Goal: Task Accomplishment & Management: Manage account settings

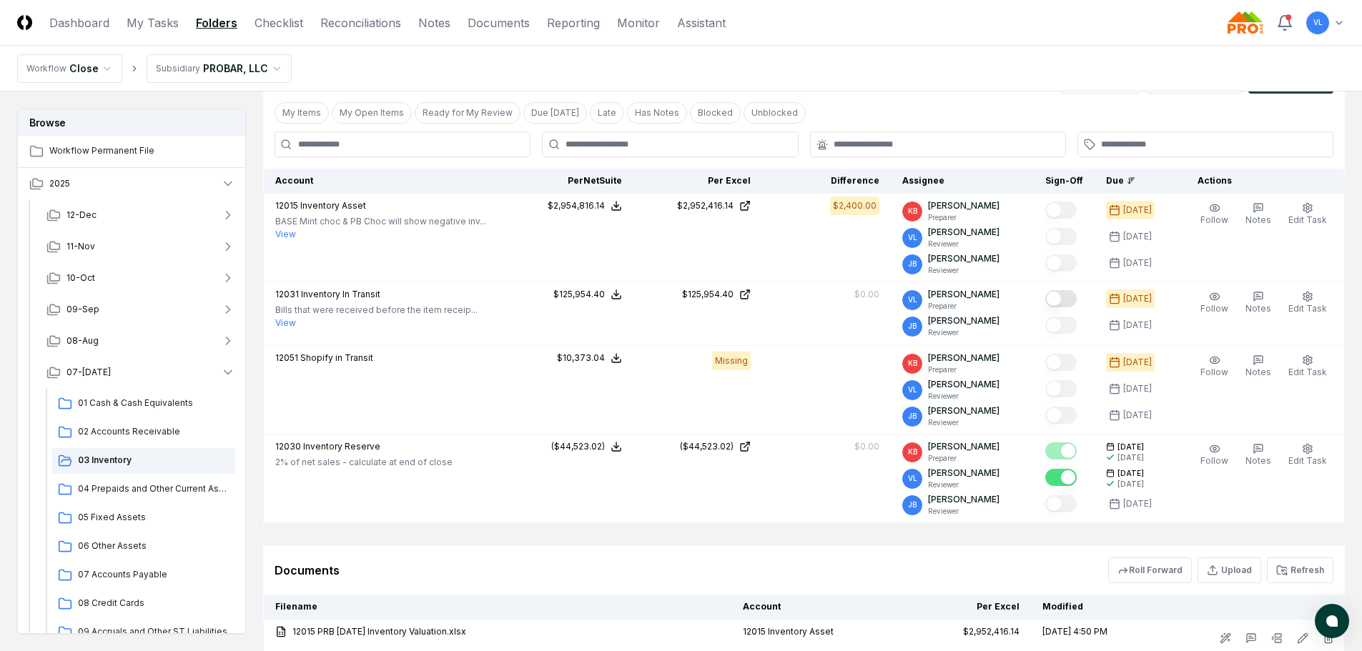
scroll to position [303, 0]
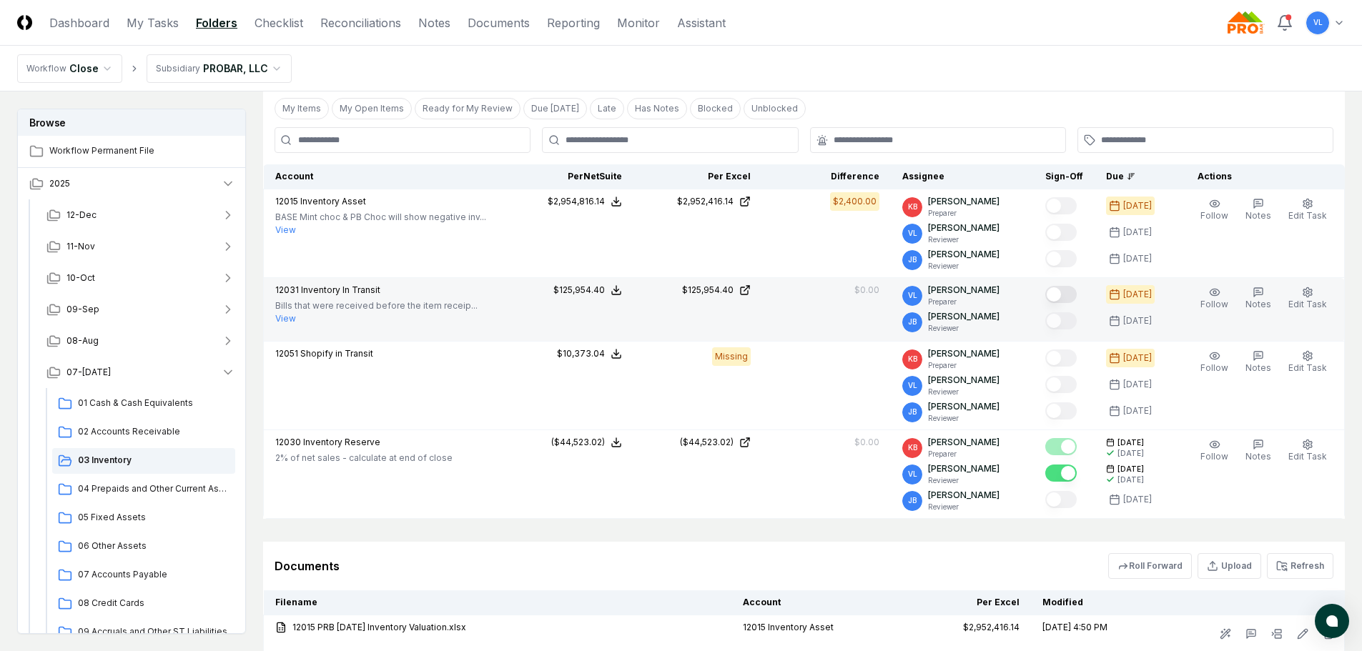
click at [1072, 300] on button "Mark complete" at bounding box center [1060, 294] width 31 height 17
click at [163, 487] on span "04 Prepaids and Other Current Assets" at bounding box center [154, 488] width 152 height 13
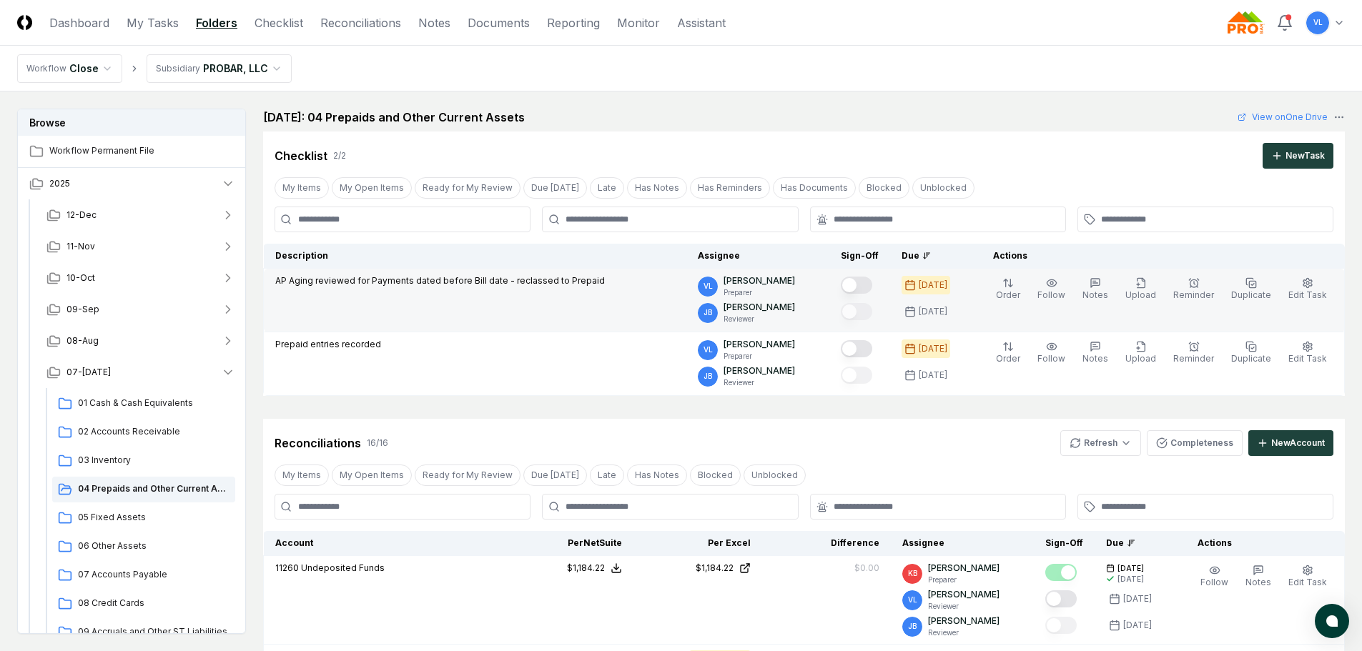
click at [867, 285] on button "Mark complete" at bounding box center [856, 285] width 31 height 17
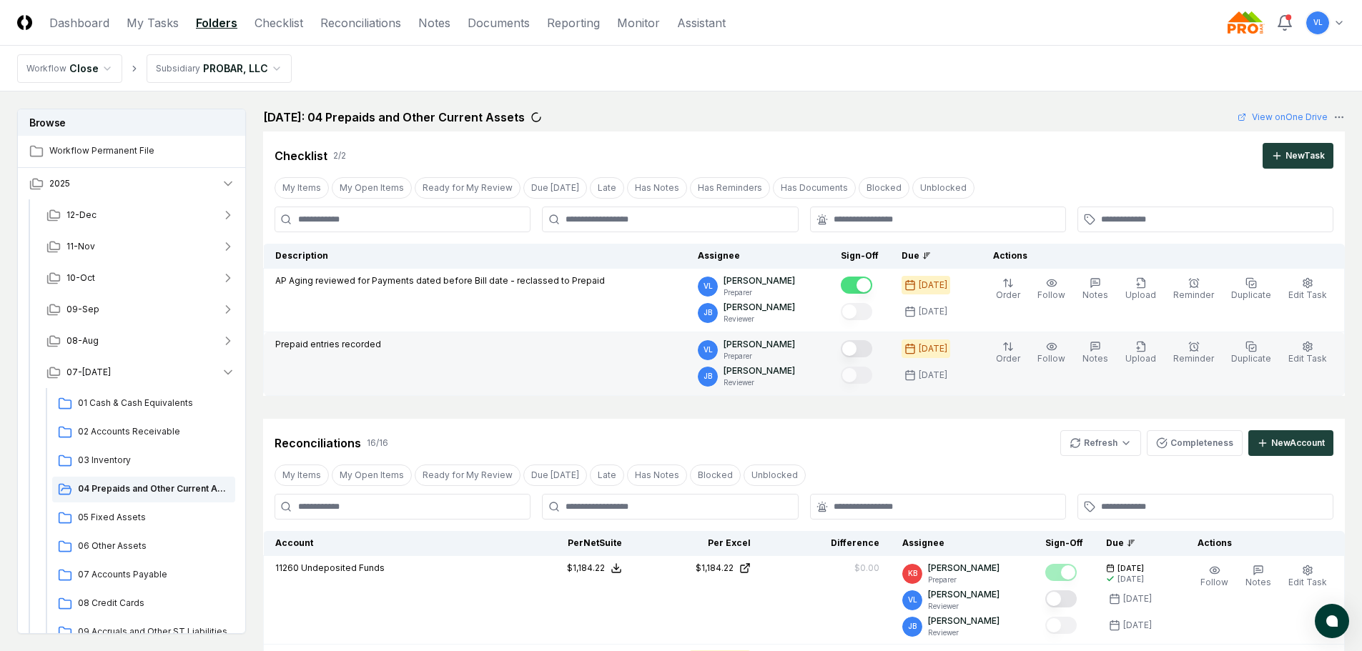
click at [870, 352] on button "Mark complete" at bounding box center [856, 348] width 31 height 17
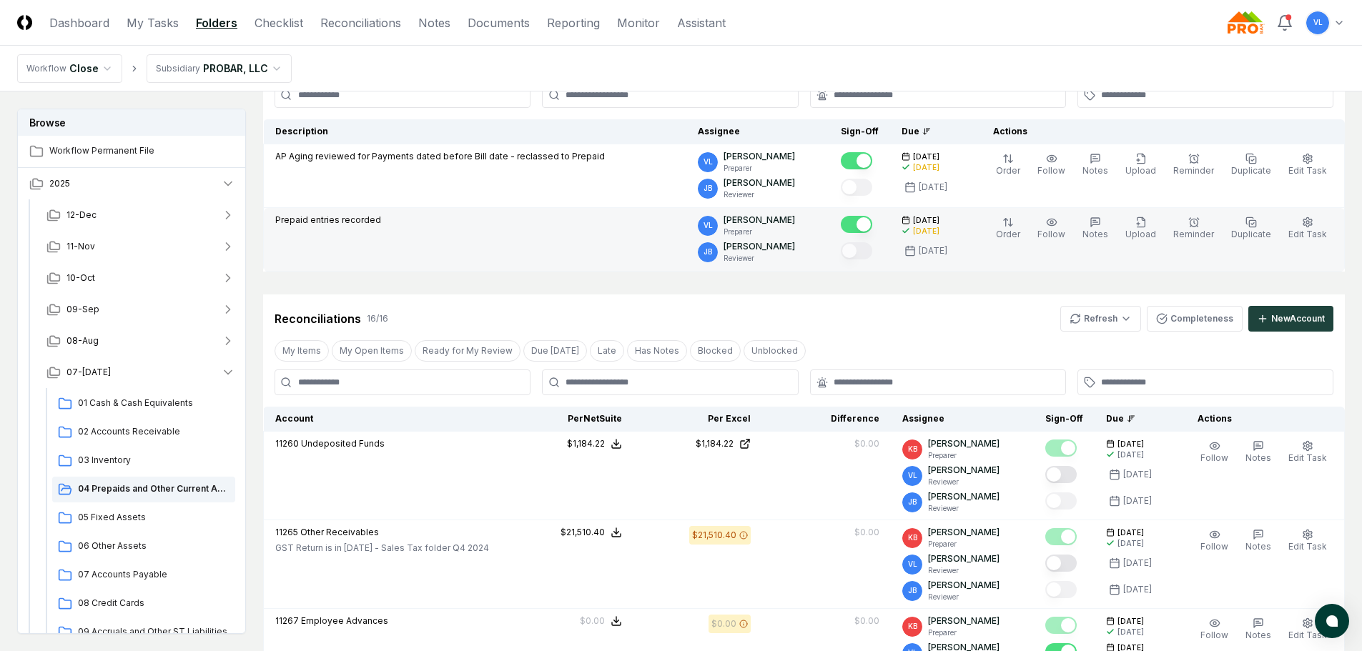
scroll to position [214, 0]
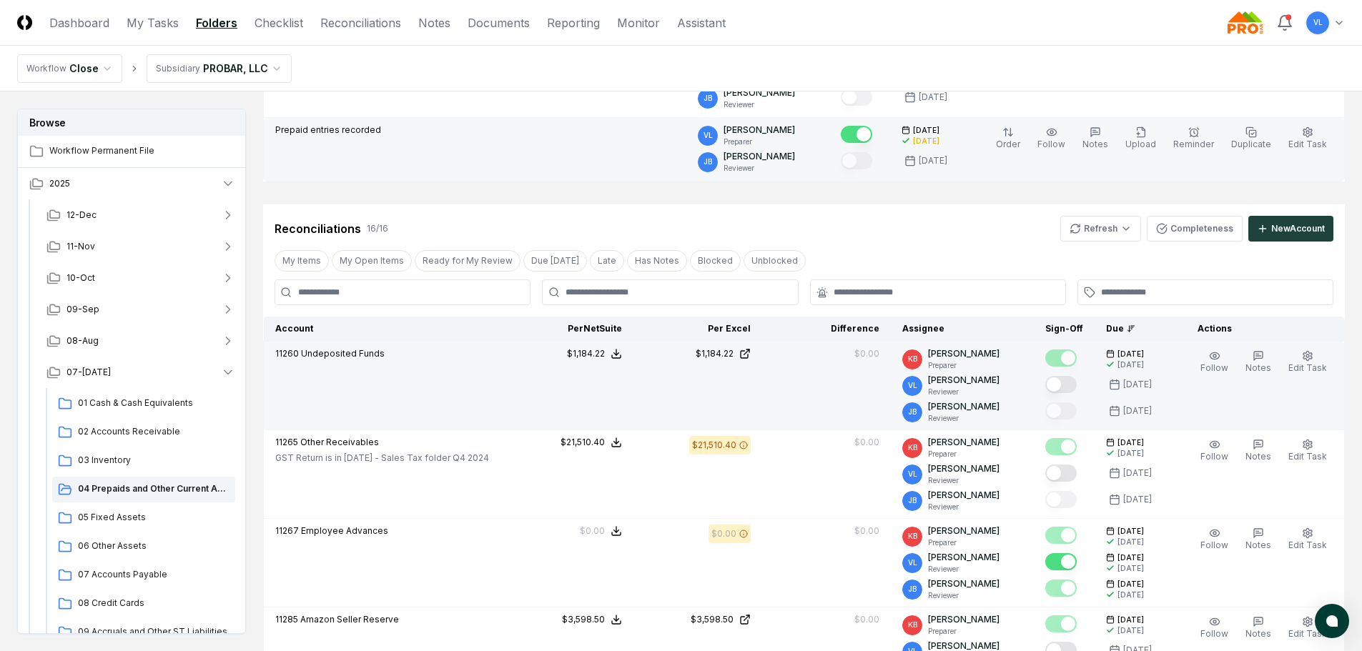
click at [1070, 386] on button "Mark complete" at bounding box center [1060, 384] width 31 height 17
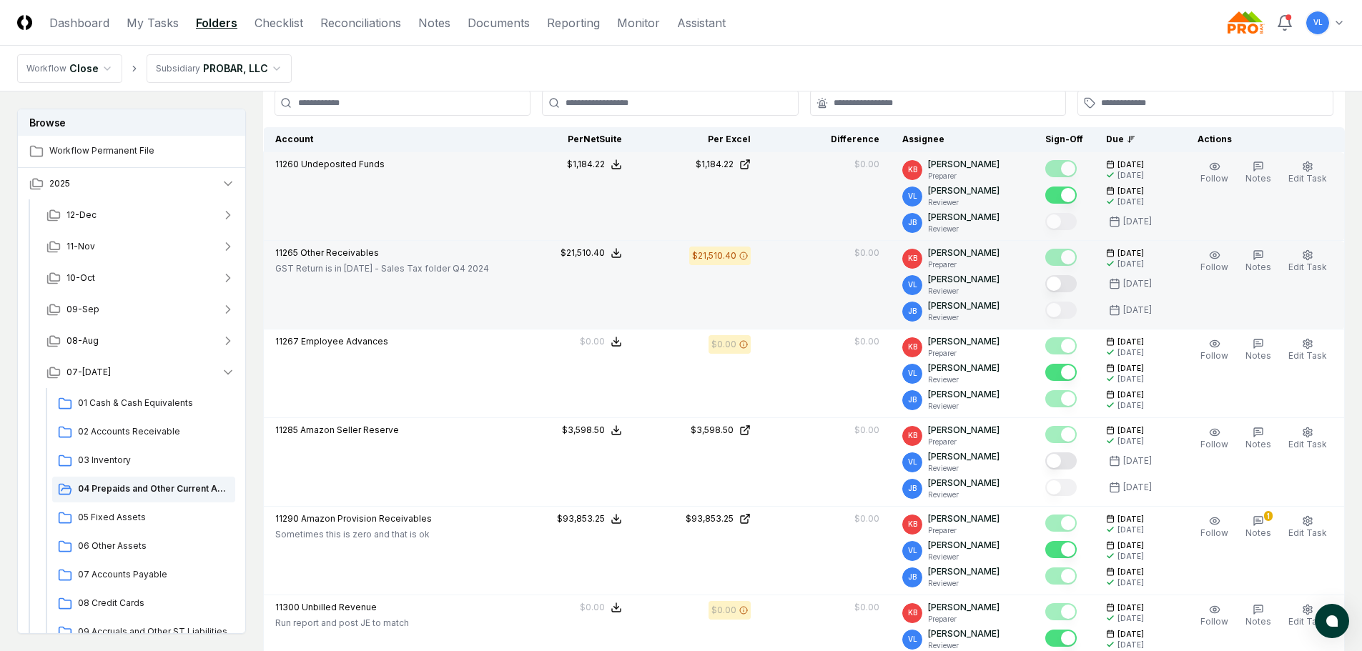
scroll to position [429, 0]
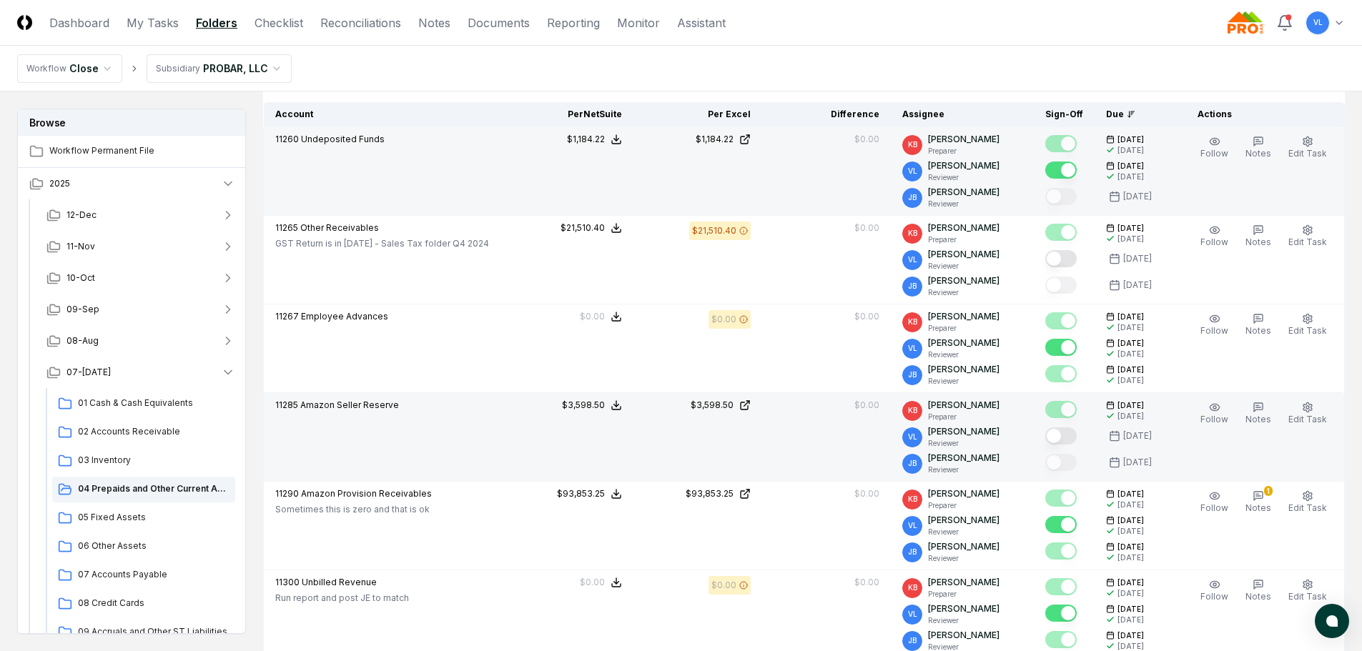
click at [1067, 437] on button "Mark complete" at bounding box center [1060, 435] width 31 height 17
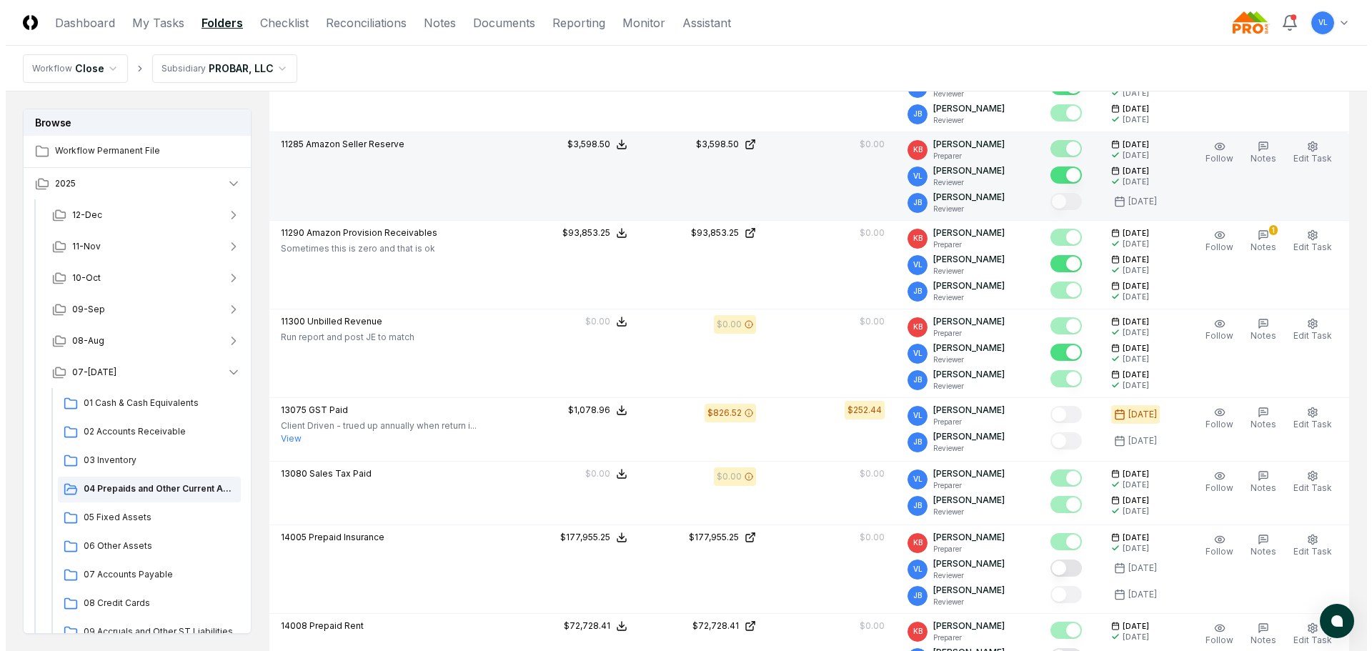
scroll to position [715, 0]
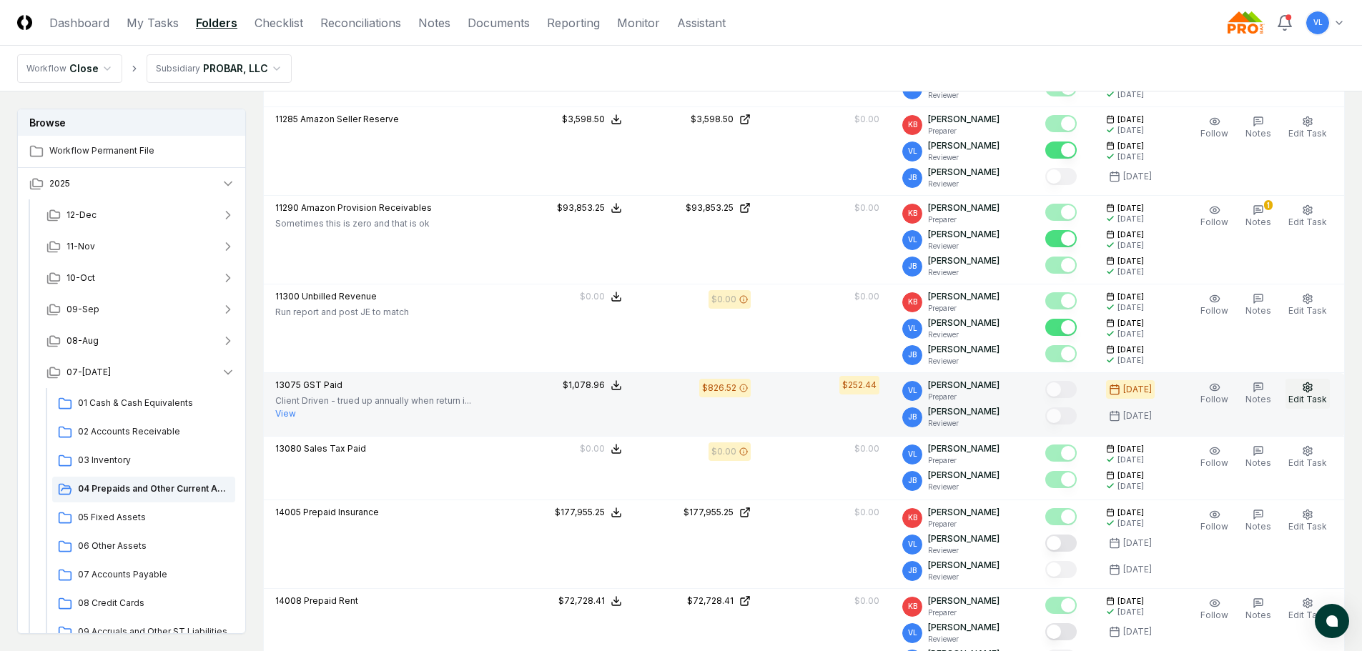
click at [1305, 392] on icon "button" at bounding box center [1307, 387] width 11 height 11
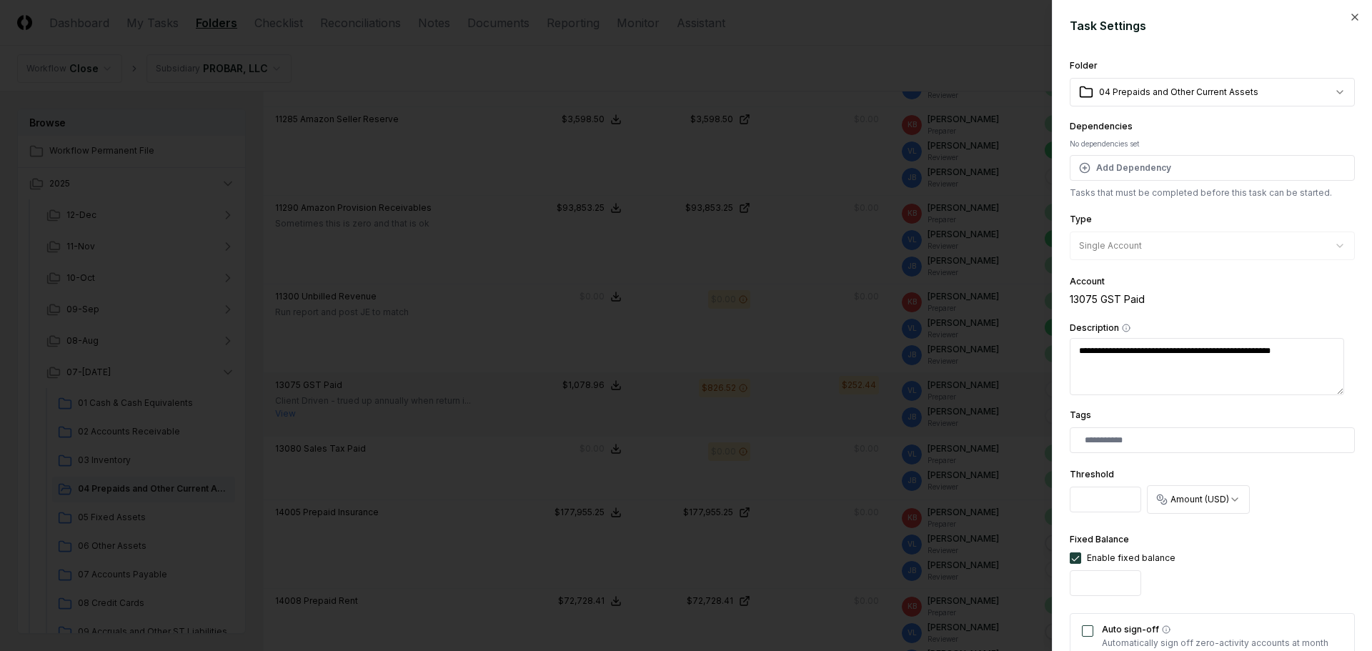
type textarea "*"
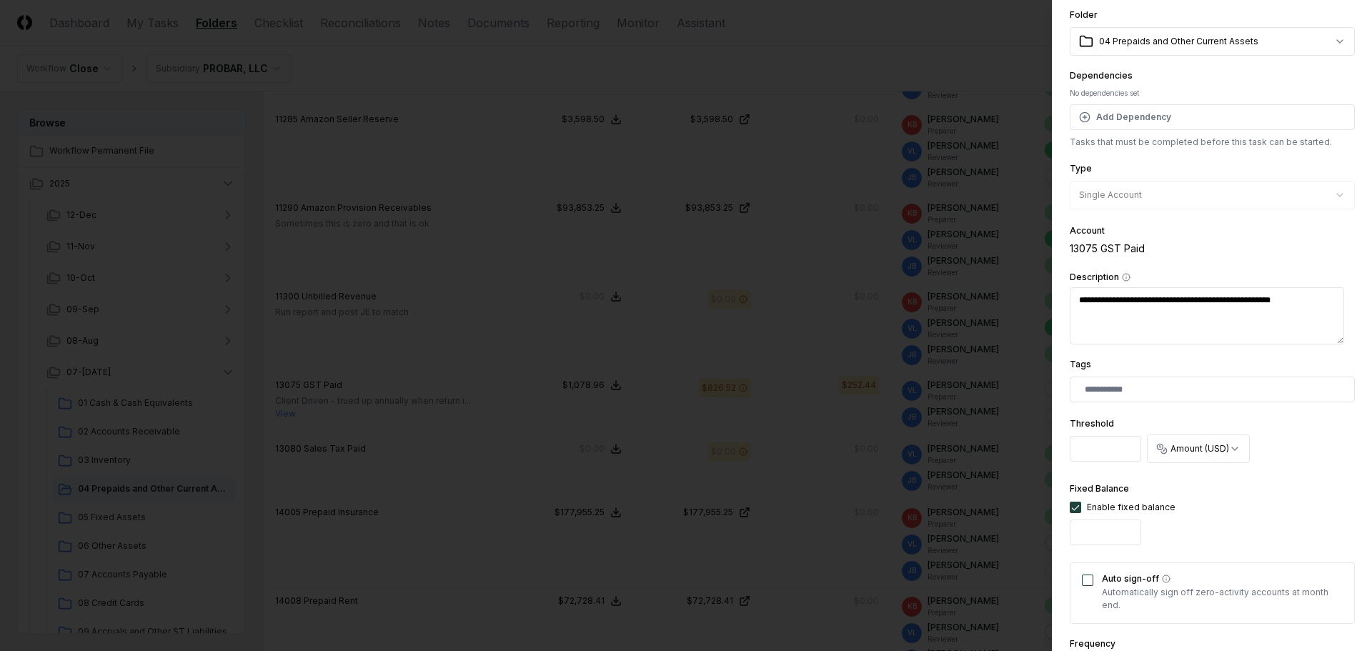
scroll to position [71, 0]
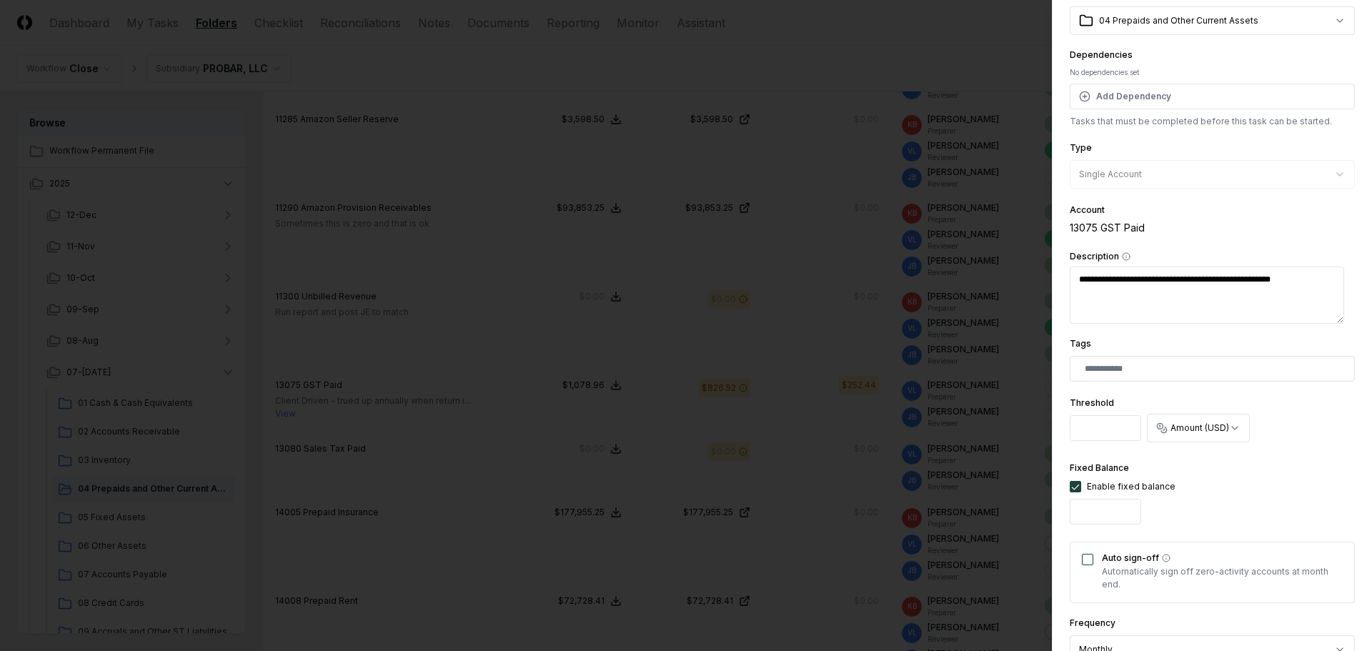
click at [1115, 512] on input "******" at bounding box center [1105, 512] width 71 height 26
drag, startPoint x: 1109, startPoint y: 512, endPoint x: 1051, endPoint y: 515, distance: 58.0
click at [1051, 515] on body "CloseCore Dashboard My Tasks Folders Checklist Reconciliations Notes Documents …" at bounding box center [681, 460] width 1362 height 2351
type input "*"
type textarea "*"
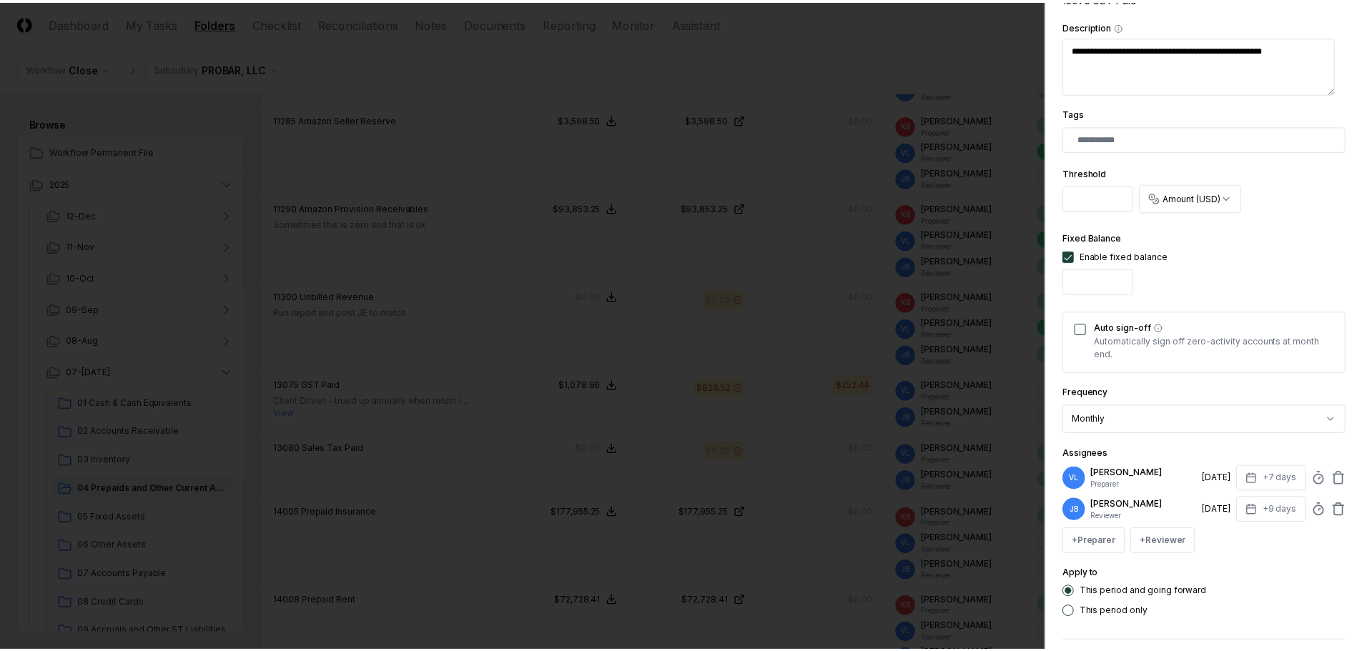
scroll to position [361, 0]
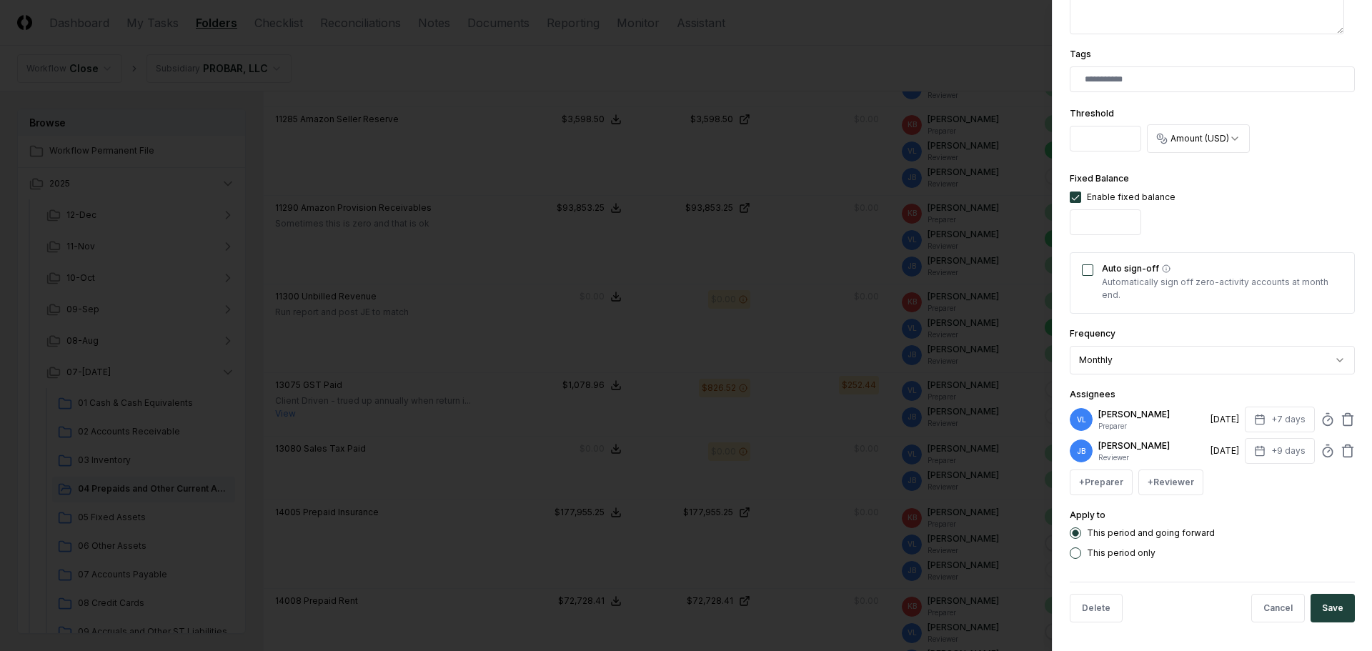
type input "*******"
drag, startPoint x: 1076, startPoint y: 554, endPoint x: 1119, endPoint y: 570, distance: 45.3
click at [1076, 554] on button "This period only" at bounding box center [1075, 553] width 11 height 11
click at [1079, 535] on button "This period and going forward" at bounding box center [1075, 533] width 11 height 11
click at [1337, 603] on button "Save" at bounding box center [1333, 608] width 44 height 29
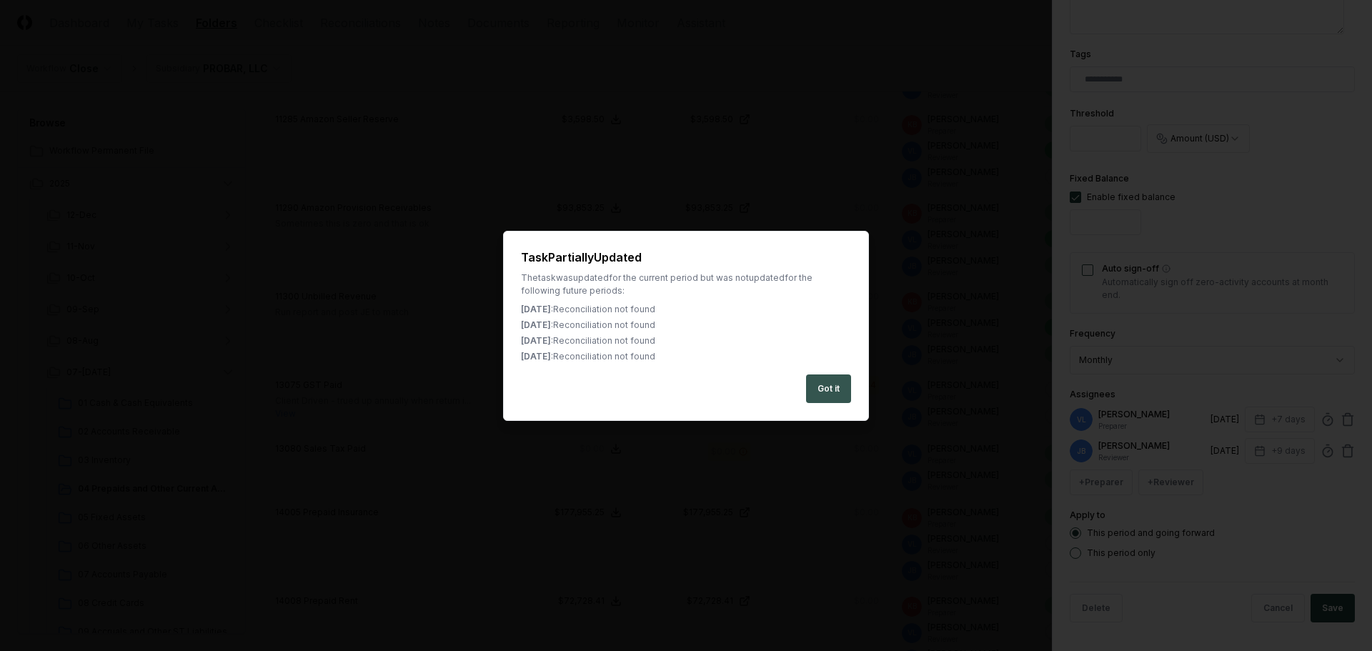
click at [849, 391] on button "Got it" at bounding box center [828, 389] width 45 height 29
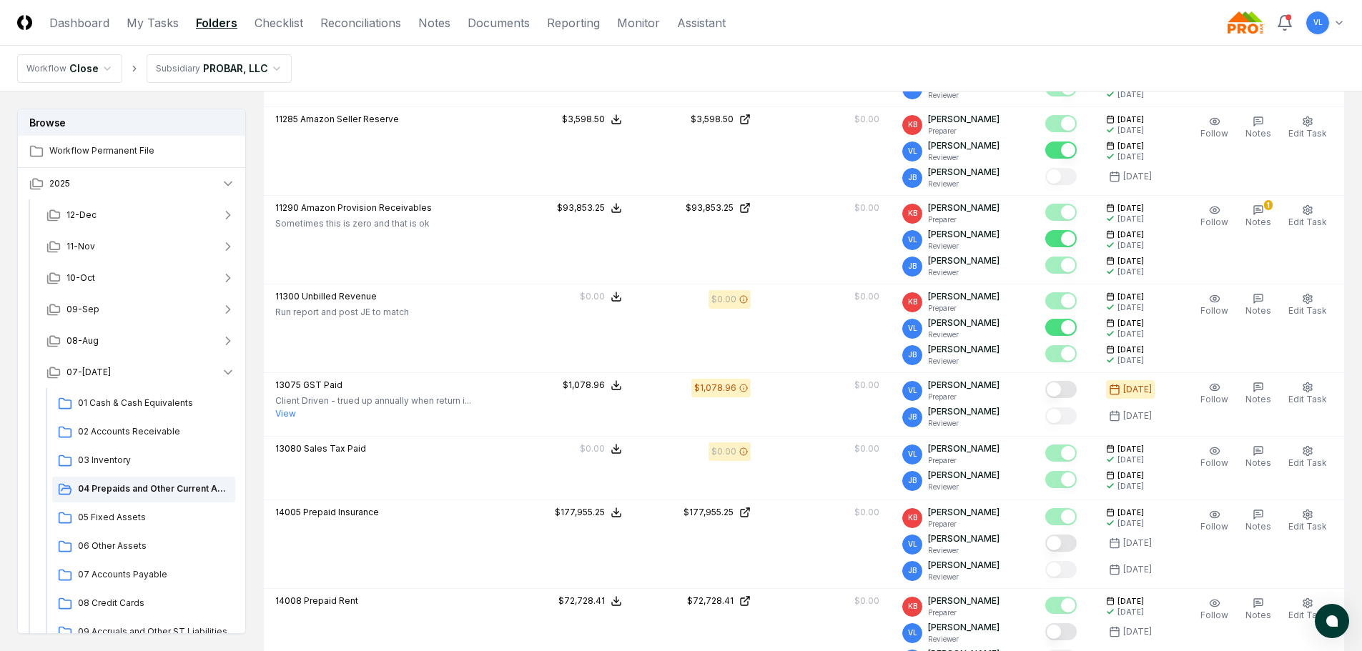
click at [1071, 388] on button "Mark complete" at bounding box center [1060, 389] width 31 height 17
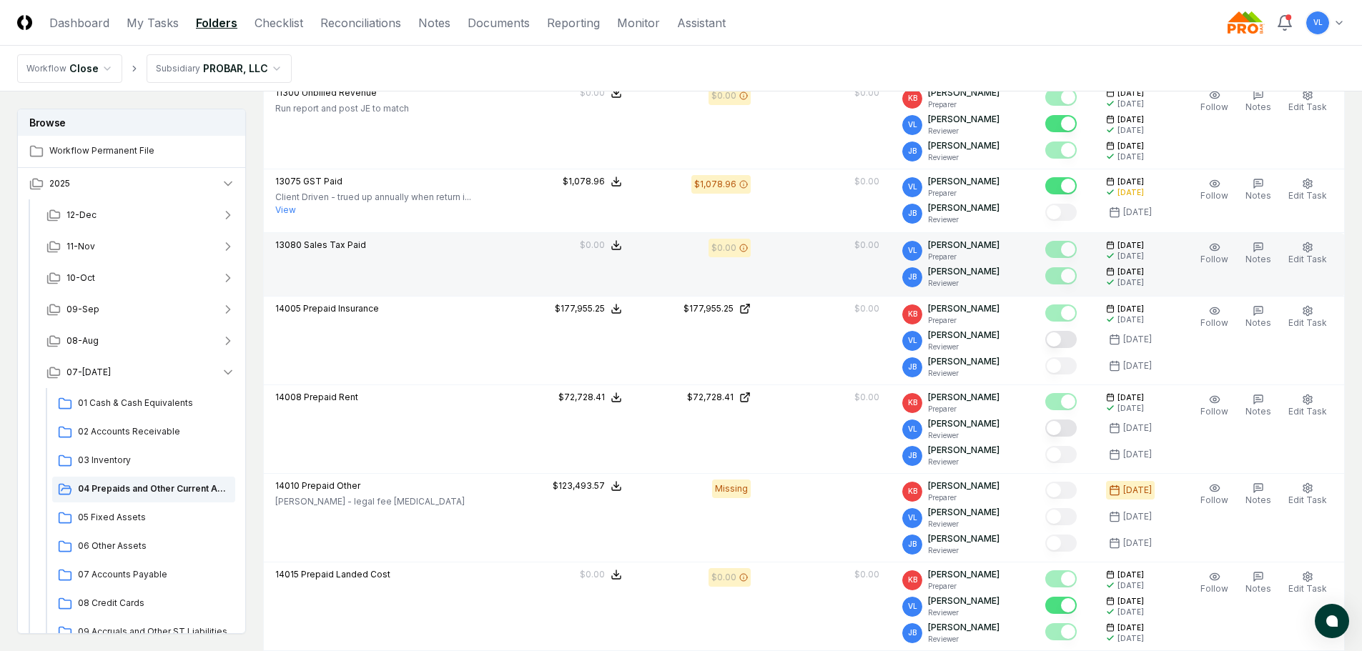
scroll to position [929, 0]
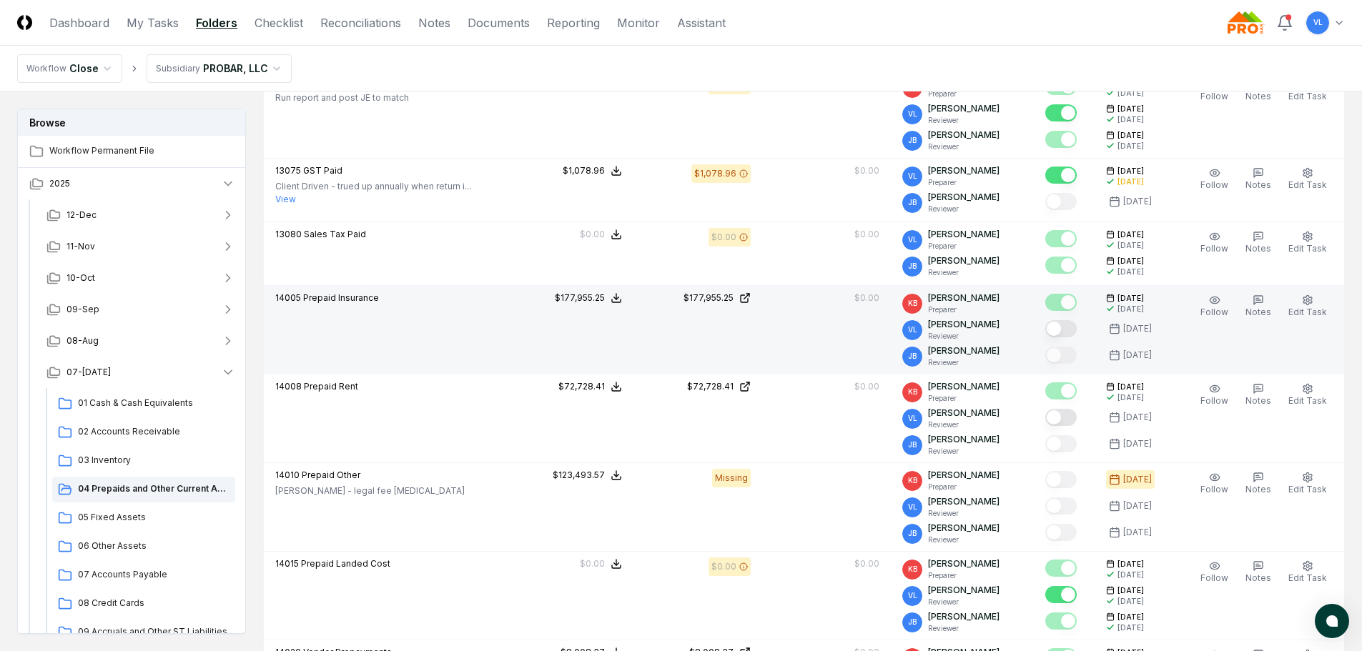
click at [1066, 323] on button "Mark complete" at bounding box center [1060, 328] width 31 height 17
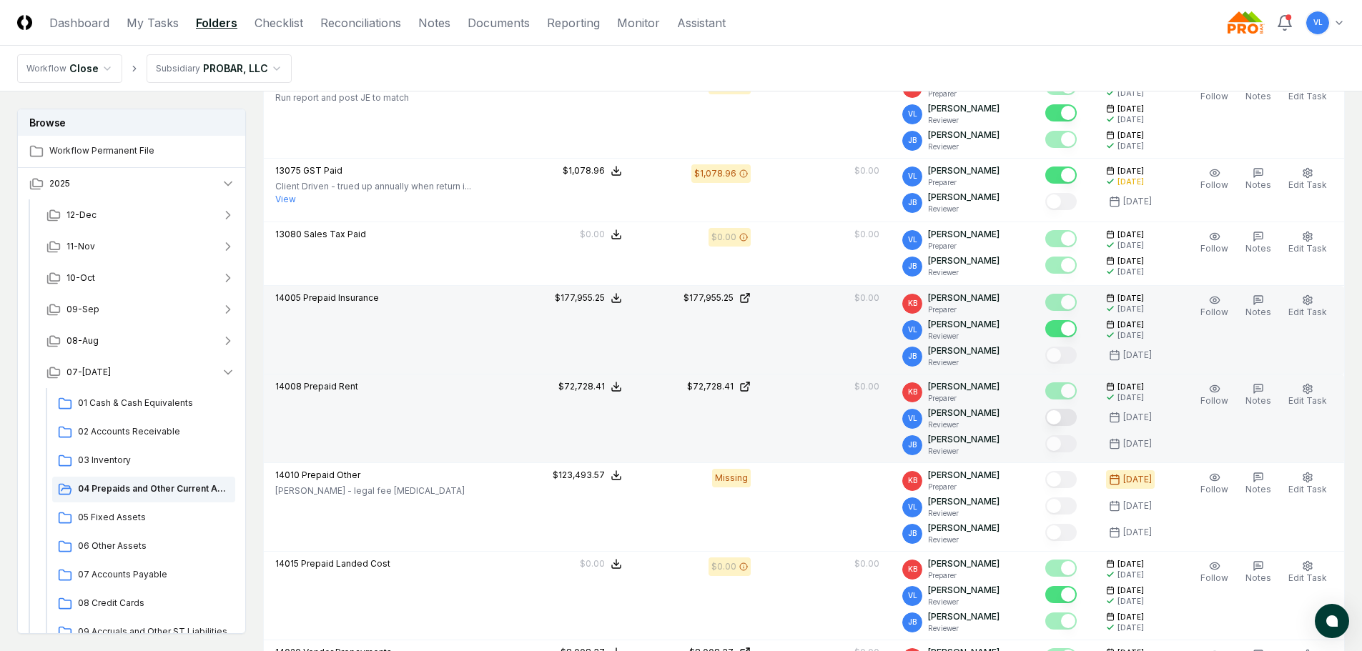
click at [1069, 424] on button "Mark complete" at bounding box center [1060, 417] width 31 height 17
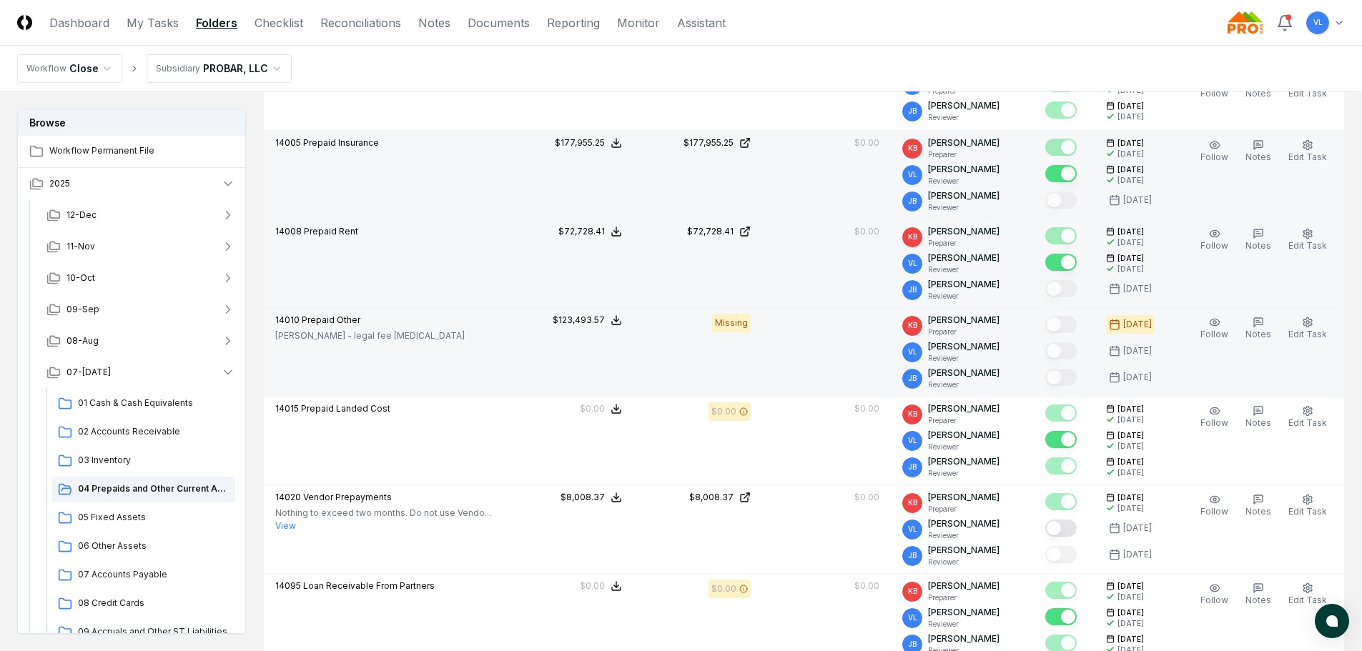
scroll to position [1144, 0]
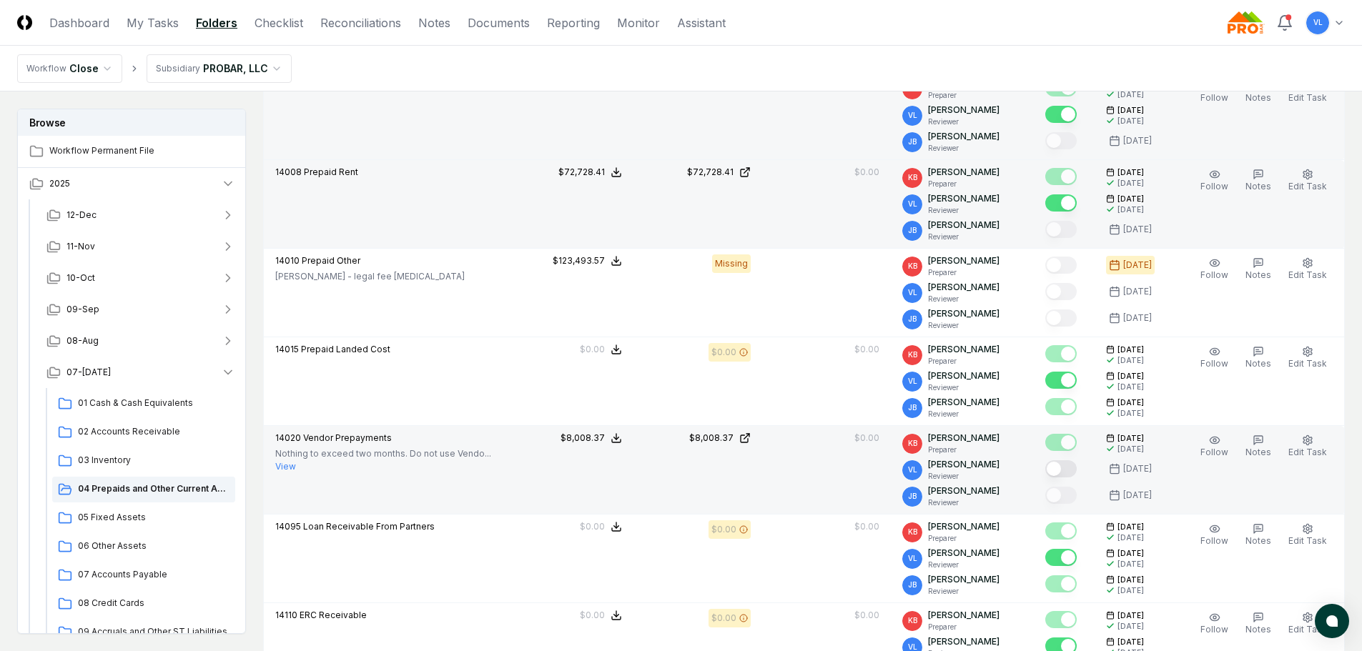
click at [1069, 472] on button "Mark complete" at bounding box center [1060, 468] width 31 height 17
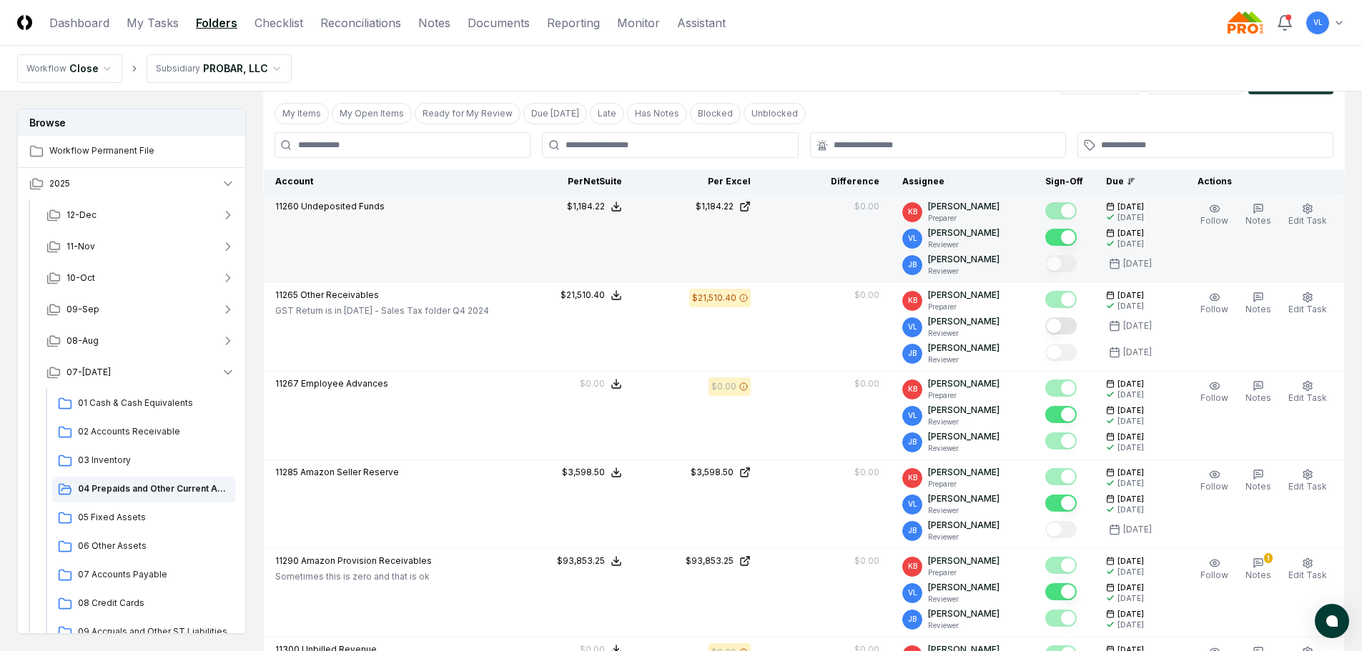
scroll to position [429, 0]
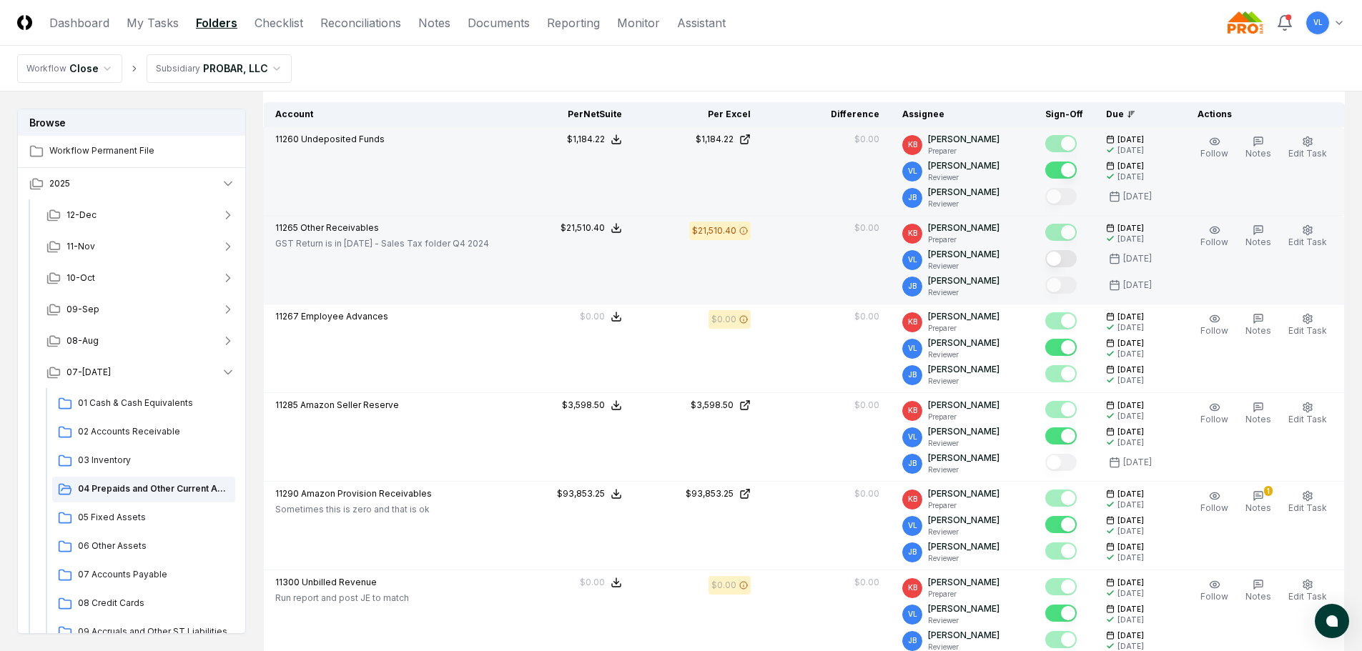
click at [1073, 258] on button "Mark complete" at bounding box center [1060, 258] width 31 height 17
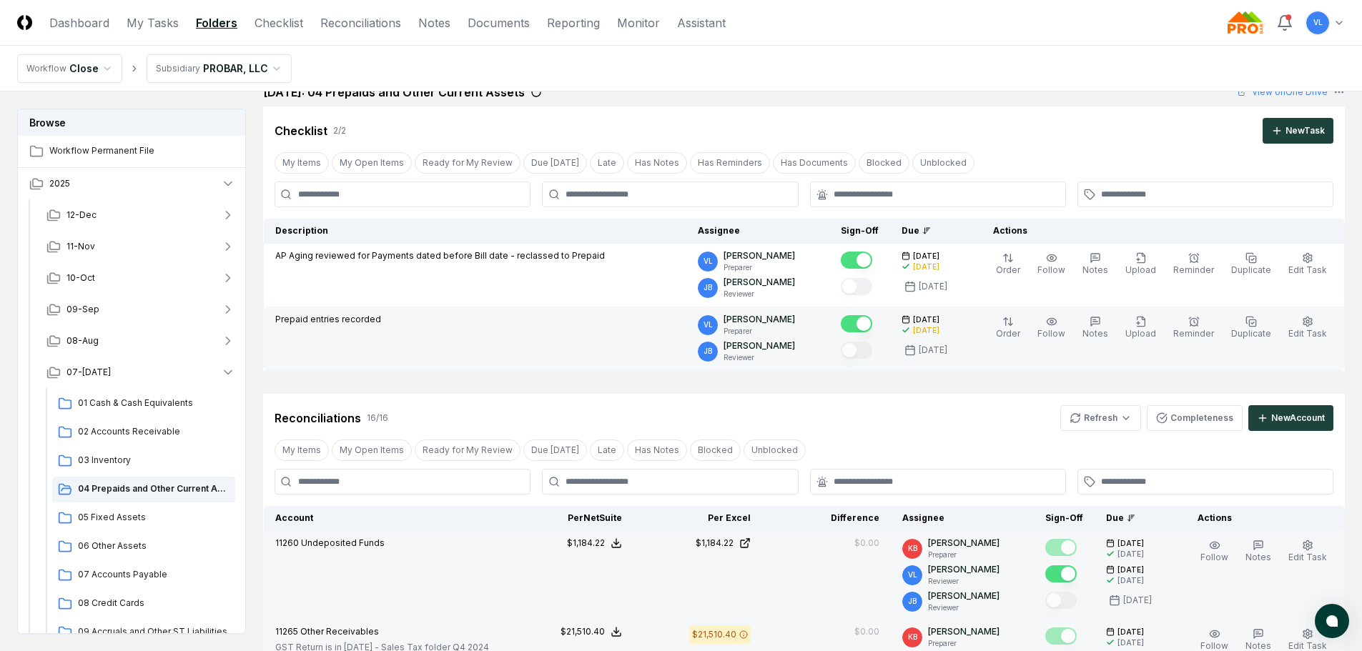
scroll to position [0, 0]
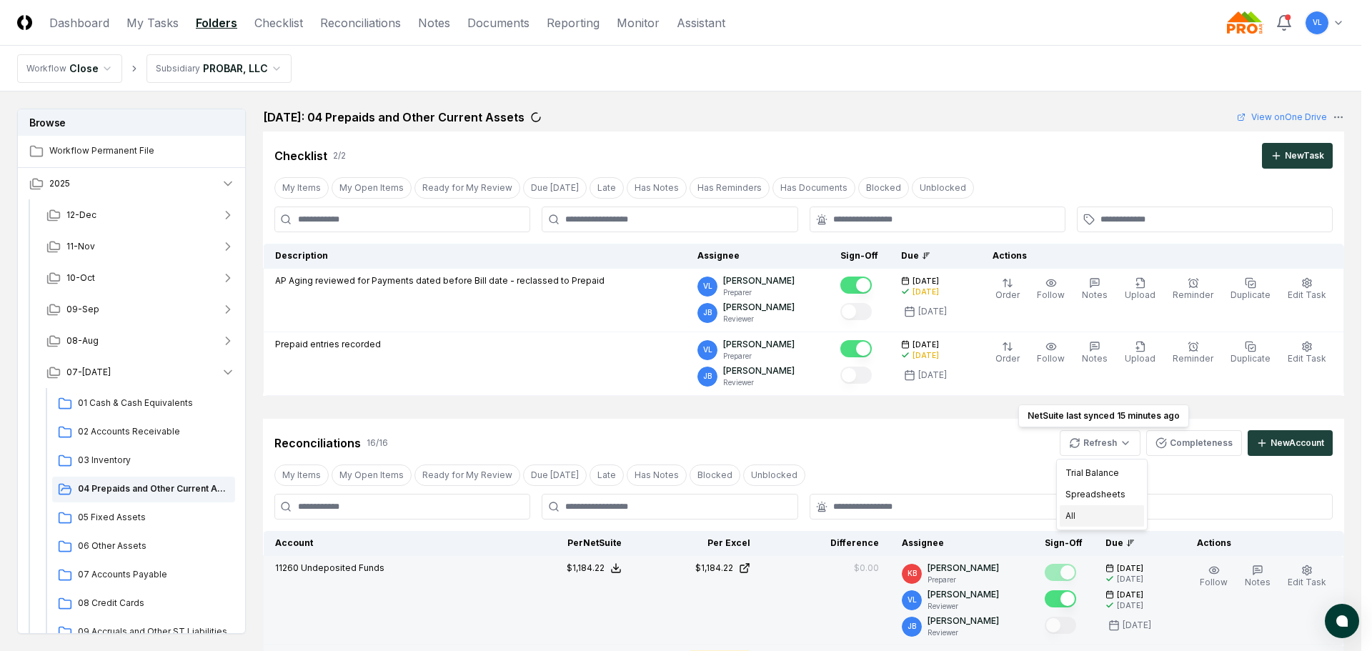
click at [1093, 512] on div "All" at bounding box center [1102, 515] width 84 height 21
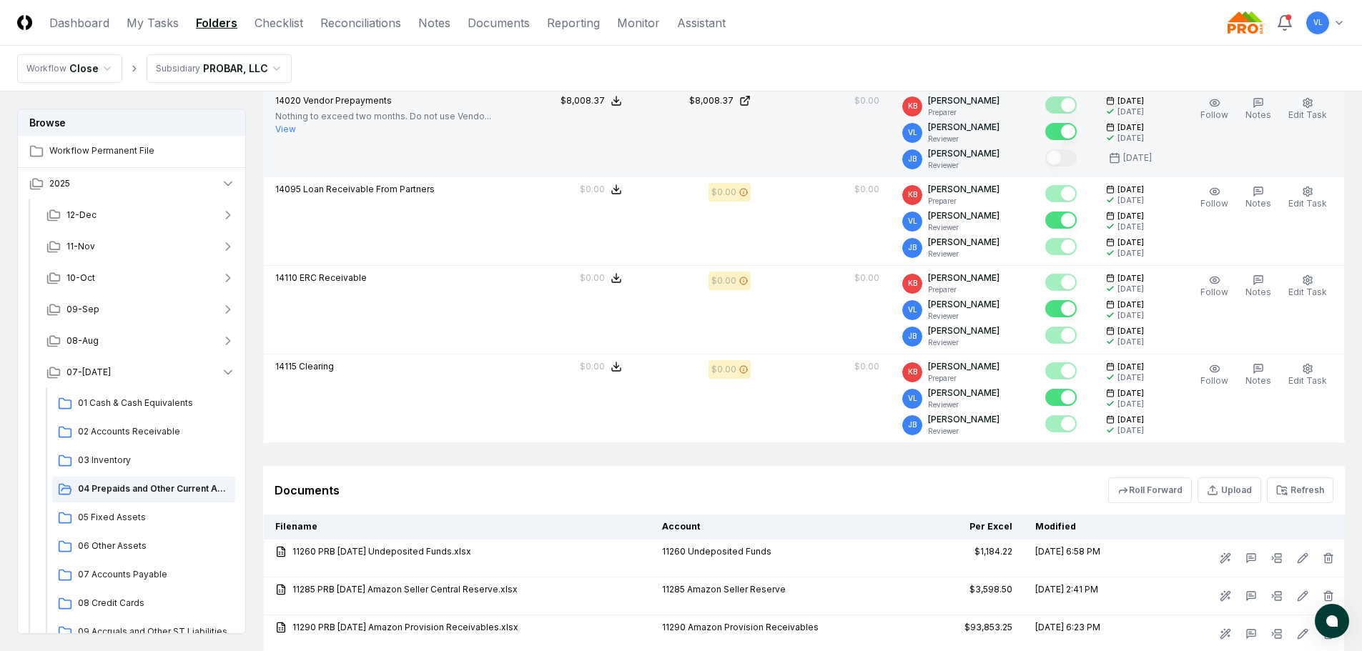
scroll to position [1501, 0]
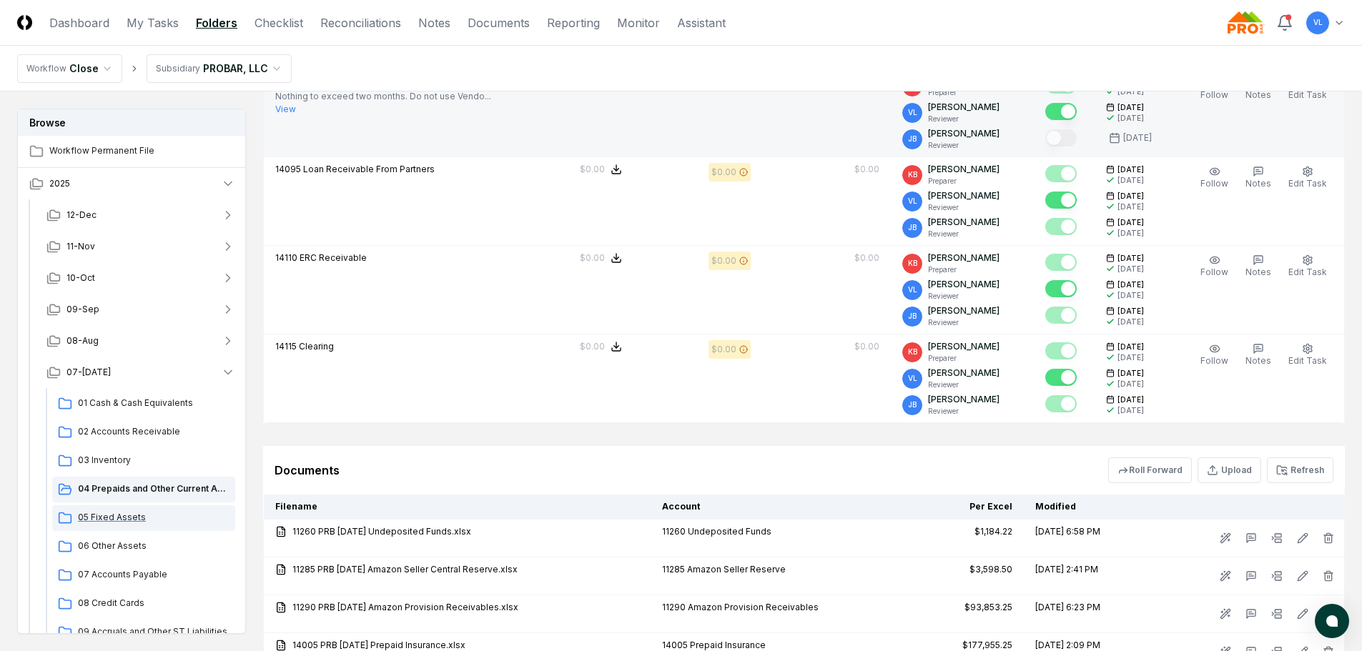
click at [123, 515] on span "05 Fixed Assets" at bounding box center [154, 517] width 152 height 13
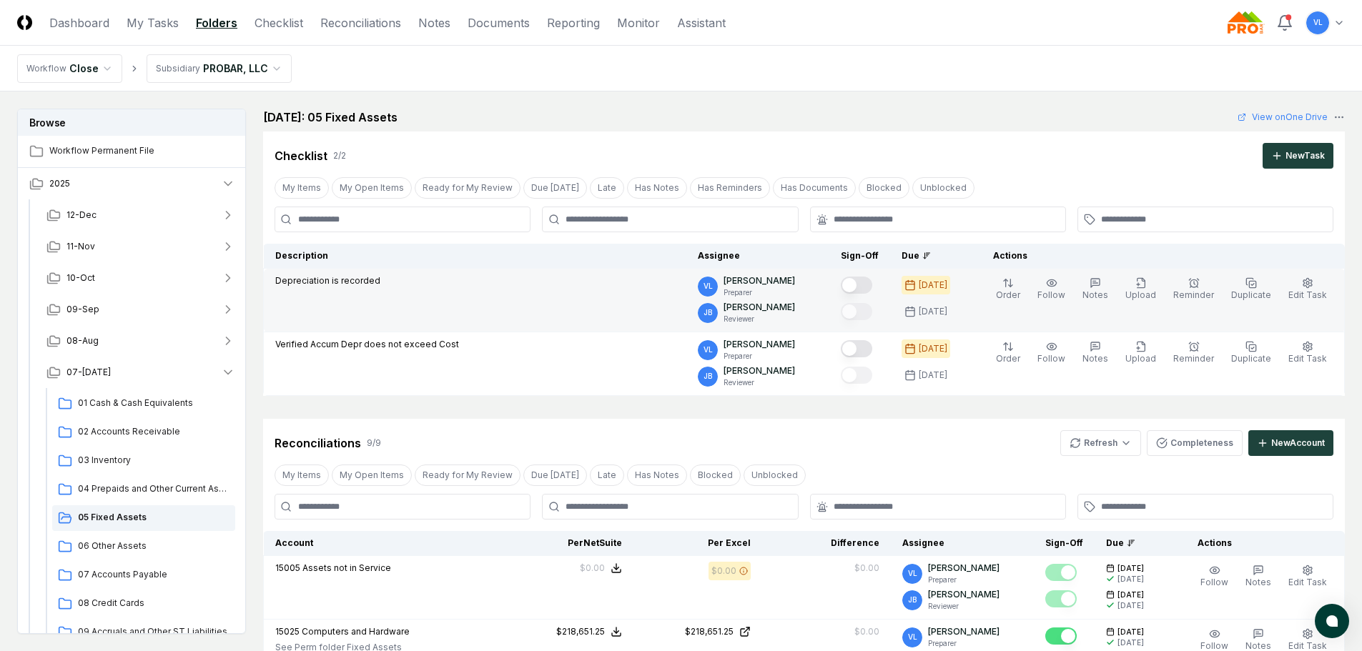
drag, startPoint x: 879, startPoint y: 288, endPoint x: 881, endPoint y: 298, distance: 10.1
click at [872, 288] on button "Mark complete" at bounding box center [856, 285] width 31 height 17
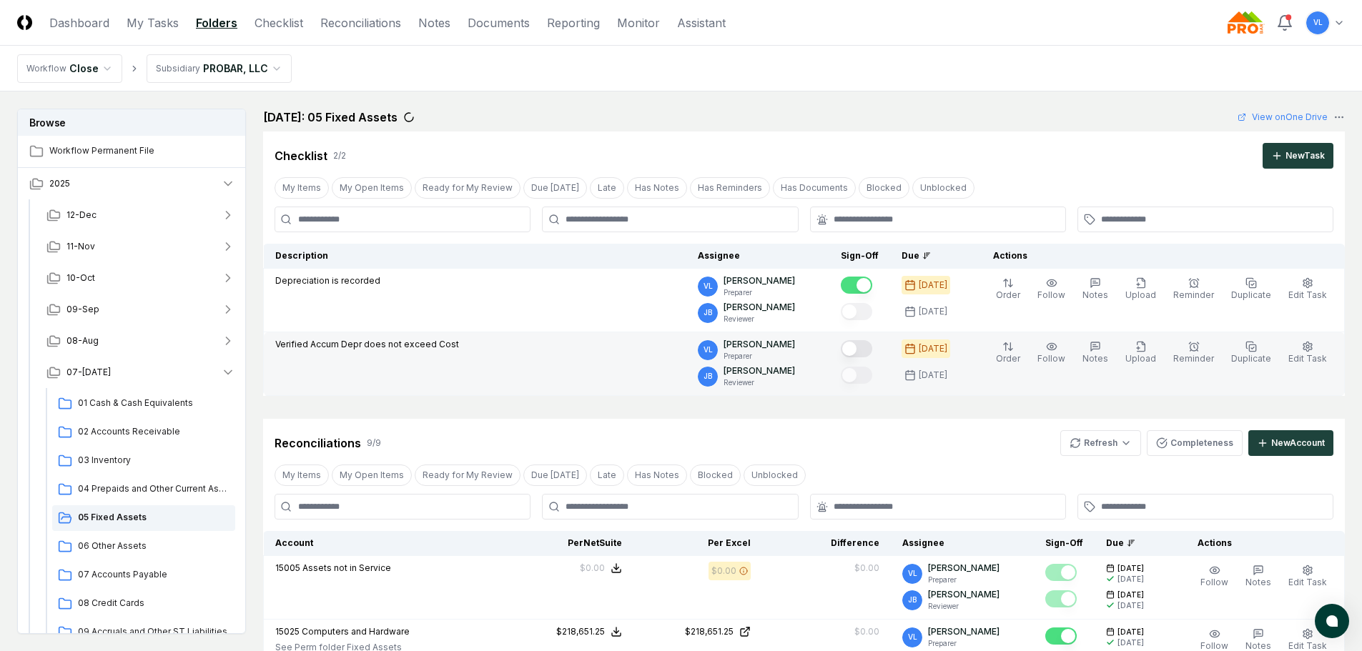
click at [872, 345] on button "Mark complete" at bounding box center [856, 348] width 31 height 17
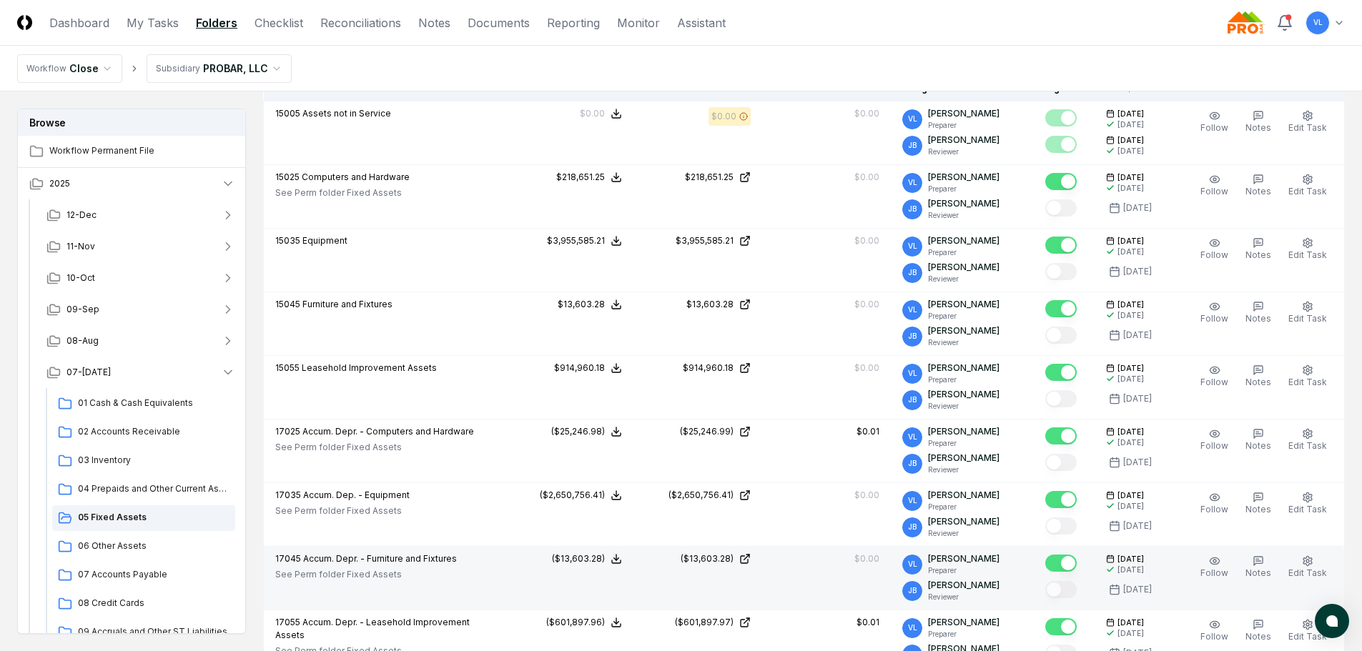
scroll to position [643, 0]
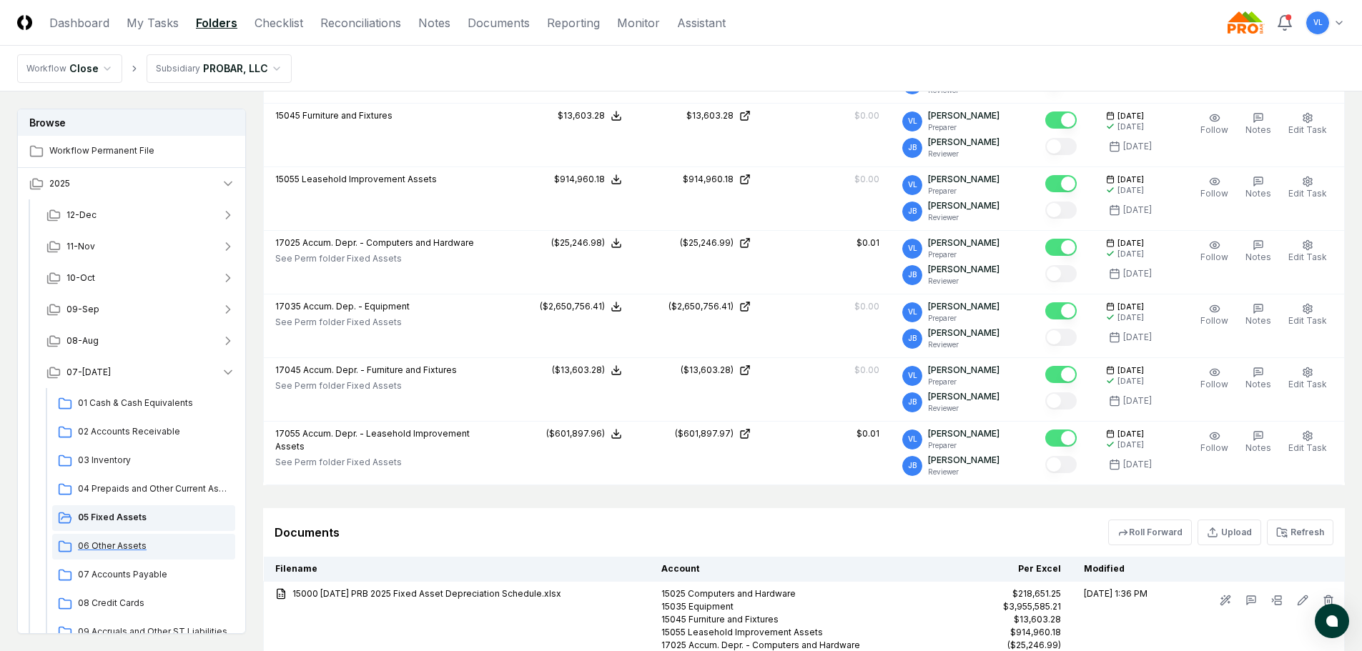
click at [118, 548] on span "06 Other Assets" at bounding box center [154, 546] width 152 height 13
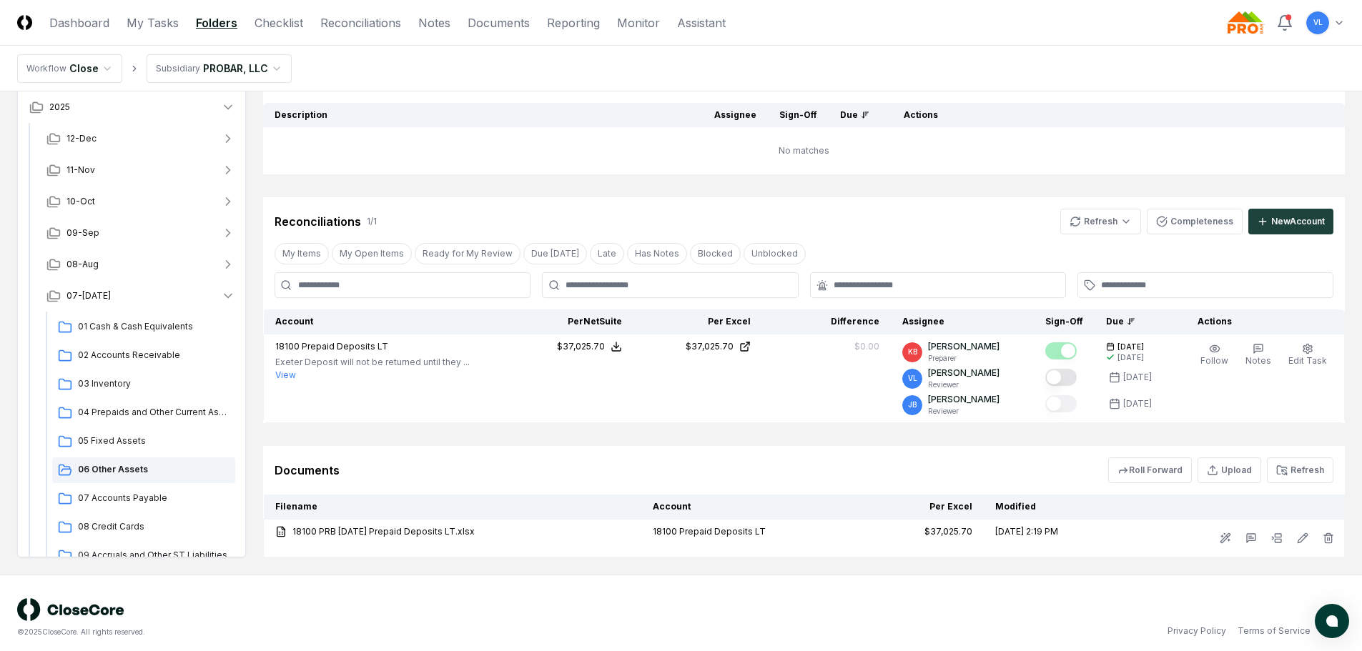
scroll to position [143, 0]
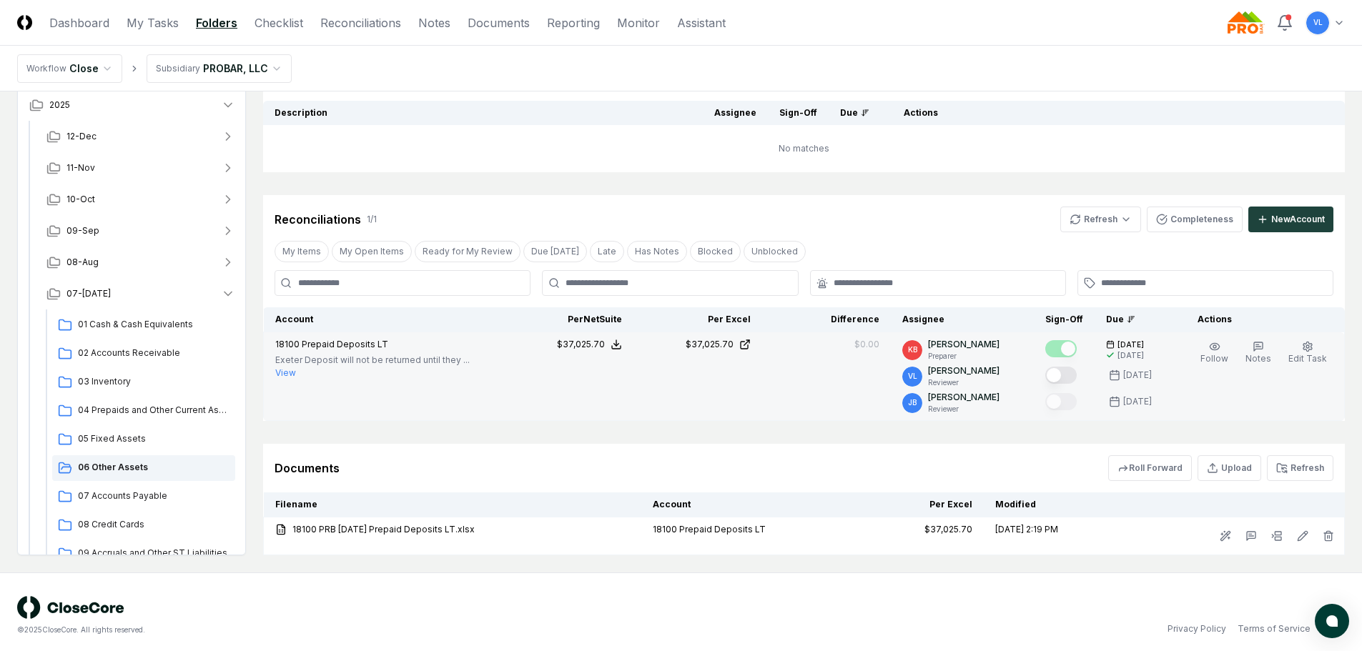
click at [1074, 375] on button "Mark complete" at bounding box center [1060, 375] width 31 height 17
click at [109, 495] on span "07 Accounts Payable" at bounding box center [154, 496] width 152 height 13
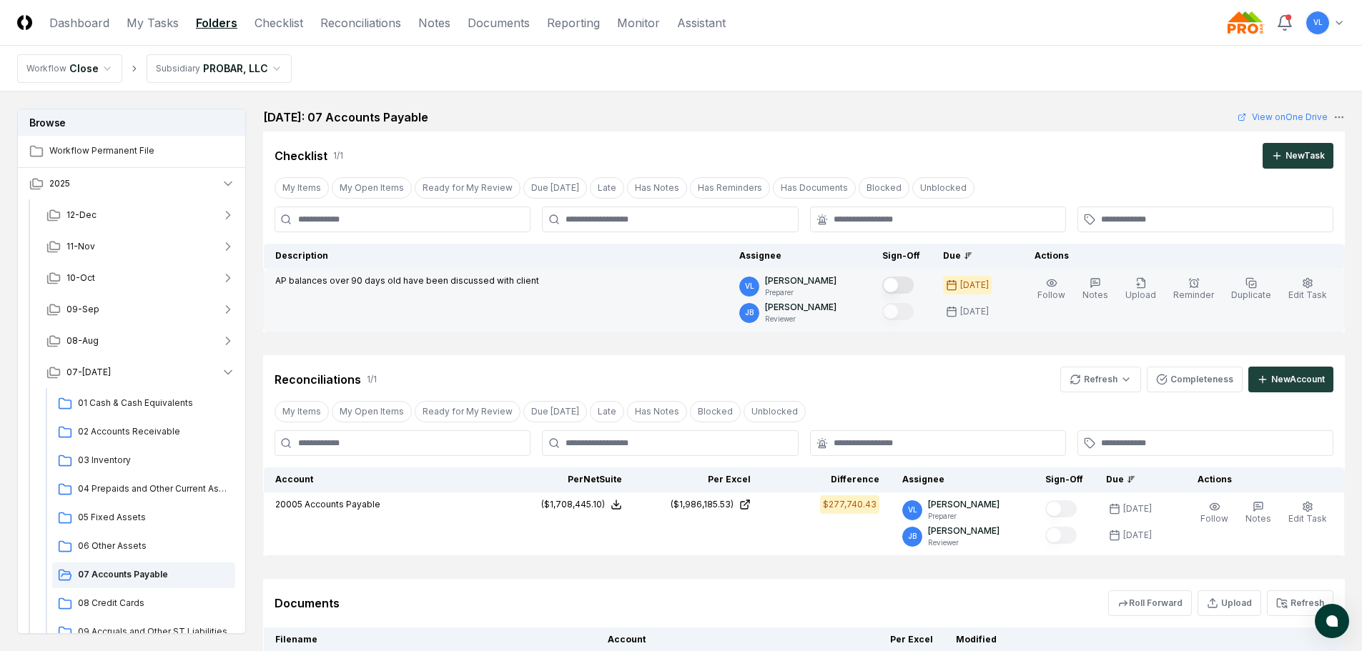
click at [914, 282] on button "Mark complete" at bounding box center [897, 285] width 31 height 17
click at [1102, 383] on html "CloseCore Dashboard My Tasks Folders Checklist Reconciliations Notes Documents …" at bounding box center [681, 396] width 1362 height 793
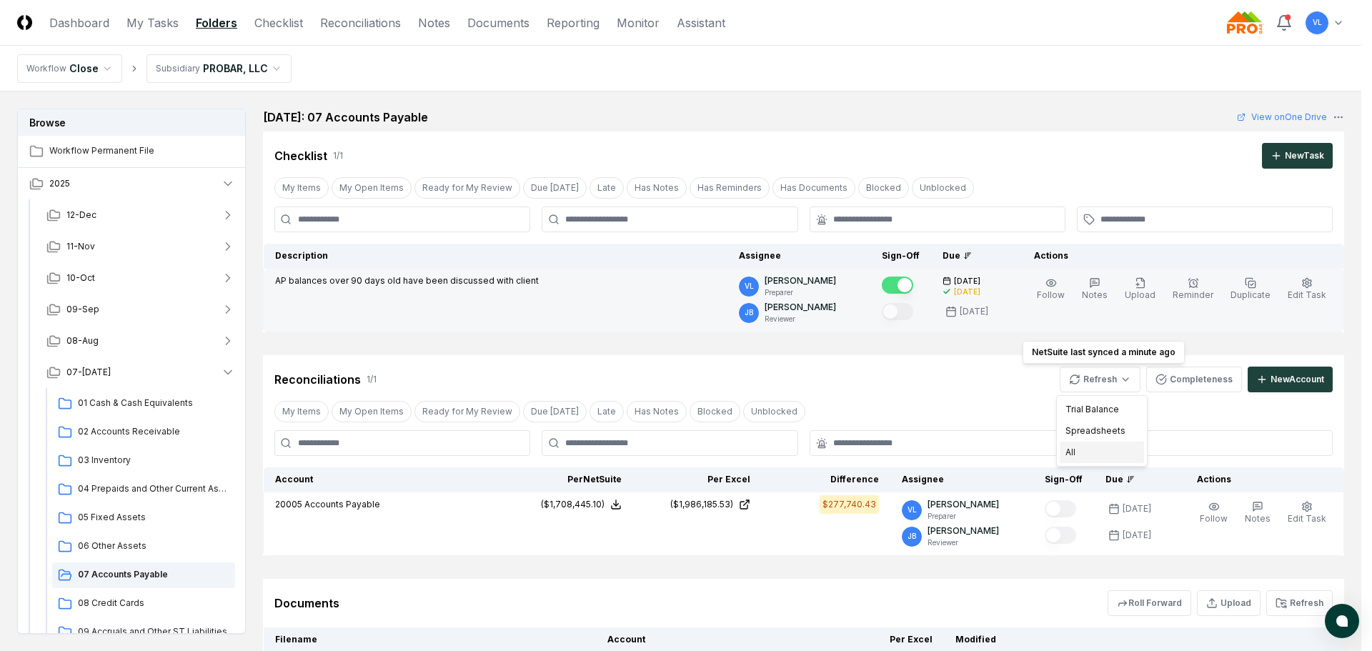
click at [1085, 456] on div "All" at bounding box center [1102, 452] width 84 height 21
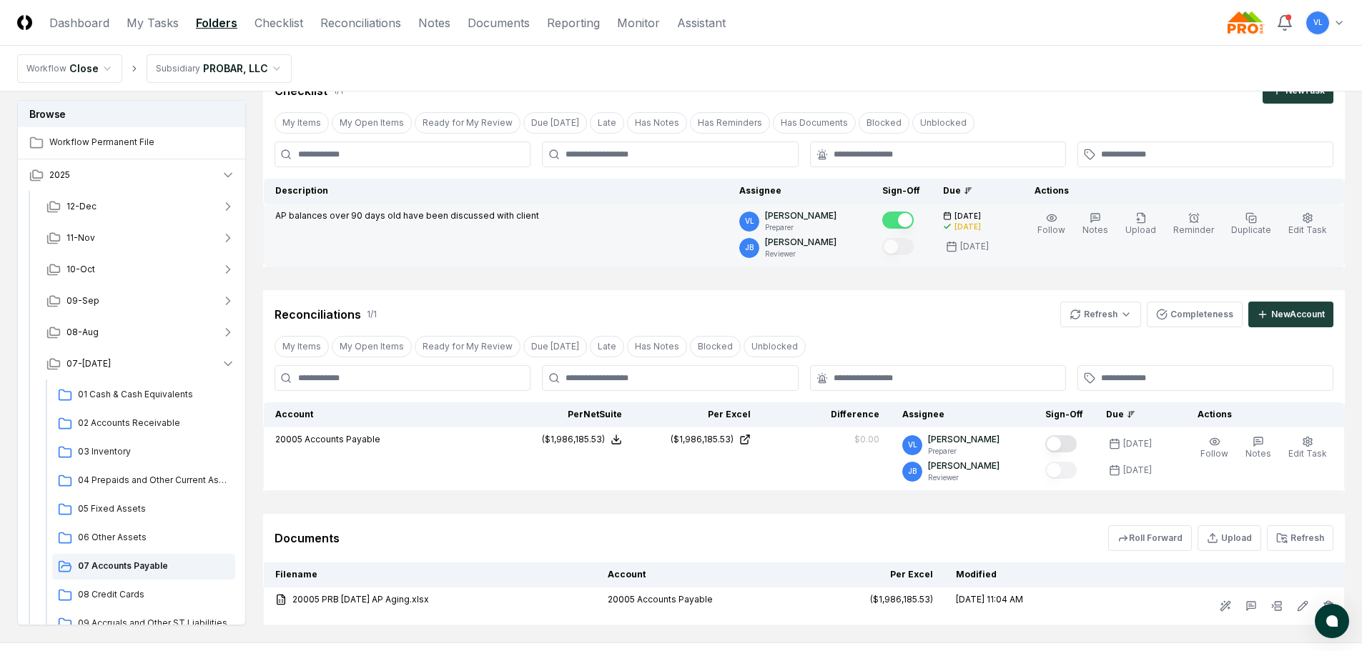
scroll to position [142, 0]
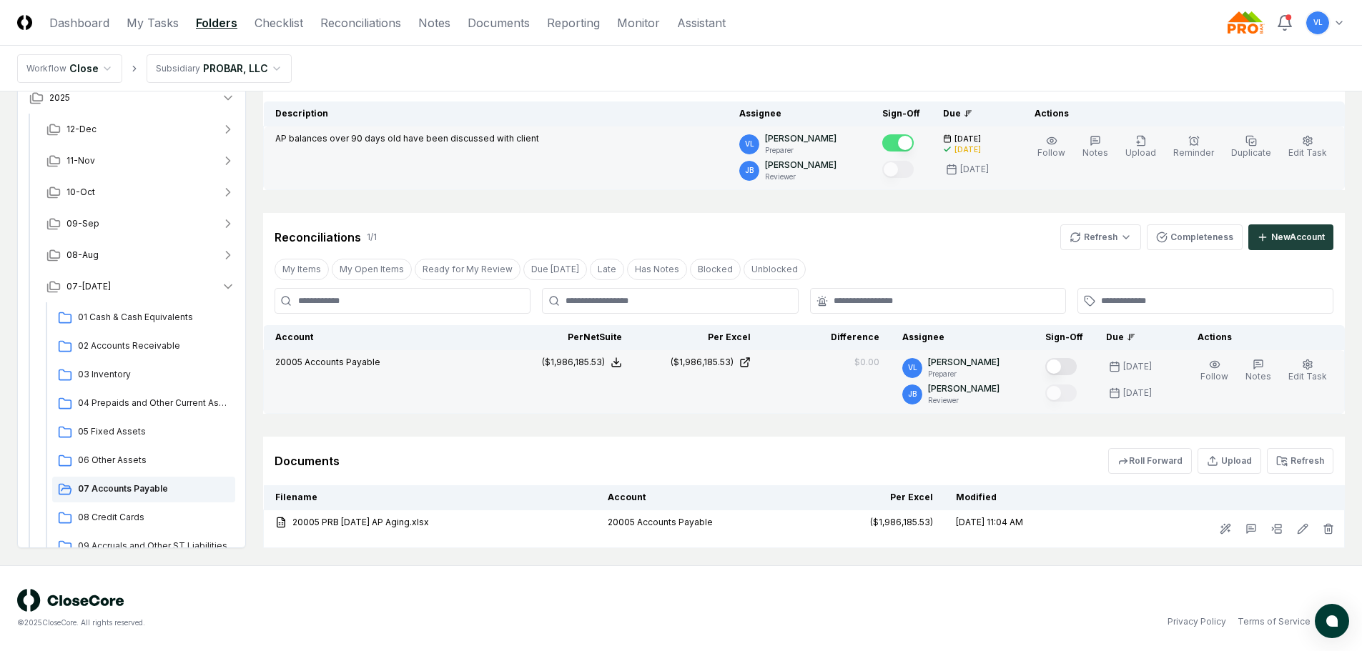
click at [1076, 367] on button "Mark complete" at bounding box center [1060, 366] width 31 height 17
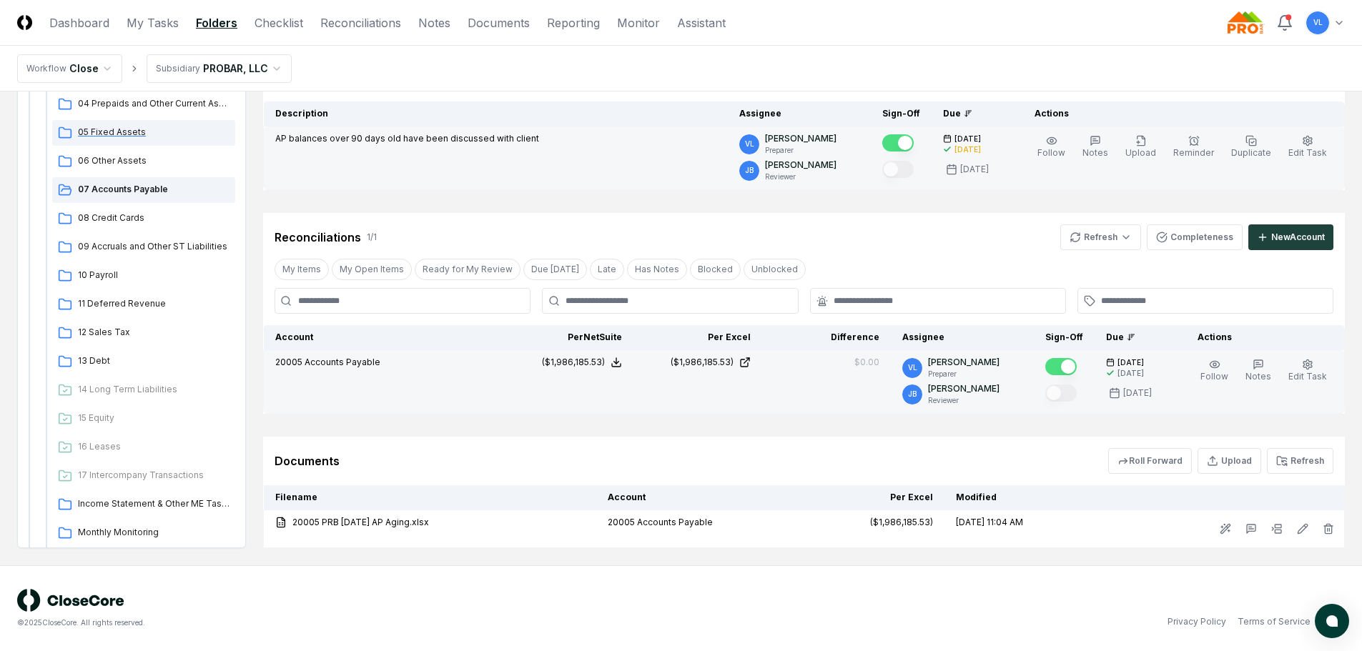
scroll to position [357, 0]
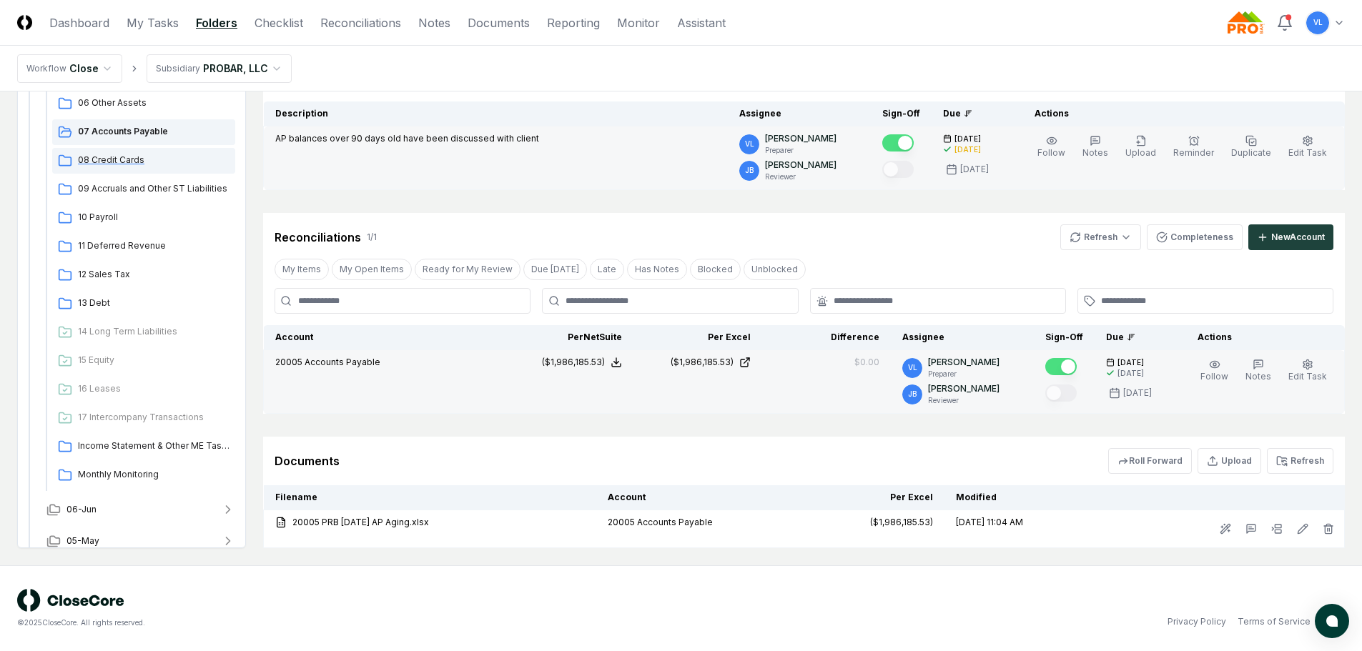
click at [136, 158] on span "08 Credit Cards" at bounding box center [154, 160] width 152 height 13
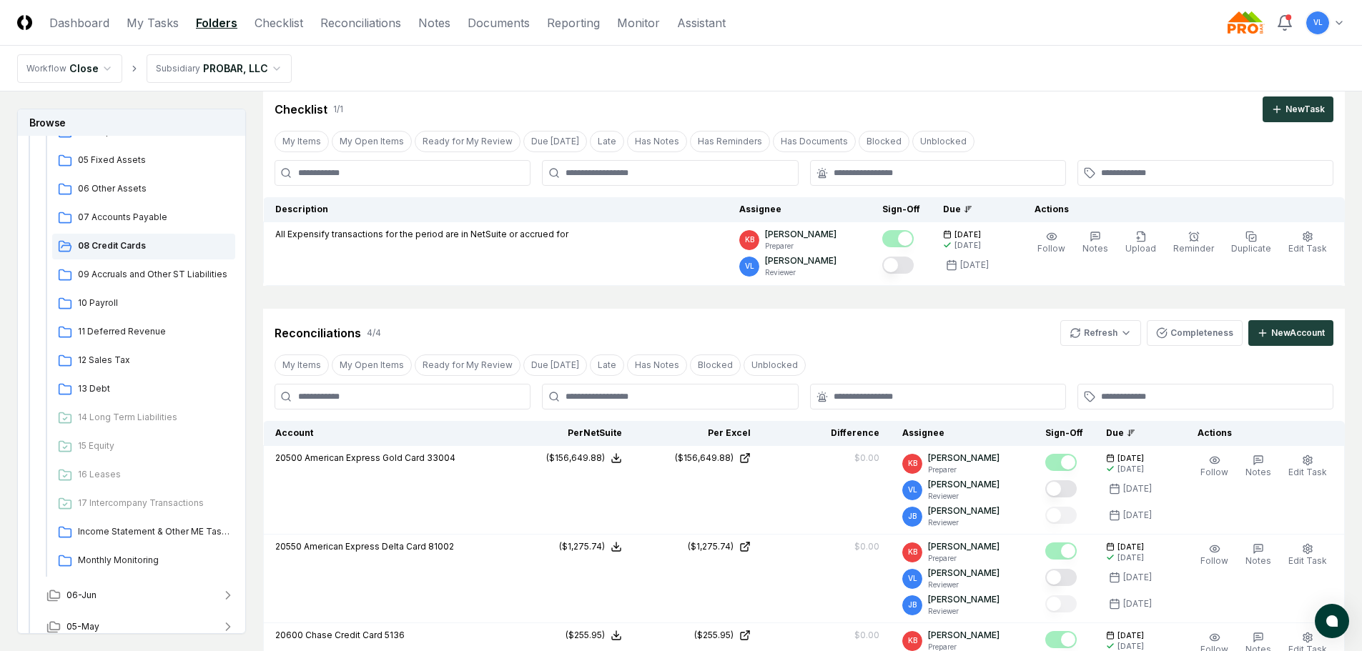
scroll to position [71, 0]
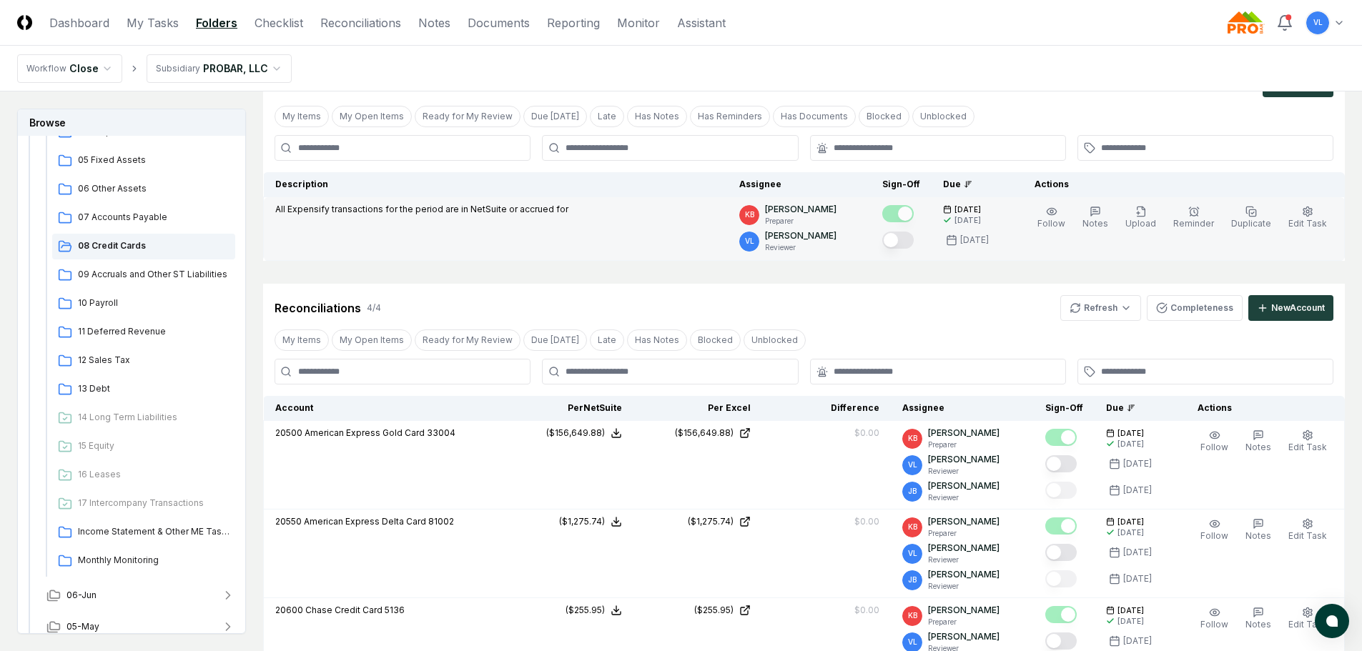
click at [911, 240] on button "Mark complete" at bounding box center [897, 240] width 31 height 17
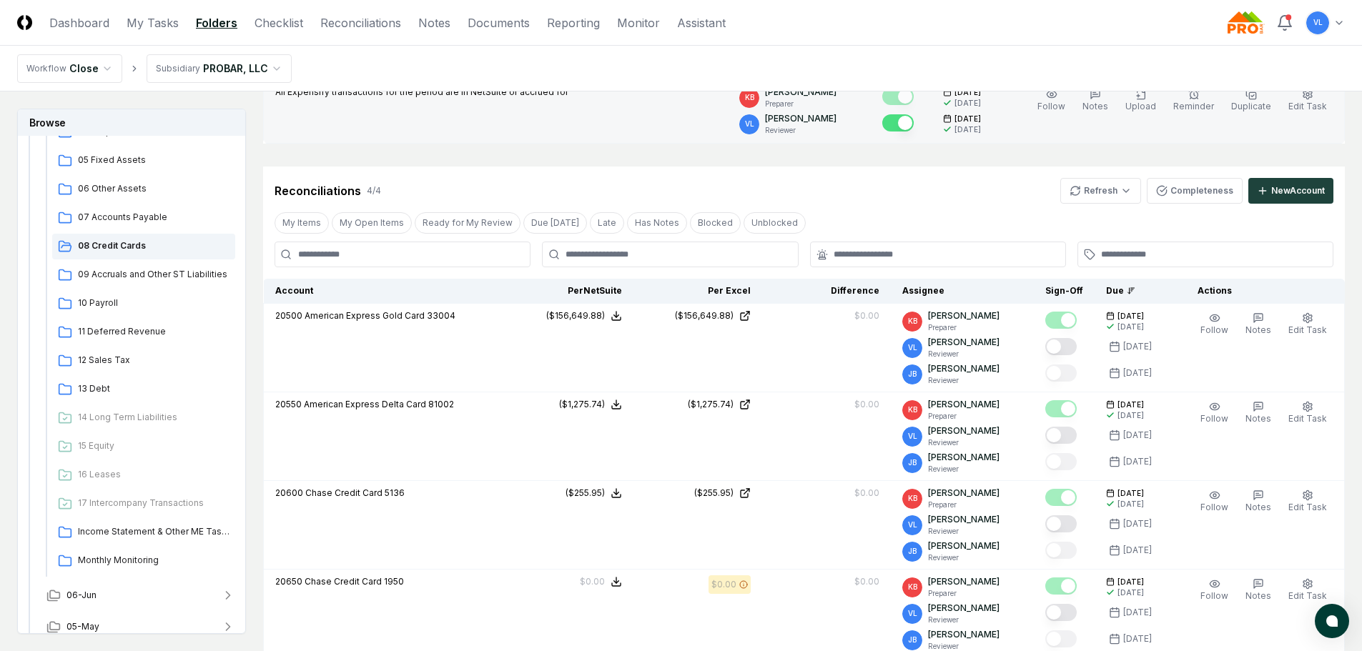
scroll to position [214, 0]
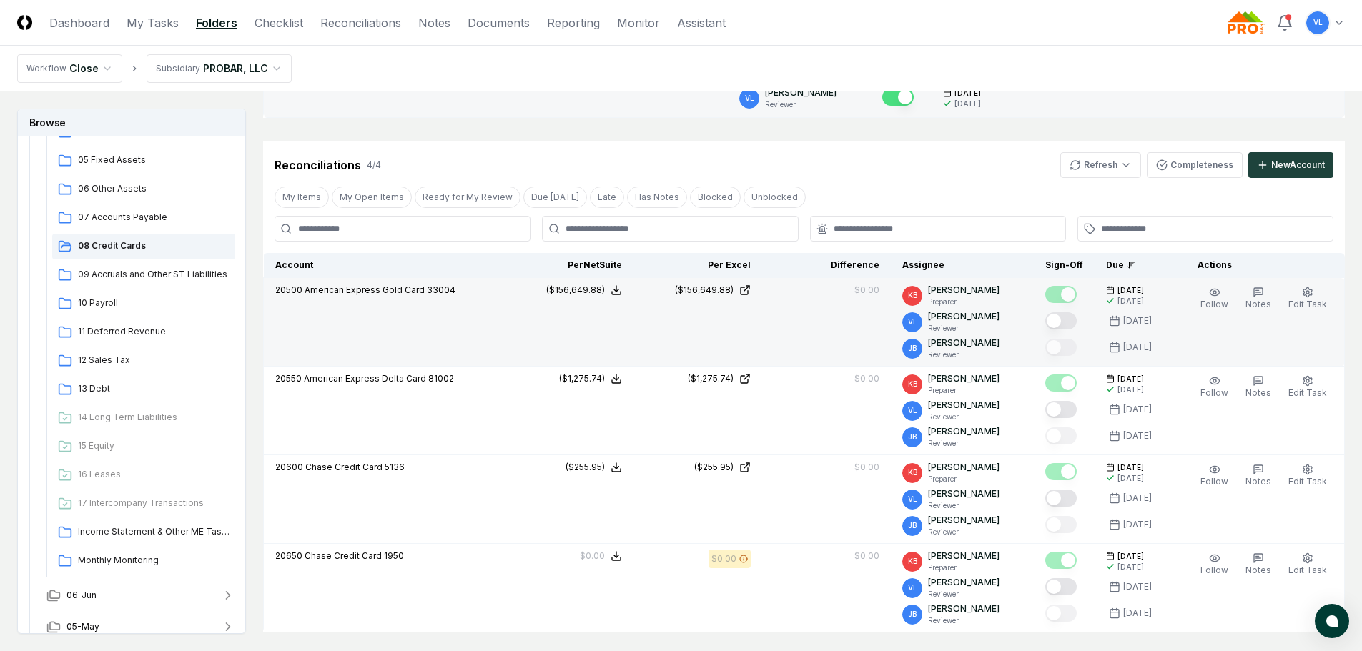
click at [1061, 322] on button "Mark complete" at bounding box center [1060, 320] width 31 height 17
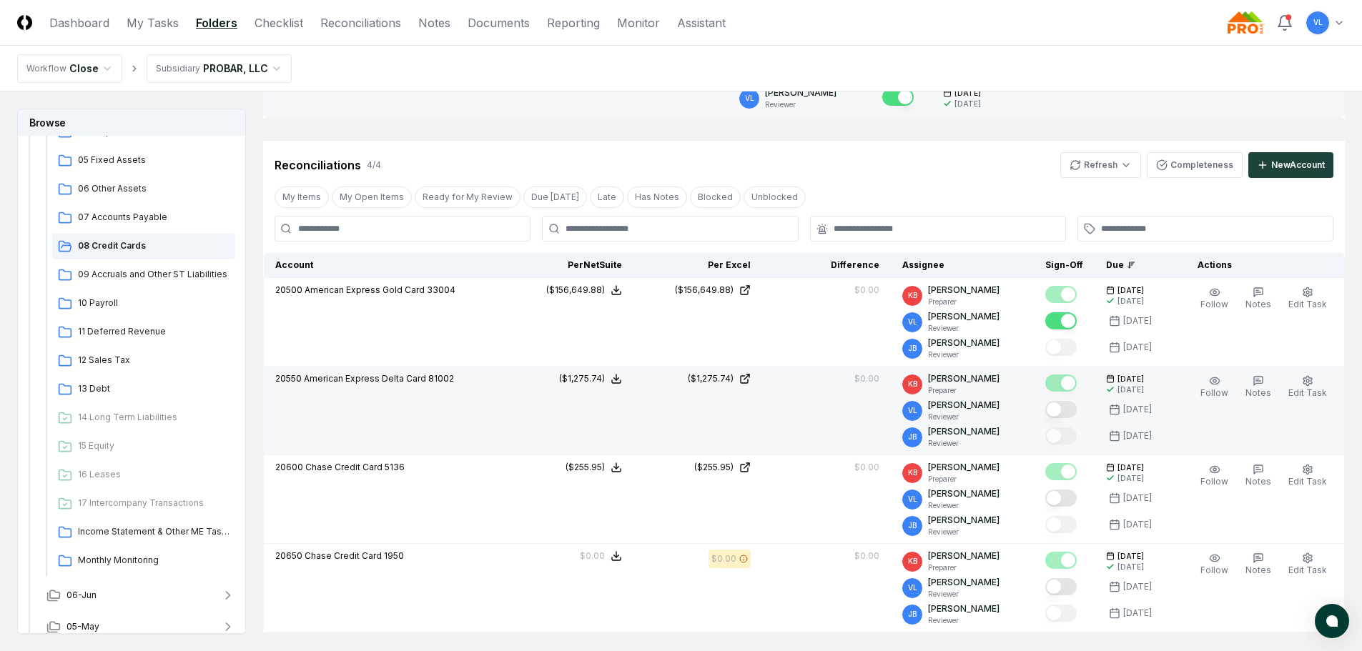
click at [1066, 407] on button "Mark complete" at bounding box center [1060, 409] width 31 height 17
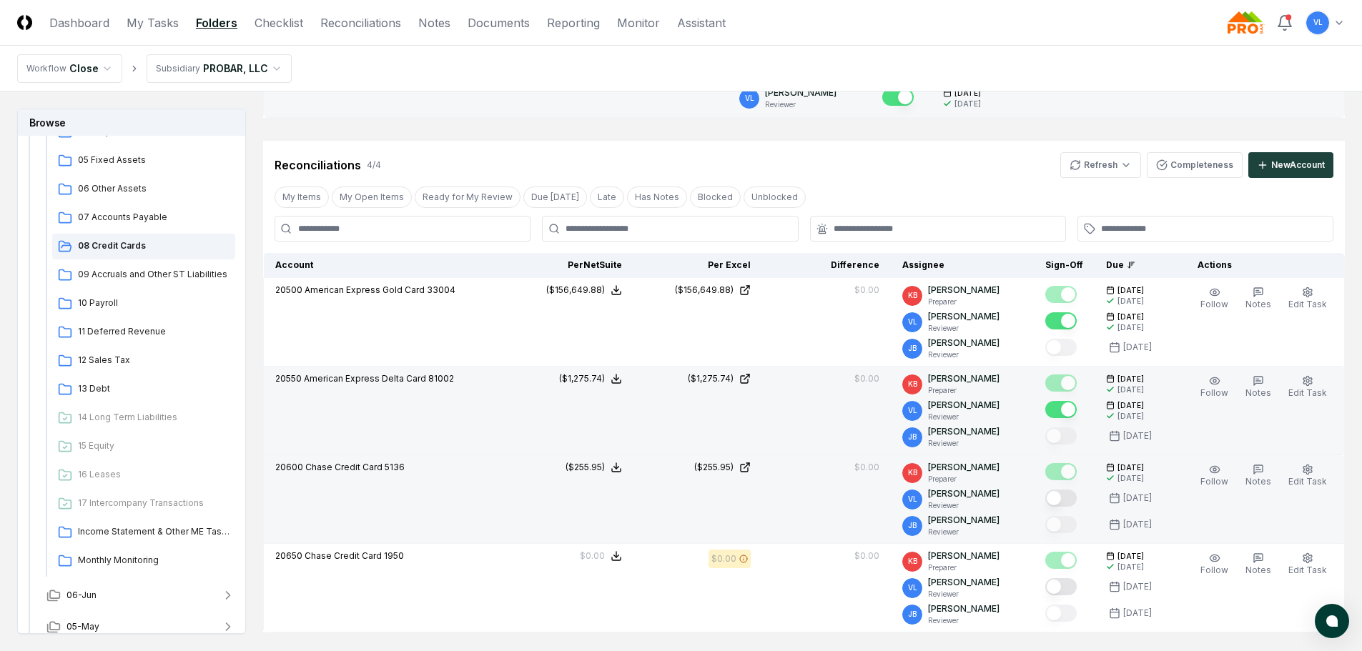
click at [1068, 495] on button "Mark complete" at bounding box center [1060, 498] width 31 height 17
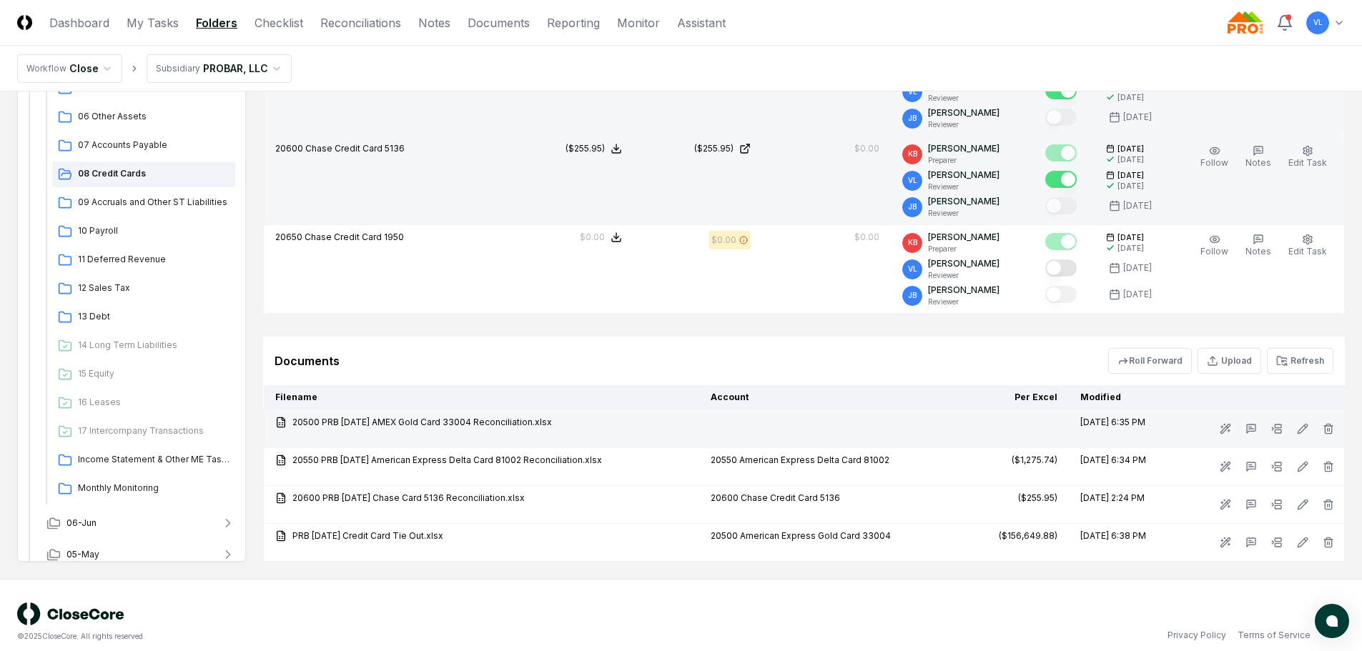
scroll to position [547, 0]
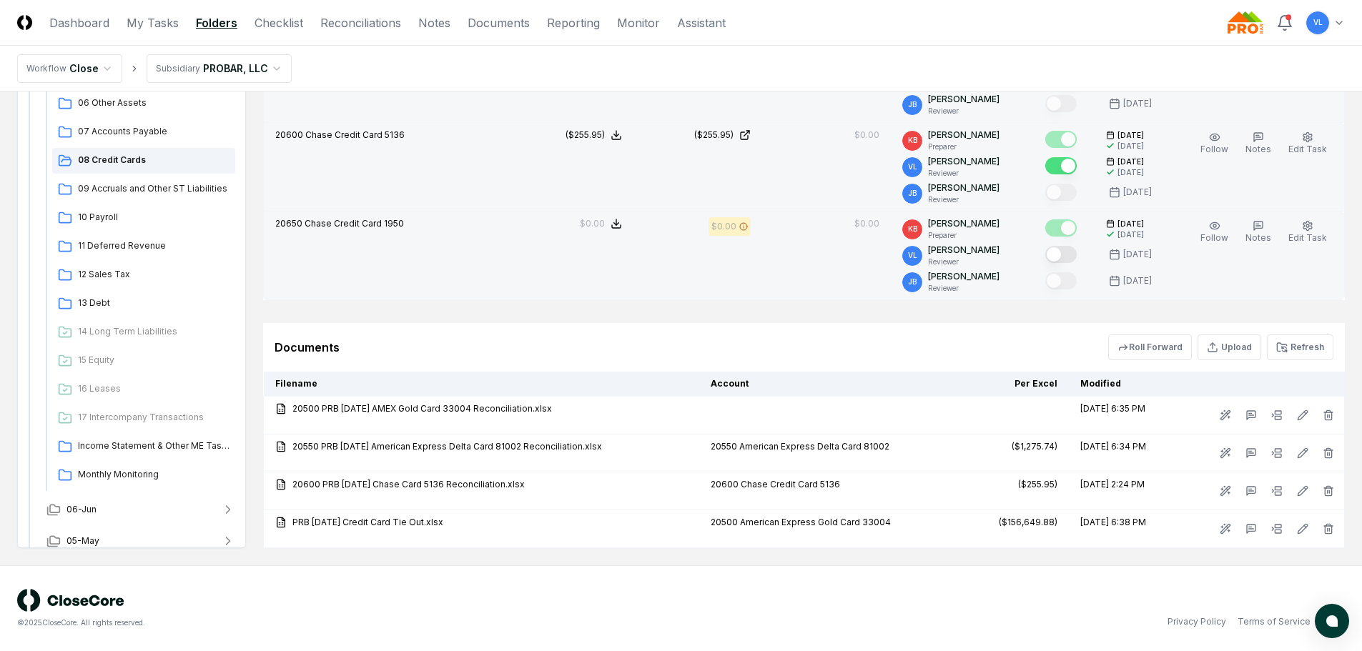
click at [1063, 262] on button "Mark complete" at bounding box center [1060, 254] width 31 height 17
click at [136, 194] on span "09 Accruals and Other ST Liabilities" at bounding box center [154, 188] width 152 height 13
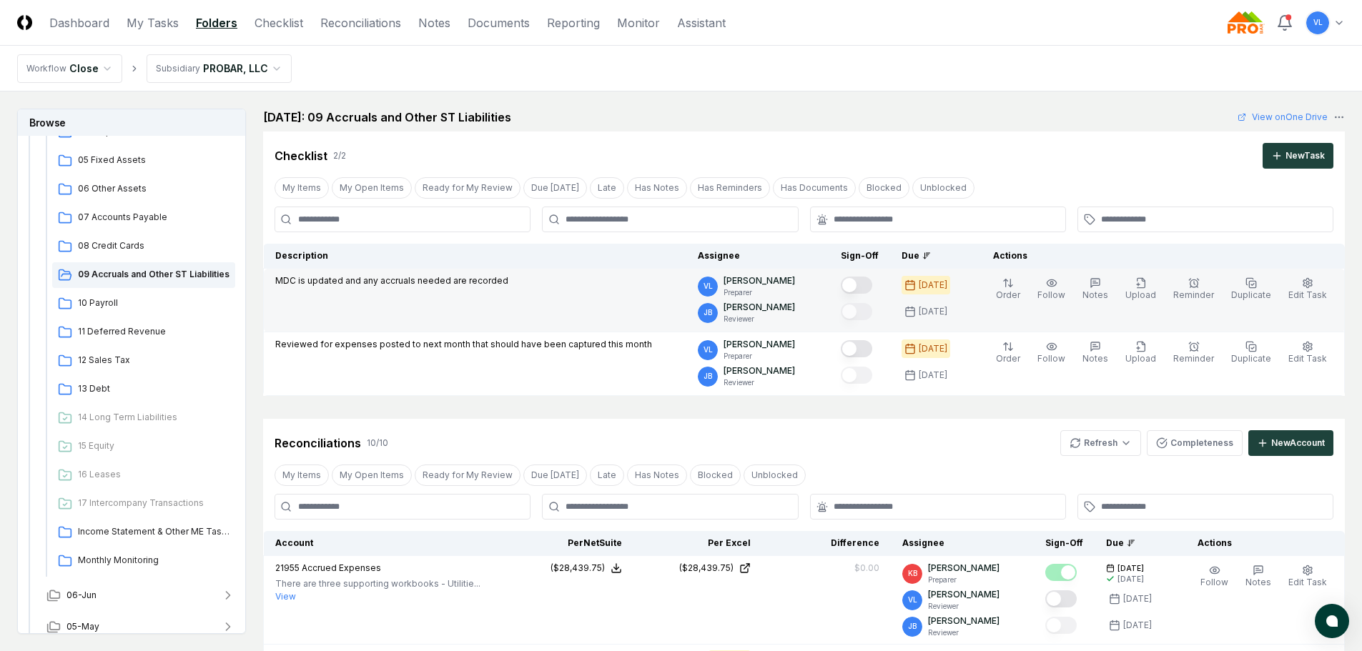
click at [872, 286] on button "Mark complete" at bounding box center [856, 285] width 31 height 17
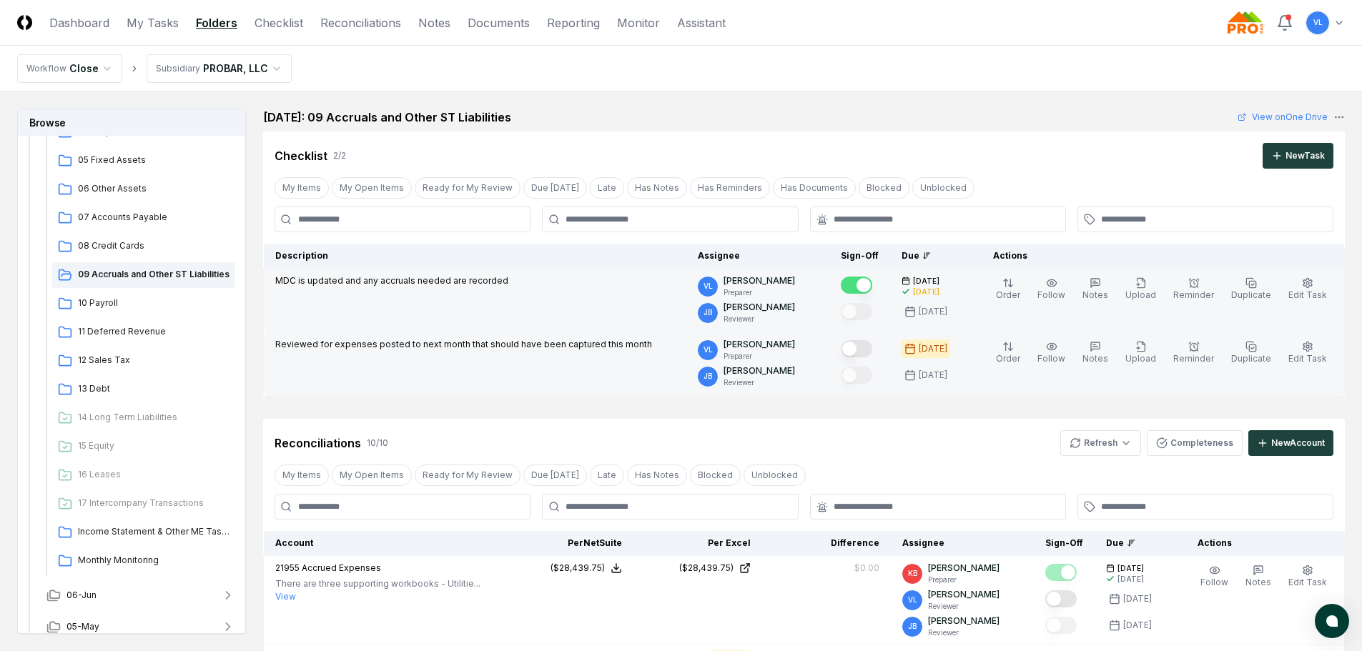
click at [872, 350] on button "Mark complete" at bounding box center [856, 348] width 31 height 17
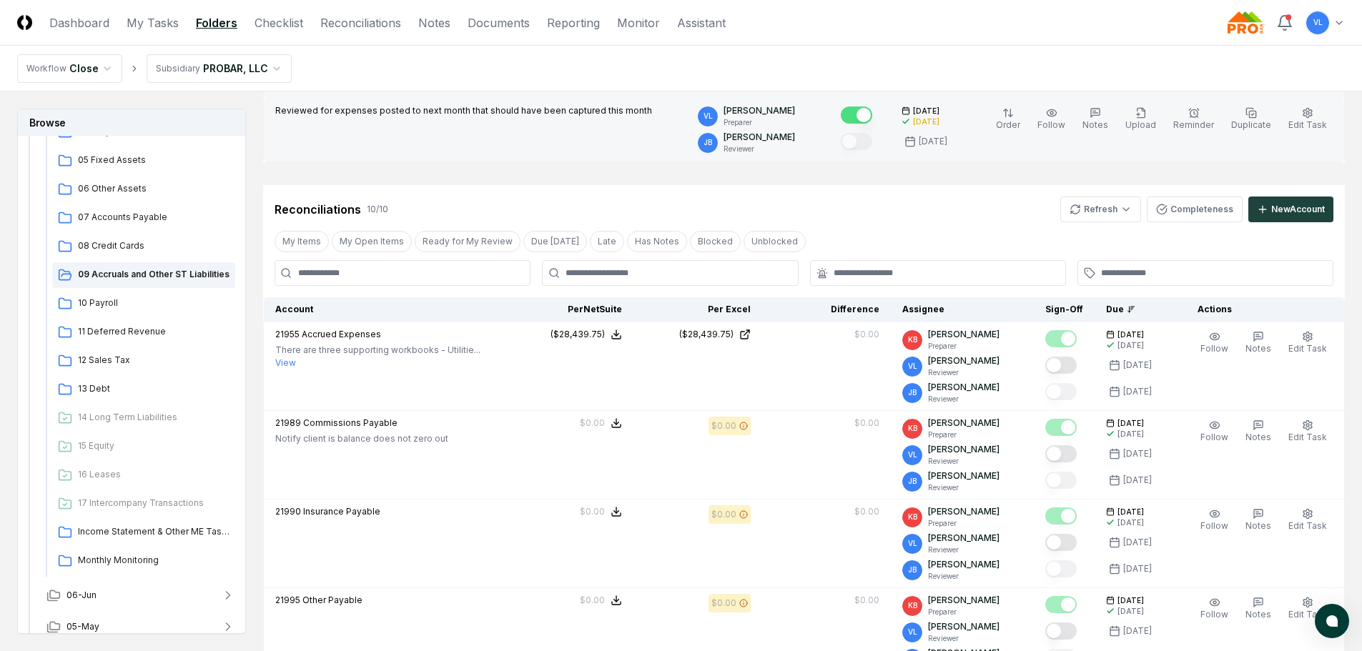
scroll to position [357, 0]
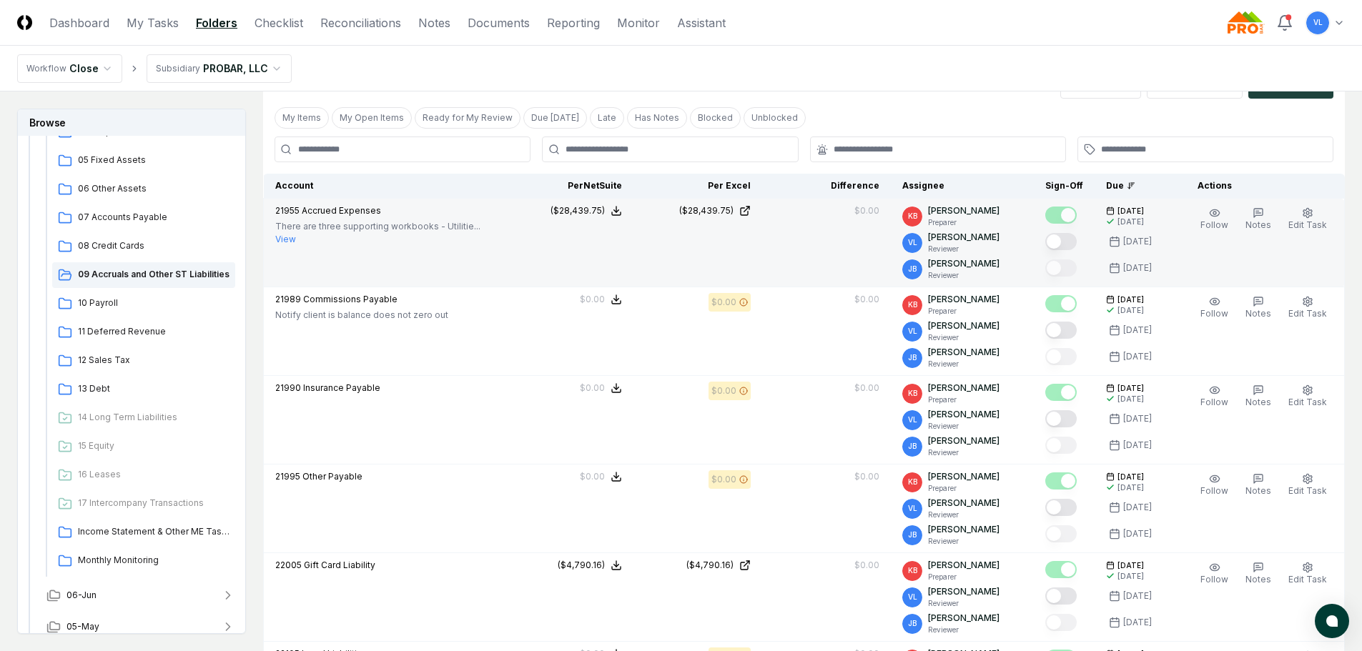
click at [1069, 239] on button "Mark complete" at bounding box center [1060, 241] width 31 height 17
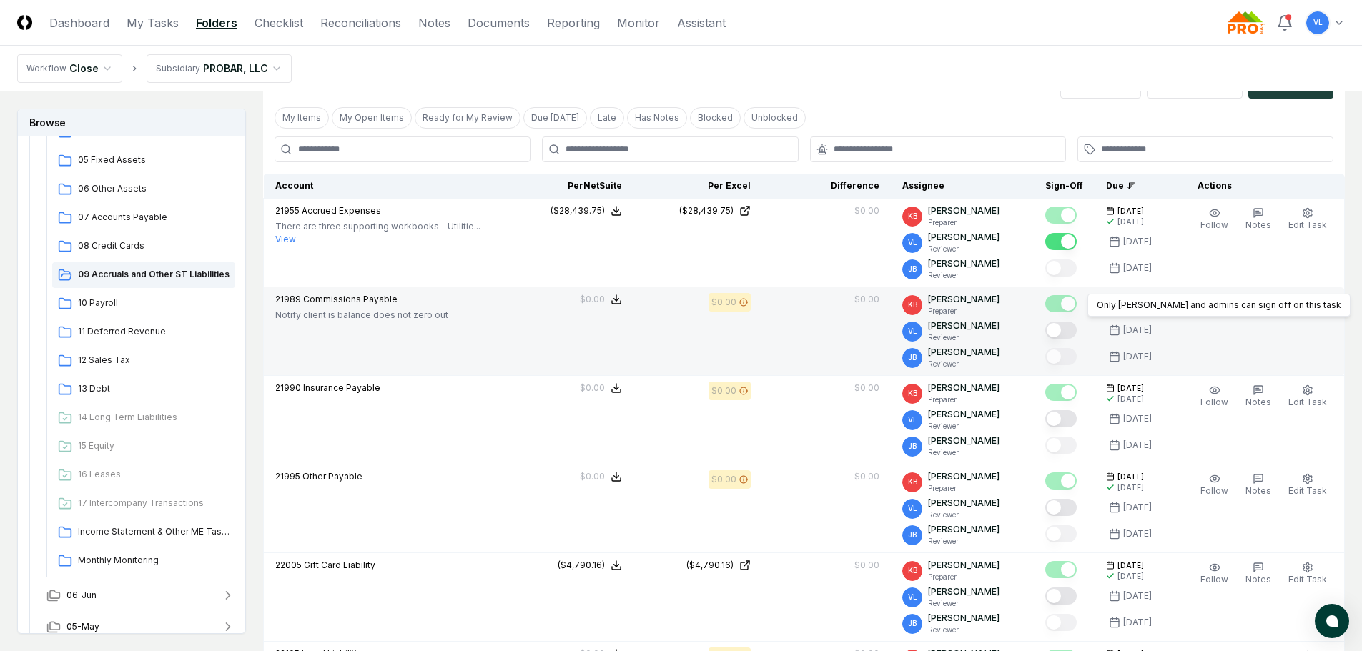
click at [1069, 332] on button "Mark complete" at bounding box center [1060, 330] width 31 height 17
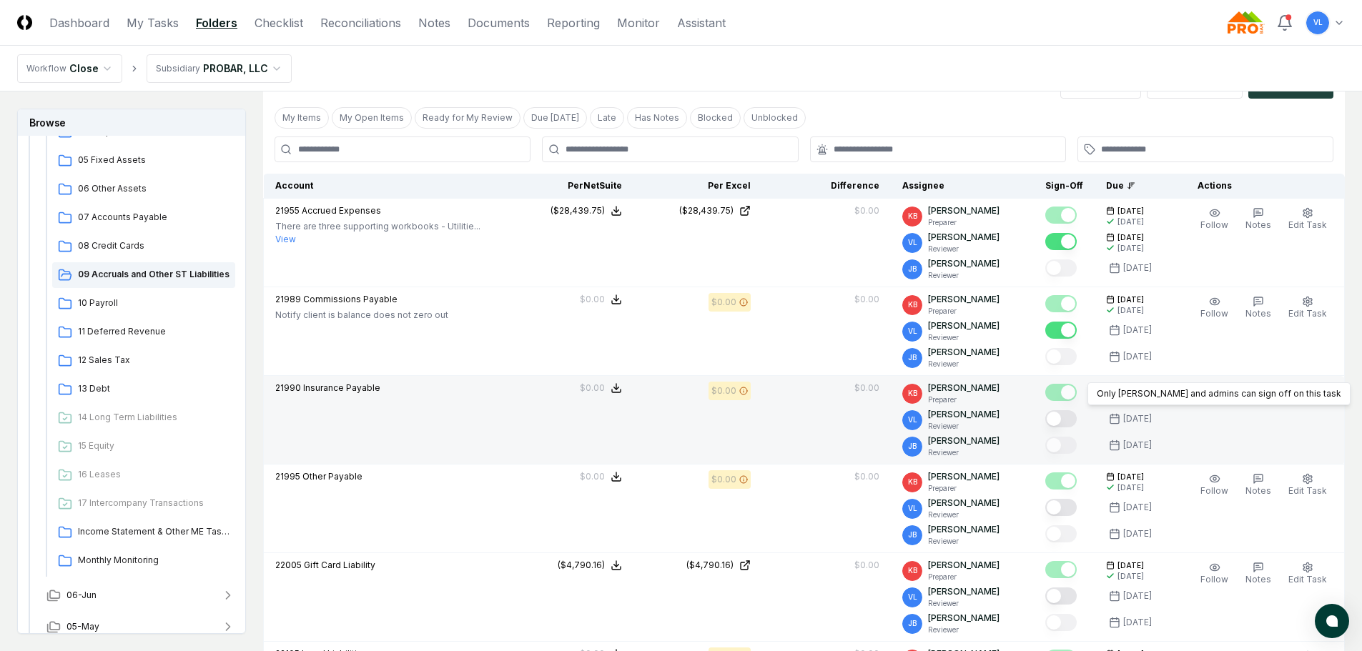
click at [1071, 421] on button "Mark complete" at bounding box center [1060, 418] width 31 height 17
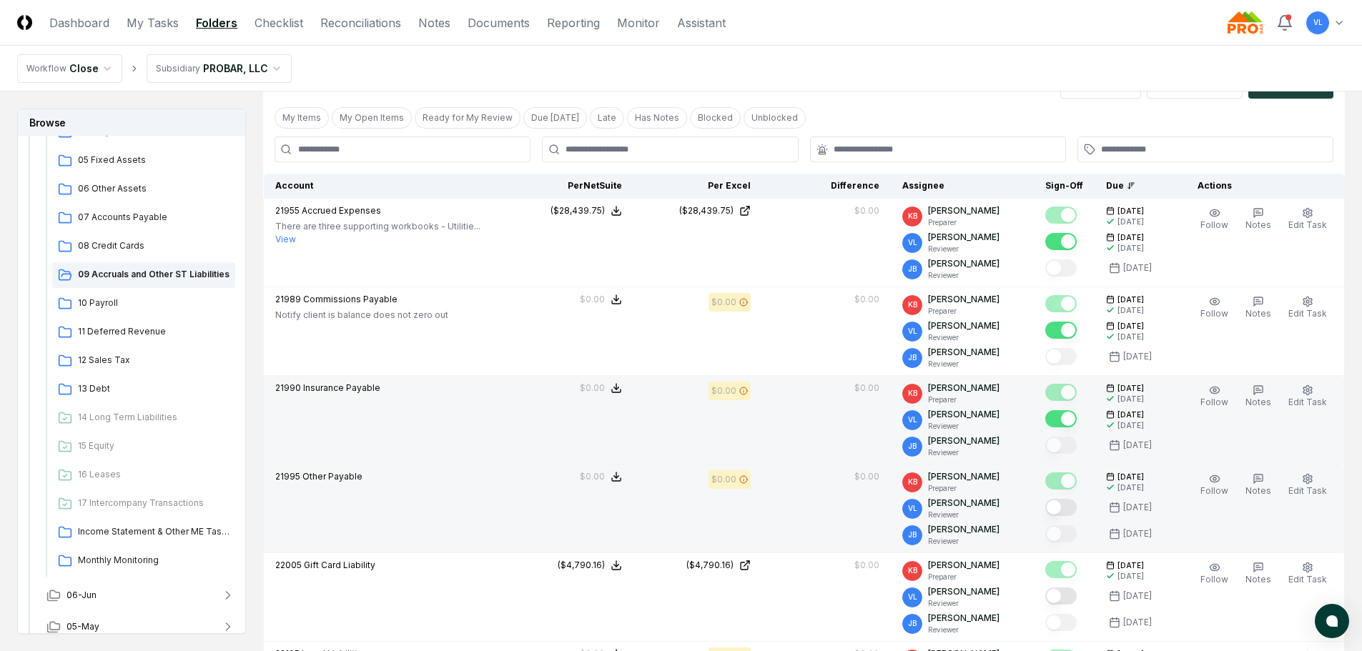
click at [1071, 502] on button "Mark complete" at bounding box center [1060, 507] width 31 height 17
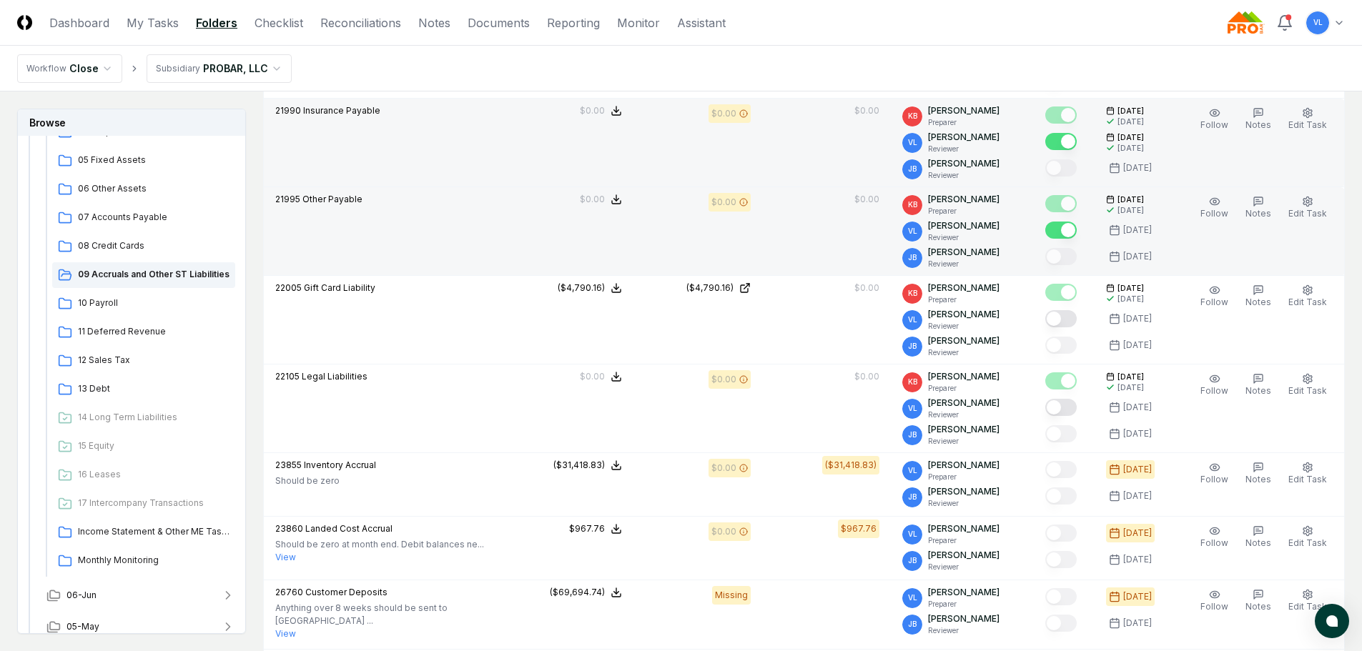
scroll to position [643, 0]
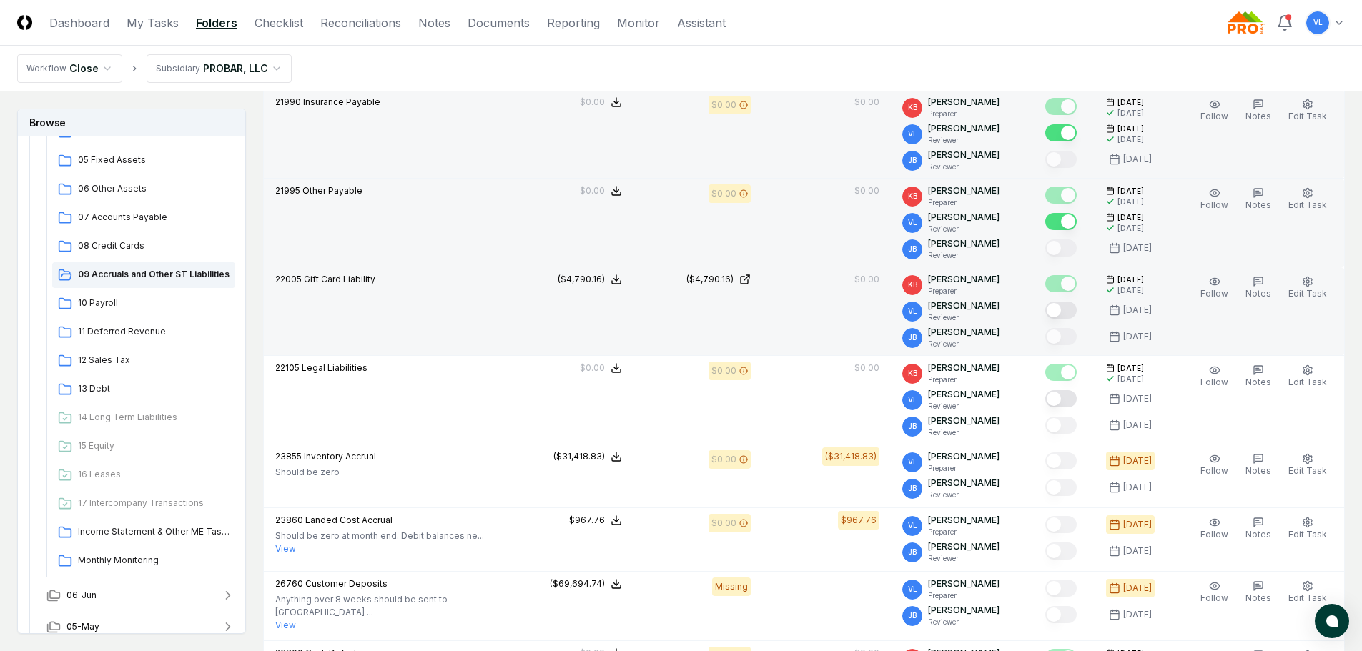
click at [1076, 315] on button "Mark complete" at bounding box center [1060, 310] width 31 height 17
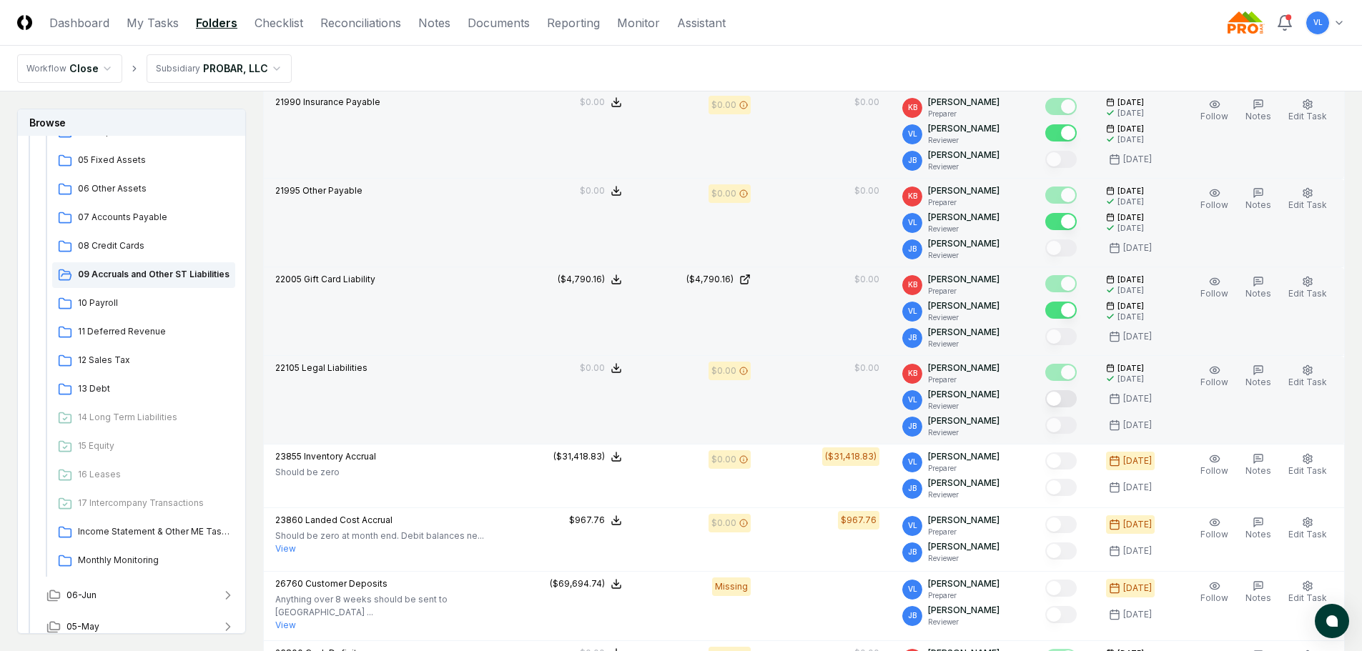
click at [1076, 408] on div at bounding box center [1060, 399] width 31 height 19
click at [1076, 400] on button "Mark complete" at bounding box center [1060, 398] width 31 height 17
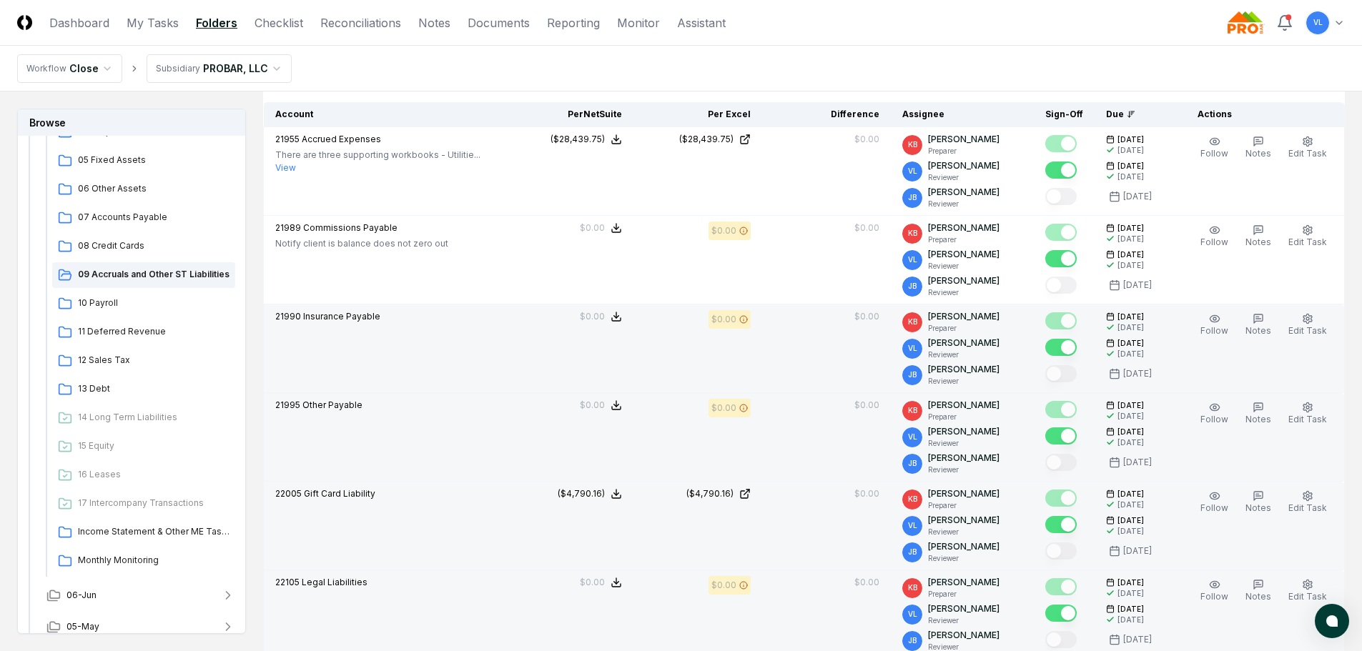
scroll to position [0, 0]
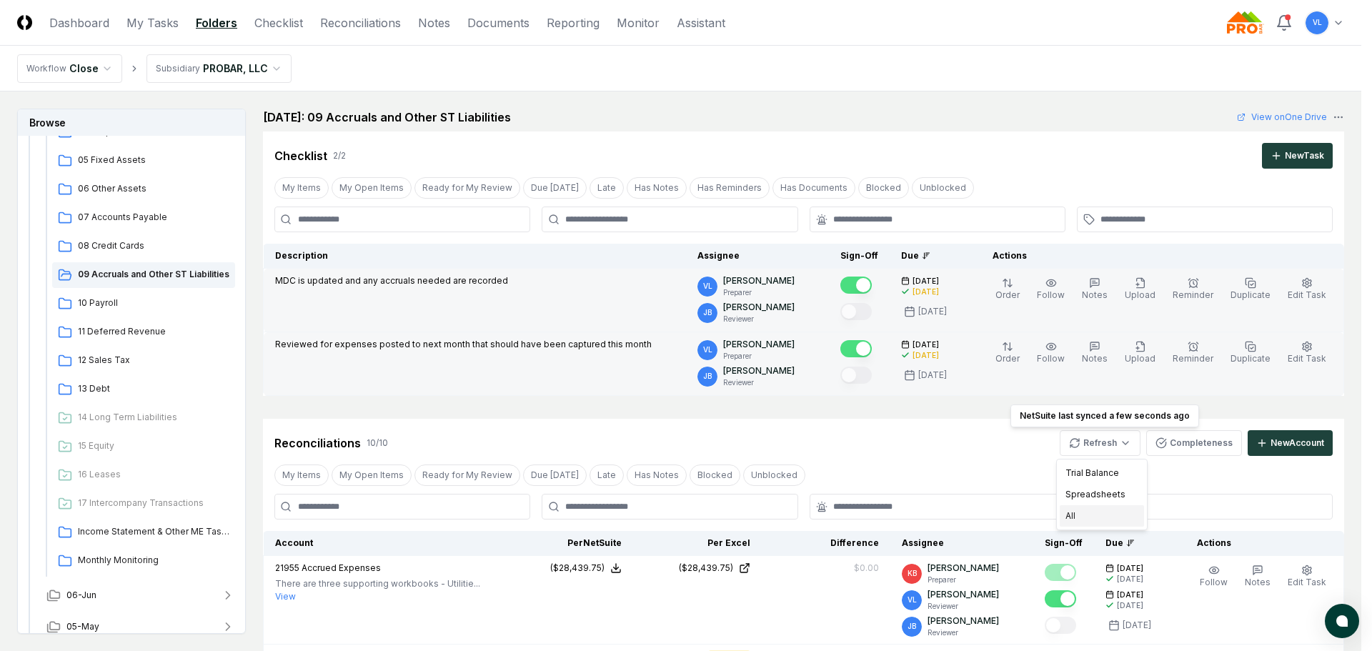
click at [1090, 519] on div "All" at bounding box center [1102, 515] width 84 height 21
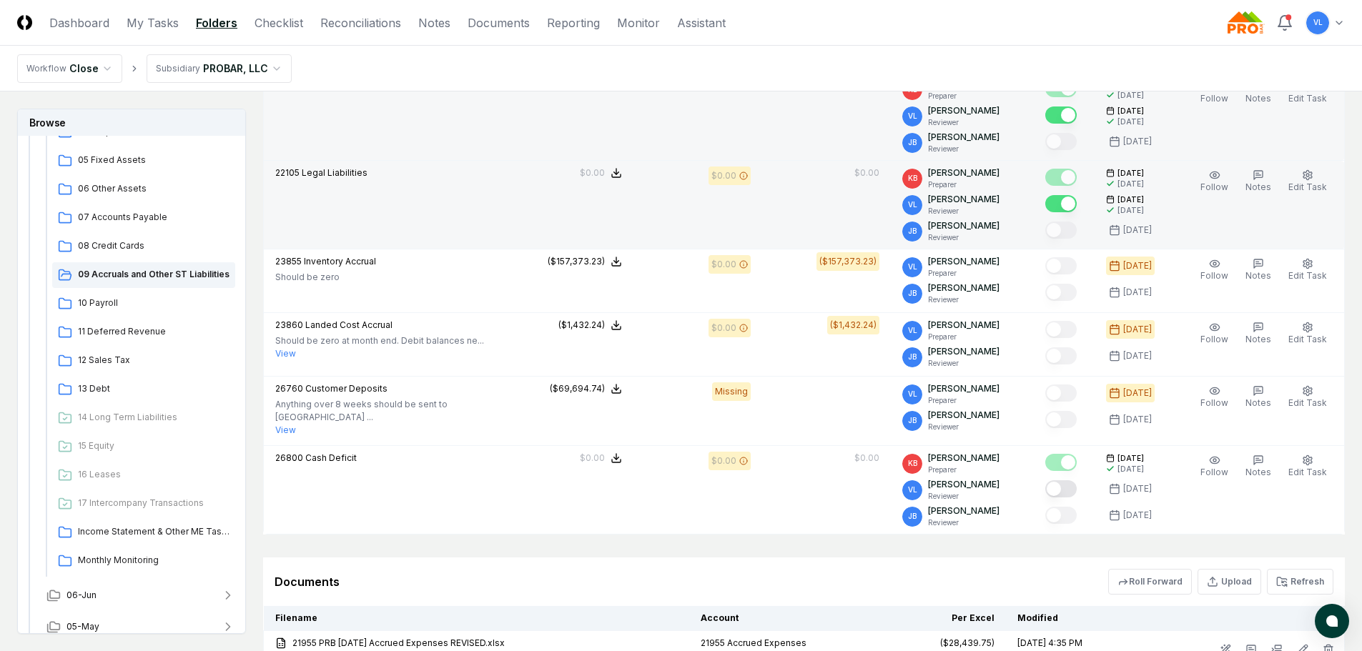
scroll to position [858, 0]
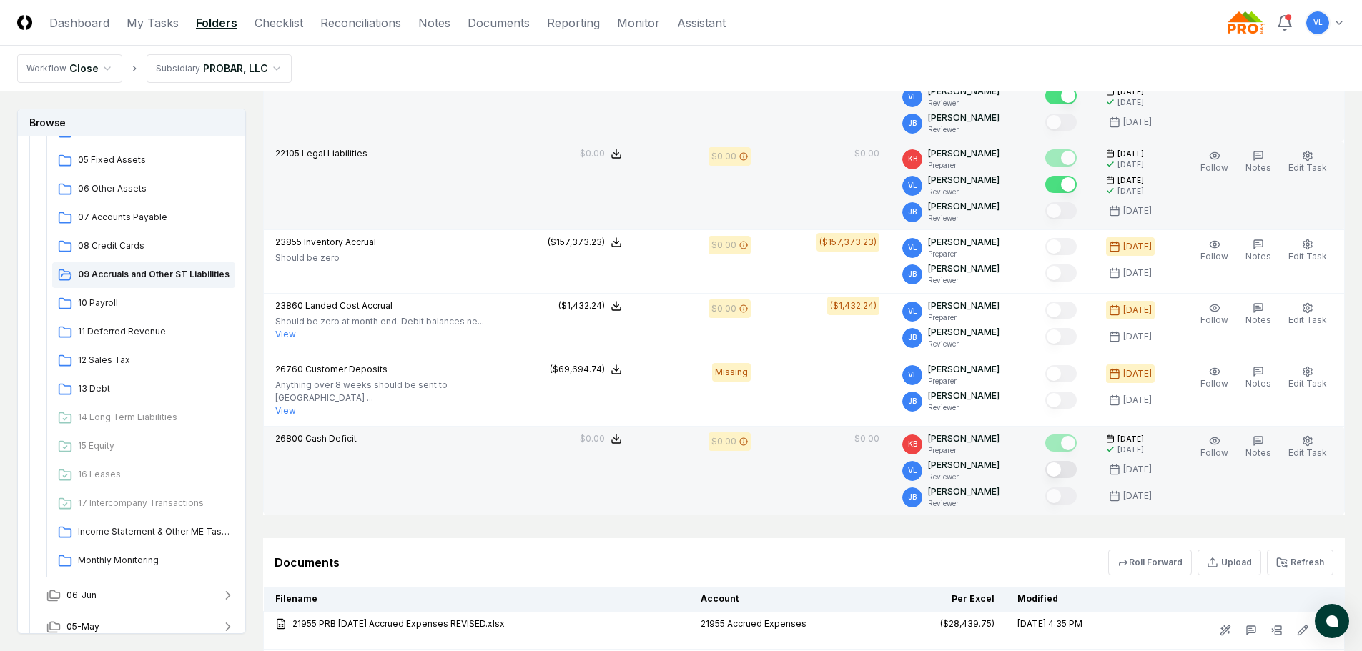
click at [1065, 465] on button "Mark complete" at bounding box center [1060, 469] width 31 height 17
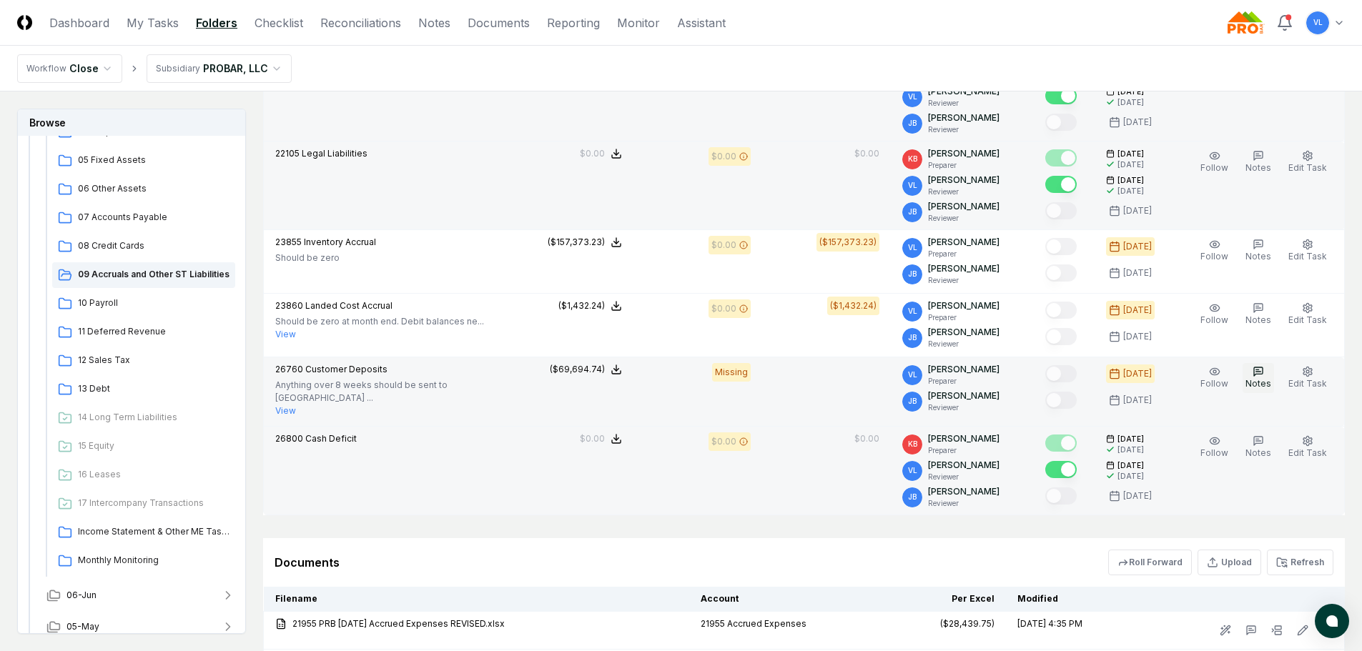
click at [1262, 374] on icon "button" at bounding box center [1258, 371] width 9 height 9
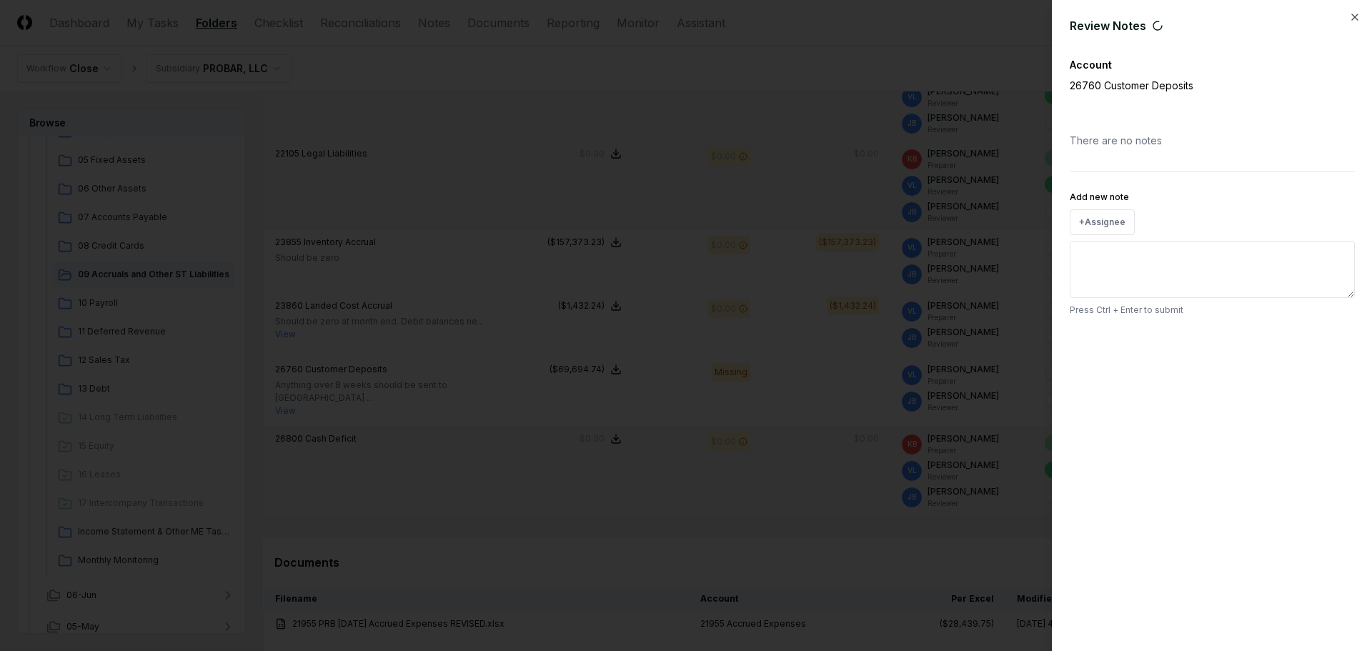
click at [1144, 273] on textarea "Add new note" at bounding box center [1212, 269] width 285 height 57
type textarea "*"
type textarea "***"
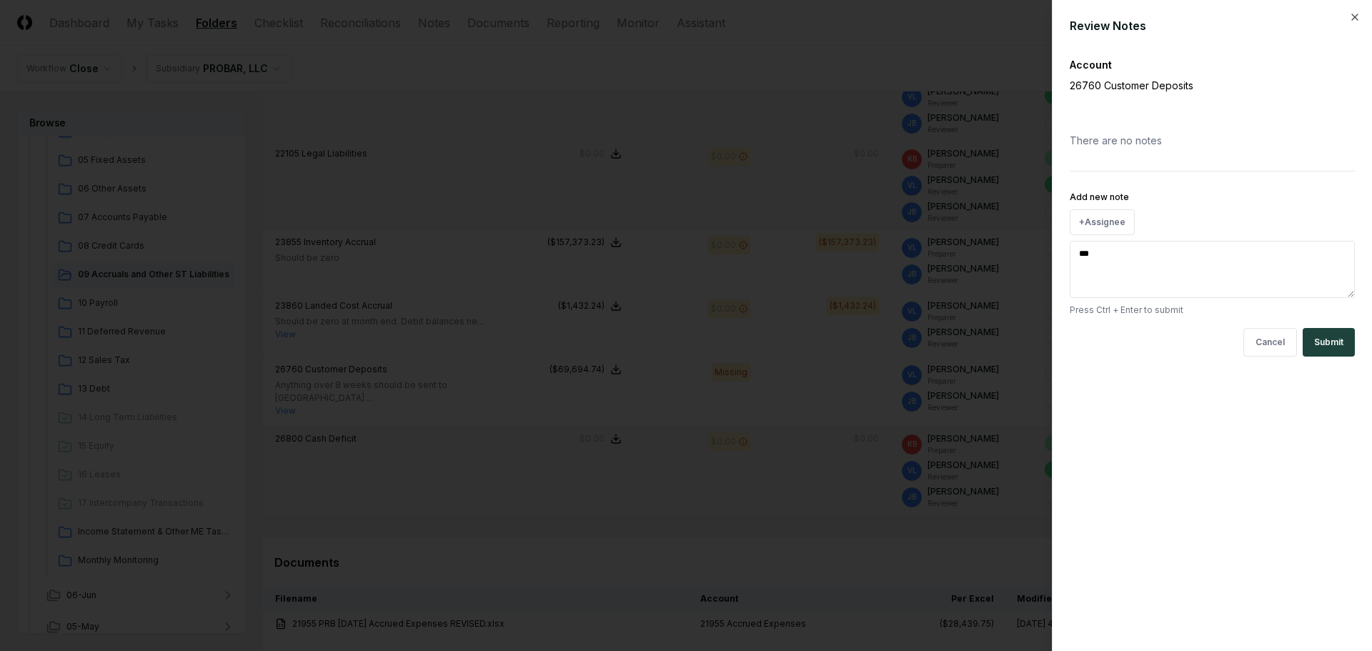
type textarea "*"
type textarea "****"
type textarea "*"
type textarea "*****"
type textarea "*"
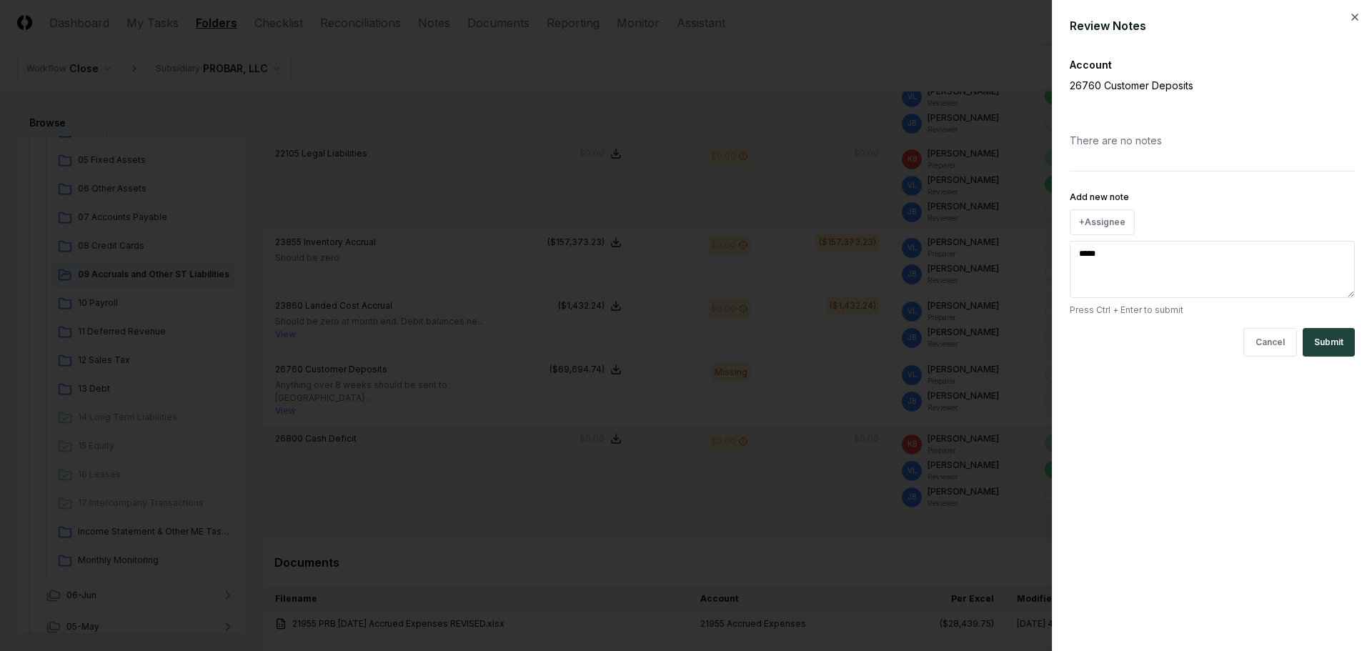
type textarea "******"
type textarea "*"
type textarea "*******"
type textarea "*"
type textarea "*******"
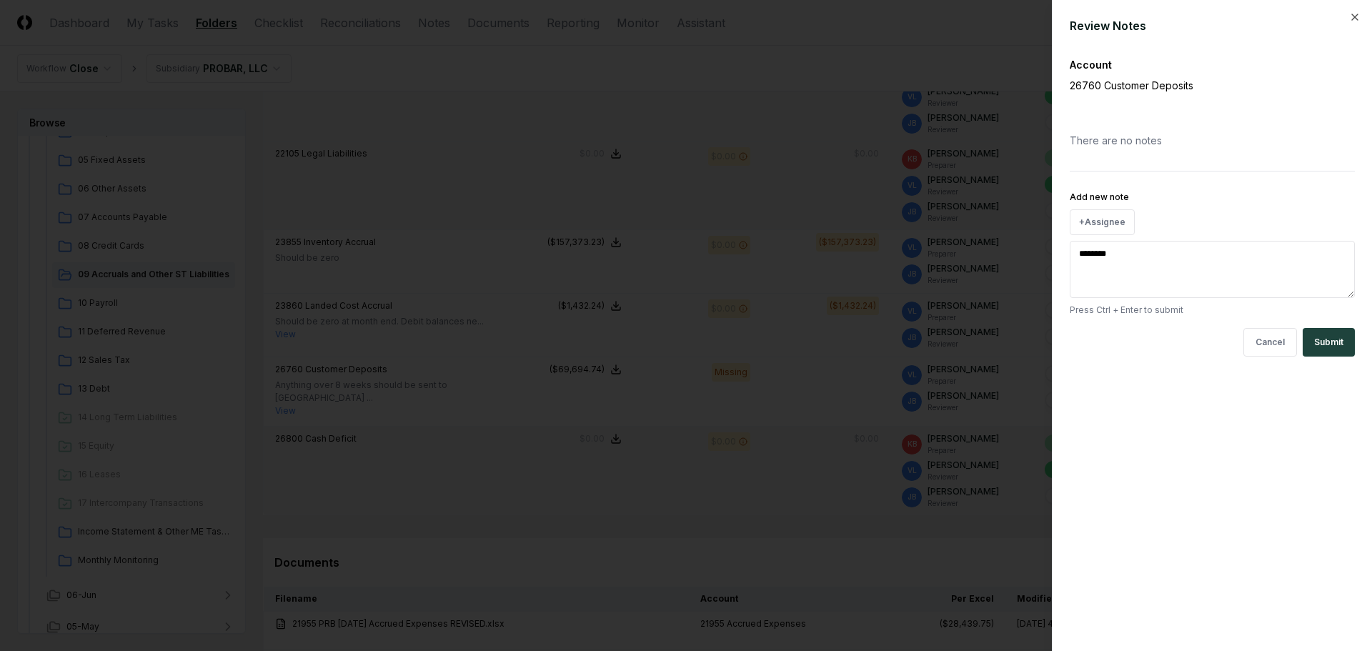
type textarea "*"
type textarea "*******"
type textarea "*"
type textarea "********"
type textarea "*"
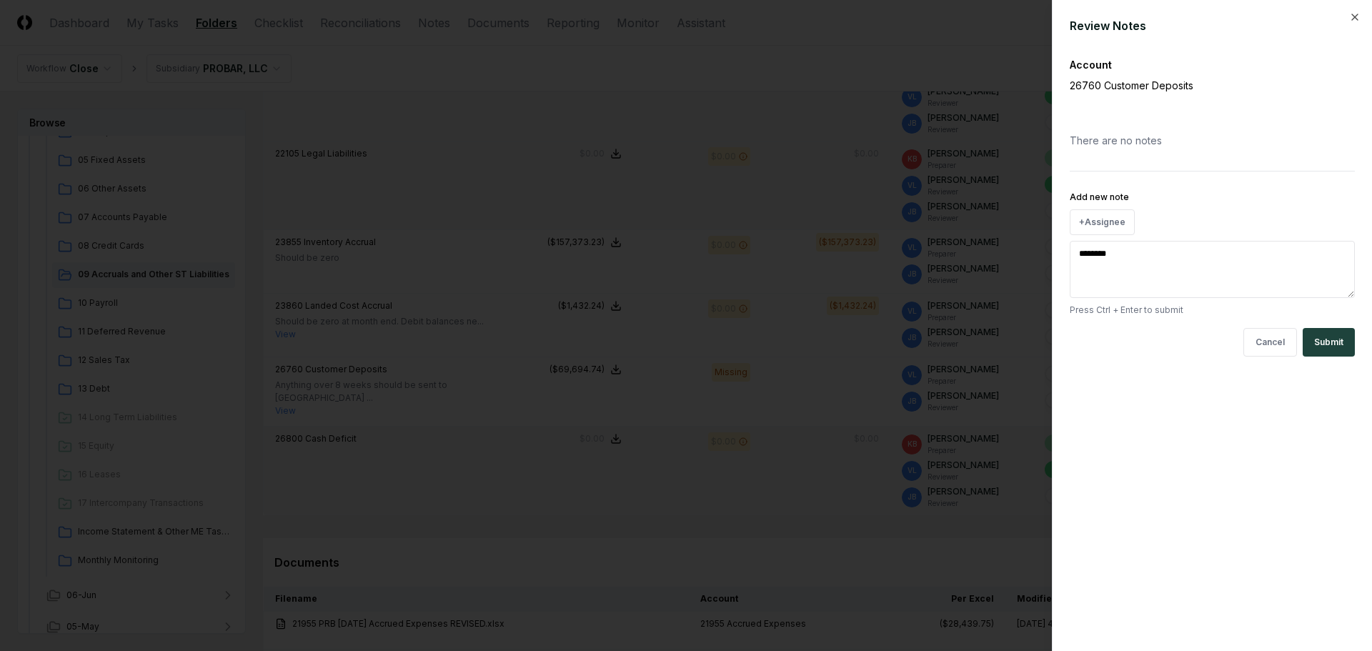
type textarea "*********"
type textarea "*"
type textarea "********"
type textarea "*"
type textarea "*******"
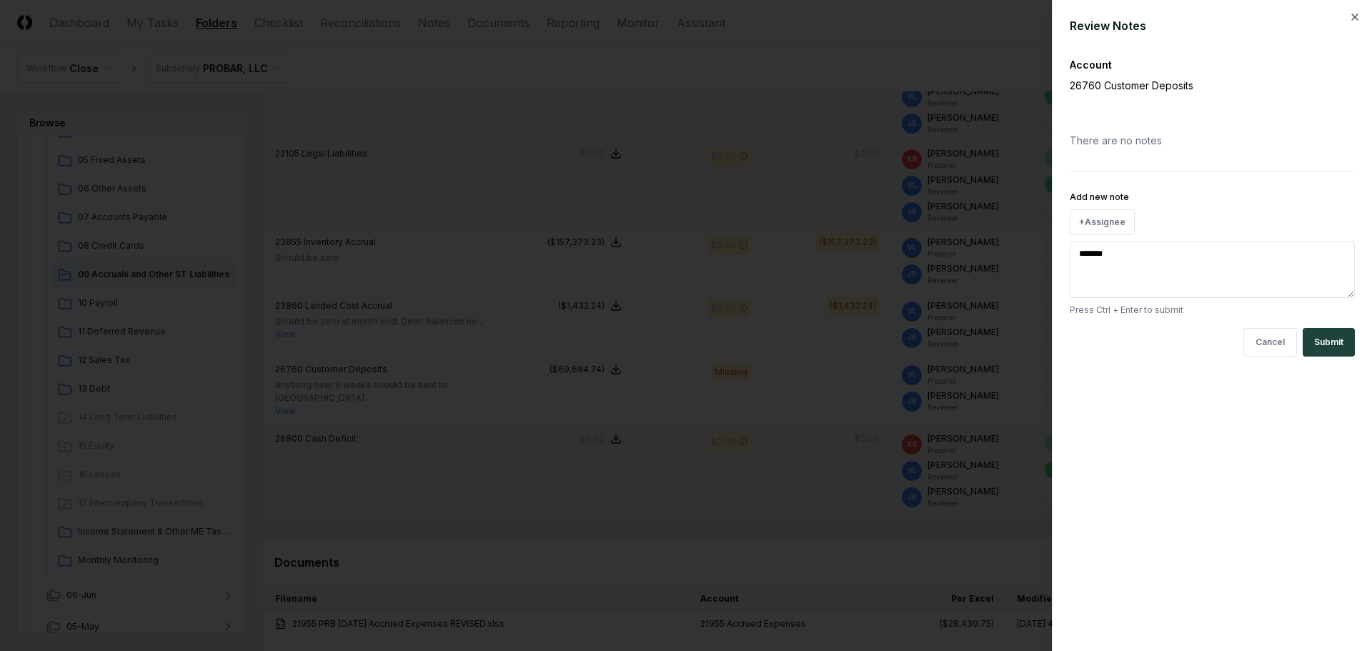
type textarea "*"
type textarea "********"
type textarea "*"
type textarea "********"
type textarea "*"
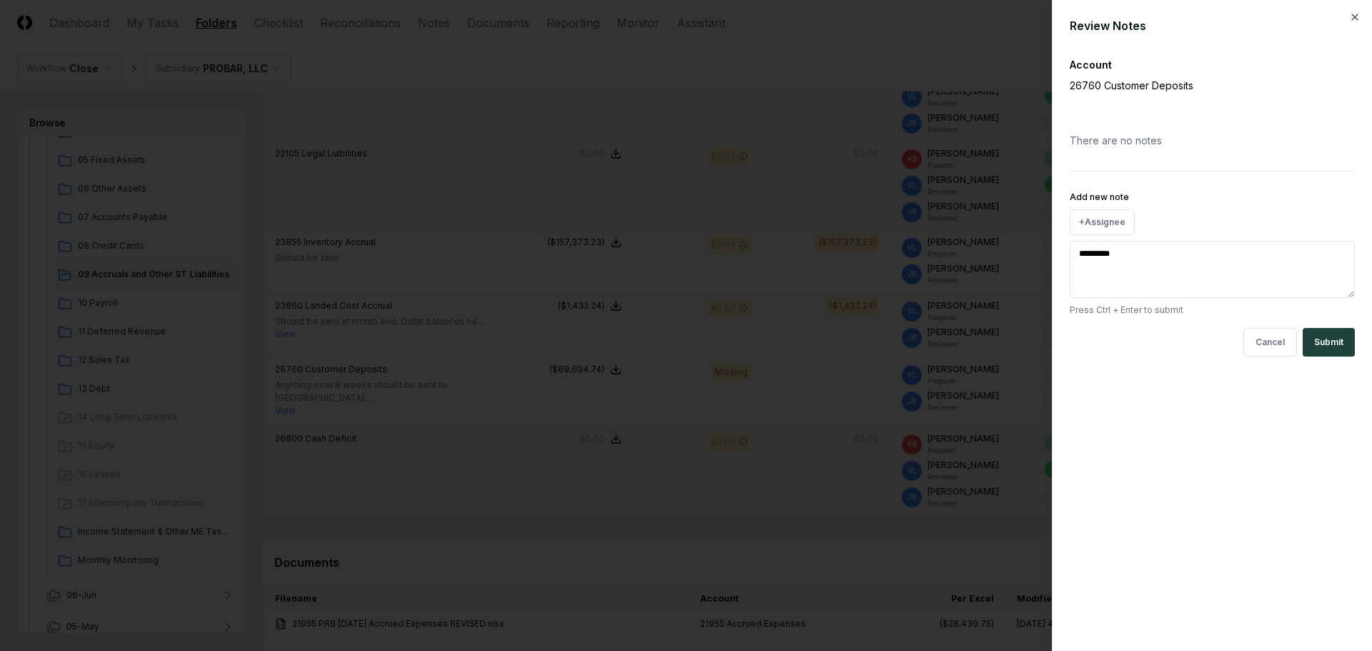
type textarea "**********"
type textarea "*"
type textarea "**********"
type textarea "*"
type textarea "**********"
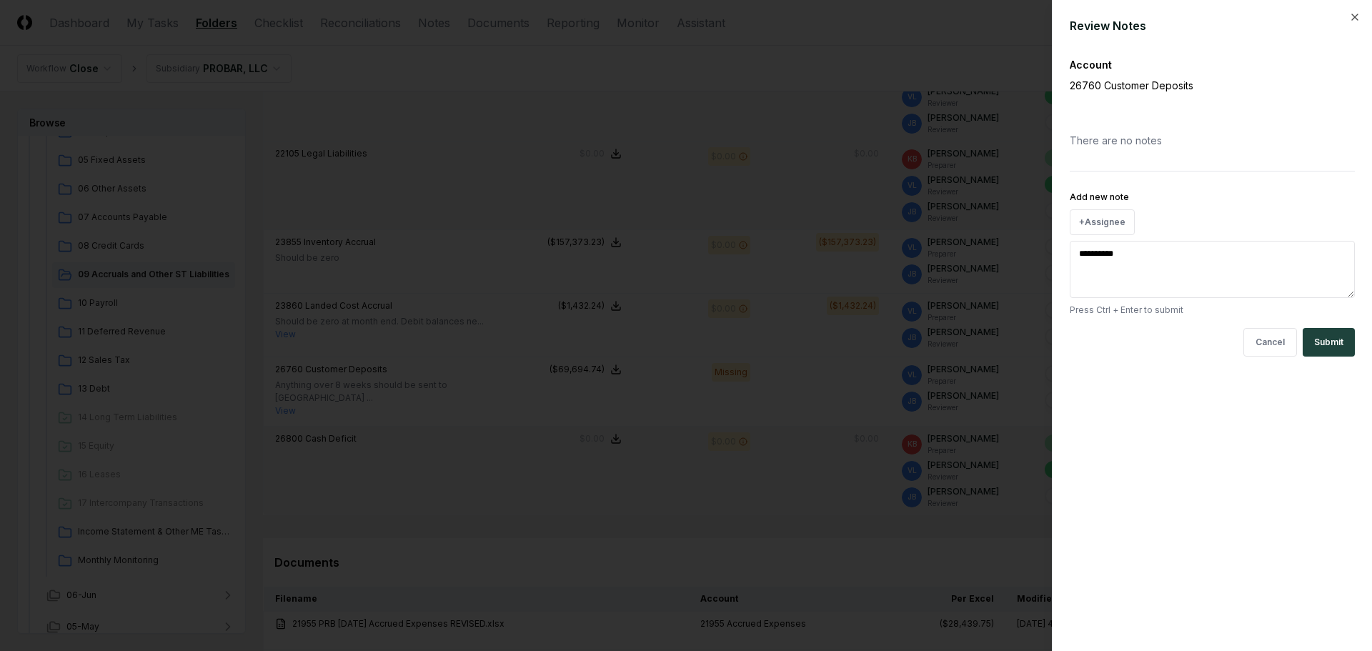
type textarea "*"
type textarea "**********"
type textarea "*"
type textarea "**********"
type textarea "*"
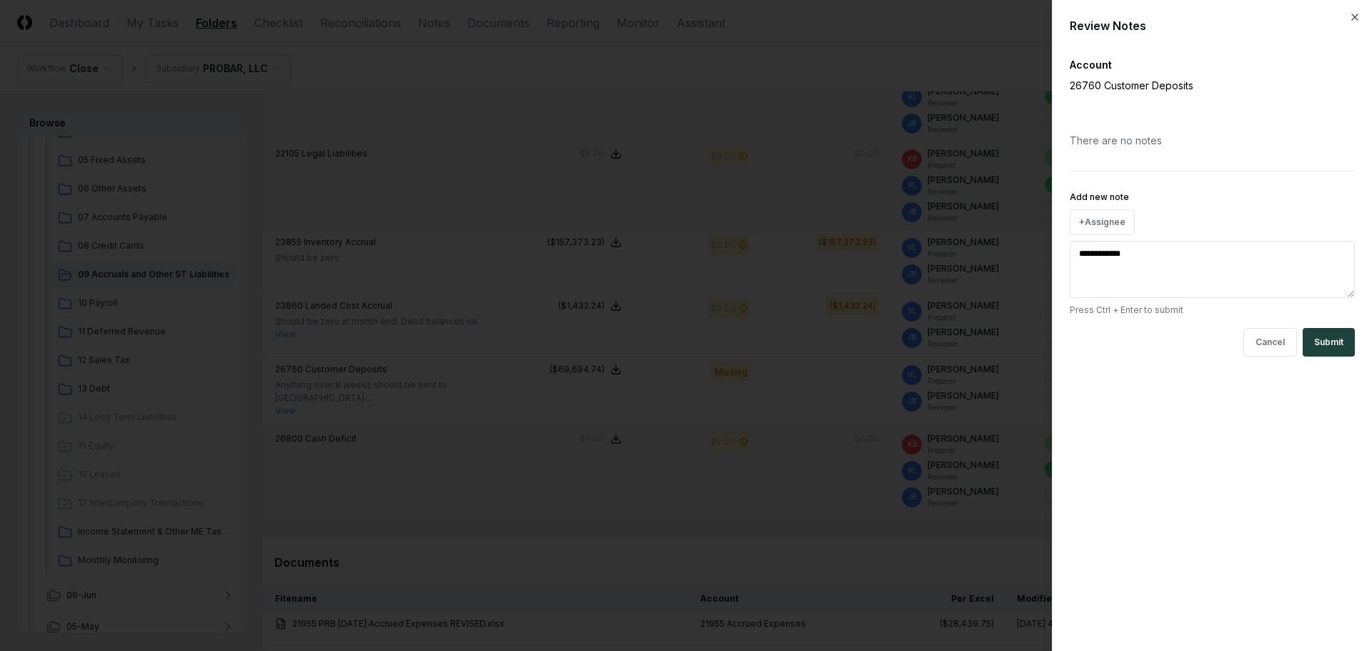
type textarea "**********"
type textarea "*"
type textarea "**********"
type textarea "*"
type textarea "**********"
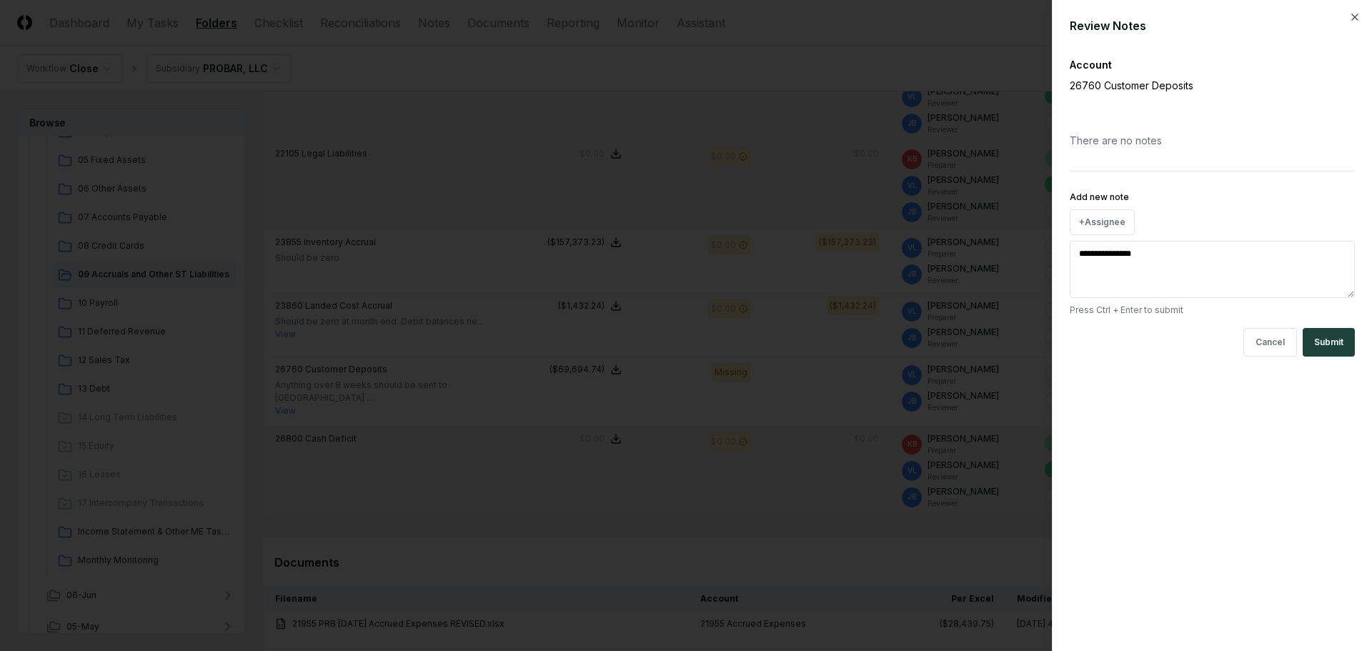
type textarea "*"
type textarea "**********"
type textarea "*"
type textarea "**********"
type textarea "*"
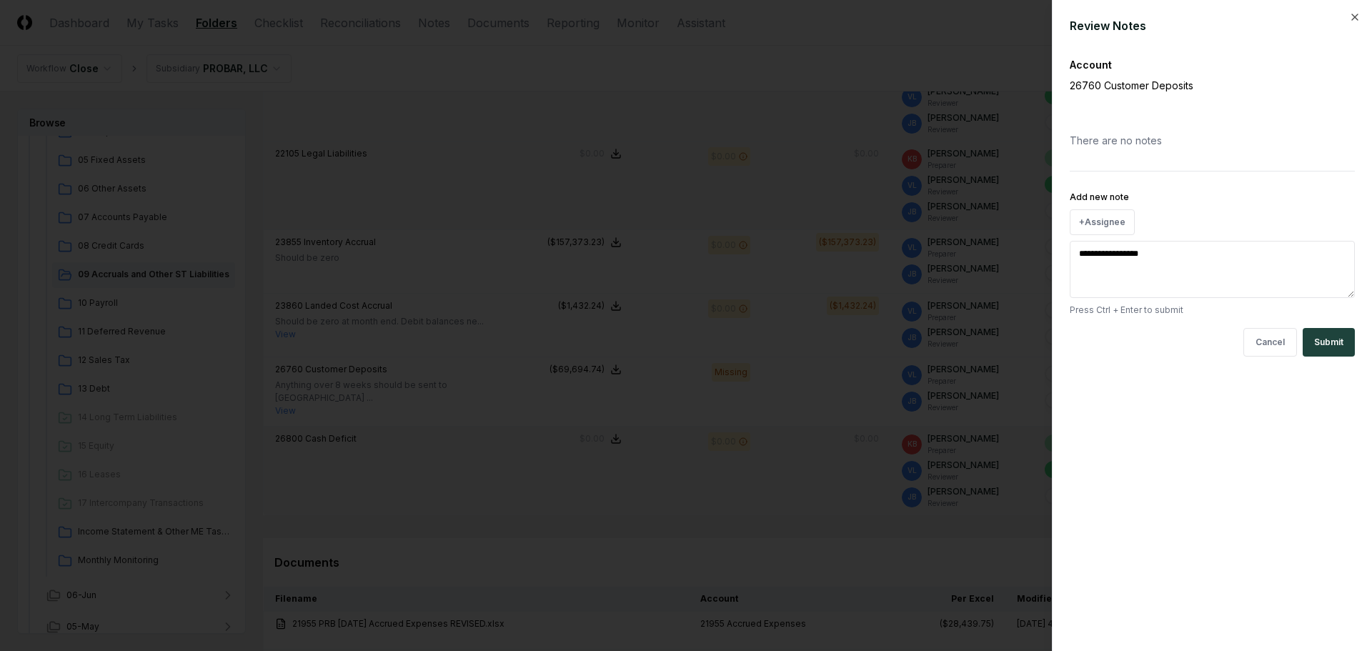
type textarea "**********"
type textarea "*"
type textarea "**********"
type textarea "*"
type textarea "**********"
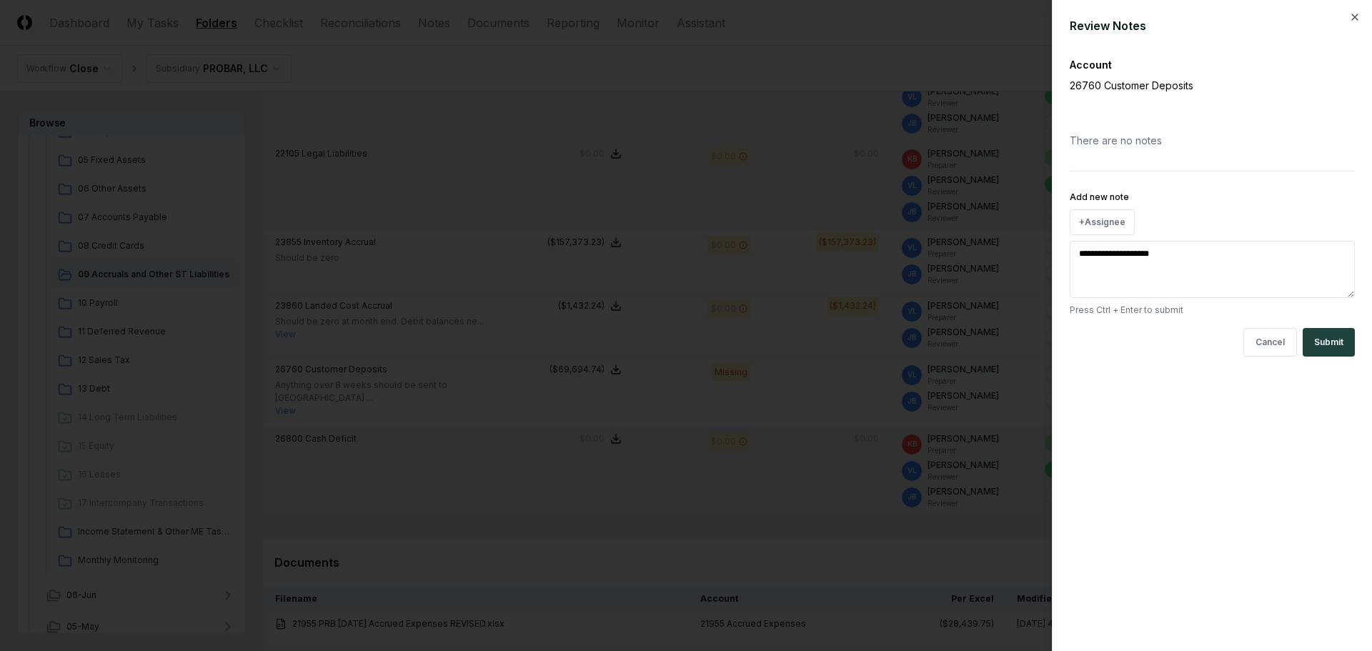
type textarea "*"
type textarea "**********"
type textarea "*"
type textarea "**********"
type textarea "*"
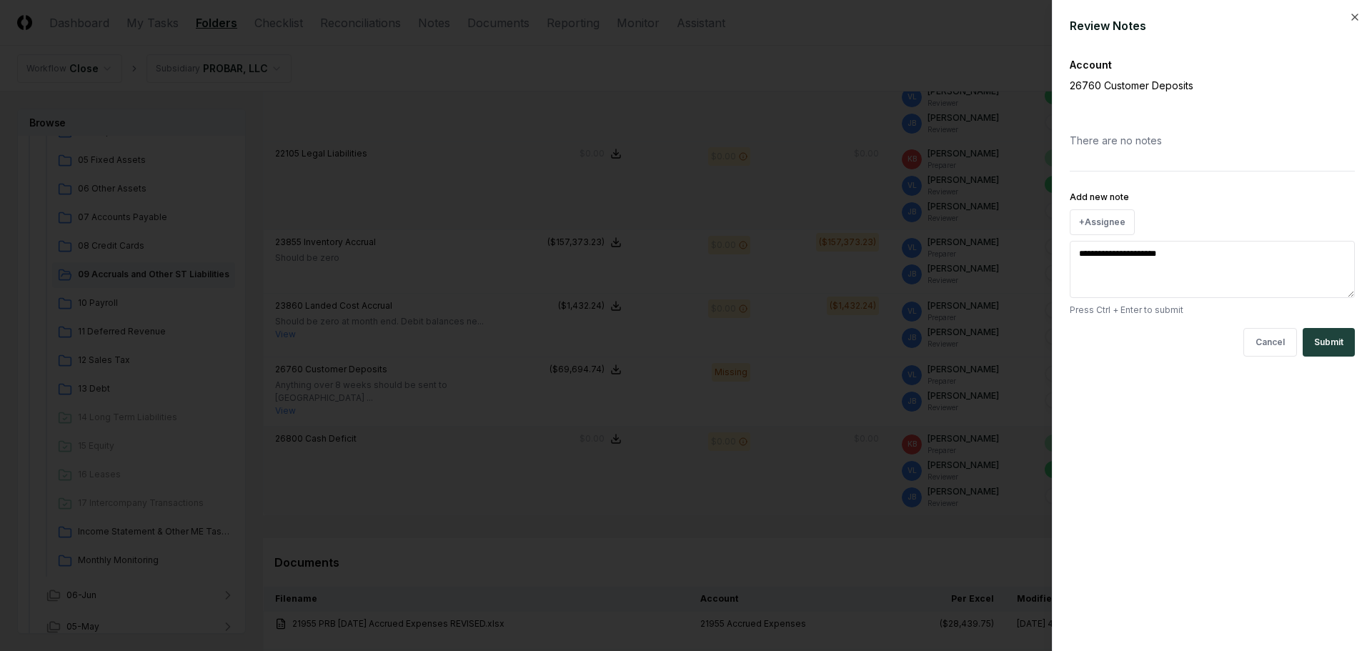
type textarea "**********"
type textarea "*"
type textarea "**********"
type textarea "*"
type textarea "**********"
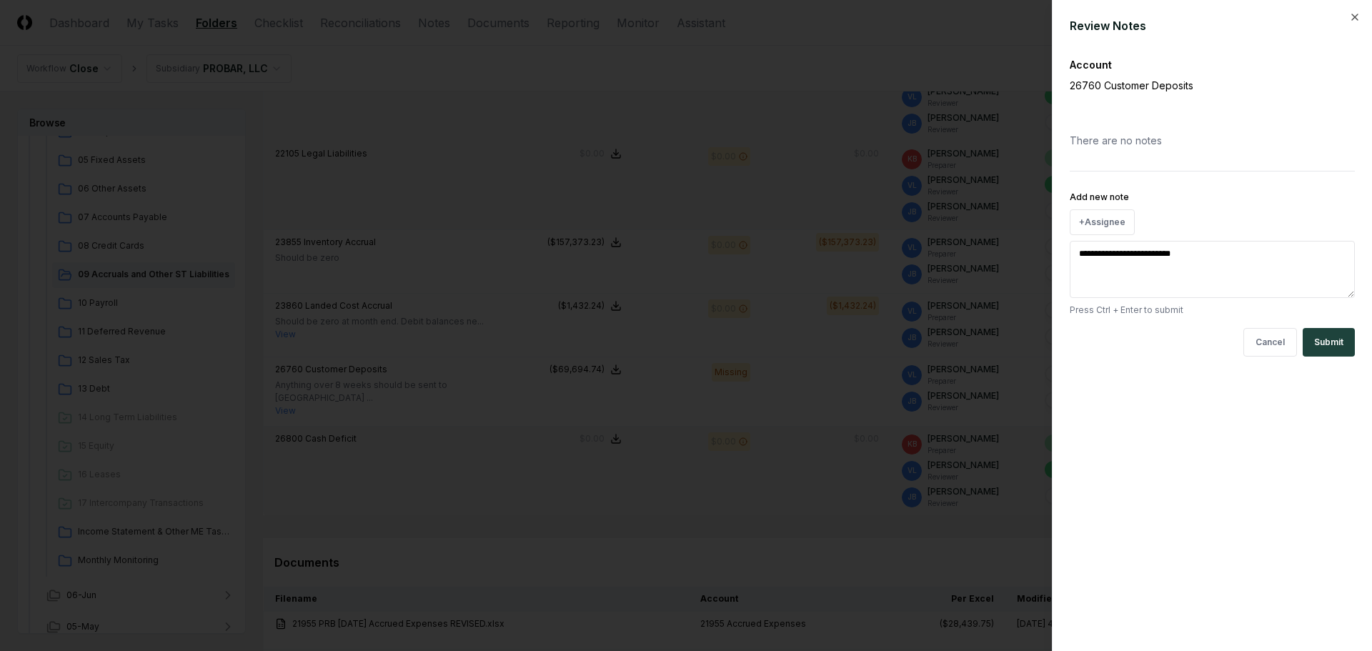
type textarea "*"
type textarea "**********"
type textarea "*"
type textarea "**********"
type textarea "*"
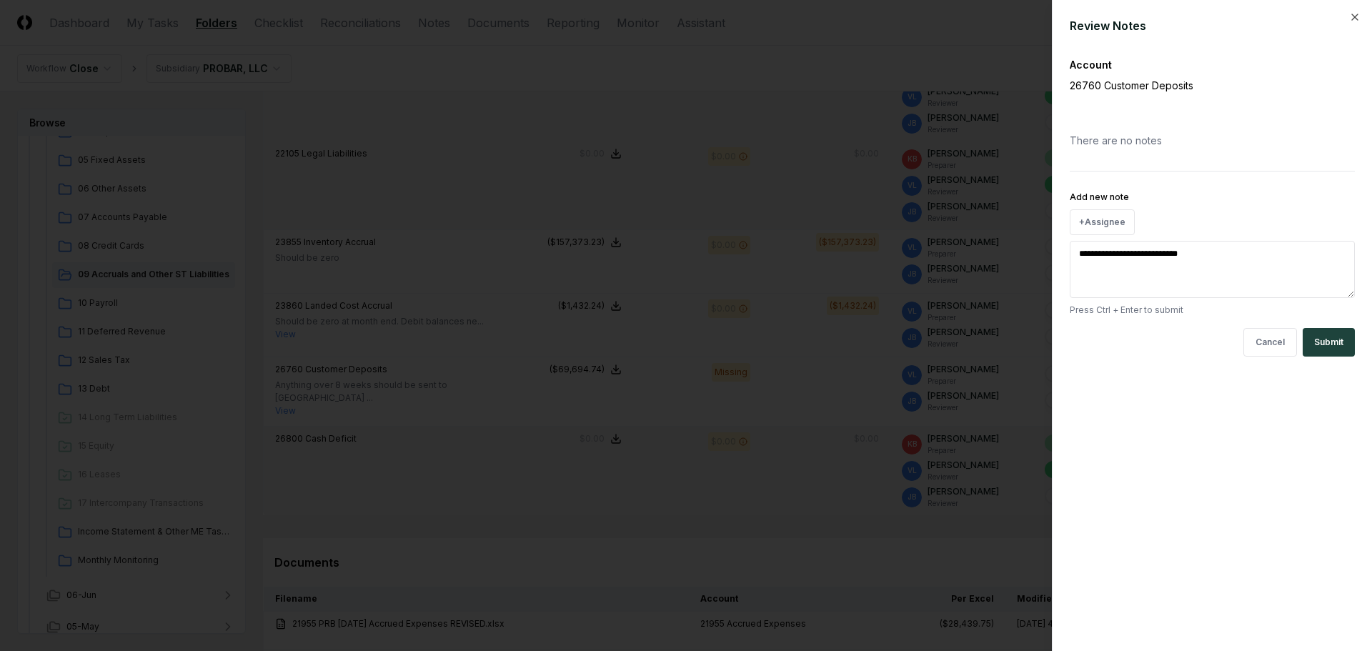
type textarea "**********"
type textarea "*"
type textarea "**********"
click at [1329, 343] on button "Submit" at bounding box center [1329, 342] width 52 height 29
type textarea "*"
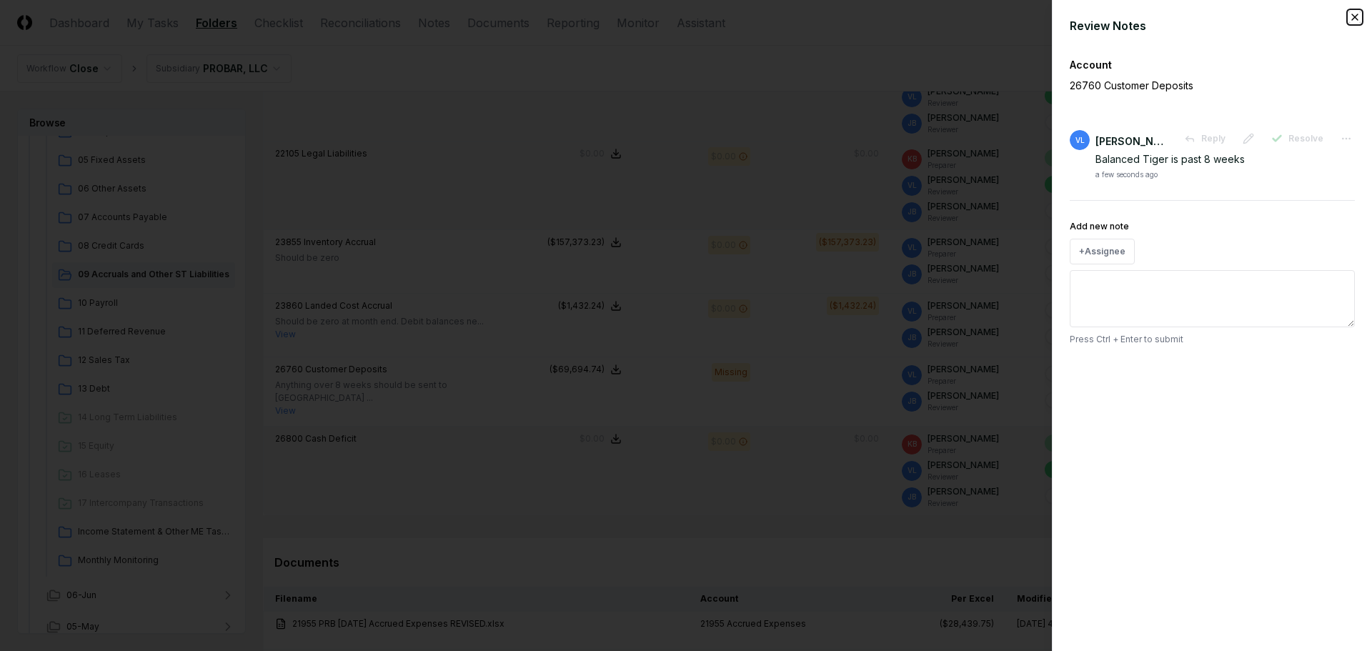
click at [1350, 14] on icon "button" at bounding box center [1355, 16] width 11 height 11
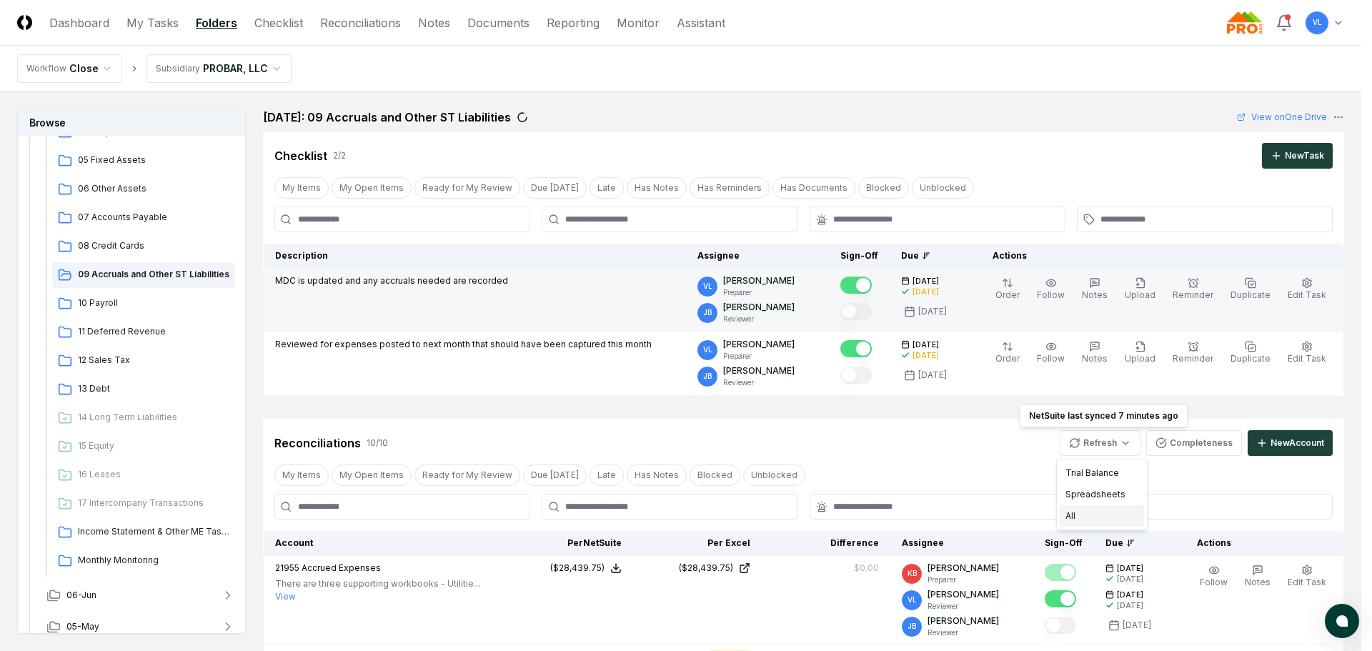
click at [1091, 514] on div "All" at bounding box center [1102, 515] width 84 height 21
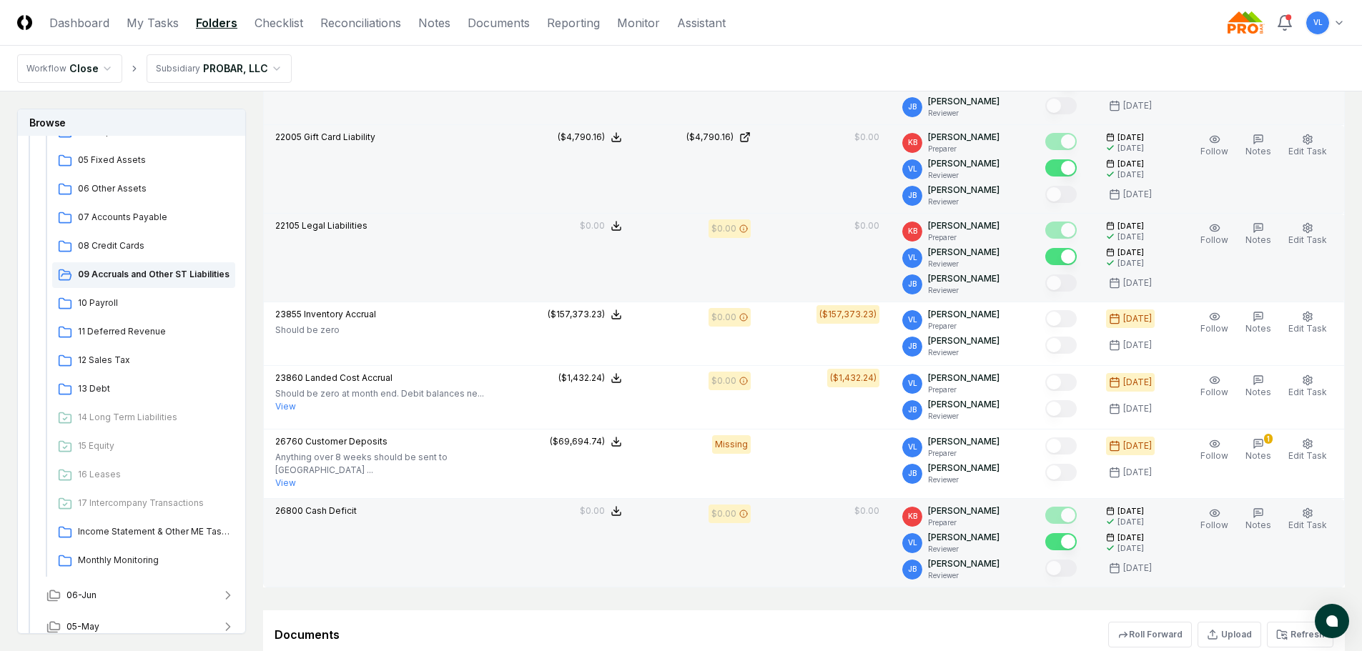
scroll to position [858, 0]
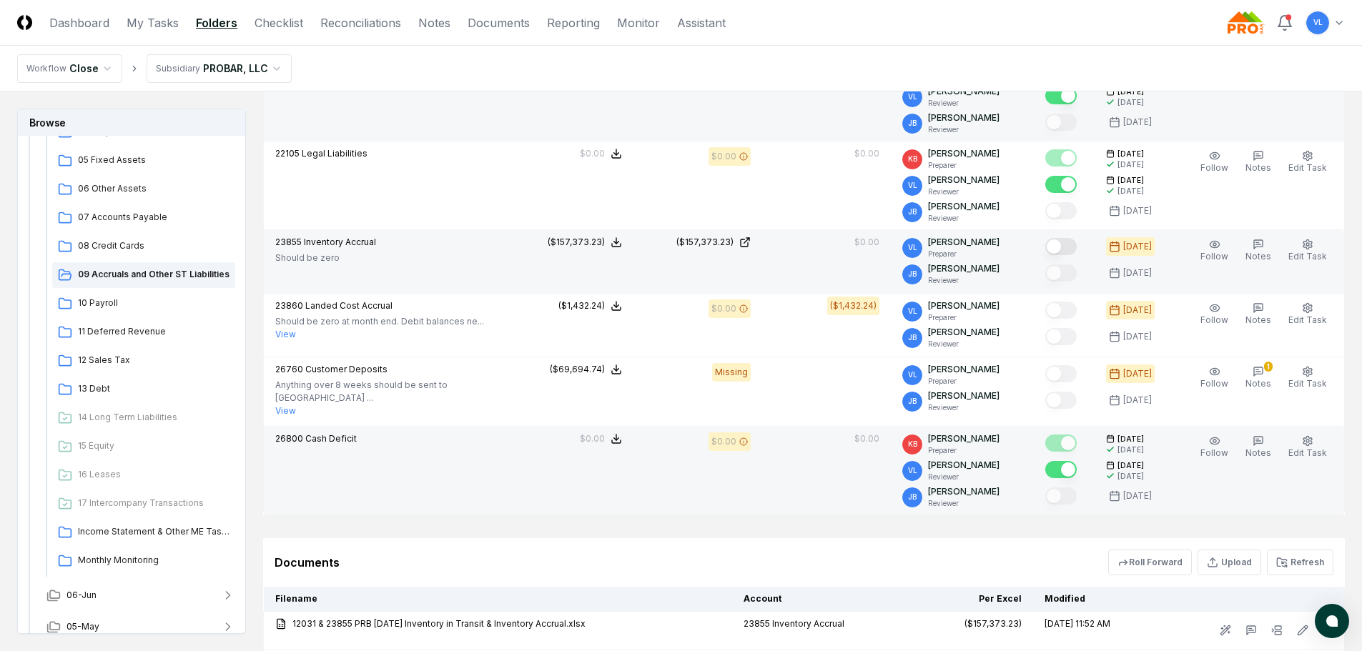
click at [1071, 254] on button "Mark complete" at bounding box center [1060, 246] width 31 height 17
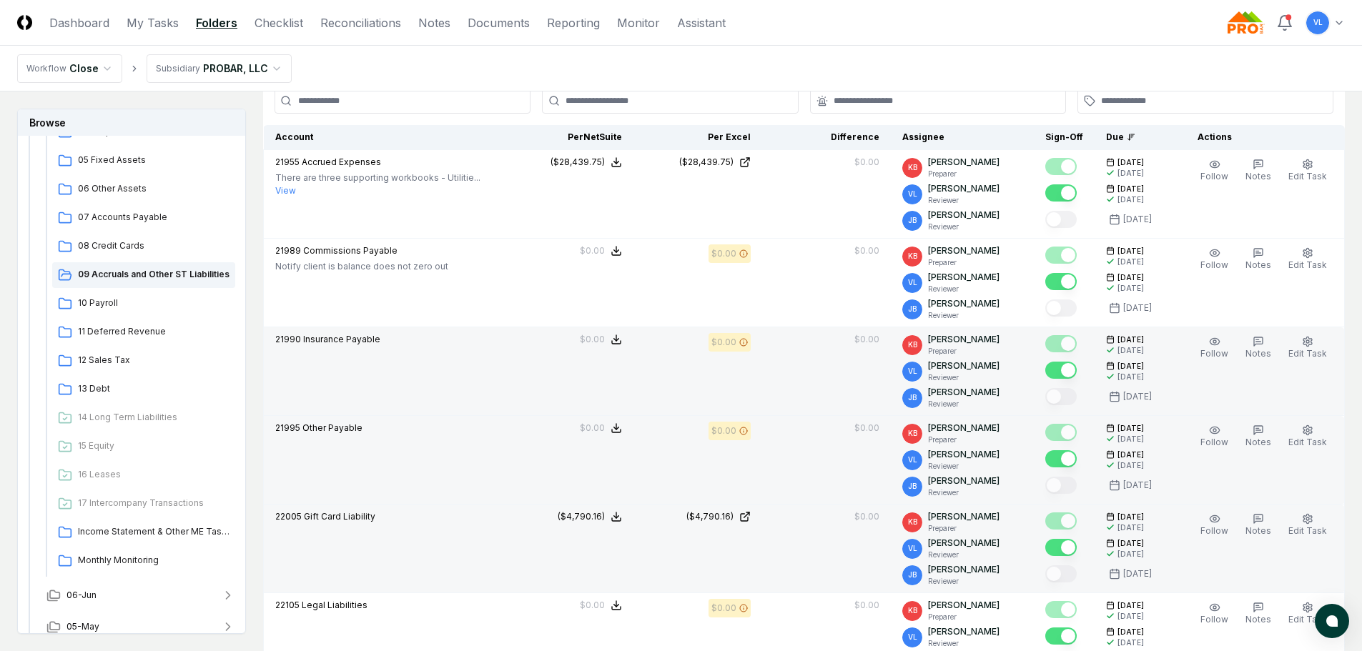
scroll to position [286, 0]
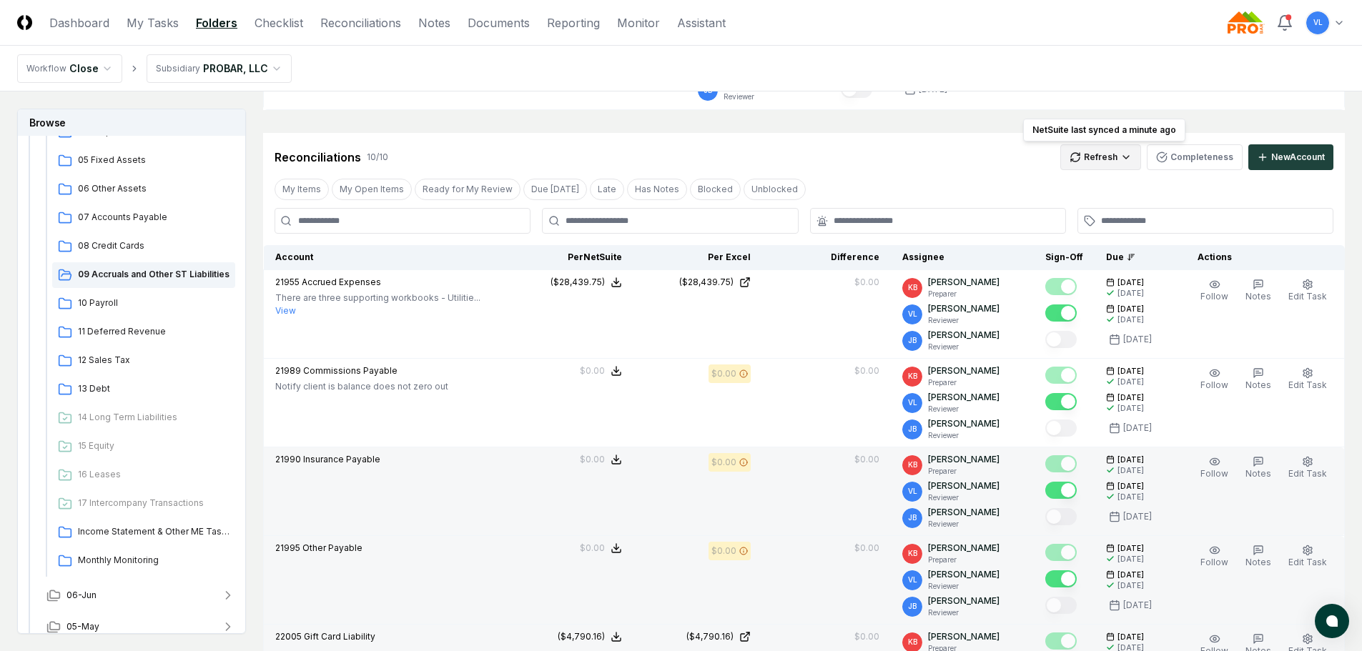
click at [1101, 158] on html "CloseCore Dashboard My Tasks Folders Checklist Reconciliations Notes Documents …" at bounding box center [681, 652] width 1362 height 1876
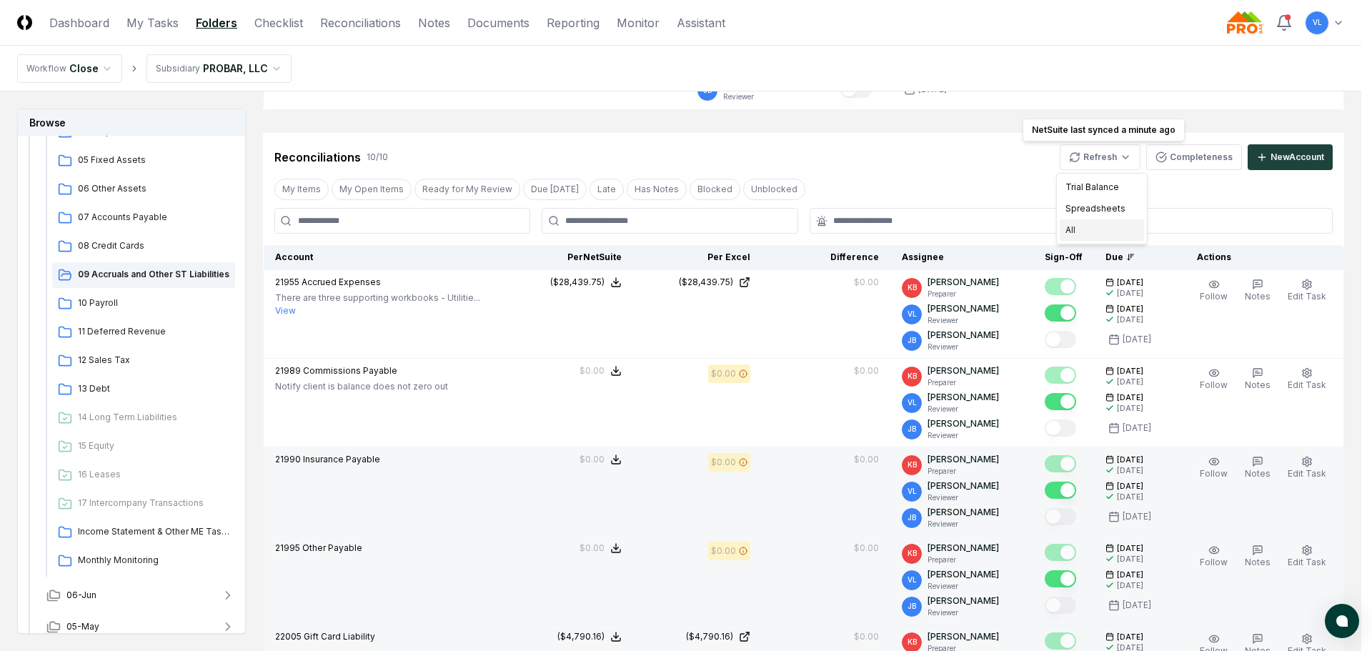
click at [1096, 232] on div "All" at bounding box center [1102, 229] width 84 height 21
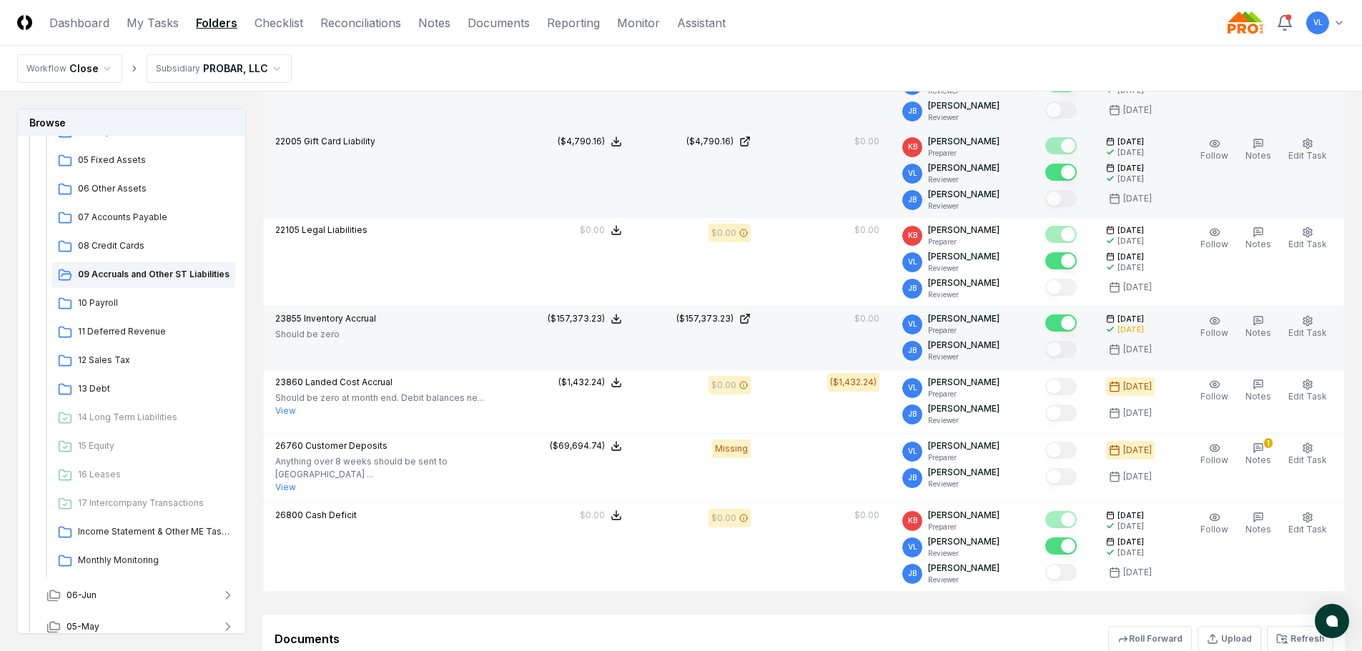
scroll to position [786, 0]
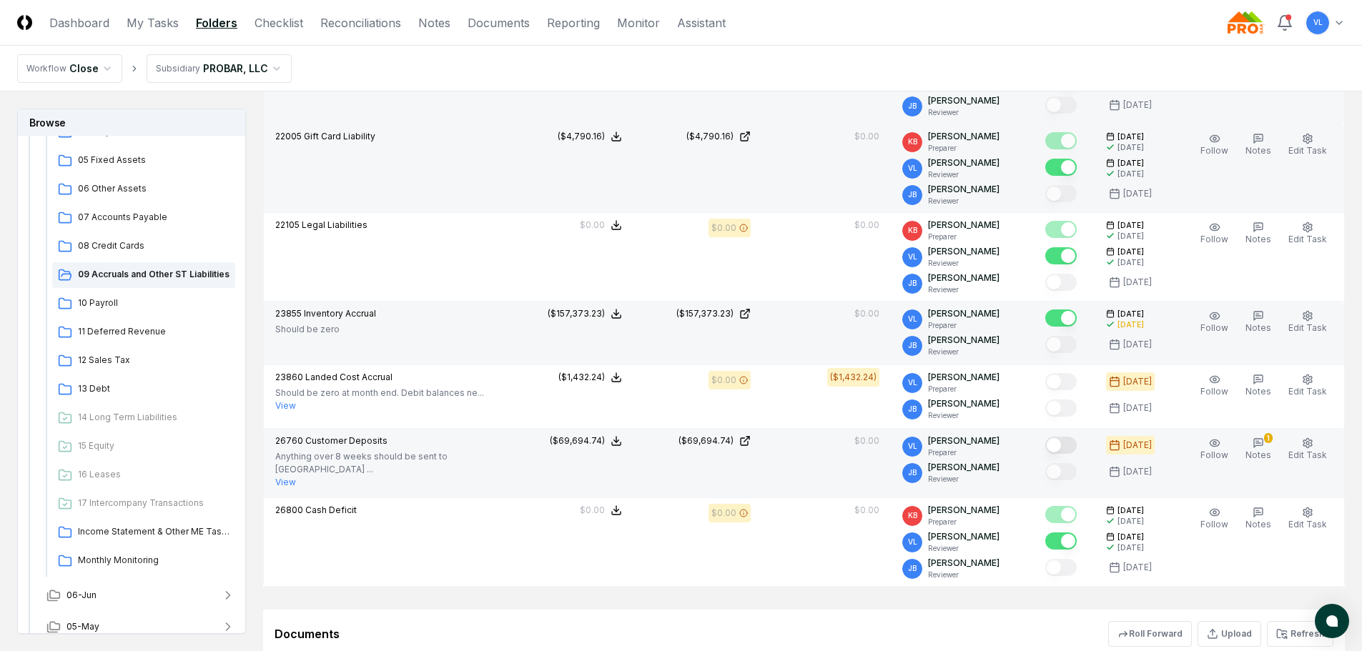
click at [1066, 446] on button "Mark complete" at bounding box center [1060, 445] width 31 height 17
click at [102, 300] on span "10 Payroll" at bounding box center [154, 303] width 152 height 13
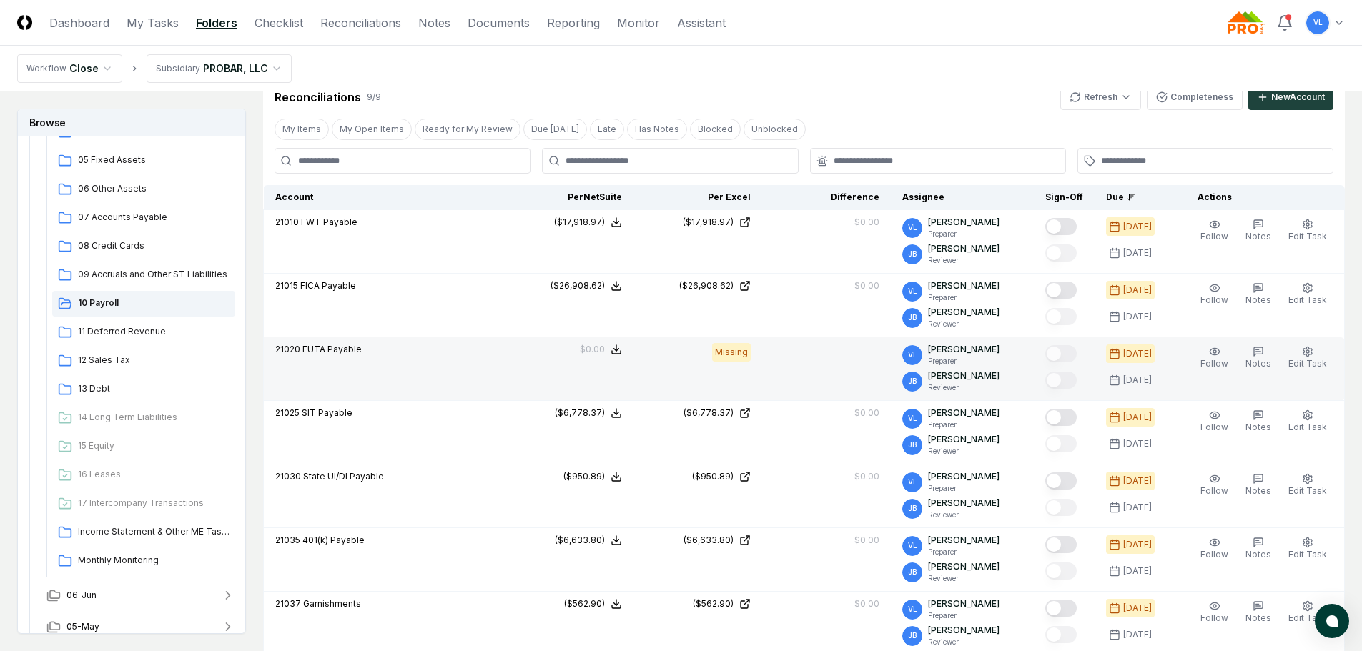
scroll to position [286, 0]
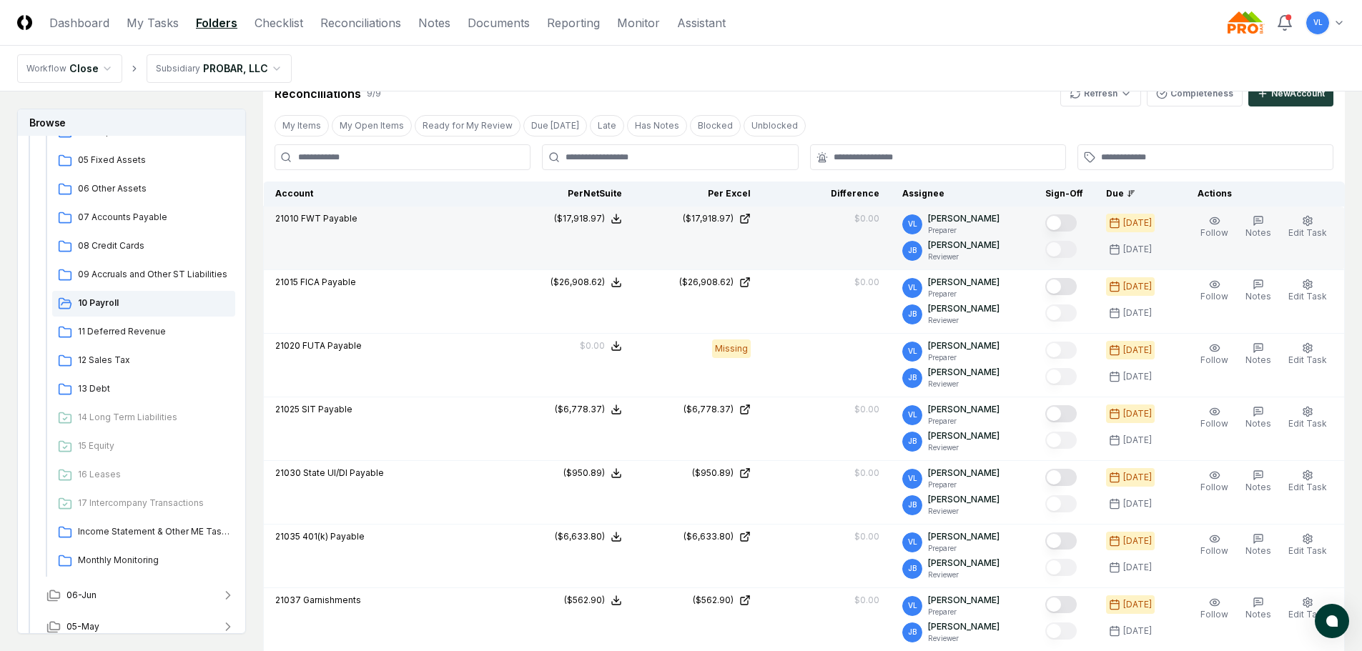
click at [1074, 224] on button "Mark complete" at bounding box center [1060, 222] width 31 height 17
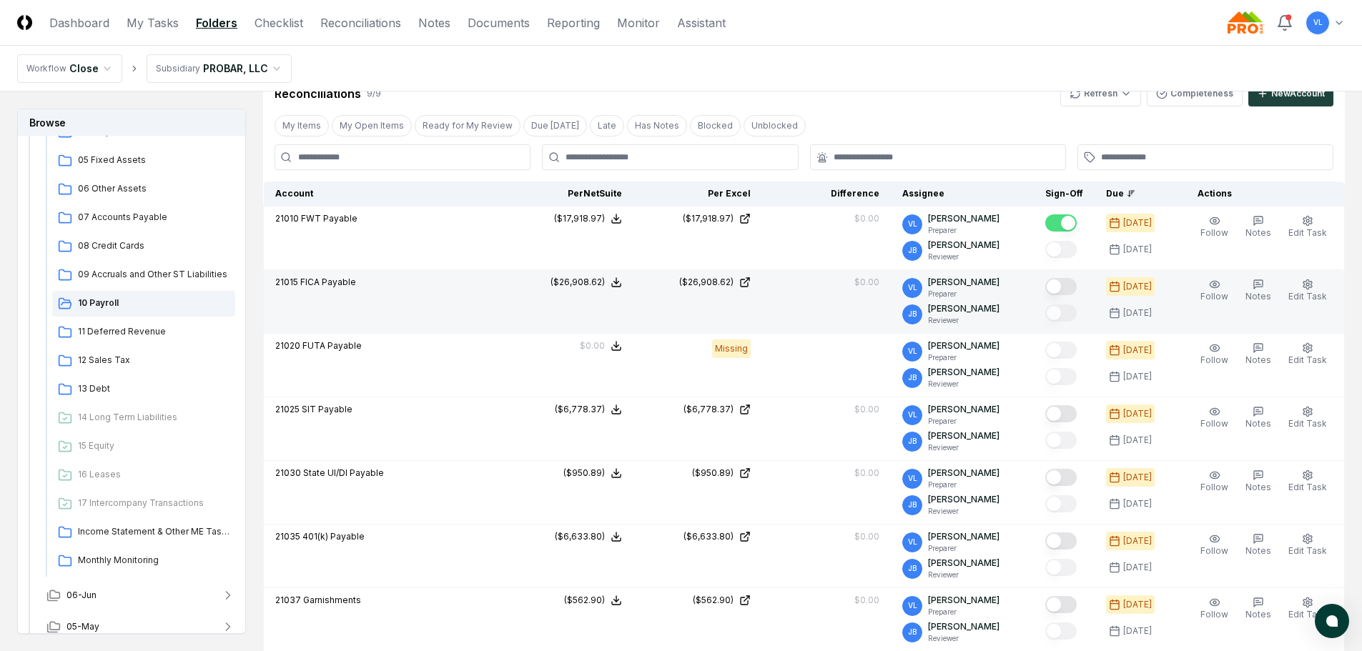
click at [1070, 294] on button "Mark complete" at bounding box center [1060, 286] width 31 height 17
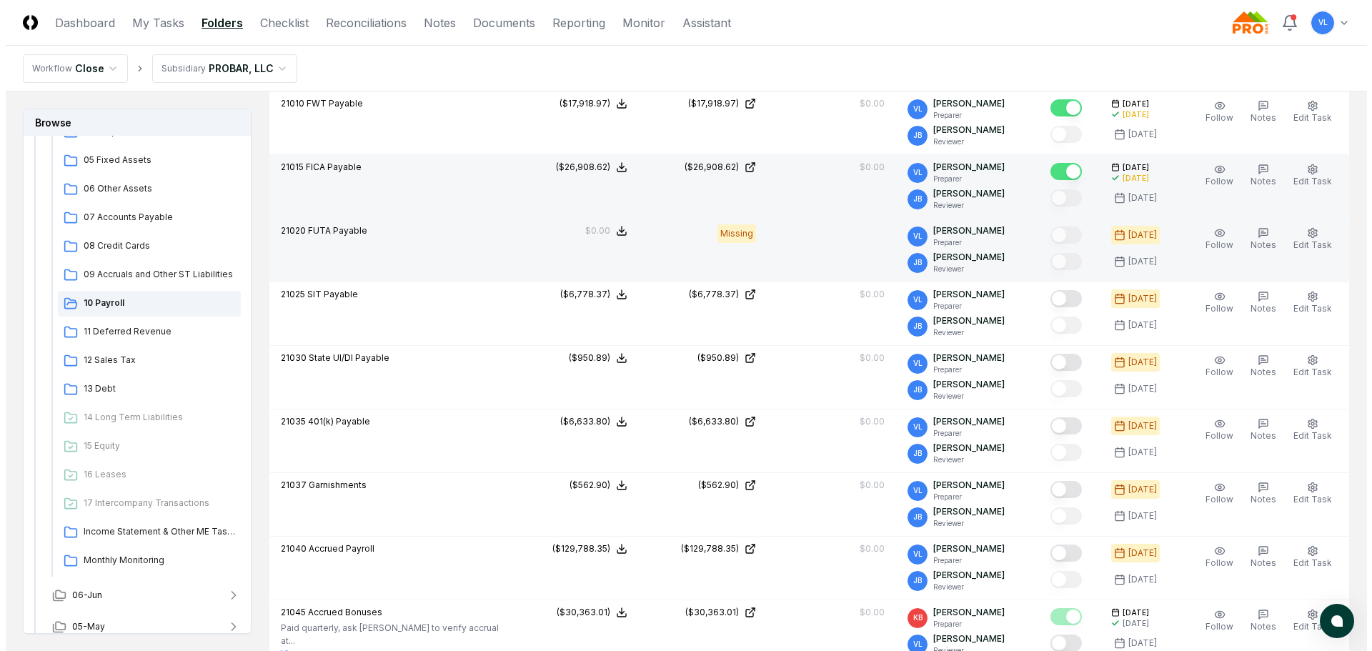
scroll to position [429, 0]
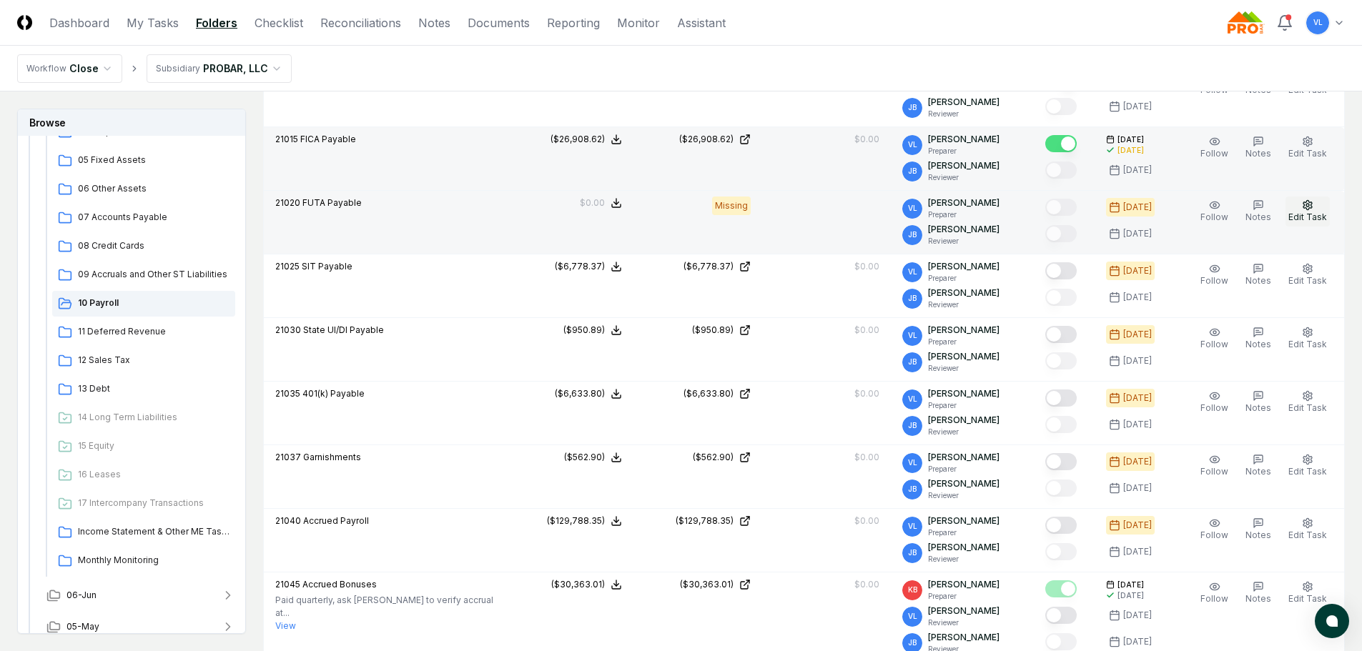
click at [1307, 205] on circle "button" at bounding box center [1307, 205] width 3 height 3
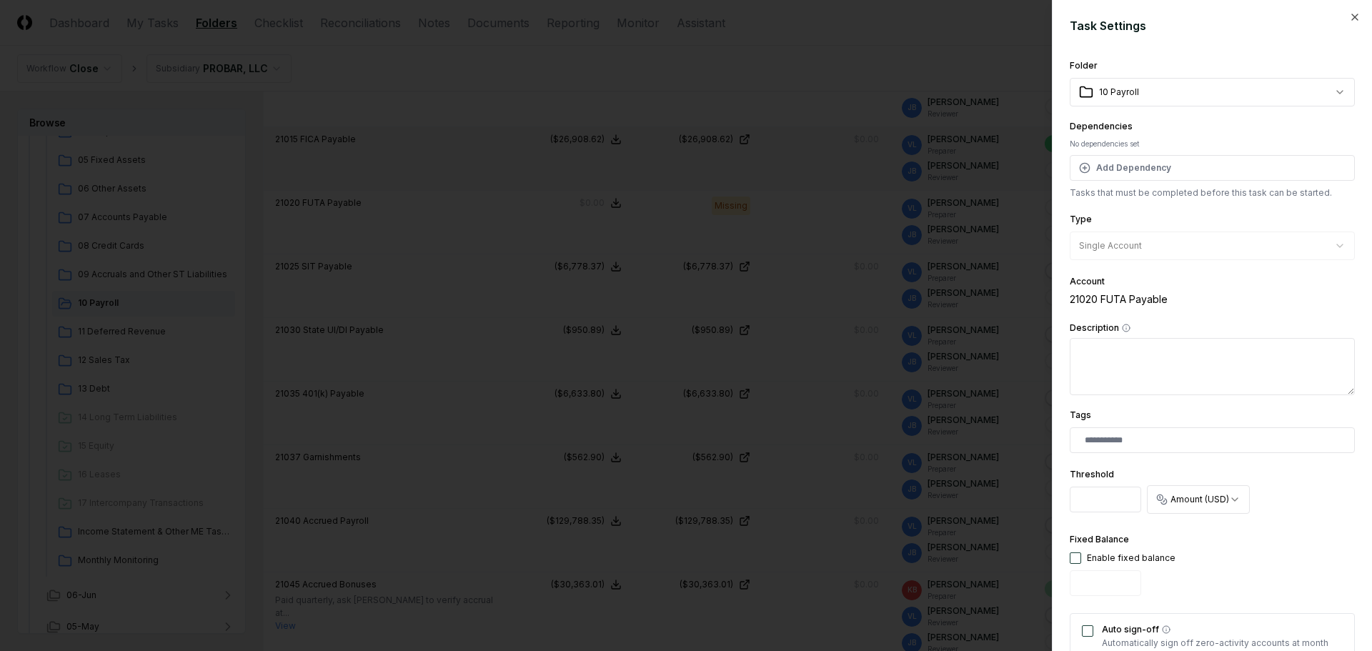
click at [1079, 560] on button "button" at bounding box center [1075, 558] width 11 height 11
type input "*"
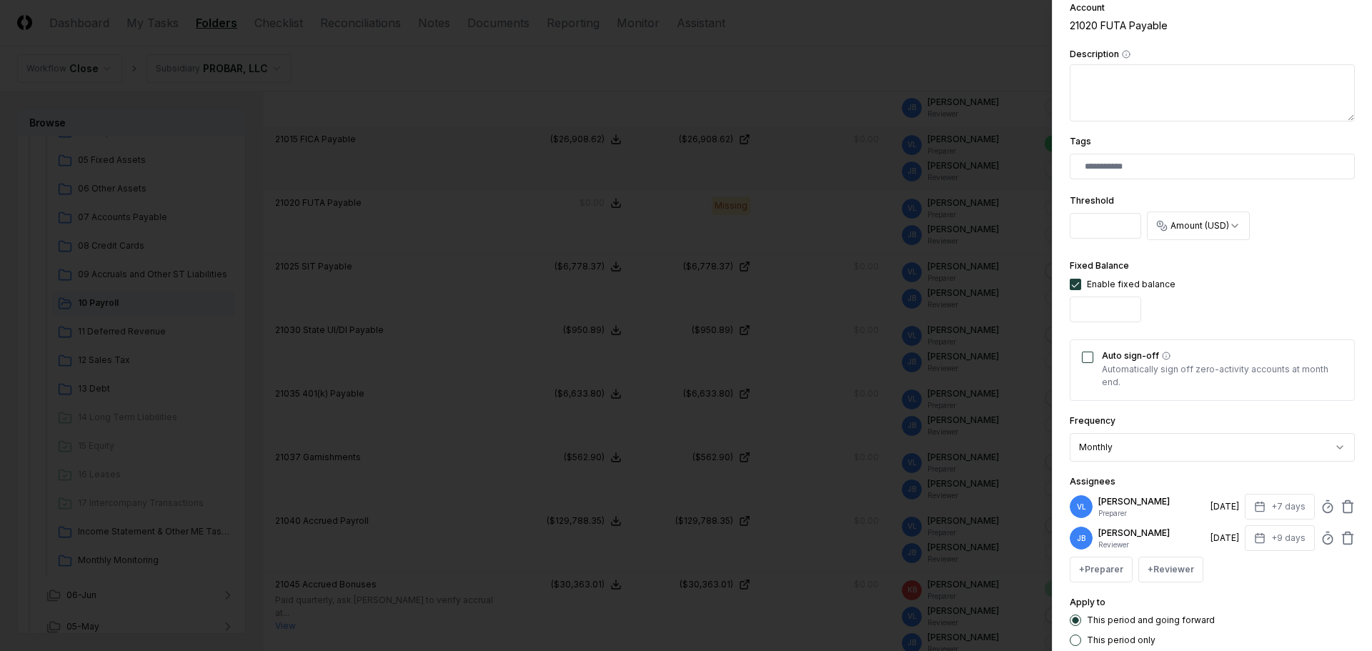
scroll to position [286, 0]
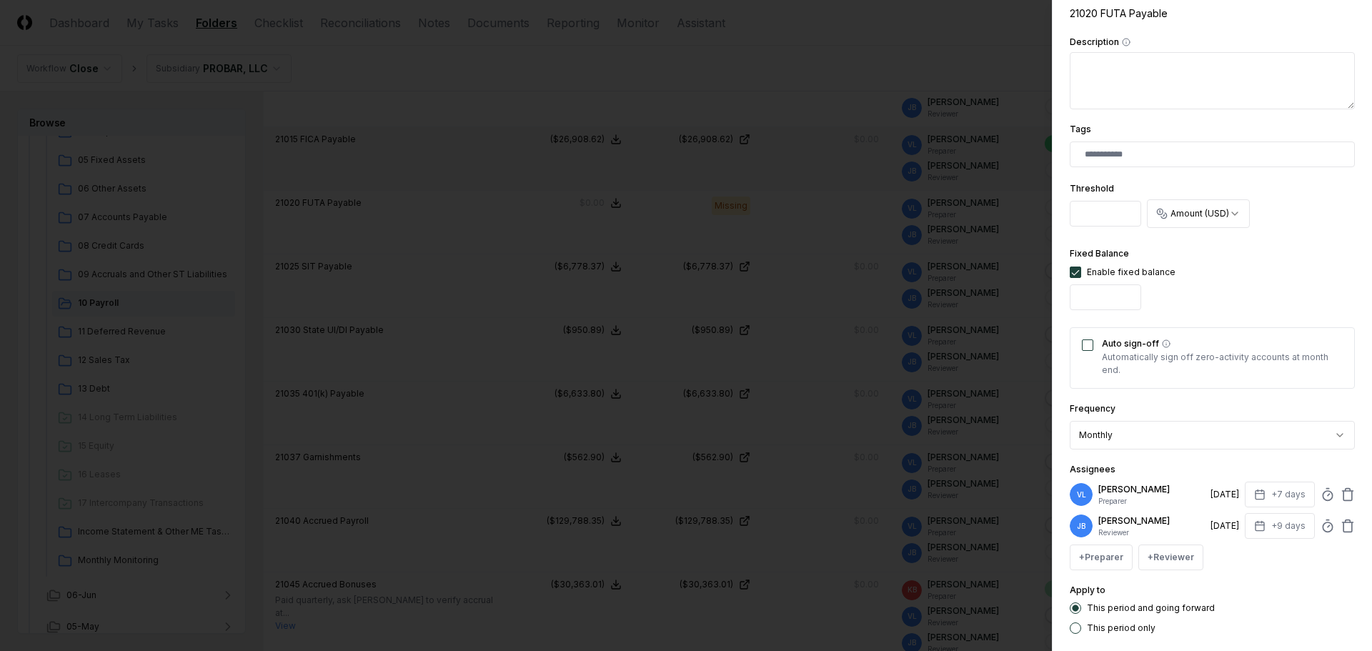
click at [1076, 633] on button "This period only" at bounding box center [1075, 628] width 11 height 11
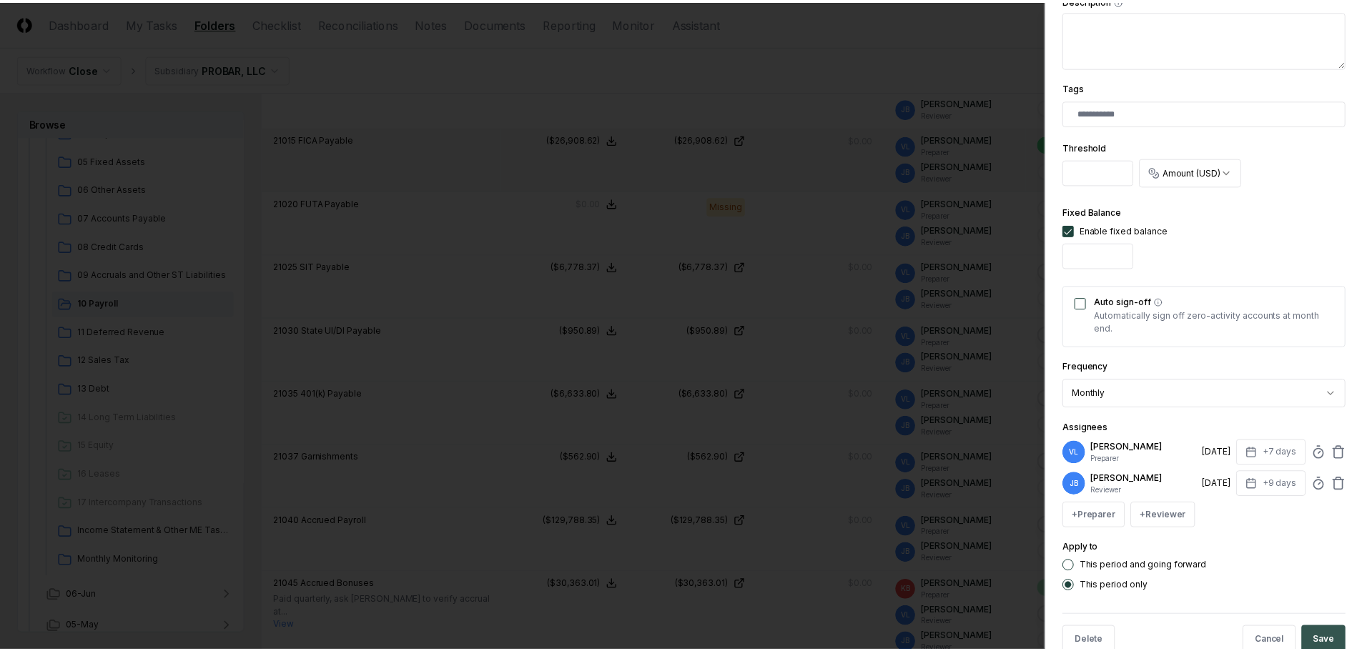
scroll to position [361, 0]
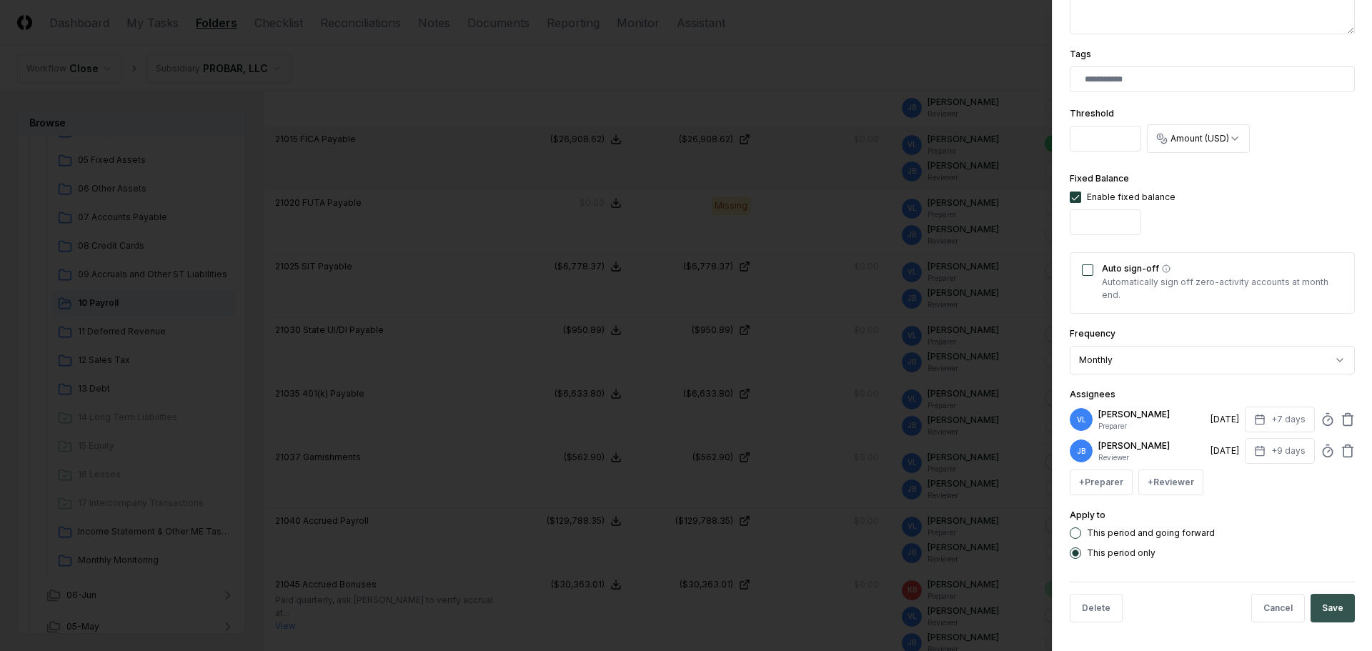
click at [1327, 610] on button "Save" at bounding box center [1333, 608] width 44 height 29
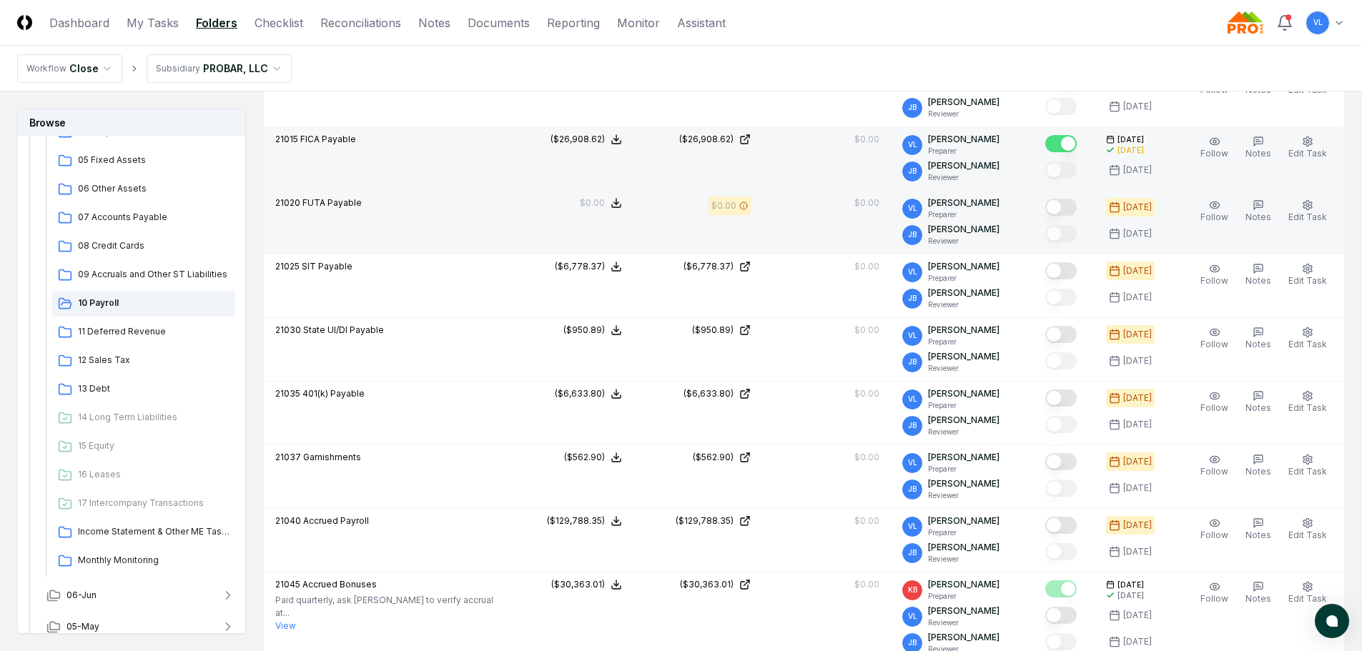
click at [1066, 207] on button "Mark complete" at bounding box center [1060, 207] width 31 height 17
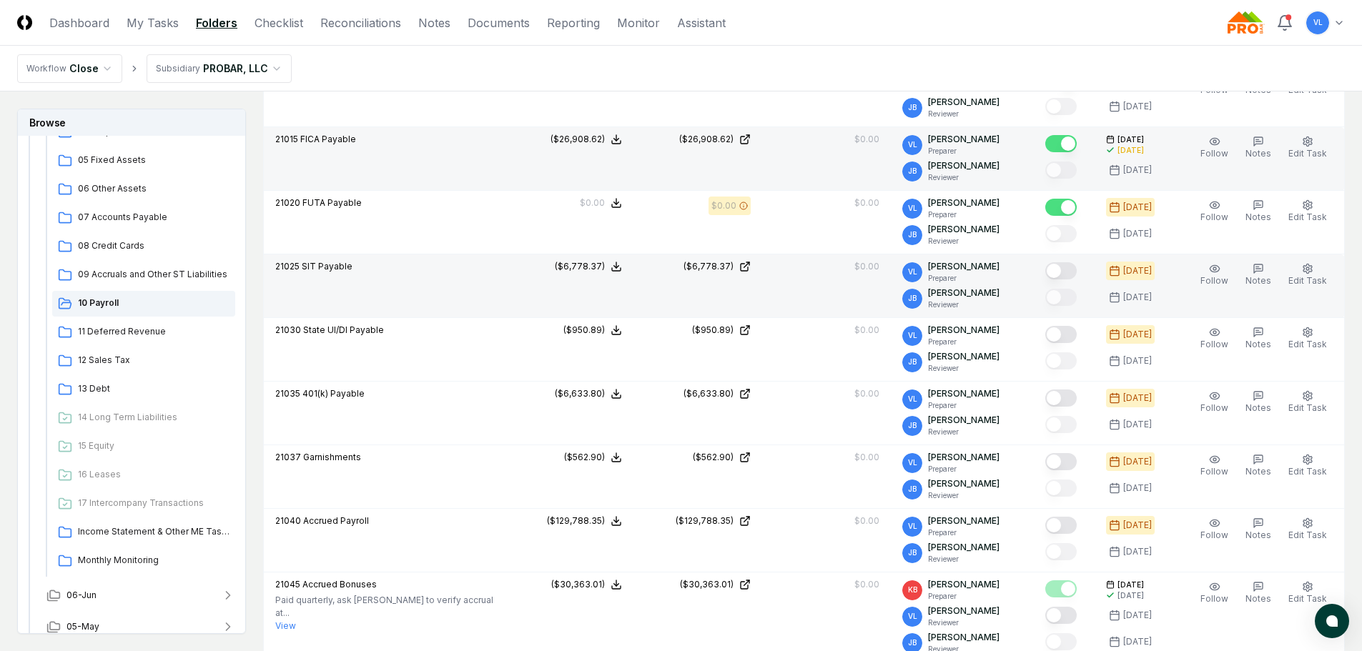
click at [1072, 272] on button "Mark complete" at bounding box center [1060, 270] width 31 height 17
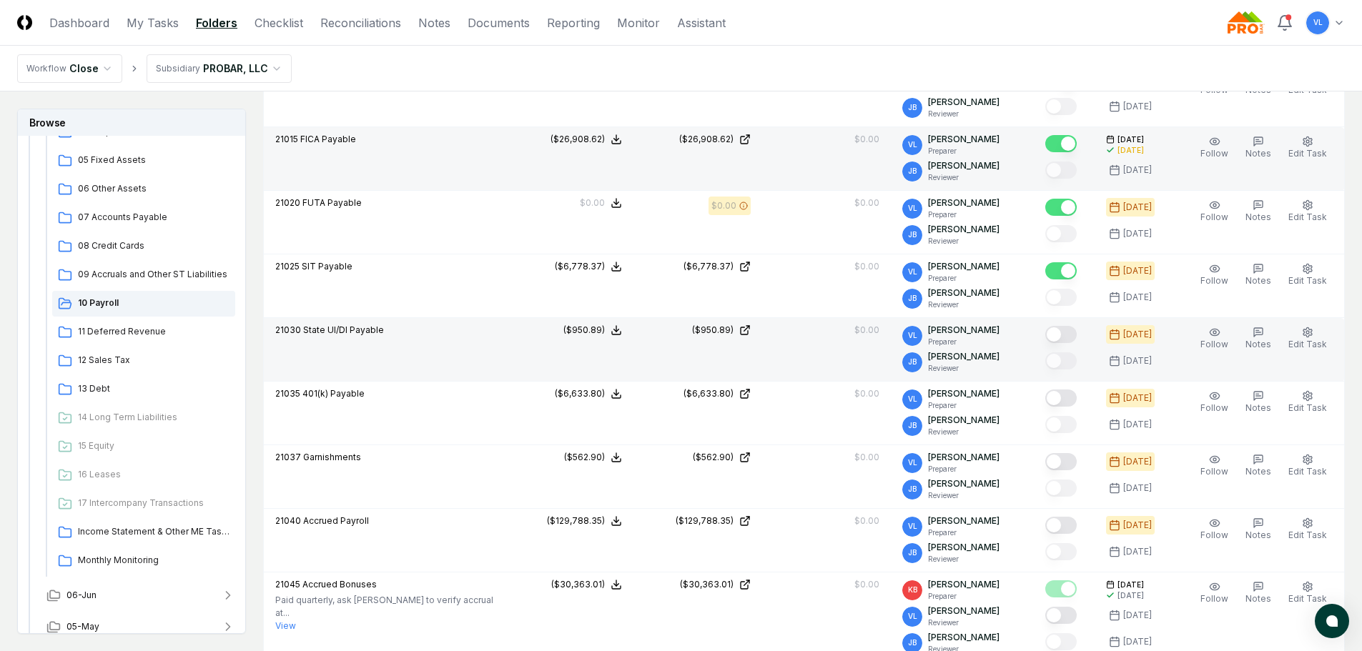
click at [1076, 331] on button "Mark complete" at bounding box center [1060, 334] width 31 height 17
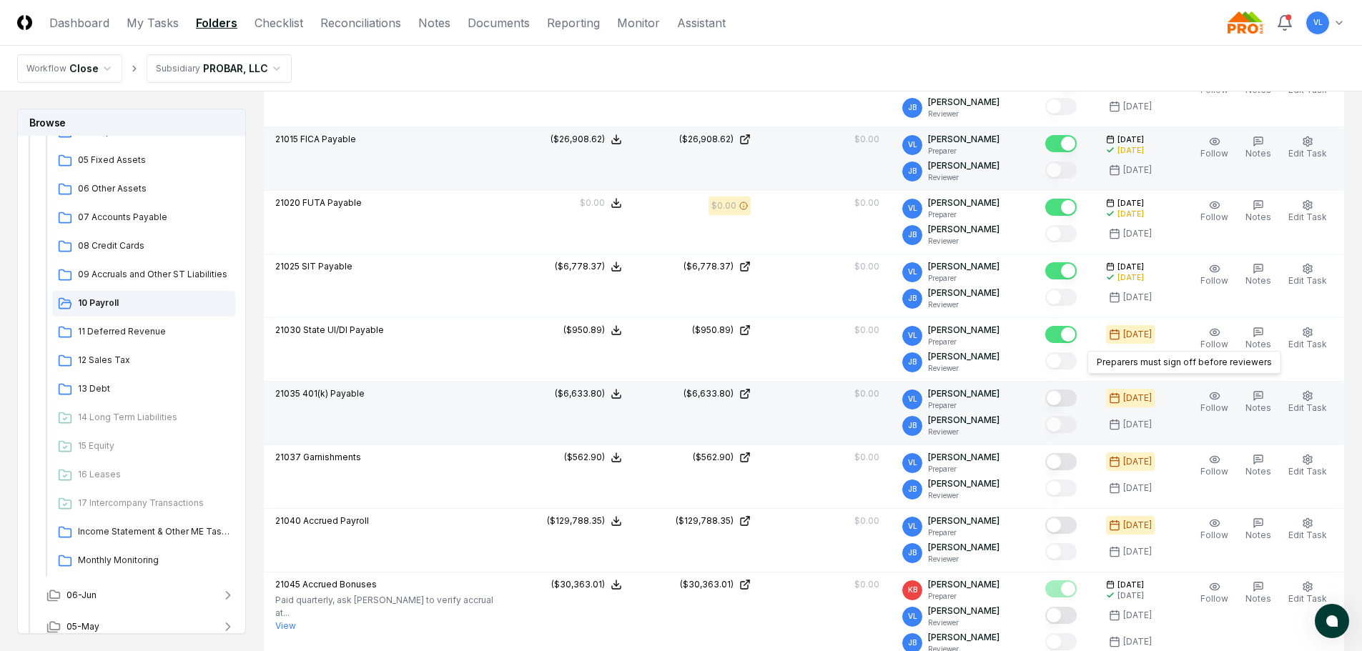
click at [1076, 396] on button "Mark complete" at bounding box center [1060, 398] width 31 height 17
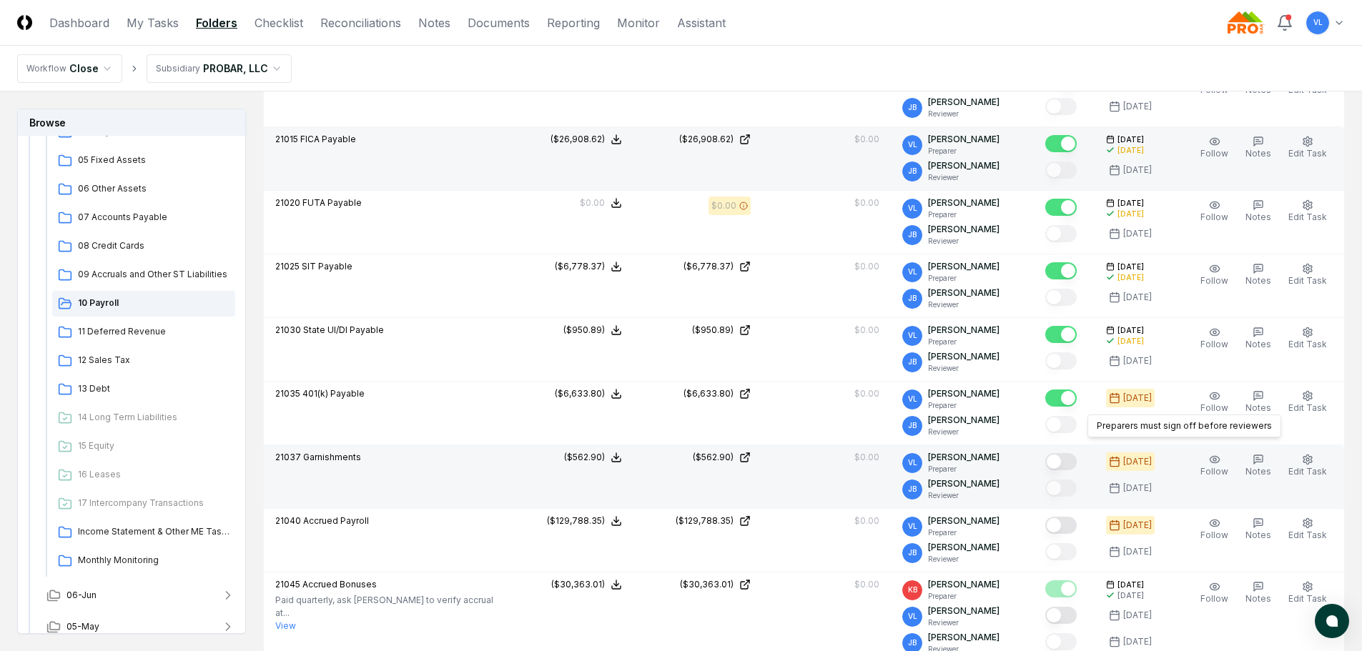
click at [1075, 465] on button "Mark complete" at bounding box center [1060, 461] width 31 height 17
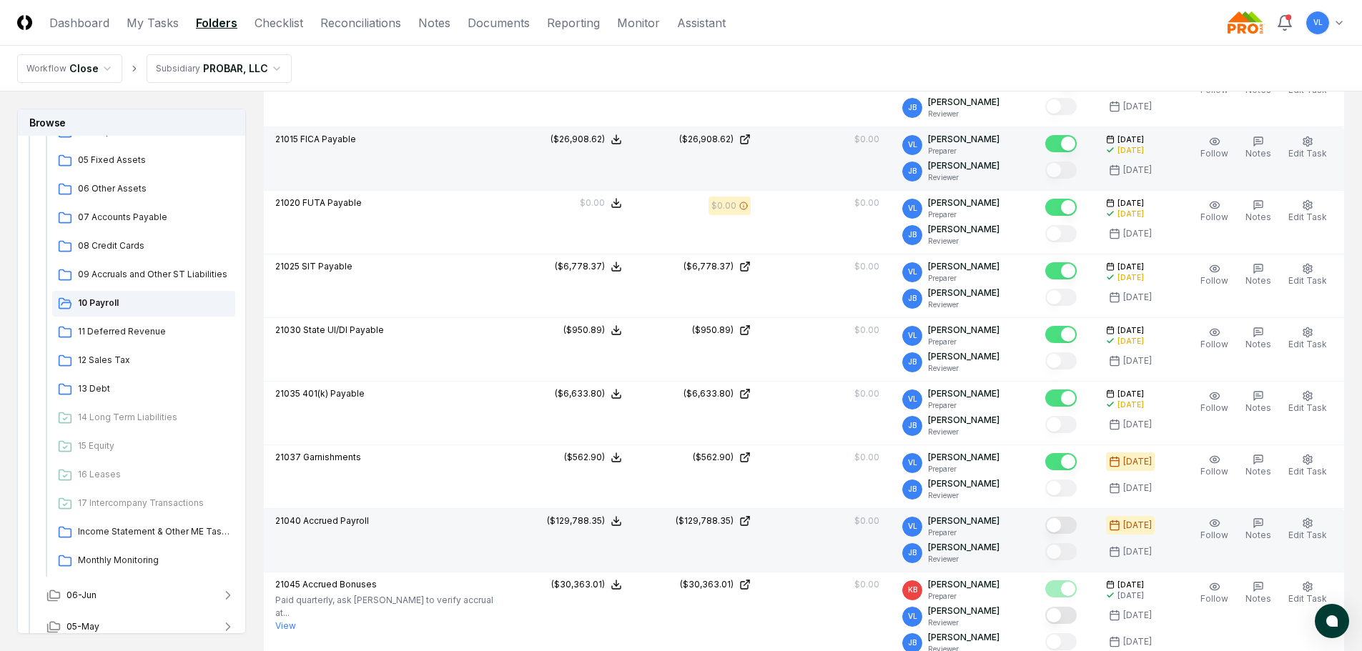
click at [1076, 528] on button "Mark complete" at bounding box center [1060, 525] width 31 height 17
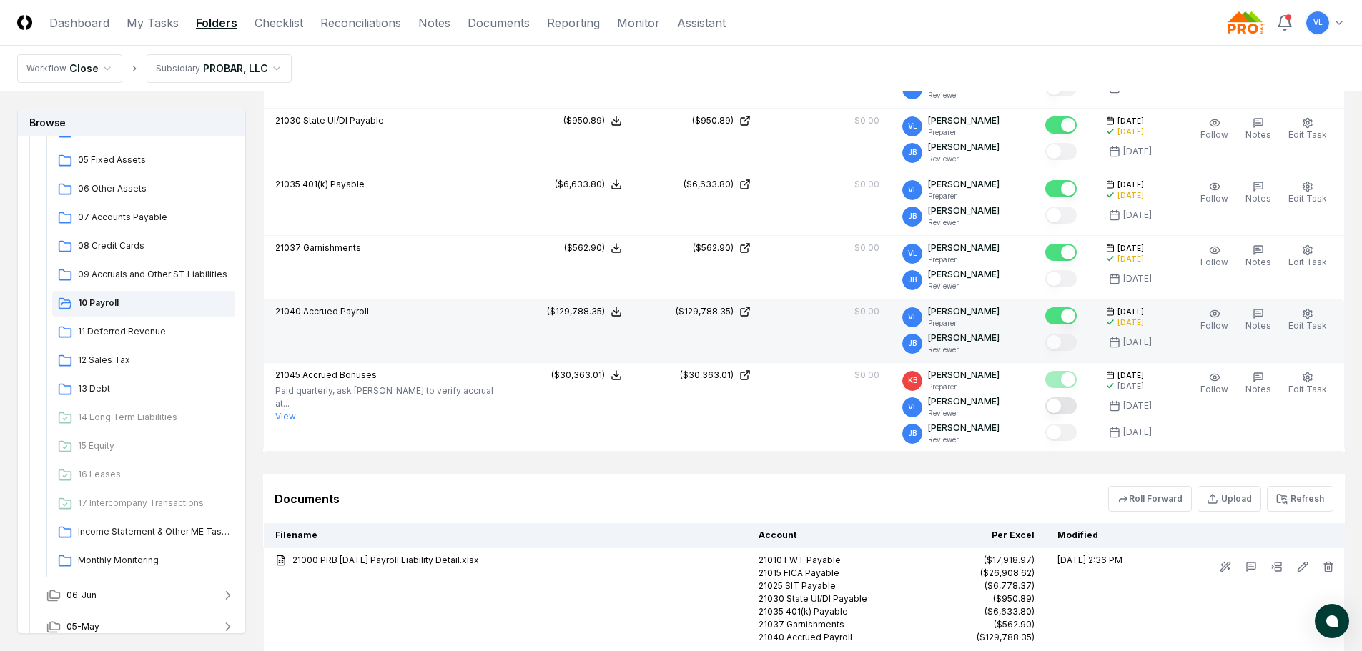
scroll to position [643, 0]
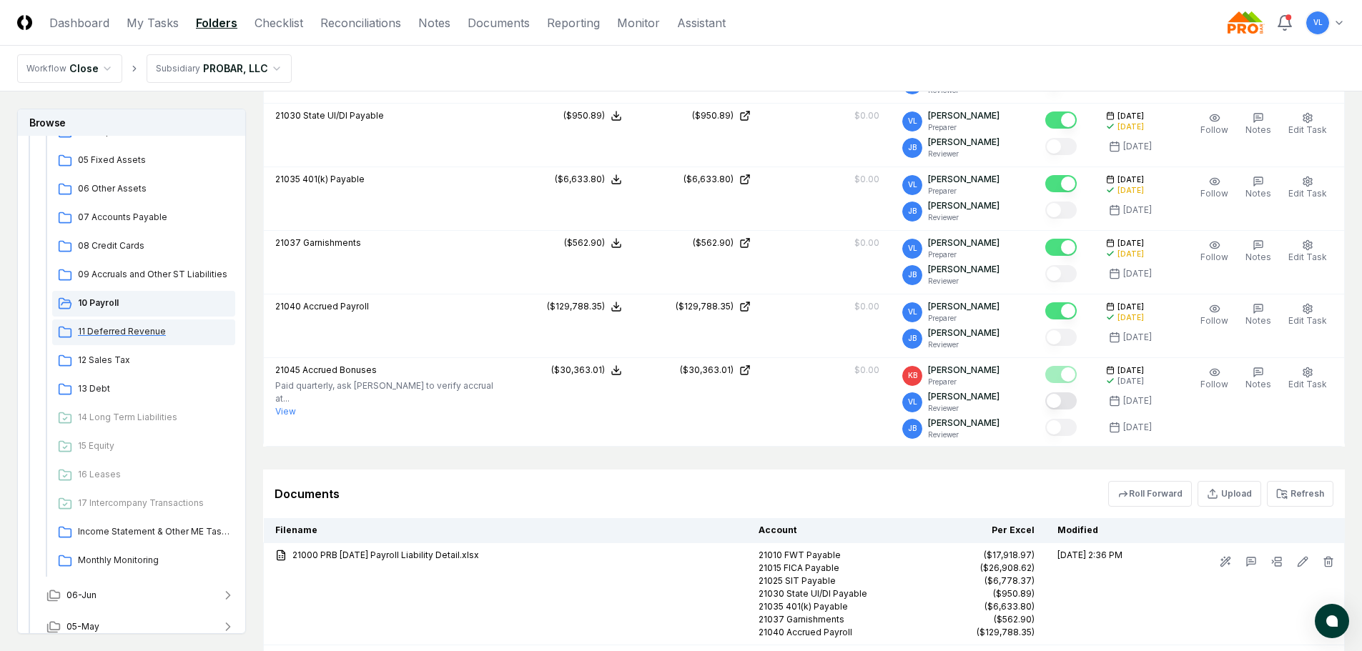
click at [159, 333] on span "11 Deferred Revenue" at bounding box center [154, 331] width 152 height 13
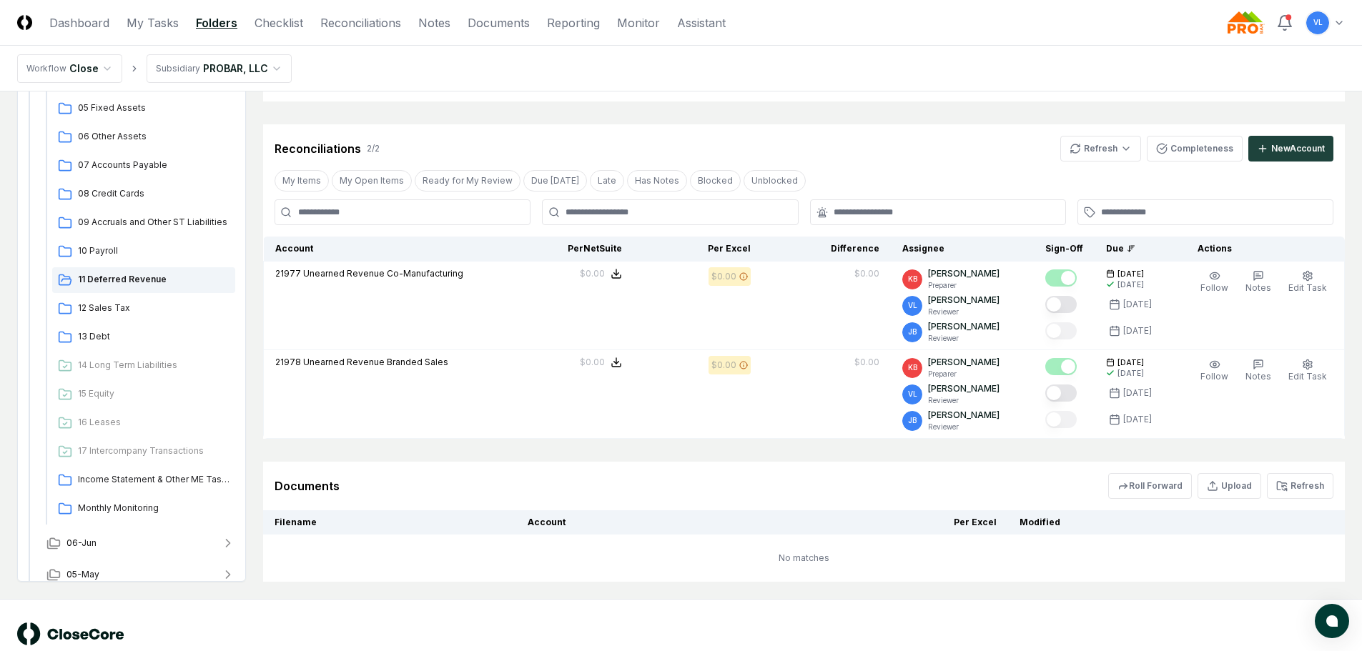
scroll to position [214, 0]
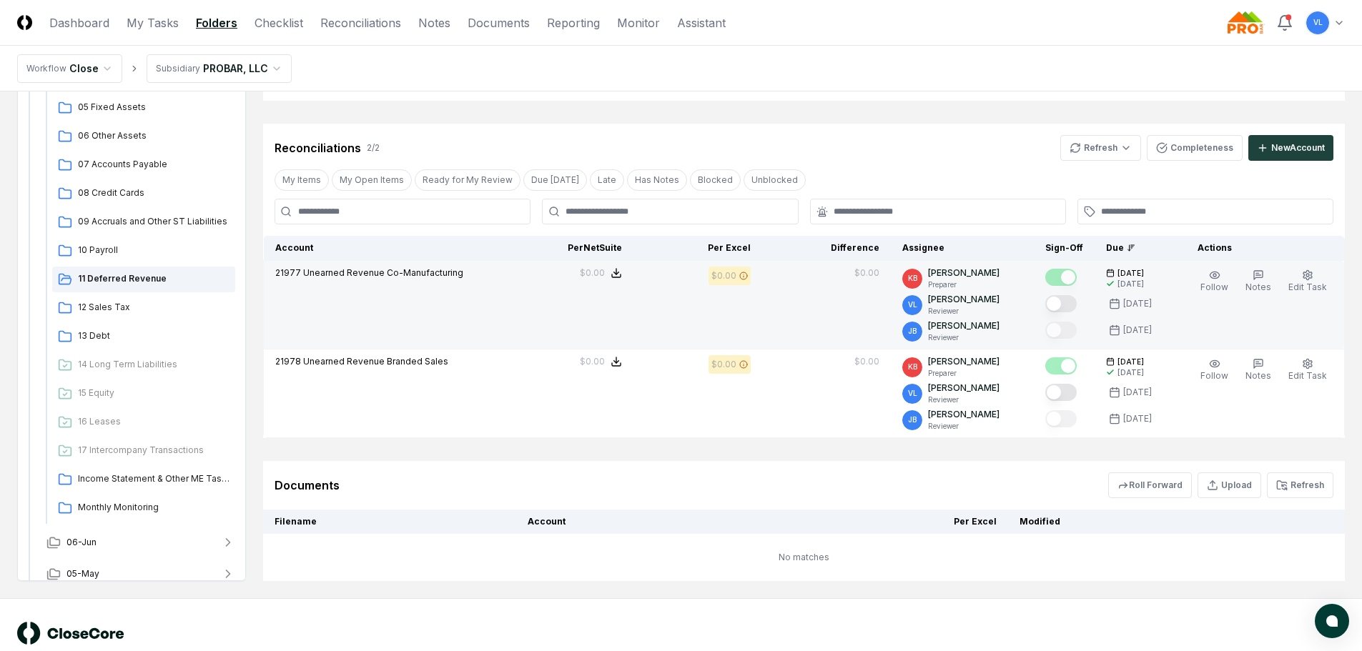
click at [1064, 312] on button "Mark complete" at bounding box center [1060, 303] width 31 height 17
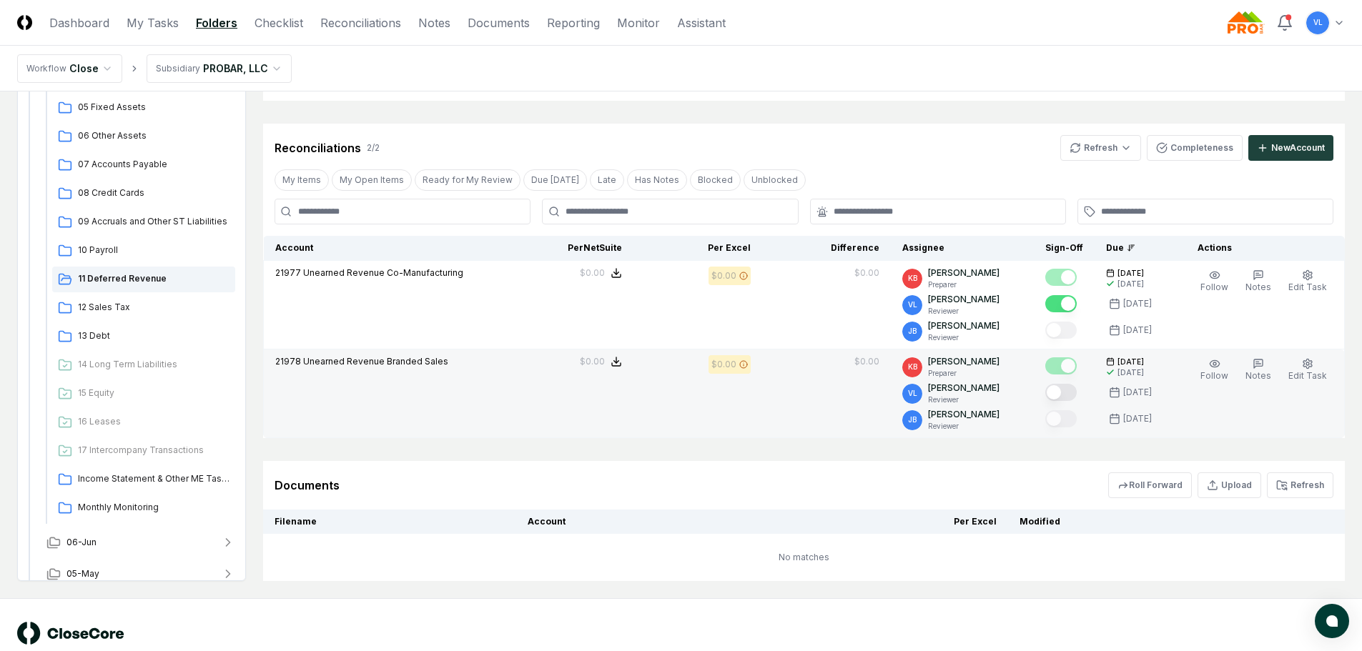
click at [1068, 392] on button "Mark complete" at bounding box center [1060, 392] width 31 height 17
click at [109, 304] on span "12 Sales Tax" at bounding box center [154, 307] width 152 height 13
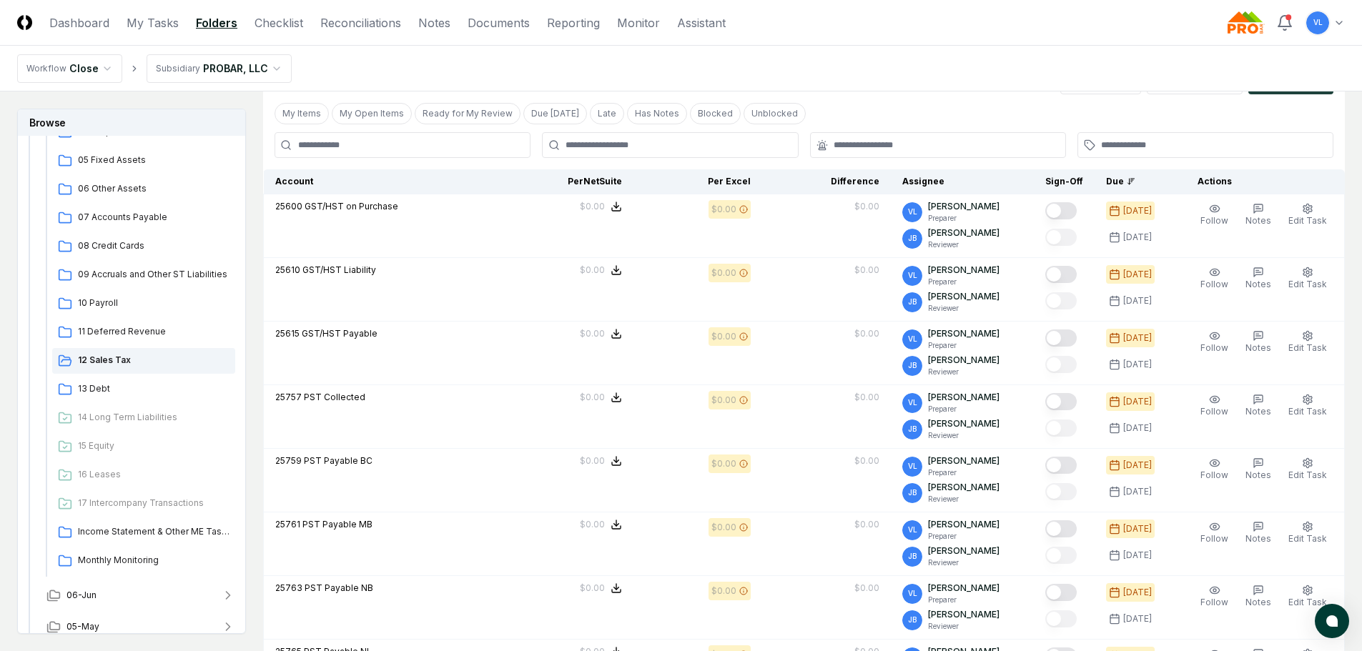
scroll to position [286, 0]
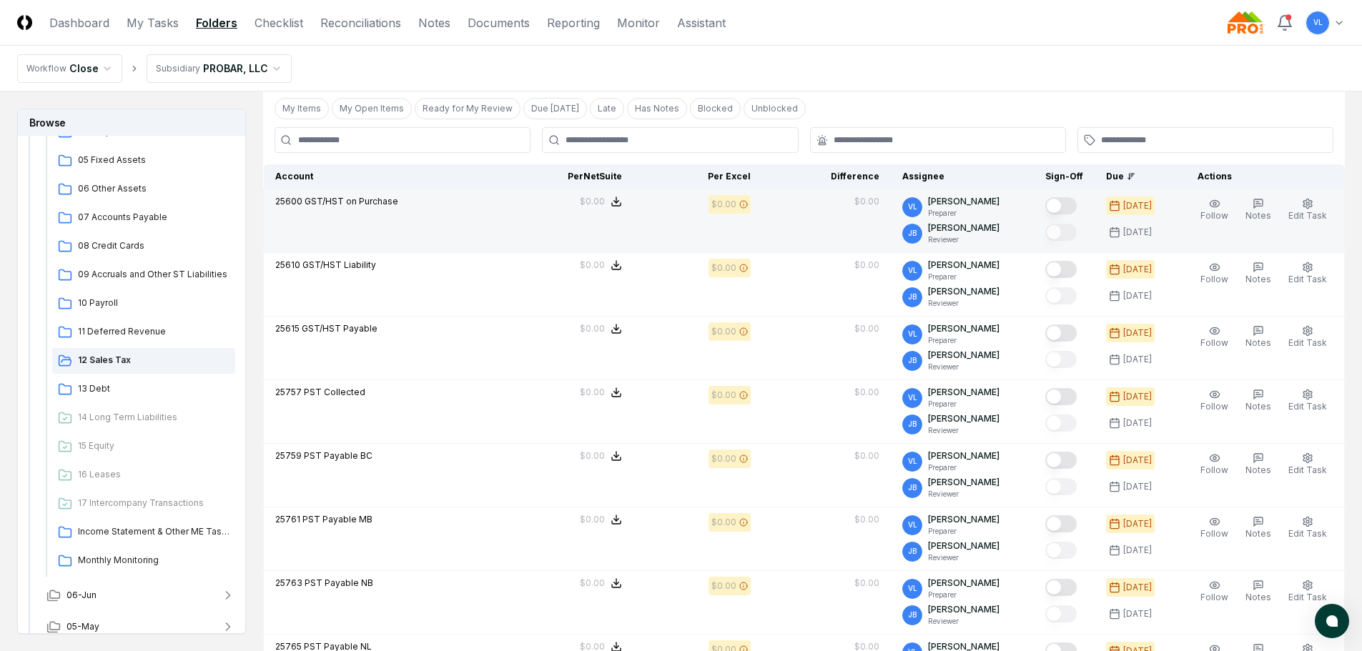
click at [1069, 203] on button "Mark complete" at bounding box center [1060, 205] width 31 height 17
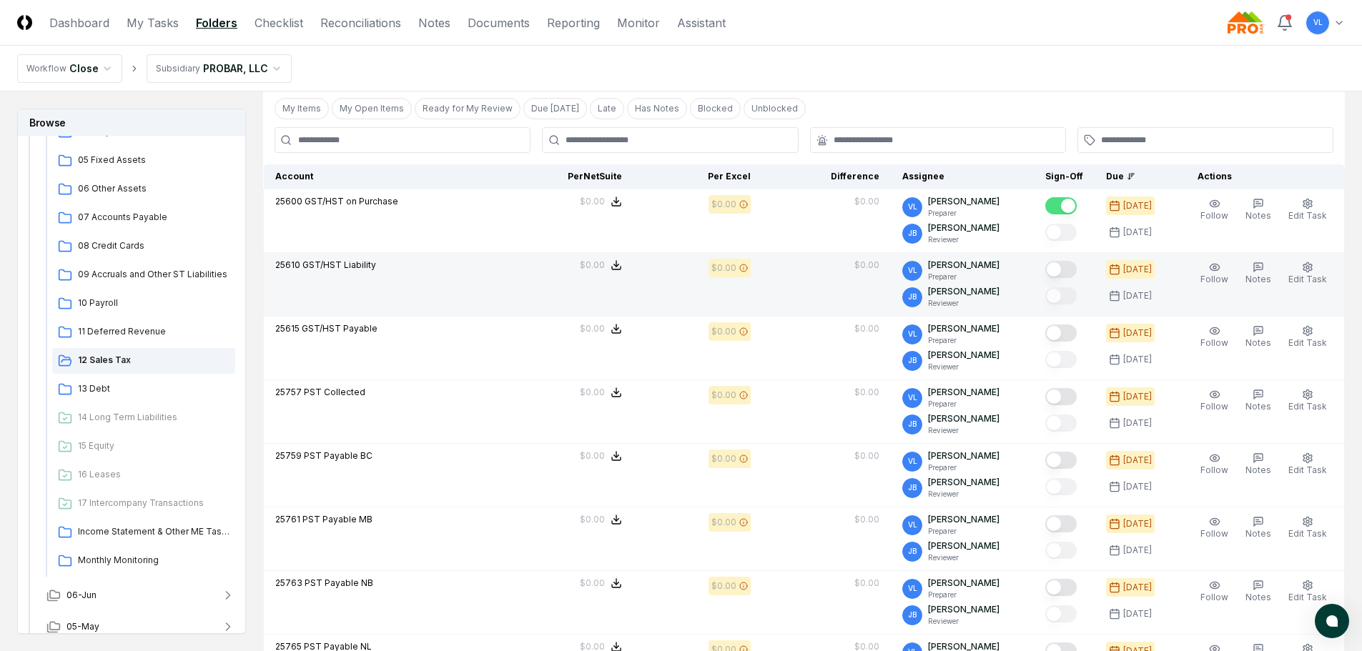
click at [1074, 265] on button "Mark complete" at bounding box center [1060, 269] width 31 height 17
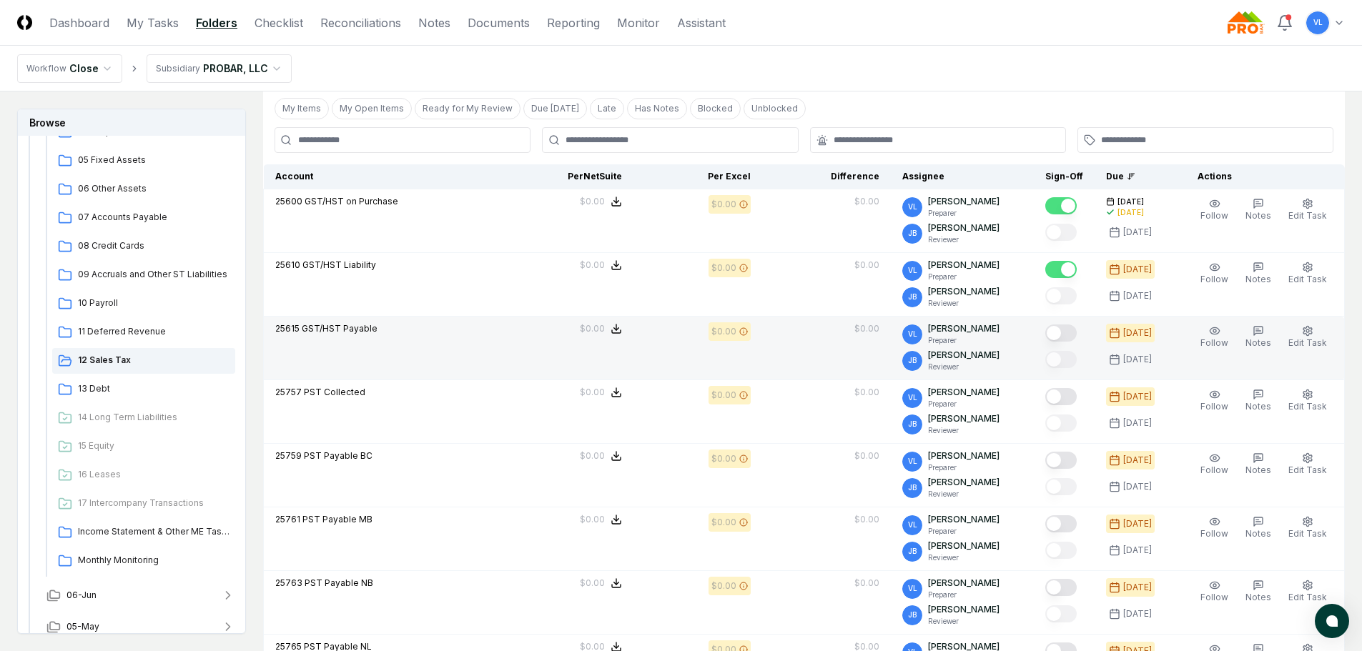
click at [1069, 337] on button "Mark complete" at bounding box center [1060, 333] width 31 height 17
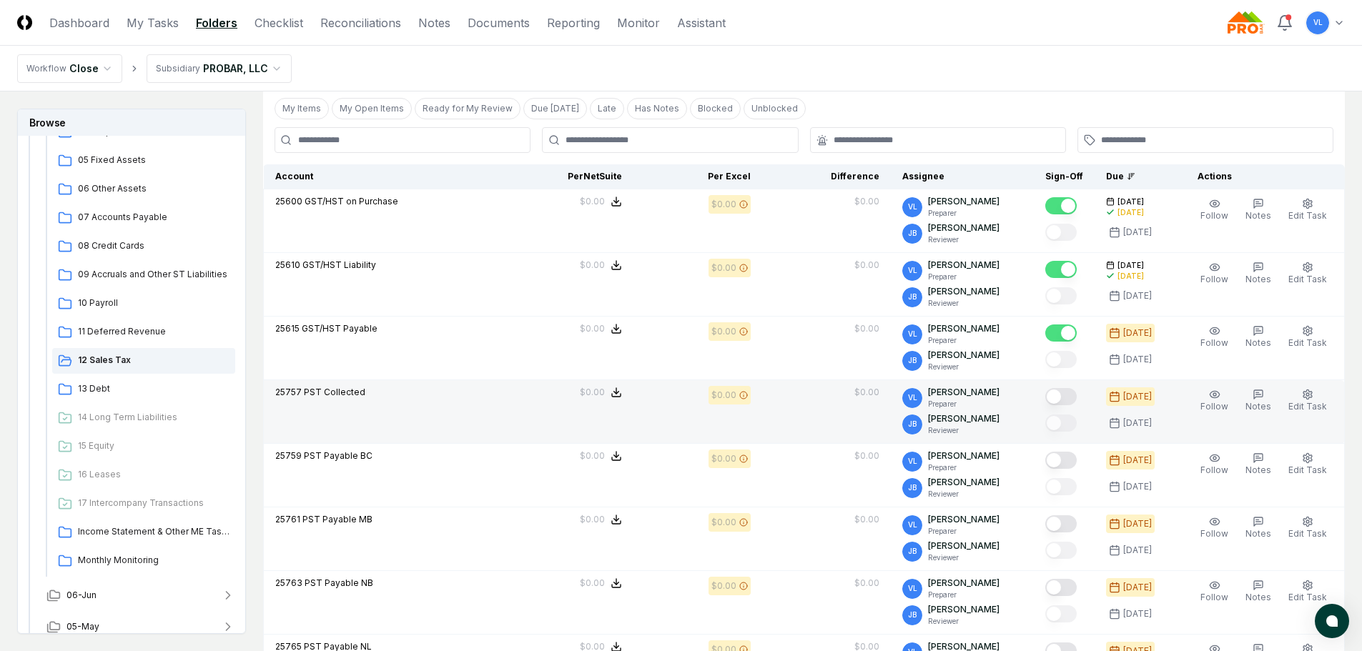
click at [1071, 397] on button "Mark complete" at bounding box center [1060, 396] width 31 height 17
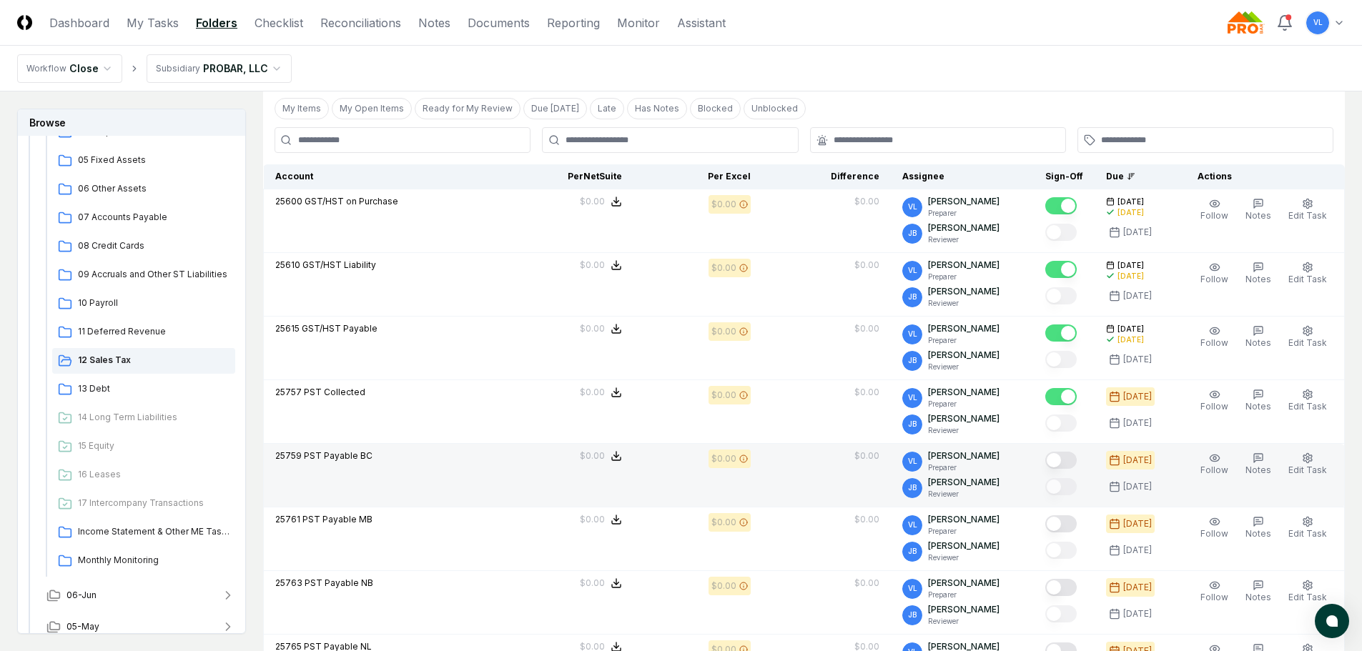
click at [1068, 452] on button "Mark complete" at bounding box center [1060, 460] width 31 height 17
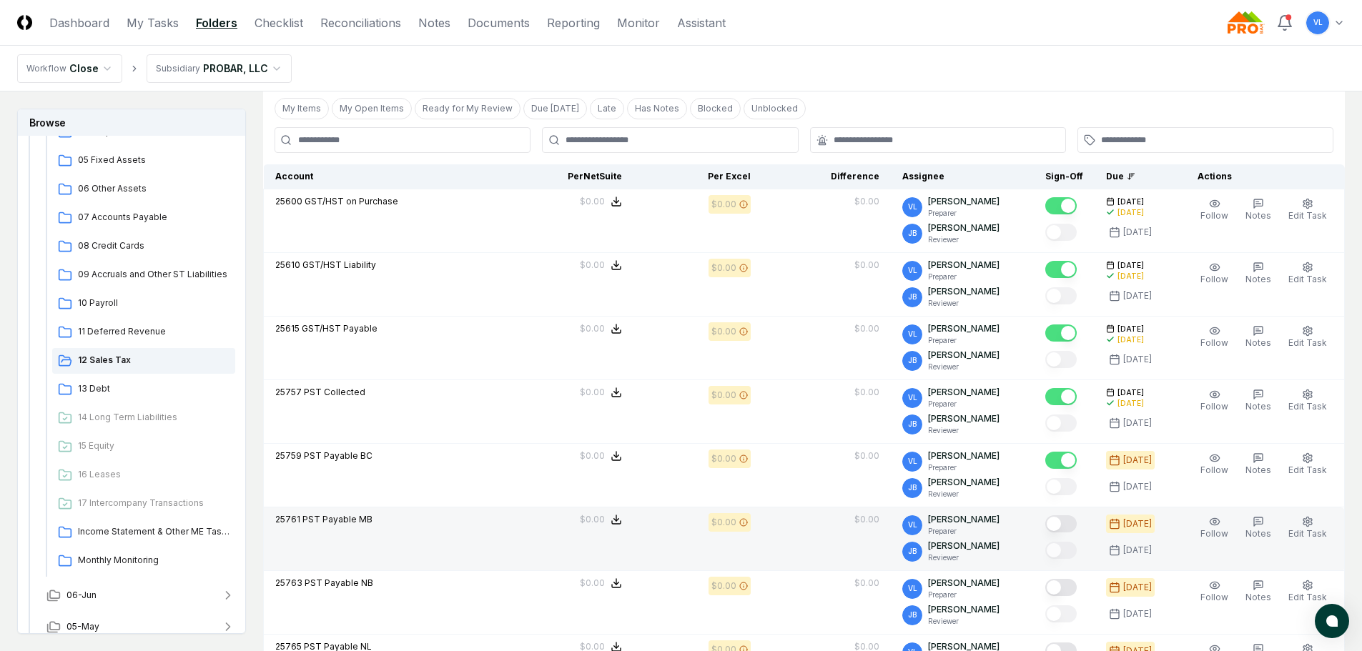
click at [1076, 529] on button "Mark complete" at bounding box center [1060, 523] width 31 height 17
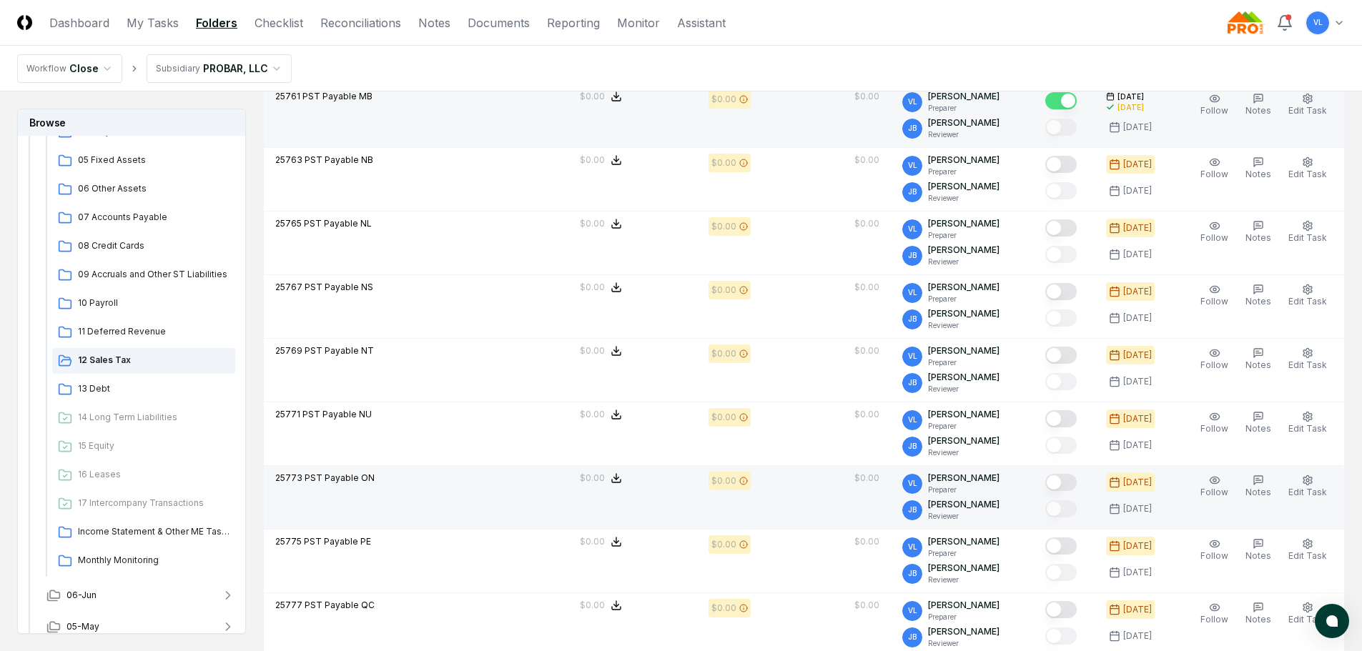
scroll to position [715, 0]
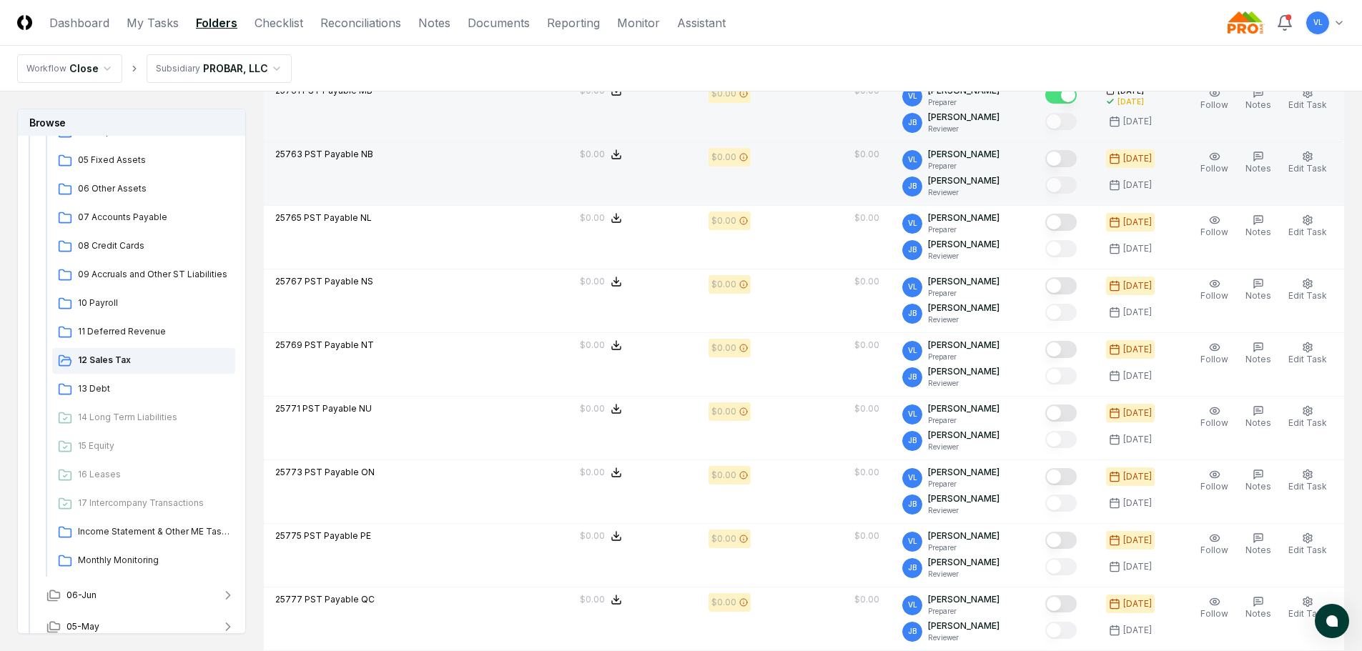
click at [1060, 164] on button "Mark complete" at bounding box center [1060, 158] width 31 height 17
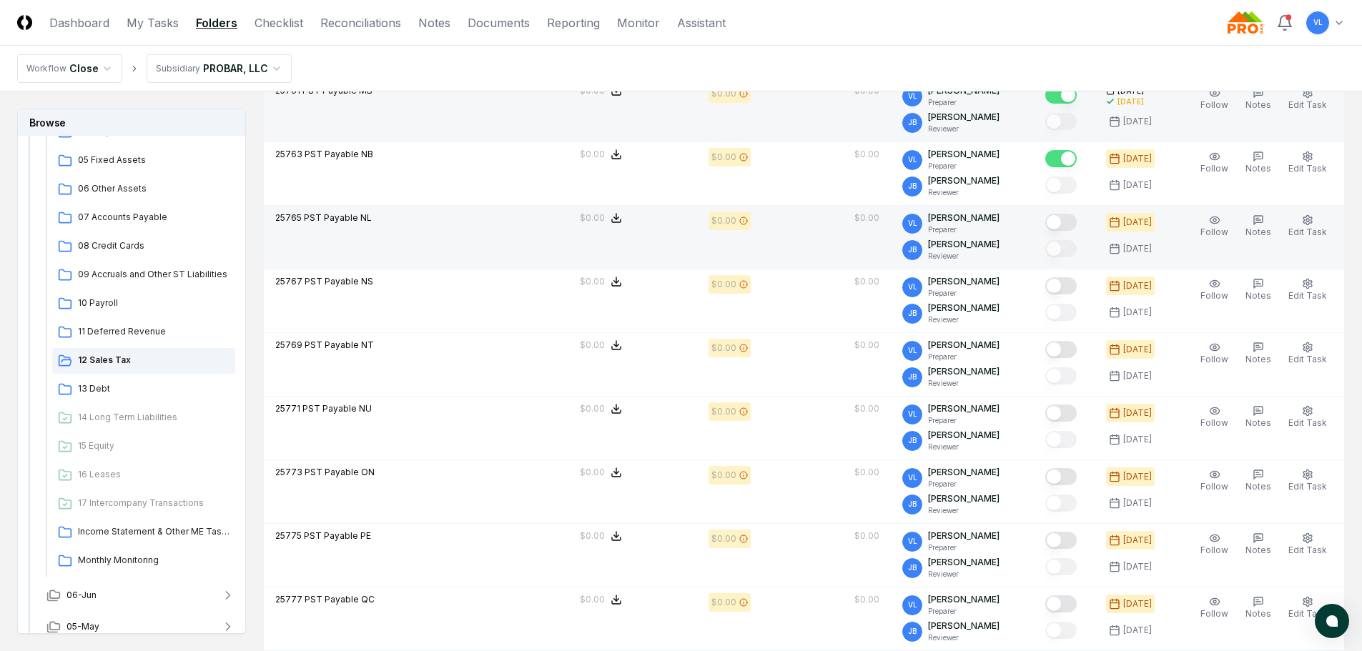
click at [1065, 222] on button "Mark complete" at bounding box center [1060, 222] width 31 height 17
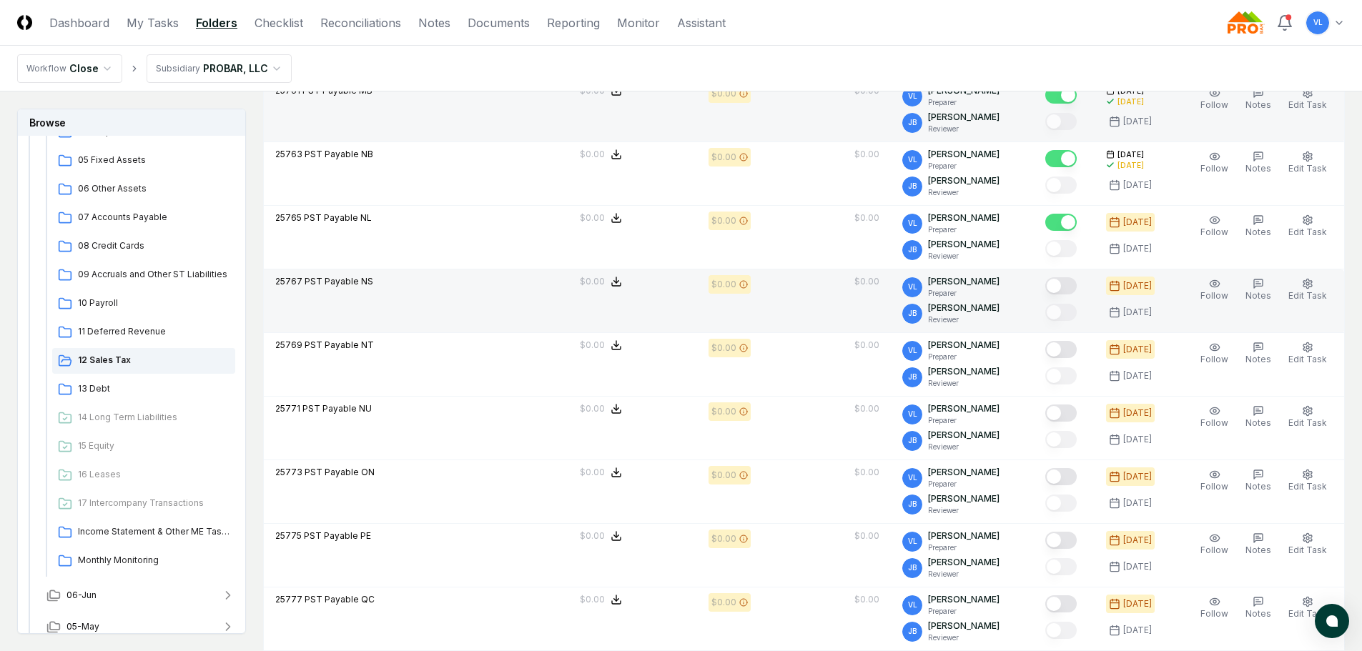
click at [1066, 290] on button "Mark complete" at bounding box center [1060, 285] width 31 height 17
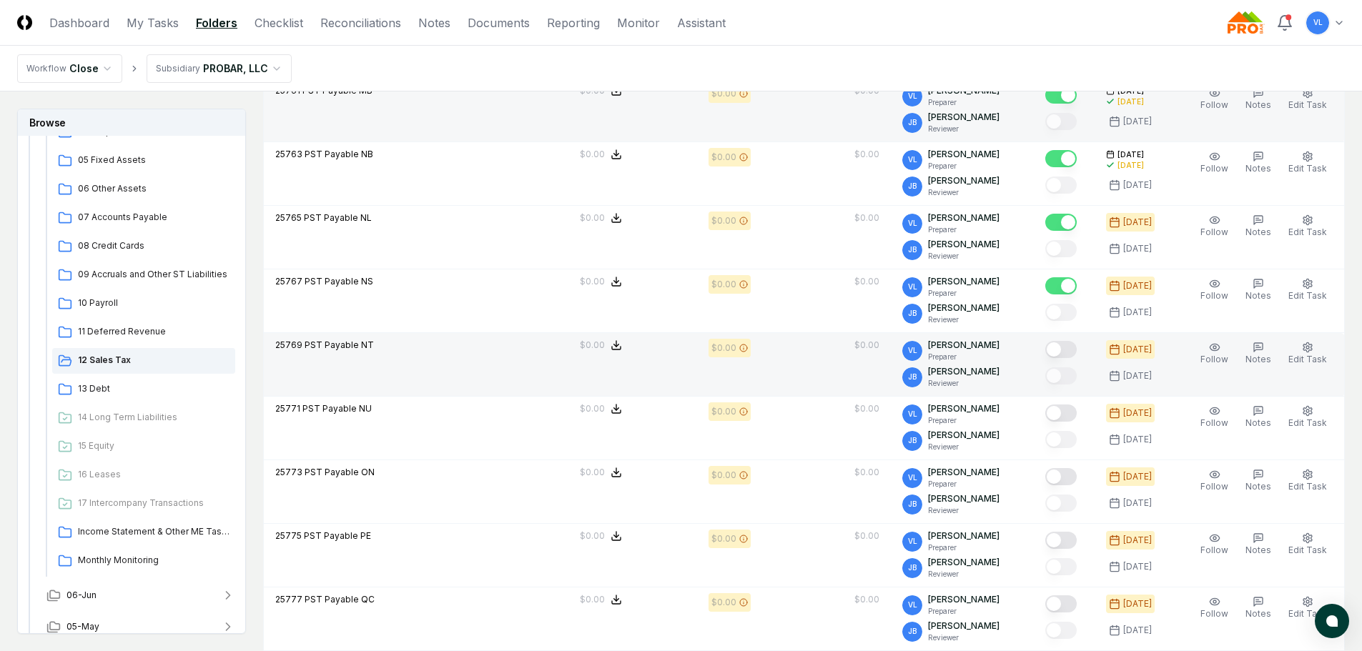
click at [1071, 350] on button "Mark complete" at bounding box center [1060, 349] width 31 height 17
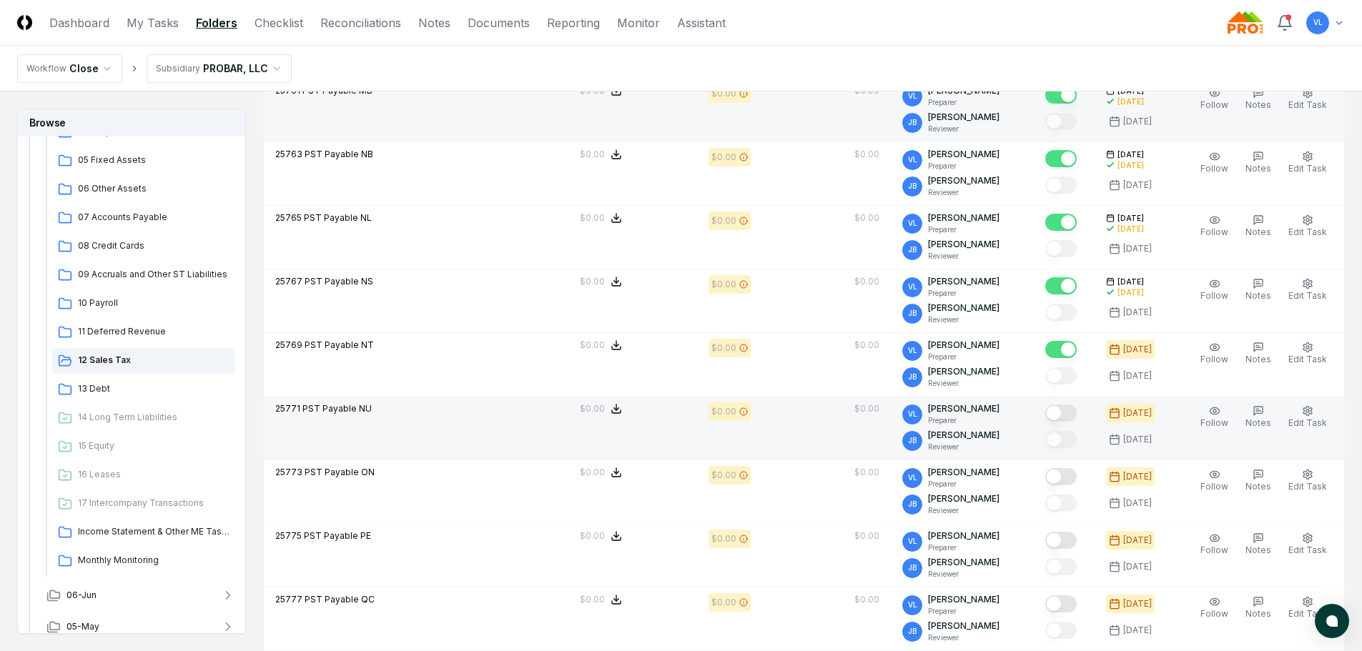
click at [1076, 412] on button "Mark complete" at bounding box center [1060, 413] width 31 height 17
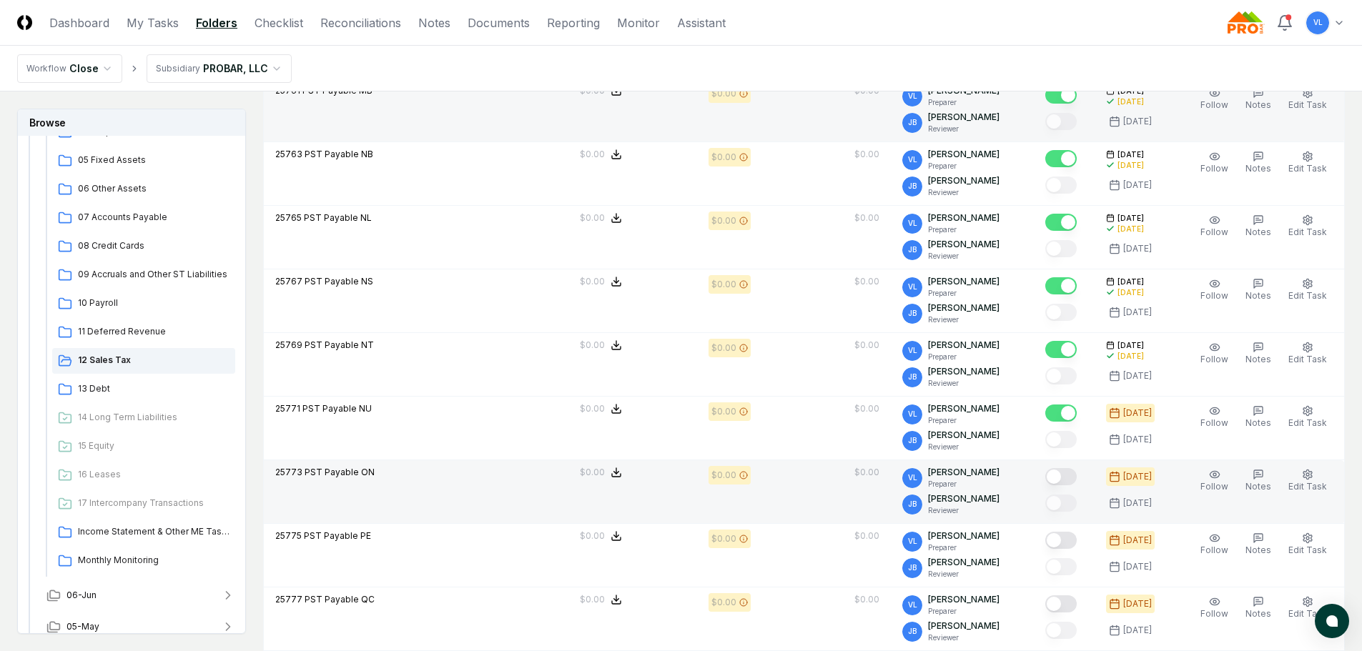
click at [1073, 470] on button "Mark complete" at bounding box center [1060, 476] width 31 height 17
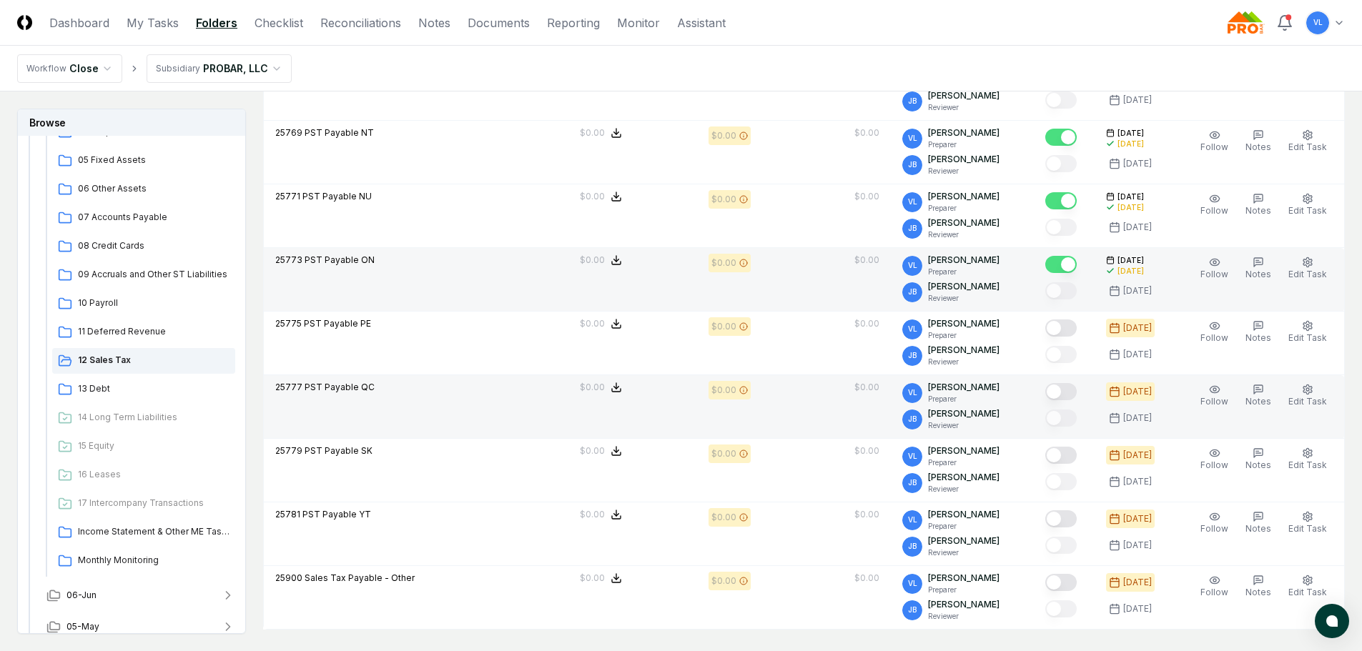
scroll to position [929, 0]
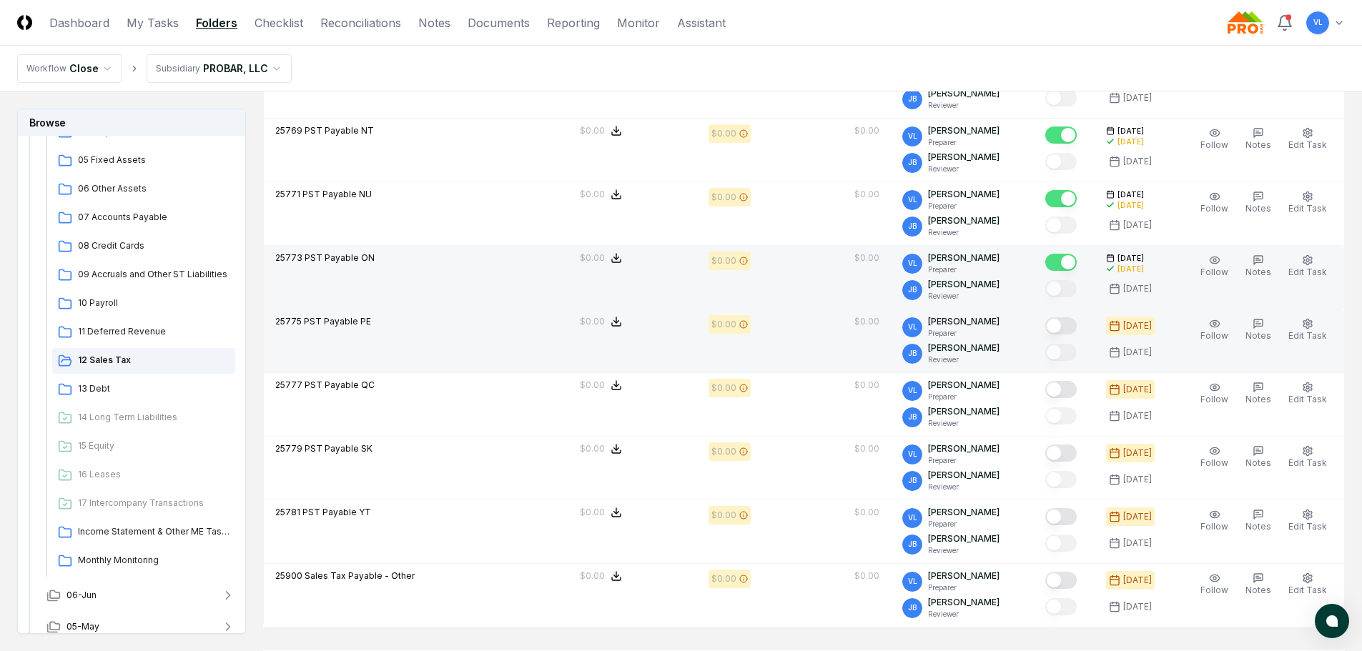
click at [1074, 322] on button "Mark complete" at bounding box center [1060, 325] width 31 height 17
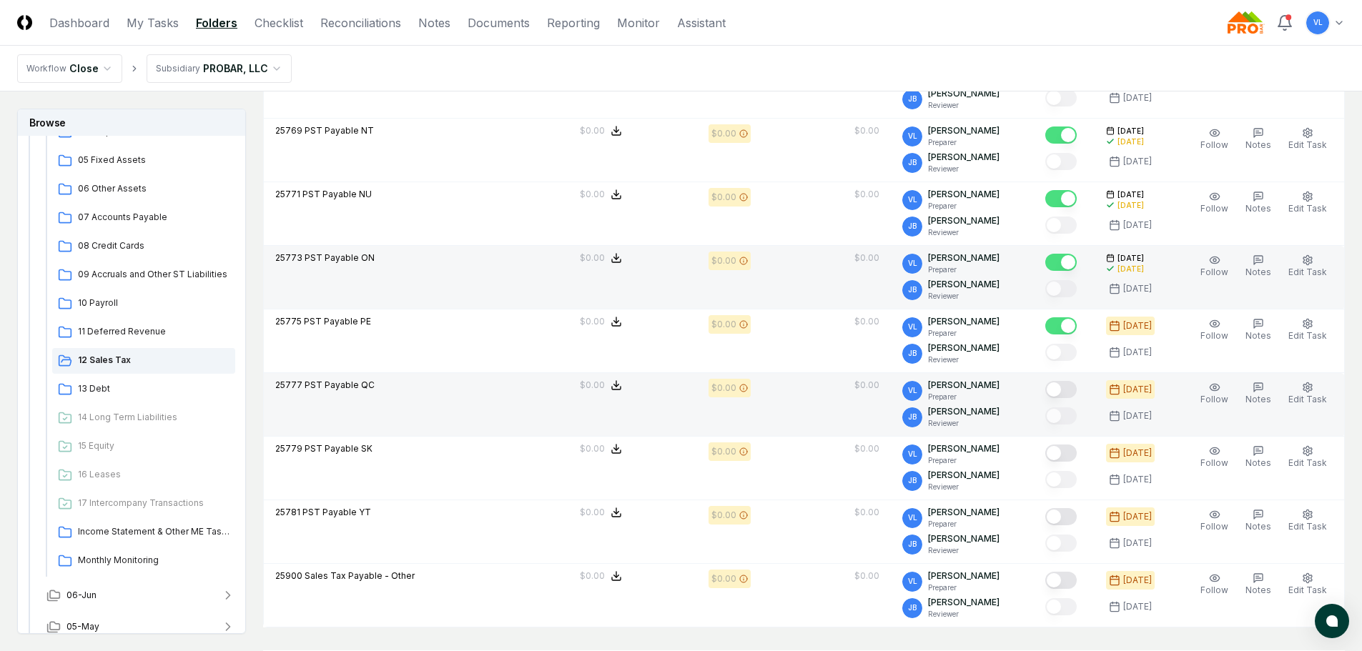
click at [1064, 397] on button "Mark complete" at bounding box center [1060, 389] width 31 height 17
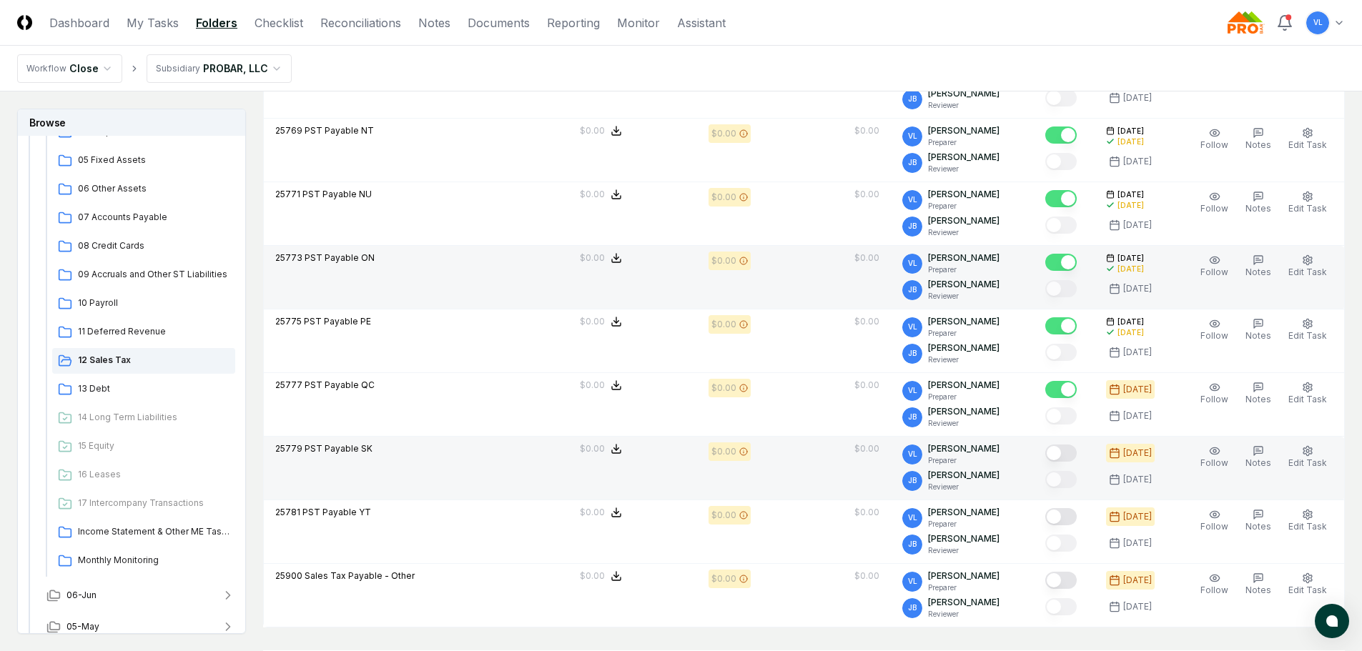
click at [1069, 455] on button "Mark complete" at bounding box center [1060, 453] width 31 height 17
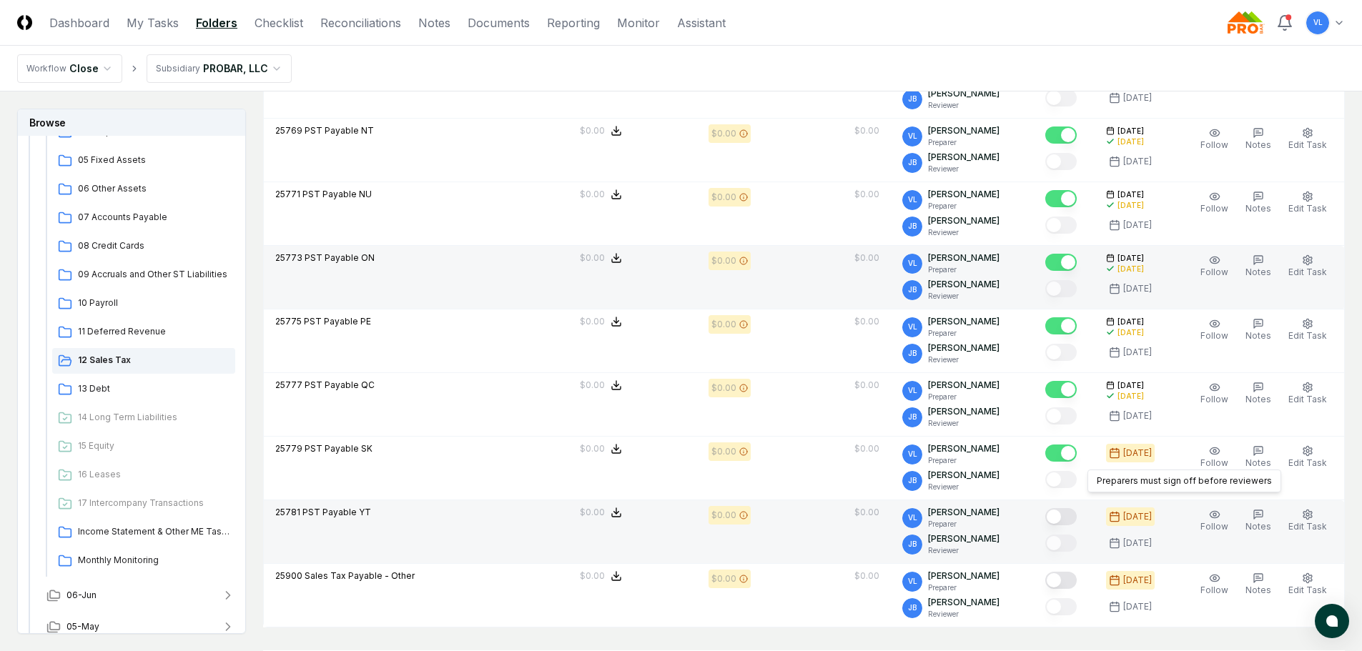
click at [1078, 505] on td at bounding box center [1064, 532] width 61 height 64
click at [1075, 522] on button "Mark complete" at bounding box center [1060, 516] width 31 height 17
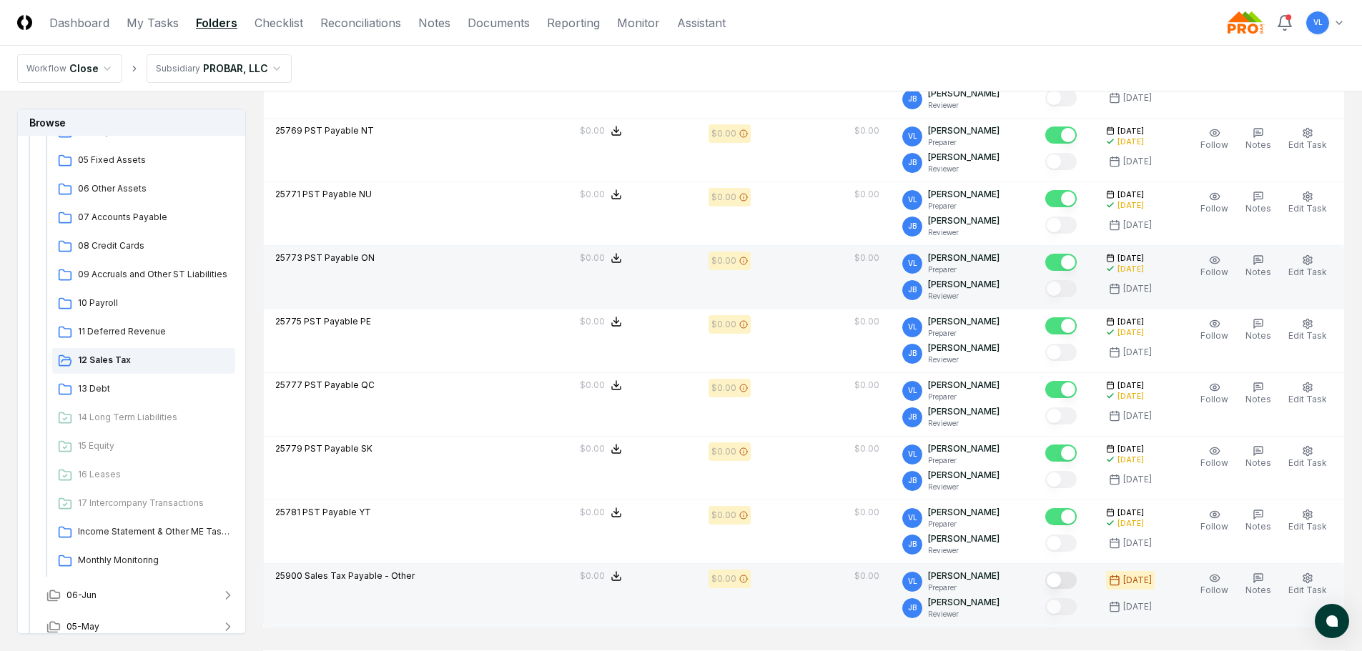
click at [1068, 578] on button "Mark complete" at bounding box center [1060, 580] width 31 height 17
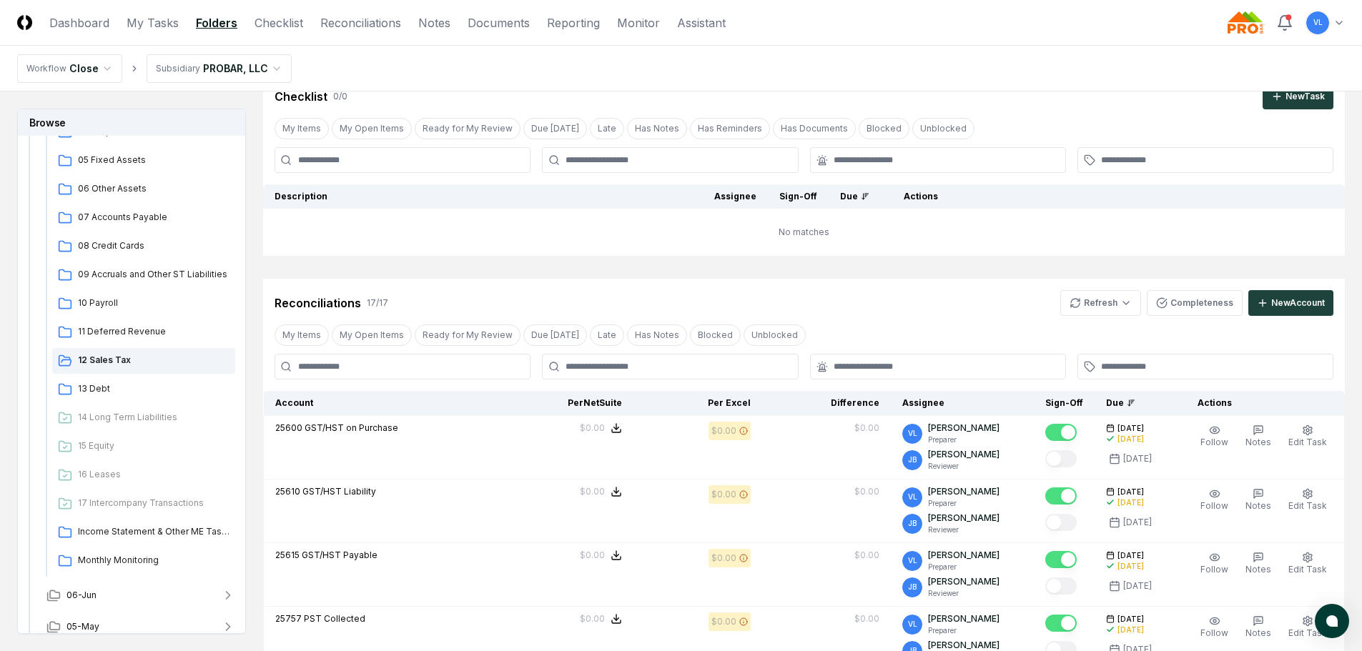
scroll to position [0, 0]
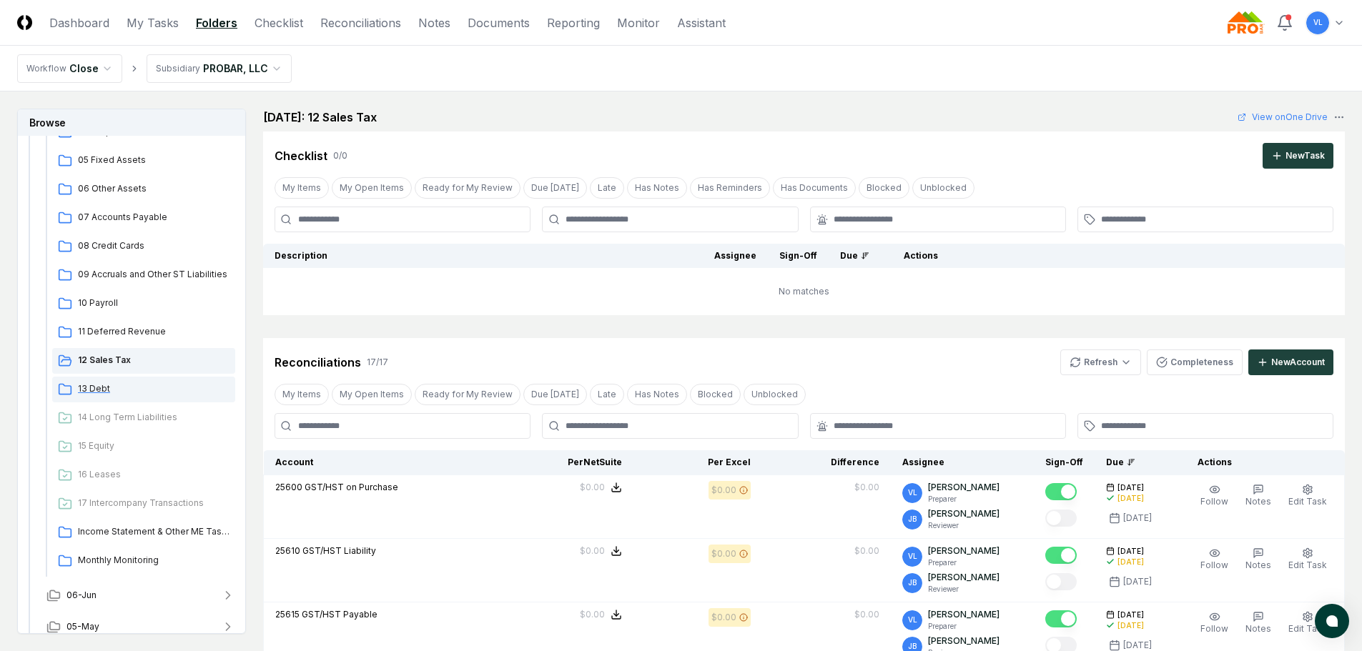
click at [105, 390] on span "13 Debt" at bounding box center [154, 388] width 152 height 13
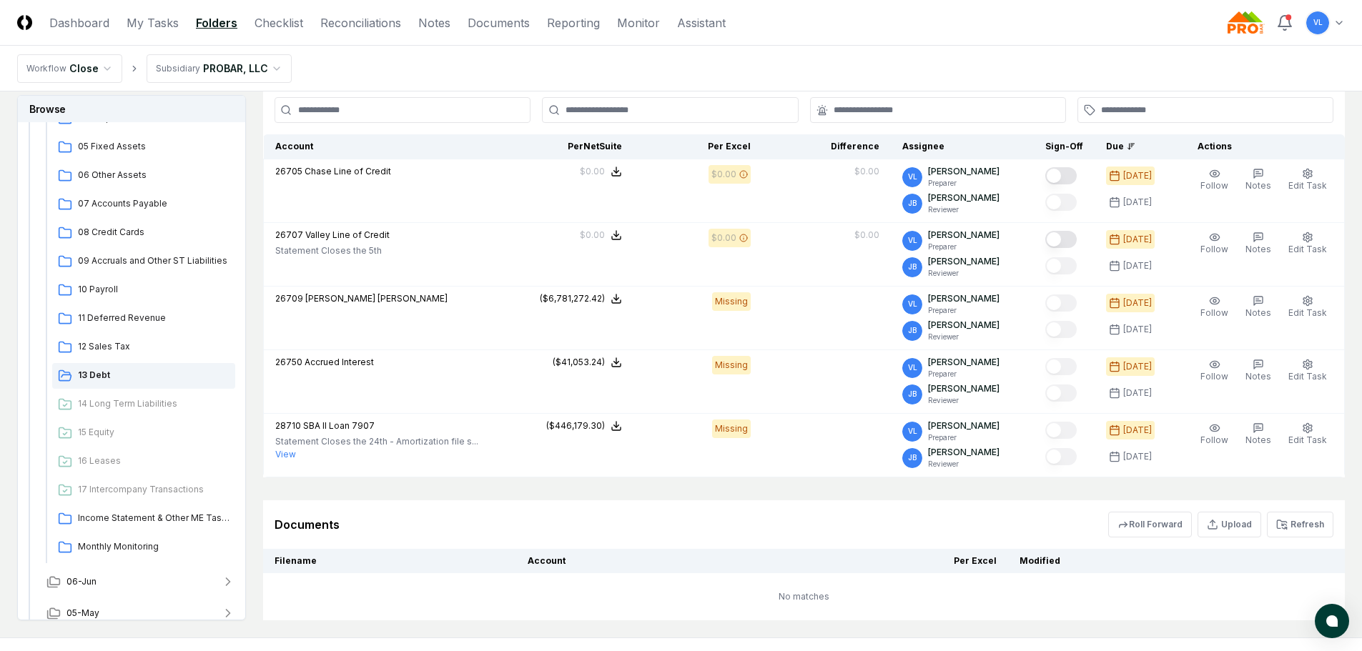
scroll to position [357, 0]
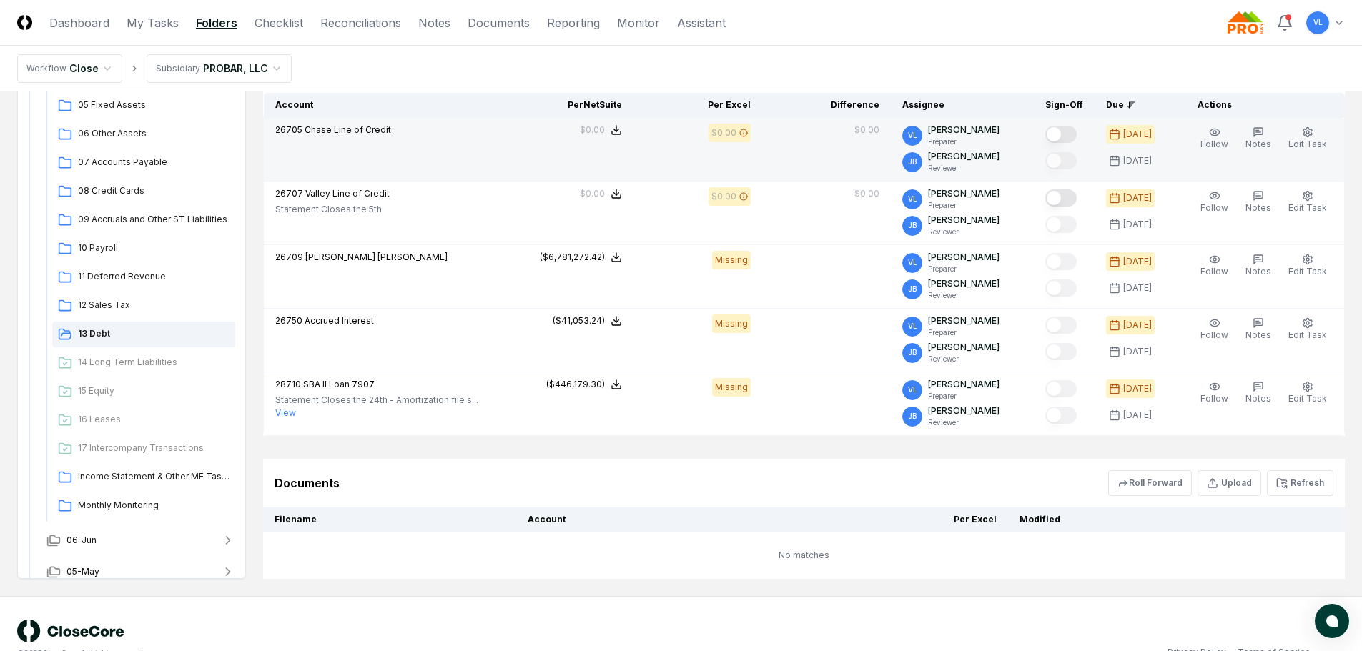
click at [1074, 139] on button "Mark complete" at bounding box center [1060, 134] width 31 height 17
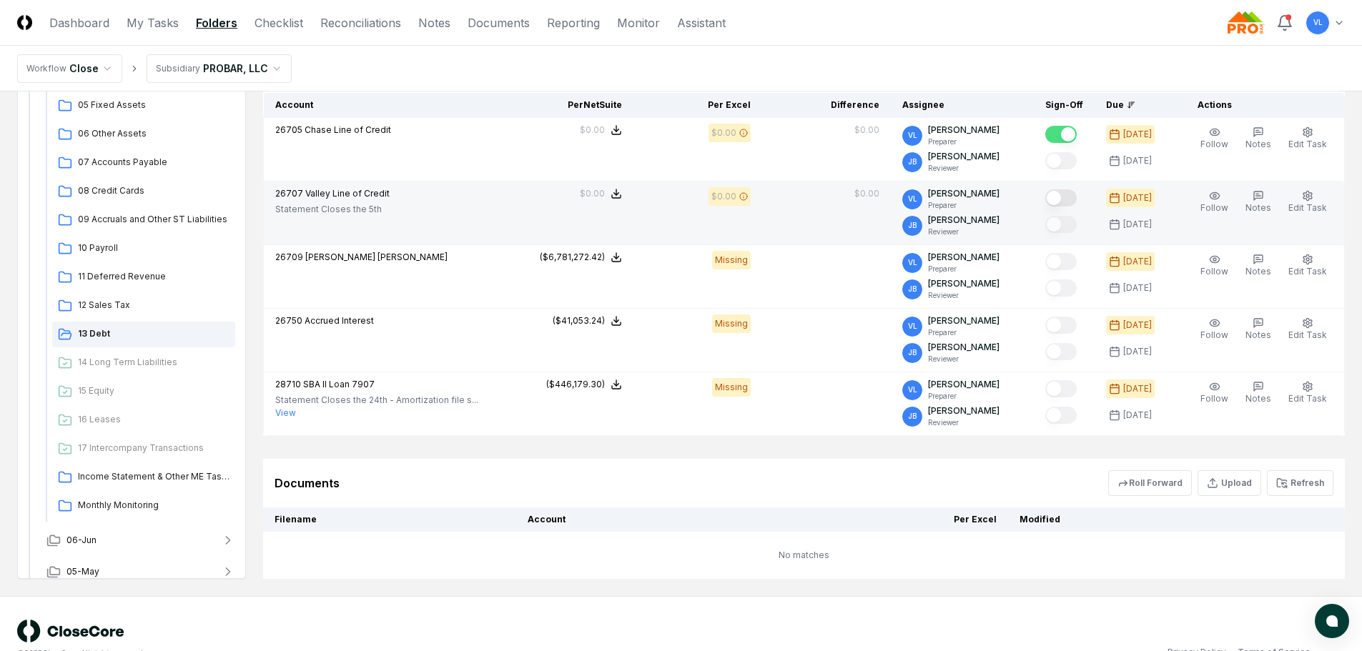
click at [1071, 198] on button "Mark complete" at bounding box center [1060, 197] width 31 height 17
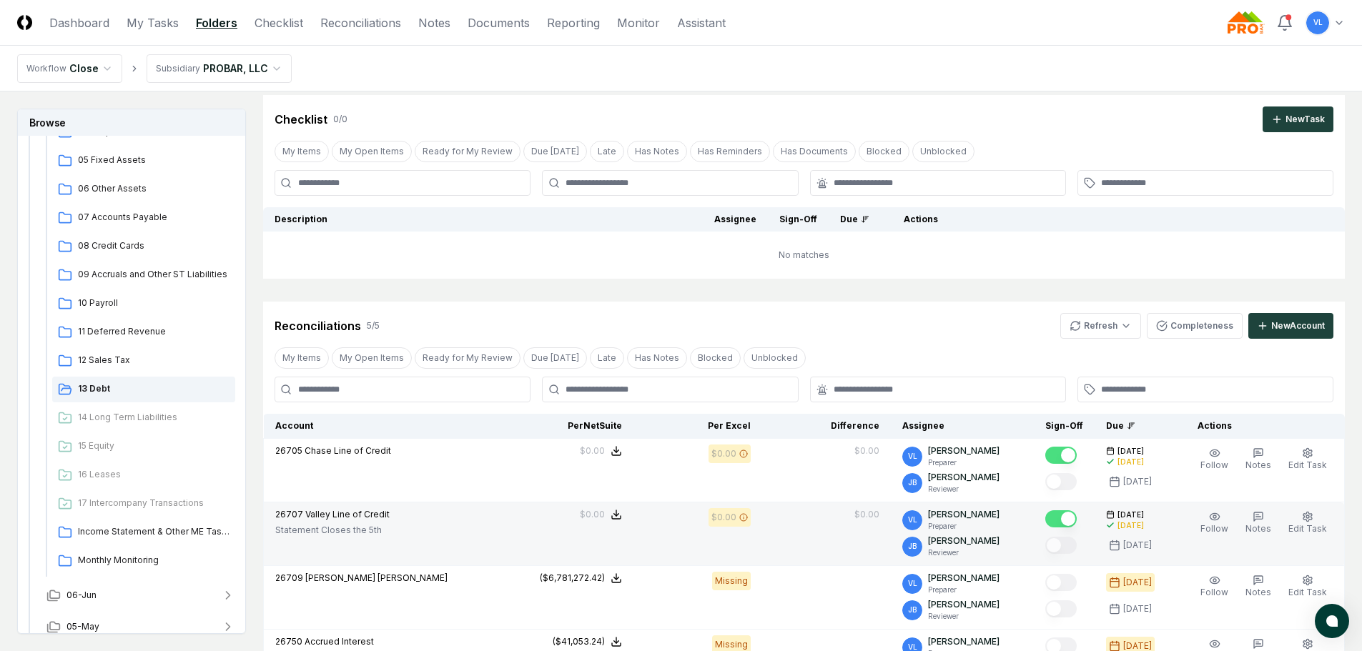
scroll to position [0, 0]
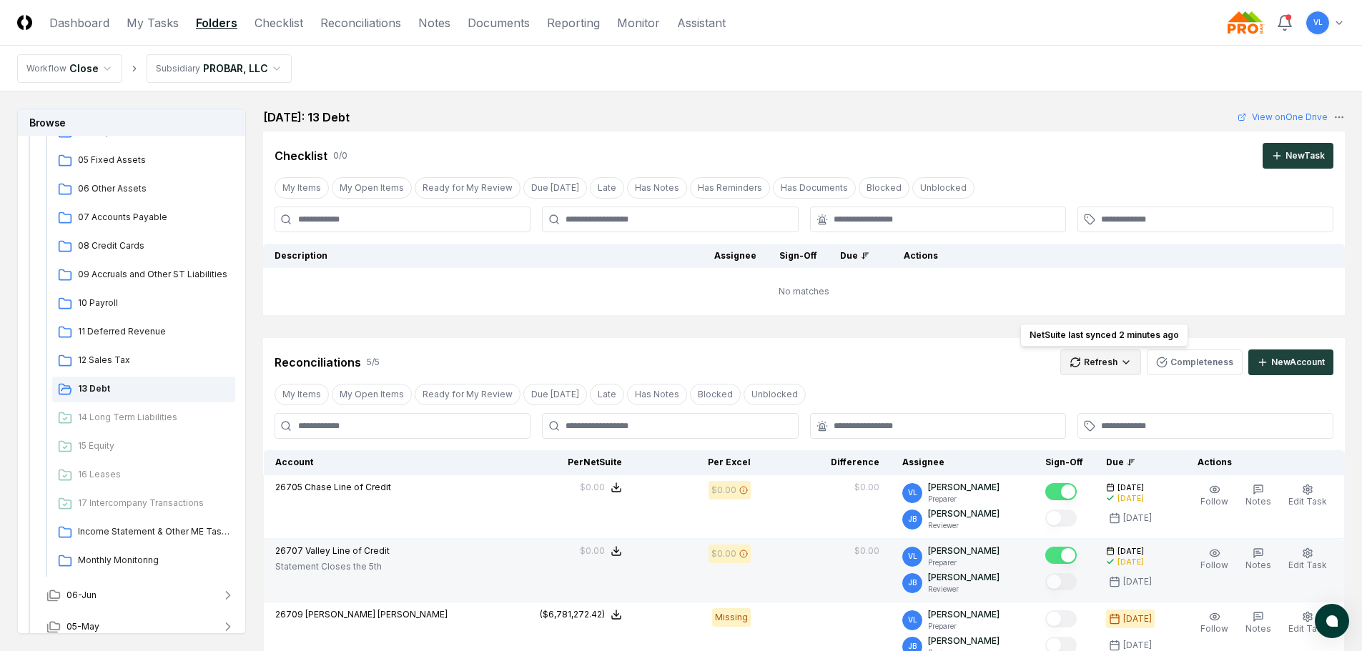
click at [1113, 357] on html "CloseCore Dashboard My Tasks Folders Checklist Reconciliations Notes Documents …" at bounding box center [681, 519] width 1362 height 1039
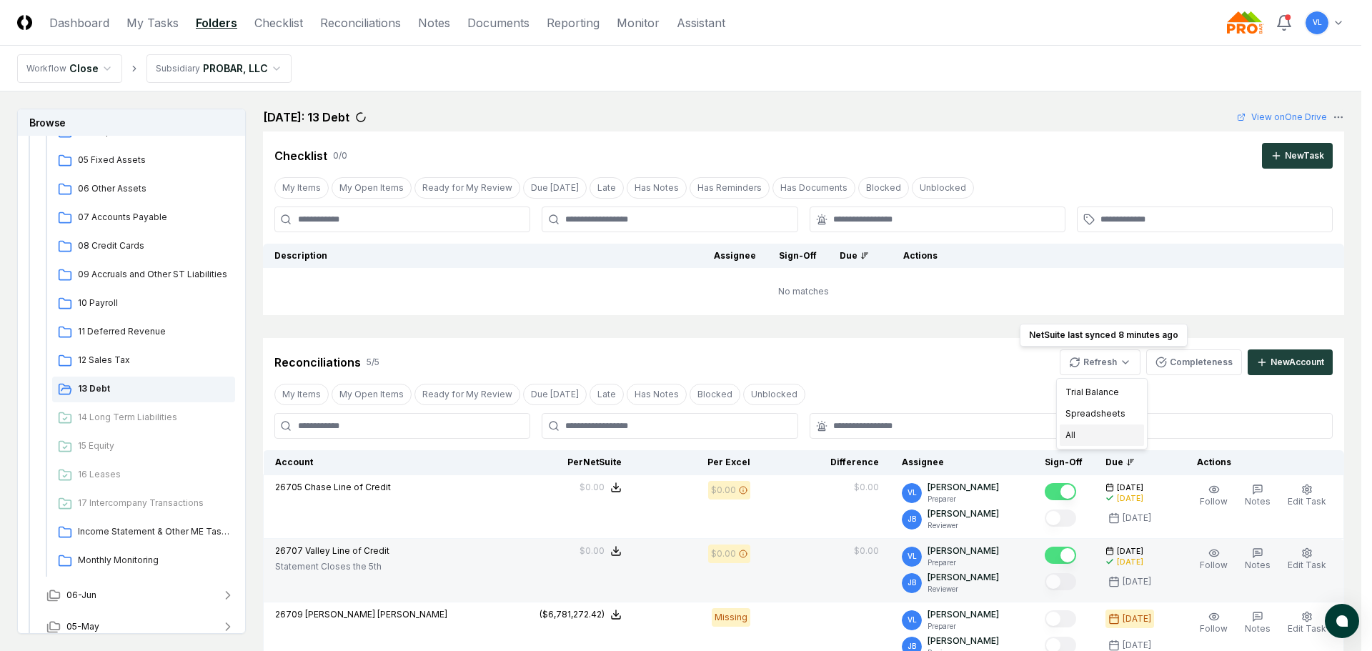
click at [1107, 430] on div "All" at bounding box center [1102, 435] width 84 height 21
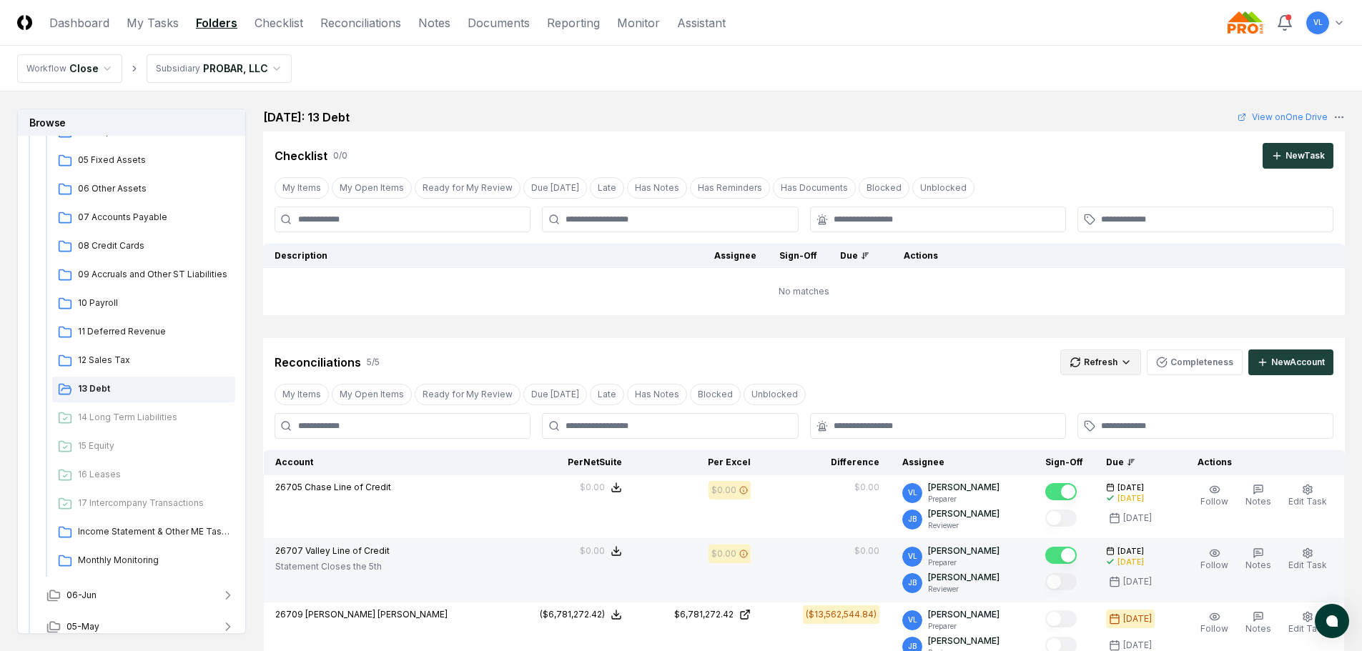
click at [1109, 362] on html "CloseCore Dashboard My Tasks Folders Checklist Reconciliations Notes Documents …" at bounding box center [681, 534] width 1362 height 1069
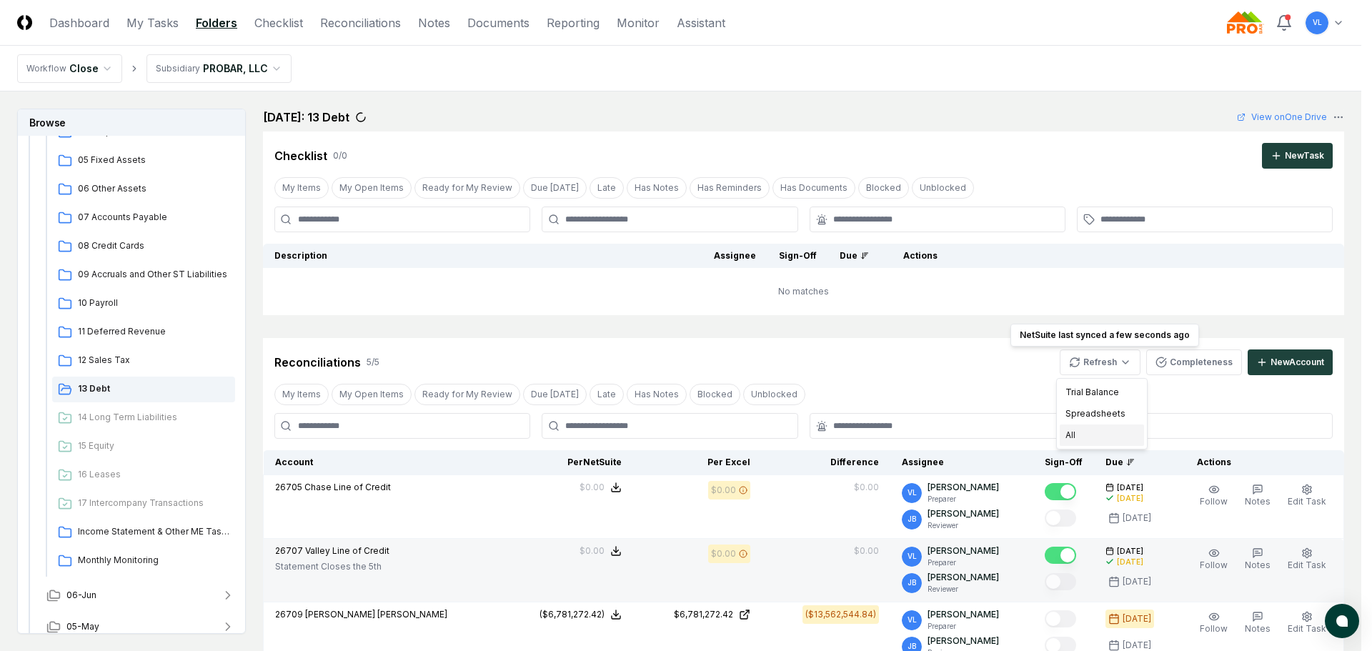
click at [1068, 434] on div "All" at bounding box center [1102, 435] width 84 height 21
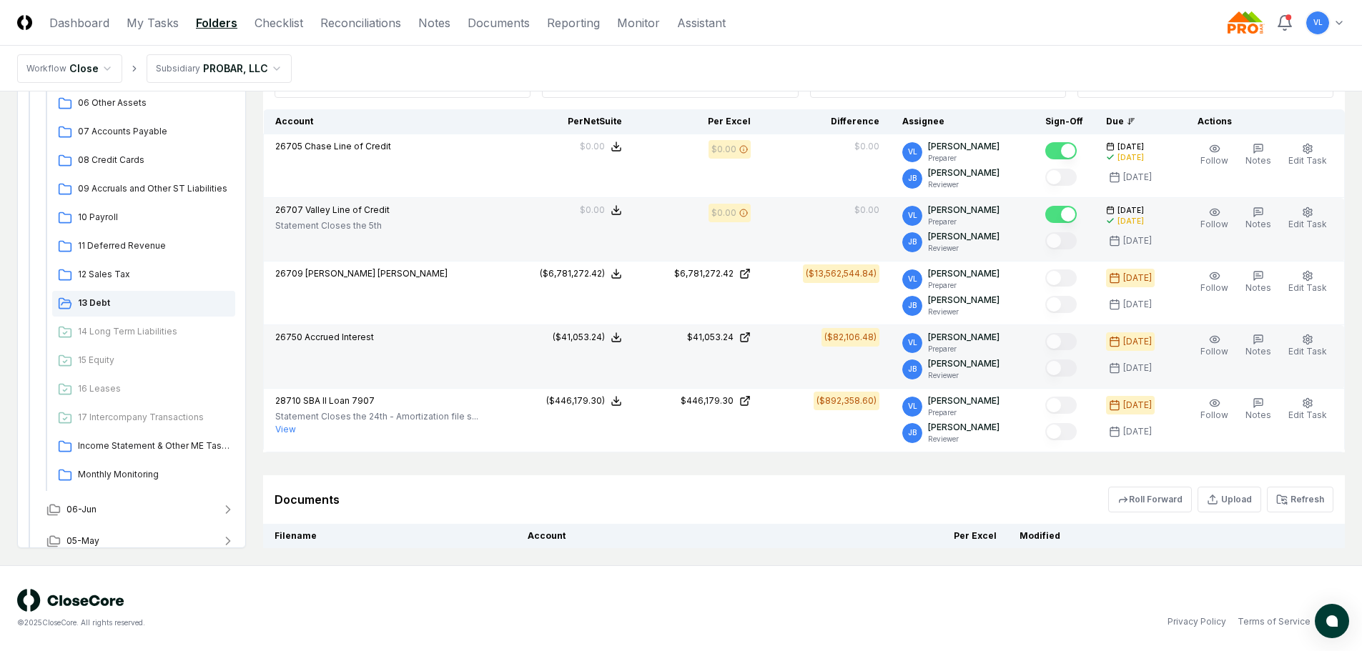
scroll to position [357, 0]
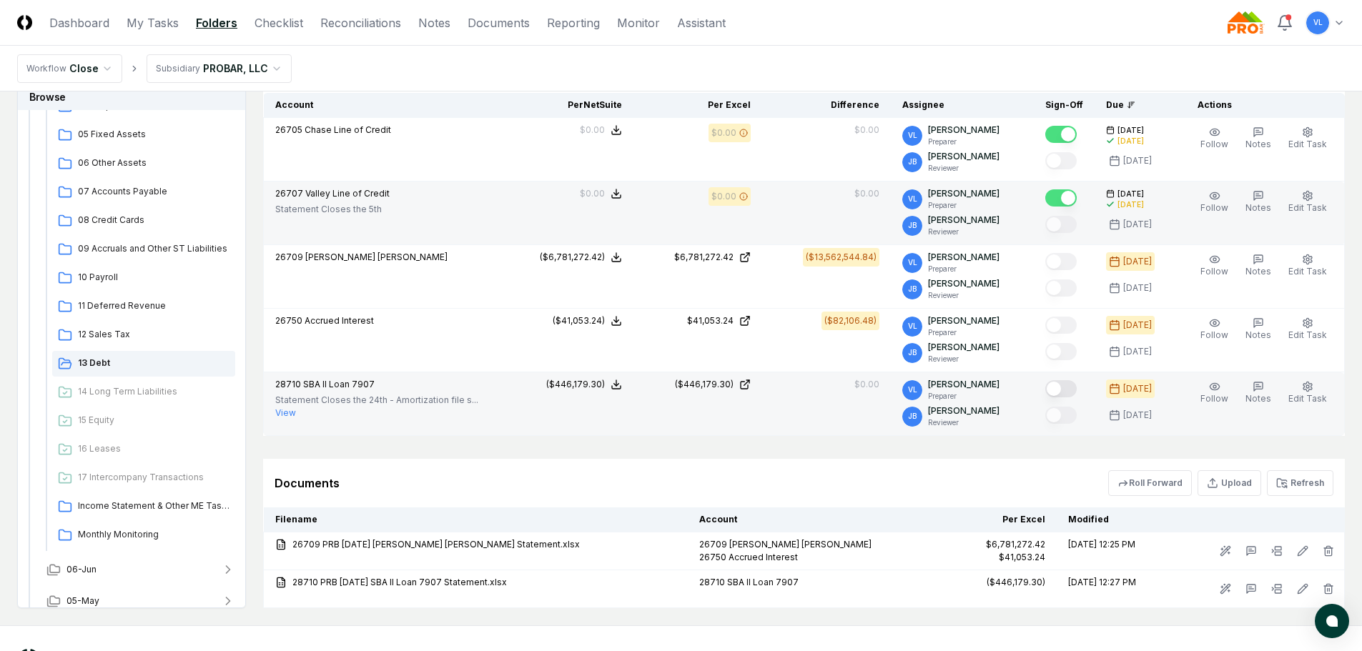
click at [1071, 387] on button "Mark complete" at bounding box center [1060, 388] width 31 height 17
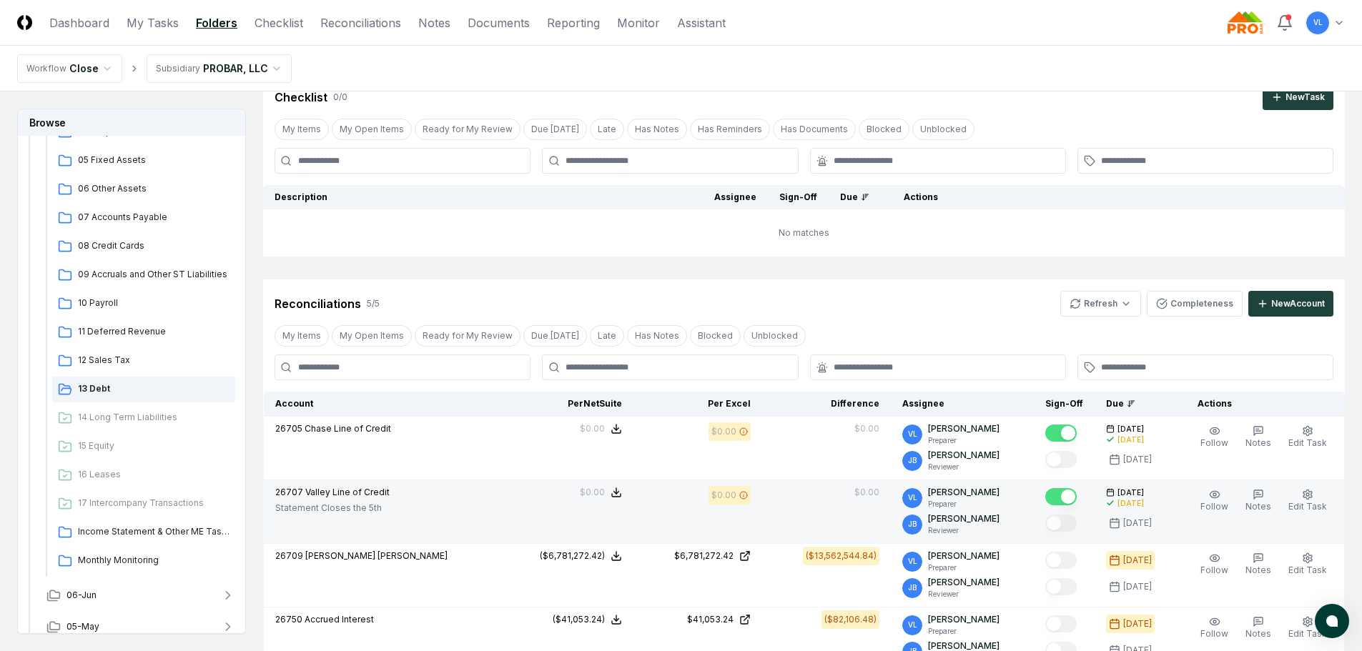
scroll to position [0, 0]
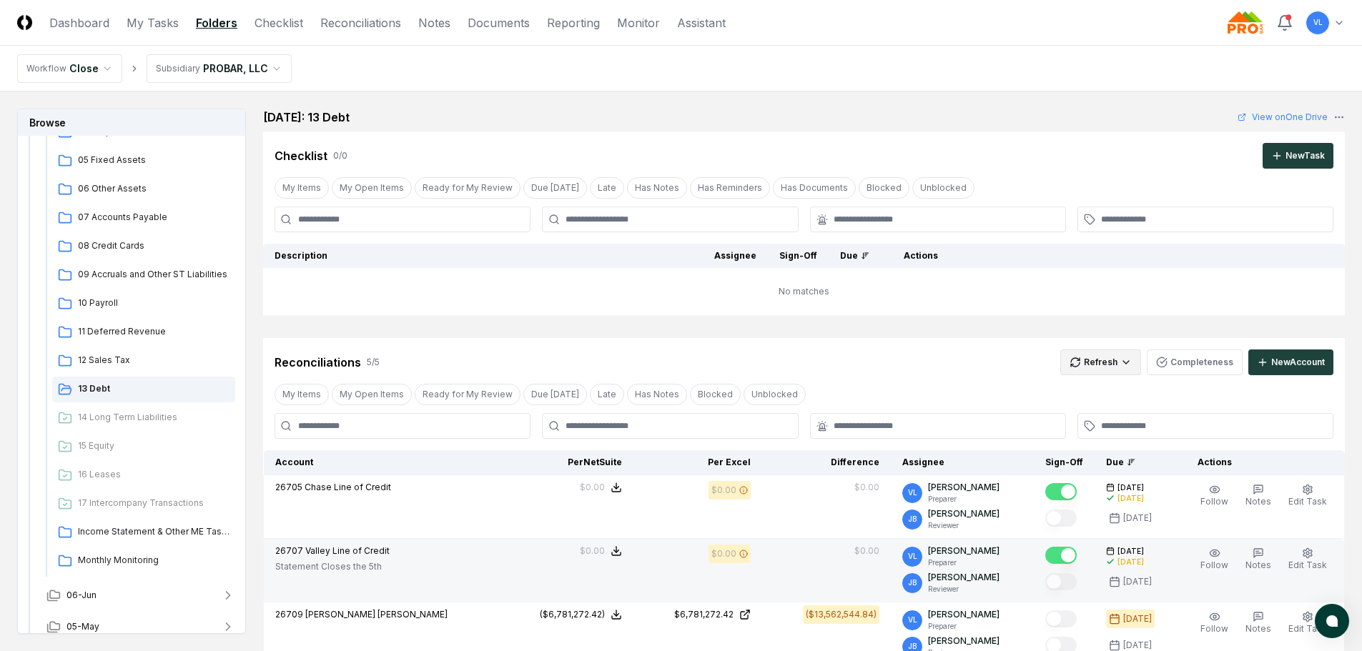
click at [1096, 365] on html "CloseCore Dashboard My Tasks Folders Checklist Reconciliations Notes Documents …" at bounding box center [681, 534] width 1362 height 1069
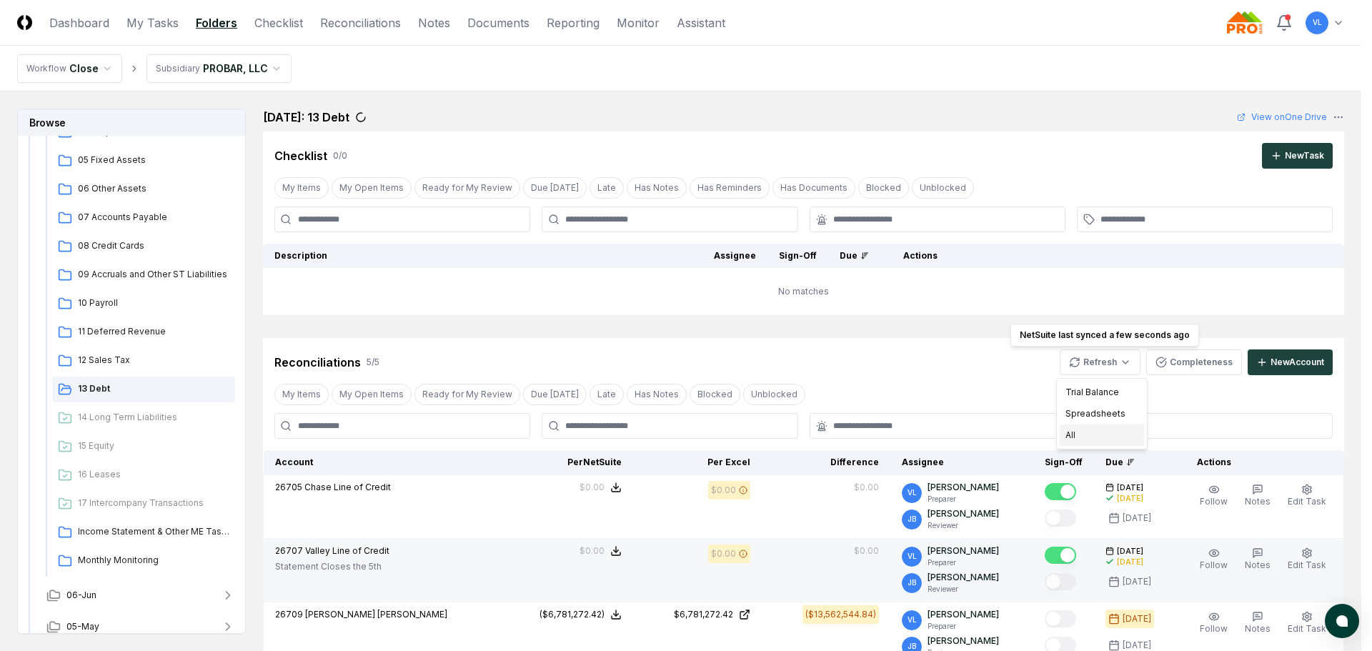
click at [1071, 433] on div "All" at bounding box center [1102, 435] width 84 height 21
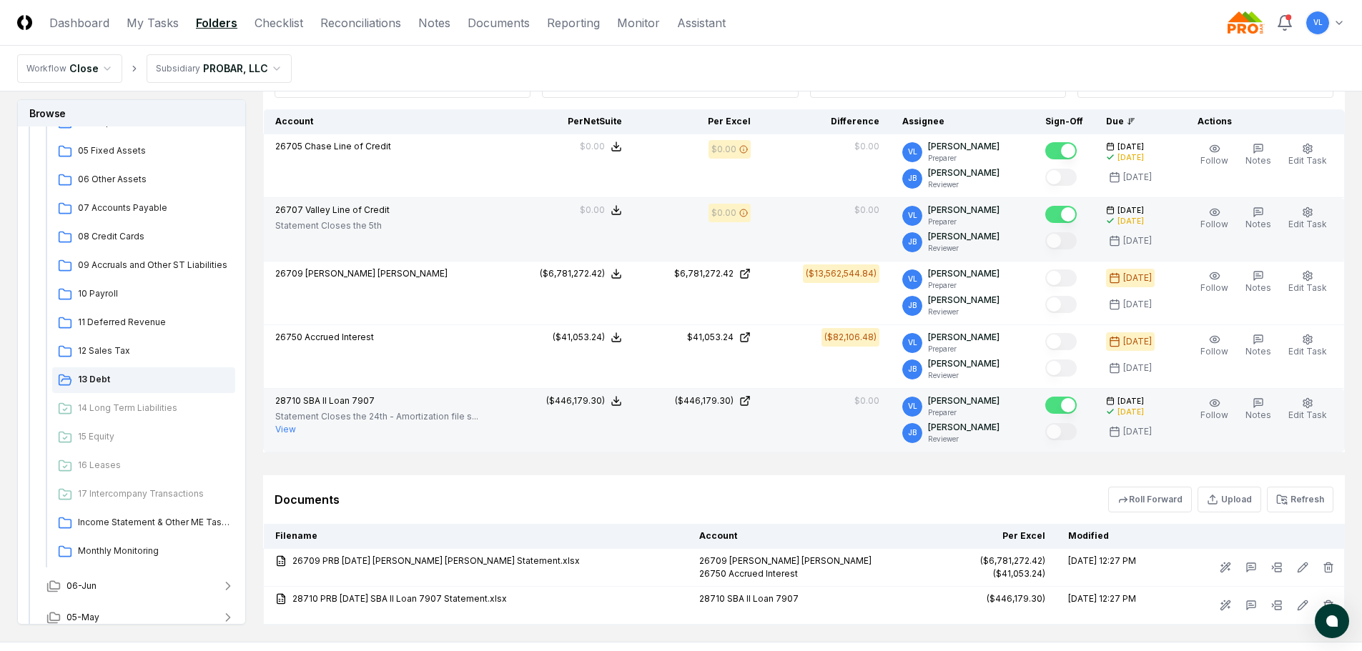
scroll to position [357, 0]
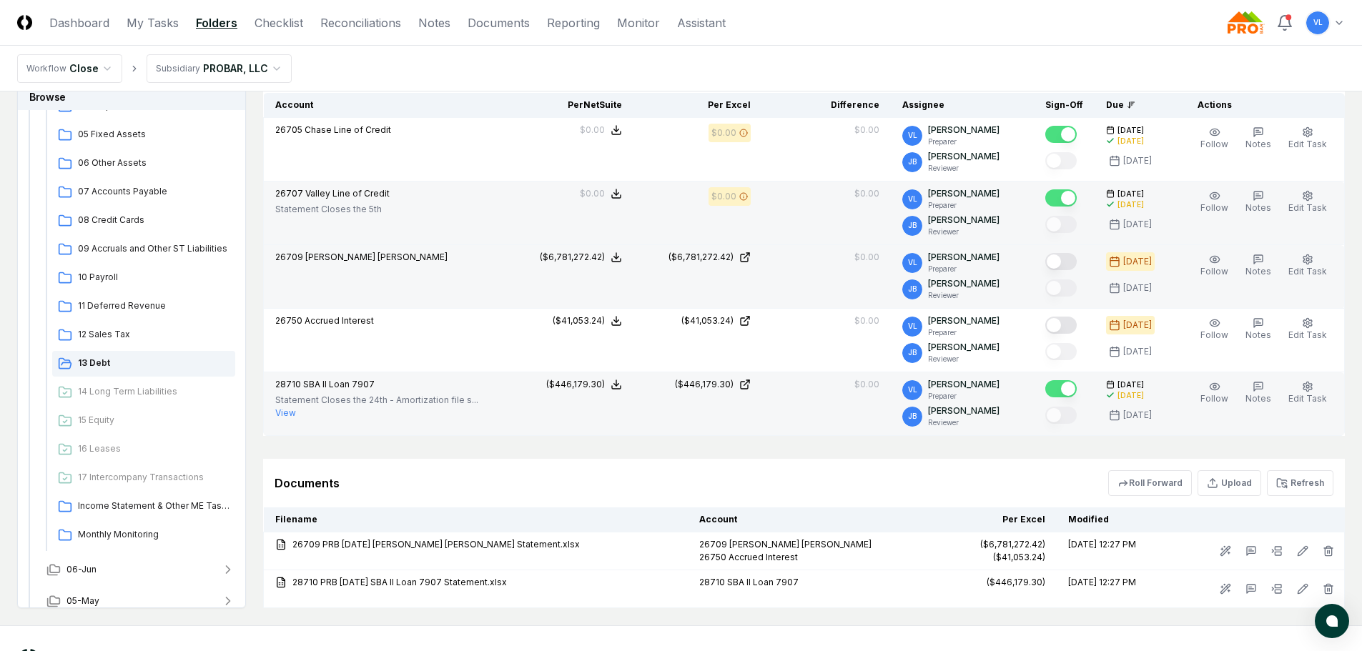
click at [1076, 256] on button "Mark complete" at bounding box center [1060, 261] width 31 height 17
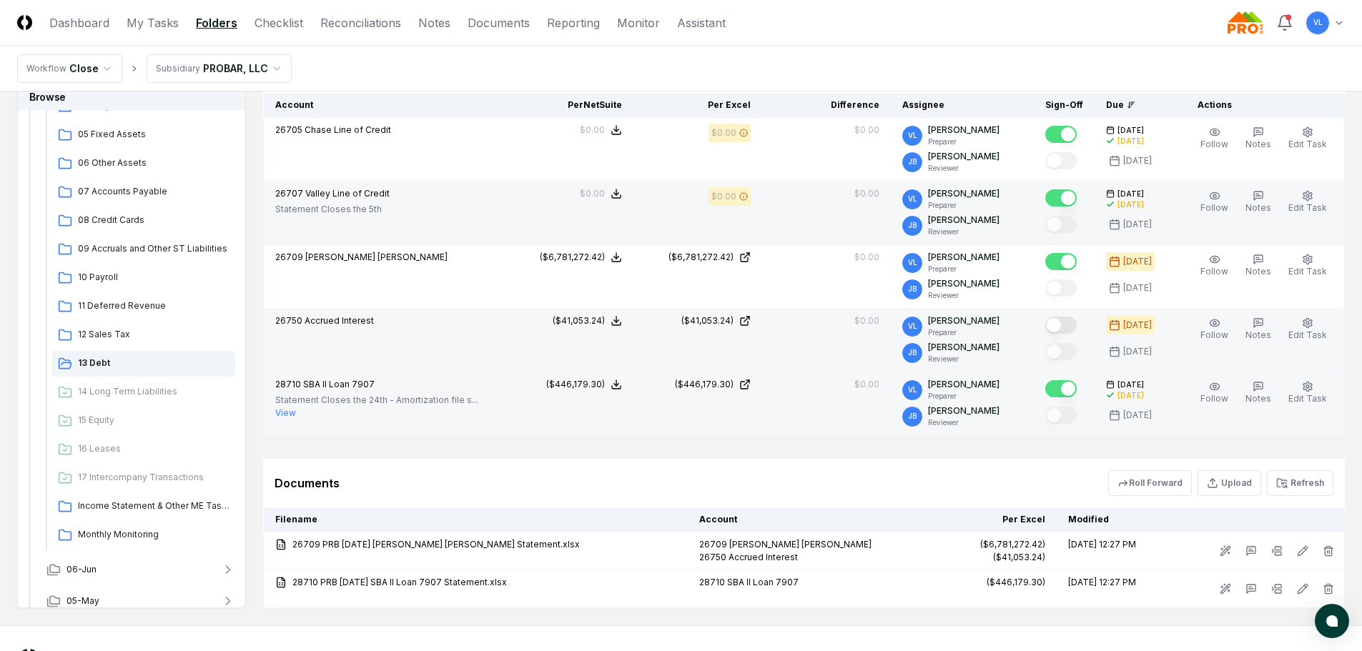
click at [1071, 325] on button "Mark complete" at bounding box center [1060, 325] width 31 height 17
click at [105, 501] on span "Income Statement & Other ME Tasks" at bounding box center [154, 506] width 152 height 13
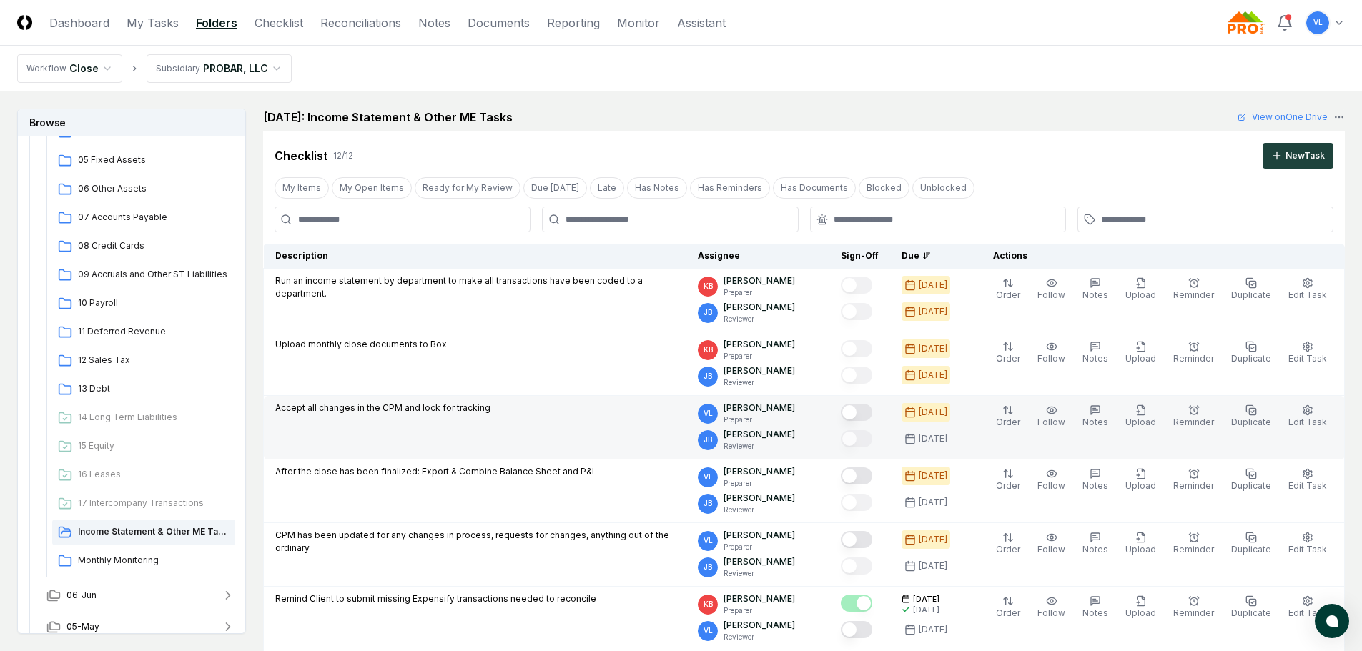
click at [872, 416] on button "Mark complete" at bounding box center [856, 412] width 31 height 17
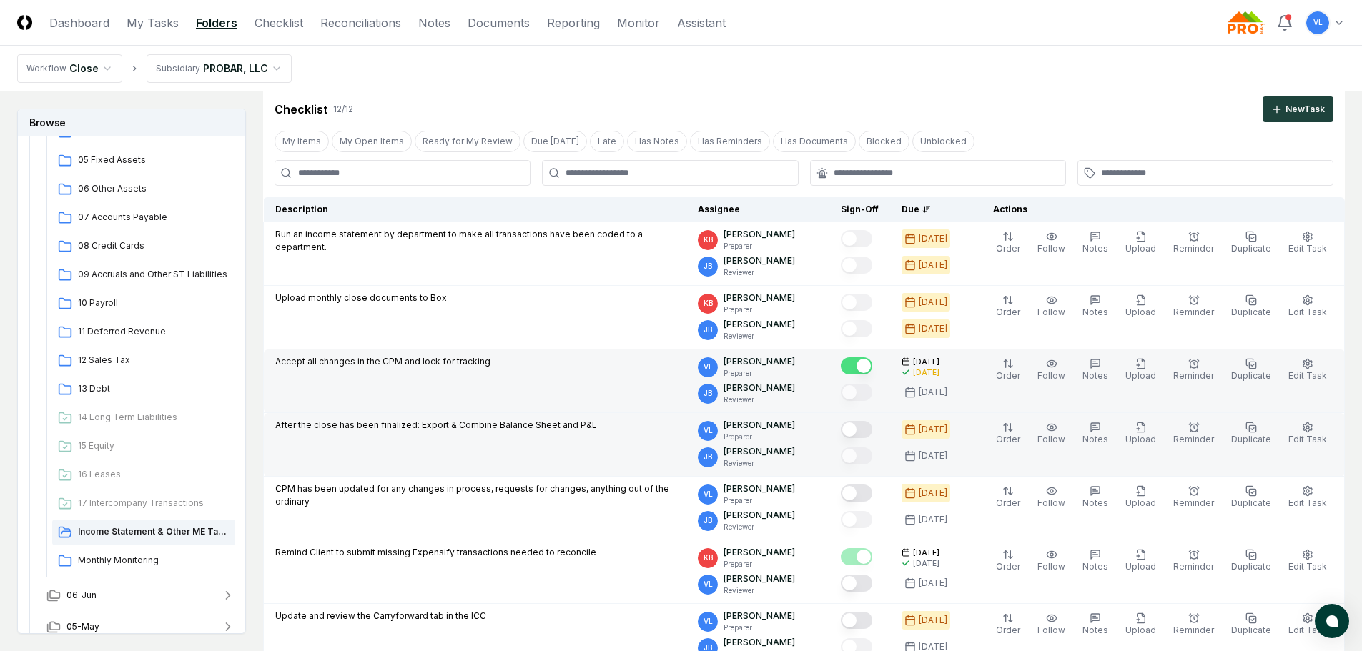
scroll to position [71, 0]
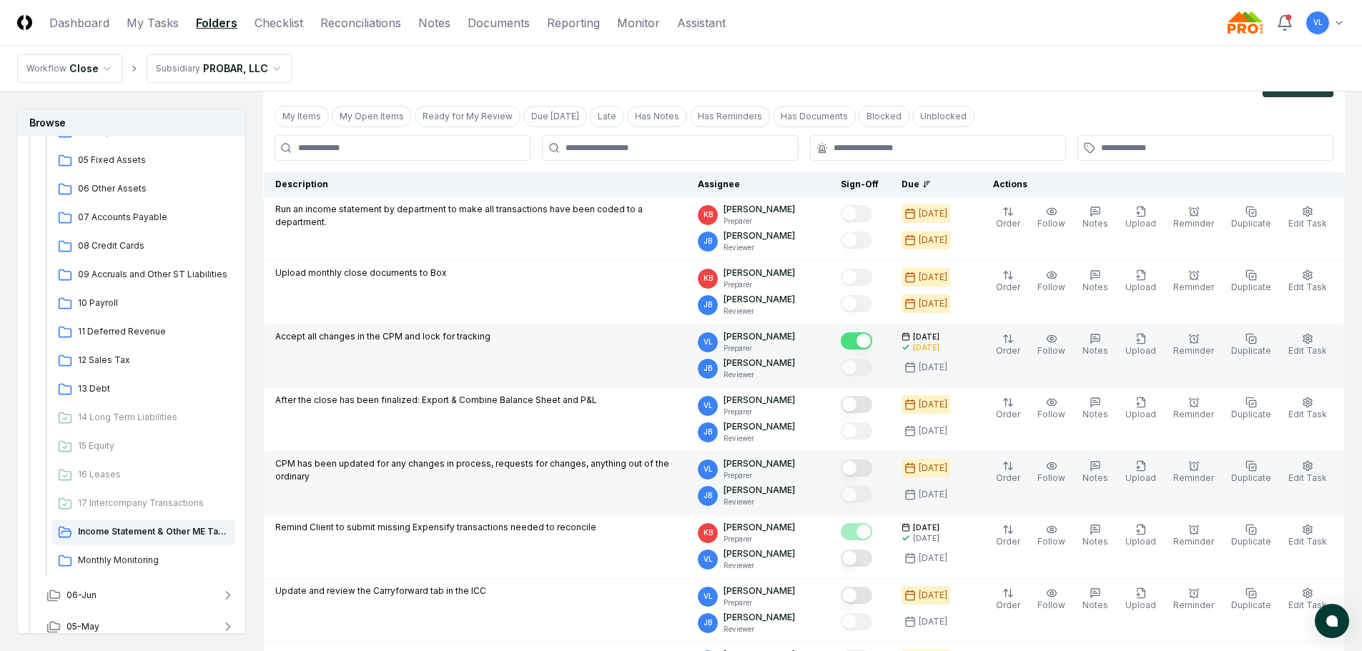
click at [872, 465] on button "Mark complete" at bounding box center [856, 468] width 31 height 17
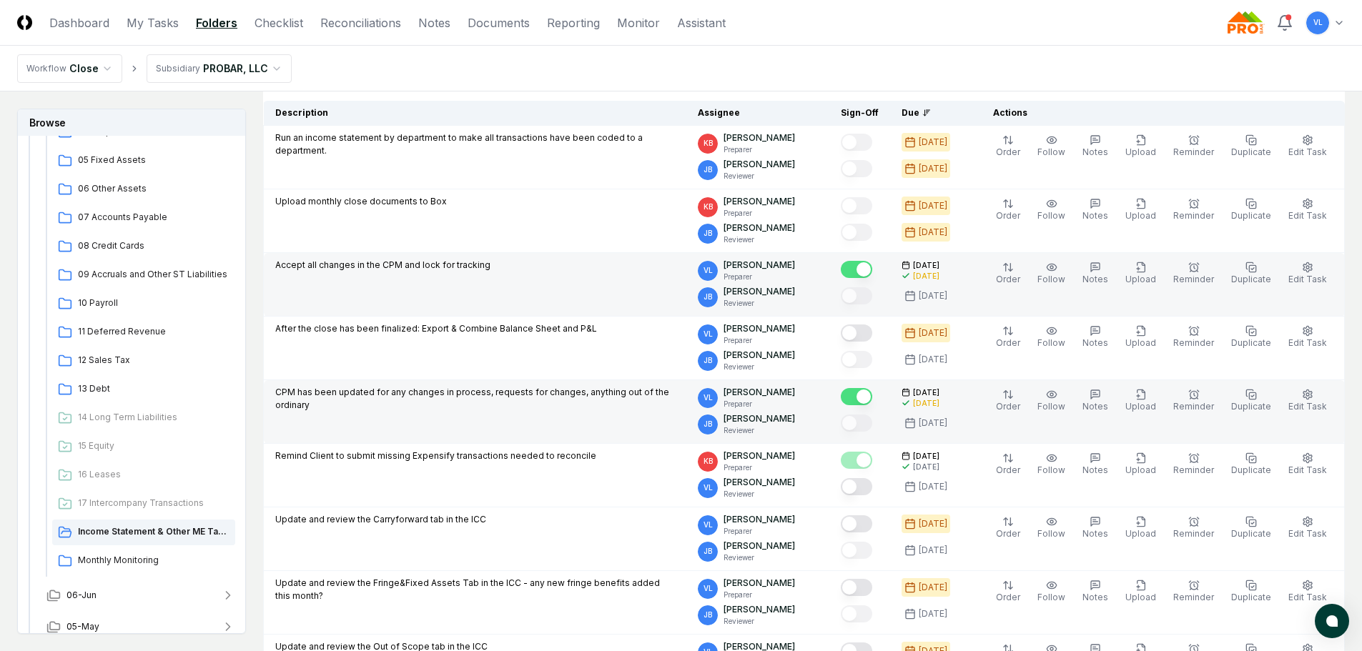
scroll to position [214, 0]
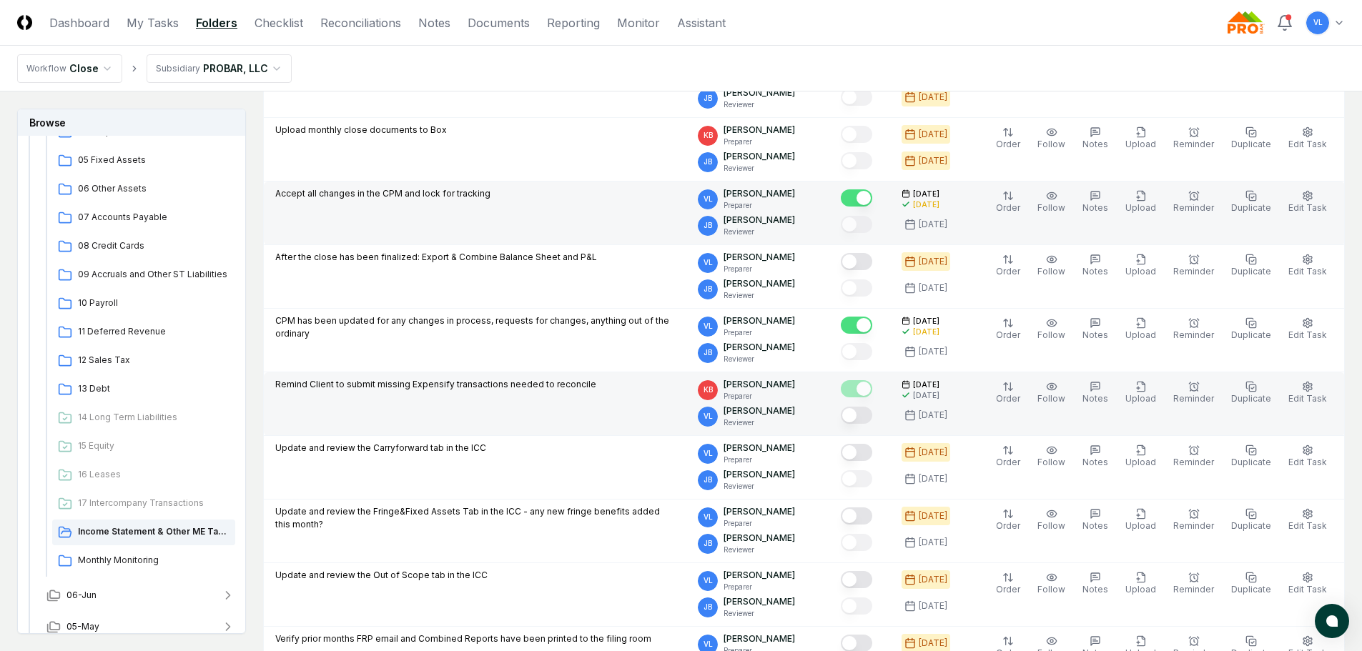
click at [871, 420] on button "Mark complete" at bounding box center [856, 415] width 31 height 17
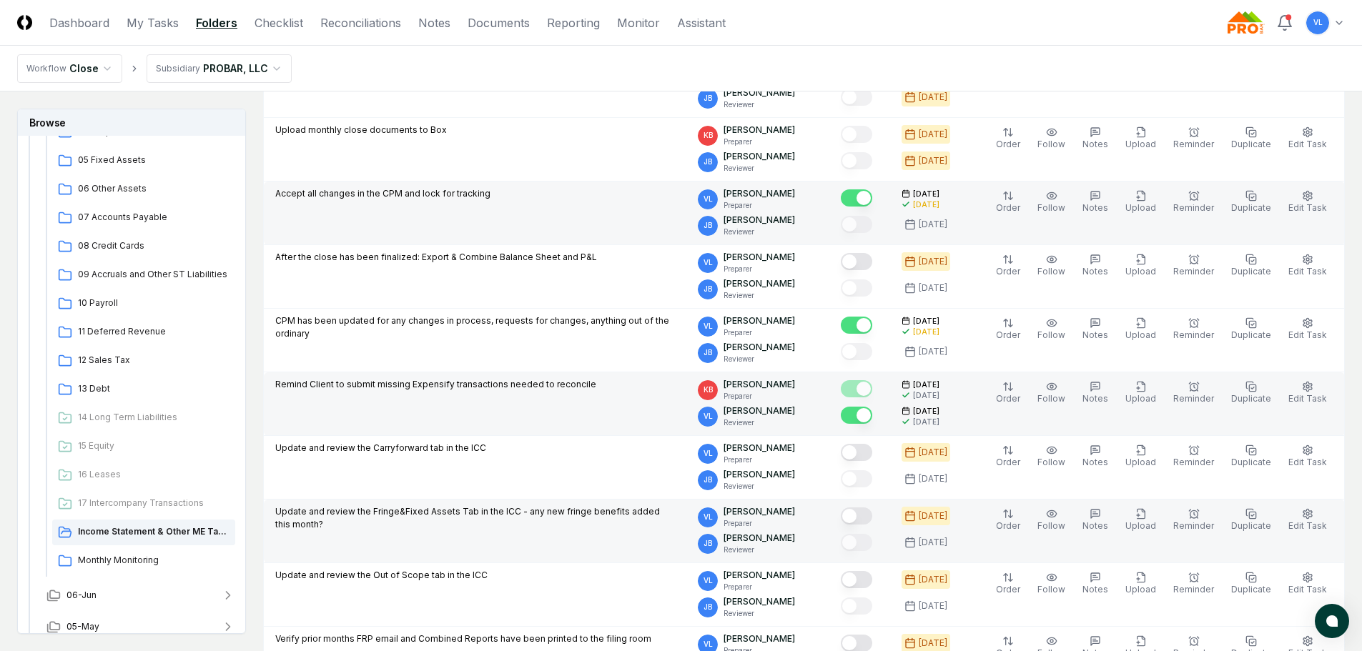
click at [870, 515] on button "Mark complete" at bounding box center [856, 516] width 31 height 17
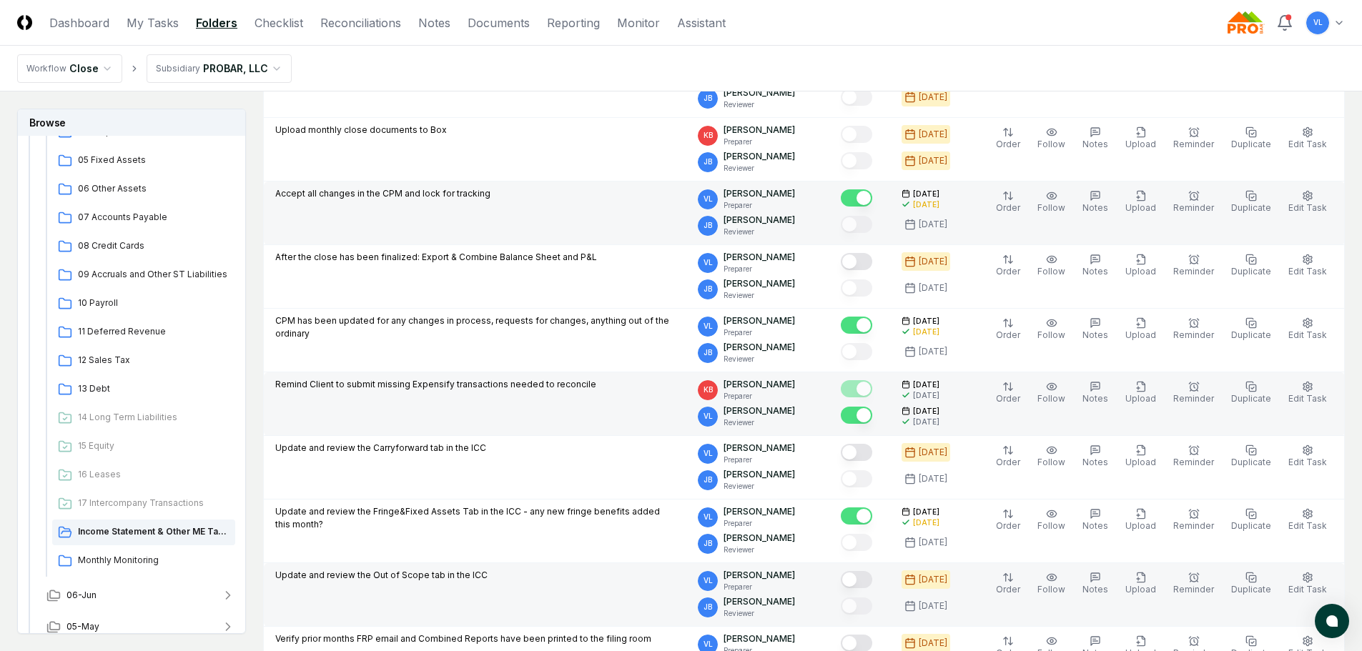
click at [872, 575] on button "Mark complete" at bounding box center [856, 579] width 31 height 17
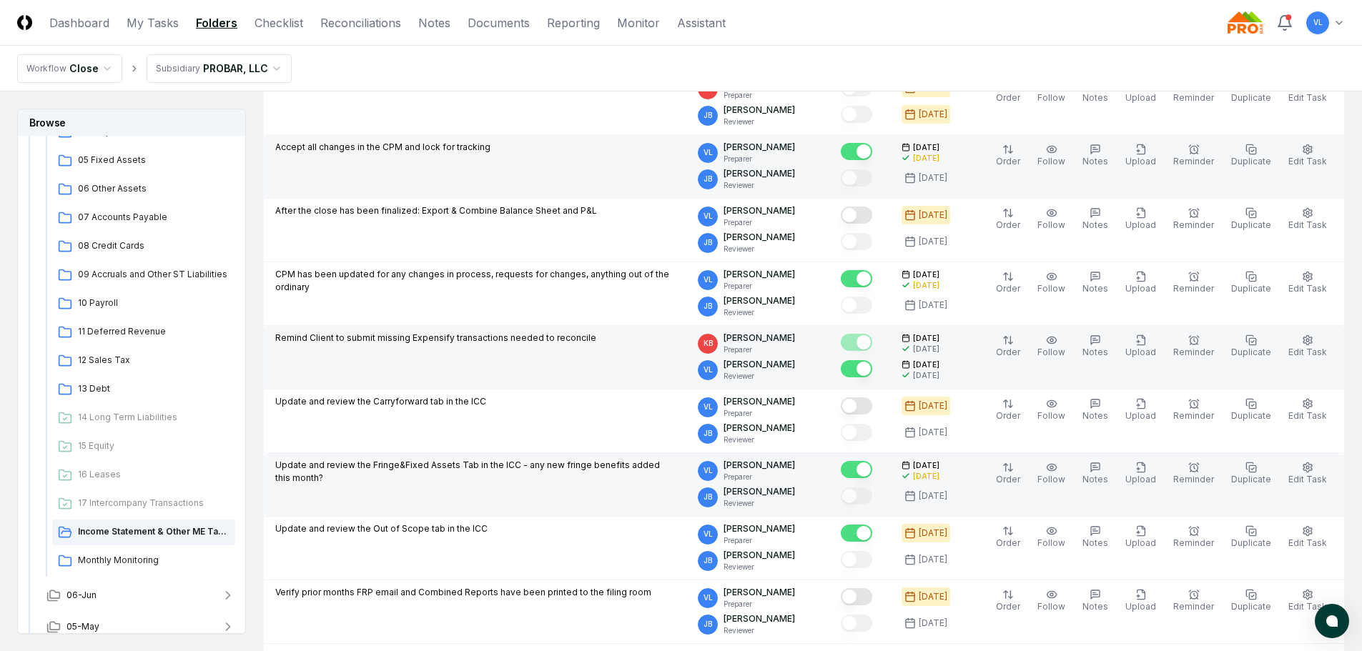
scroll to position [357, 0]
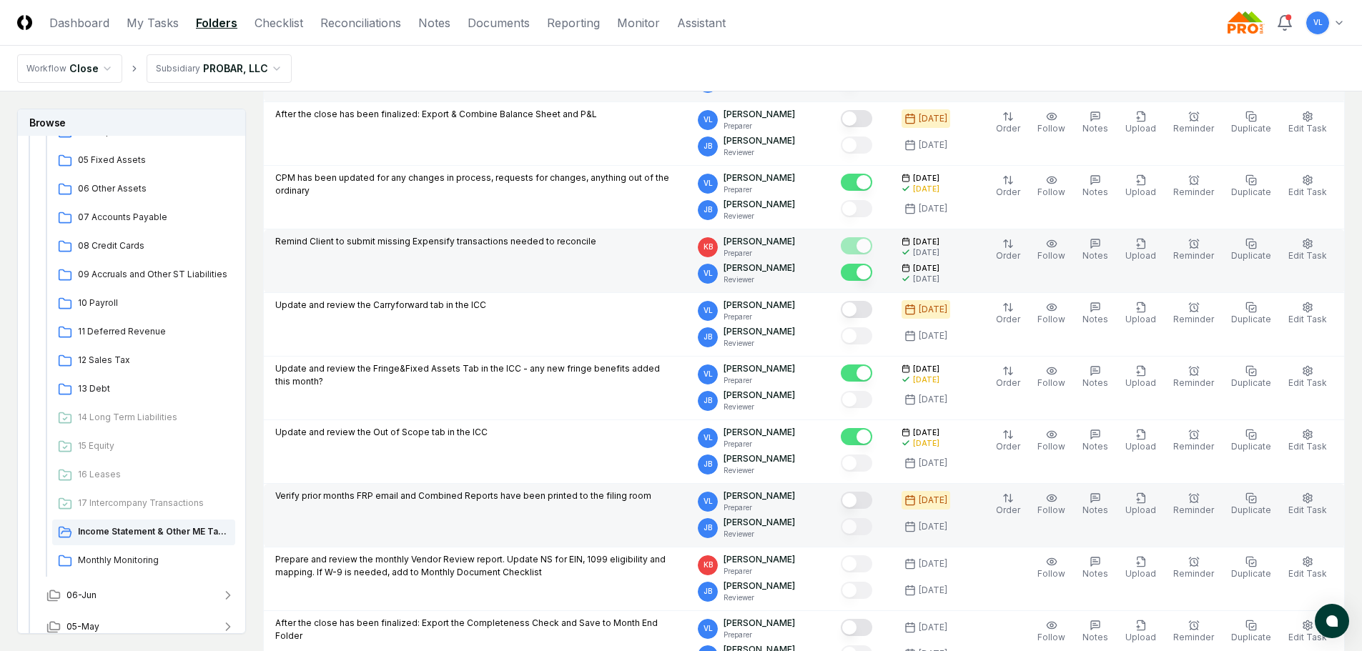
click at [872, 501] on button "Mark complete" at bounding box center [856, 500] width 31 height 17
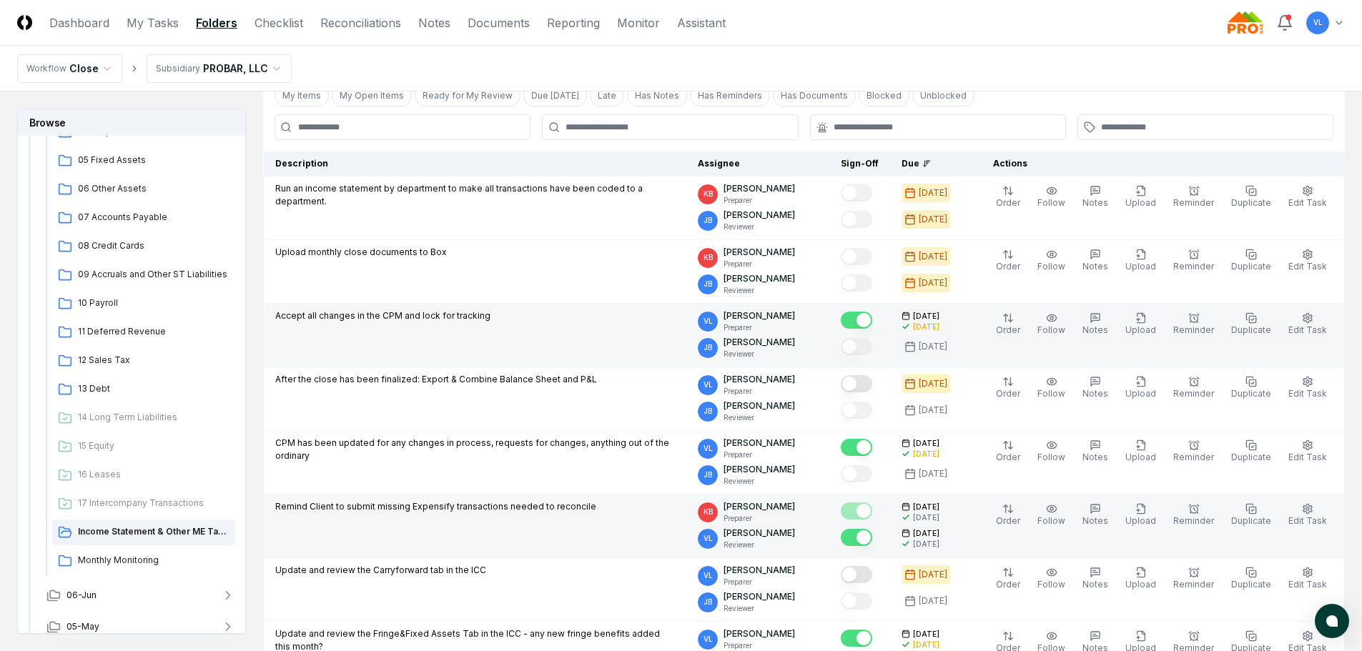
scroll to position [71, 0]
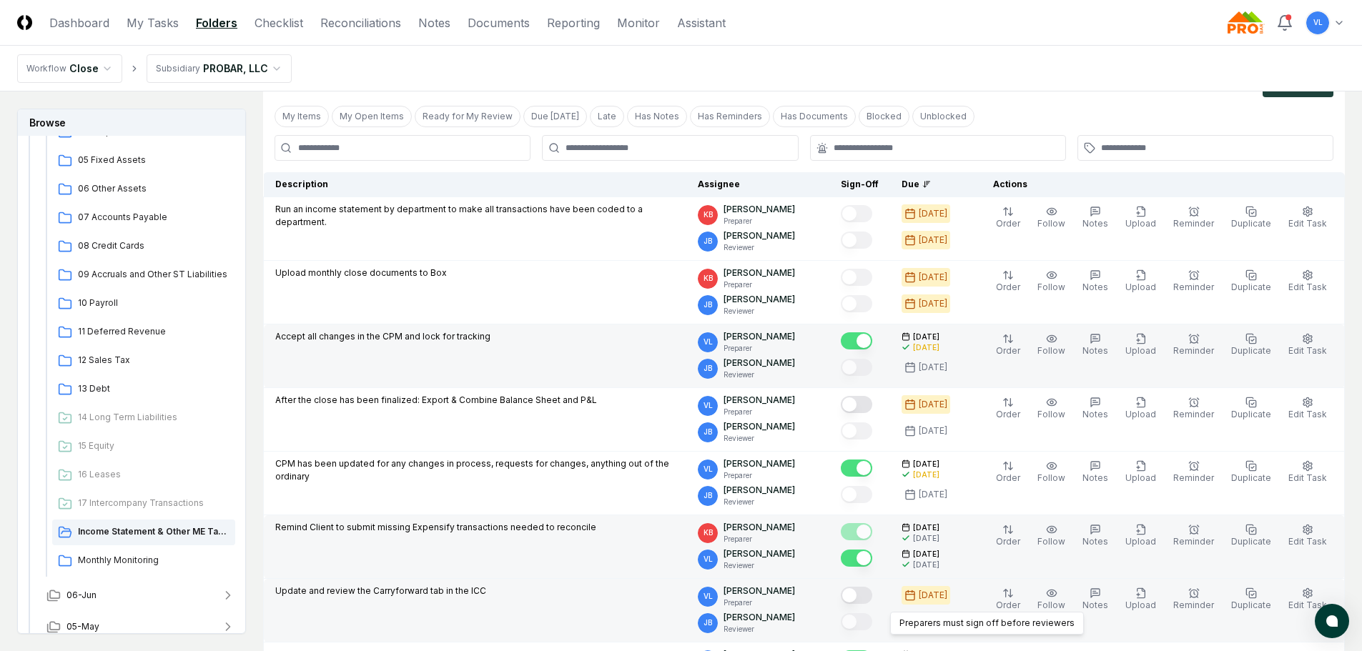
click at [869, 600] on button "Mark complete" at bounding box center [856, 595] width 31 height 17
drag, startPoint x: 134, startPoint y: 560, endPoint x: 171, endPoint y: 561, distance: 36.5
click at [134, 560] on span "Monthly Monitoring" at bounding box center [154, 560] width 152 height 13
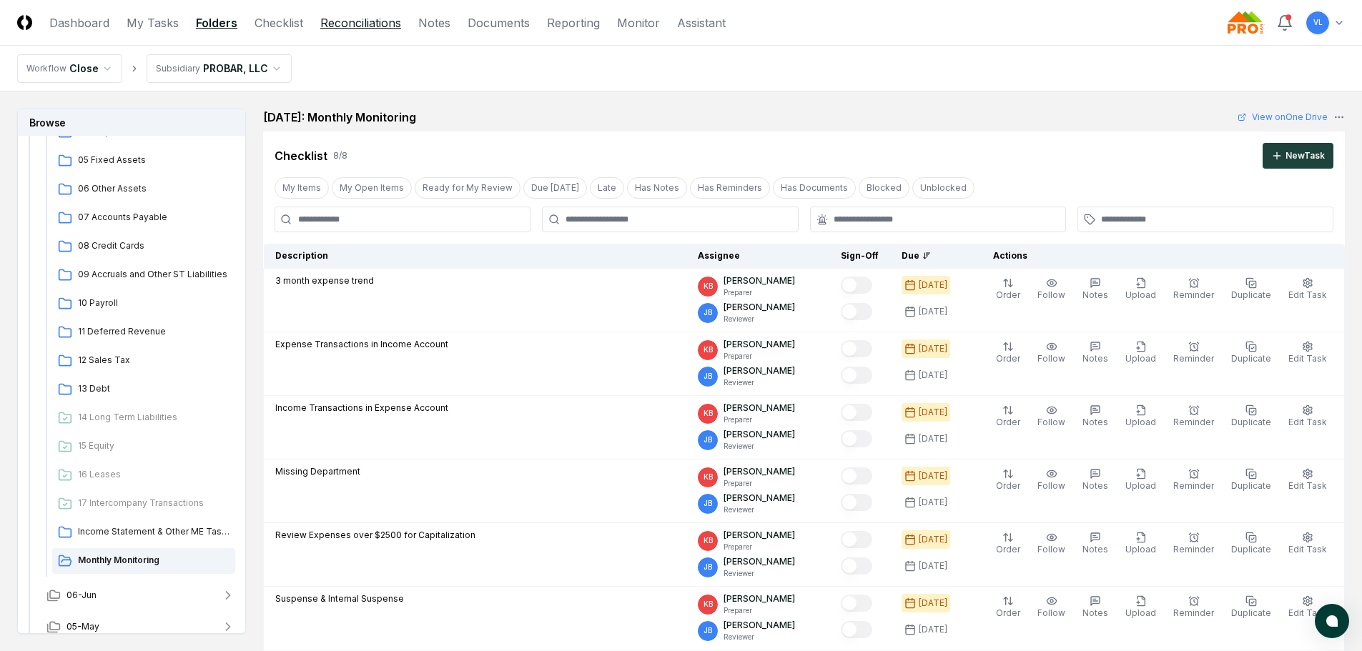
click at [378, 20] on link "Reconciliations" at bounding box center [360, 22] width 81 height 17
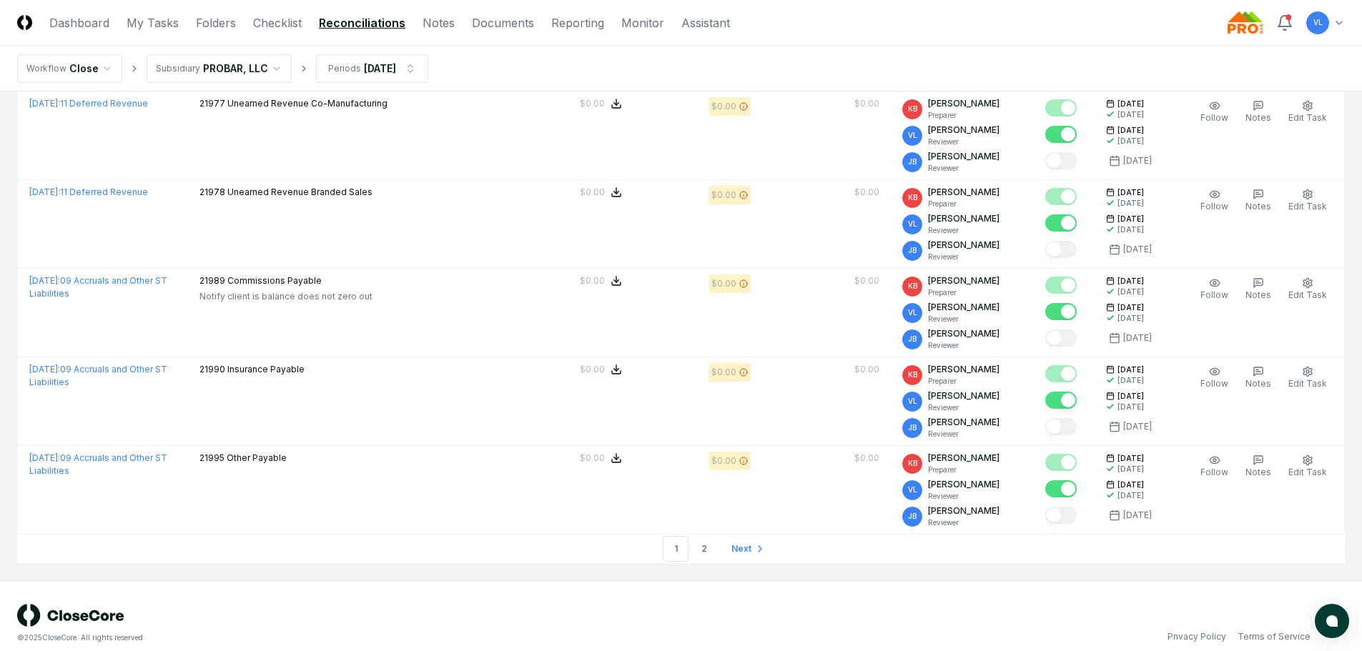
scroll to position [3836, 0]
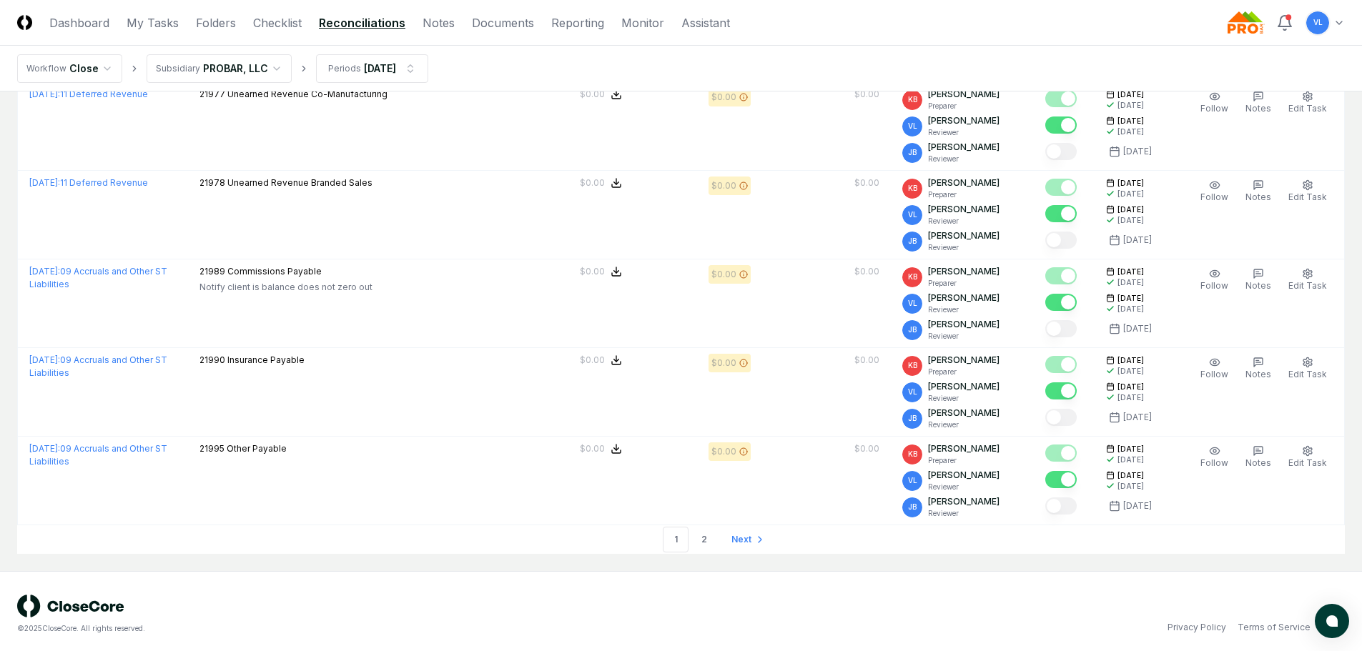
drag, startPoint x: 739, startPoint y: 535, endPoint x: 114, endPoint y: 27, distance: 805.9
click at [739, 535] on span "Next" at bounding box center [741, 539] width 20 height 13
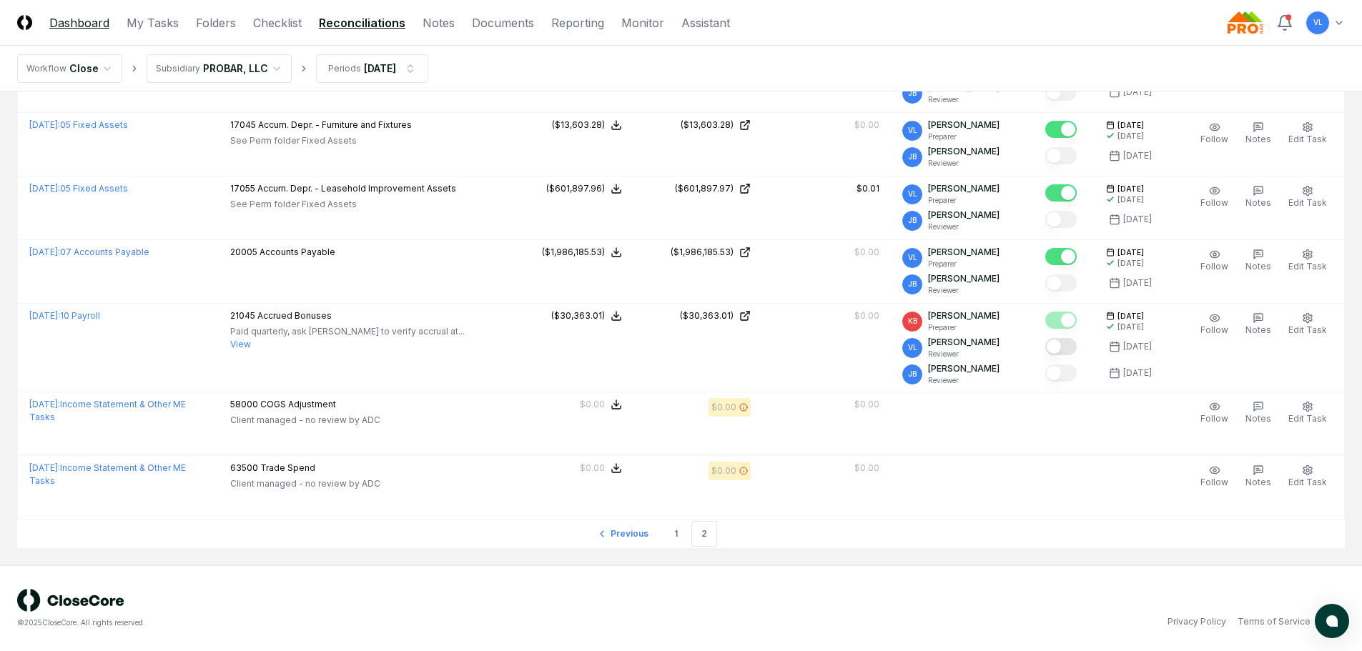
click at [94, 26] on link "Dashboard" at bounding box center [79, 22] width 60 height 17
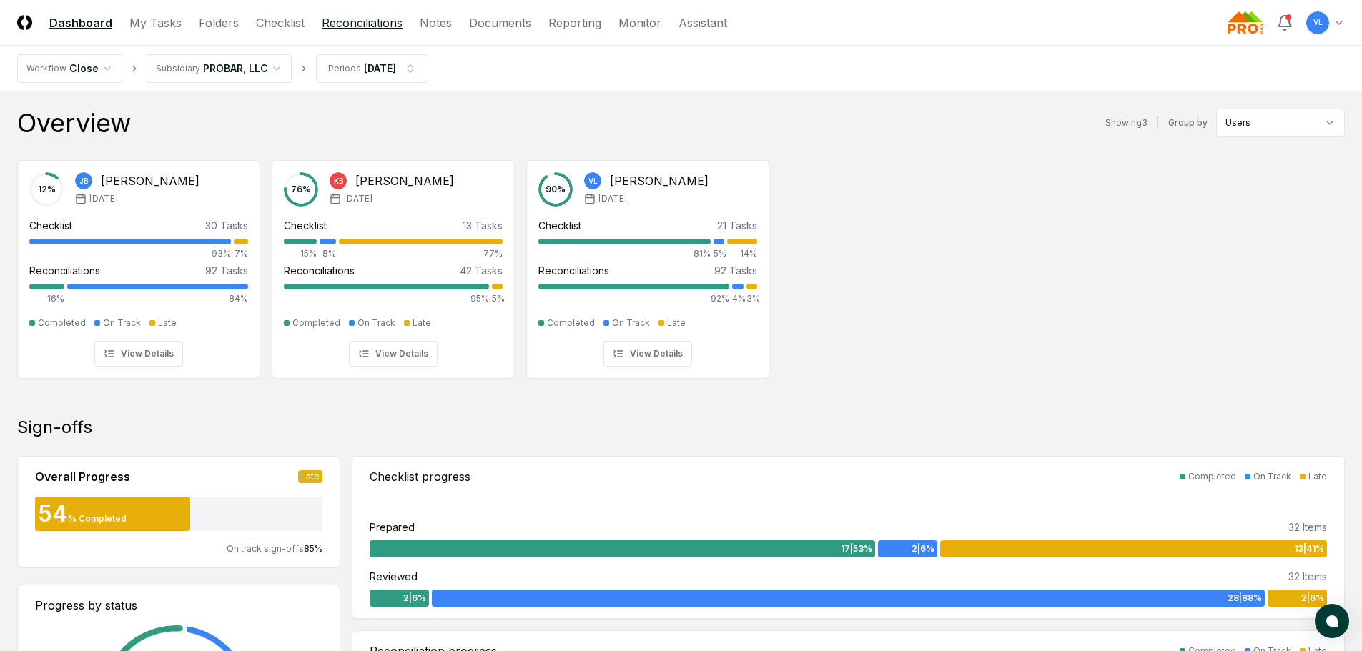
click at [381, 15] on link "Reconciliations" at bounding box center [362, 22] width 81 height 17
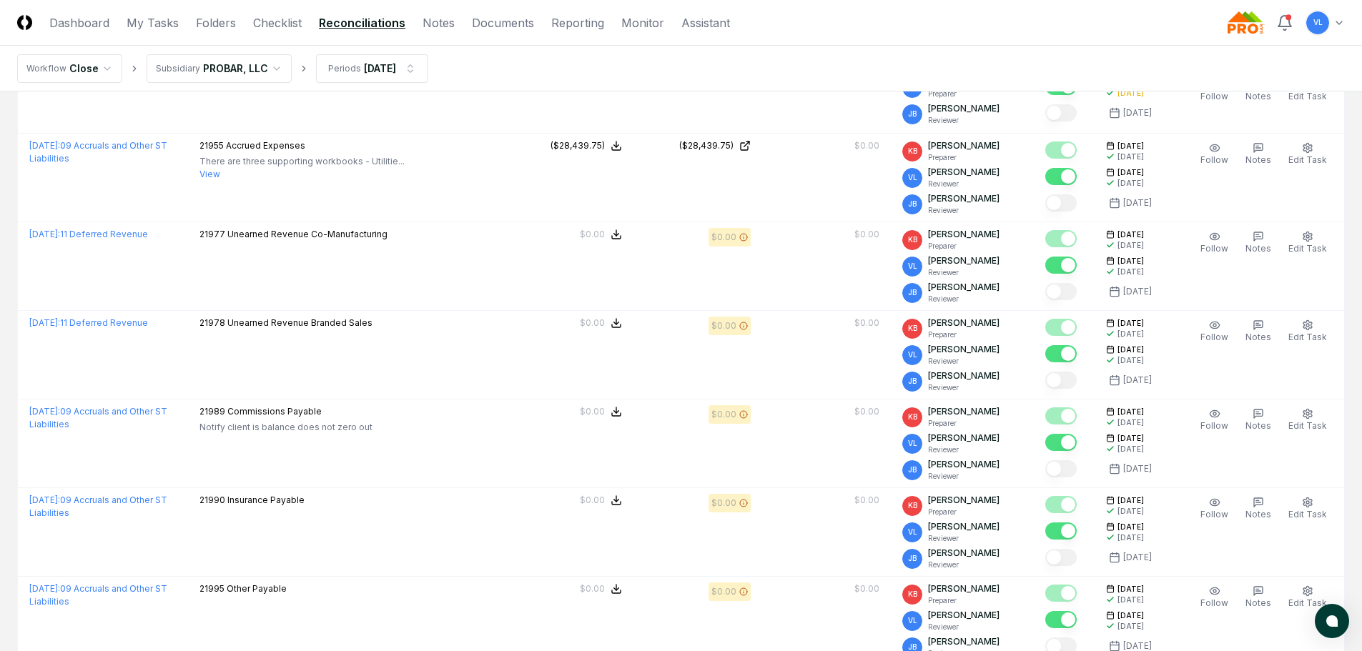
scroll to position [3836, 0]
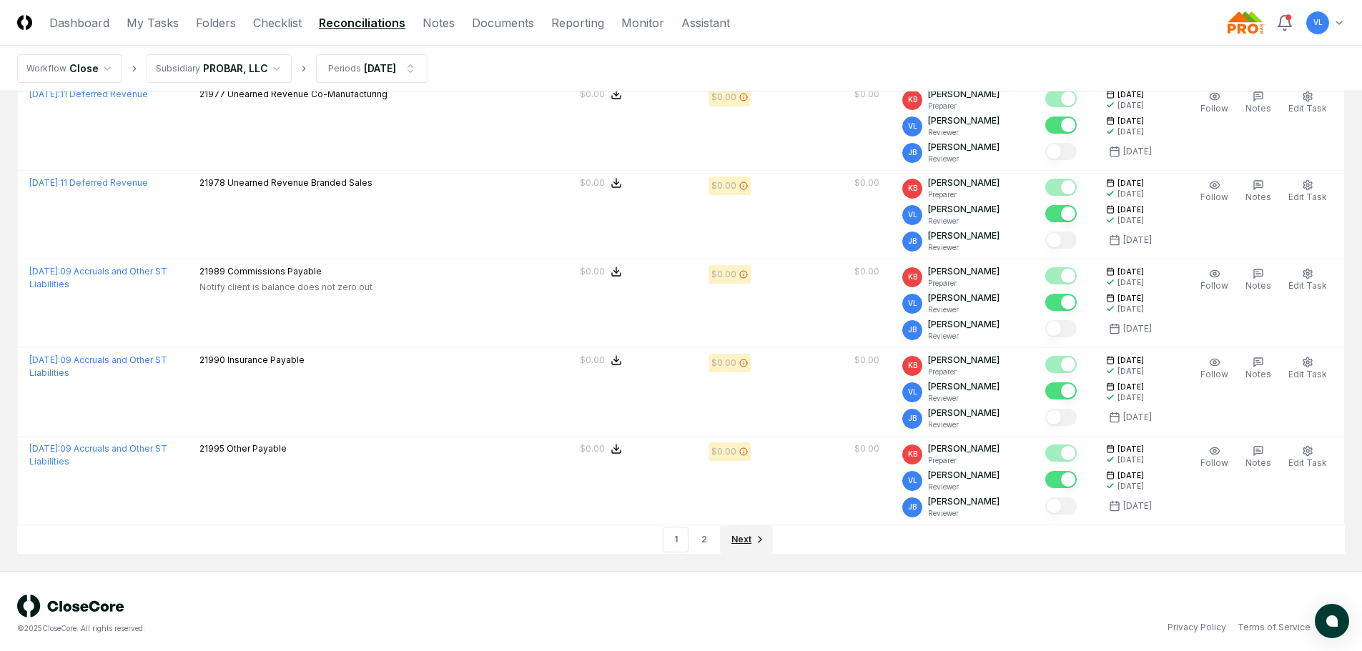
click at [743, 533] on span "Next" at bounding box center [741, 539] width 20 height 13
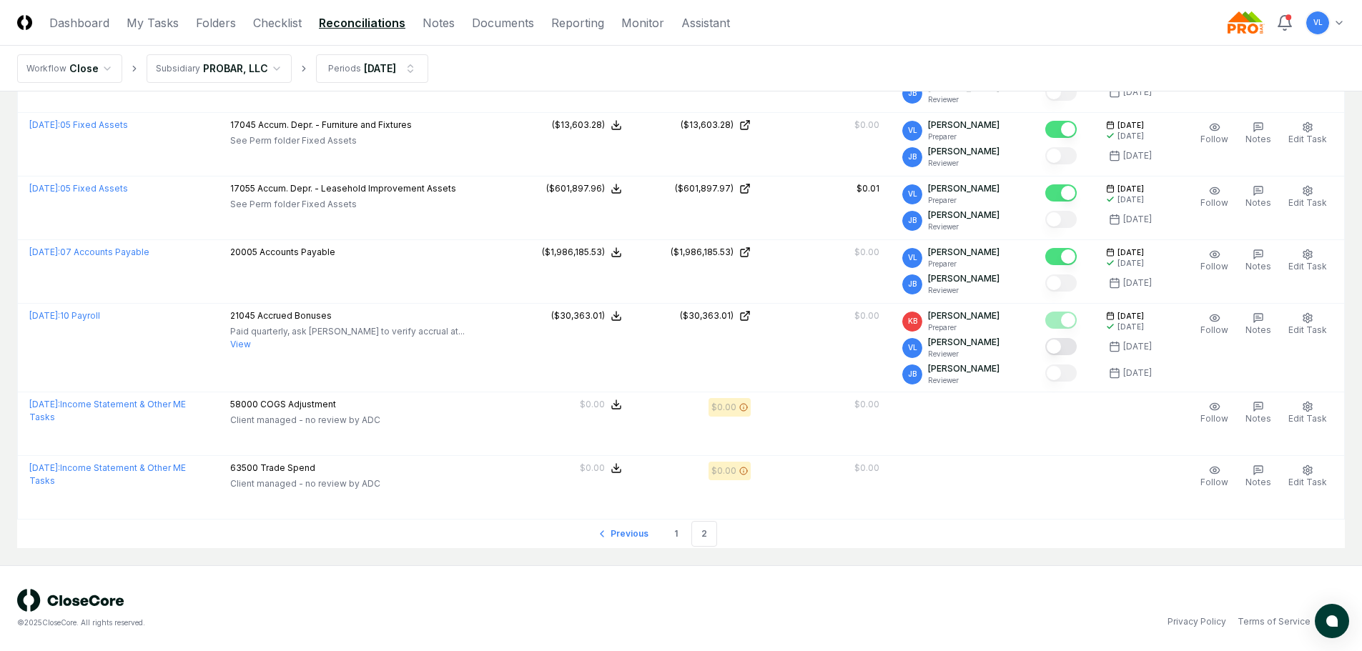
scroll to position [2653, 0]
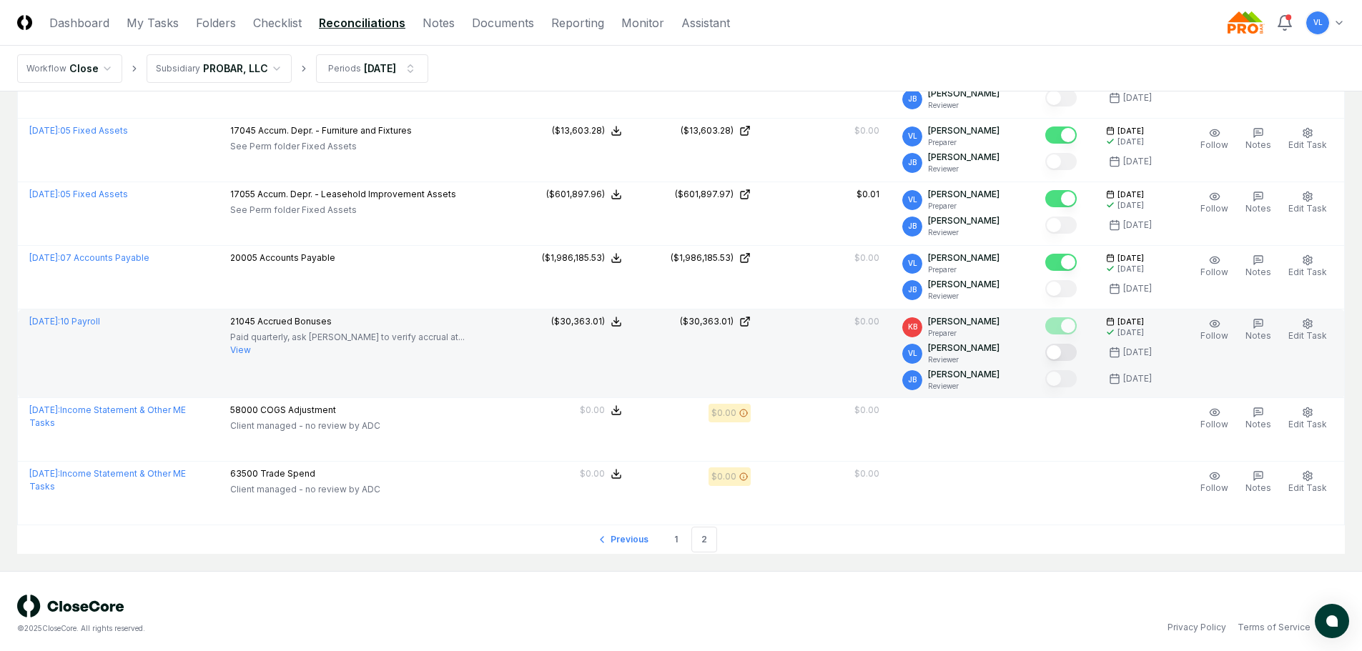
click at [1075, 344] on button "Mark complete" at bounding box center [1060, 352] width 31 height 17
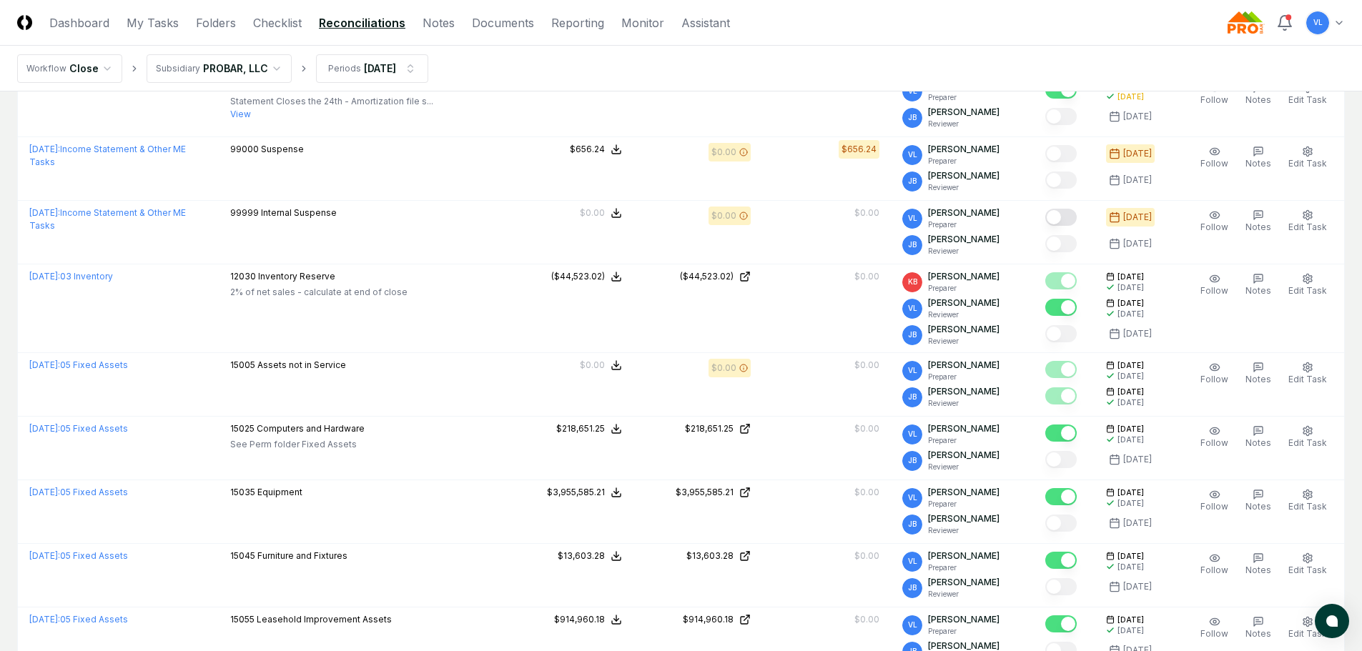
scroll to position [1867, 0]
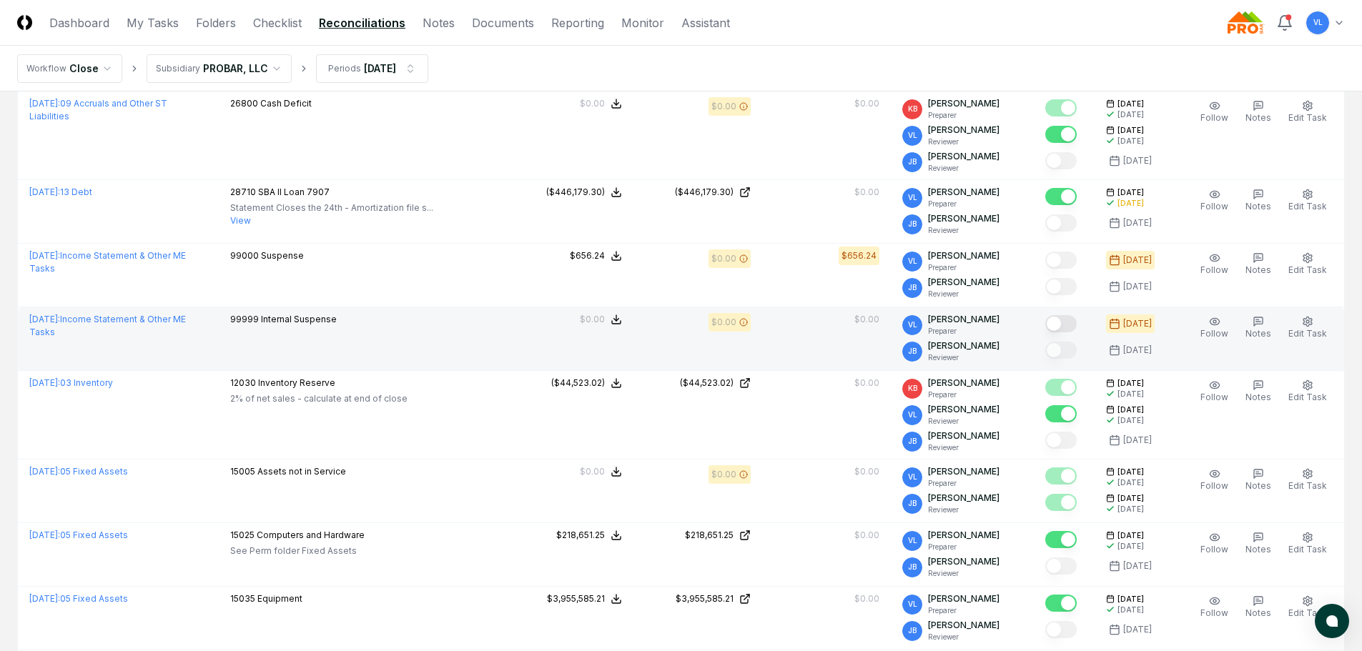
click at [1070, 316] on button "Mark complete" at bounding box center [1060, 323] width 31 height 17
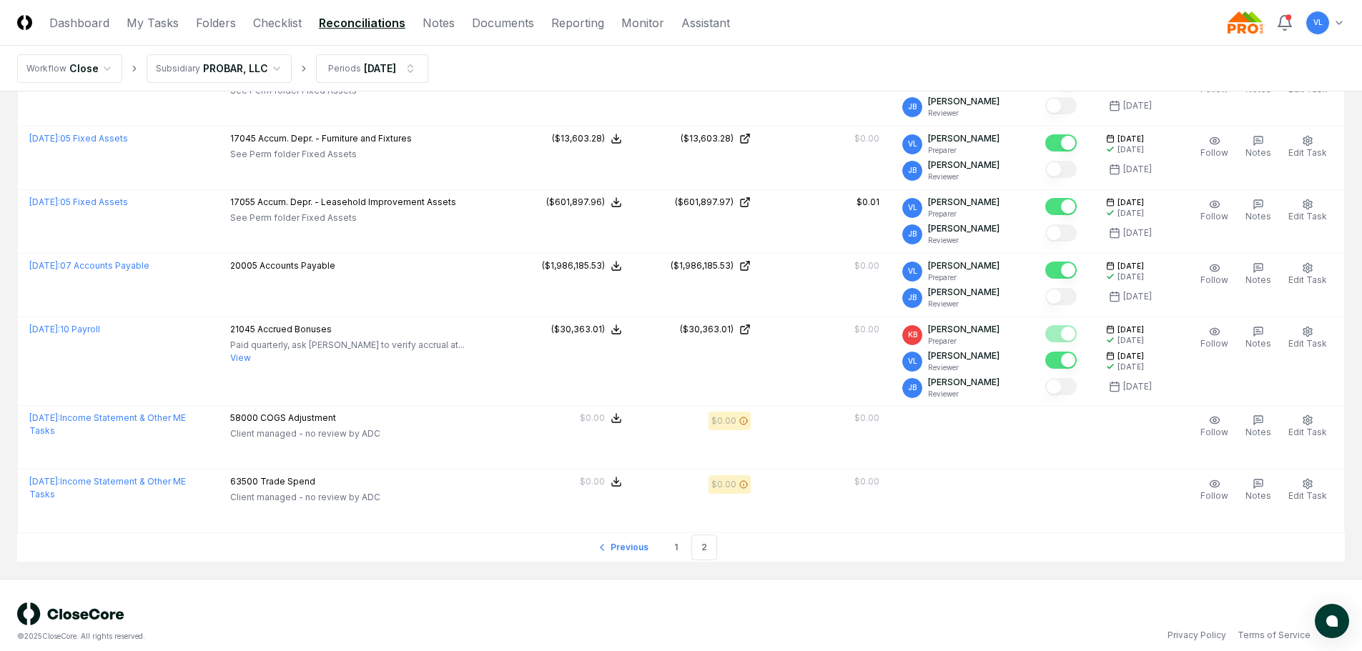
scroll to position [2653, 0]
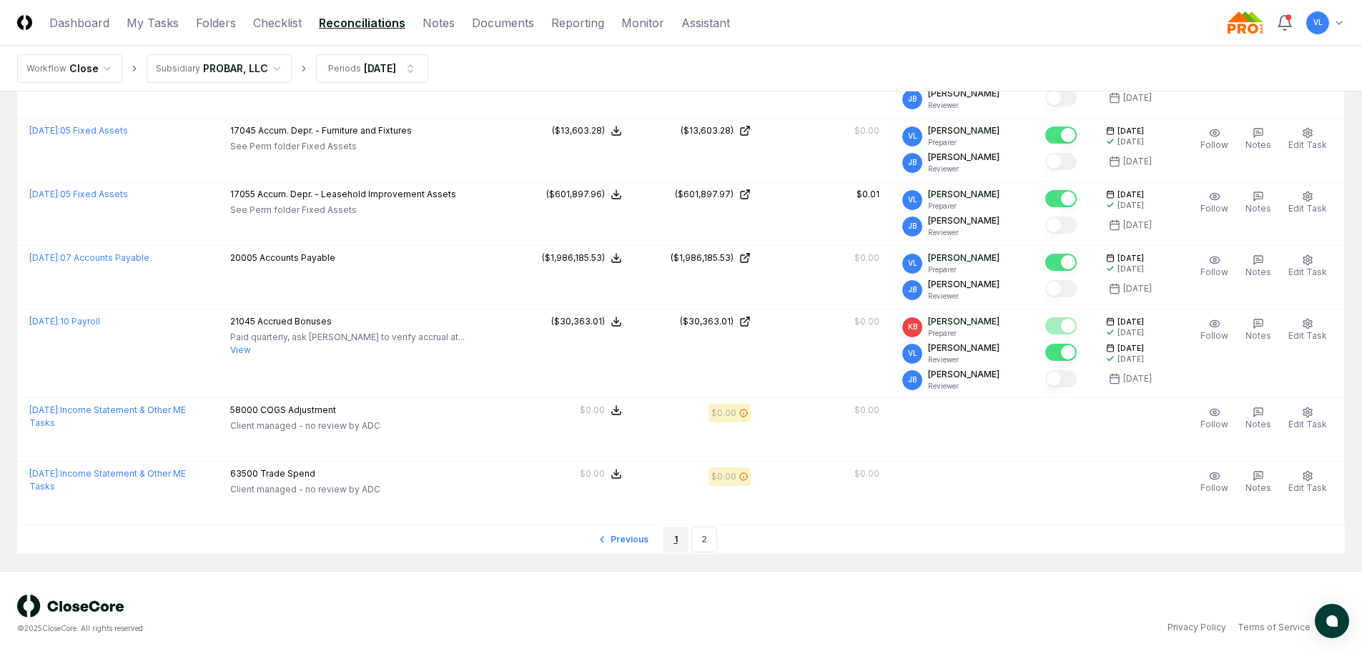
click at [679, 532] on link "1" at bounding box center [676, 540] width 26 height 26
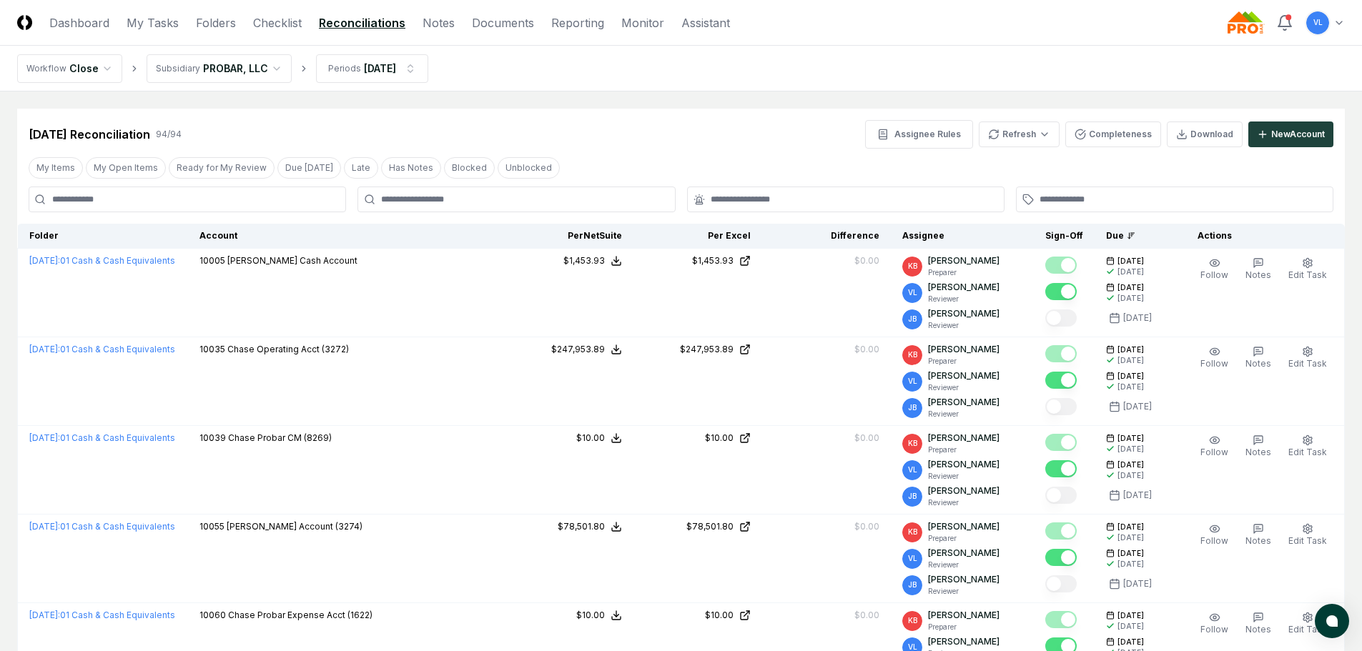
click at [102, 23] on link "Dashboard" at bounding box center [79, 22] width 60 height 17
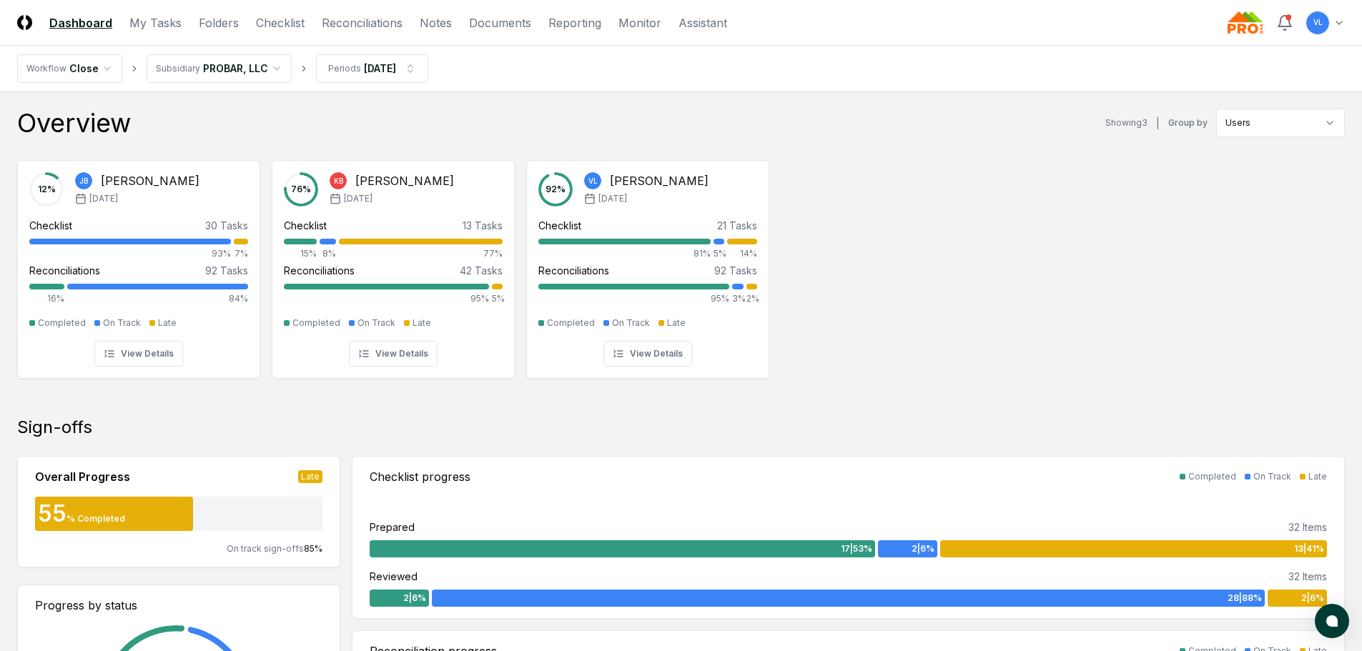
click at [147, 429] on div "Sign-offs" at bounding box center [680, 427] width 1327 height 23
drag, startPoint x: 362, startPoint y: 21, endPoint x: 492, endPoint y: 96, distance: 150.2
click at [362, 21] on link "Reconciliations" at bounding box center [362, 22] width 81 height 17
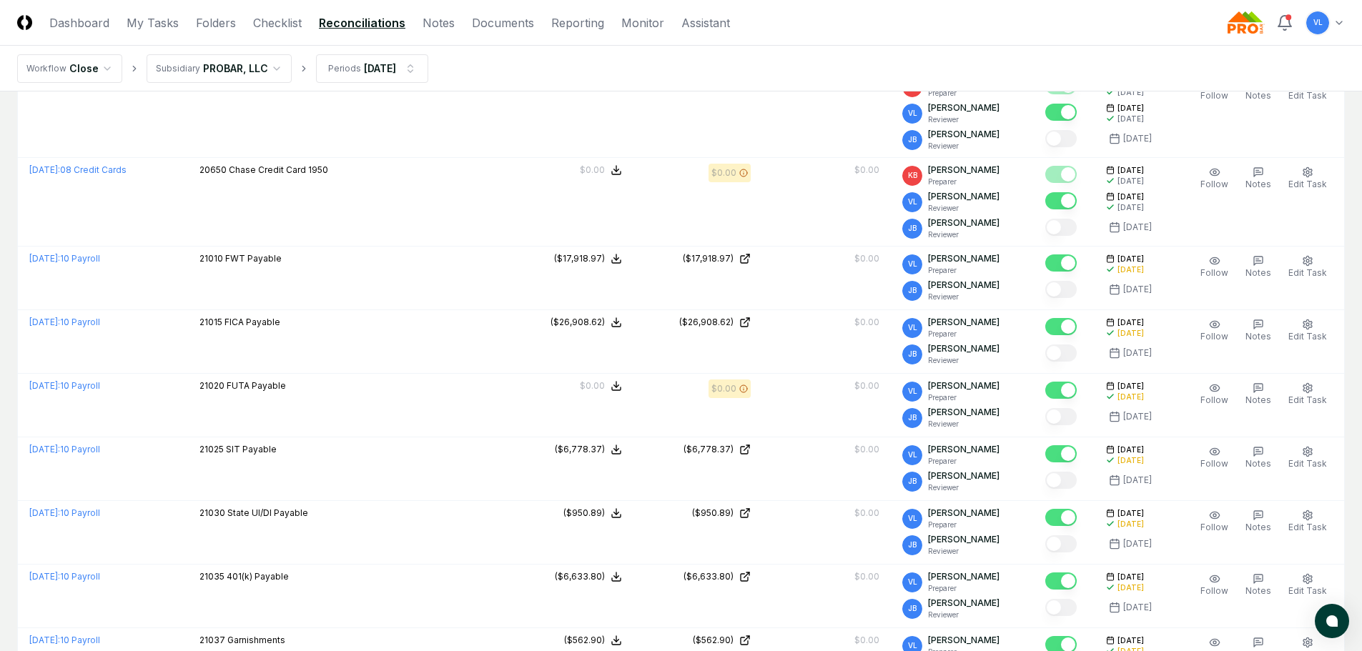
scroll to position [3836, 0]
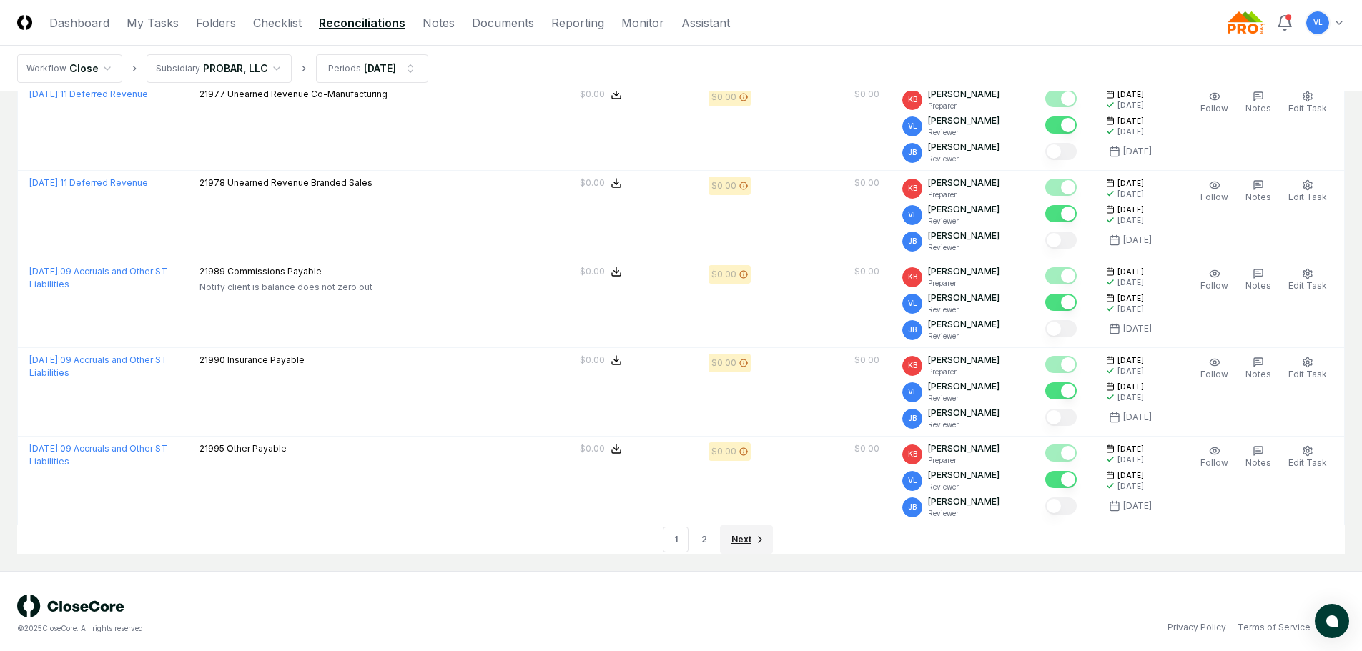
click at [736, 533] on span "Next" at bounding box center [741, 539] width 20 height 13
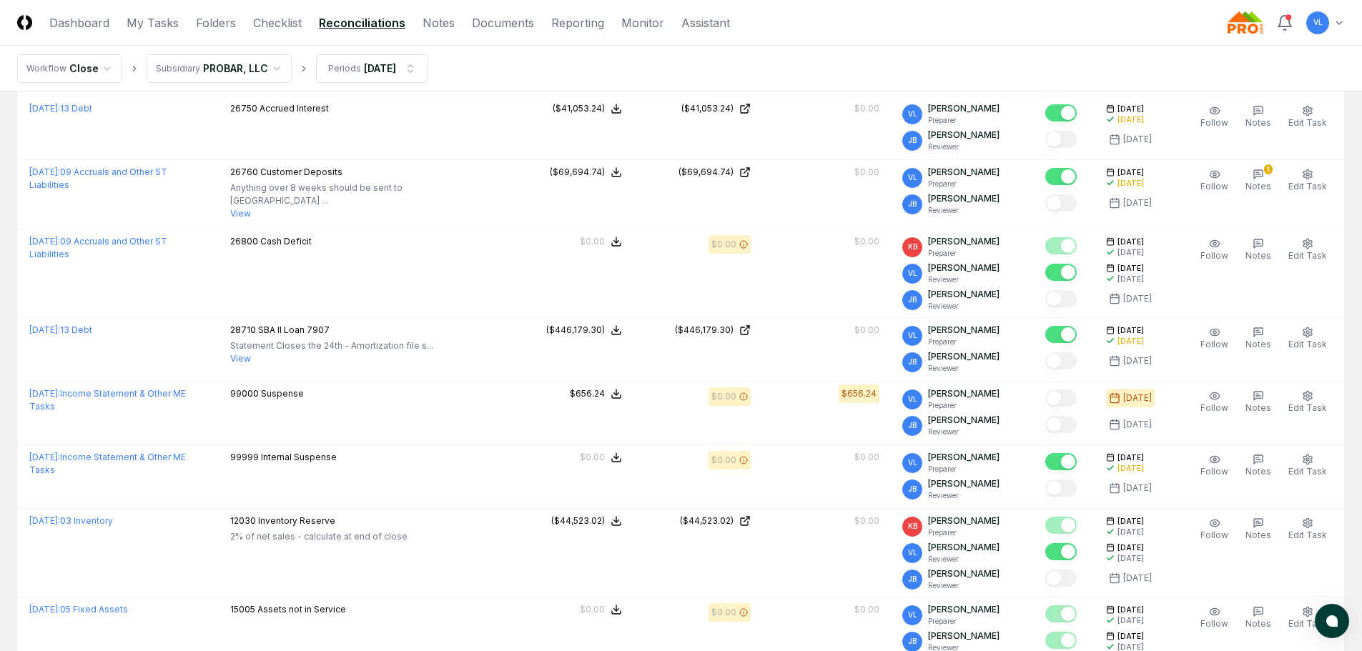
scroll to position [1724, 0]
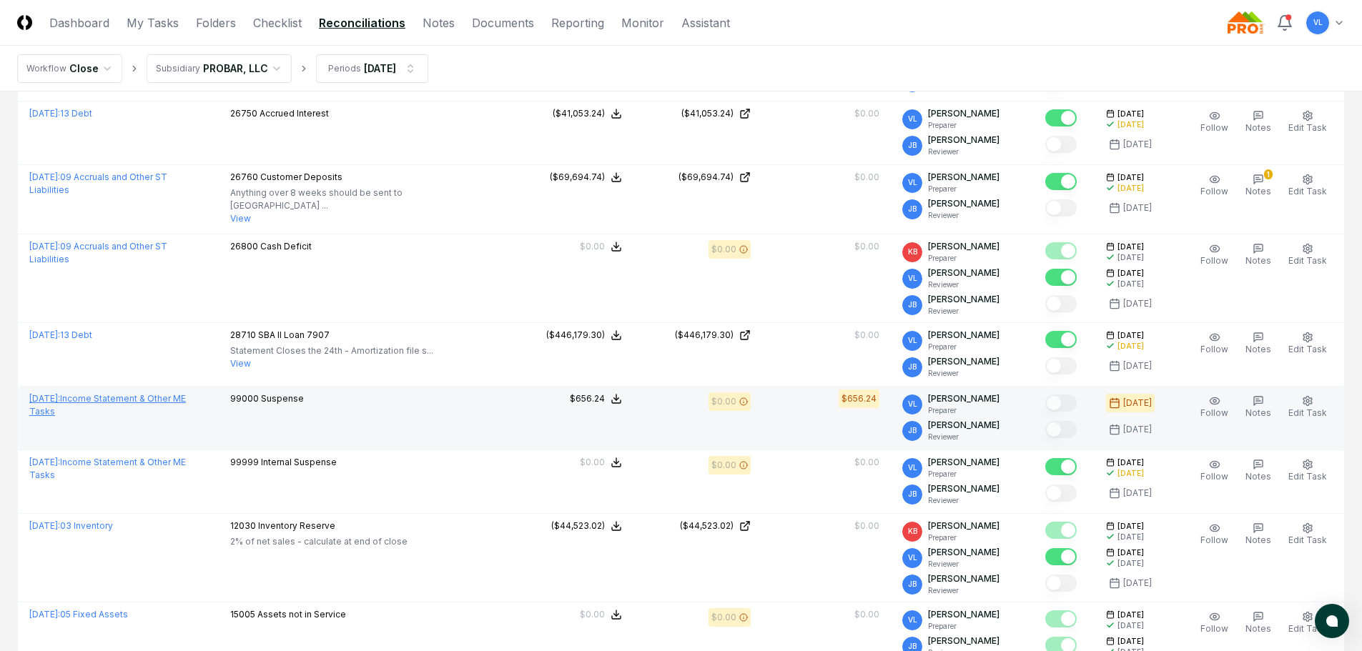
click at [186, 395] on link "[DATE] : Income Statement & Other ME Tasks" at bounding box center [107, 405] width 157 height 24
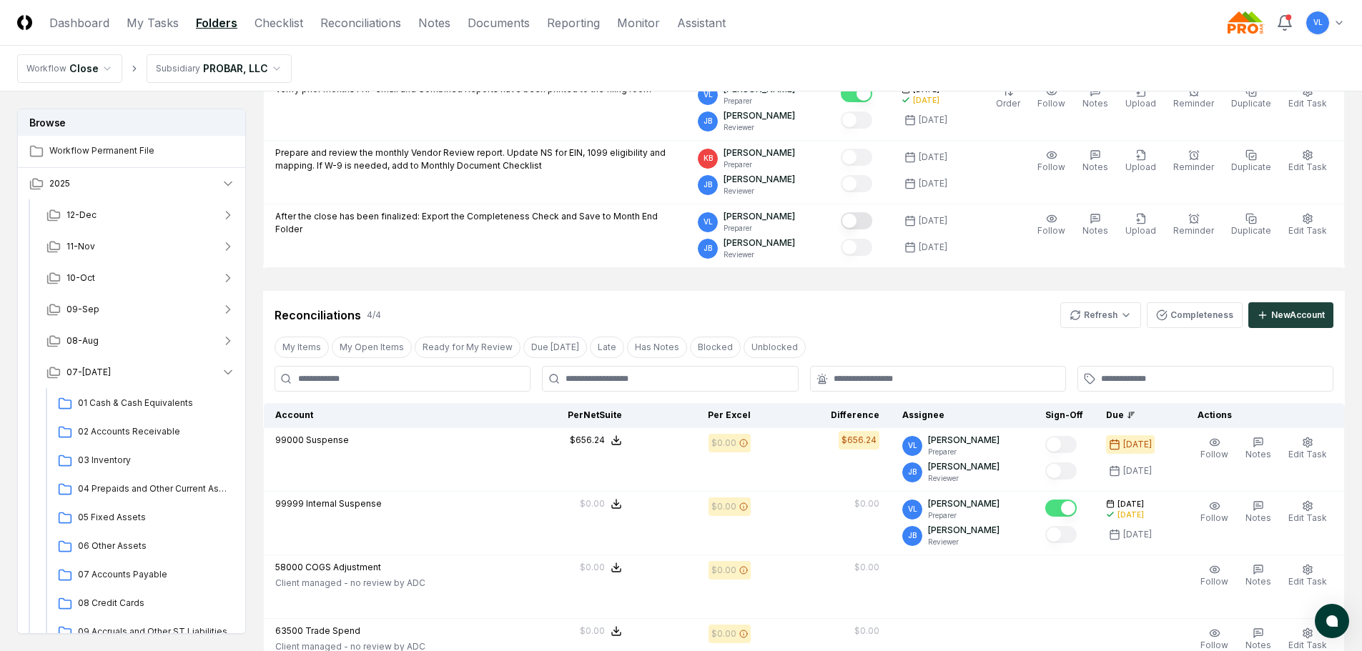
scroll to position [786, 0]
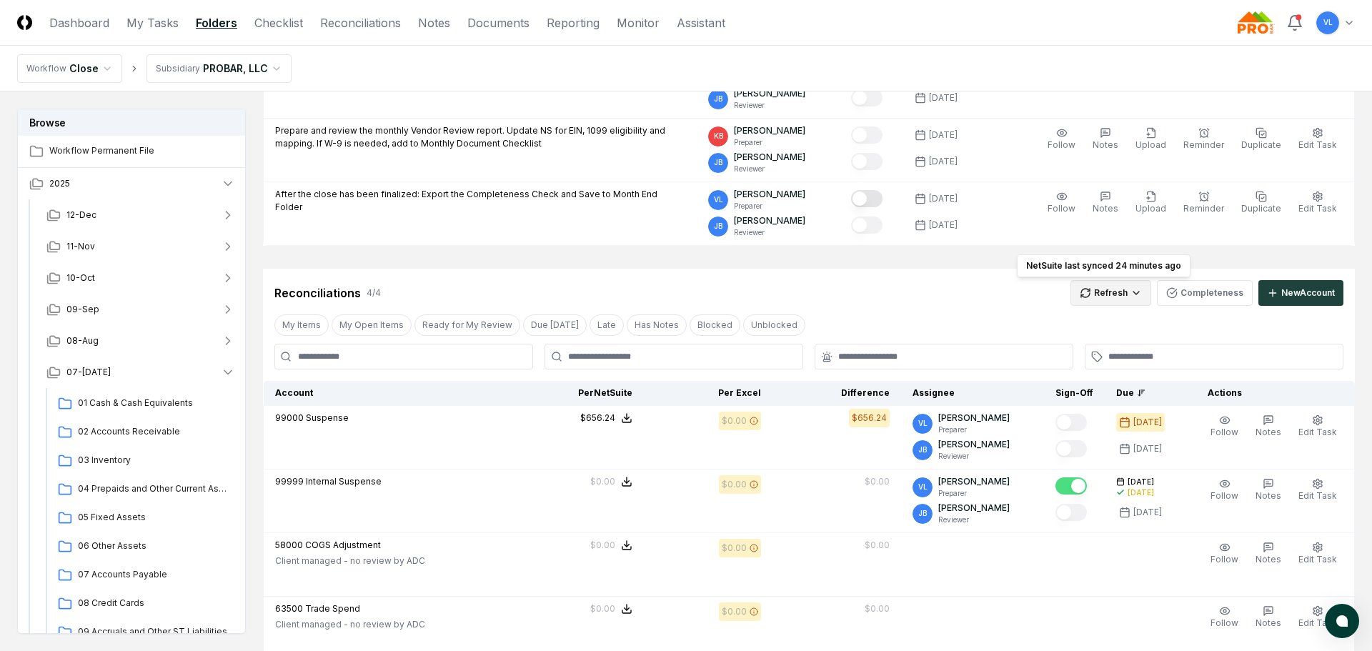
click at [1100, 292] on html "CloseCore Dashboard My Tasks Folders Checklist Reconciliations Notes Documents …" at bounding box center [686, 60] width 1372 height 1693
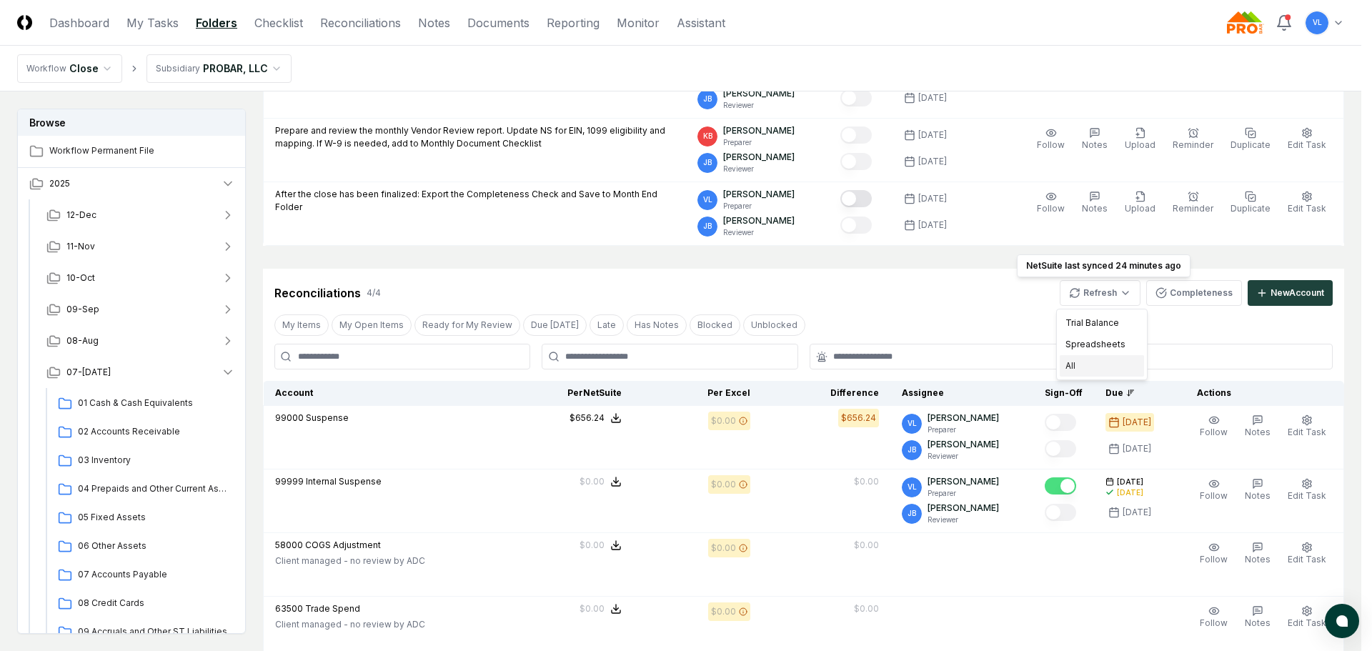
click at [1085, 364] on div "All" at bounding box center [1102, 365] width 84 height 21
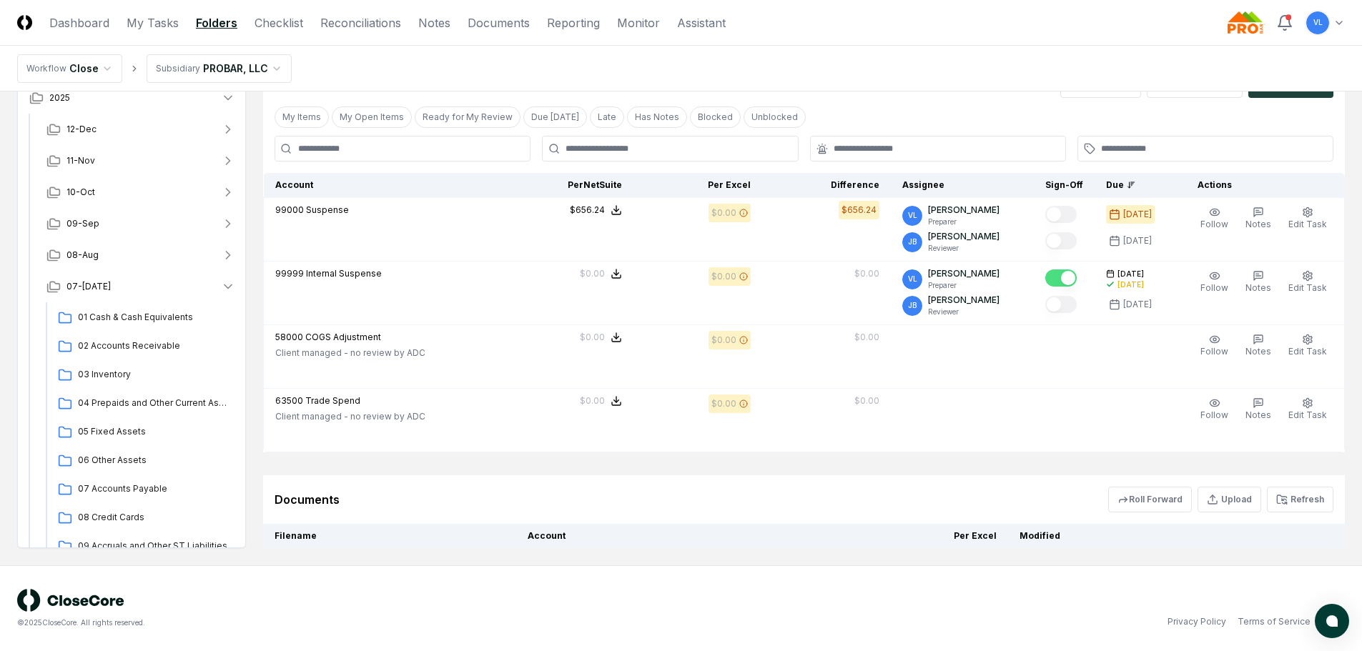
scroll to position [1001, 0]
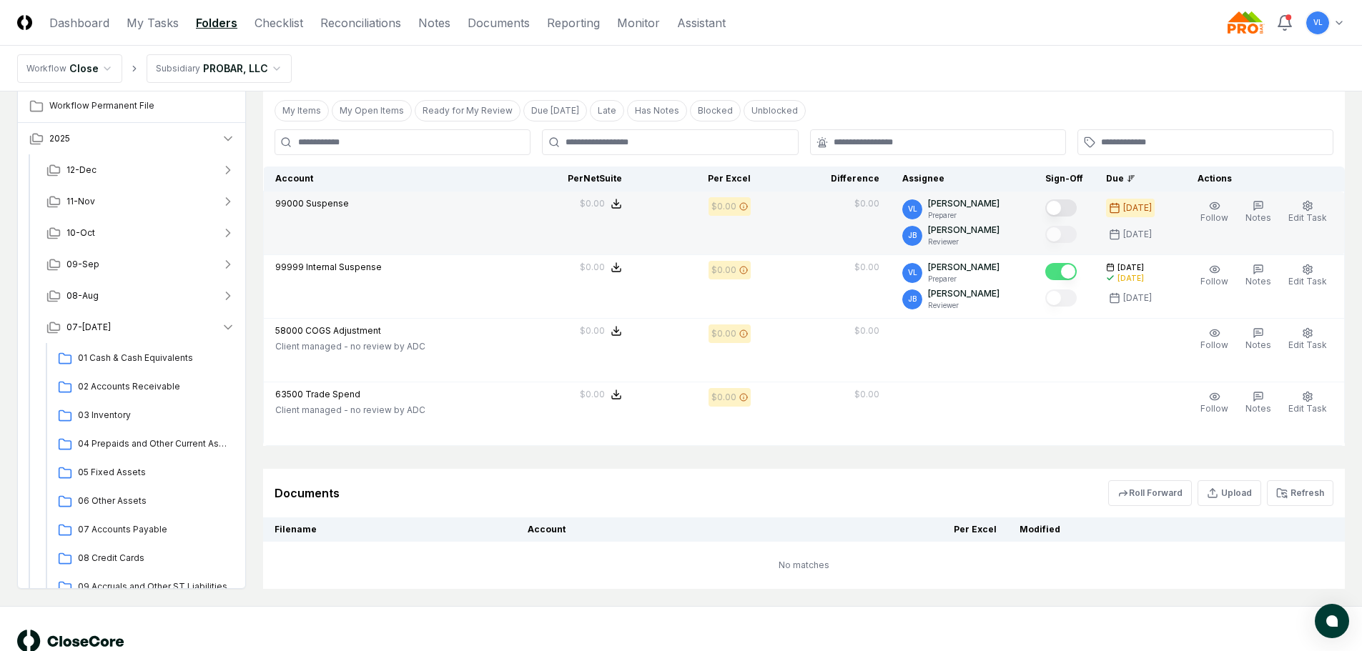
click at [1066, 209] on button "Mark complete" at bounding box center [1060, 207] width 31 height 17
drag, startPoint x: 73, startPoint y: 23, endPoint x: 96, endPoint y: 43, distance: 30.4
click at [73, 23] on link "Dashboard" at bounding box center [79, 22] width 60 height 17
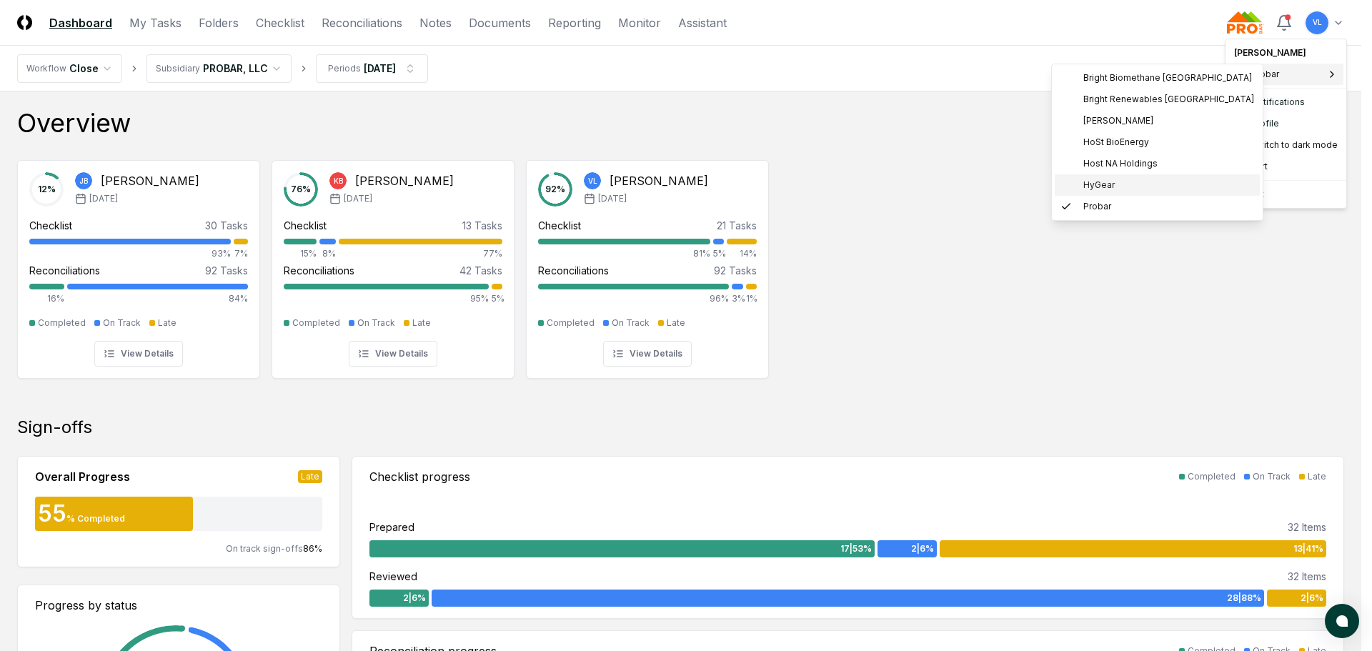
click at [1109, 181] on span "HyGear" at bounding box center [1099, 185] width 31 height 13
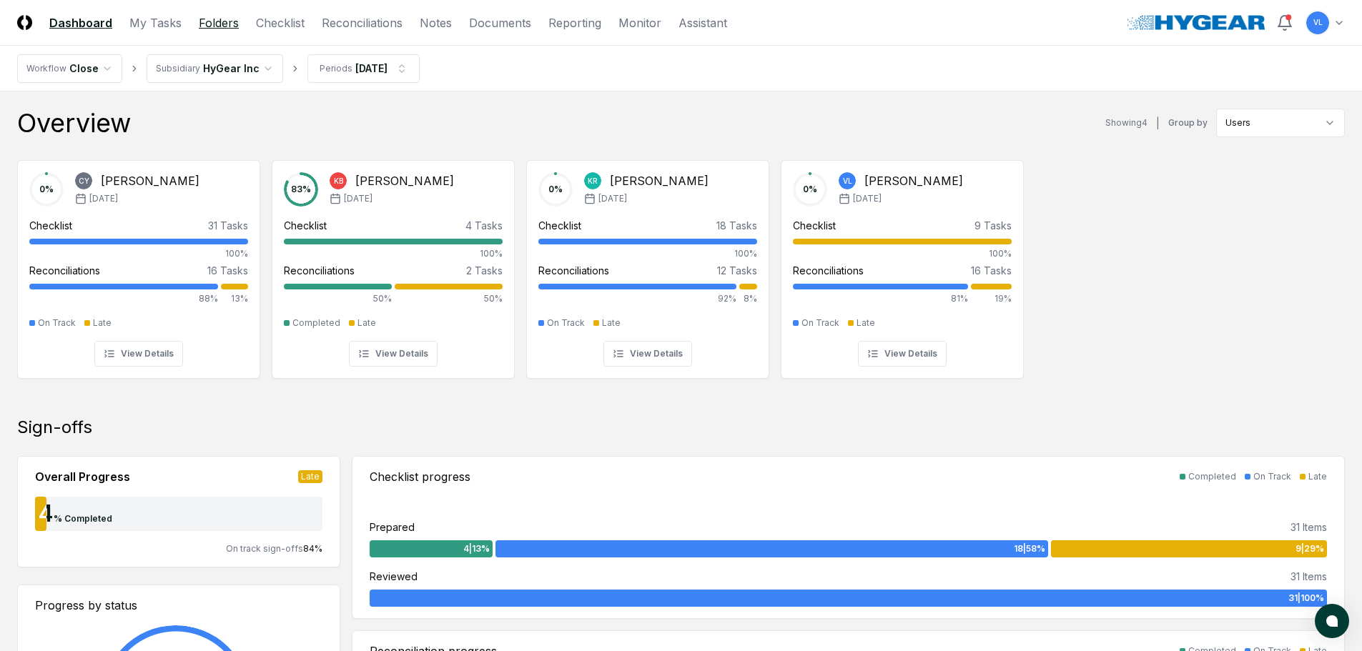
click at [202, 21] on link "Folders" at bounding box center [219, 22] width 40 height 17
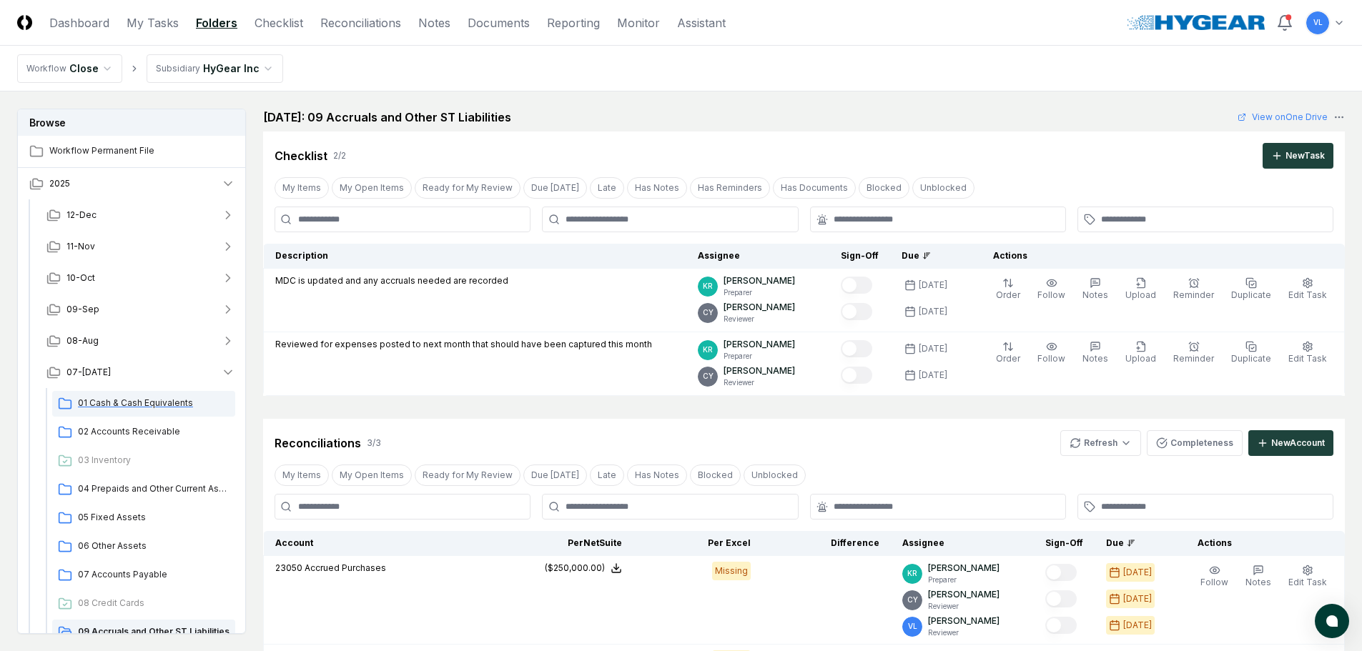
click at [179, 405] on span "01 Cash & Cash Equivalents" at bounding box center [154, 403] width 152 height 13
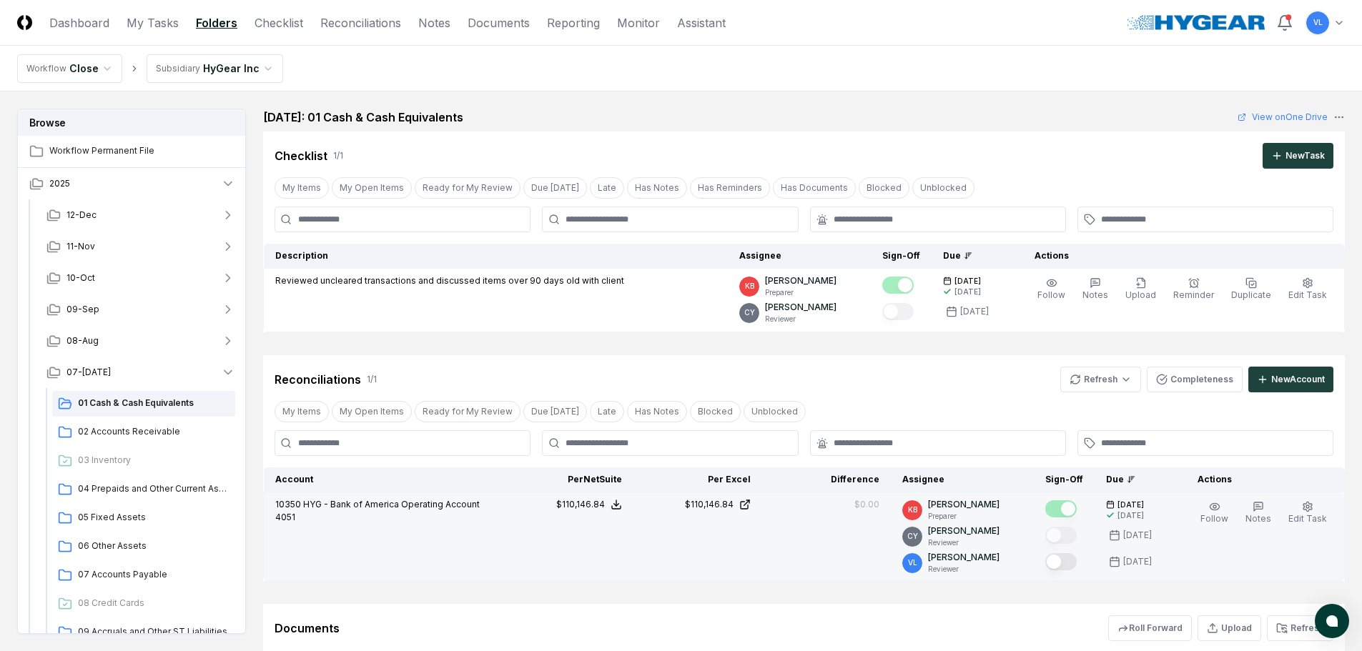
click at [1061, 560] on button "Mark complete" at bounding box center [1060, 561] width 31 height 17
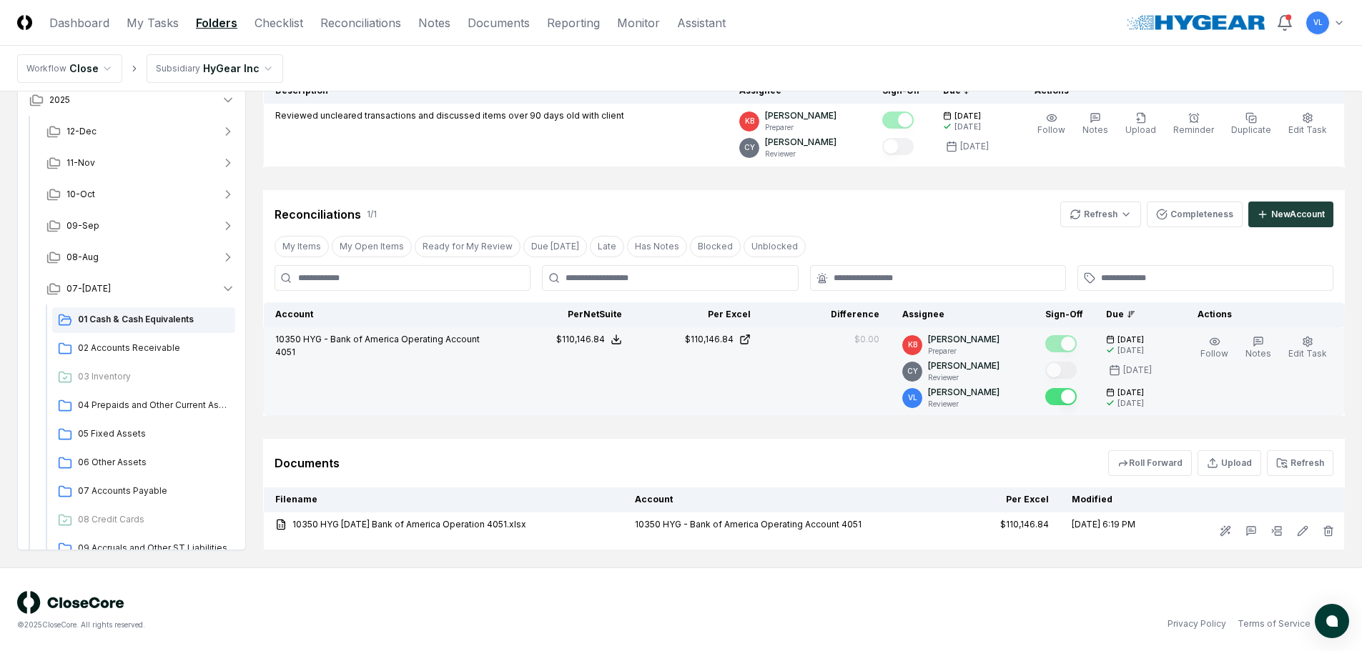
scroll to position [167, 0]
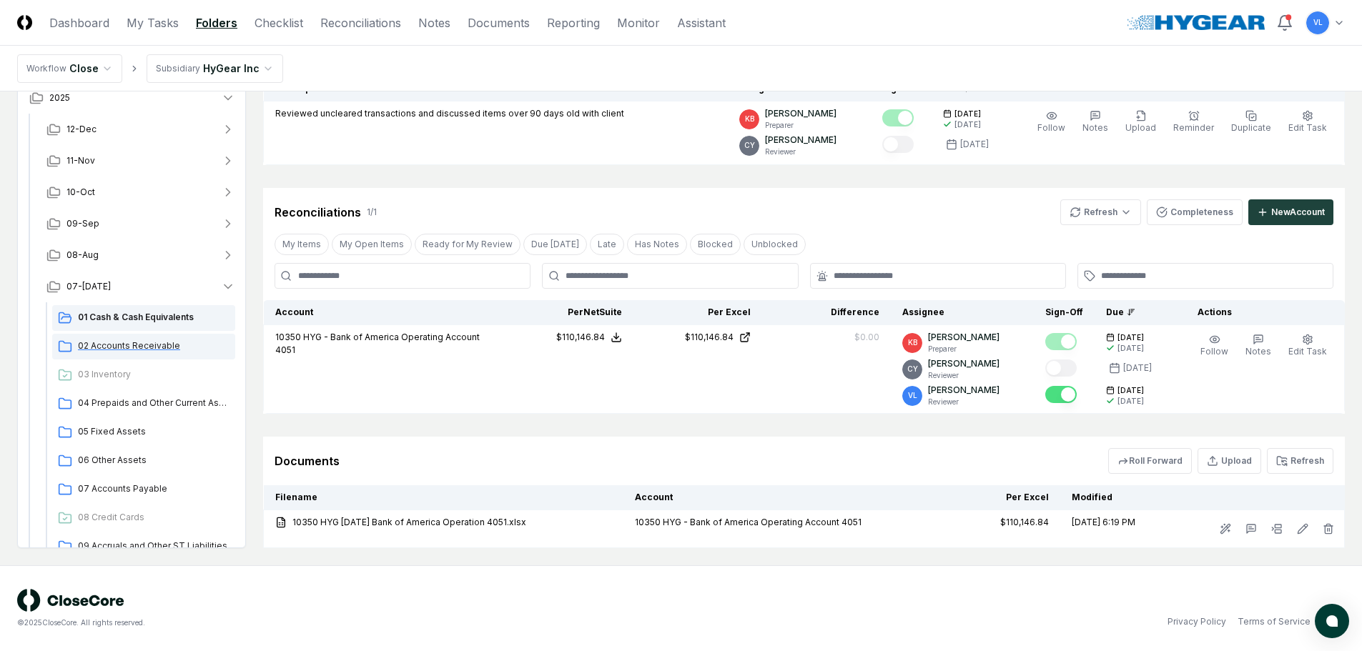
click at [161, 350] on span "02 Accounts Receivable" at bounding box center [154, 346] width 152 height 13
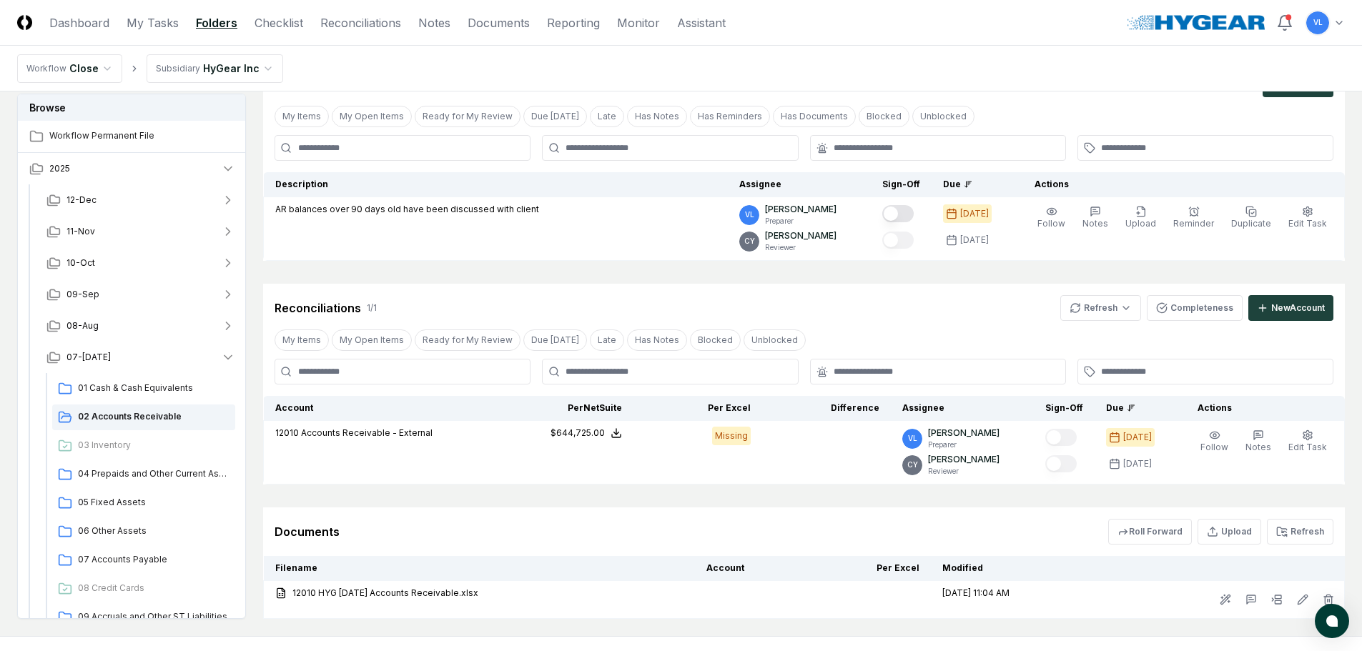
scroll to position [142, 0]
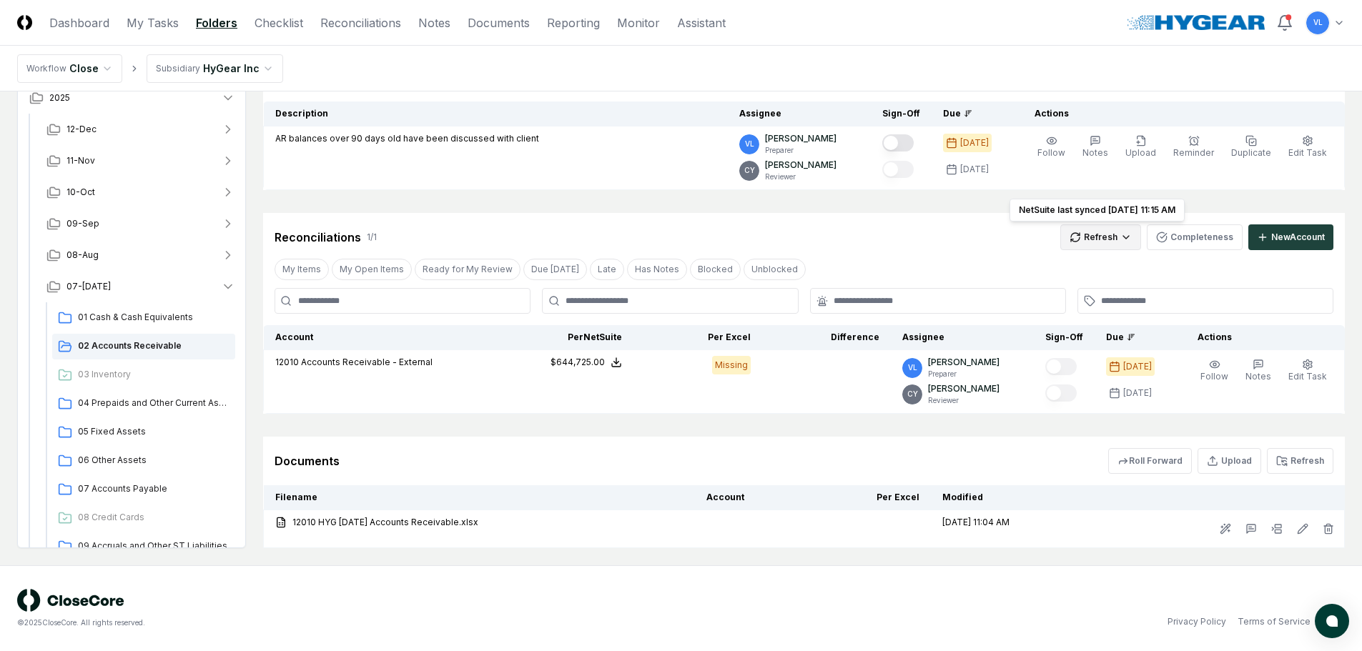
click at [1087, 229] on html "CloseCore Dashboard My Tasks Folders Checklist Reconciliations Notes Documents …" at bounding box center [681, 254] width 1362 height 793
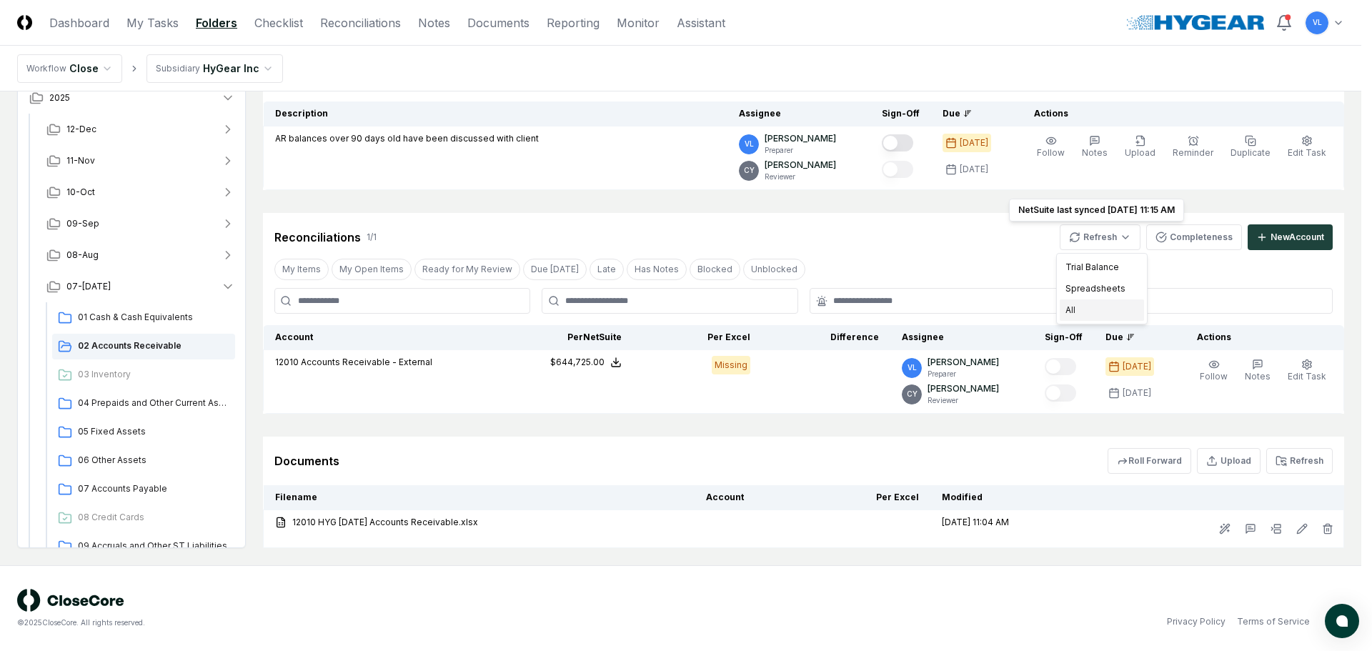
click at [1087, 302] on div "All" at bounding box center [1102, 310] width 84 height 21
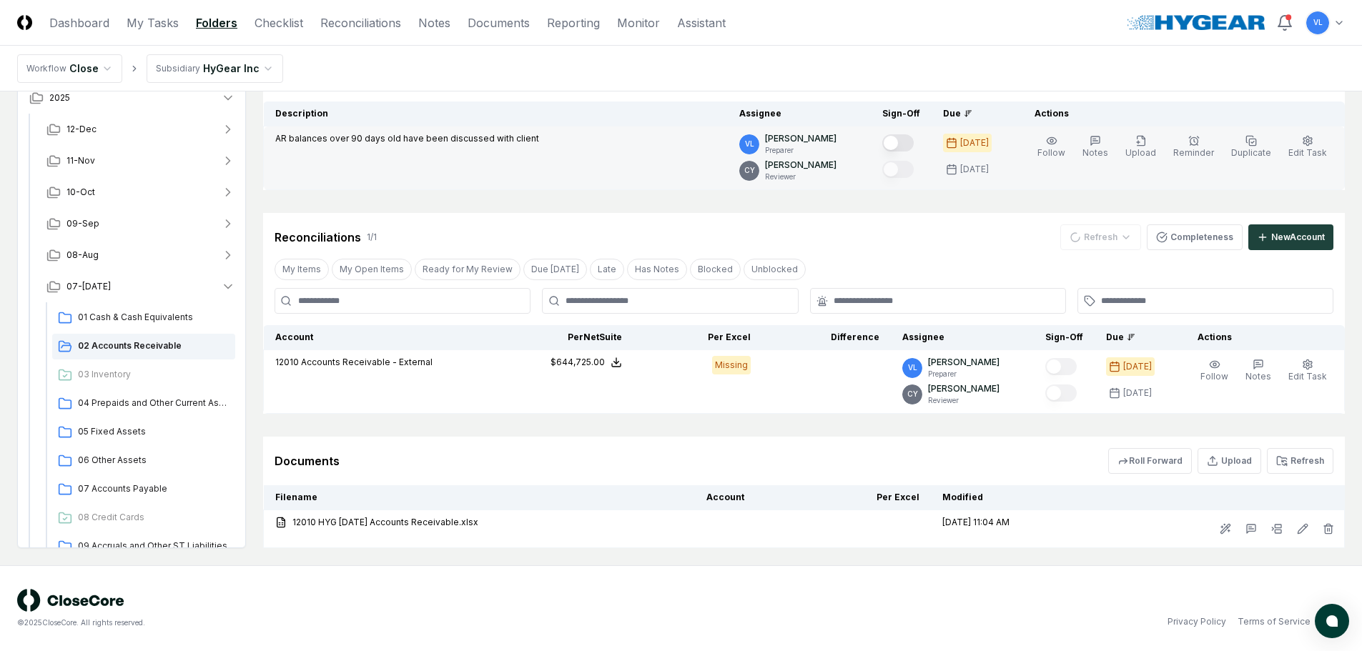
click at [909, 143] on button "Mark complete" at bounding box center [897, 142] width 31 height 17
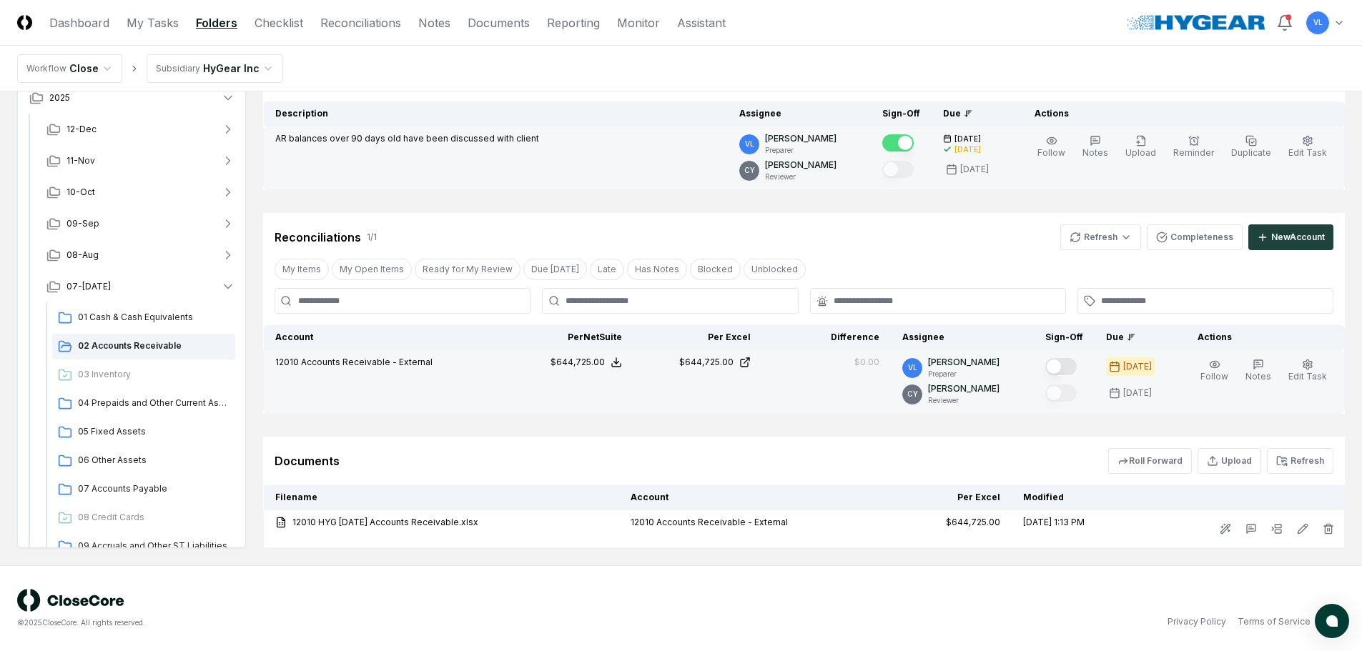
click at [1069, 364] on button "Mark complete" at bounding box center [1060, 366] width 31 height 17
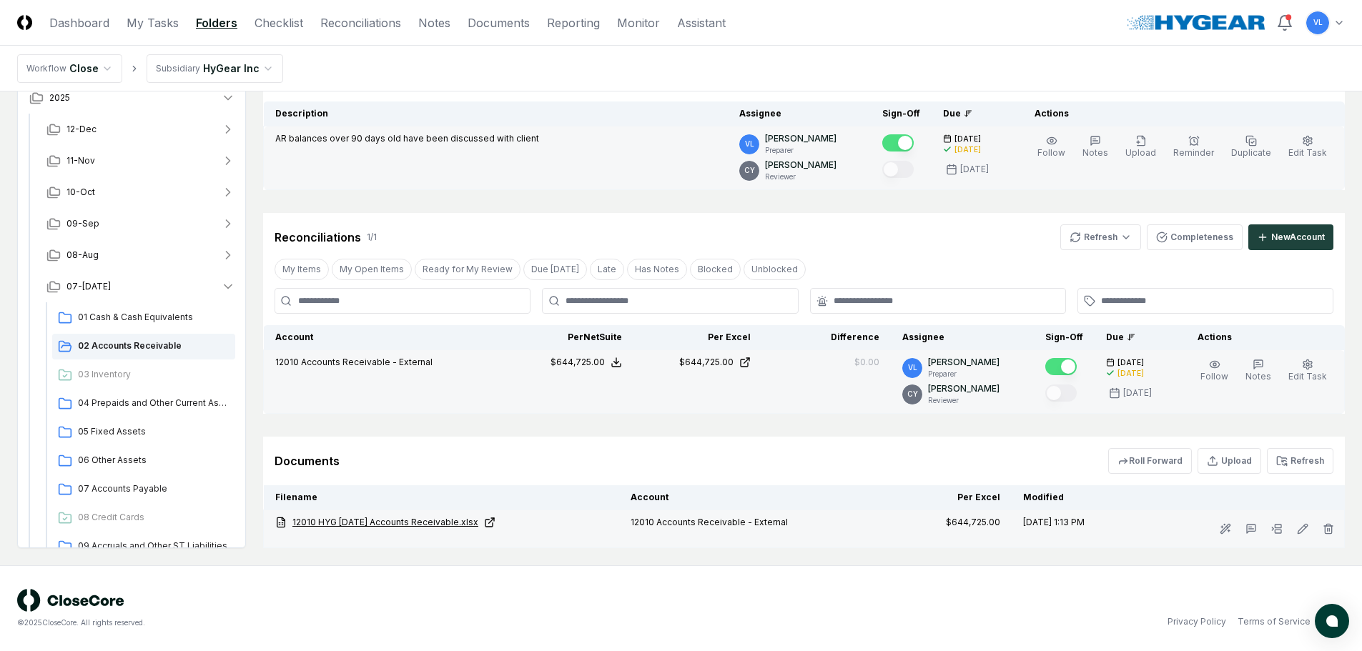
click at [422, 520] on link "12010 HYG 07-31-25 Accounts Receivable.xlsx" at bounding box center [441, 522] width 332 height 13
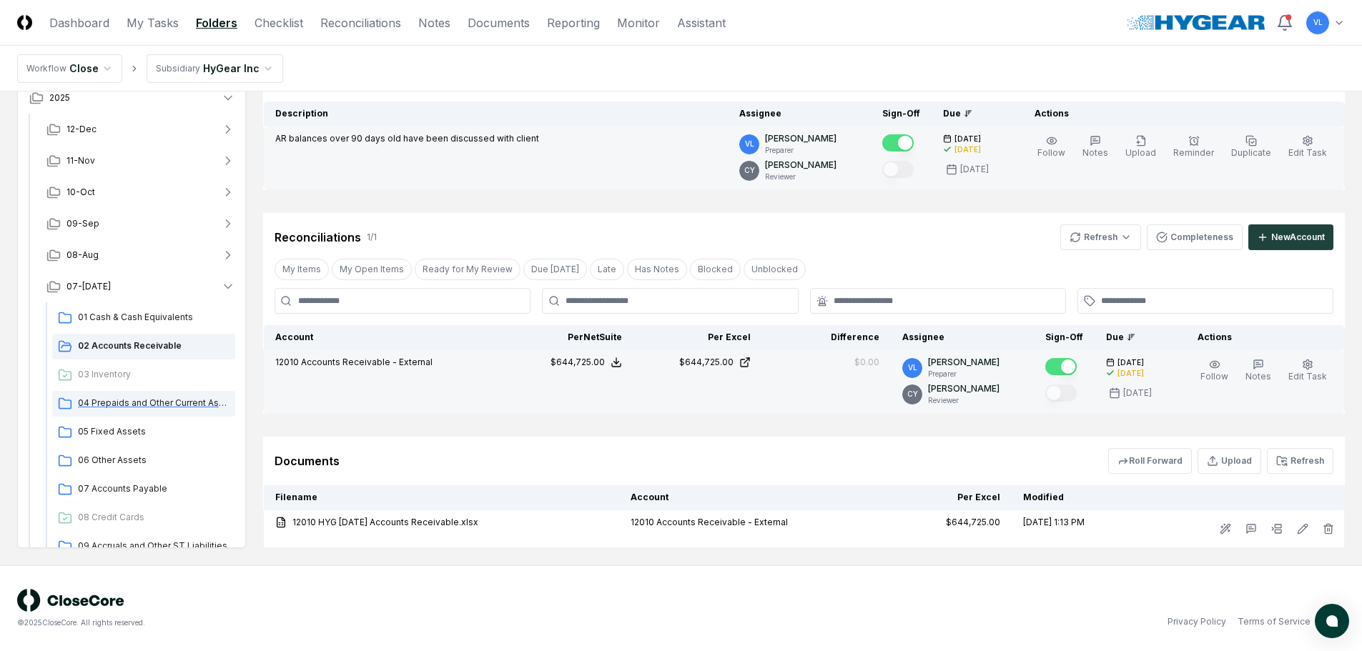
click at [164, 406] on span "04 Prepaids and Other Current Assets" at bounding box center [154, 403] width 152 height 13
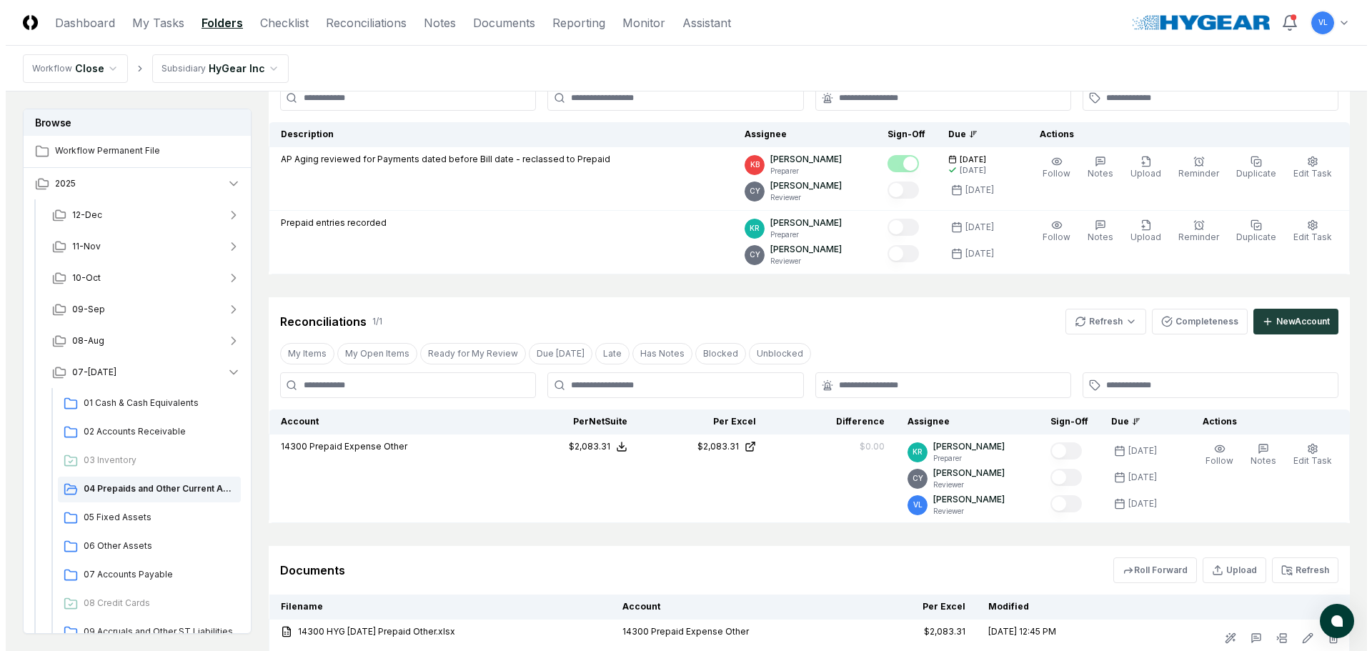
scroll to position [143, 0]
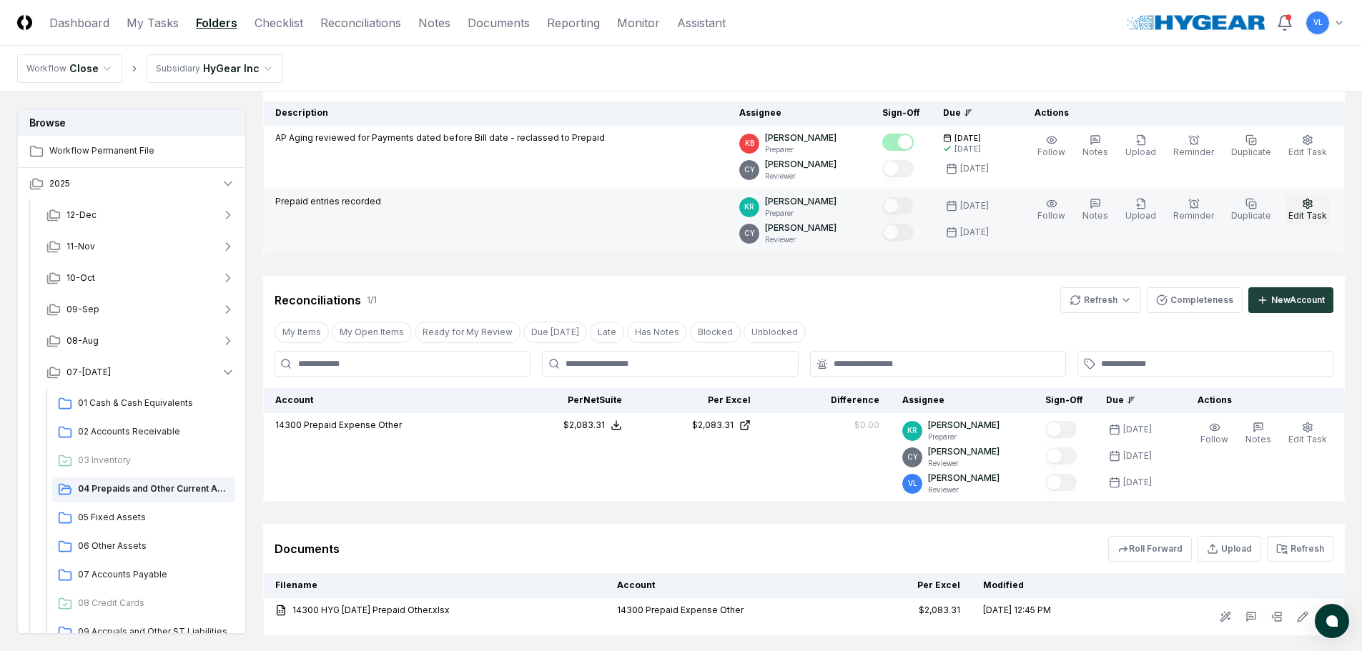
click at [1317, 207] on button "Edit Task" at bounding box center [1307, 210] width 44 height 30
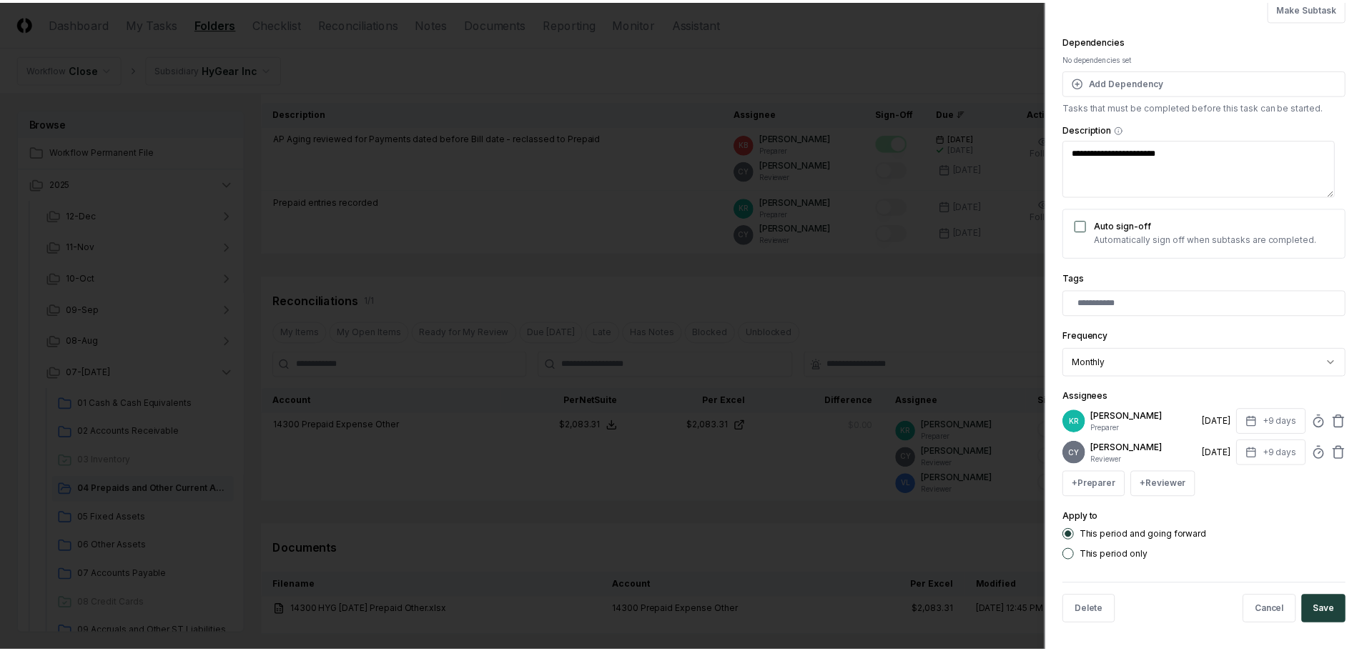
scroll to position [125, 0]
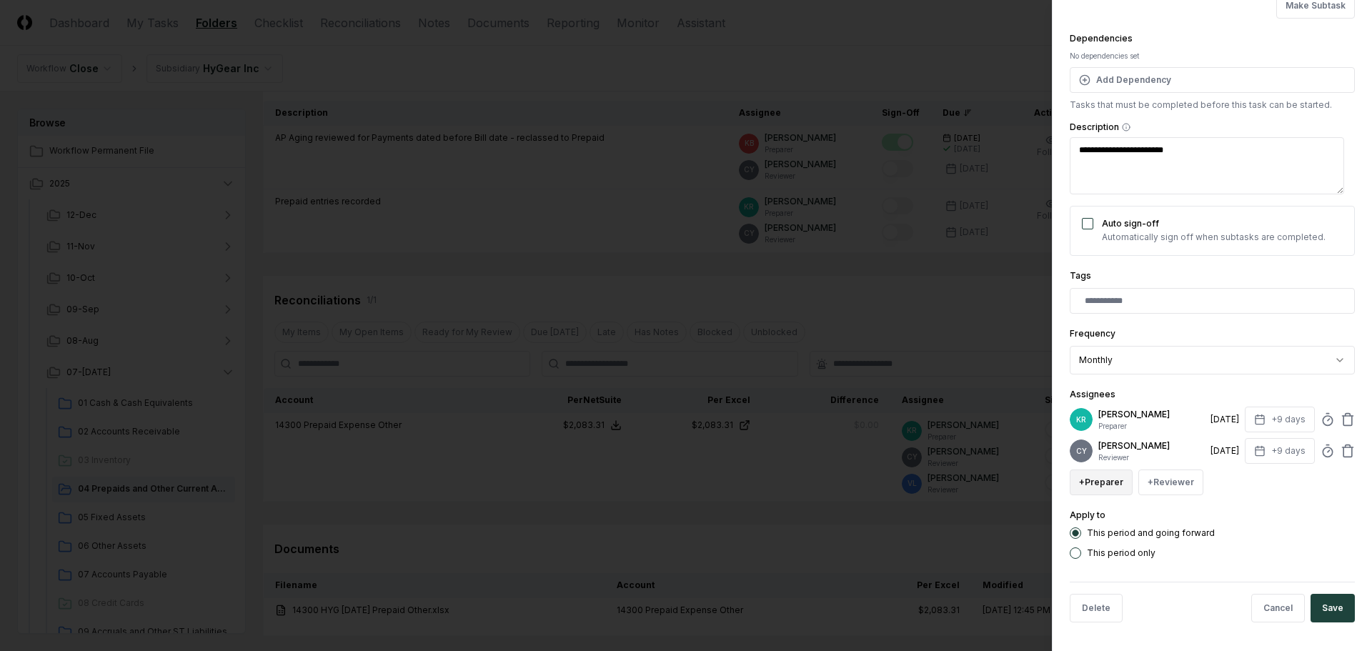
click at [1096, 485] on button "+ Preparer" at bounding box center [1101, 483] width 63 height 26
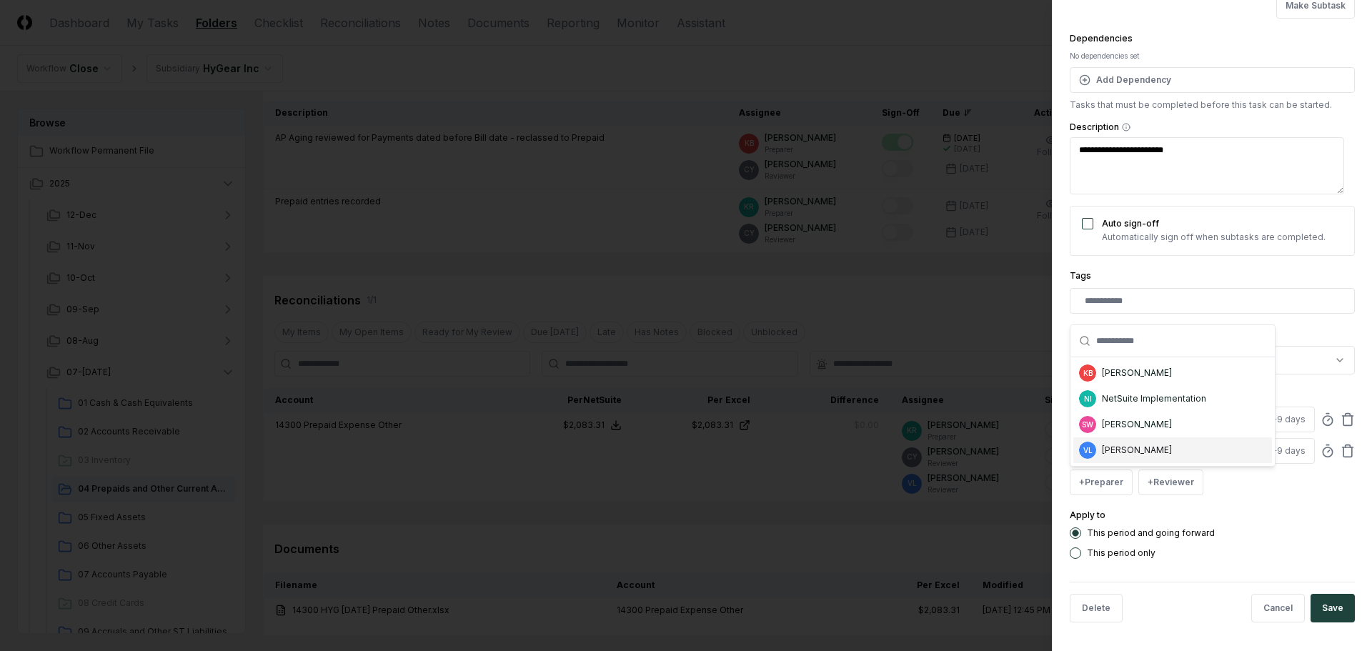
click at [1109, 454] on div "[PERSON_NAME]" at bounding box center [1137, 450] width 70 height 13
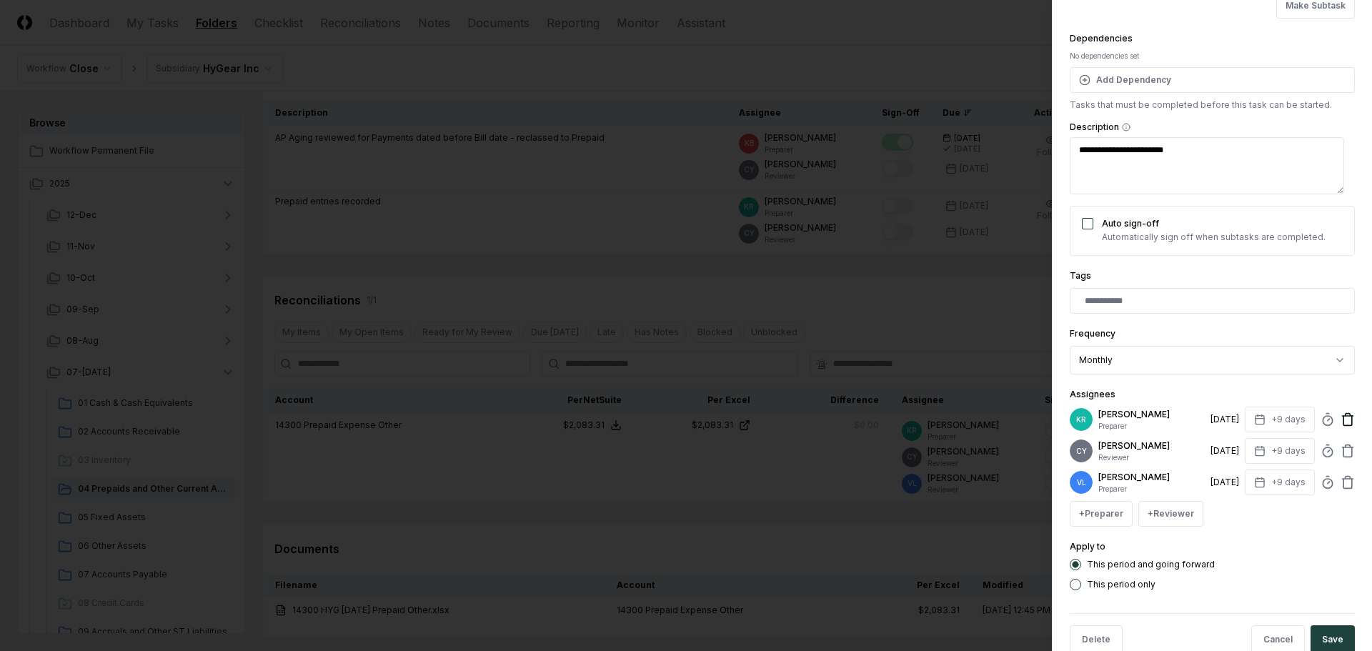
click at [1343, 416] on icon at bounding box center [1348, 416] width 11 height 0
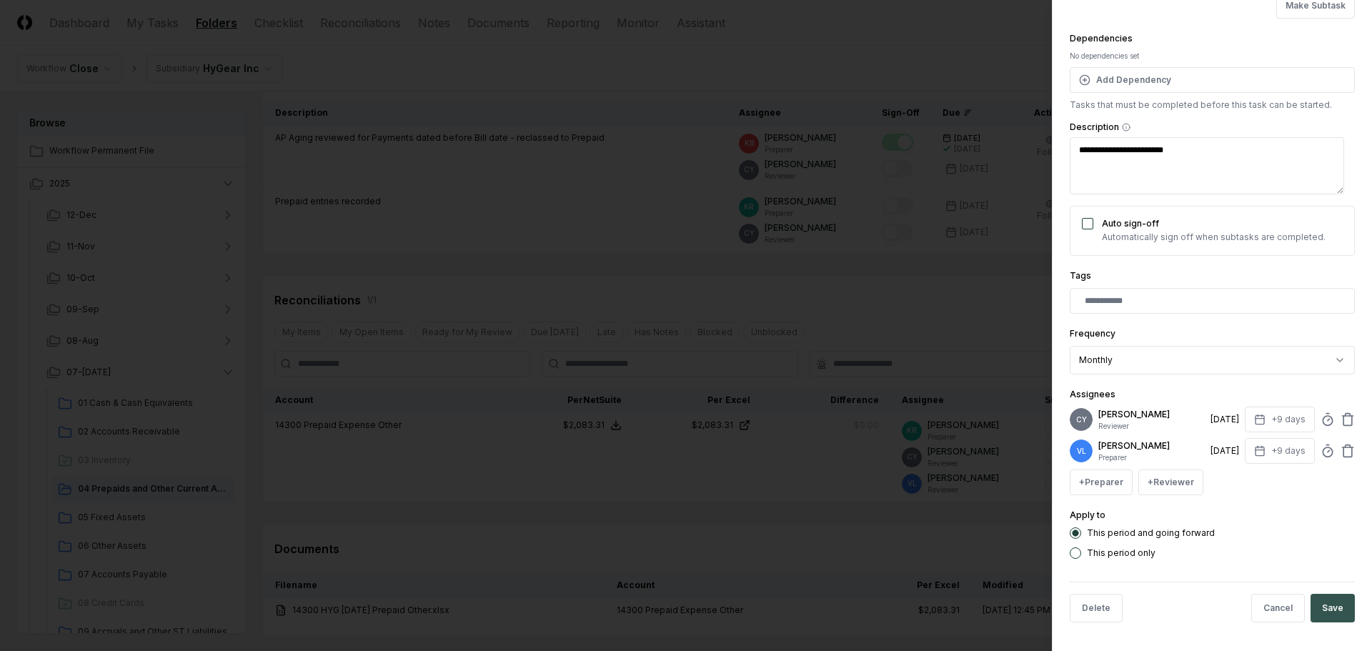
click at [1325, 609] on button "Save" at bounding box center [1333, 608] width 44 height 29
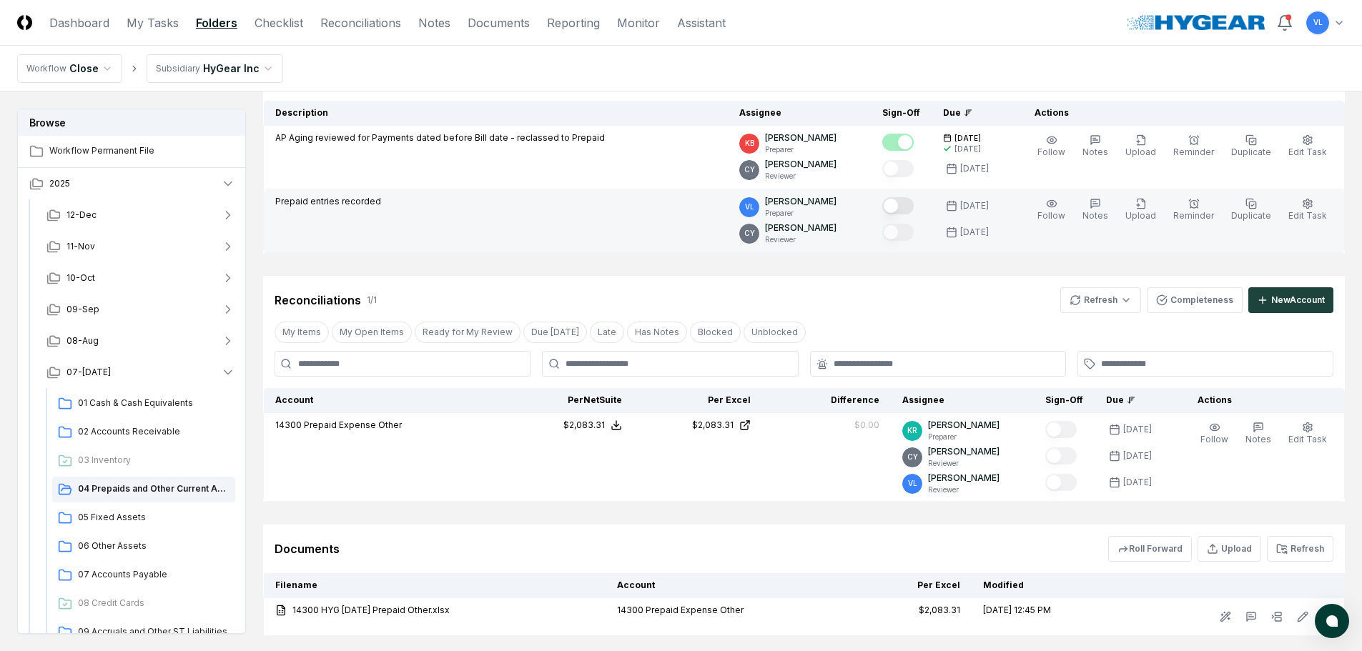
click at [914, 211] on button "Mark complete" at bounding box center [897, 205] width 31 height 17
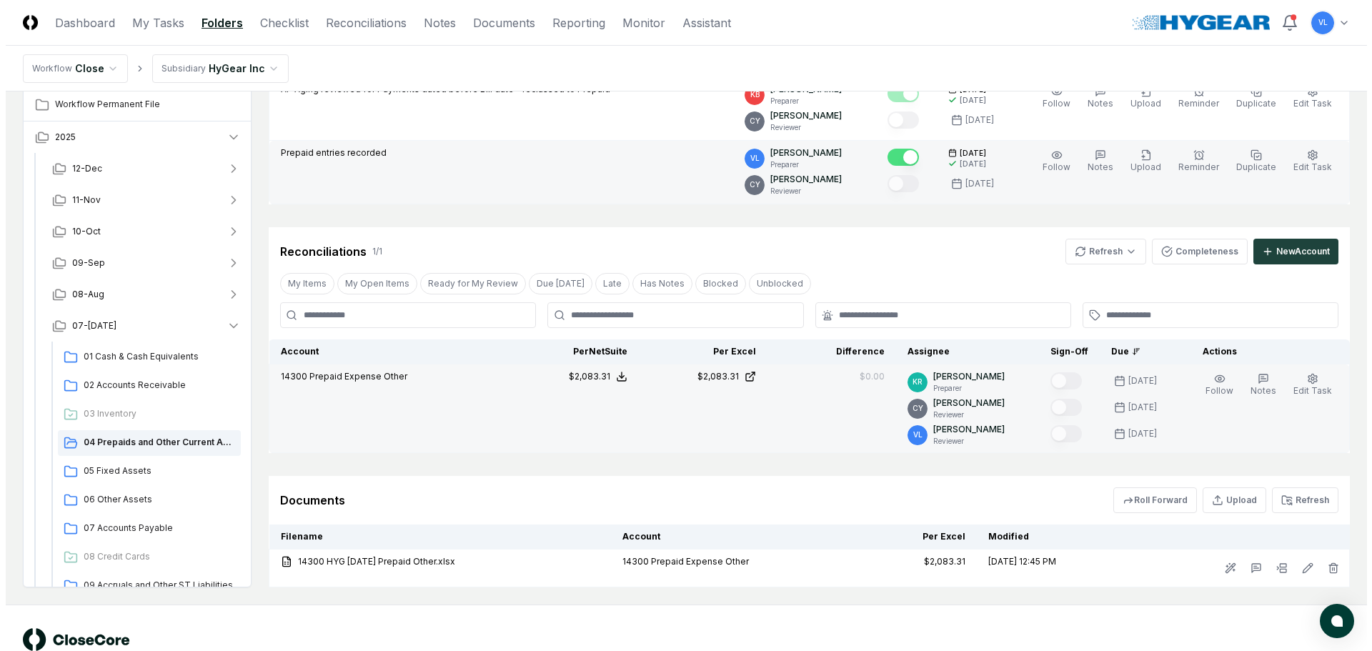
scroll to position [214, 0]
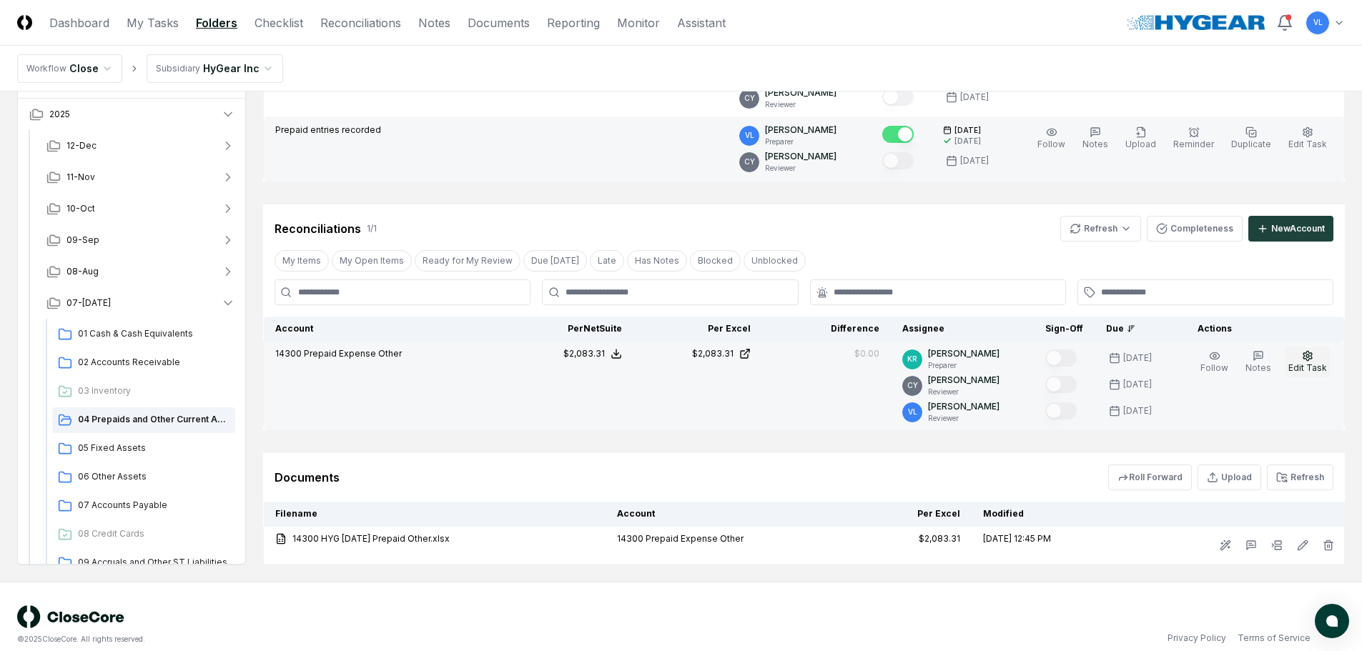
click at [1309, 362] on span "Edit Task" at bounding box center [1307, 367] width 39 height 11
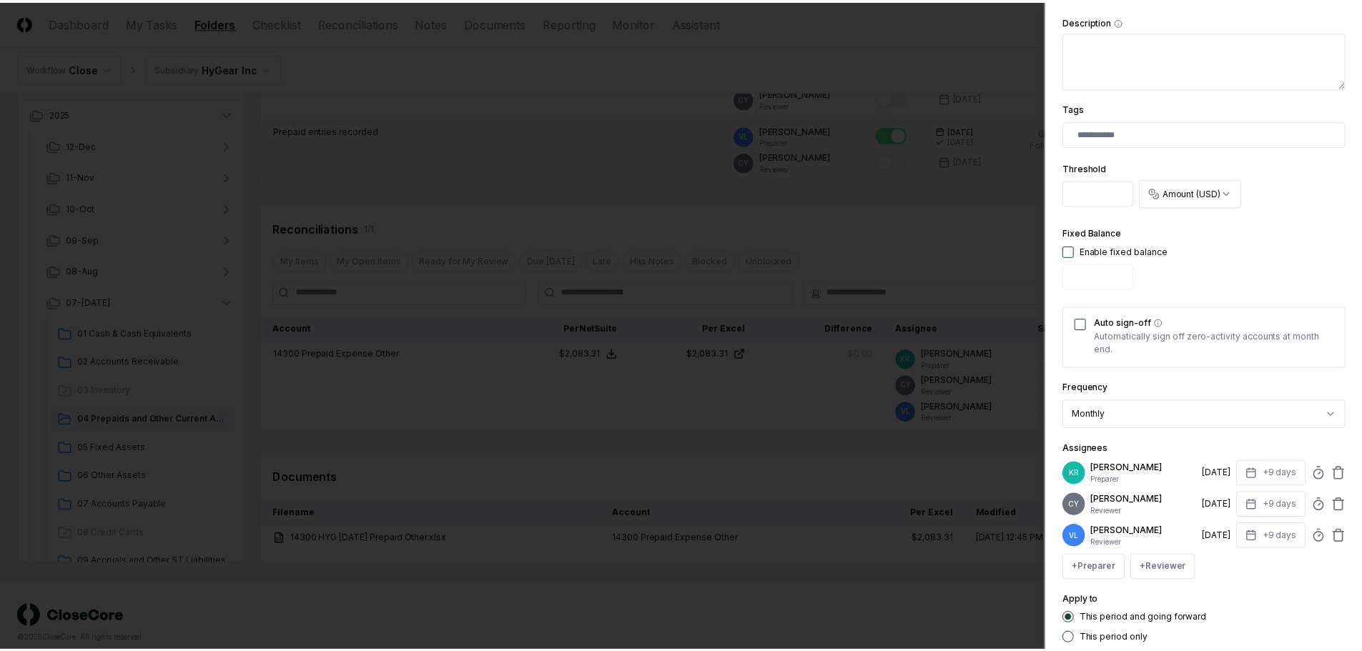
scroll to position [357, 0]
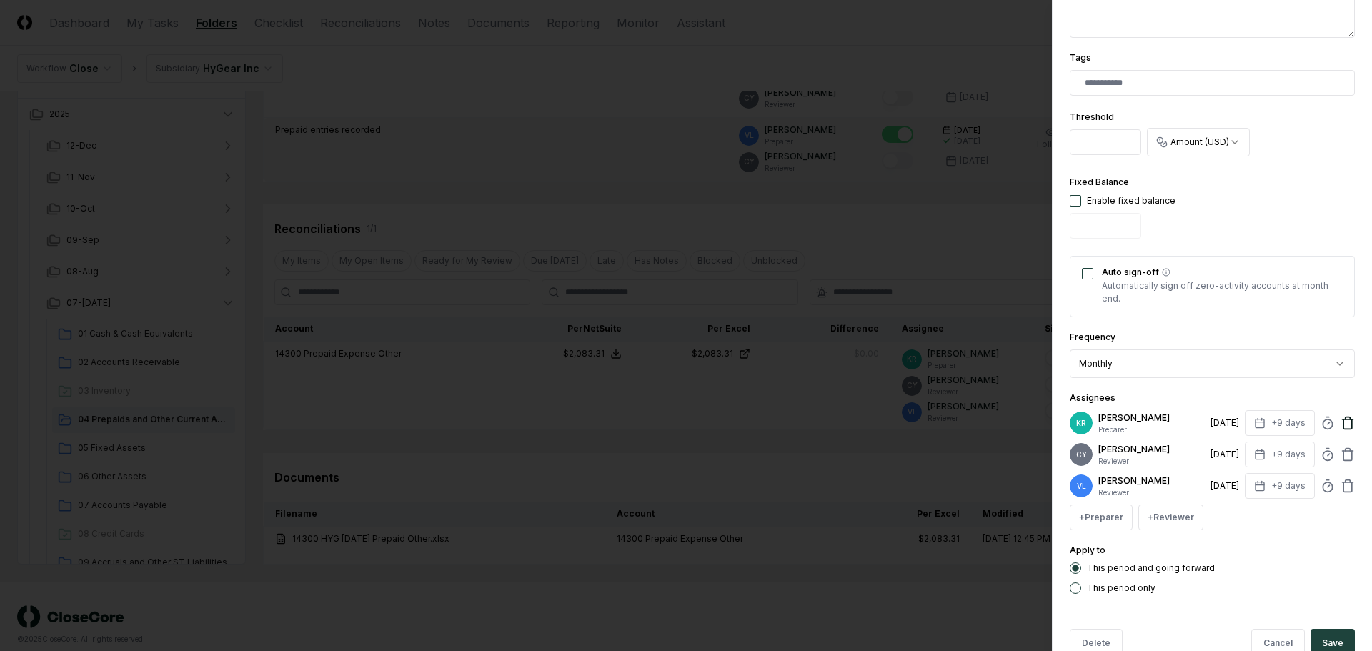
click at [1343, 425] on icon at bounding box center [1348, 423] width 14 height 14
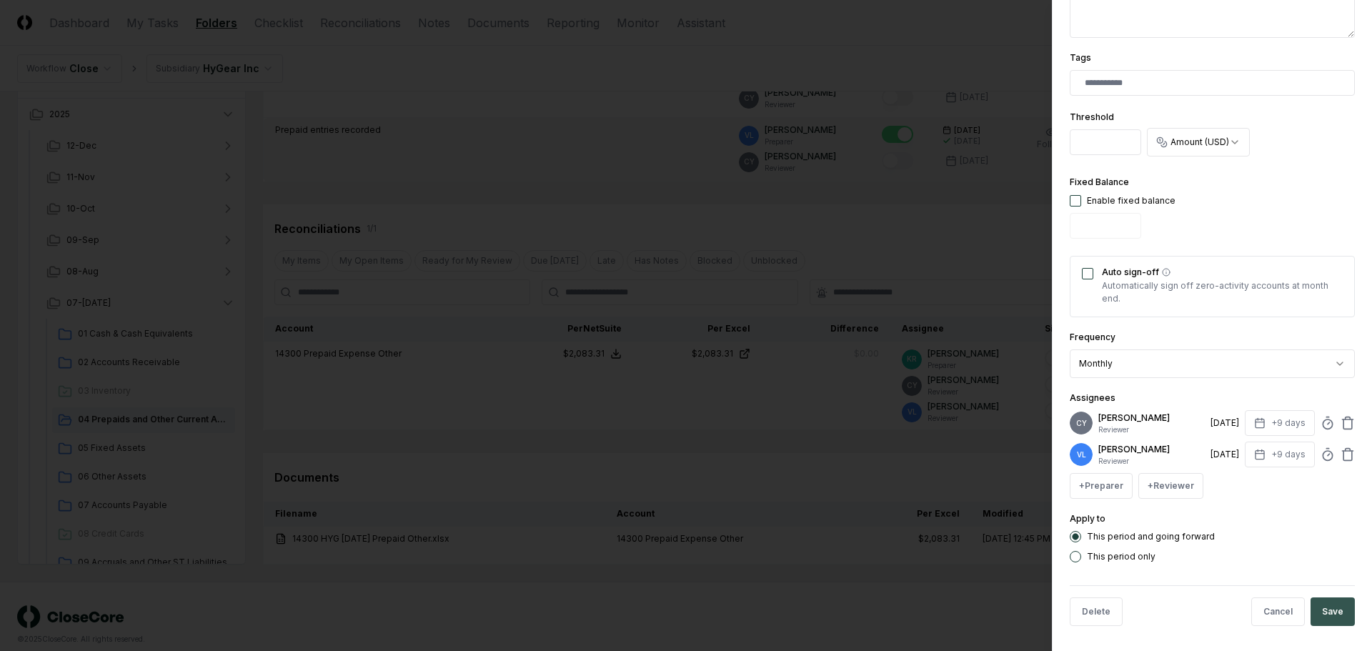
click at [1329, 615] on button "Save" at bounding box center [1333, 612] width 44 height 29
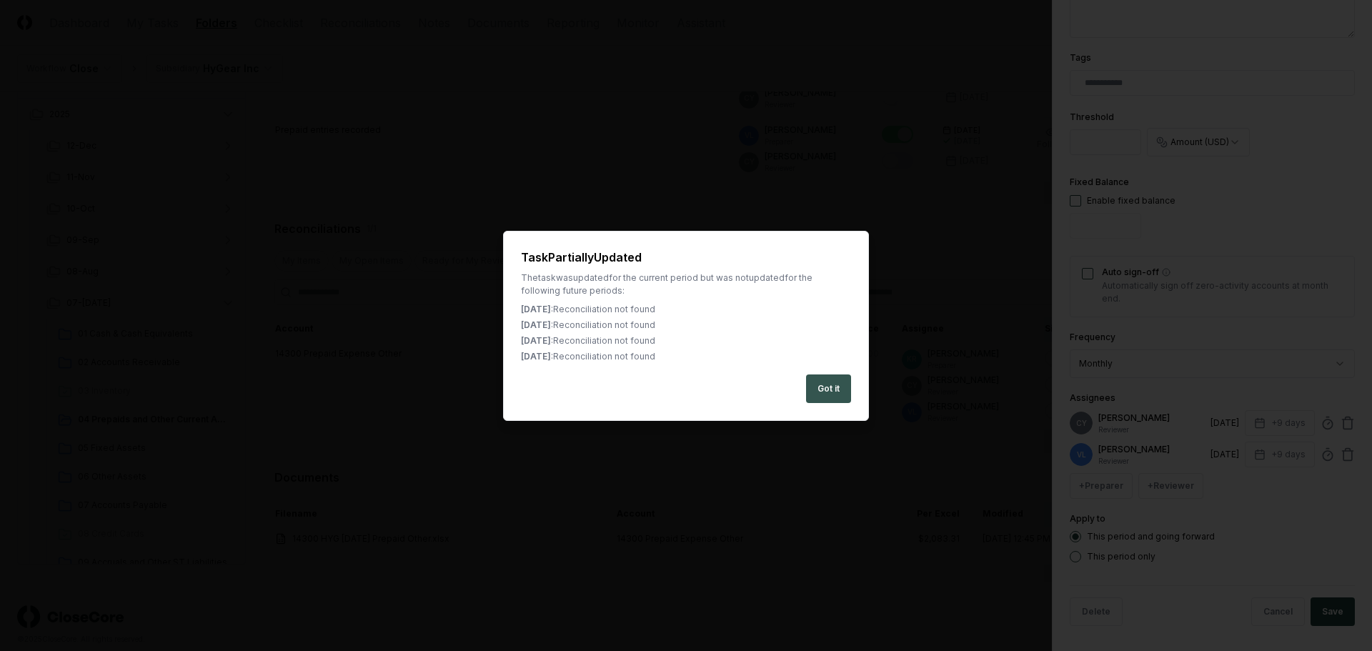
click at [831, 385] on button "Got it" at bounding box center [828, 389] width 45 height 29
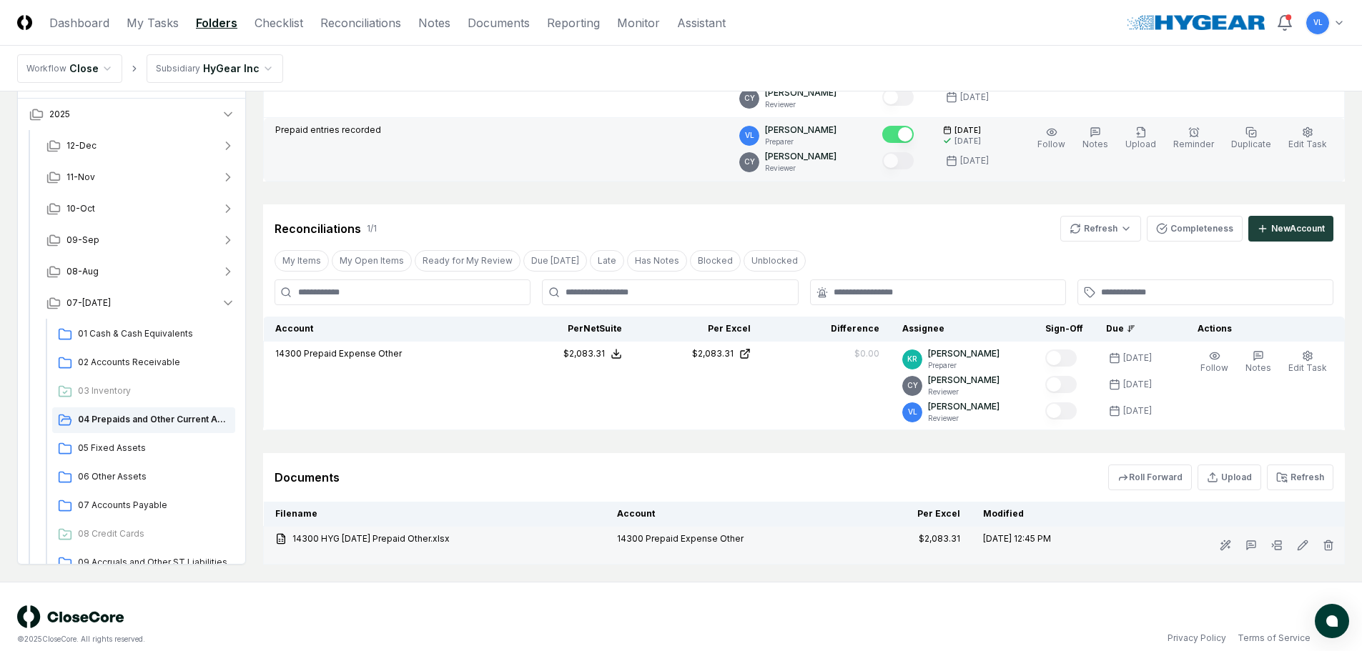
scroll to position [206, 0]
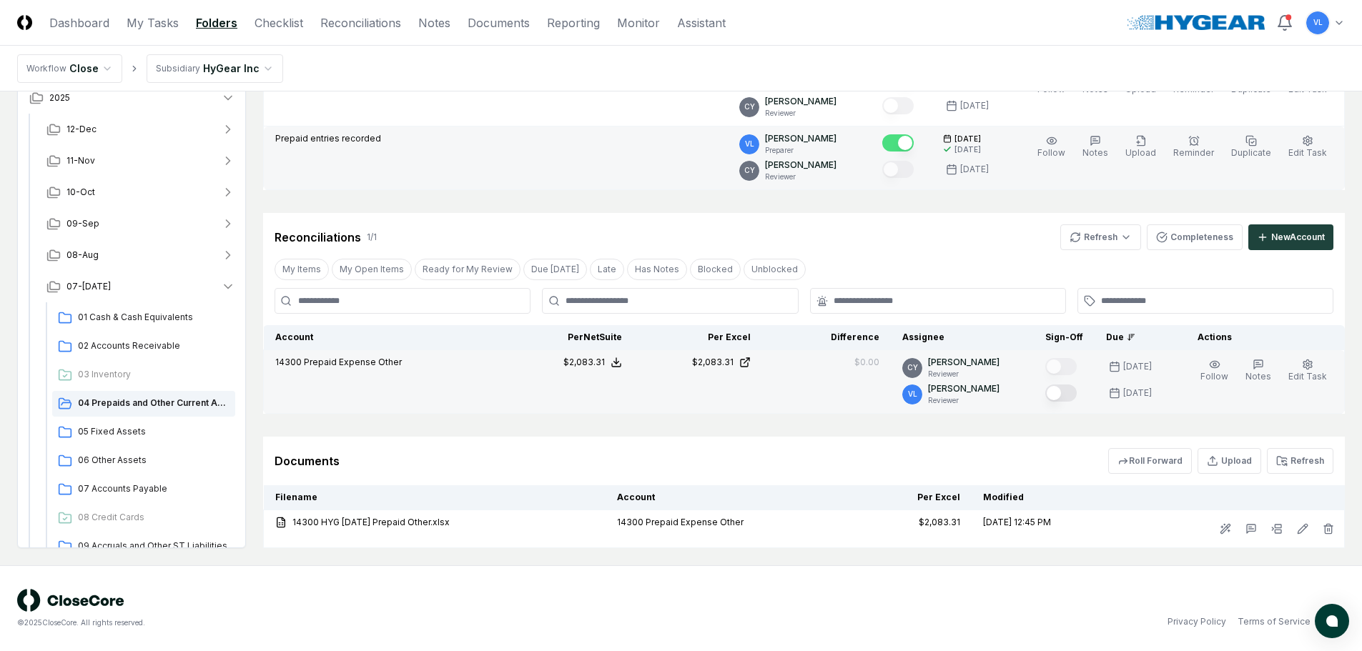
click at [1075, 397] on button "Mark complete" at bounding box center [1060, 393] width 31 height 17
click at [102, 426] on span "05 Fixed Assets" at bounding box center [154, 431] width 152 height 13
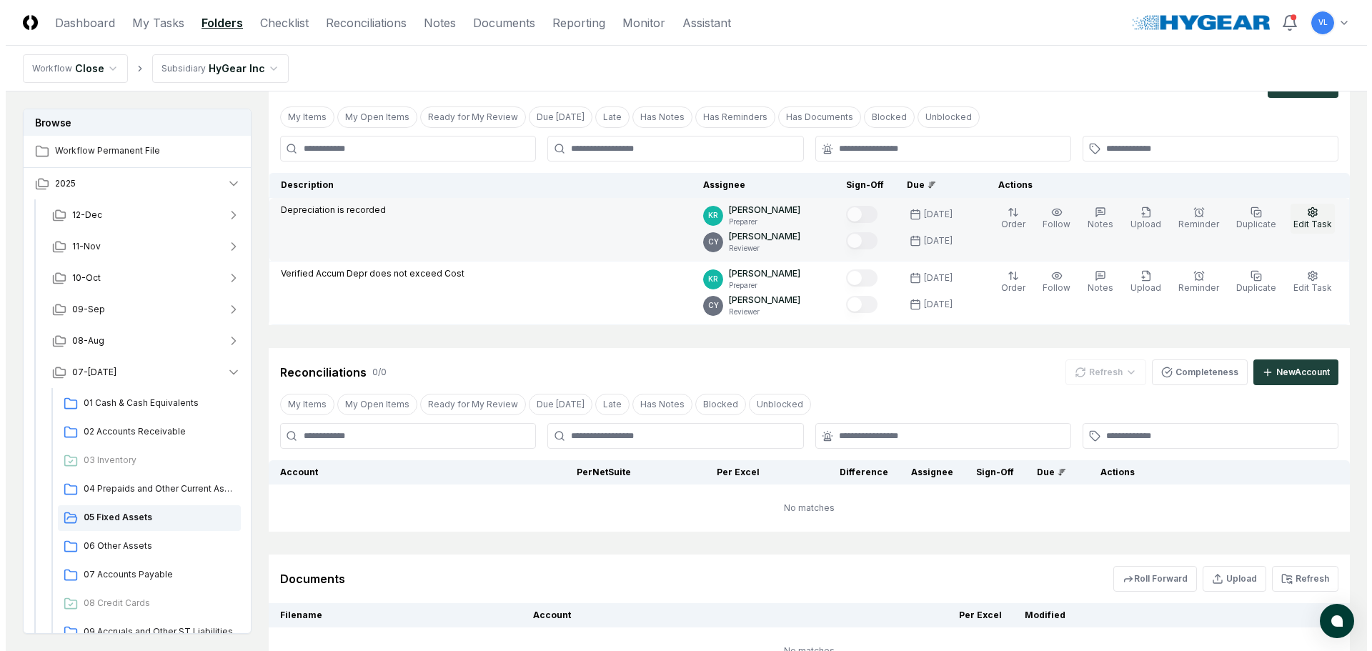
scroll to position [0, 0]
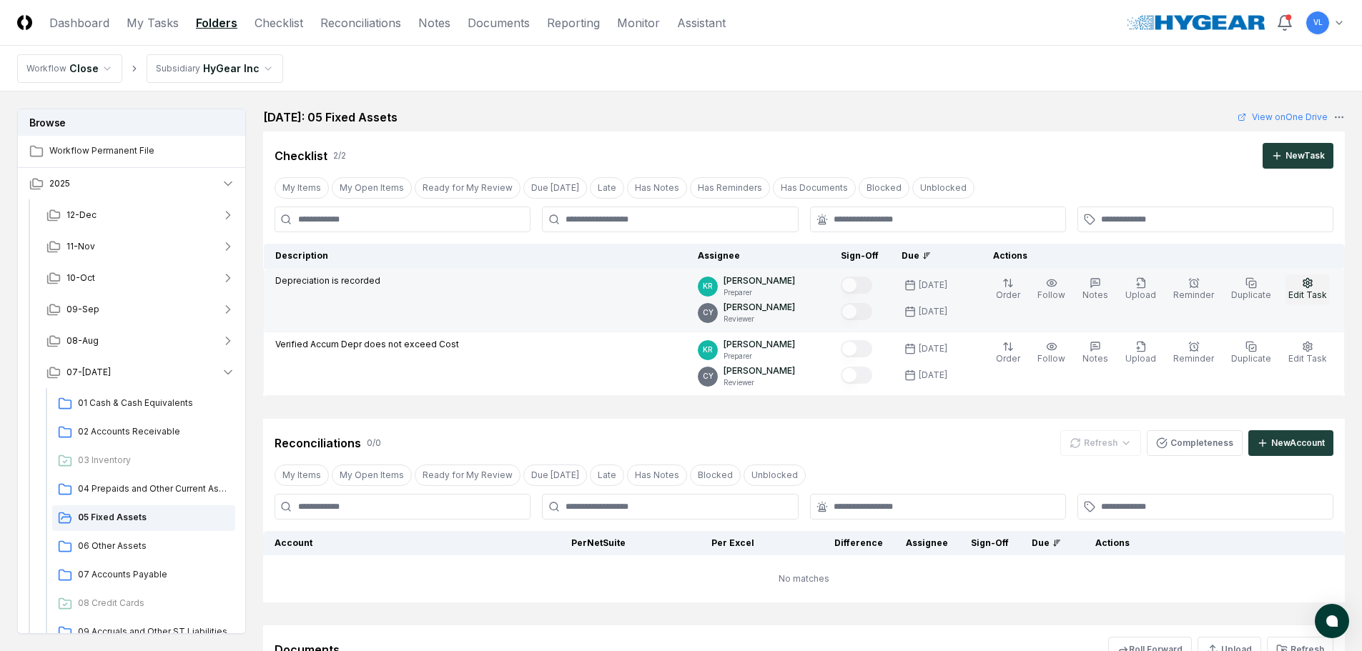
click at [1300, 284] on button "Edit Task" at bounding box center [1307, 289] width 44 height 30
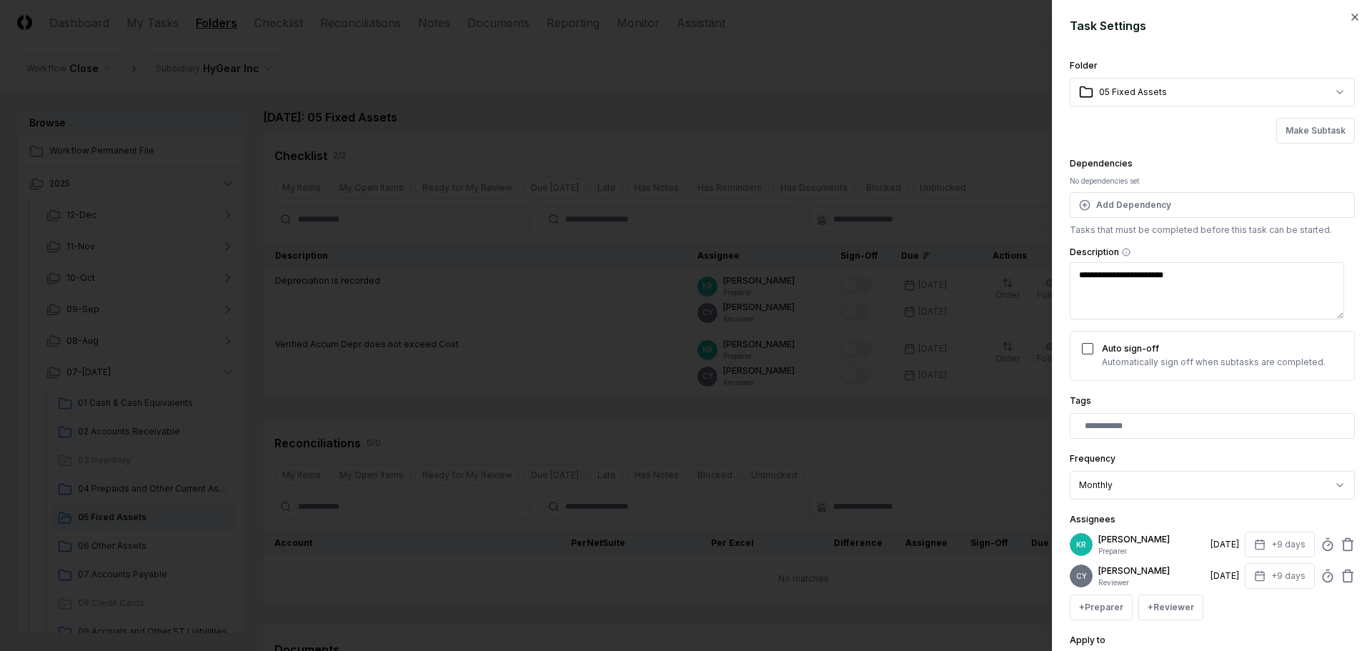
scroll to position [125, 0]
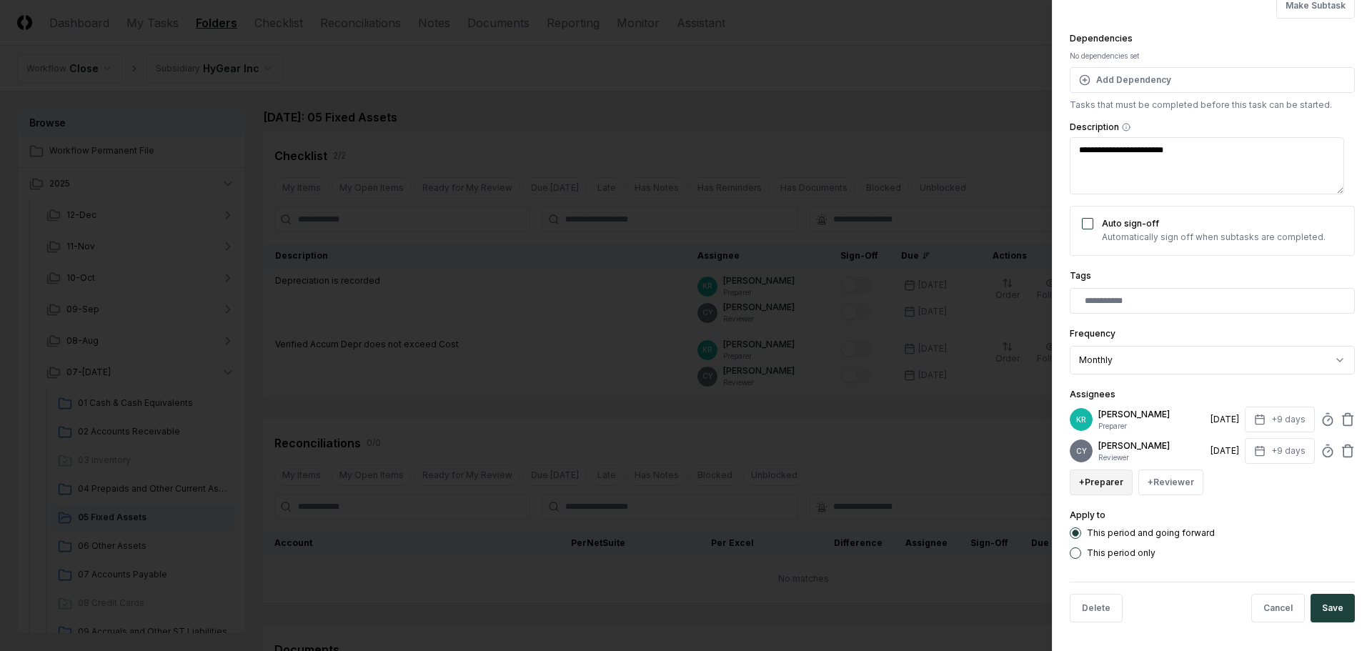
click at [1102, 483] on button "+ Preparer" at bounding box center [1101, 483] width 63 height 26
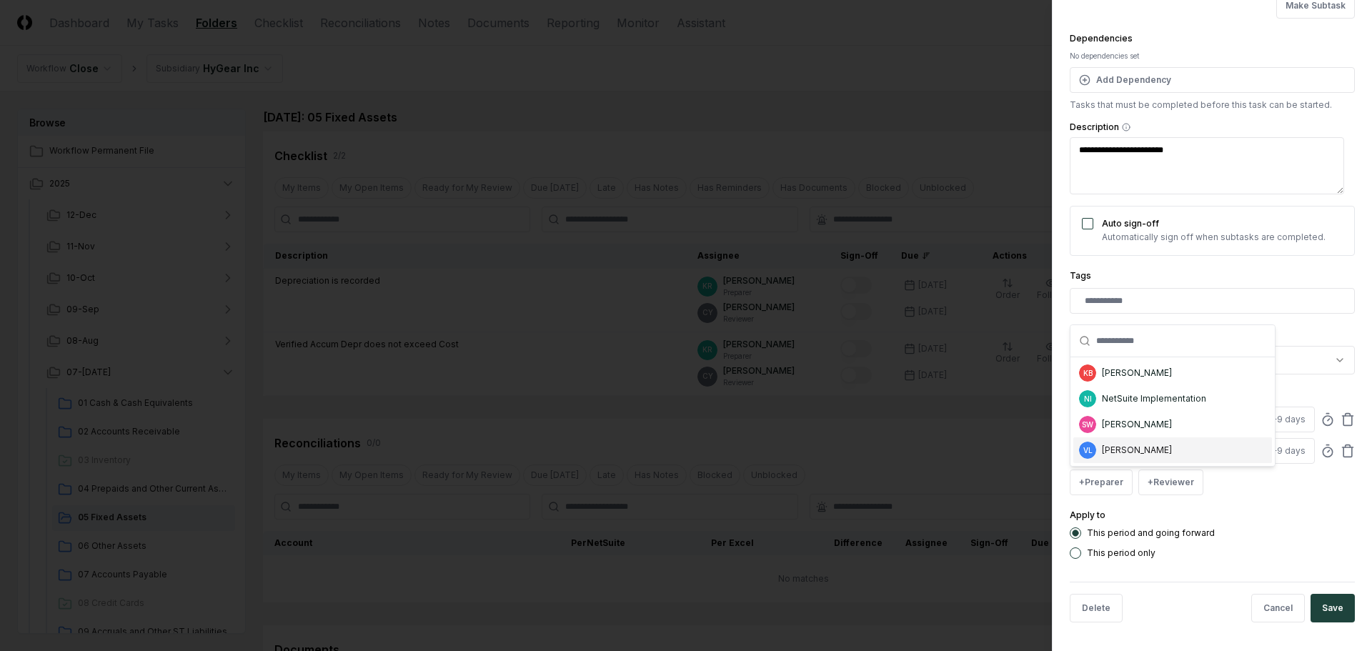
click at [1113, 449] on div "[PERSON_NAME]" at bounding box center [1137, 450] width 70 height 13
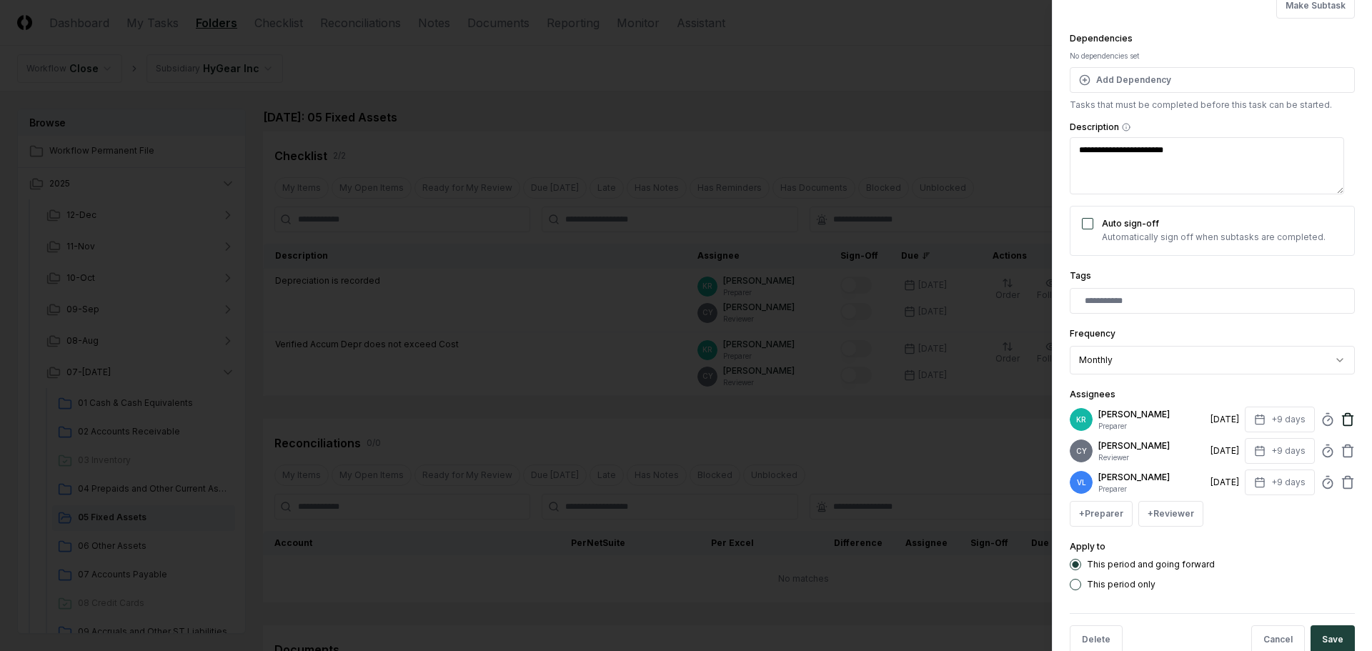
click at [1341, 415] on icon at bounding box center [1348, 419] width 14 height 14
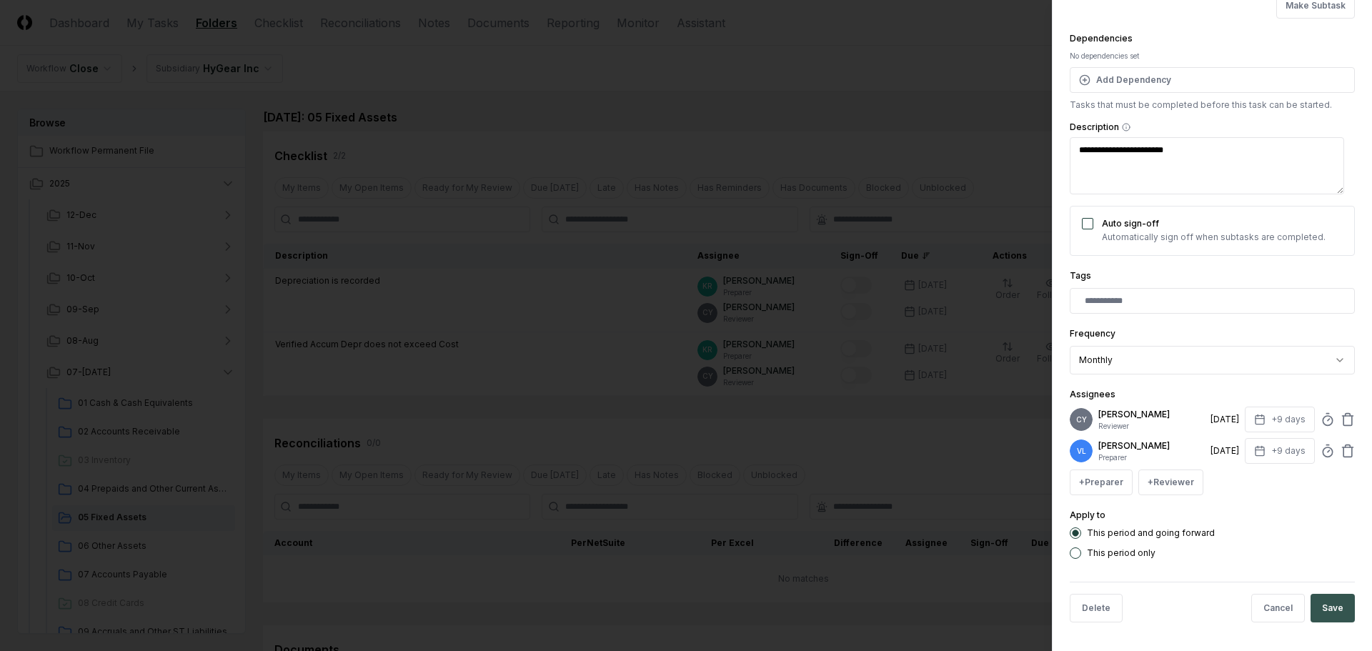
click at [1325, 614] on button "Save" at bounding box center [1333, 608] width 44 height 29
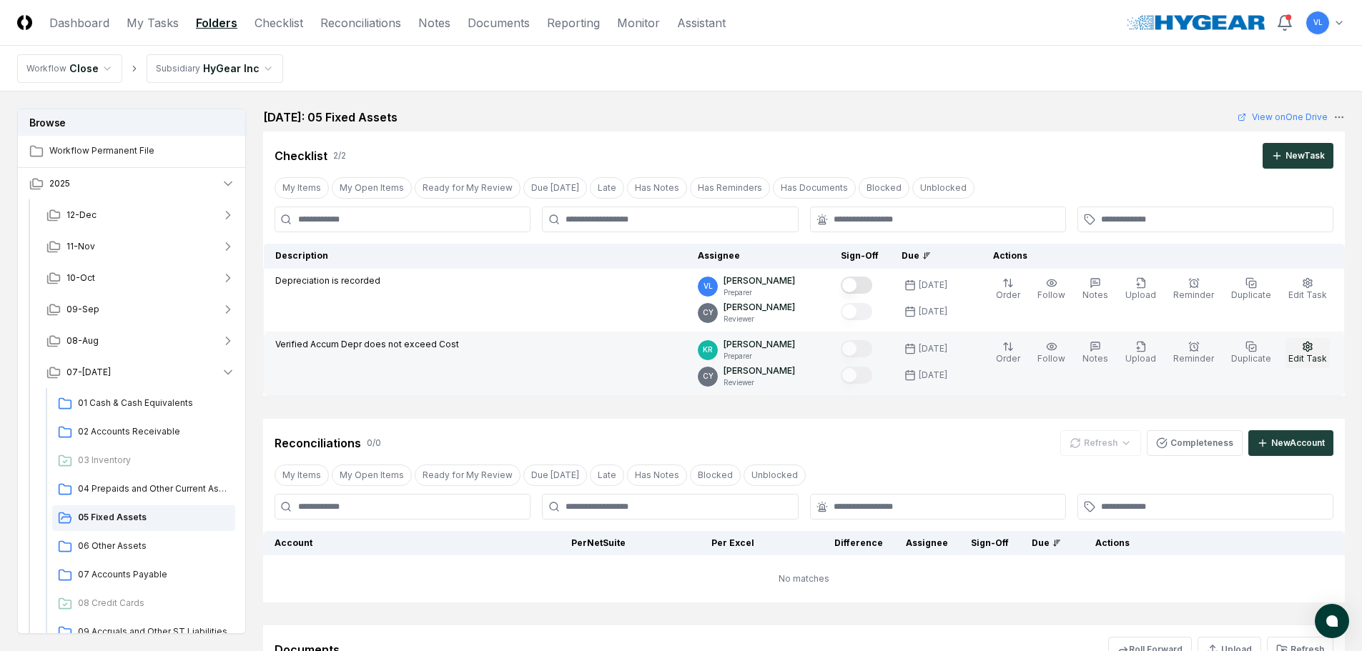
click at [1308, 356] on span "Edit Task" at bounding box center [1307, 358] width 39 height 11
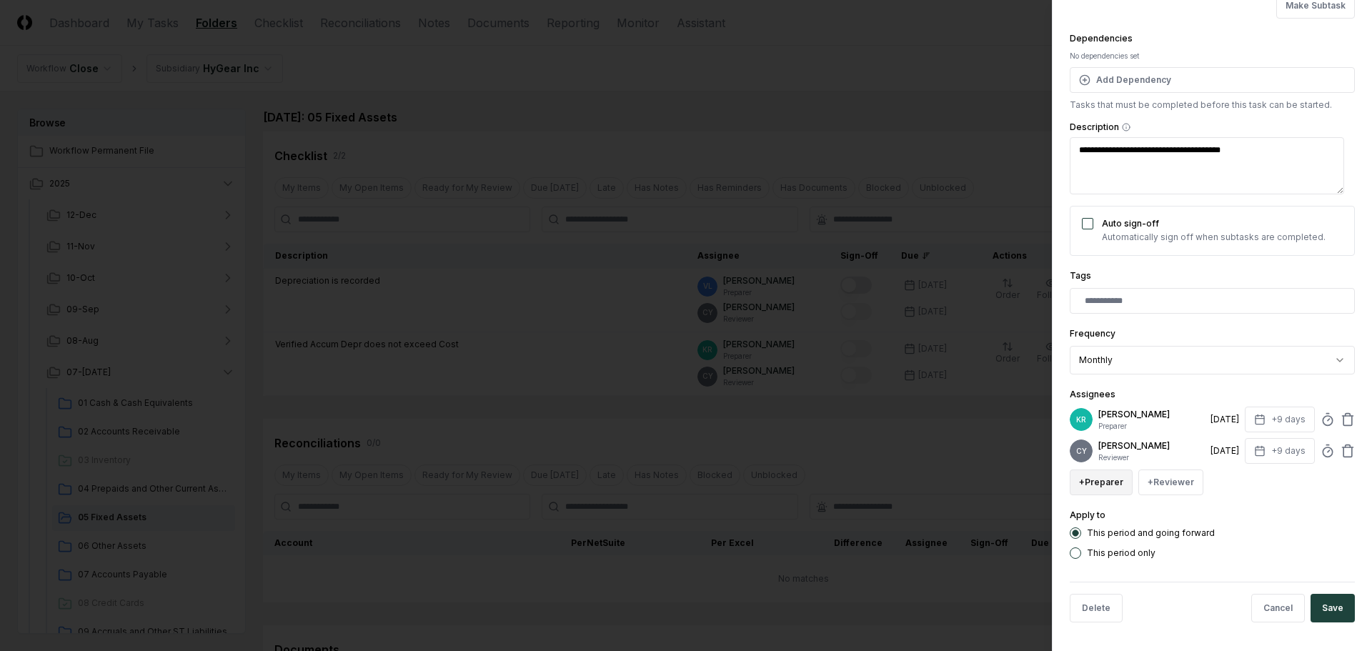
click at [1114, 482] on button "+ Preparer" at bounding box center [1101, 483] width 63 height 26
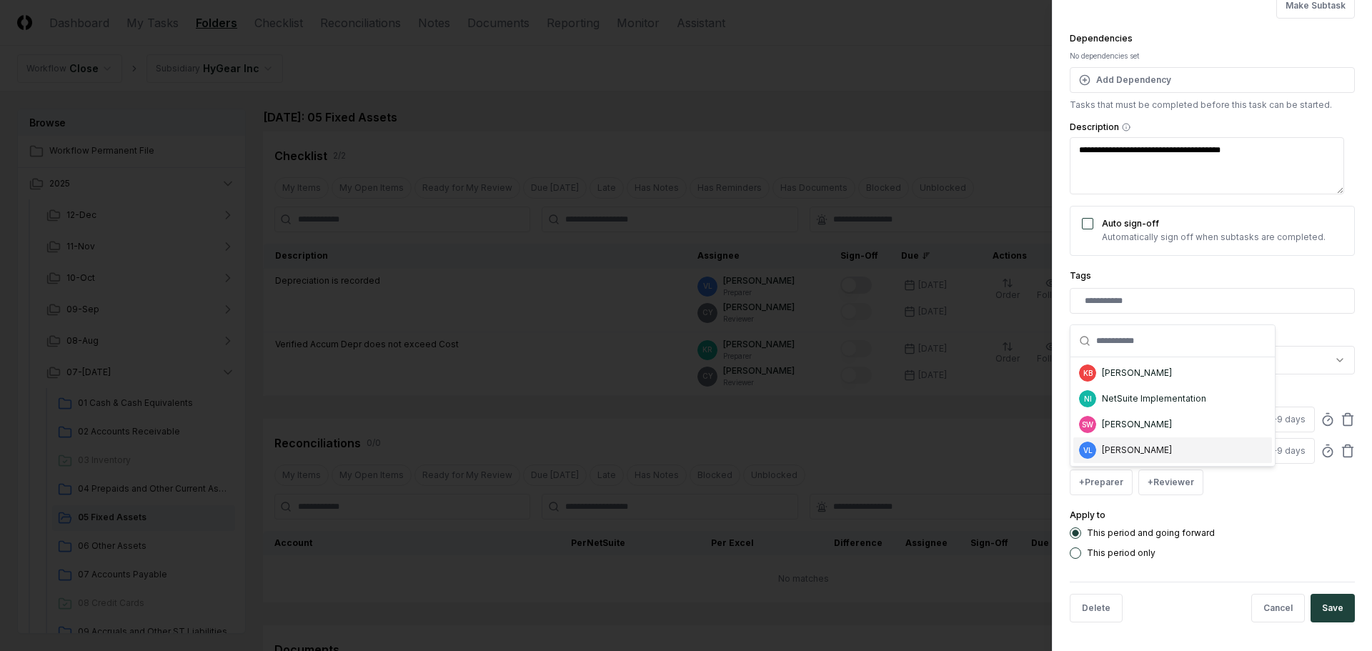
click at [1129, 453] on div "[PERSON_NAME]" at bounding box center [1137, 450] width 70 height 13
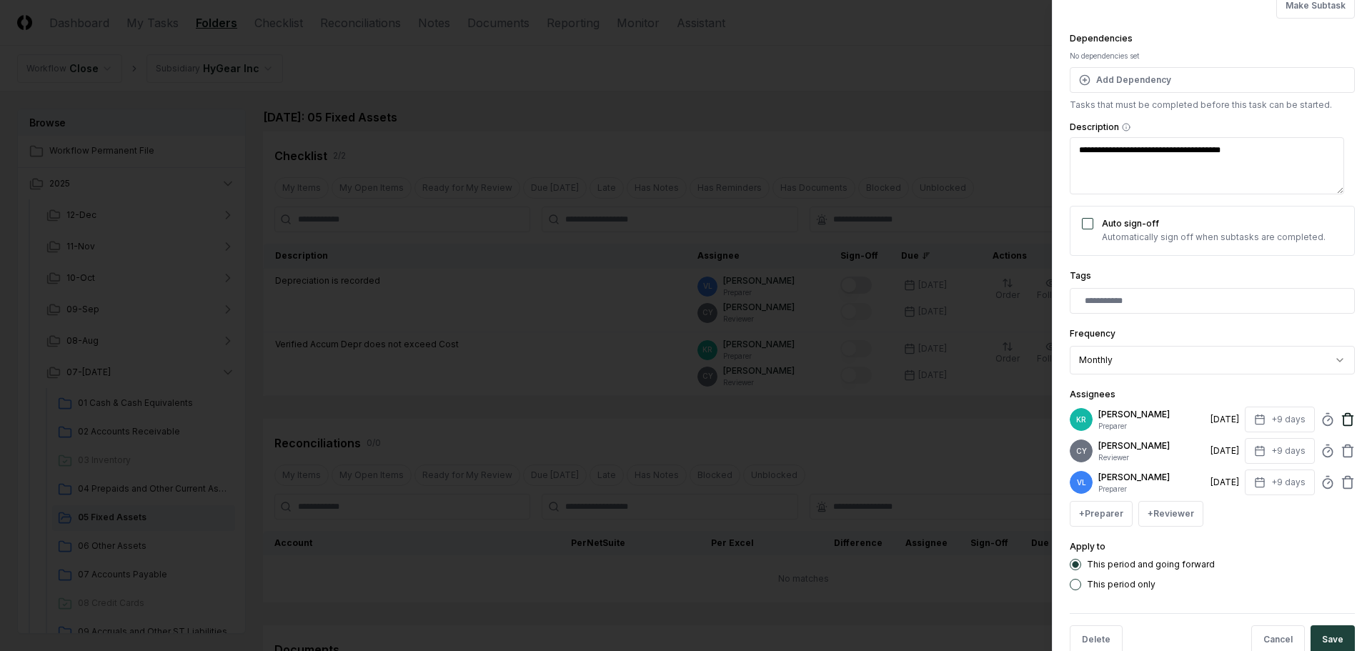
click at [1346, 414] on icon at bounding box center [1348, 415] width 5 height 2
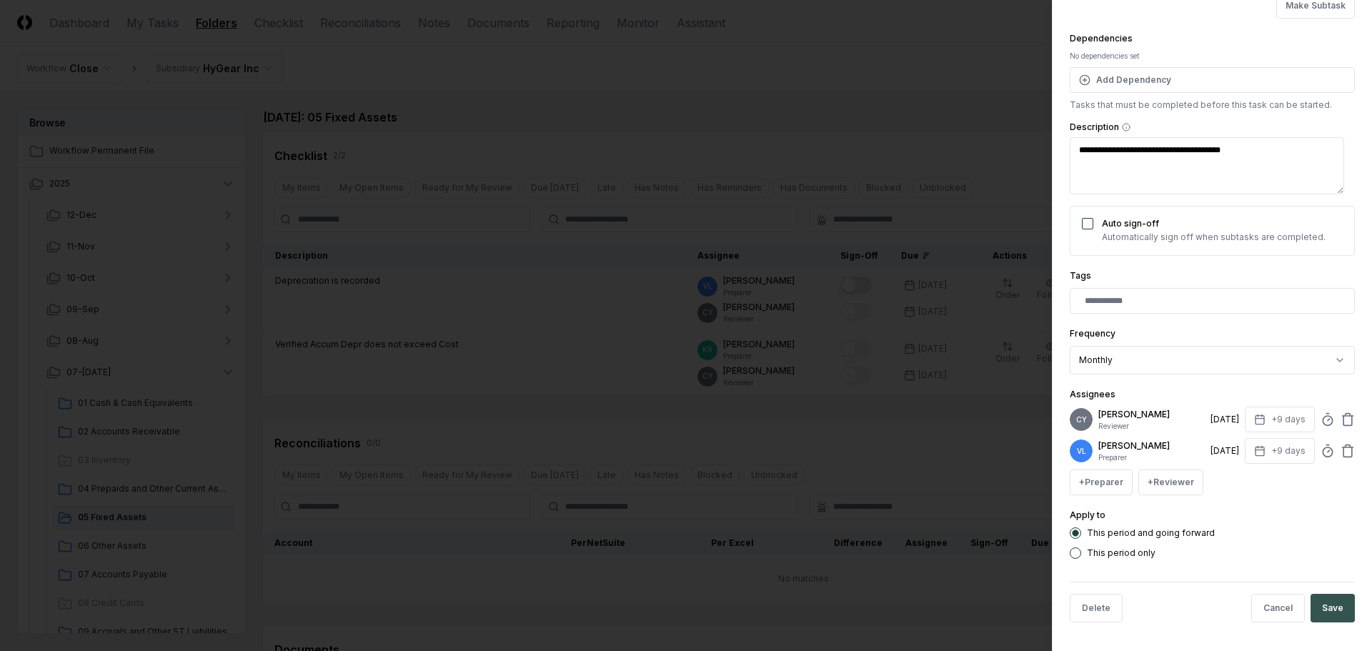
click at [1330, 612] on button "Save" at bounding box center [1333, 608] width 44 height 29
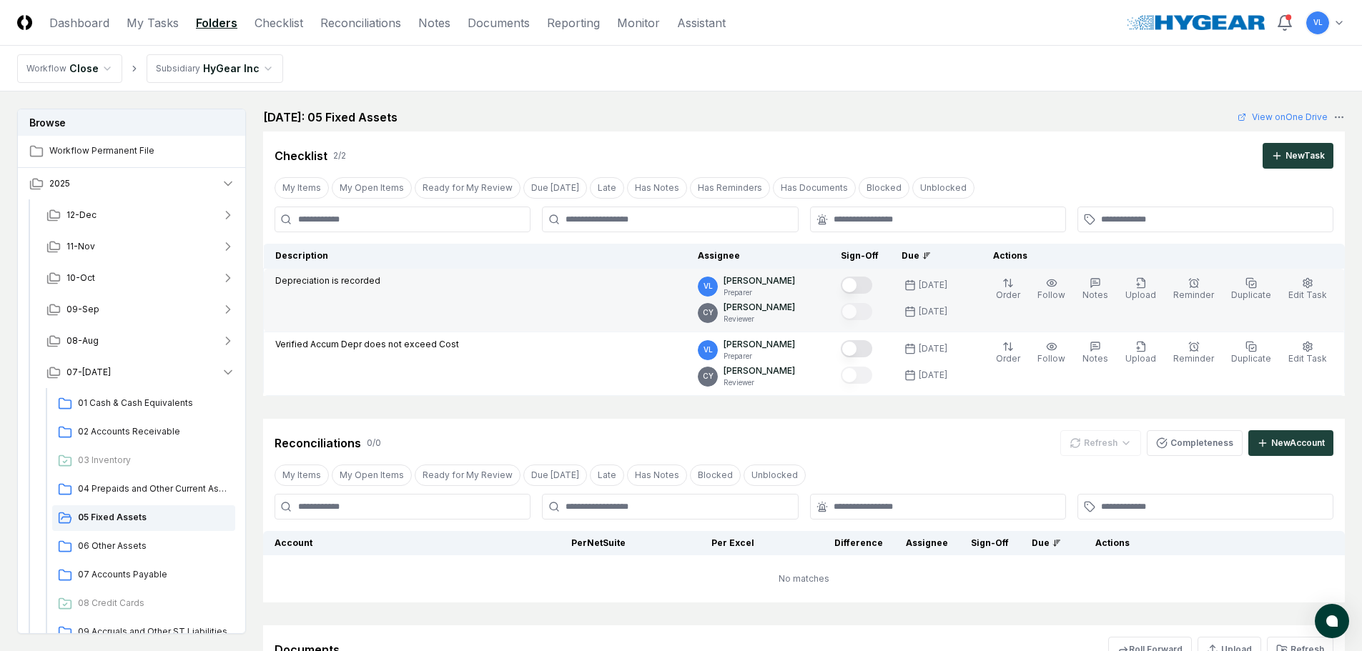
click at [874, 276] on div at bounding box center [860, 286] width 38 height 24
click at [872, 280] on button "Mark complete" at bounding box center [856, 285] width 31 height 17
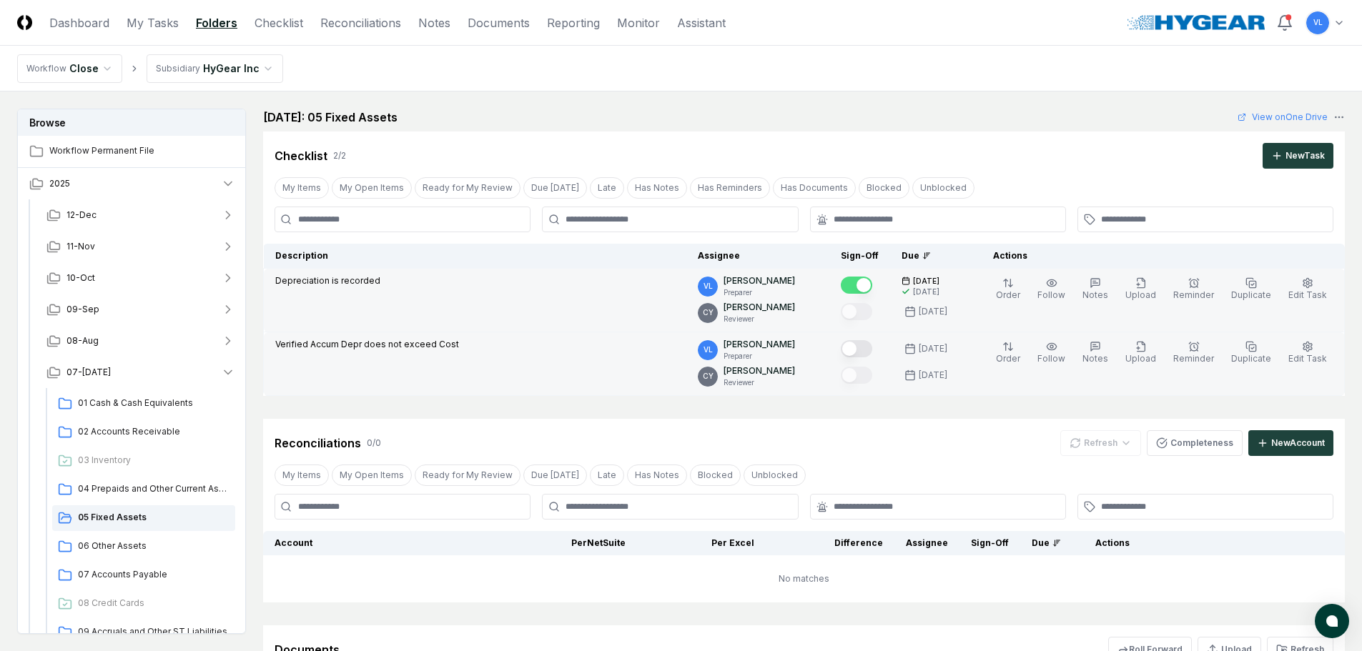
click at [872, 355] on button "Mark complete" at bounding box center [856, 348] width 31 height 17
click at [122, 549] on span "06 Other Assets" at bounding box center [154, 546] width 152 height 13
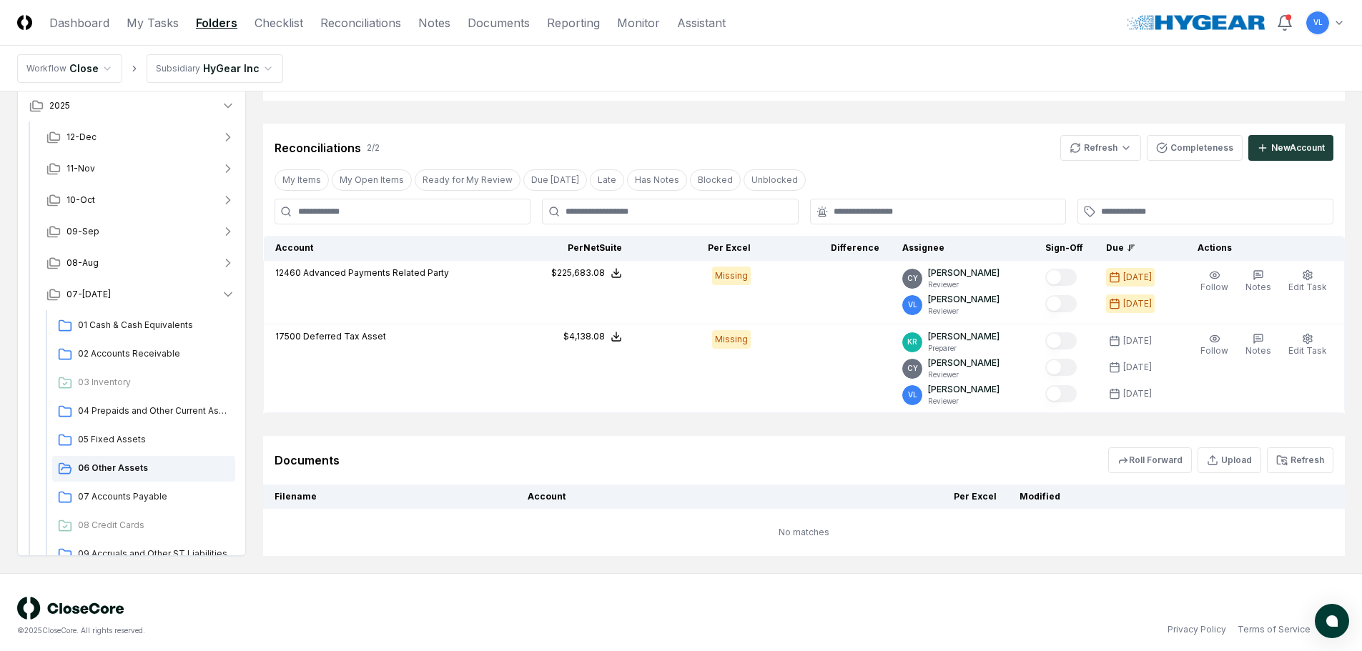
scroll to position [222, 0]
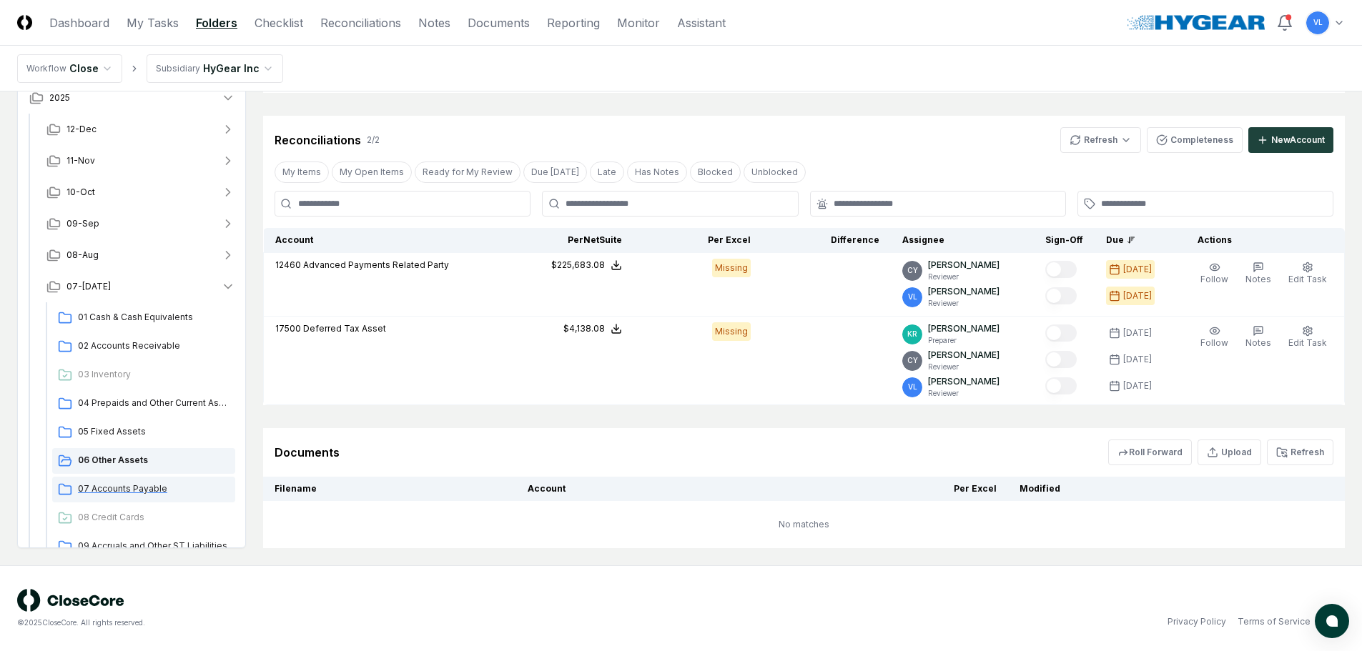
click at [145, 486] on span "07 Accounts Payable" at bounding box center [154, 488] width 152 height 13
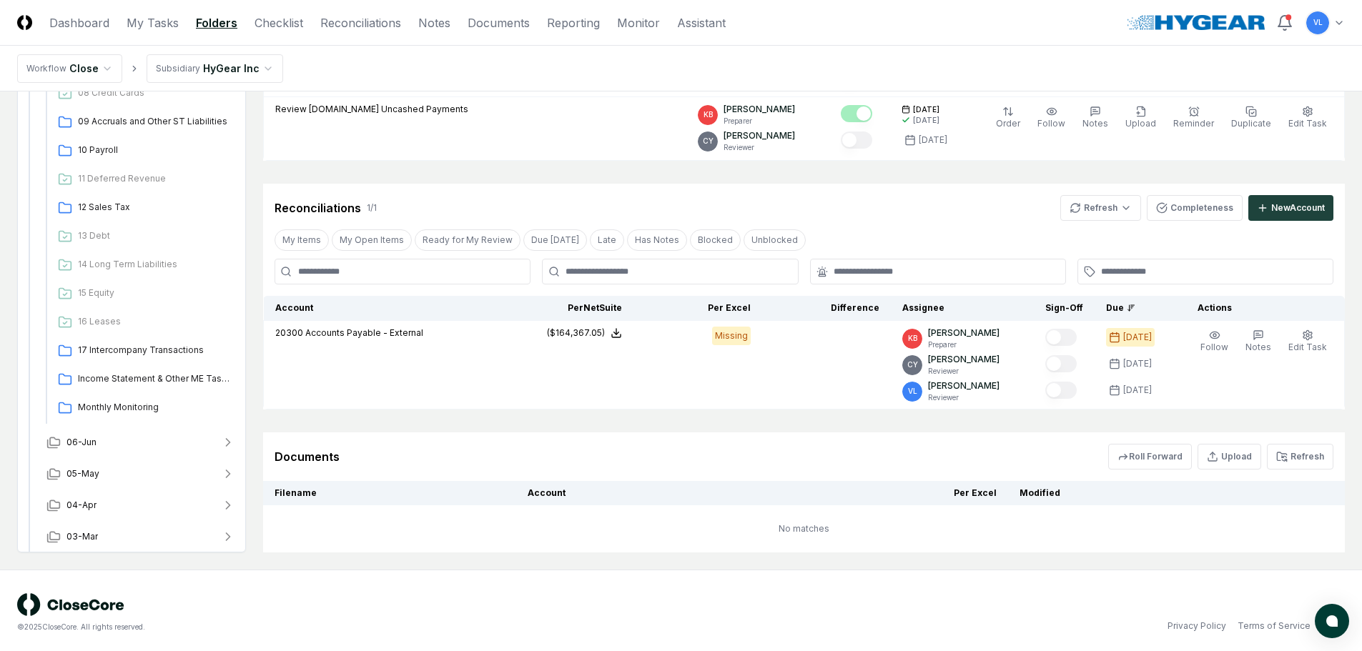
scroll to position [239, 0]
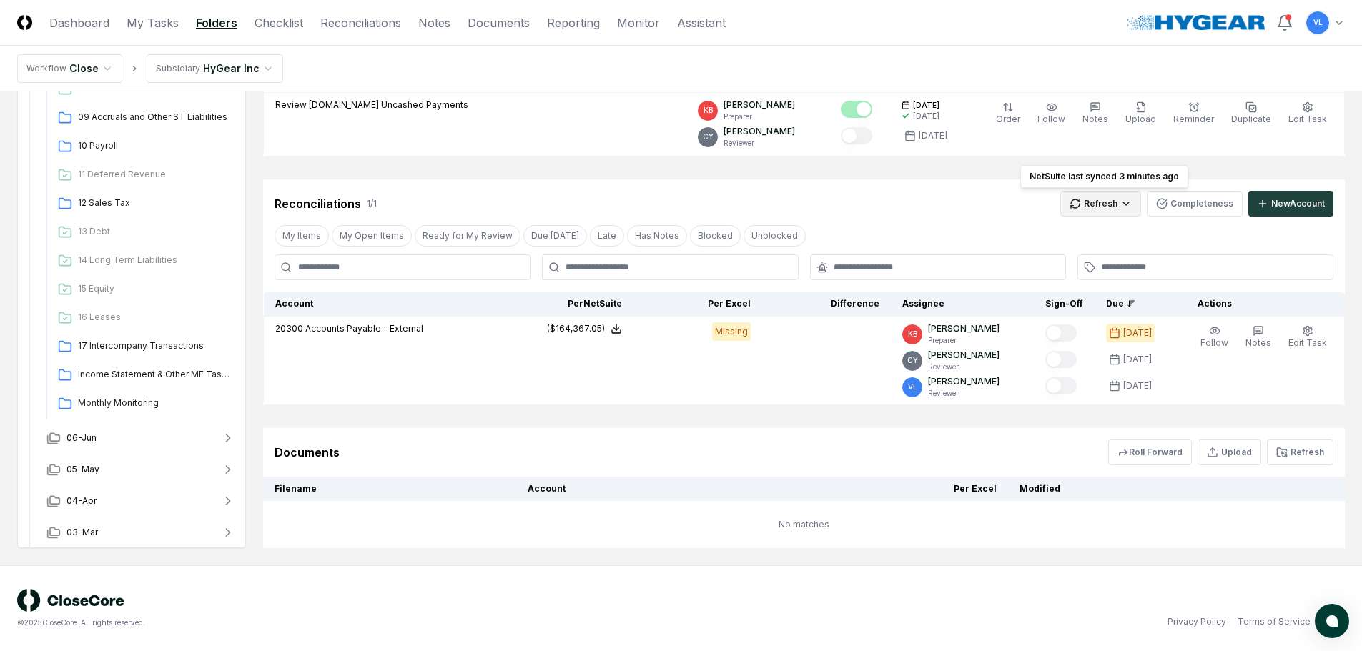
click at [1102, 203] on html "CloseCore Dashboard My Tasks Folders Checklist Reconciliations Notes Documents …" at bounding box center [681, 206] width 1362 height 891
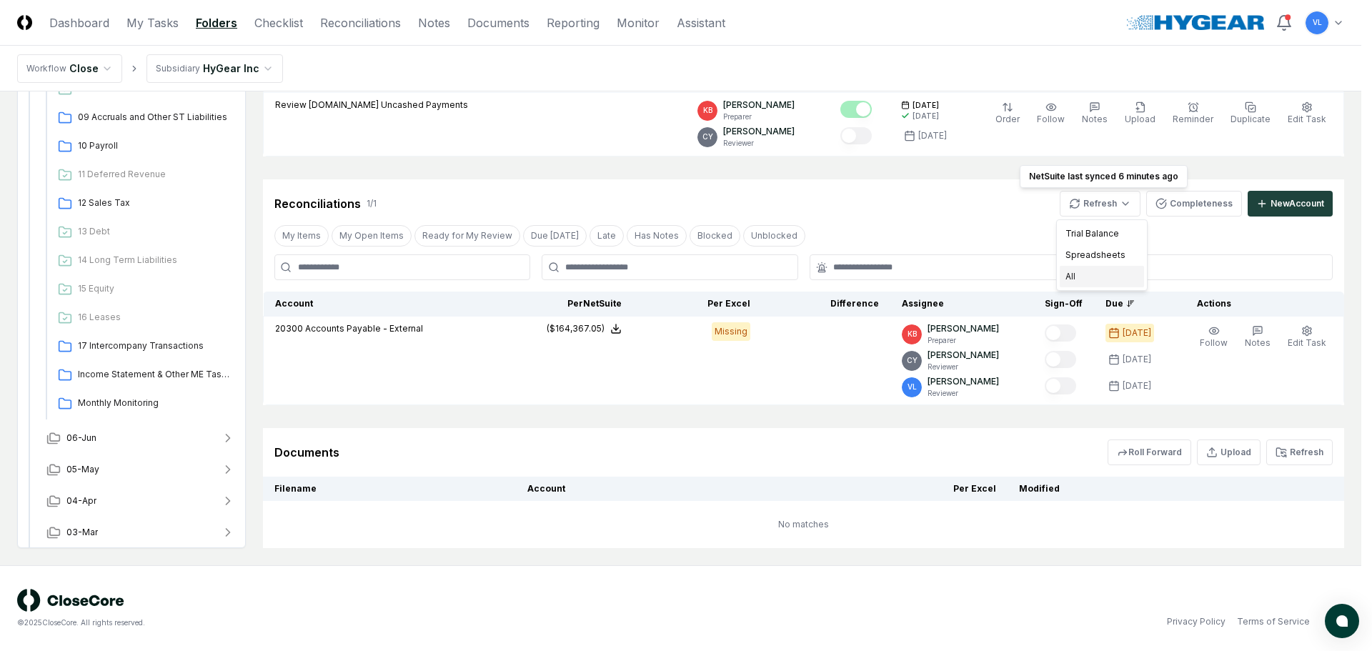
click at [1088, 282] on div "All" at bounding box center [1102, 276] width 84 height 21
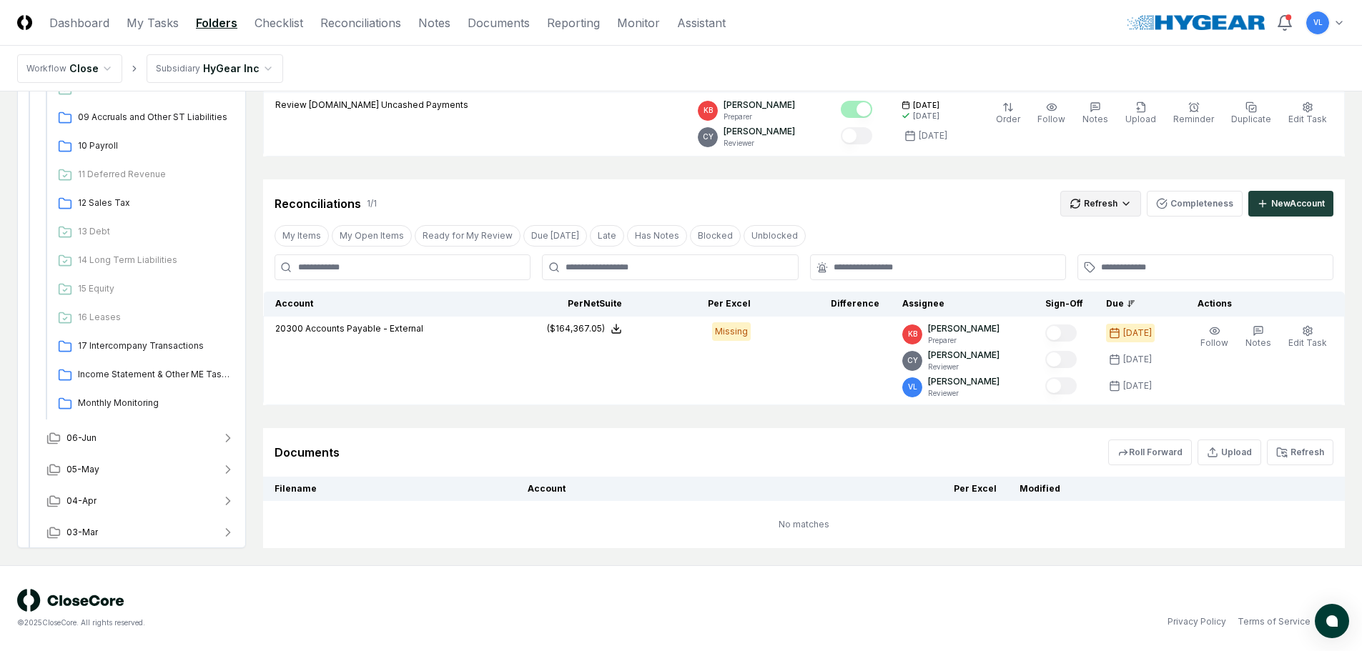
click at [1107, 206] on html "CloseCore Dashboard My Tasks Folders Checklist Reconciliations Notes Documents …" at bounding box center [681, 206] width 1362 height 891
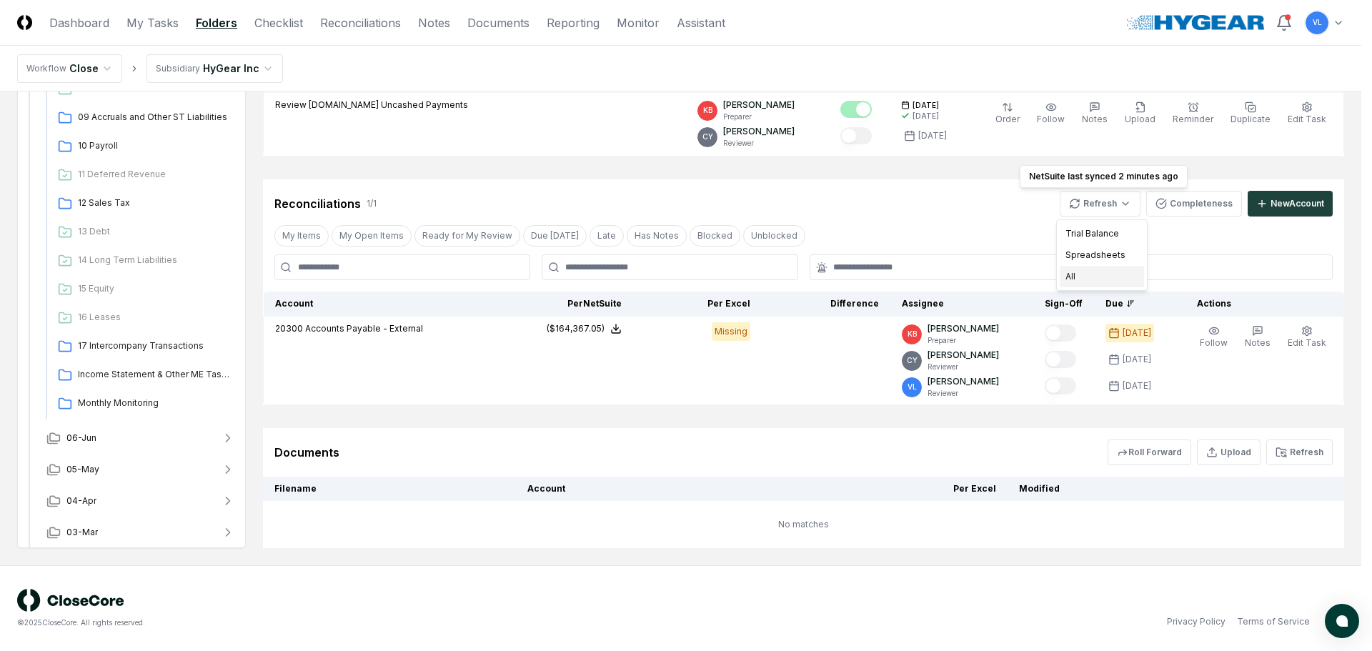
click at [1089, 276] on div "All" at bounding box center [1102, 276] width 84 height 21
click at [1107, 213] on html "CloseCore Dashboard My Tasks Folders Checklist Reconciliations Notes Documents …" at bounding box center [681, 206] width 1362 height 891
click at [1092, 274] on div "All" at bounding box center [1102, 276] width 84 height 21
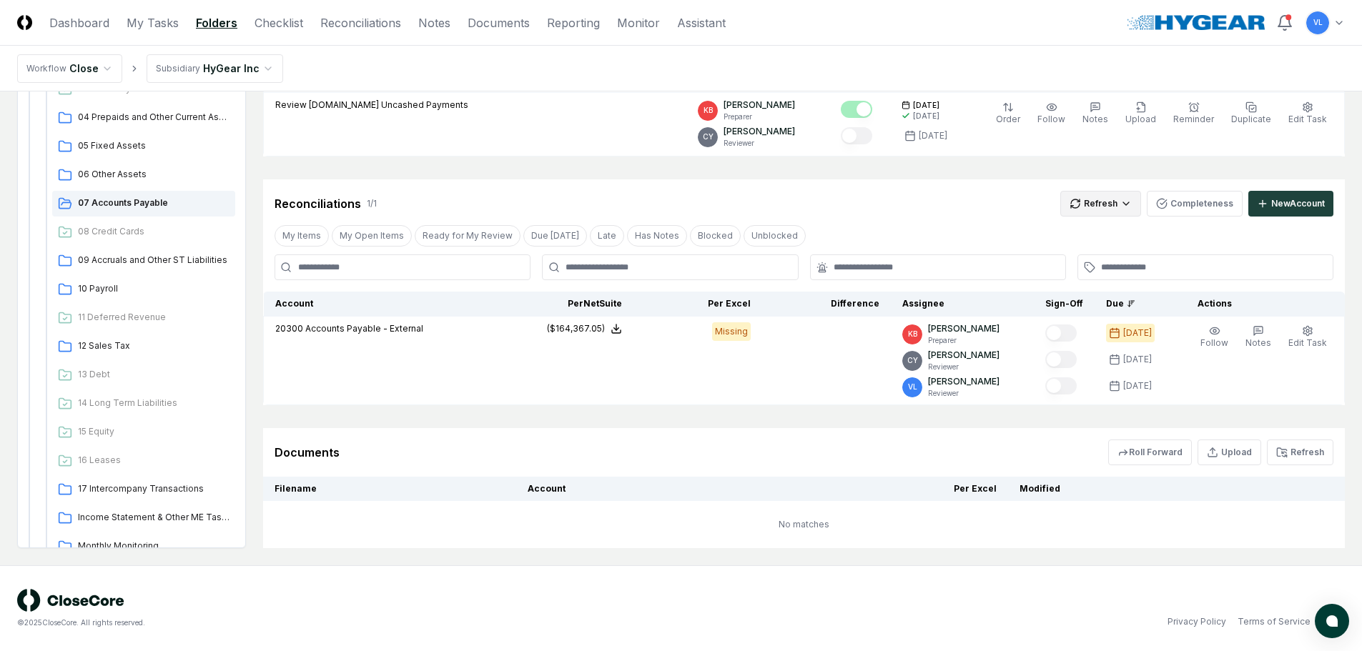
click at [1086, 203] on html "CloseCore Dashboard My Tasks Folders Checklist Reconciliations Notes Documents …" at bounding box center [681, 206] width 1362 height 891
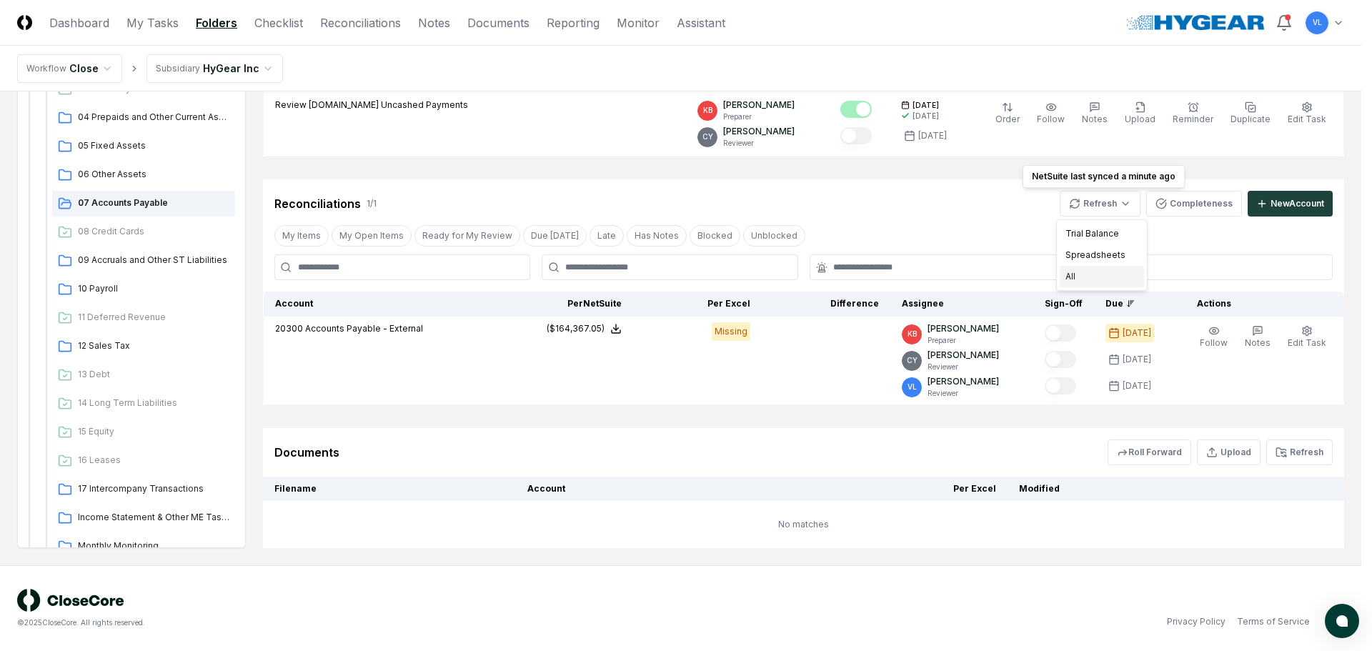
click at [1094, 277] on div "All" at bounding box center [1102, 276] width 84 height 21
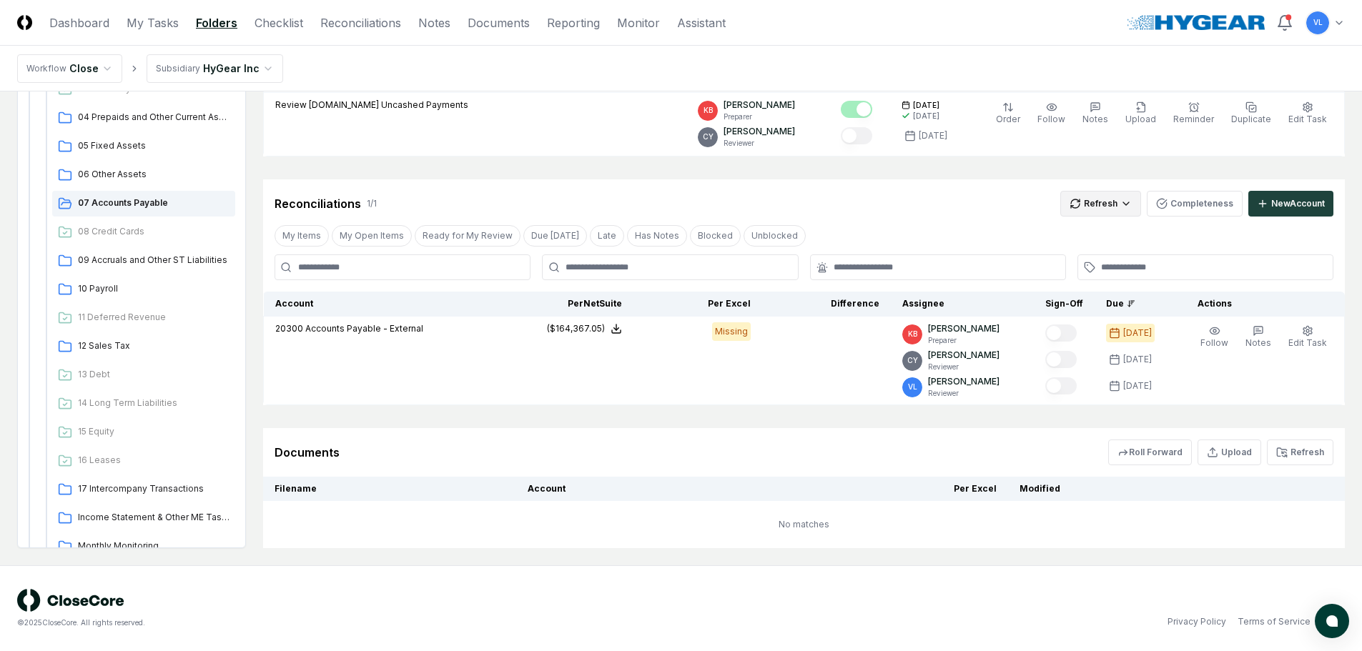
click at [1097, 200] on html "CloseCore Dashboard My Tasks Folders Checklist Reconciliations Notes Documents …" at bounding box center [681, 206] width 1362 height 891
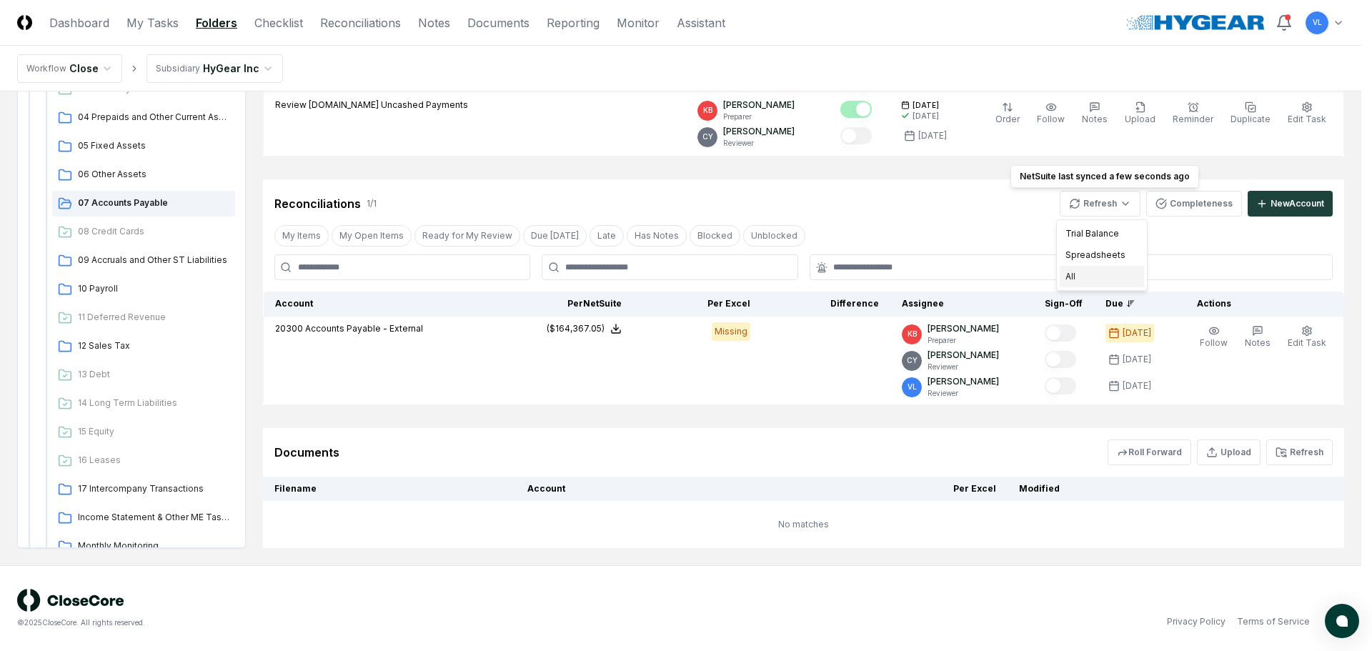
click at [1097, 271] on div "All" at bounding box center [1102, 276] width 84 height 21
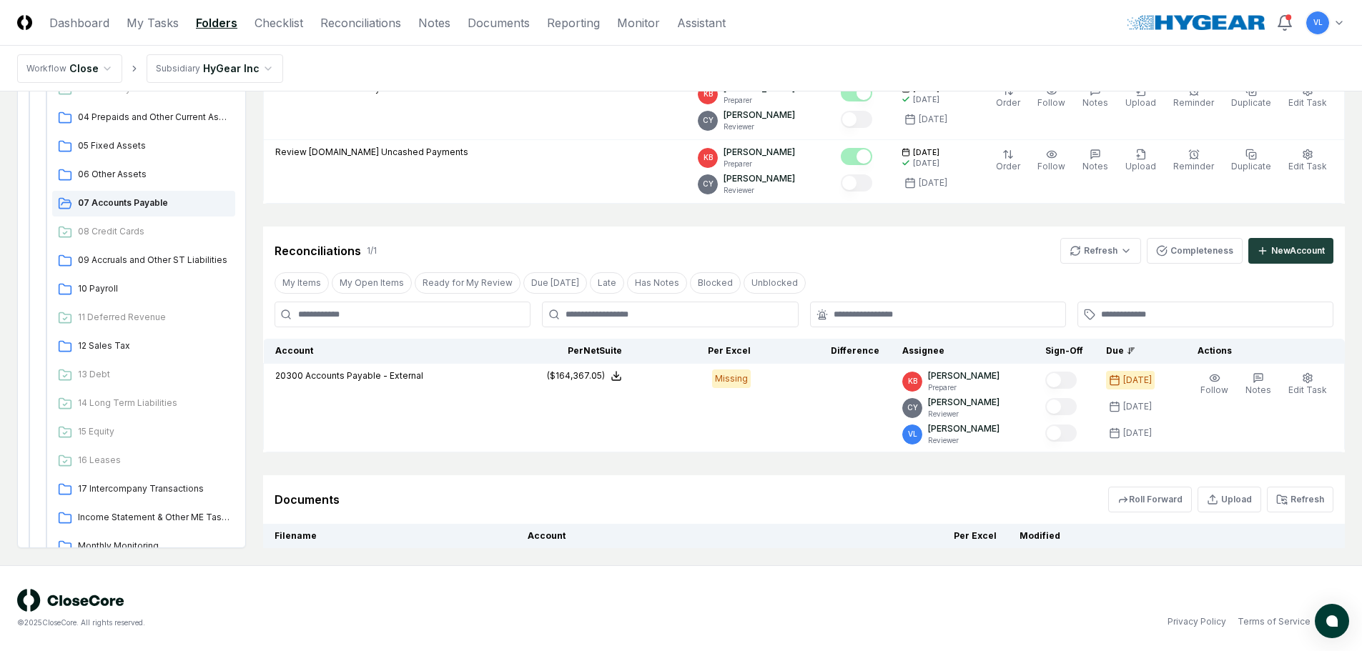
scroll to position [231, 0]
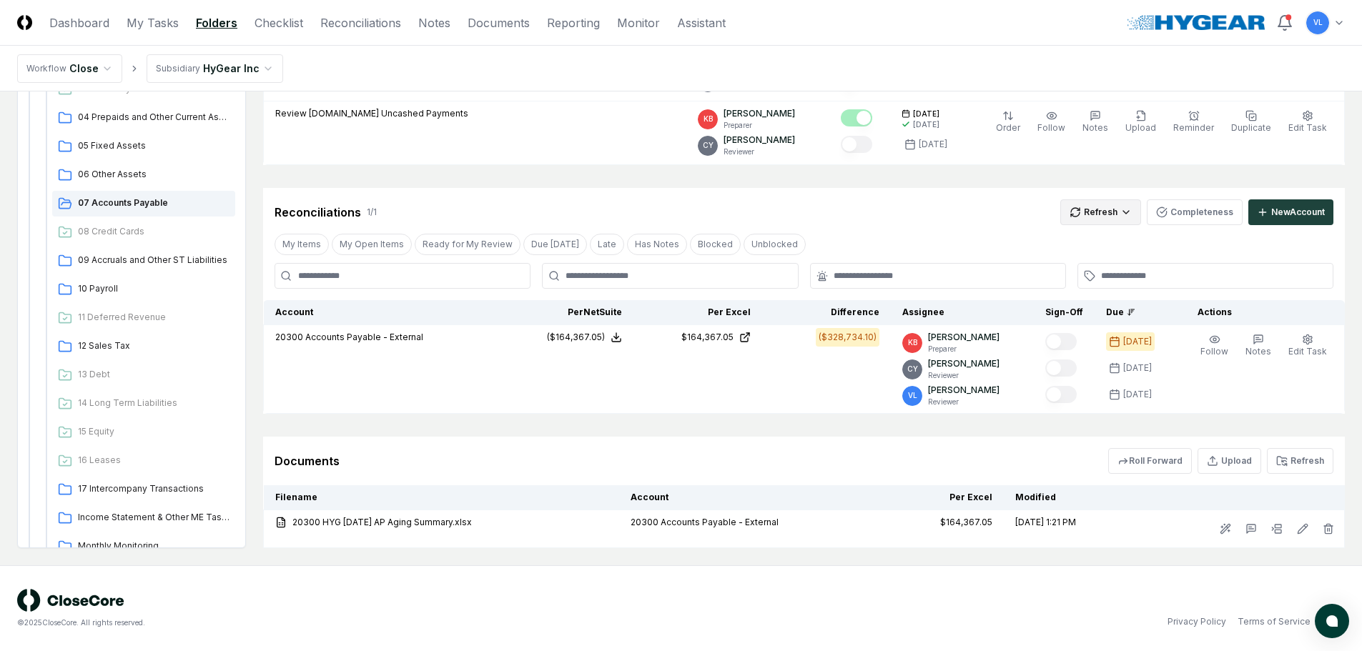
click at [1101, 210] on html "CloseCore Dashboard My Tasks Folders Checklist Reconciliations Notes Documents …" at bounding box center [681, 210] width 1362 height 882
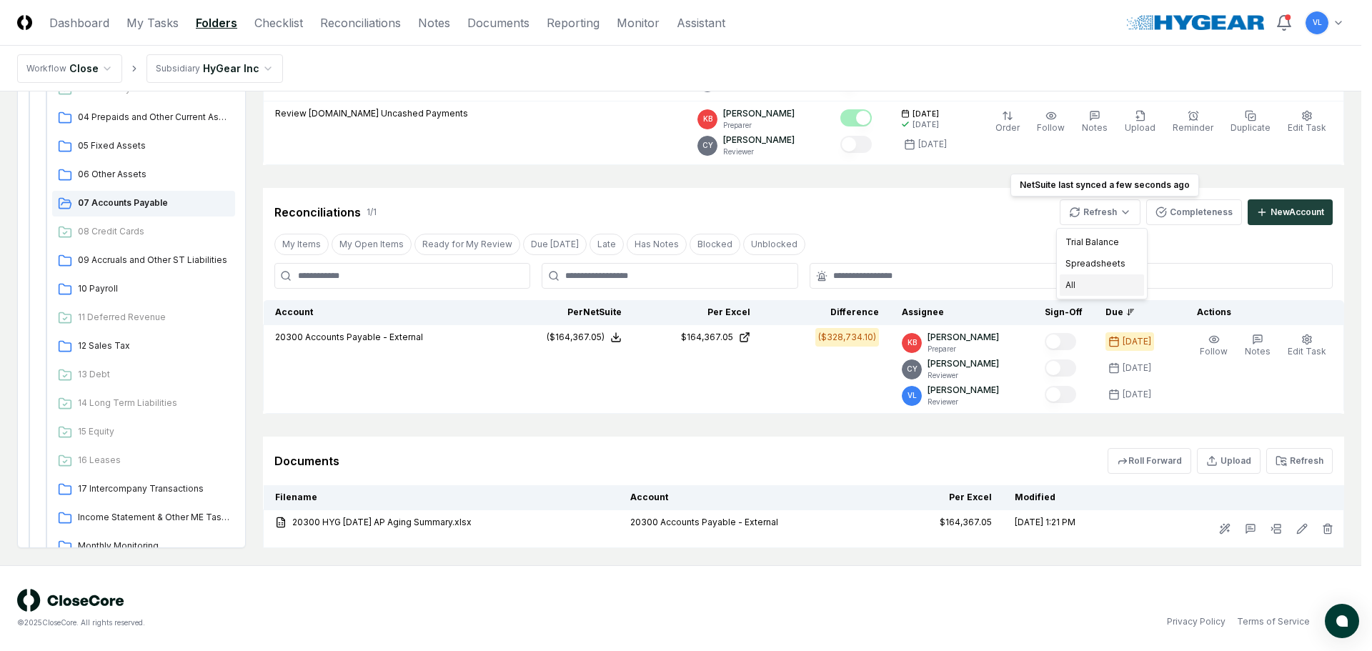
click at [1098, 293] on div "All" at bounding box center [1102, 284] width 84 height 21
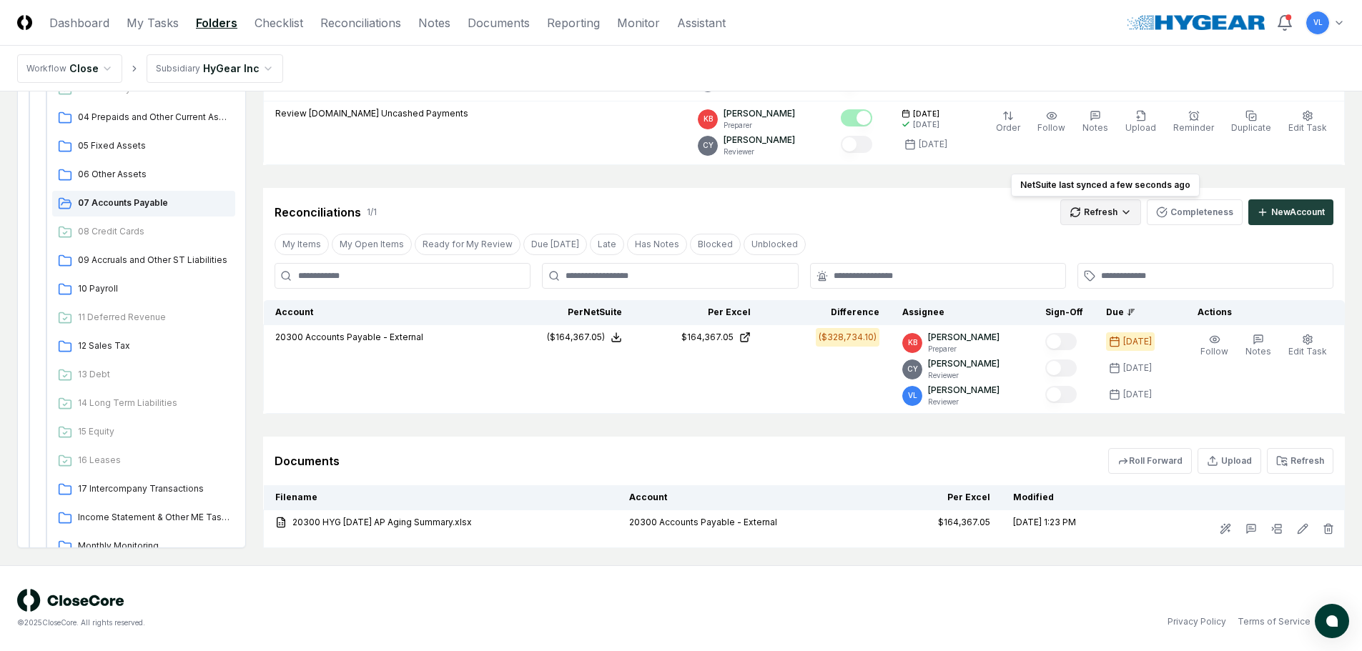
click at [1106, 214] on html "CloseCore Dashboard My Tasks Folders Checklist Reconciliations Notes Documents …" at bounding box center [681, 210] width 1362 height 882
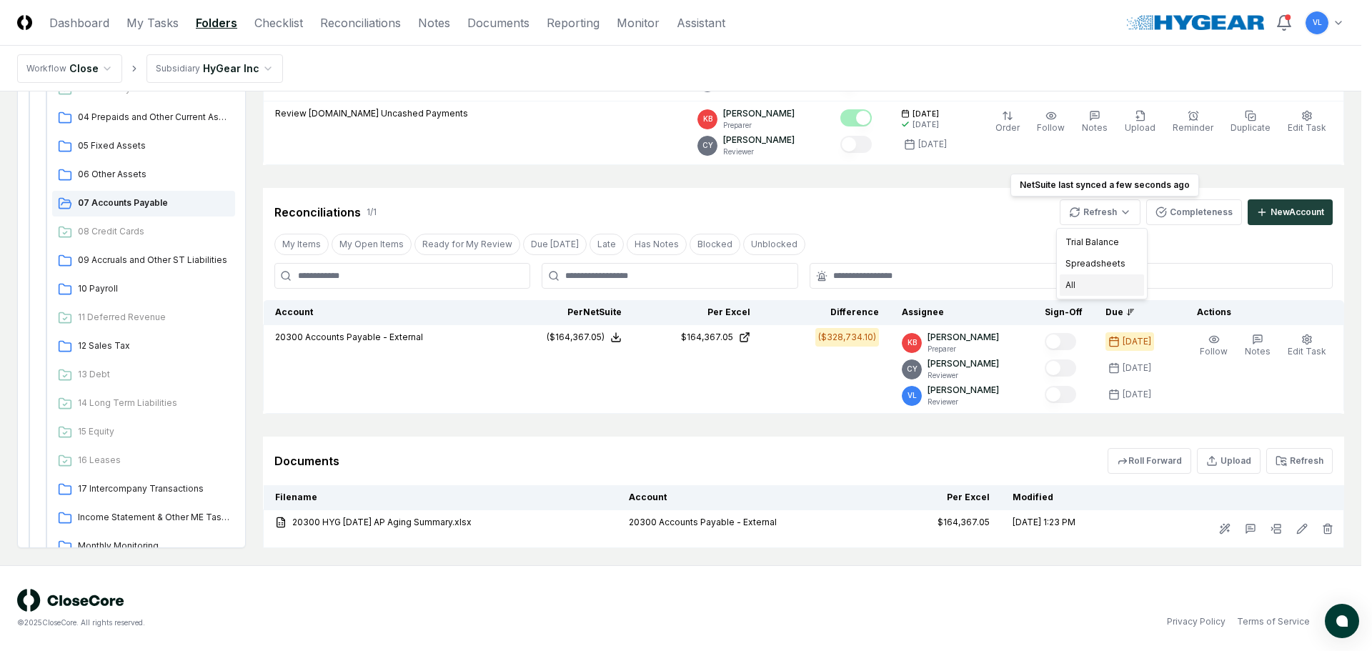
click at [1079, 289] on div "All" at bounding box center [1102, 284] width 84 height 21
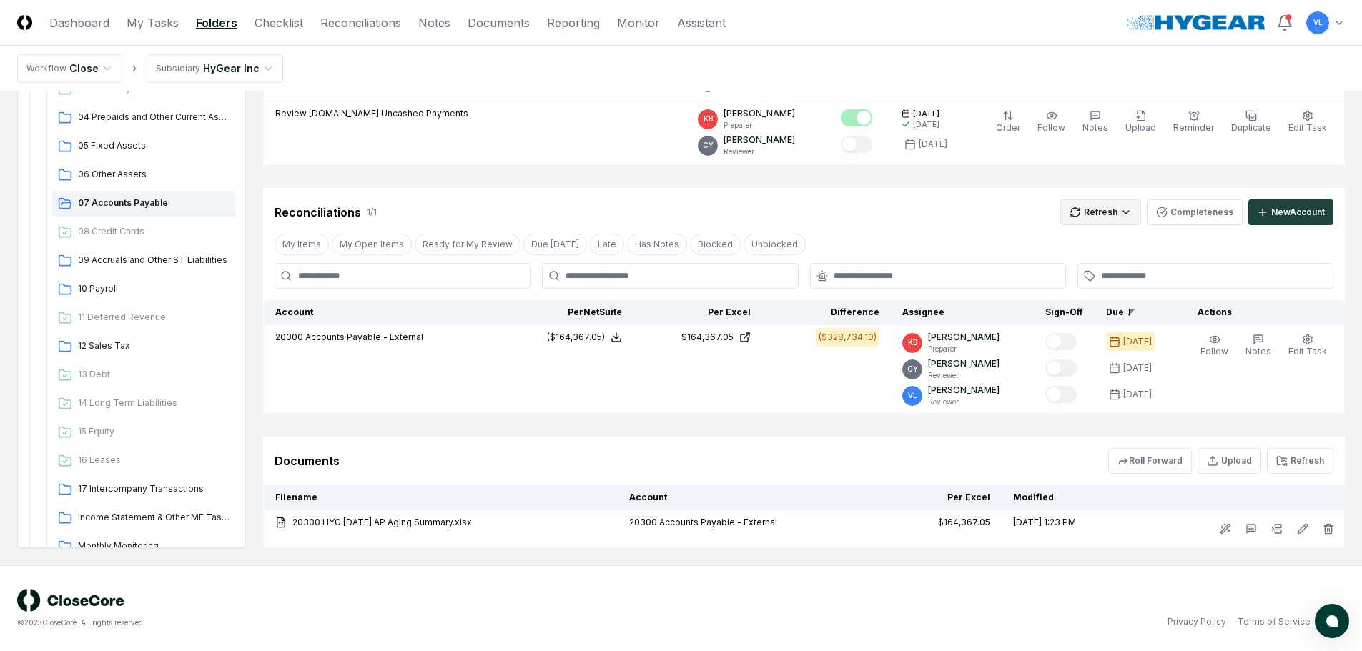
click at [1106, 215] on html "CloseCore Dashboard My Tasks Folders Checklist Reconciliations Notes Documents …" at bounding box center [681, 210] width 1362 height 882
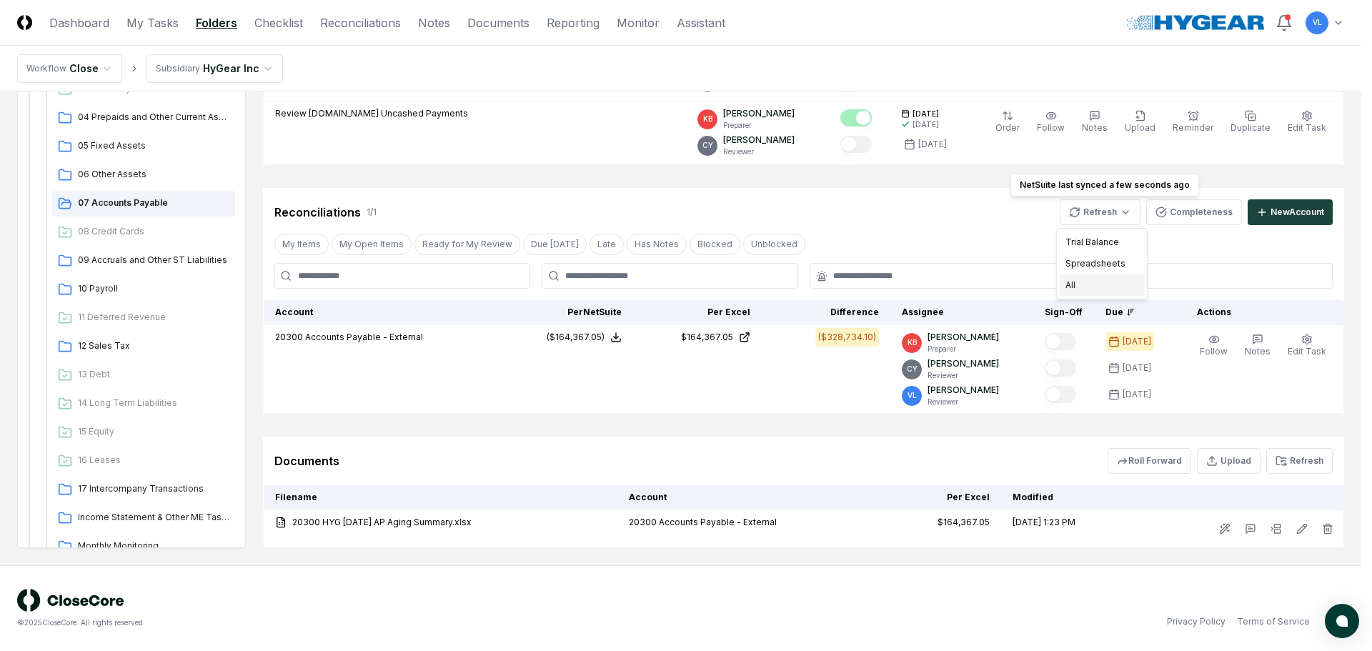
click at [1082, 289] on div "All" at bounding box center [1102, 284] width 84 height 21
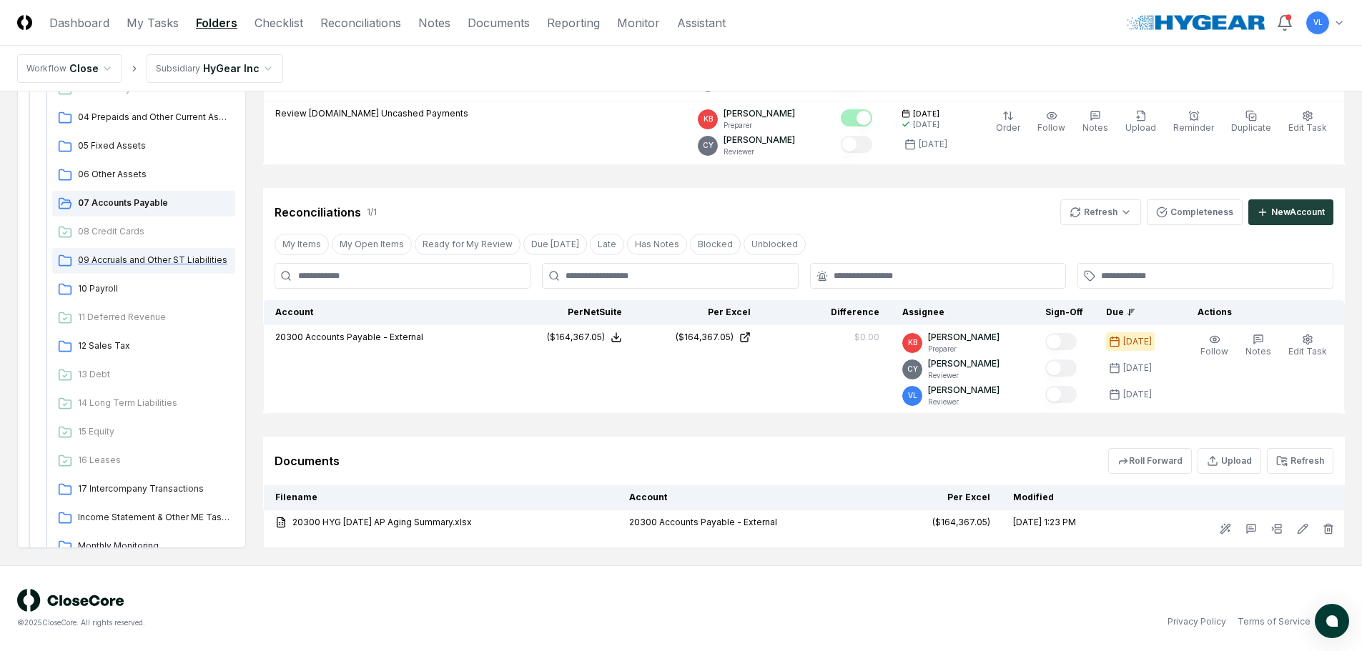
click at [144, 257] on span "09 Accruals and Other ST Liabilities" at bounding box center [154, 260] width 152 height 13
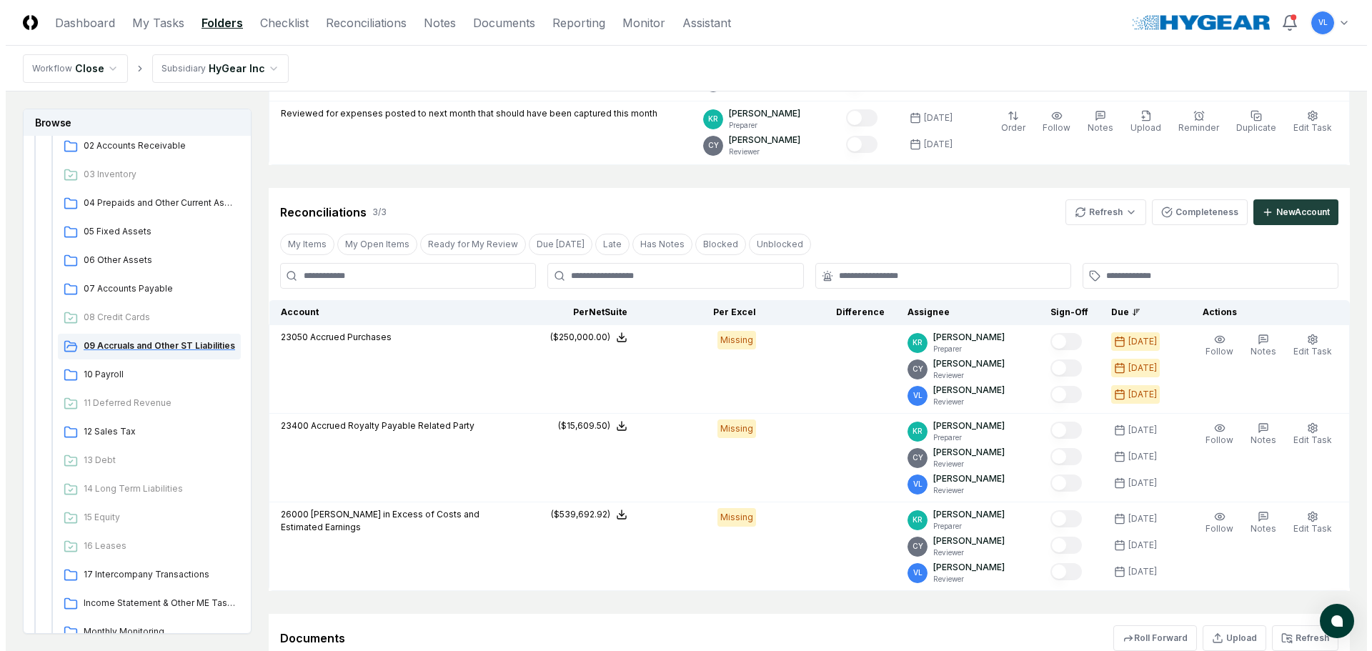
scroll to position [0, 0]
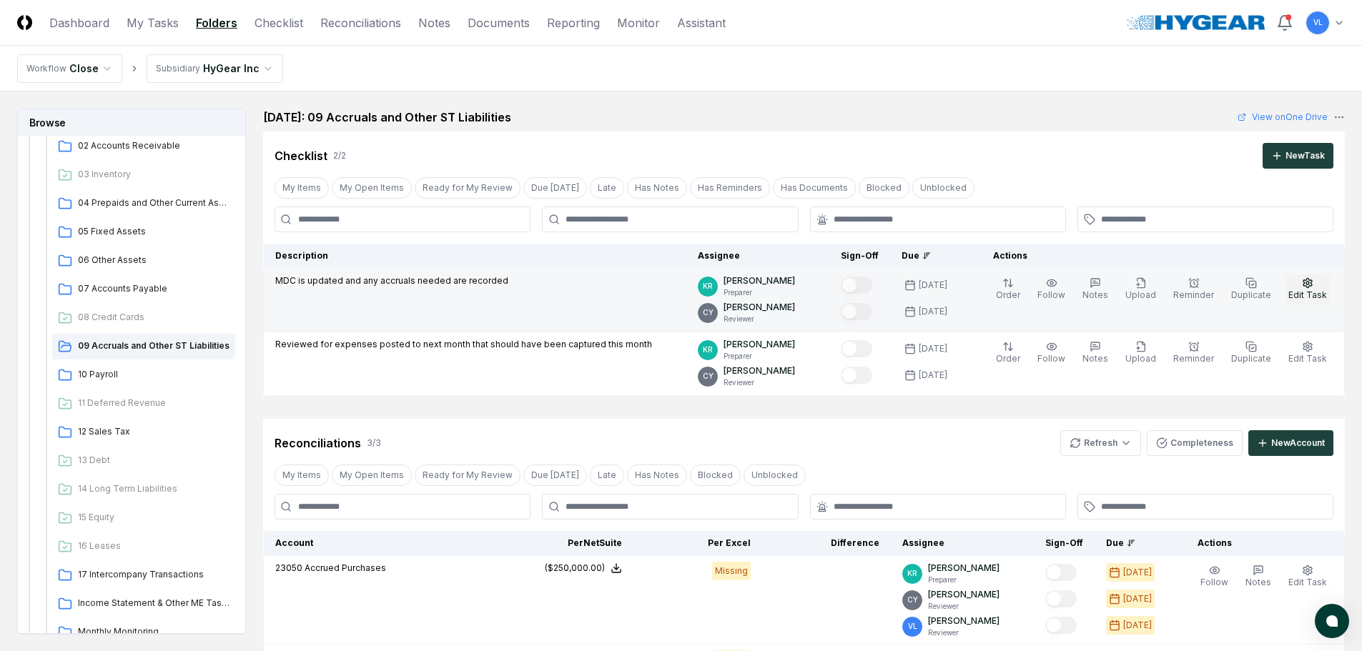
click at [1315, 284] on button "Edit Task" at bounding box center [1307, 289] width 44 height 30
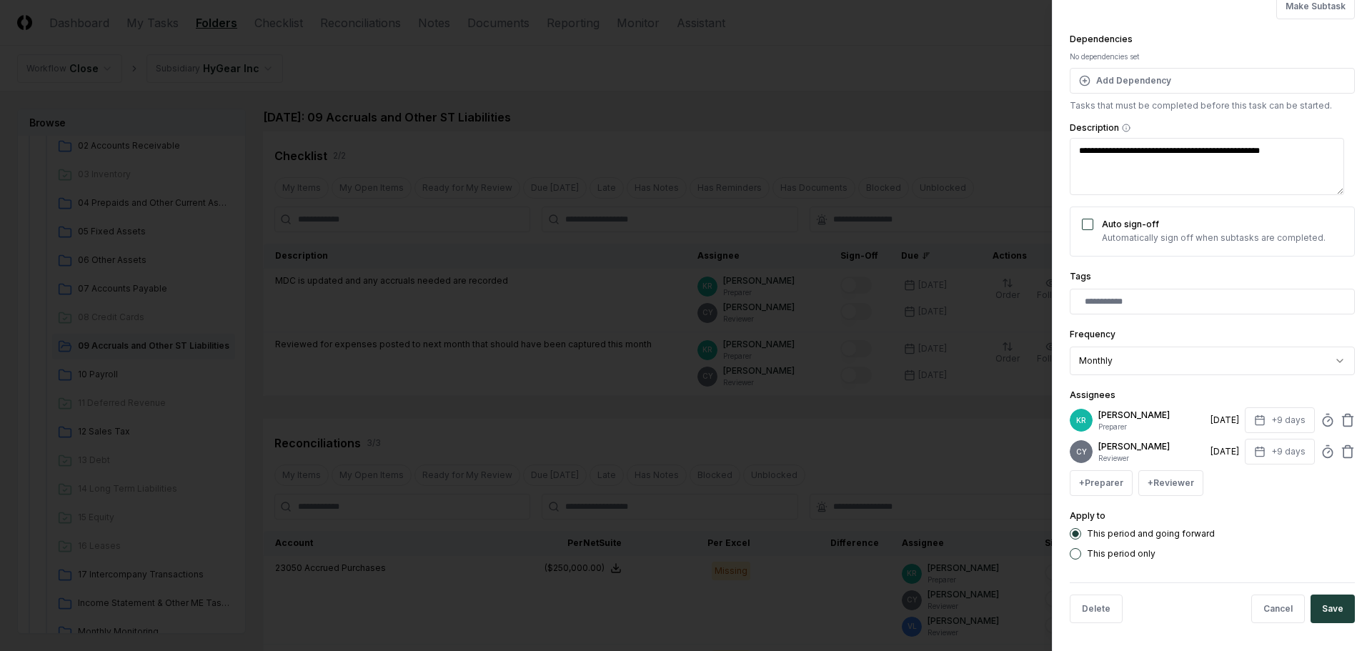
scroll to position [125, 0]
click at [1108, 487] on button "+ Preparer" at bounding box center [1101, 483] width 63 height 26
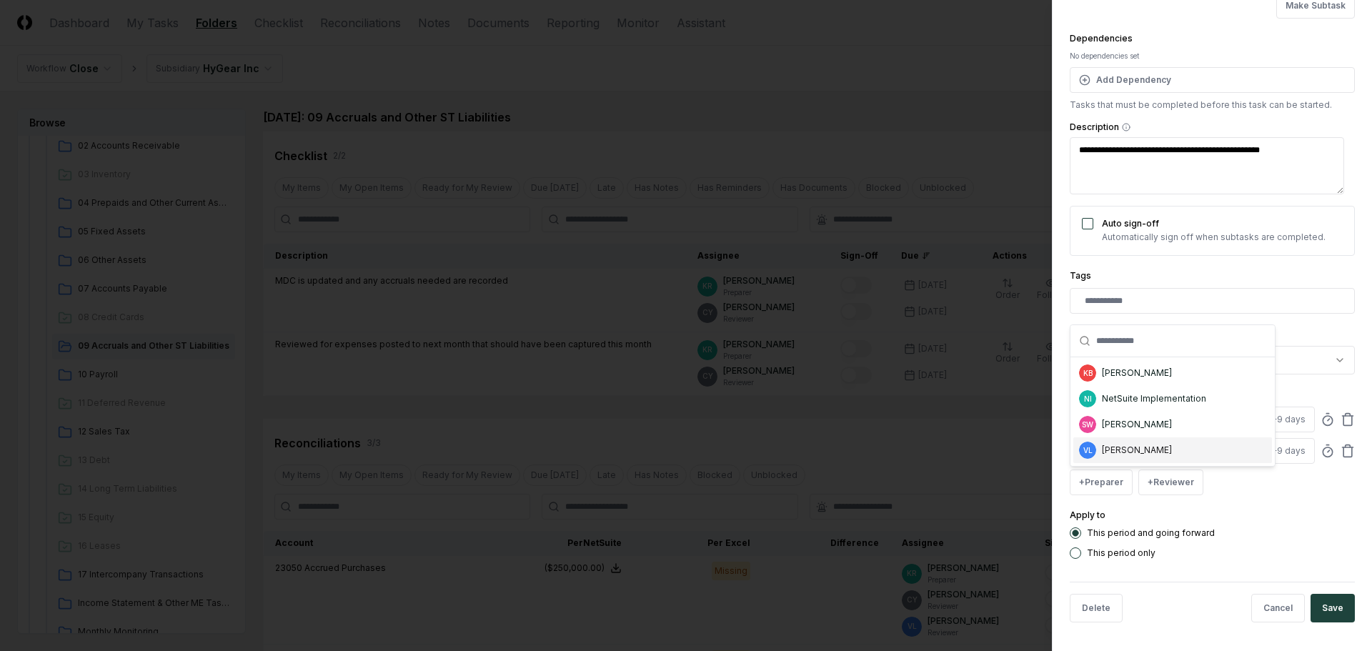
click at [1099, 442] on div "VL Valerie Laurence" at bounding box center [1173, 450] width 199 height 26
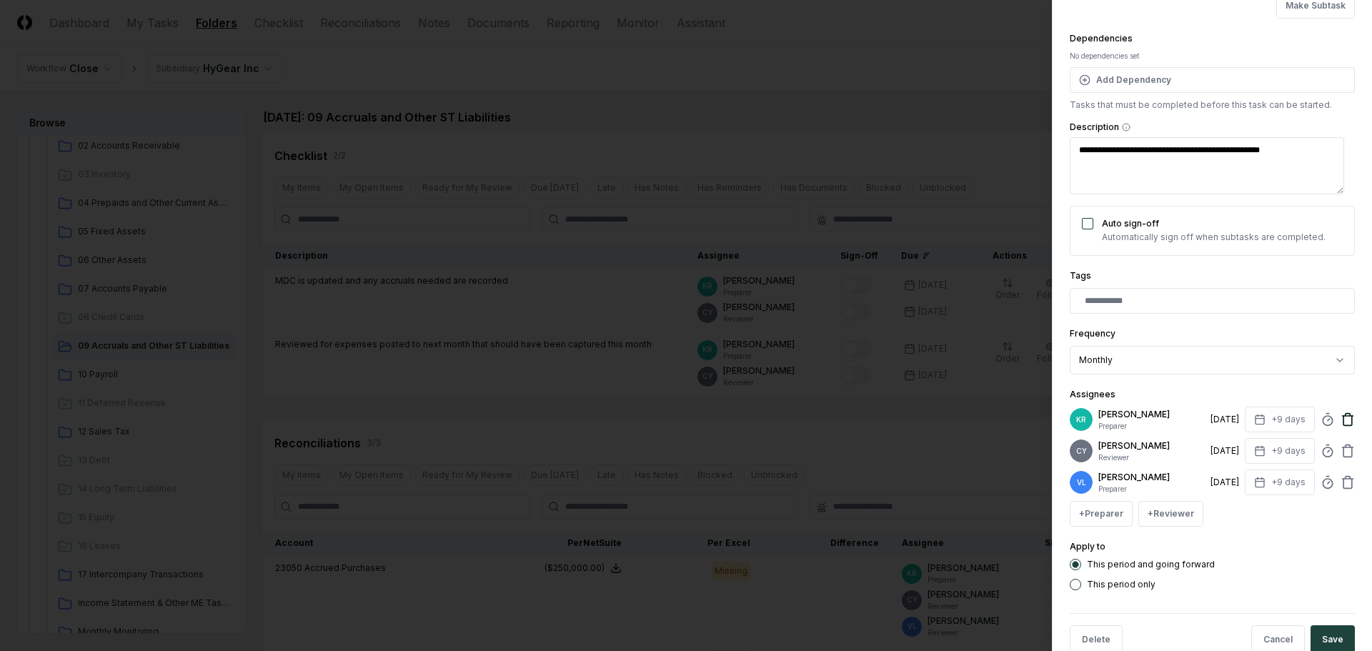
click at [1341, 415] on icon at bounding box center [1348, 419] width 14 height 14
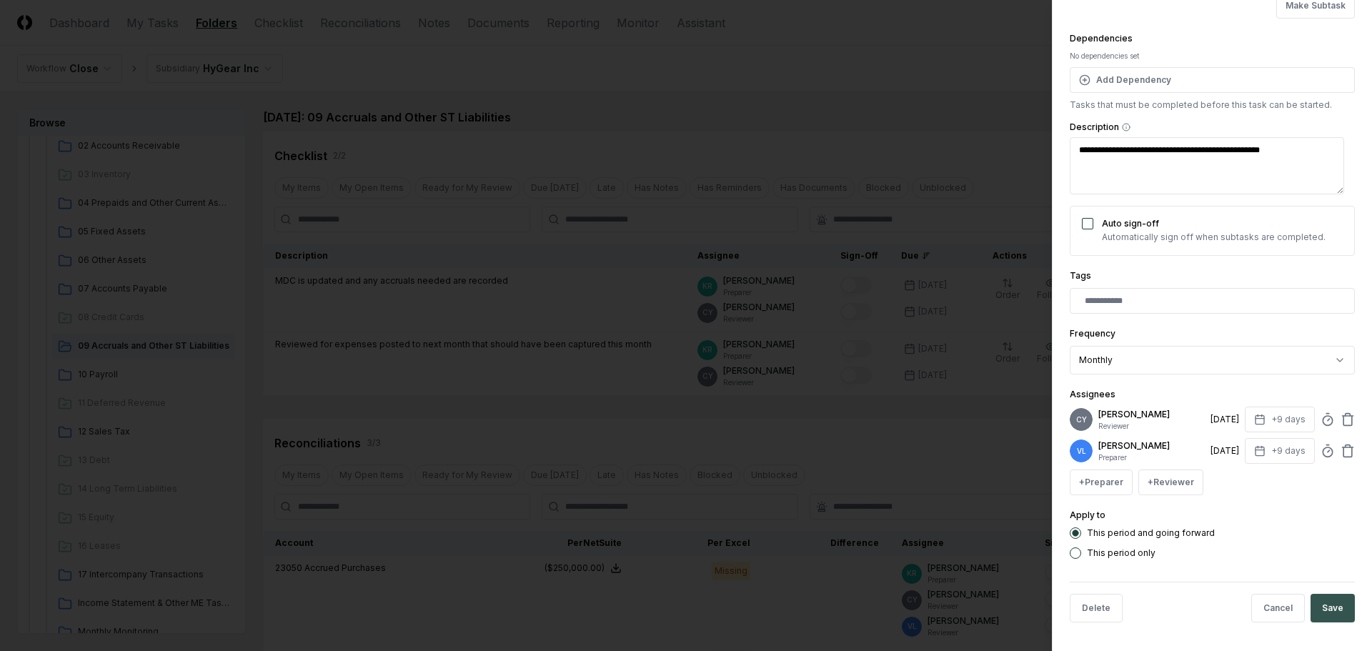
click at [1320, 601] on button "Save" at bounding box center [1333, 608] width 44 height 29
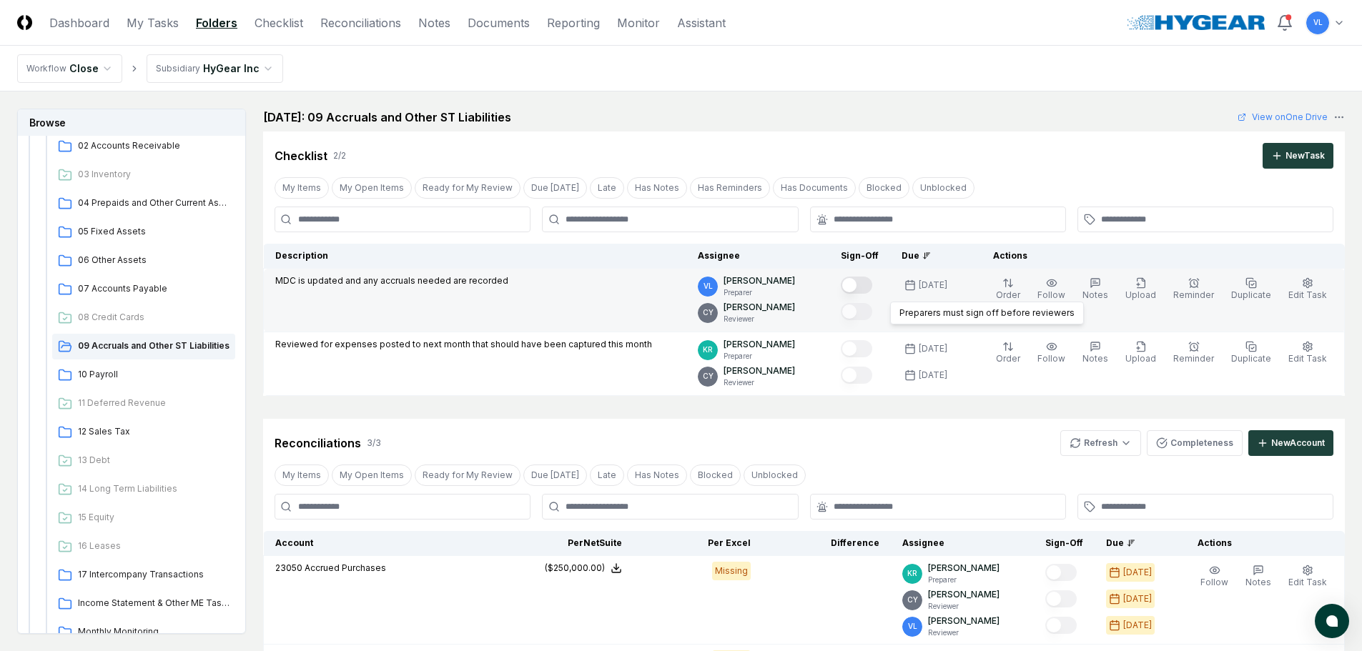
click at [872, 276] on div at bounding box center [860, 286] width 38 height 24
click at [871, 280] on button "Mark complete" at bounding box center [856, 285] width 31 height 17
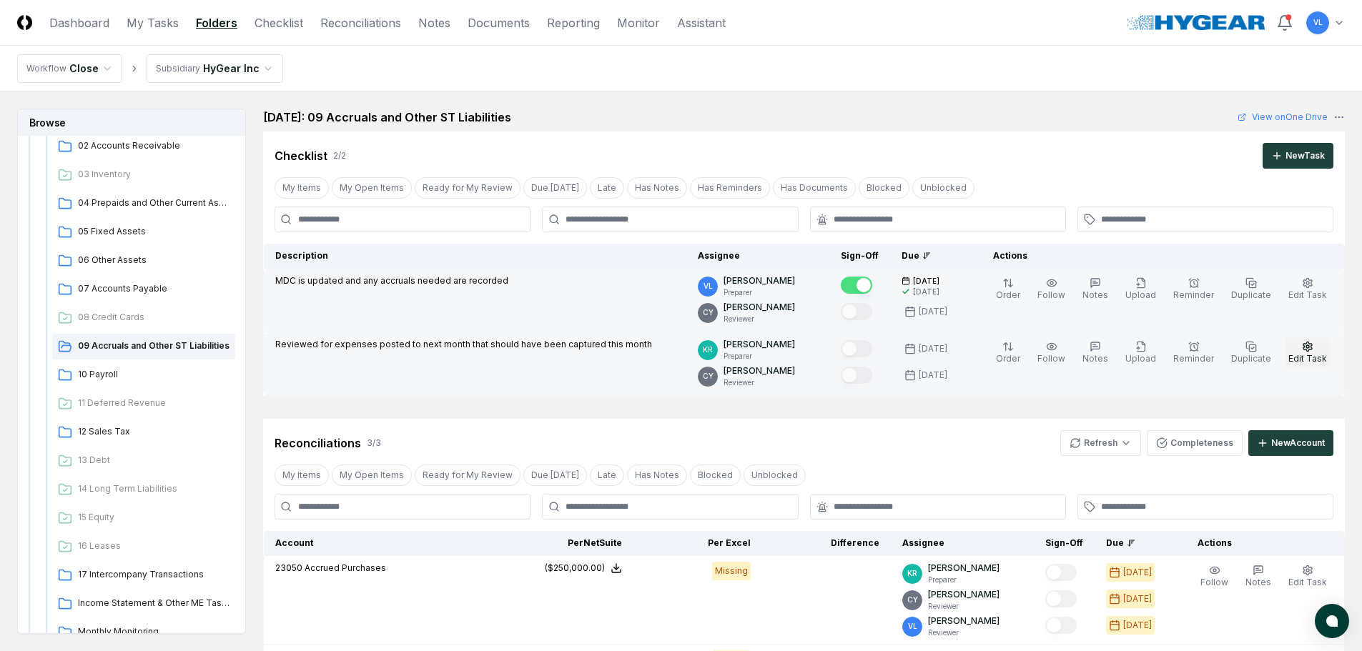
click at [1309, 345] on circle "button" at bounding box center [1307, 346] width 3 height 3
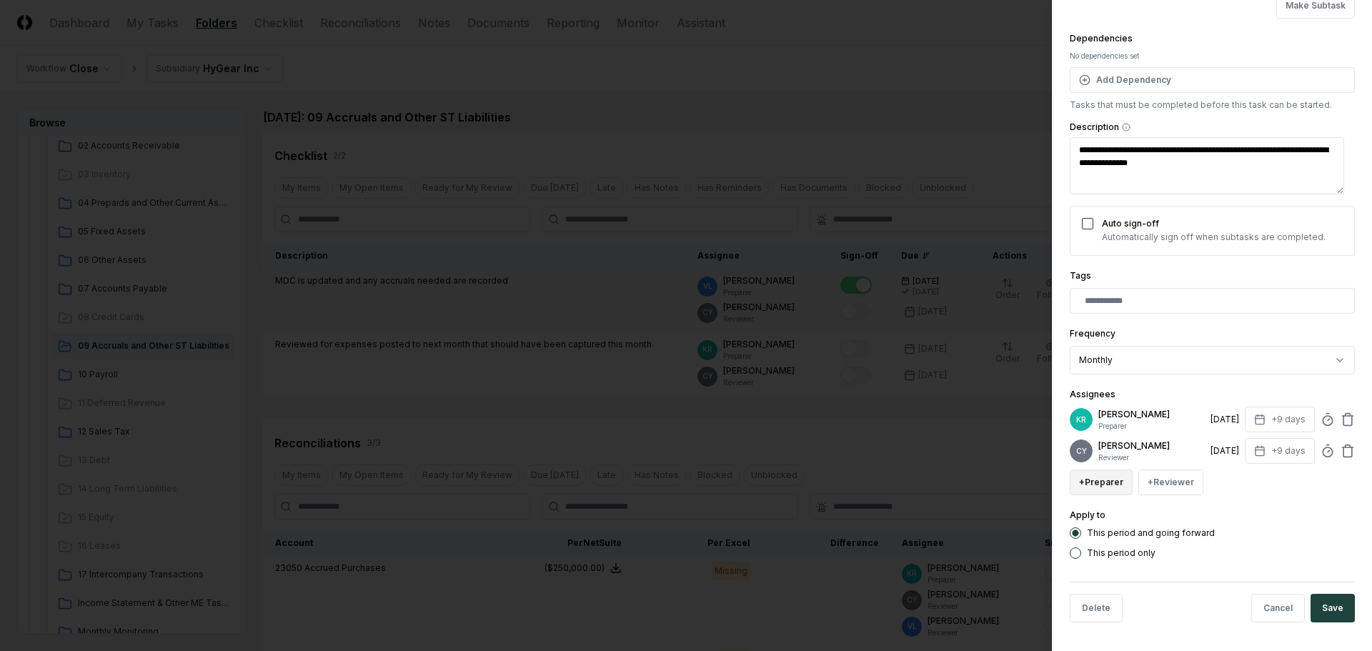
click at [1097, 482] on button "+ Preparer" at bounding box center [1101, 483] width 63 height 26
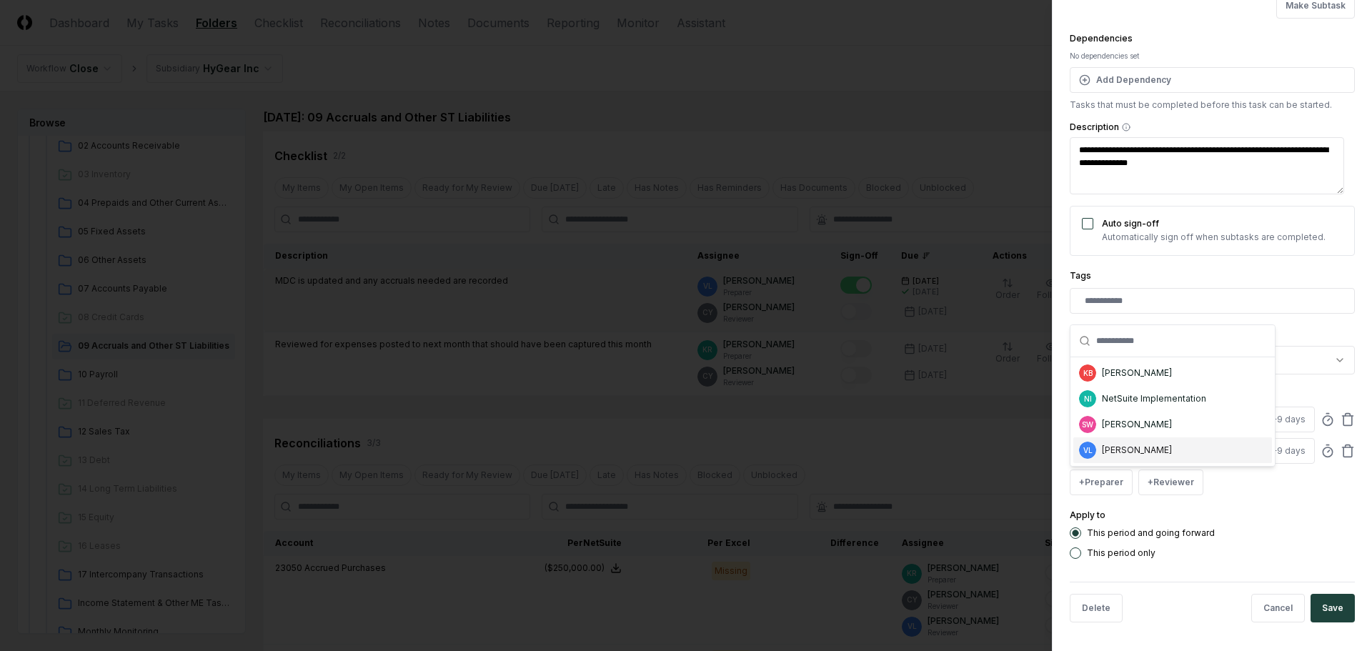
click at [1107, 454] on div "[PERSON_NAME]" at bounding box center [1137, 450] width 70 height 13
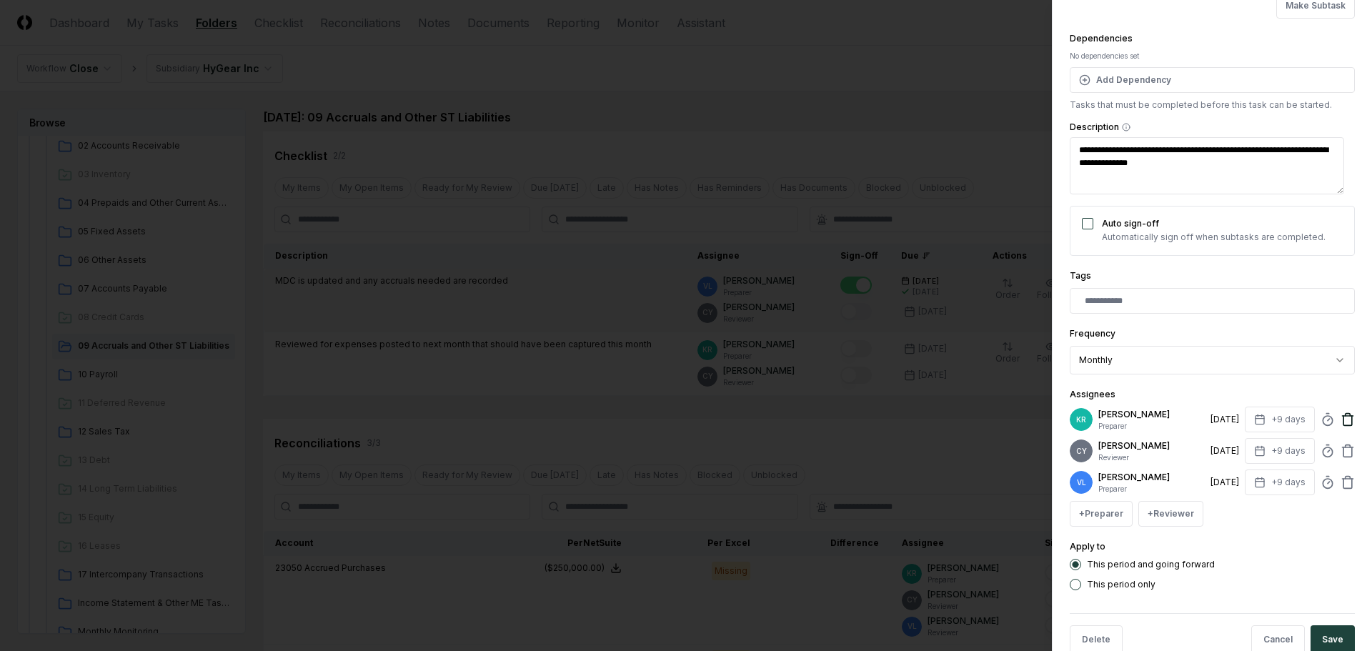
click at [1344, 417] on icon at bounding box center [1348, 420] width 9 height 9
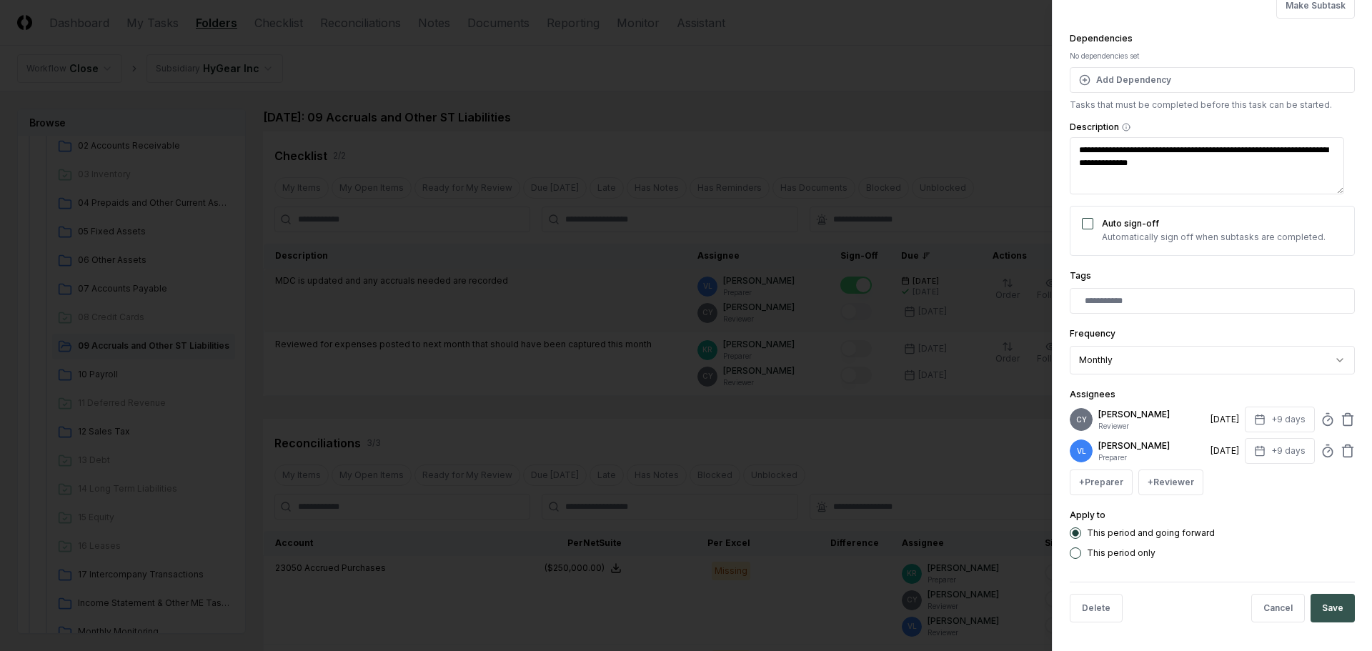
click at [1327, 613] on button "Save" at bounding box center [1333, 608] width 44 height 29
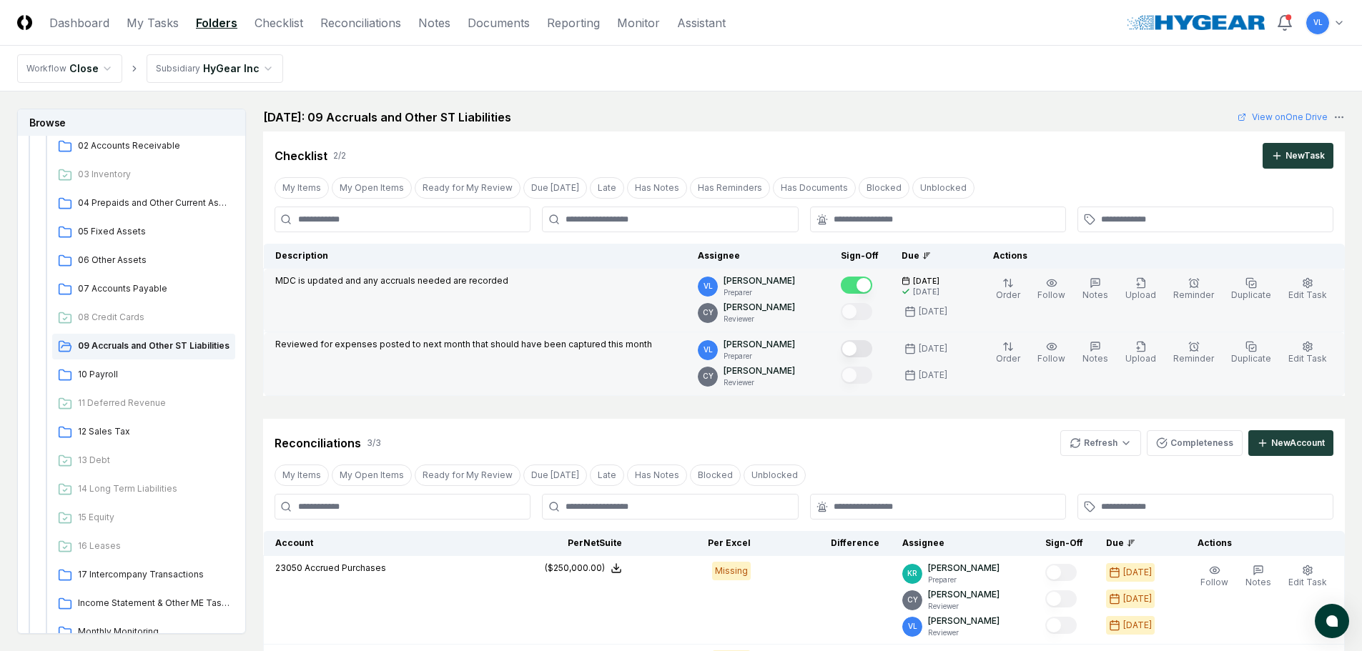
click at [872, 348] on button "Mark complete" at bounding box center [856, 348] width 31 height 17
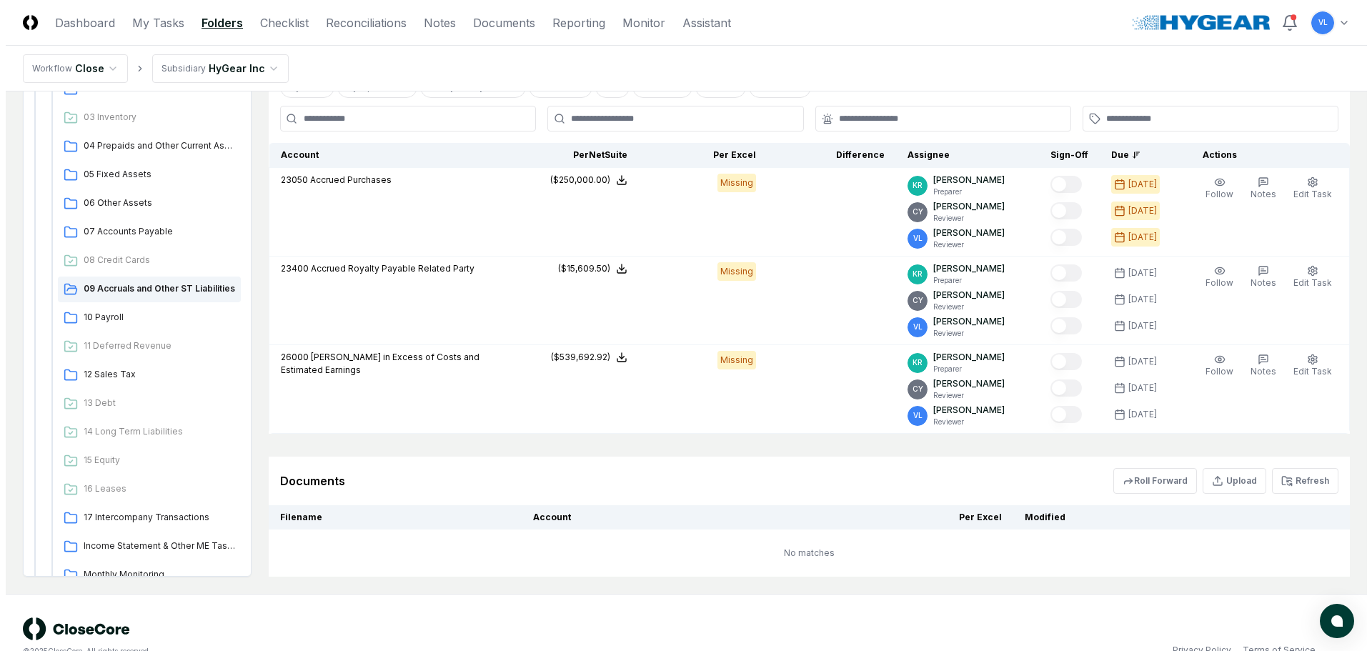
scroll to position [417, 0]
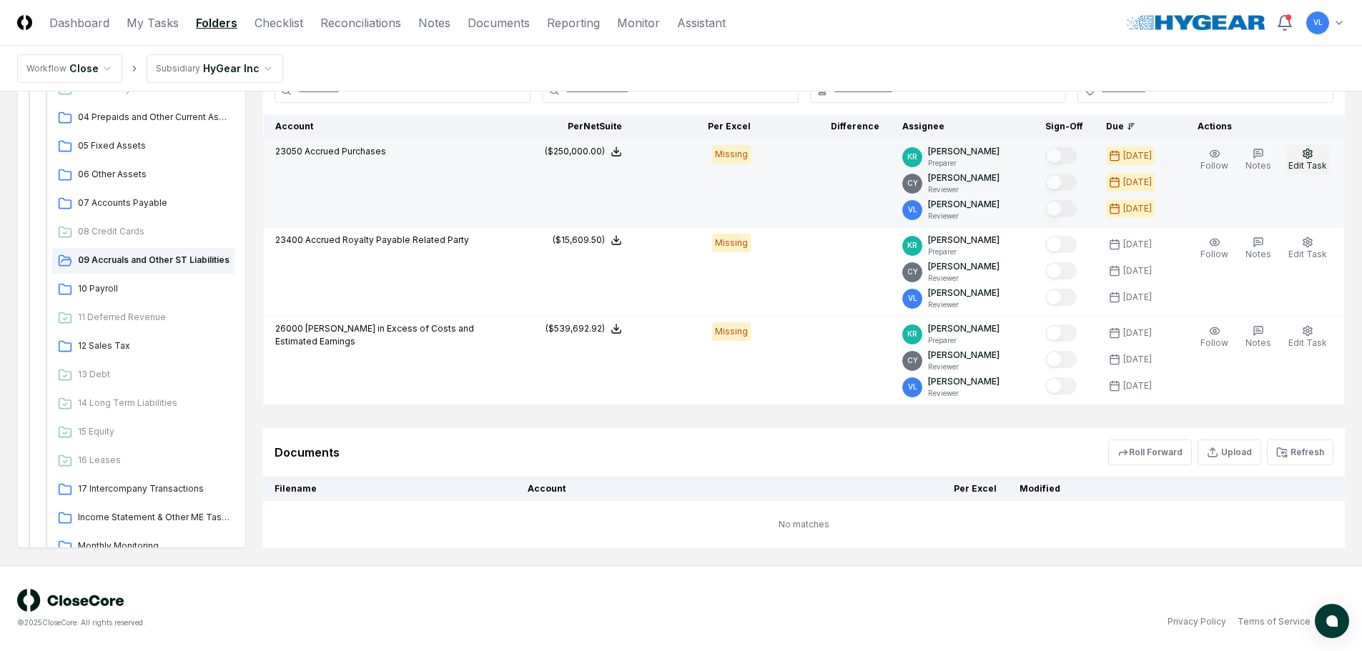
click at [1303, 157] on icon "button" at bounding box center [1307, 153] width 11 height 11
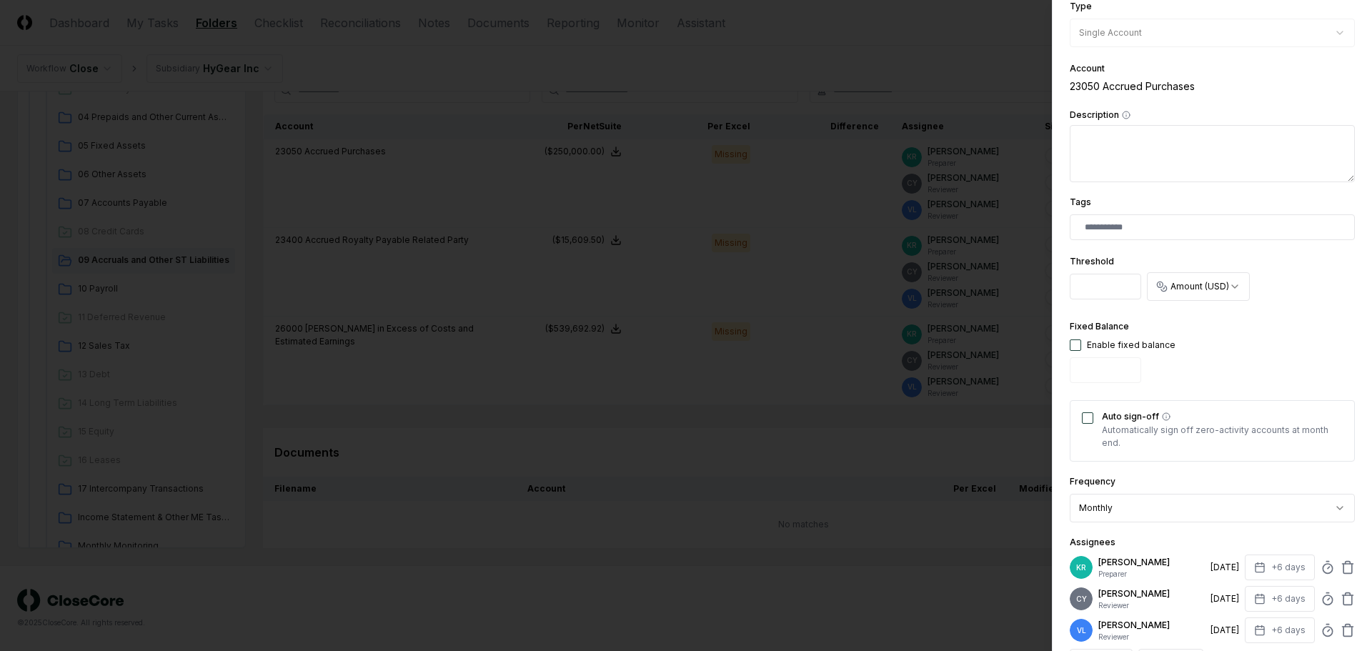
scroll to position [214, 0]
click at [1337, 575] on div "KR Kimmie Roberts Preparer 8/8/2025 +6 days" at bounding box center [1212, 566] width 285 height 26
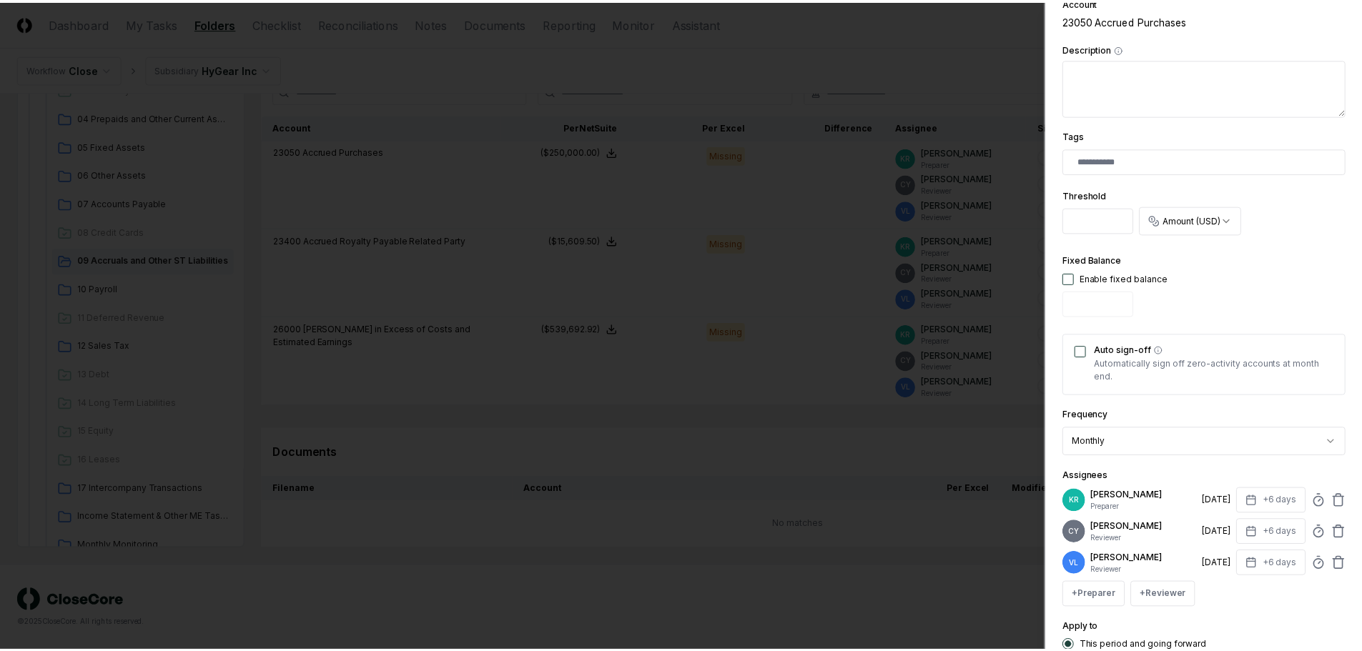
scroll to position [357, 0]
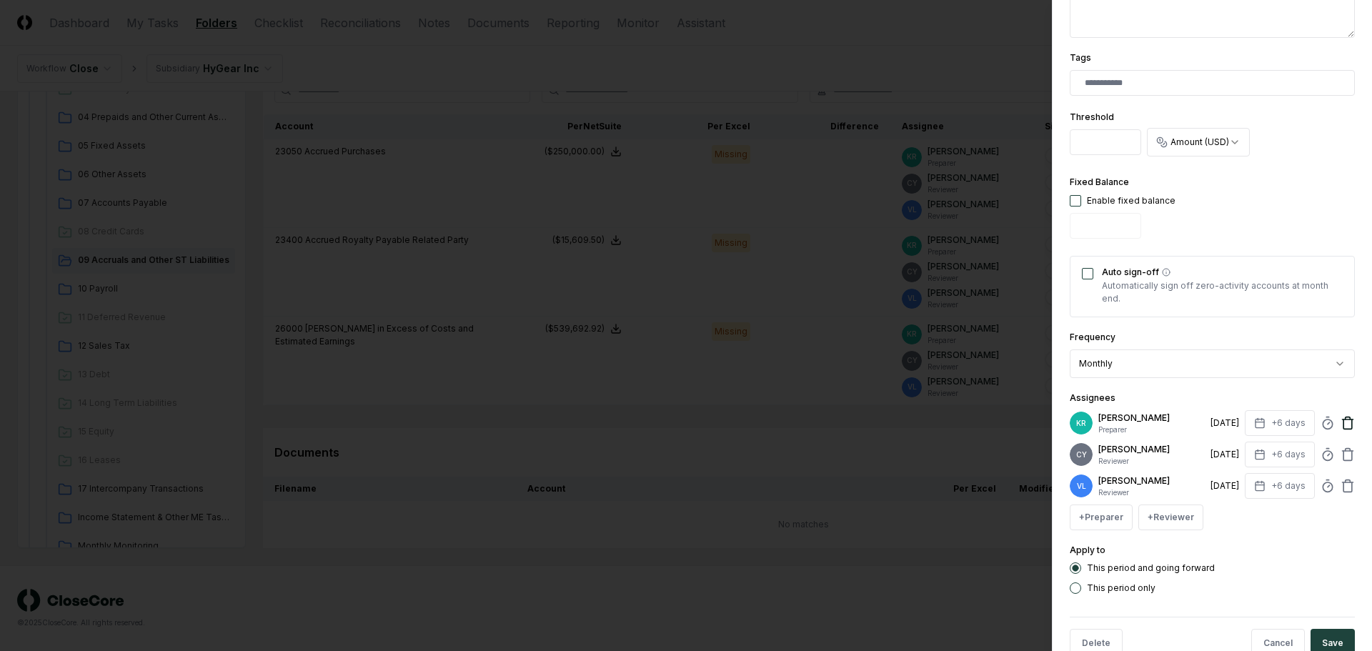
click at [1341, 424] on icon at bounding box center [1348, 423] width 14 height 14
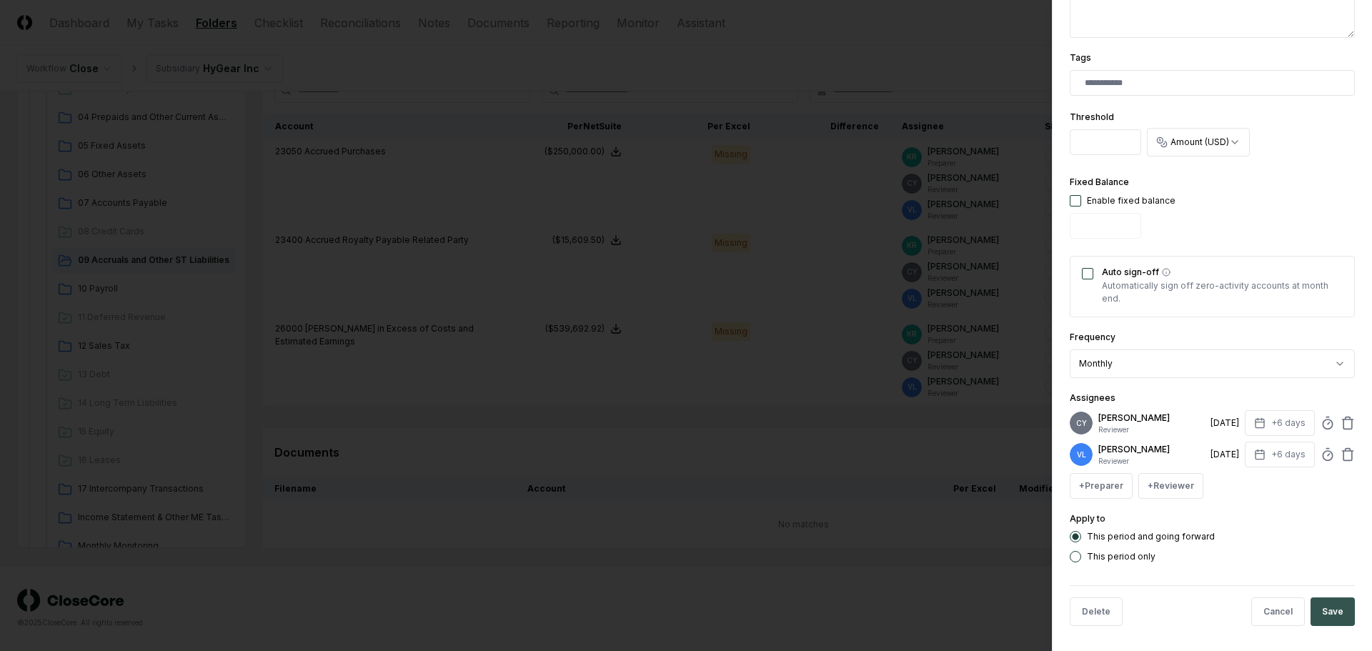
click at [1329, 613] on button "Save" at bounding box center [1333, 612] width 44 height 29
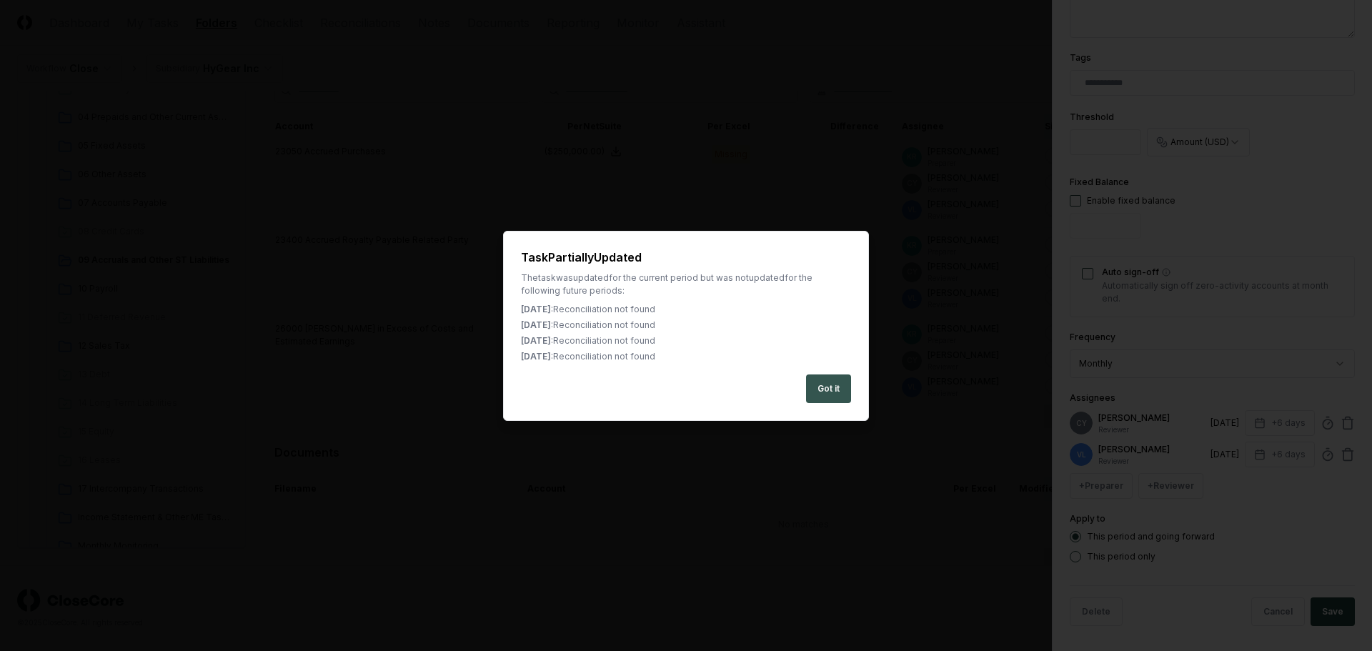
click at [815, 394] on button "Got it" at bounding box center [828, 389] width 45 height 29
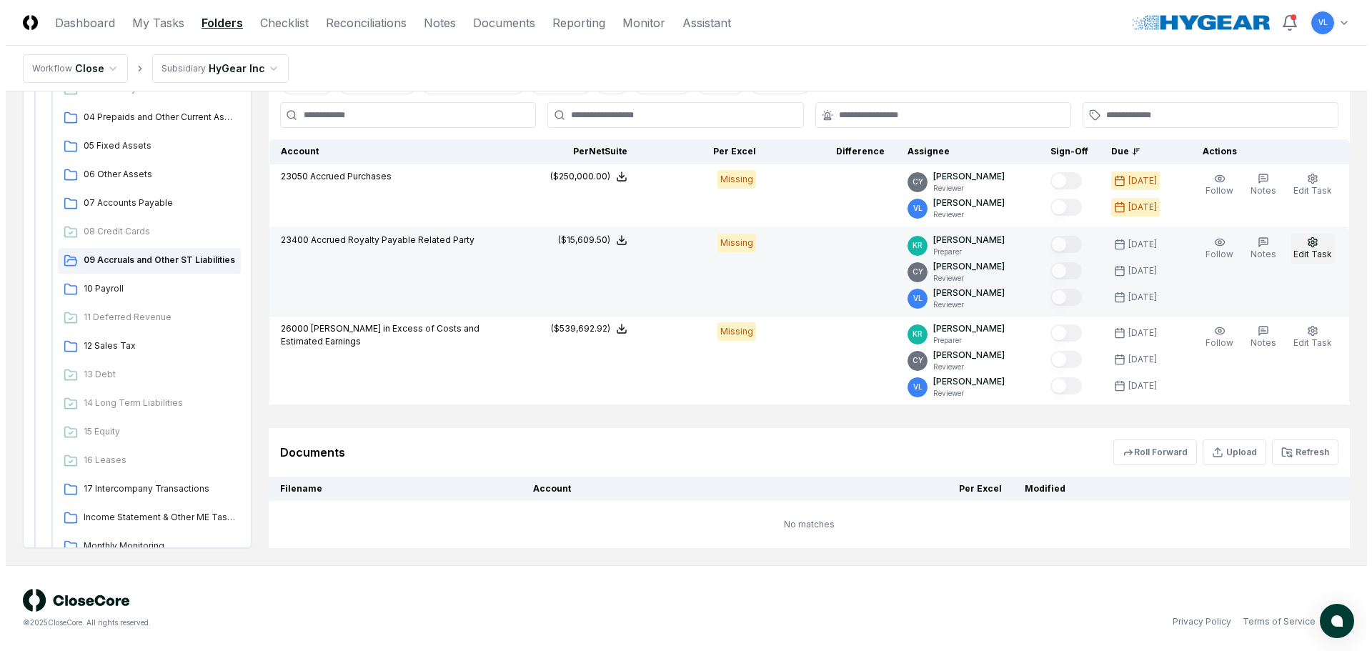
scroll to position [392, 0]
click at [1309, 242] on circle "button" at bounding box center [1307, 242] width 3 height 3
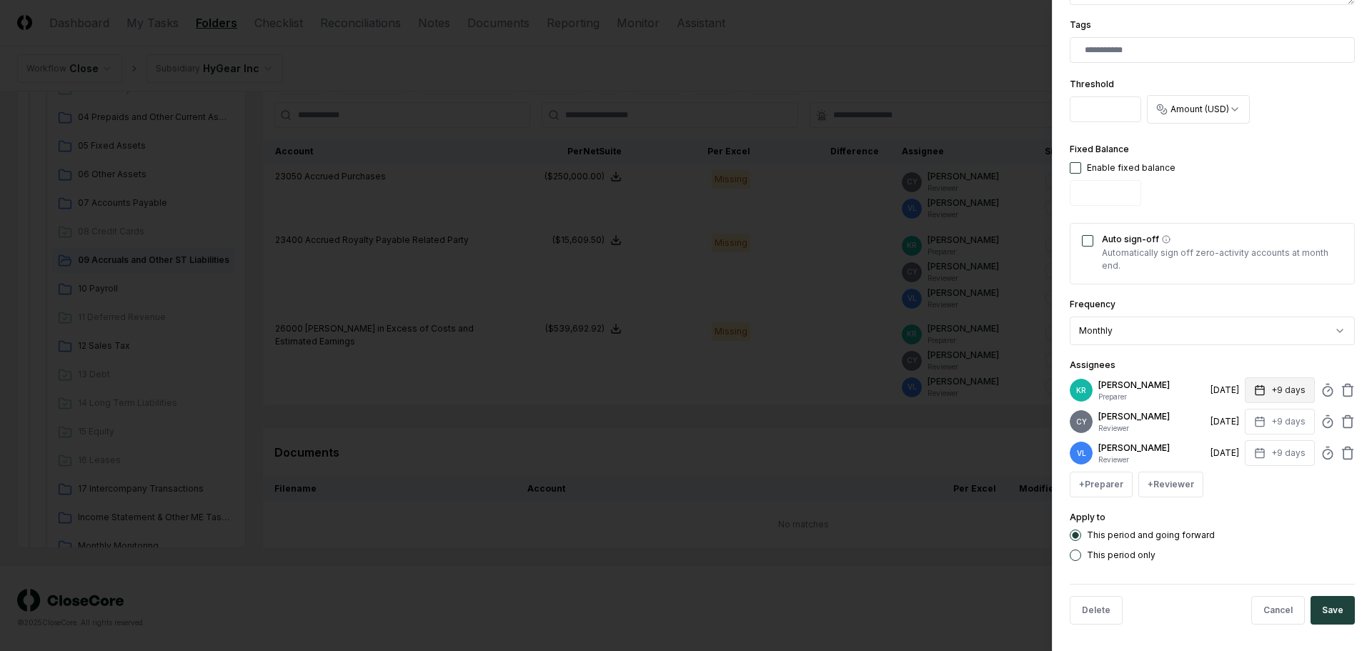
scroll to position [392, 0]
click at [1341, 385] on icon at bounding box center [1348, 388] width 14 height 14
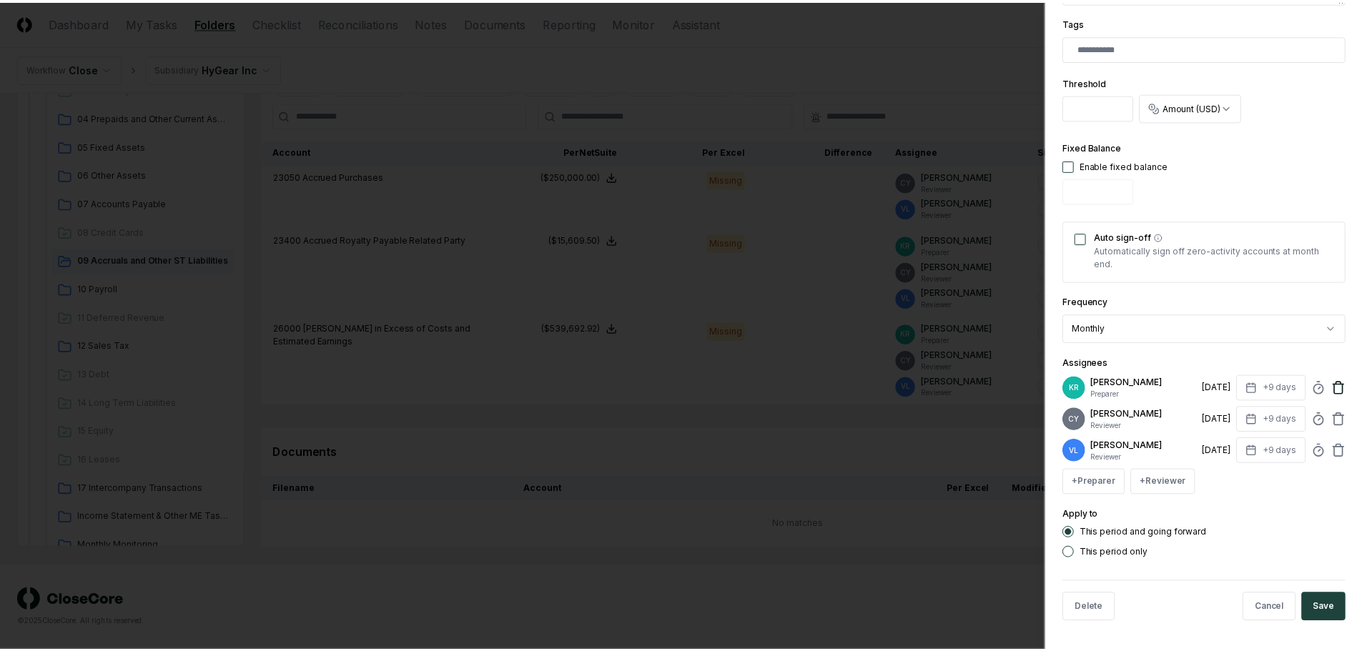
scroll to position [361, 0]
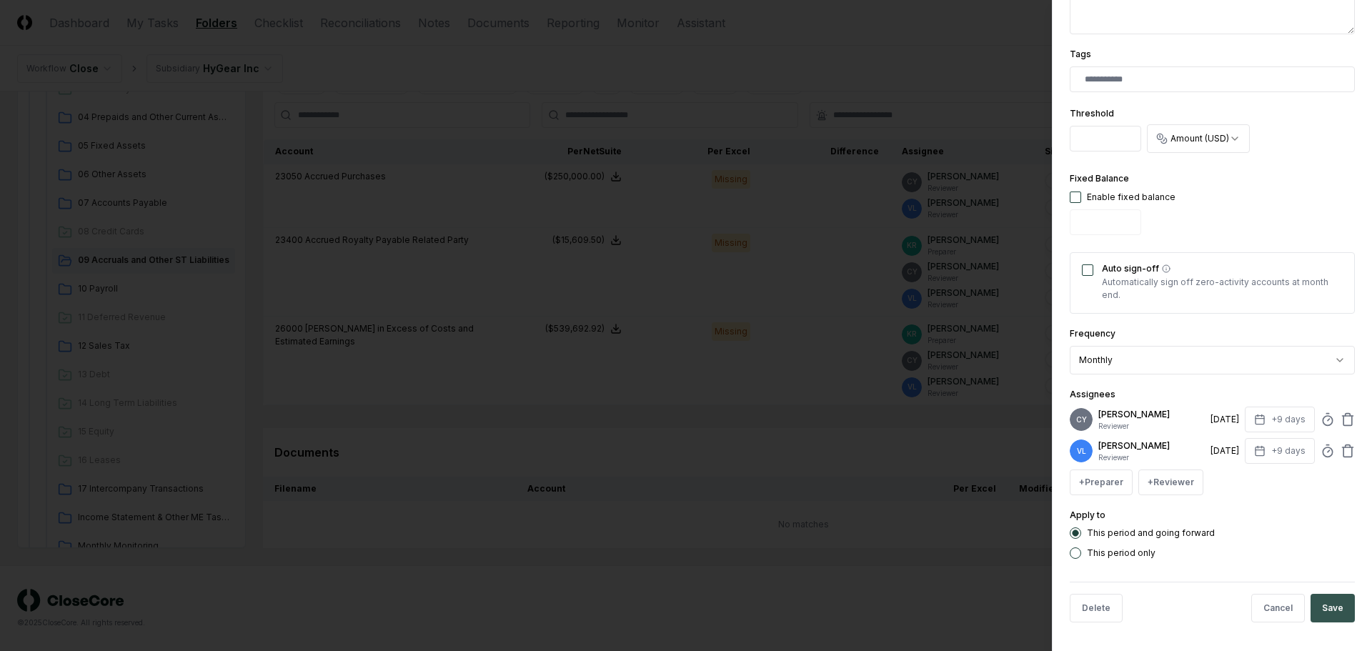
click at [1328, 610] on button "Save" at bounding box center [1333, 608] width 44 height 29
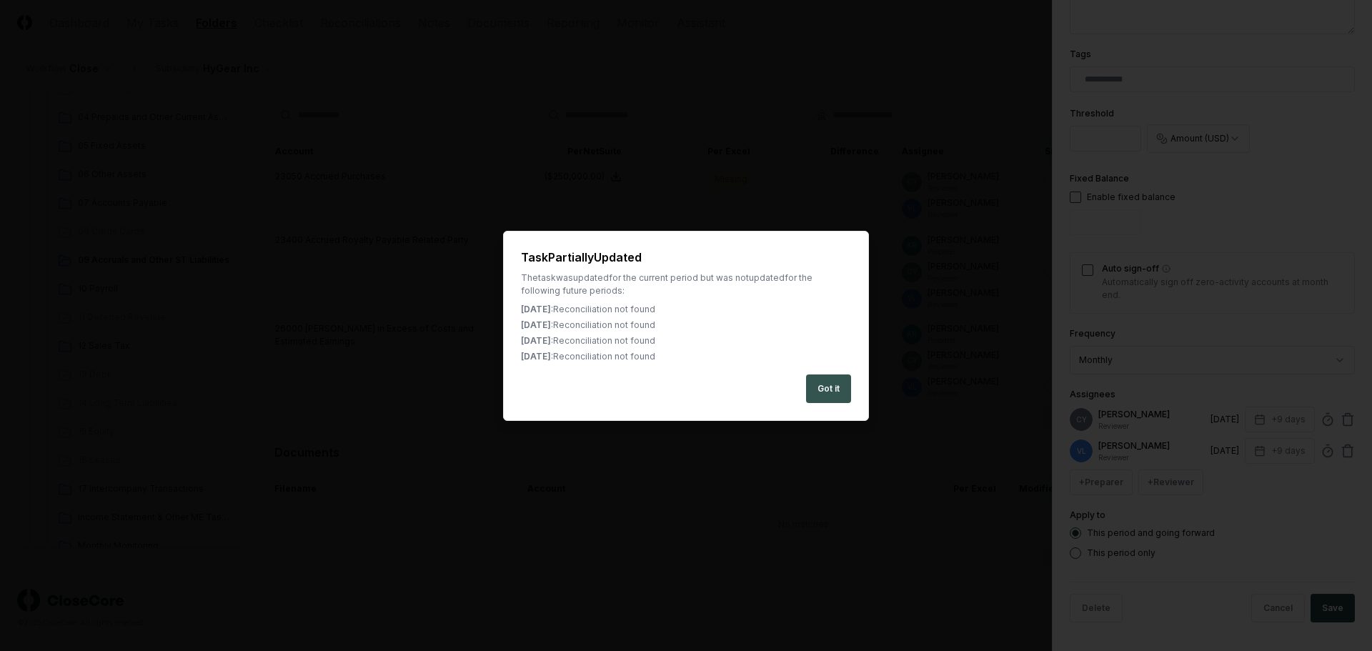
click at [830, 393] on button "Got it" at bounding box center [828, 389] width 45 height 29
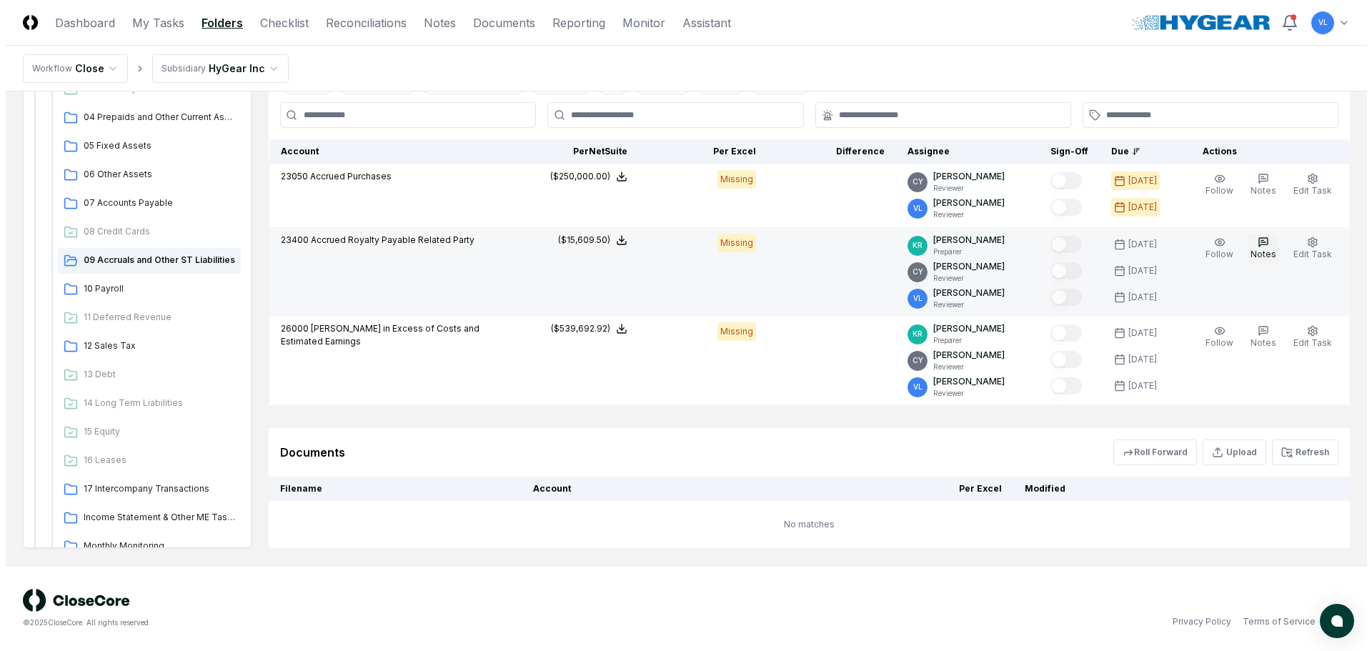
scroll to position [367, 0]
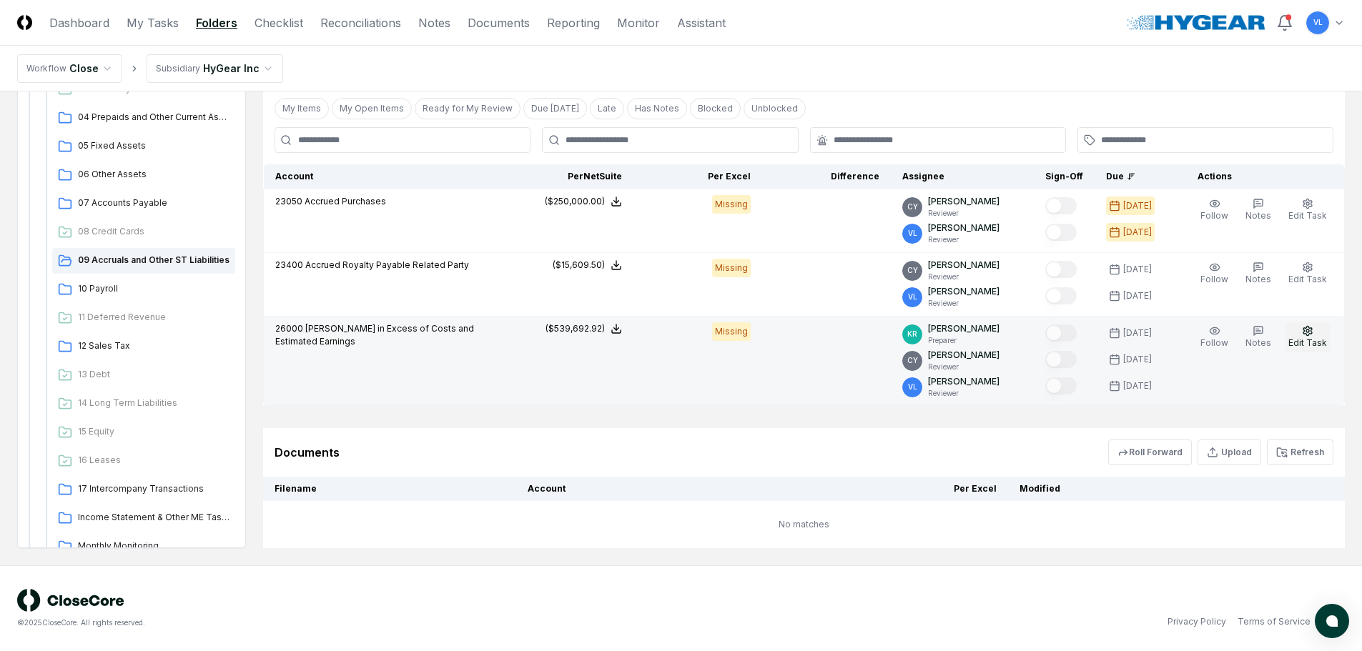
click at [1311, 334] on icon "button" at bounding box center [1307, 330] width 9 height 9
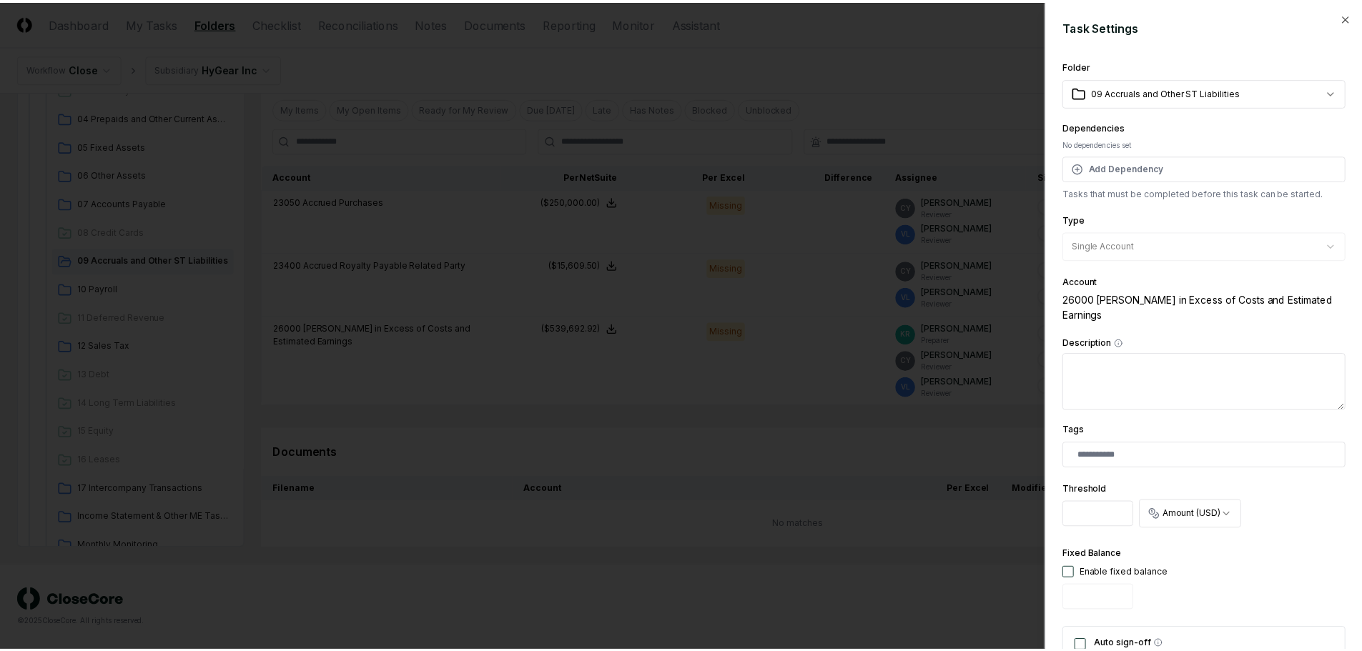
scroll to position [357, 0]
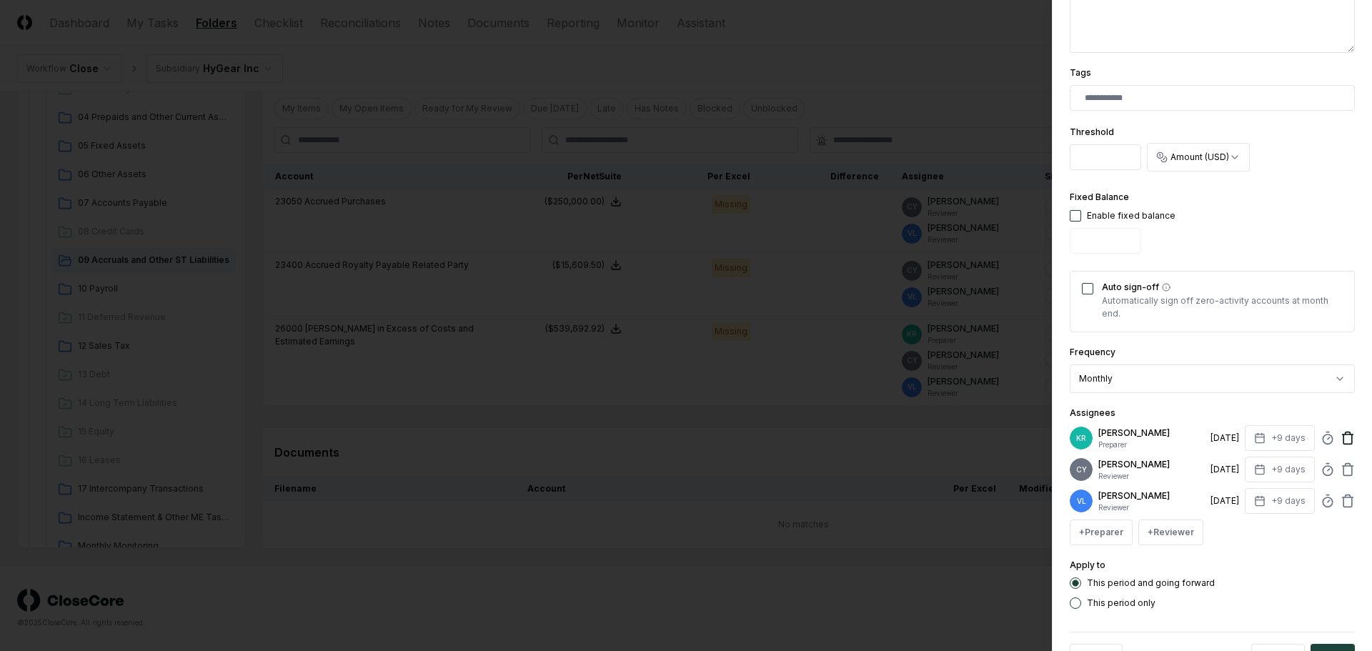
click at [1344, 435] on icon at bounding box center [1348, 439] width 9 height 9
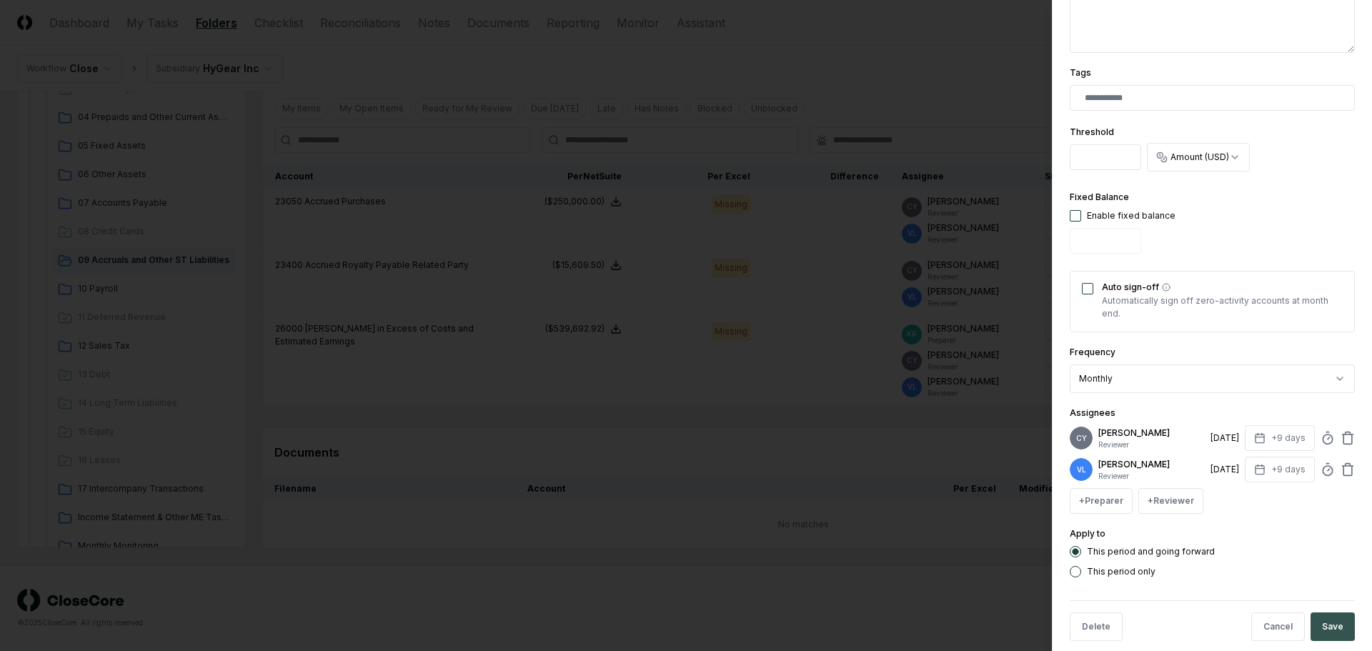
click at [1330, 615] on button "Save" at bounding box center [1333, 627] width 44 height 29
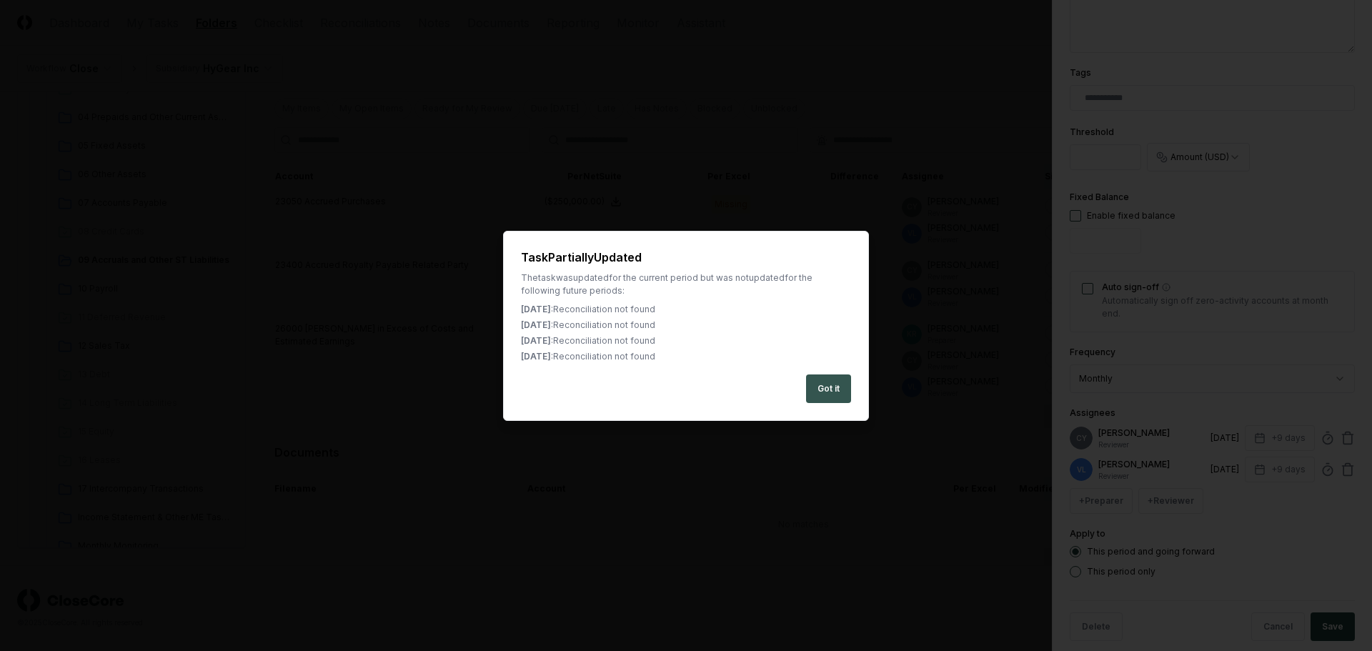
click at [831, 389] on button "Got it" at bounding box center [828, 389] width 45 height 29
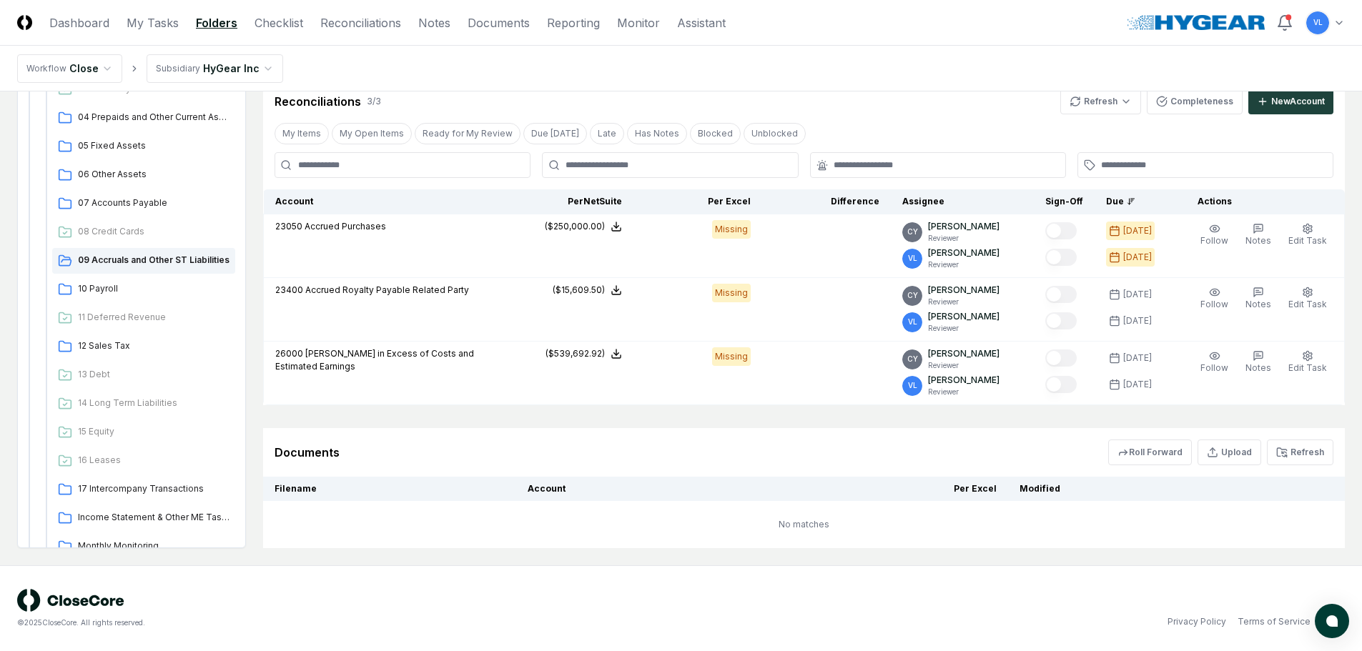
scroll to position [342, 0]
click at [162, 525] on div "Income Statement & Other ME Tasks" at bounding box center [143, 518] width 183 height 26
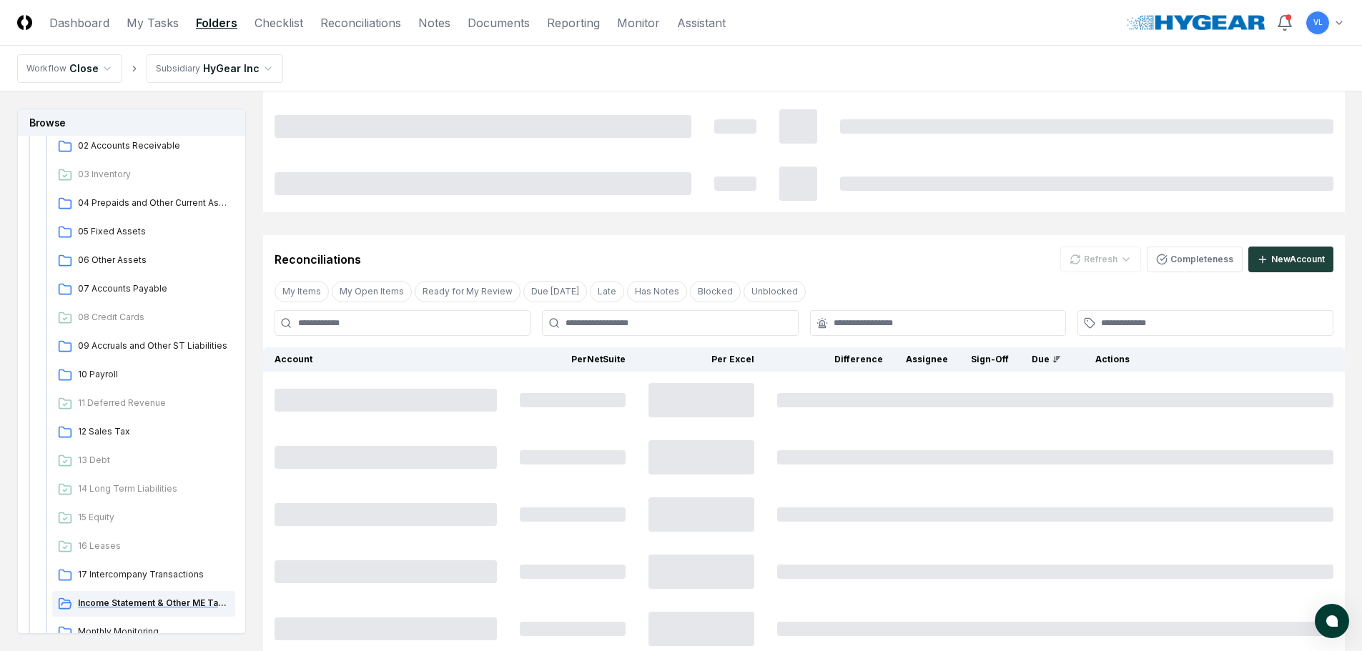
scroll to position [0, 0]
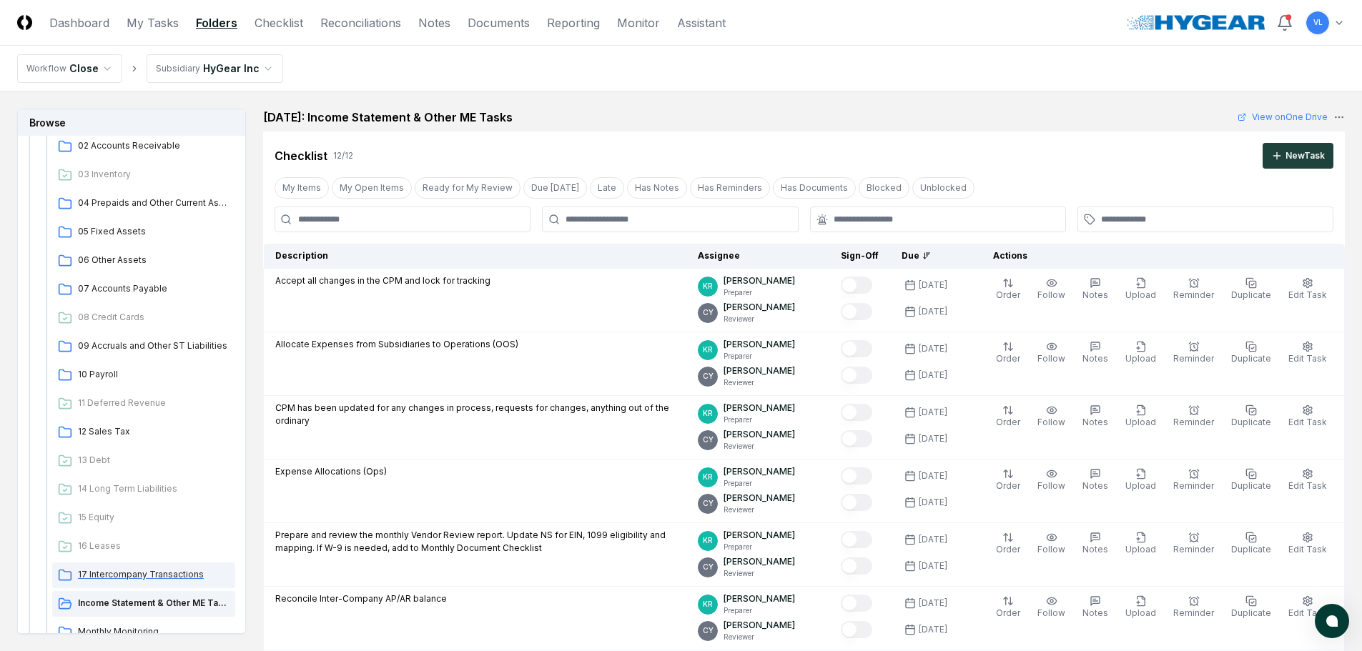
click at [144, 568] on span "17 Intercompany Transactions" at bounding box center [154, 574] width 152 height 13
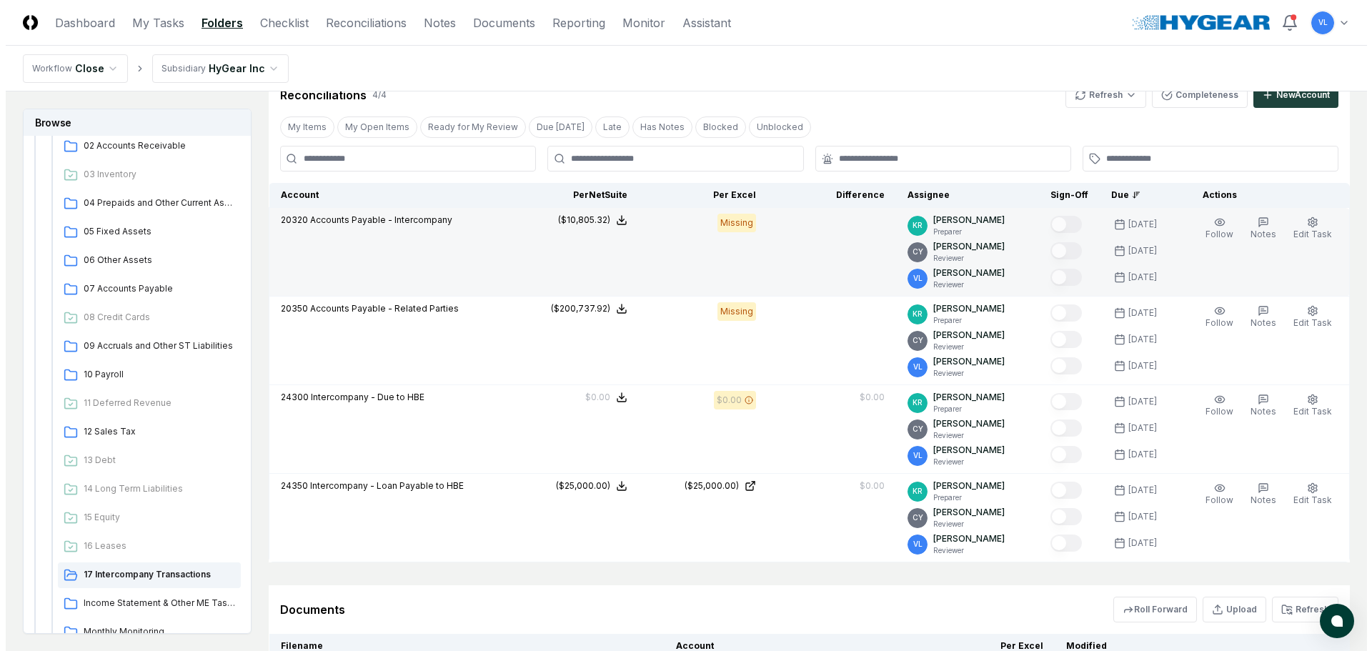
scroll to position [286, 0]
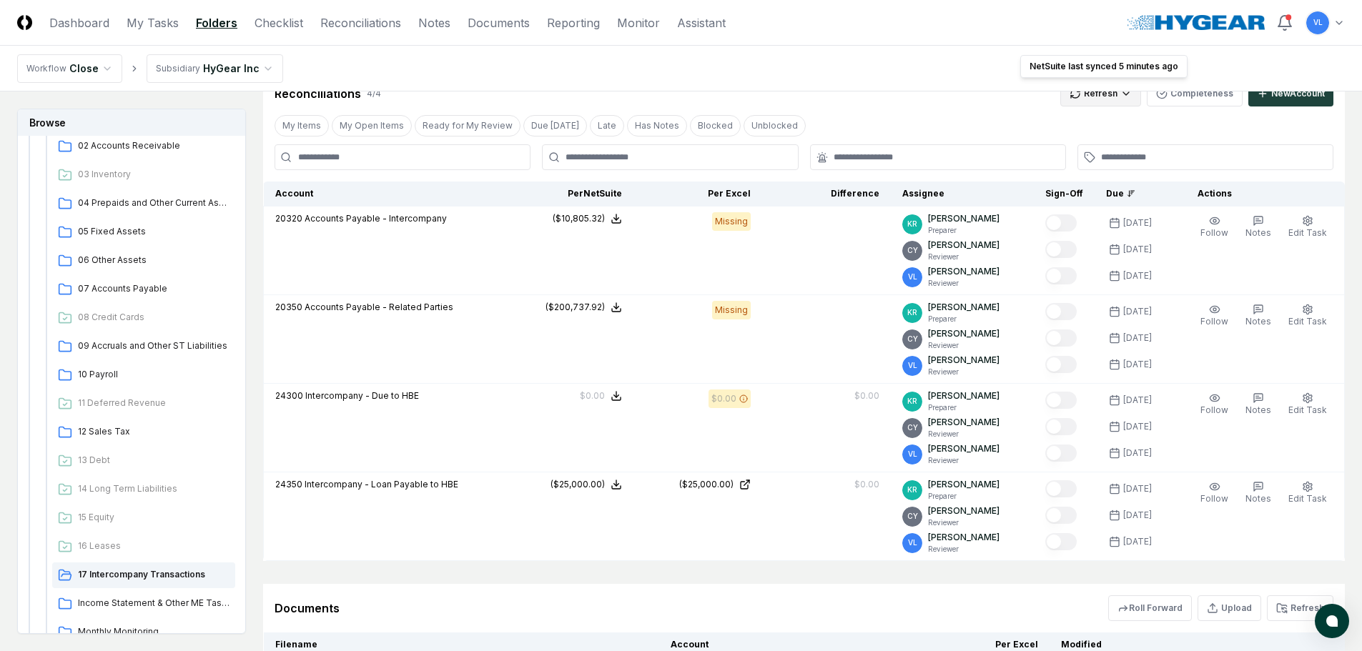
click at [1100, 96] on html "CloseCore Dashboard My Tasks Folders Checklist Reconciliations Notes Documents …" at bounding box center [681, 256] width 1362 height 1084
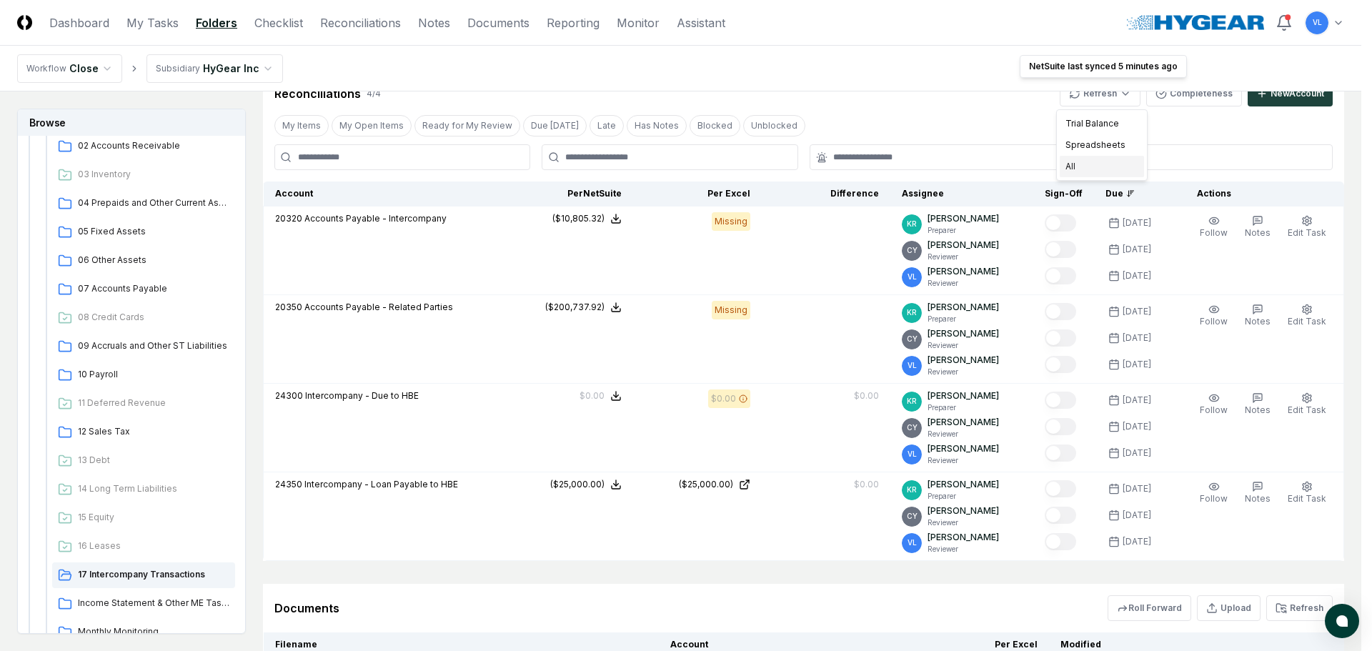
click at [1085, 164] on div "All" at bounding box center [1102, 166] width 84 height 21
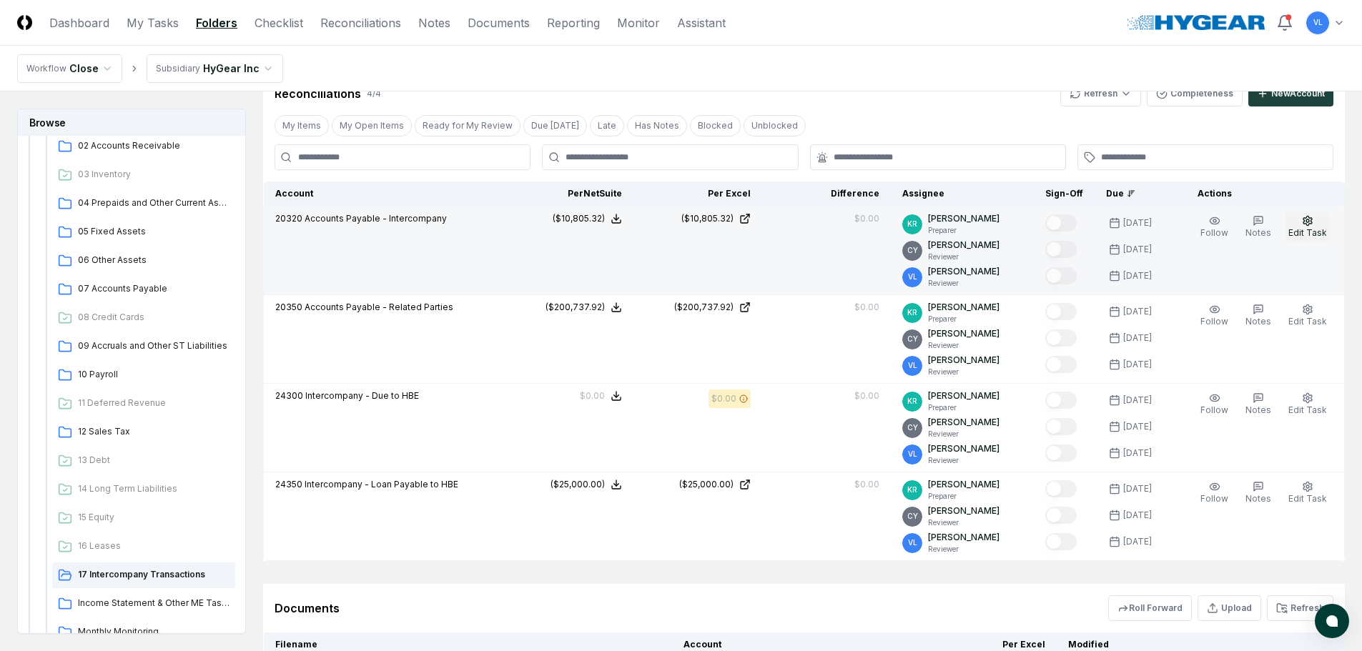
click at [1314, 227] on span "Edit Task" at bounding box center [1307, 232] width 39 height 11
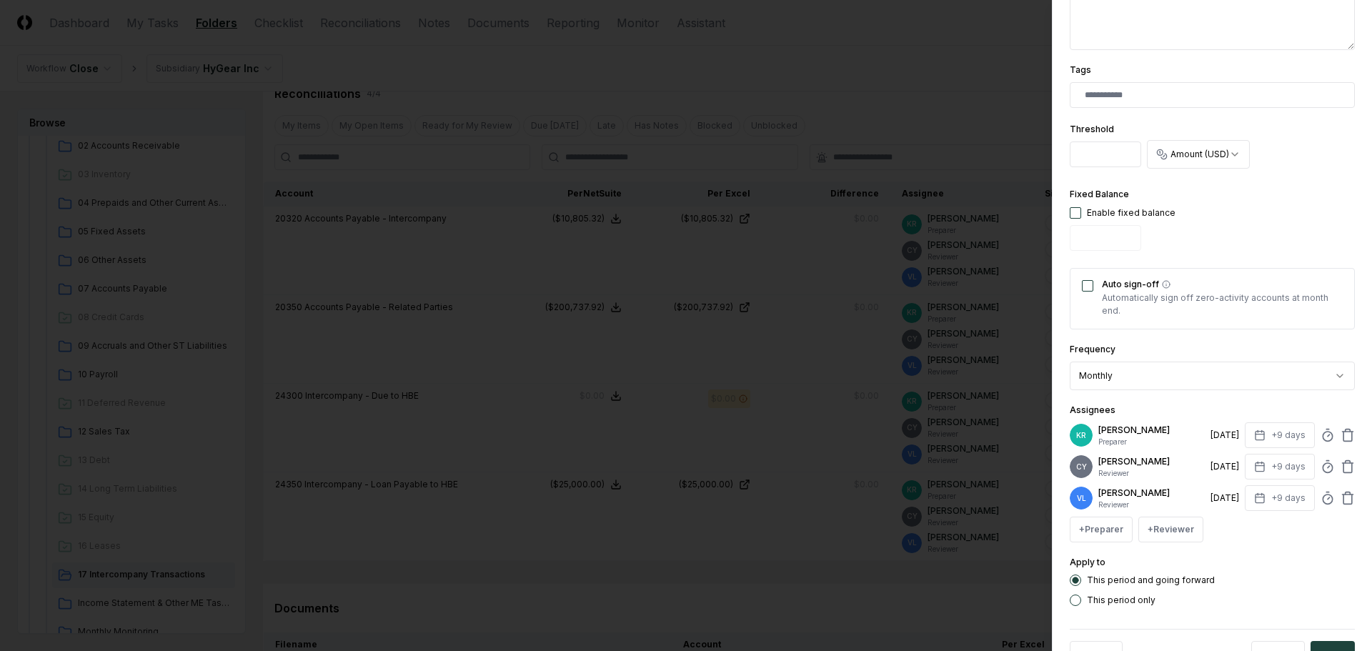
scroll to position [357, 0]
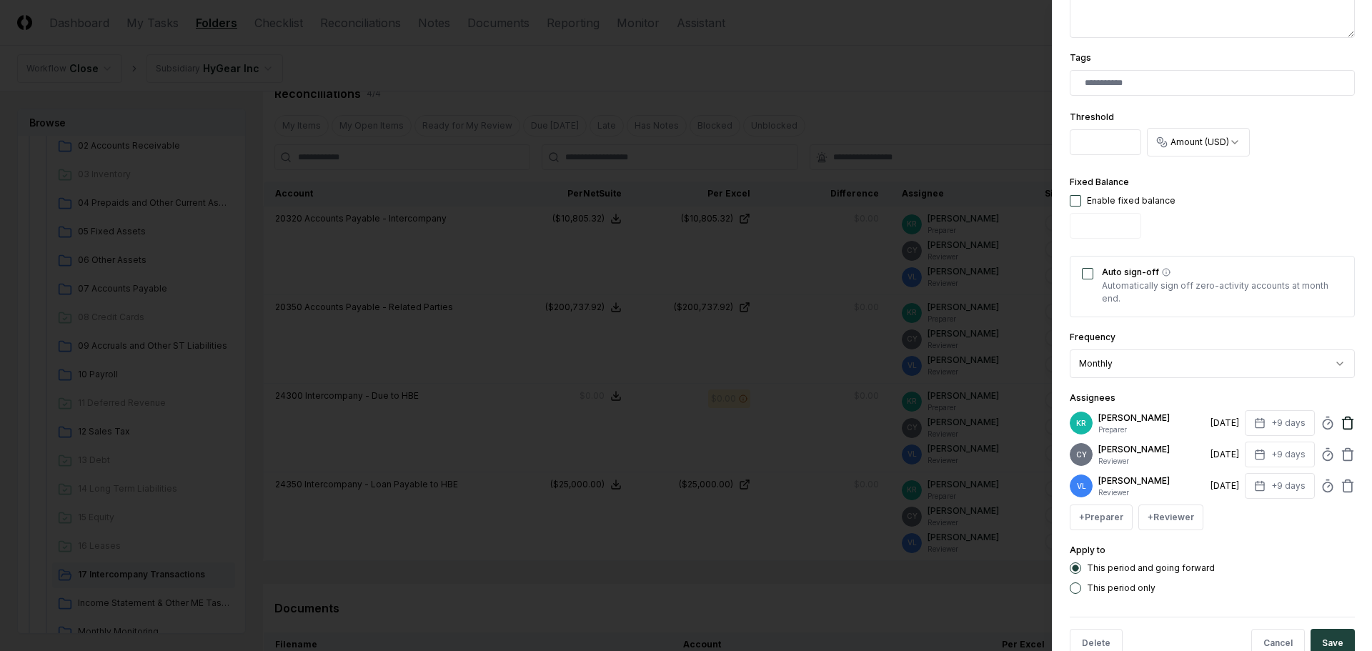
click at [1341, 425] on icon at bounding box center [1348, 423] width 14 height 14
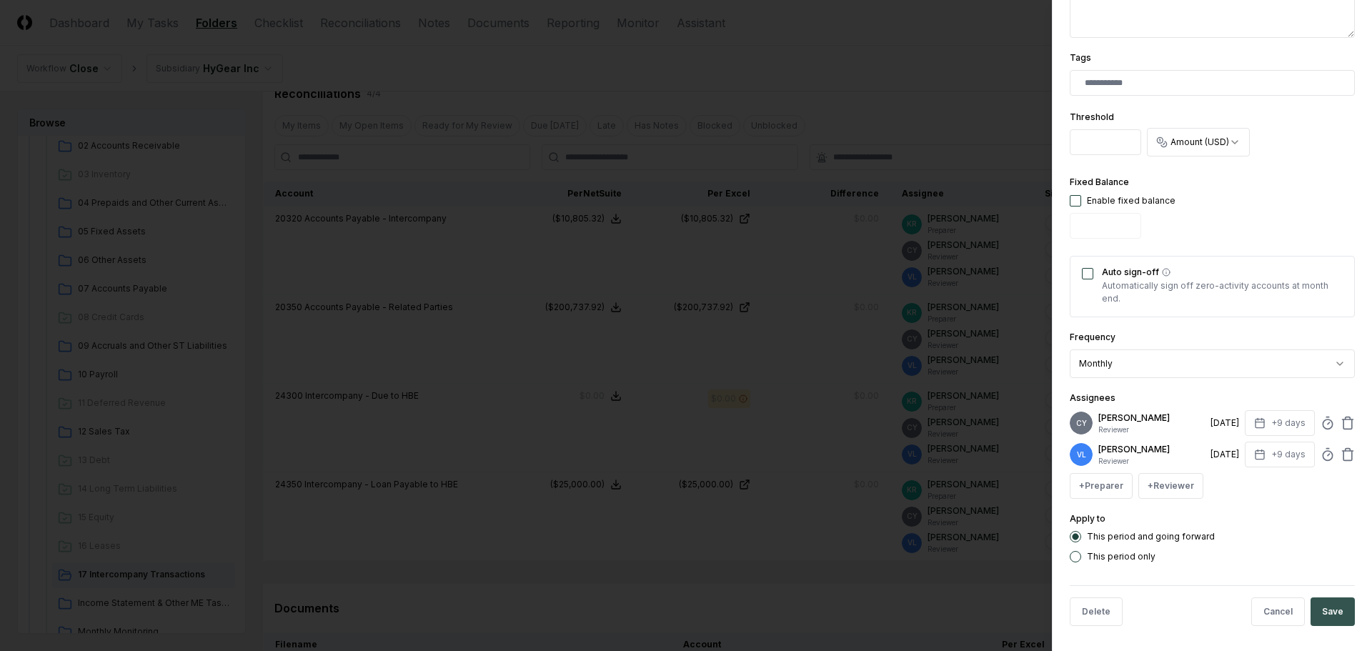
click at [1330, 616] on button "Save" at bounding box center [1333, 612] width 44 height 29
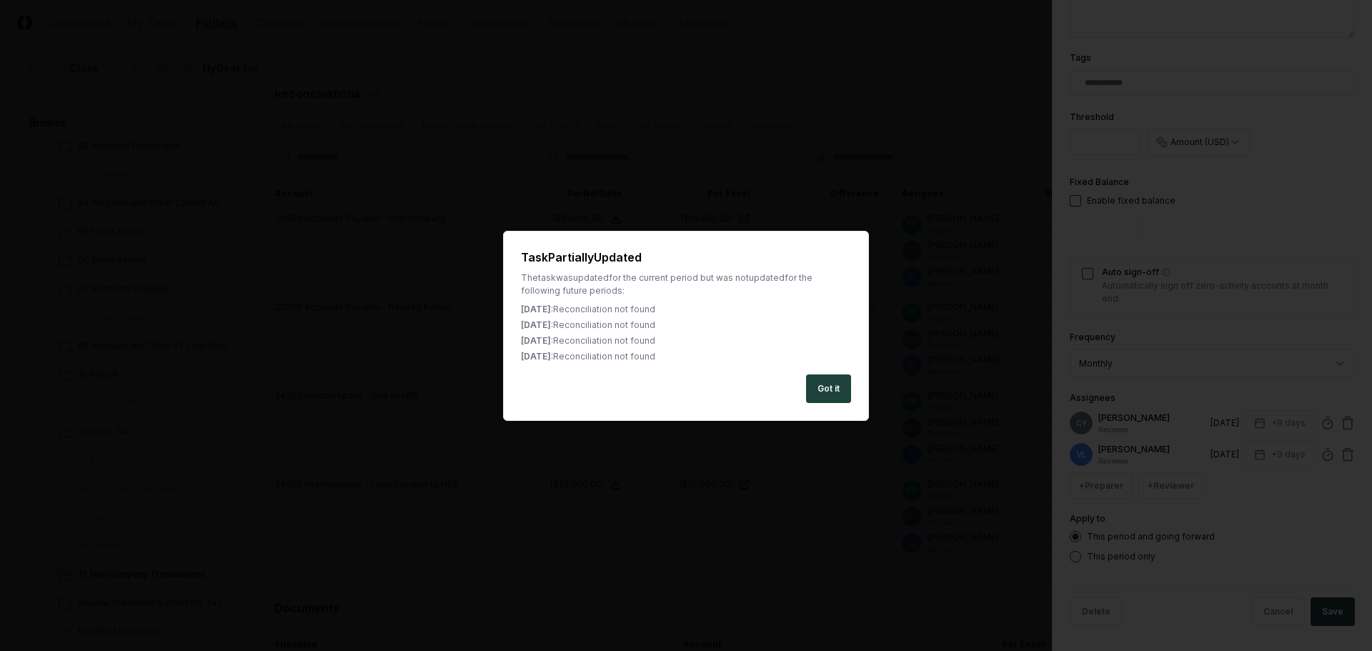
click at [826, 381] on button "Got it" at bounding box center [828, 389] width 45 height 29
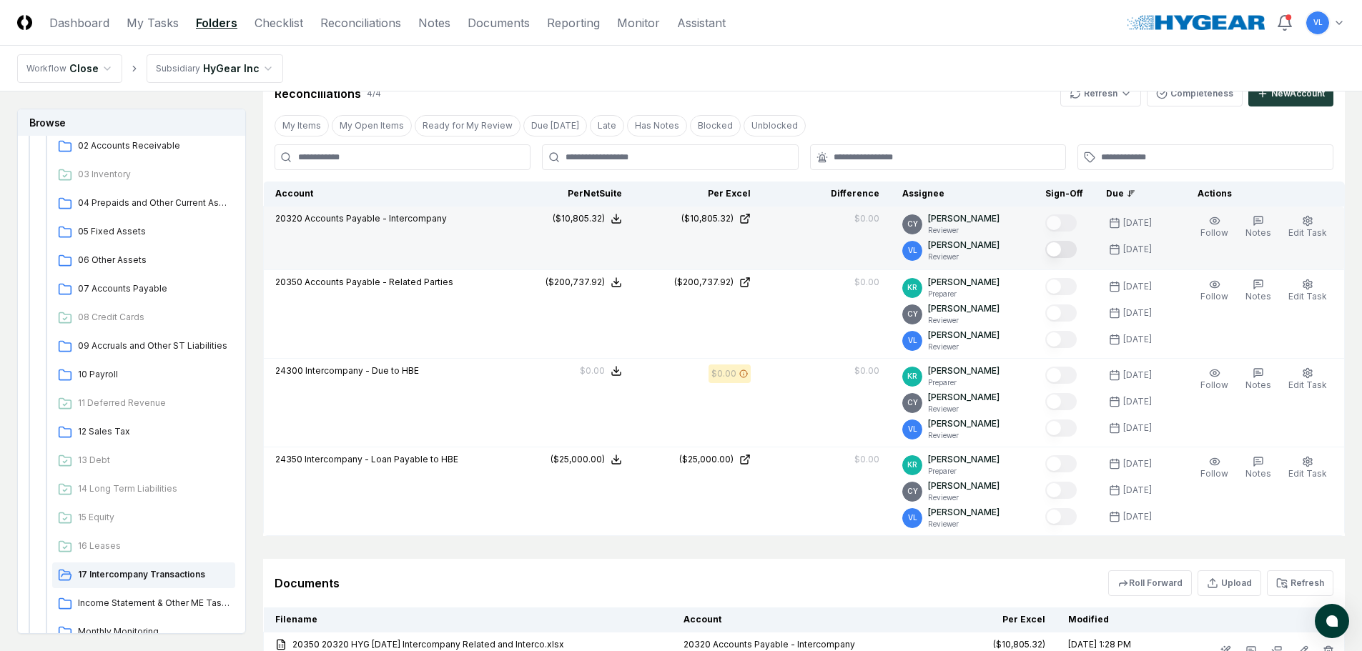
click at [1063, 246] on button "Mark complete" at bounding box center [1060, 249] width 31 height 17
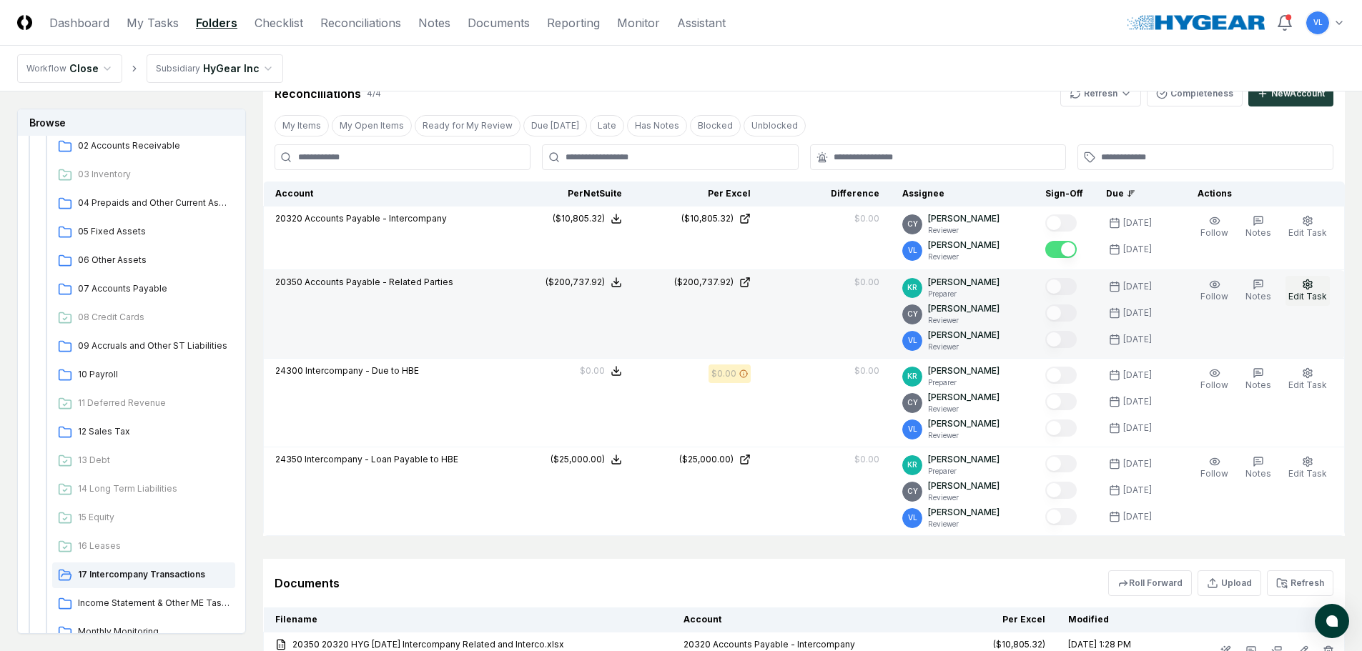
click at [1310, 294] on span "Edit Task" at bounding box center [1307, 296] width 39 height 11
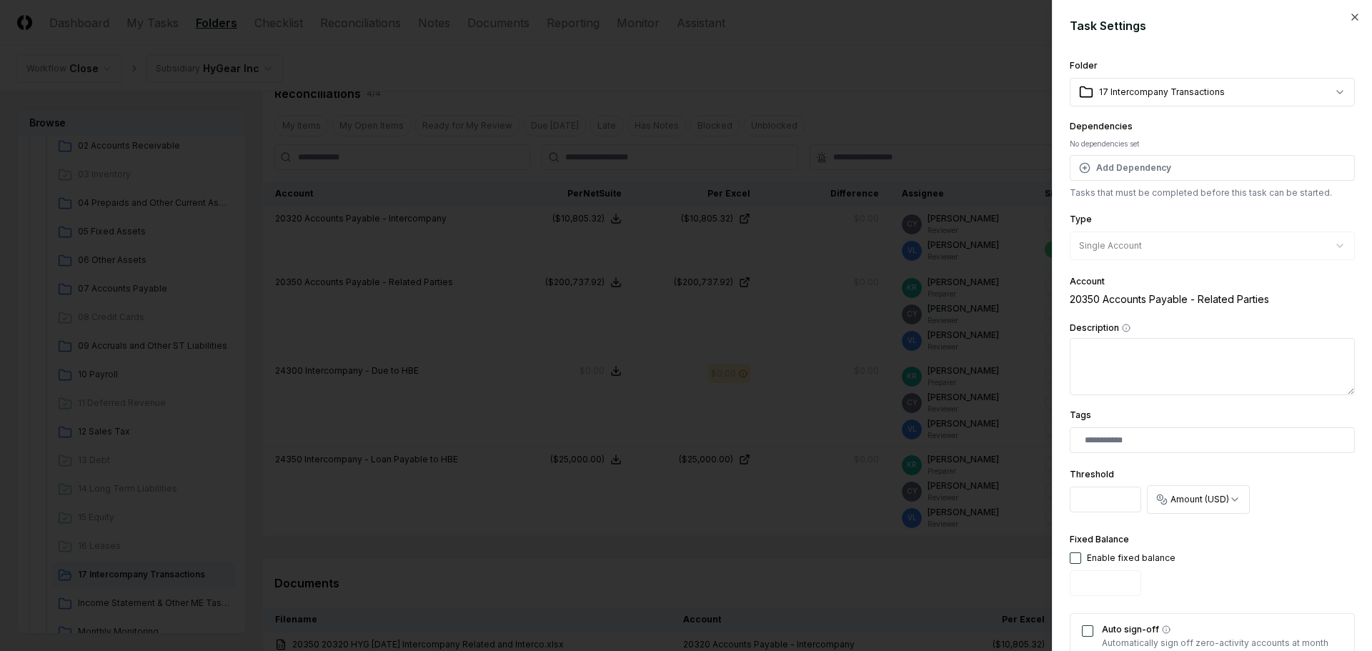
scroll to position [392, 0]
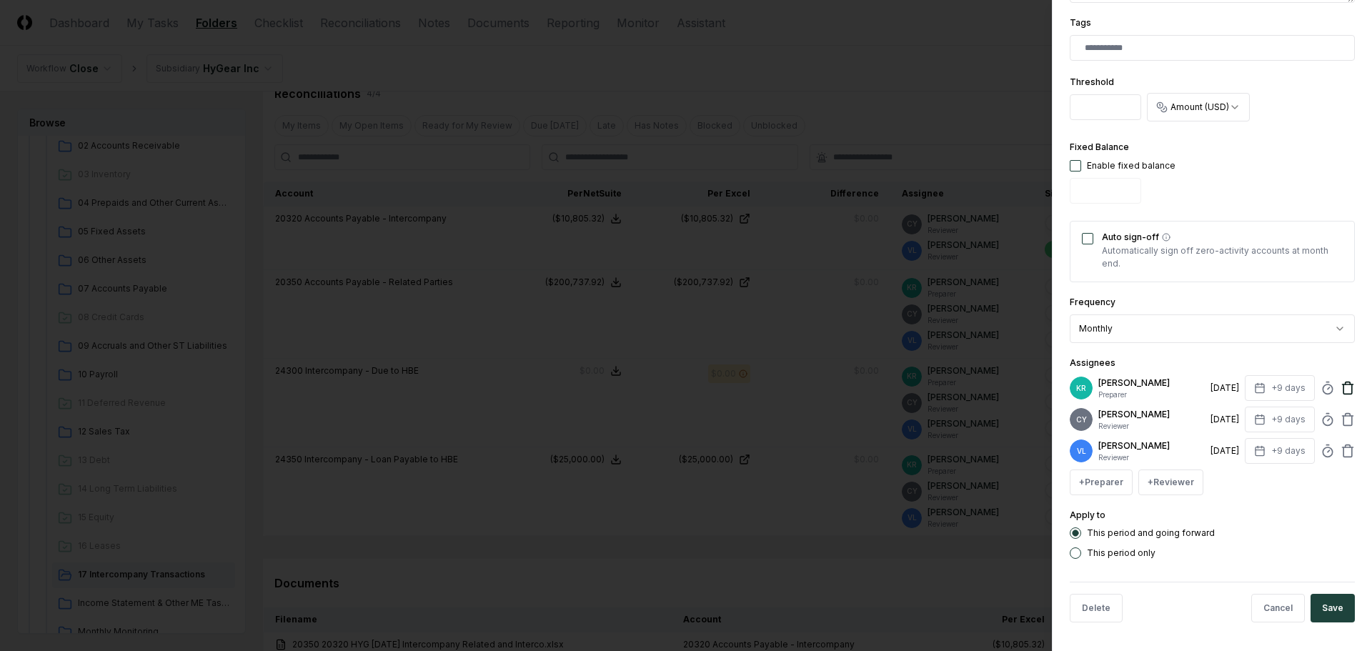
click at [1341, 393] on icon at bounding box center [1348, 388] width 14 height 14
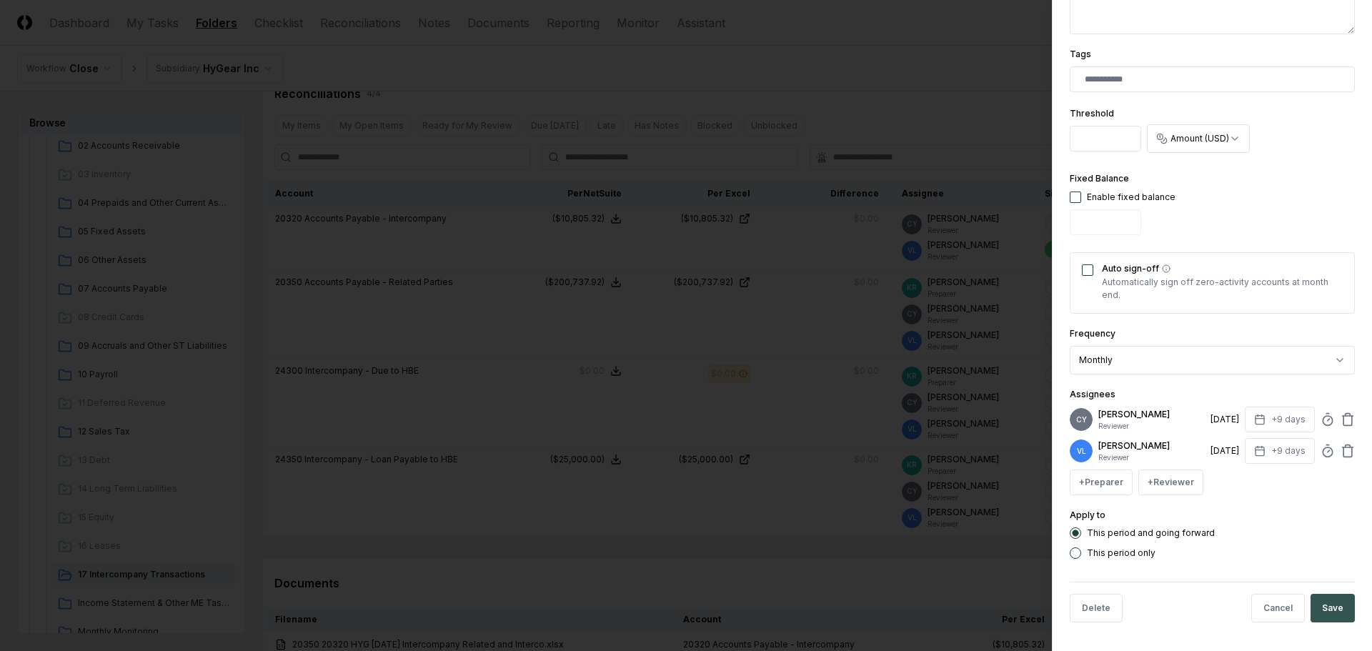
click at [1327, 613] on button "Save" at bounding box center [1333, 608] width 44 height 29
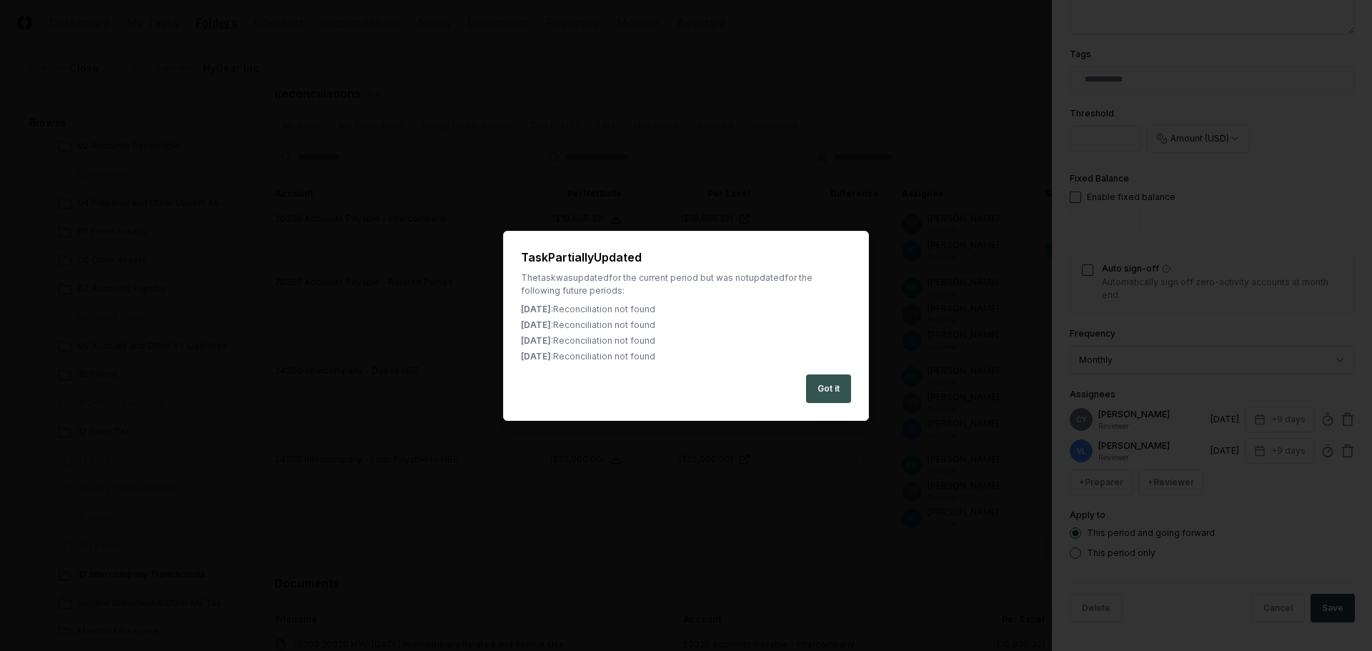
click at [843, 390] on button "Got it" at bounding box center [828, 389] width 45 height 29
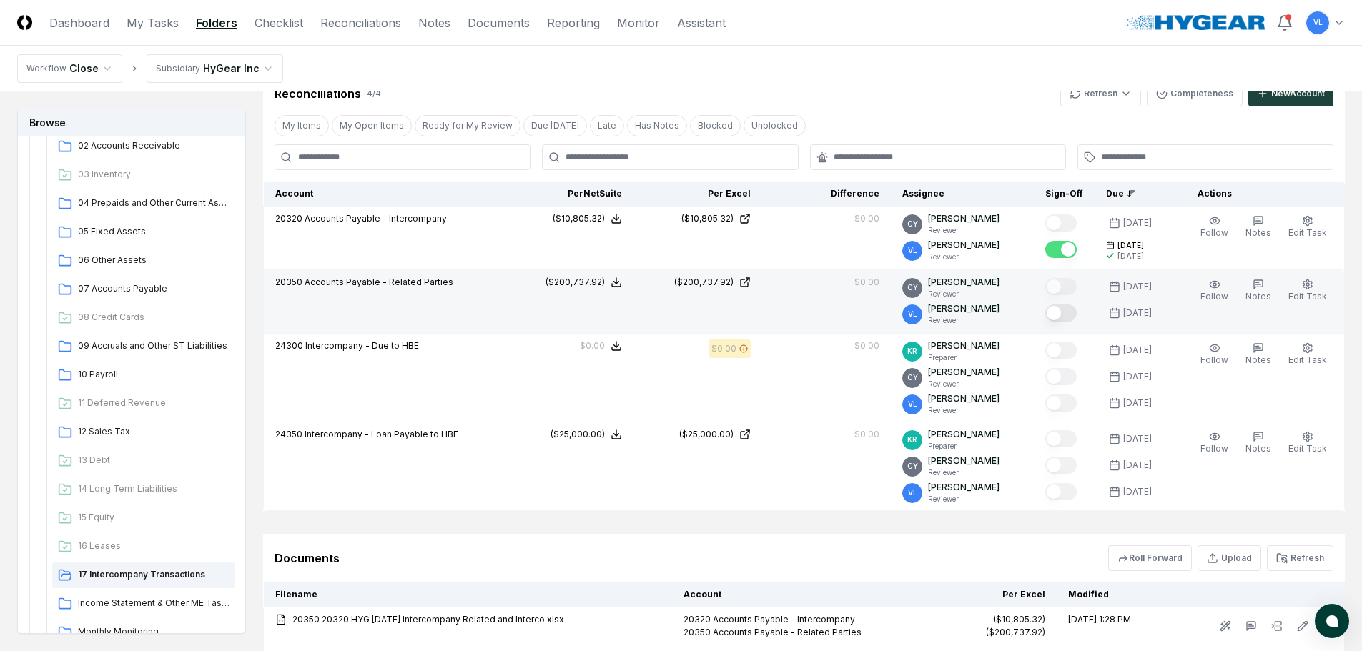
click at [1071, 307] on button "Mark complete" at bounding box center [1060, 313] width 31 height 17
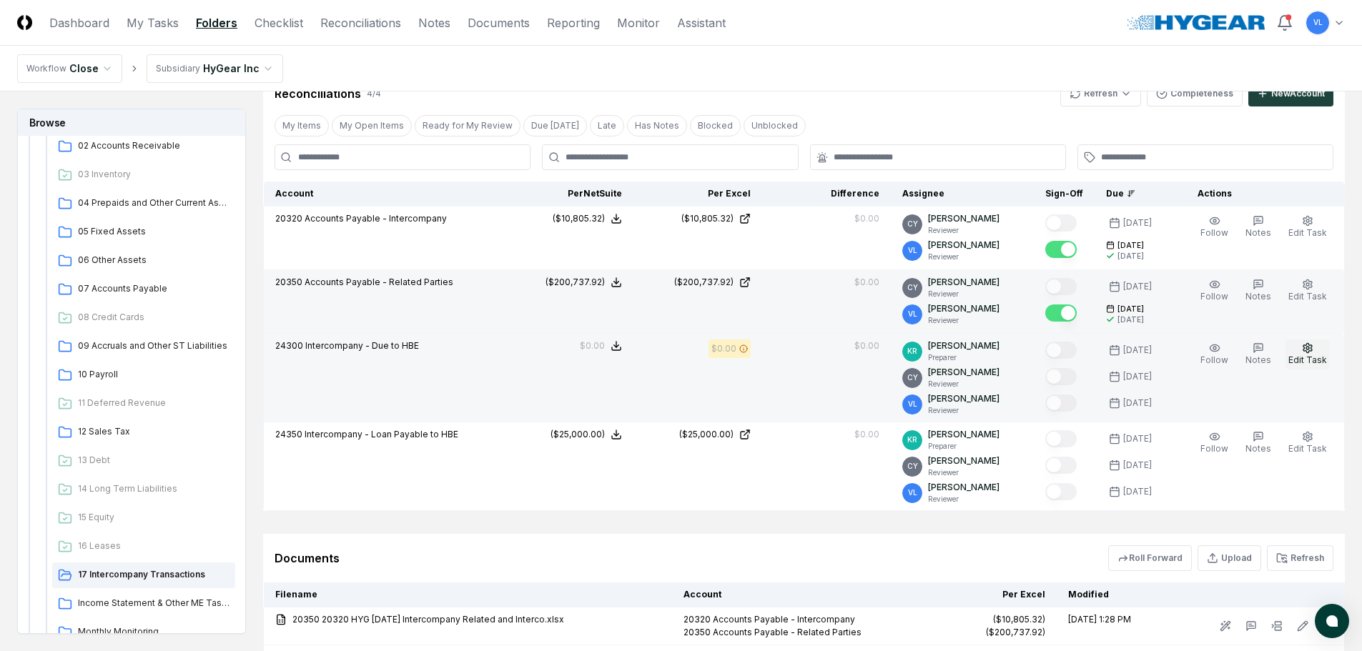
click at [1316, 351] on button "Edit Task" at bounding box center [1307, 355] width 44 height 30
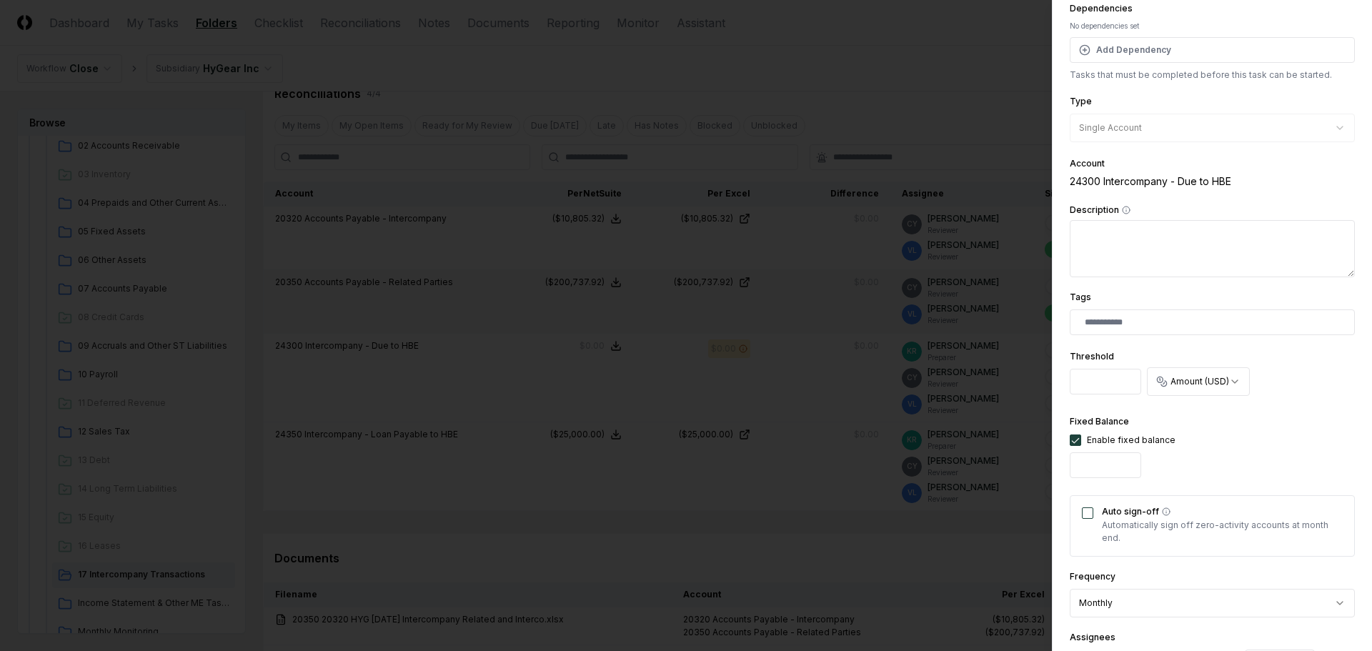
scroll to position [357, 0]
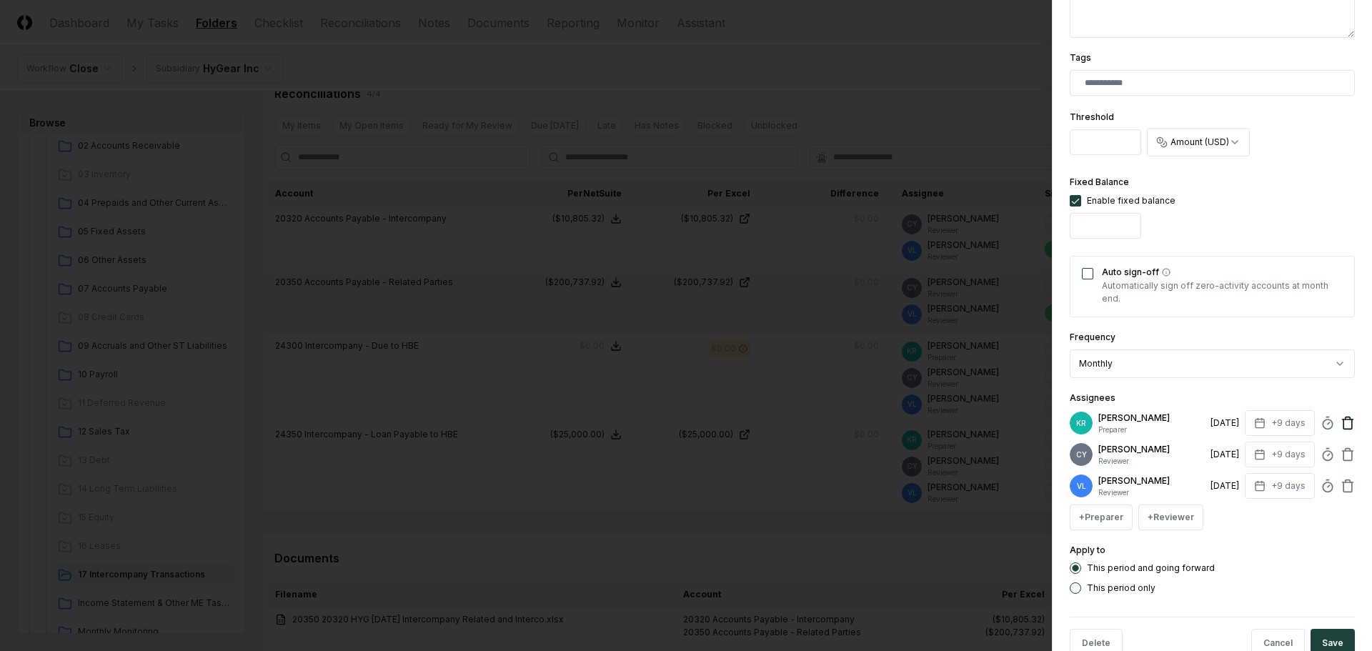
click at [1341, 421] on icon at bounding box center [1348, 423] width 14 height 14
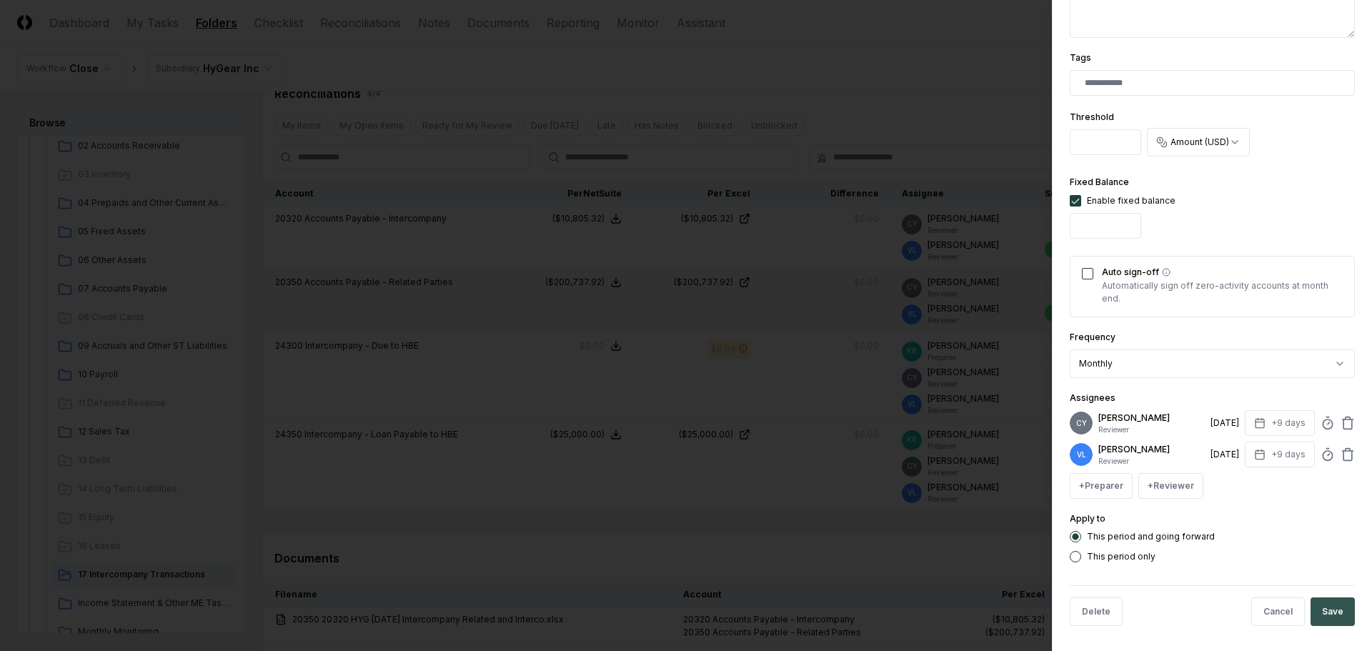
click at [1333, 610] on button "Save" at bounding box center [1333, 612] width 44 height 29
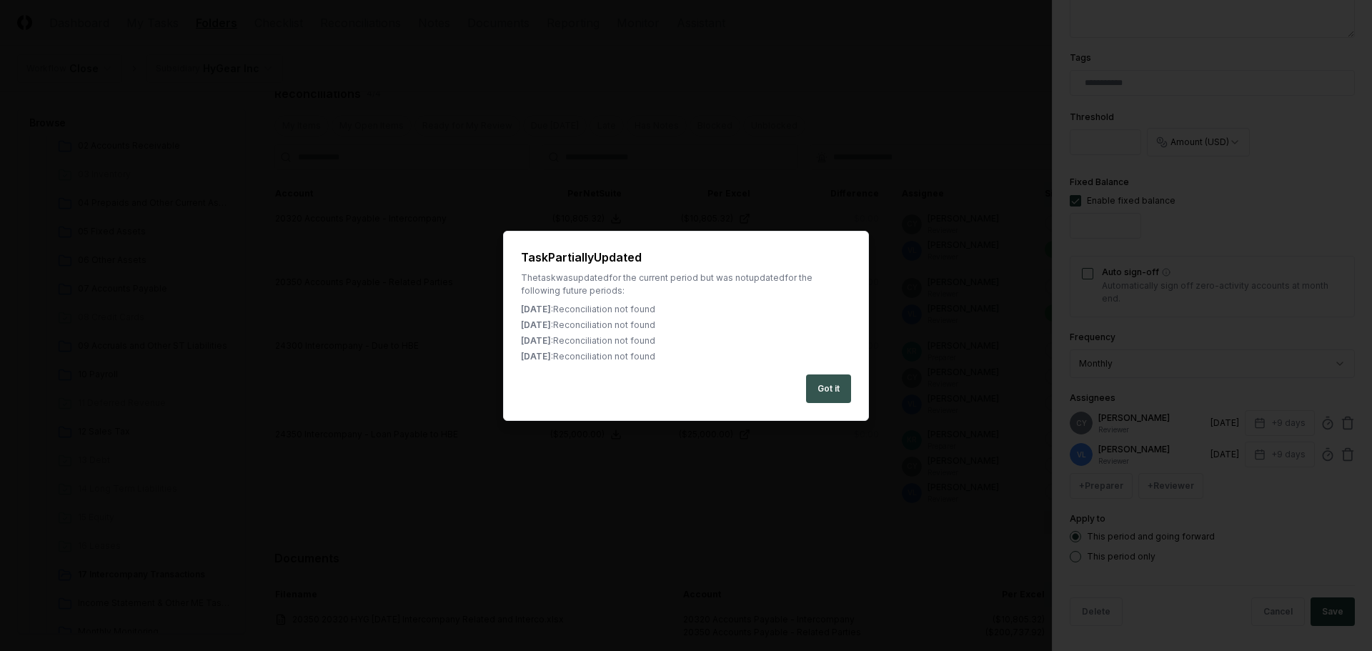
click at [840, 395] on button "Got it" at bounding box center [828, 389] width 45 height 29
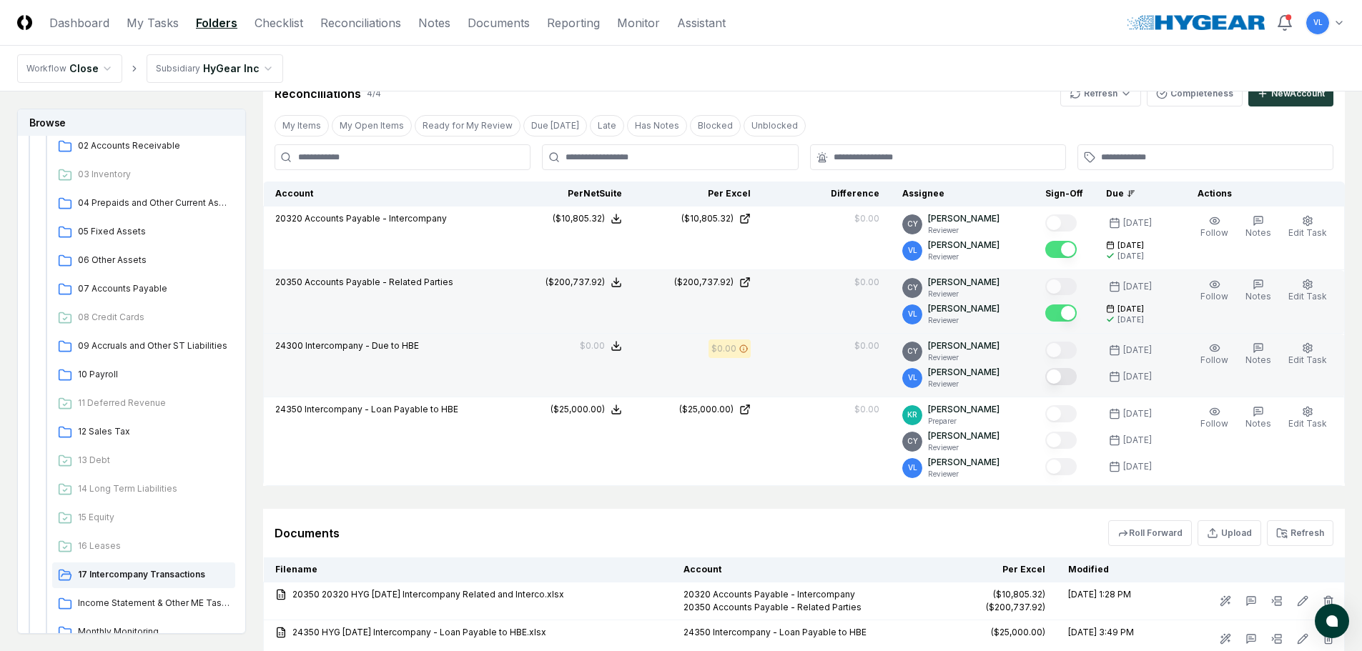
click at [1076, 377] on button "Mark complete" at bounding box center [1060, 376] width 31 height 17
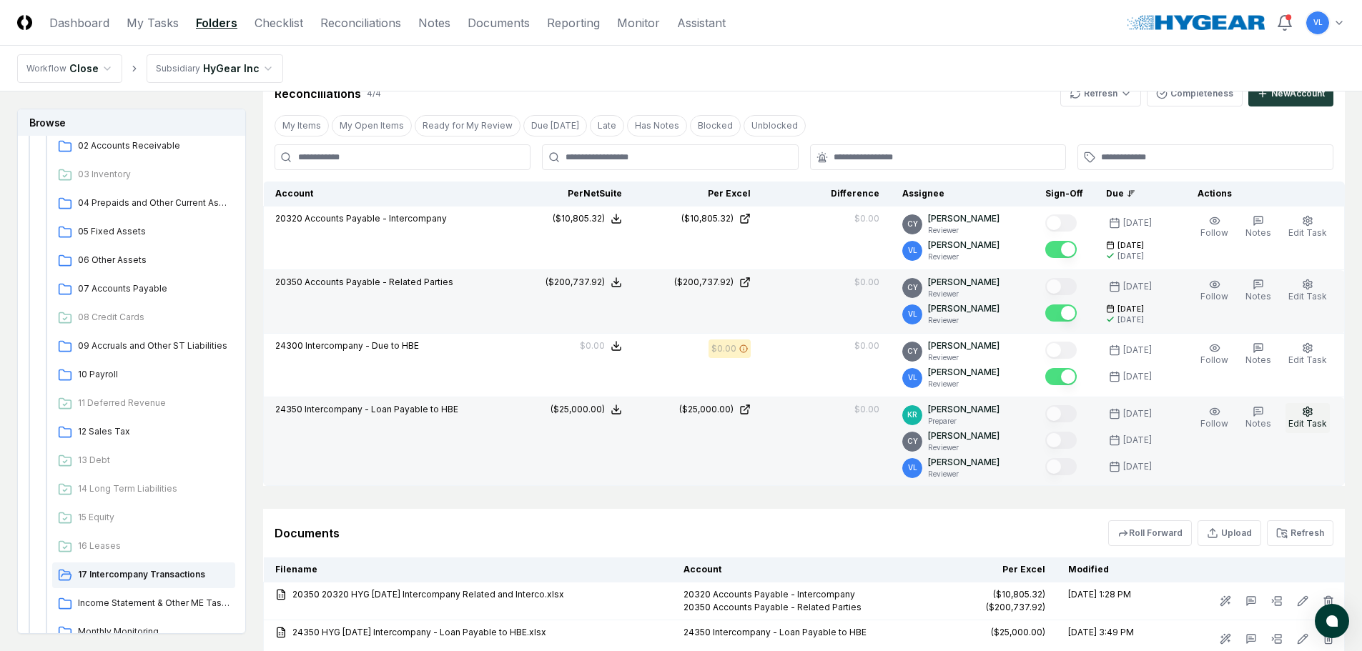
click at [1307, 421] on span "Edit Task" at bounding box center [1307, 423] width 39 height 11
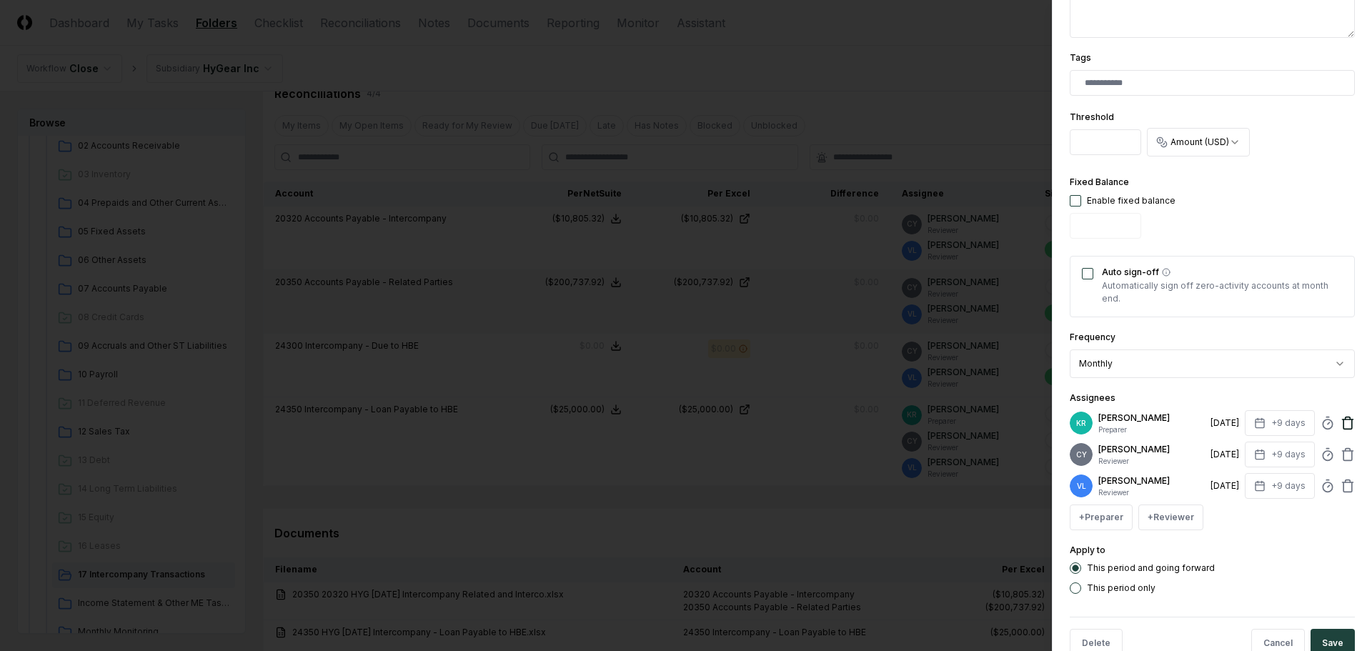
click at [1341, 424] on icon at bounding box center [1348, 423] width 14 height 14
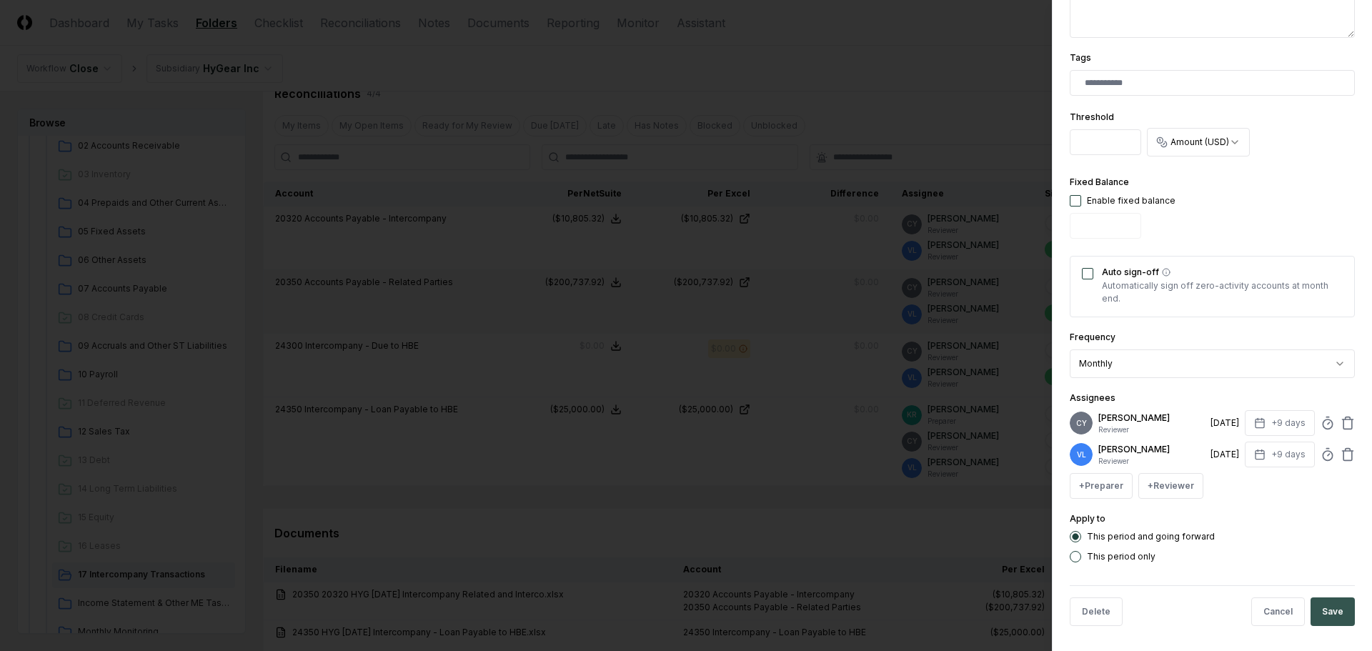
click at [1317, 610] on button "Save" at bounding box center [1333, 612] width 44 height 29
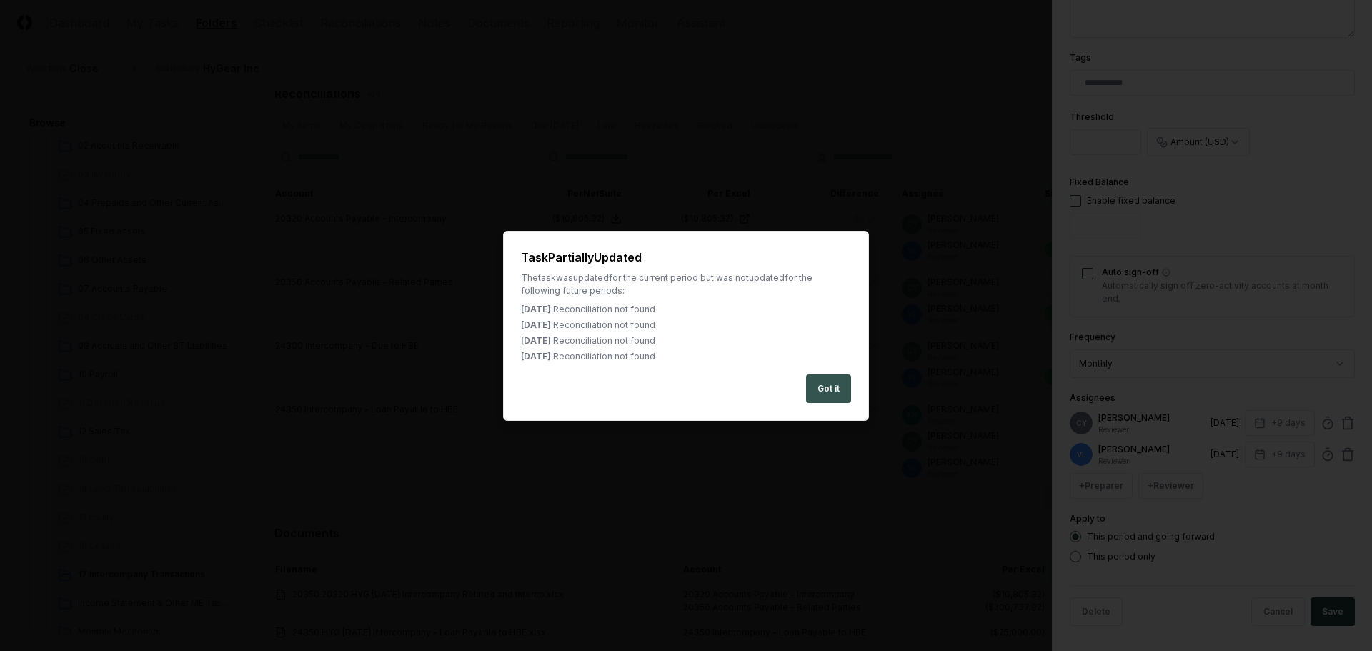
click at [833, 390] on button "Got it" at bounding box center [828, 389] width 45 height 29
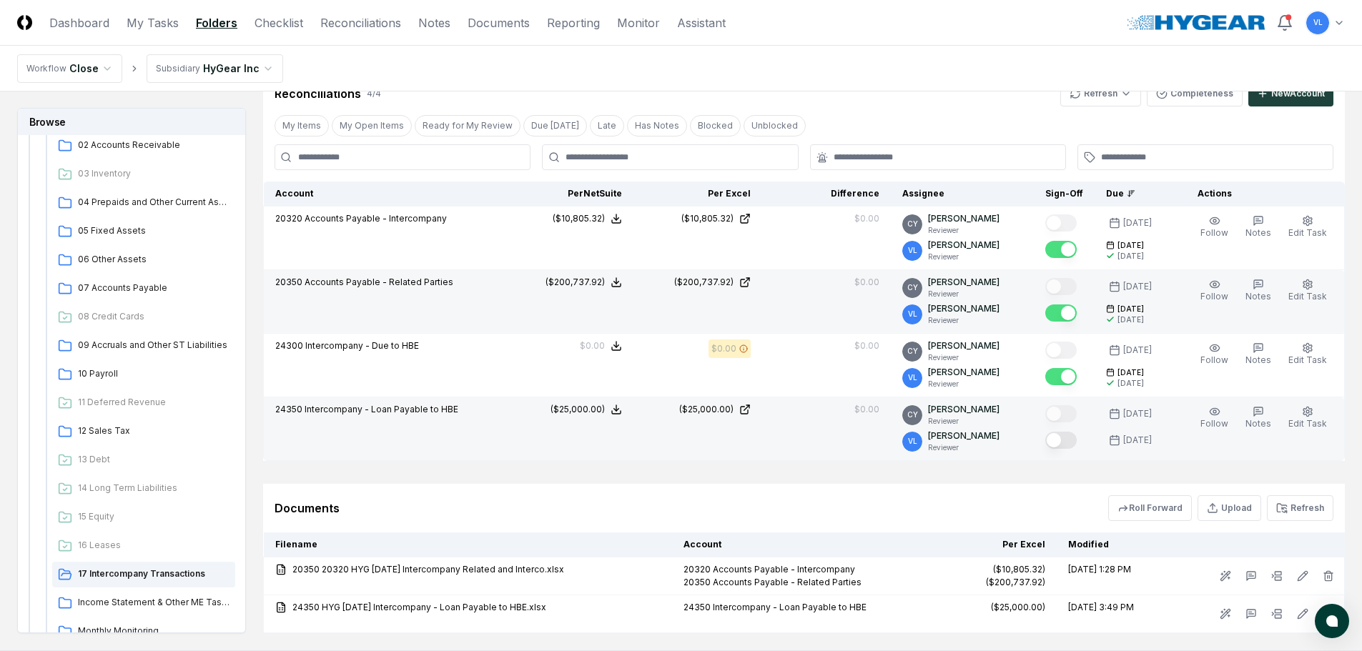
click at [1063, 440] on button "Mark complete" at bounding box center [1060, 440] width 31 height 17
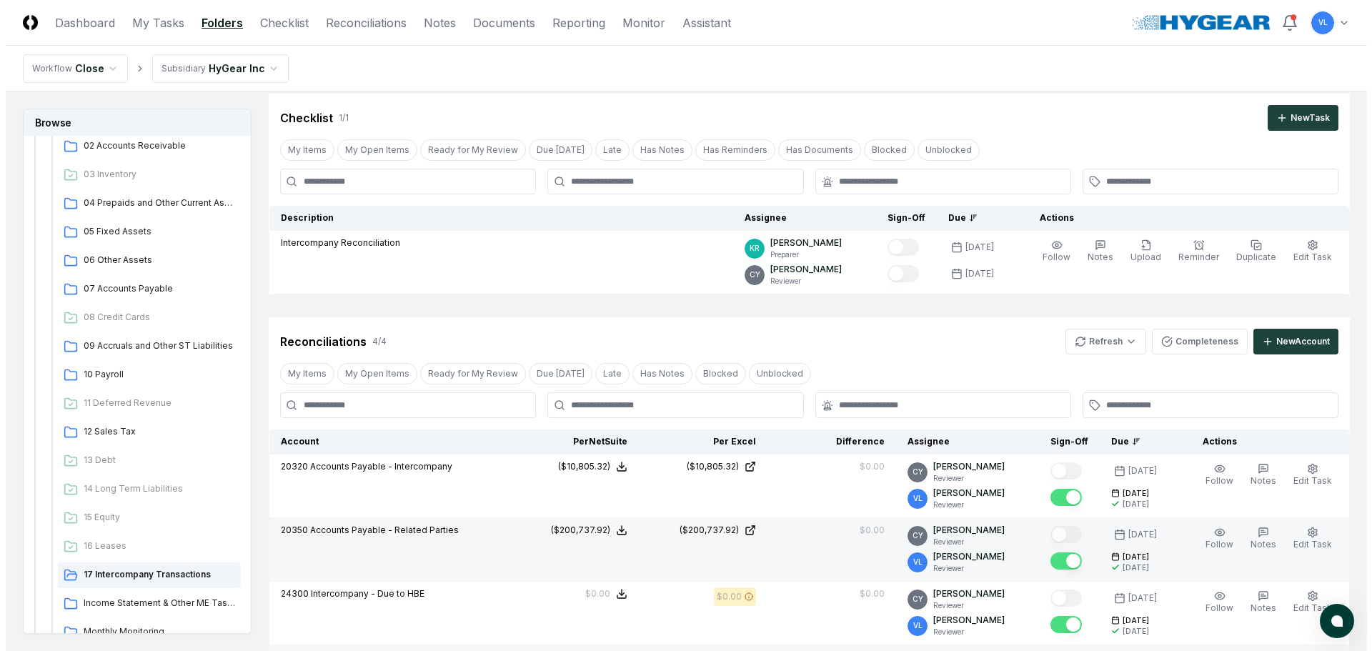
scroll to position [0, 0]
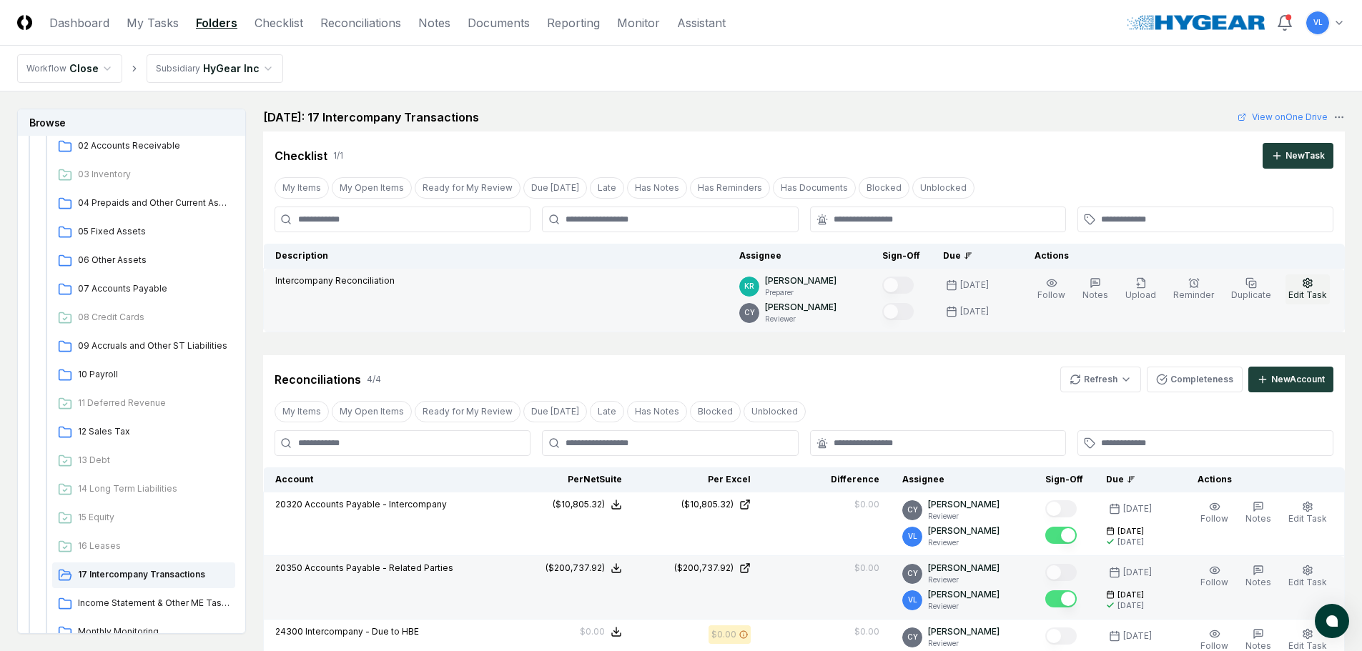
click at [1312, 284] on icon "button" at bounding box center [1307, 282] width 9 height 9
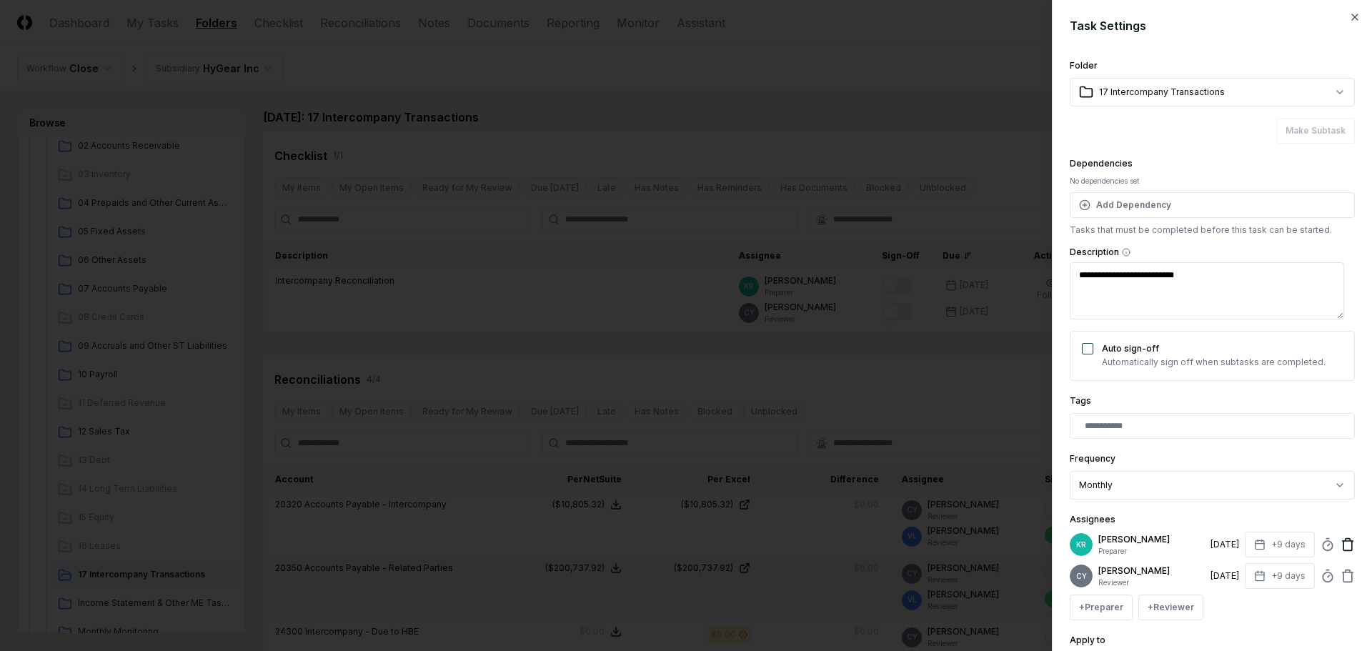
click at [1344, 545] on icon at bounding box center [1348, 545] width 9 height 9
click at [1087, 576] on button "+ Preparer" at bounding box center [1101, 576] width 63 height 26
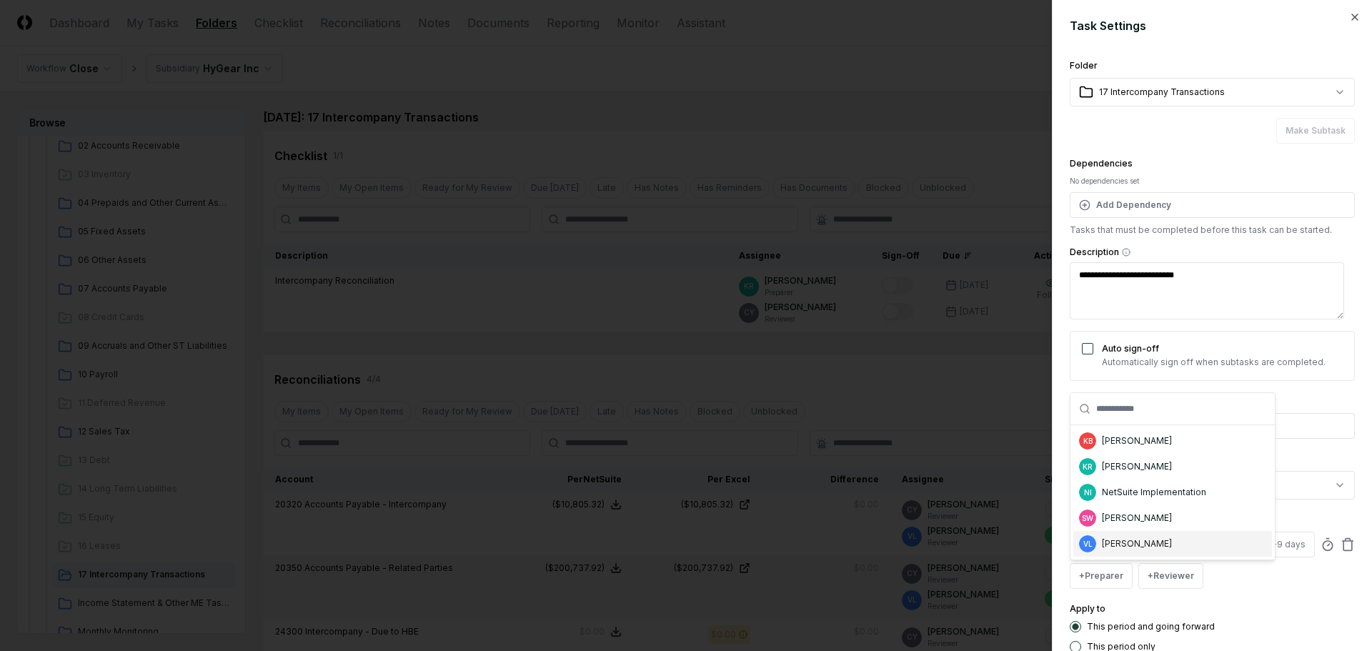
click at [1101, 551] on div "VL Valerie Laurence" at bounding box center [1173, 544] width 199 height 26
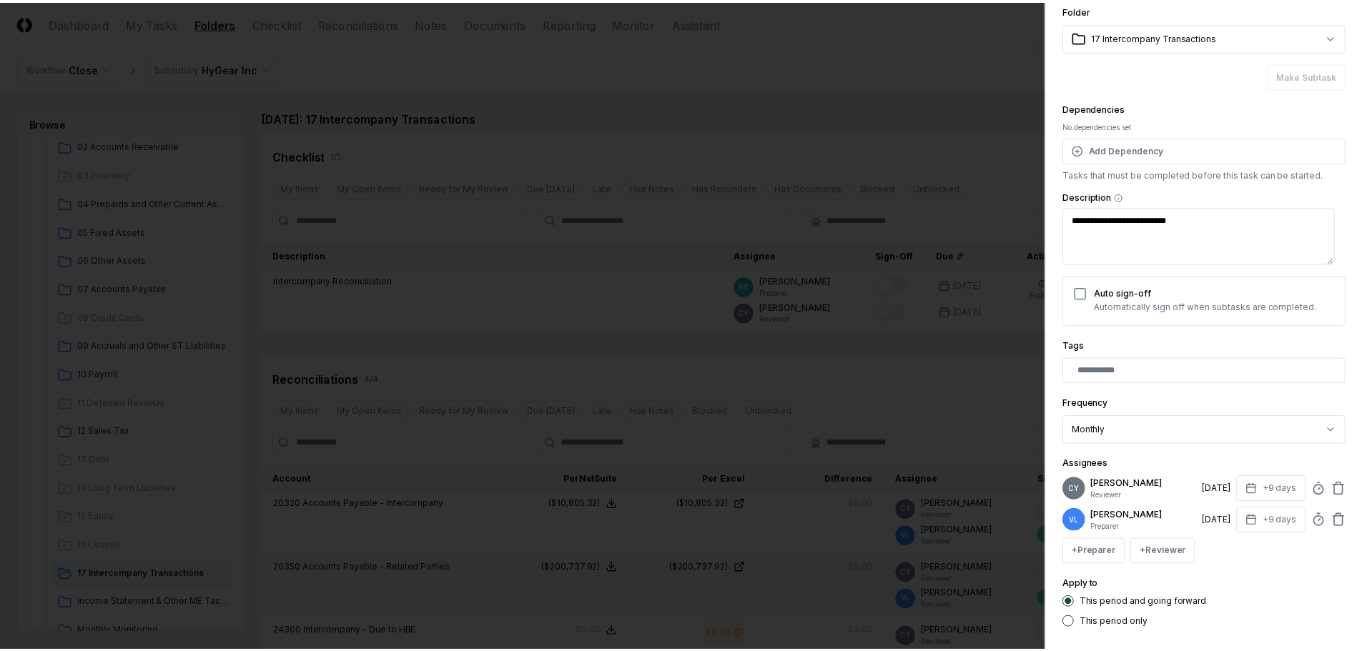
scroll to position [125, 0]
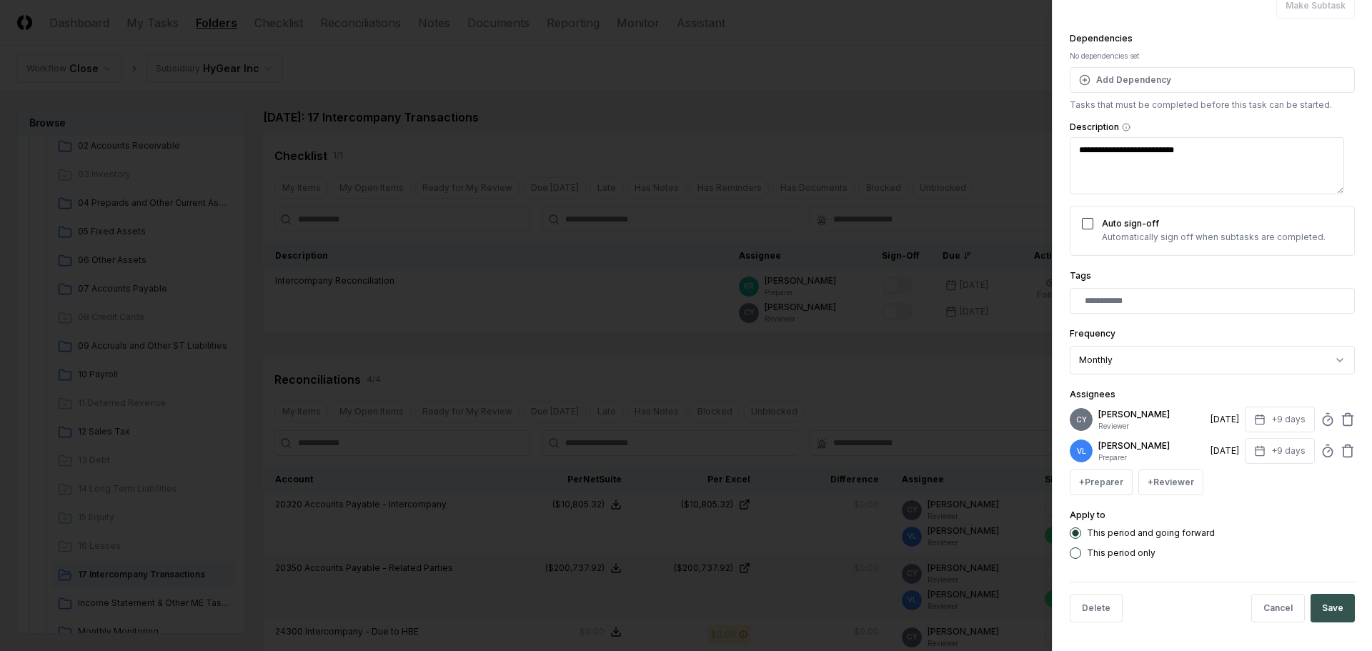
click at [1323, 603] on button "Save" at bounding box center [1333, 608] width 44 height 29
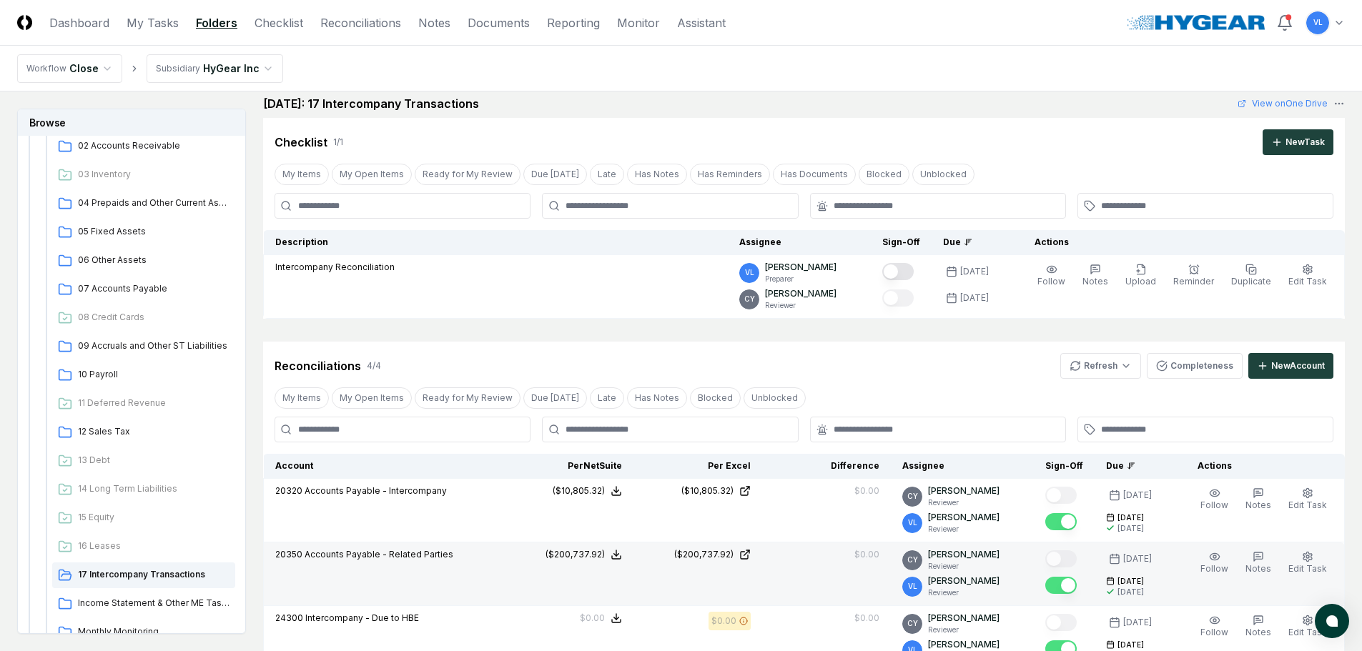
scroll to position [0, 0]
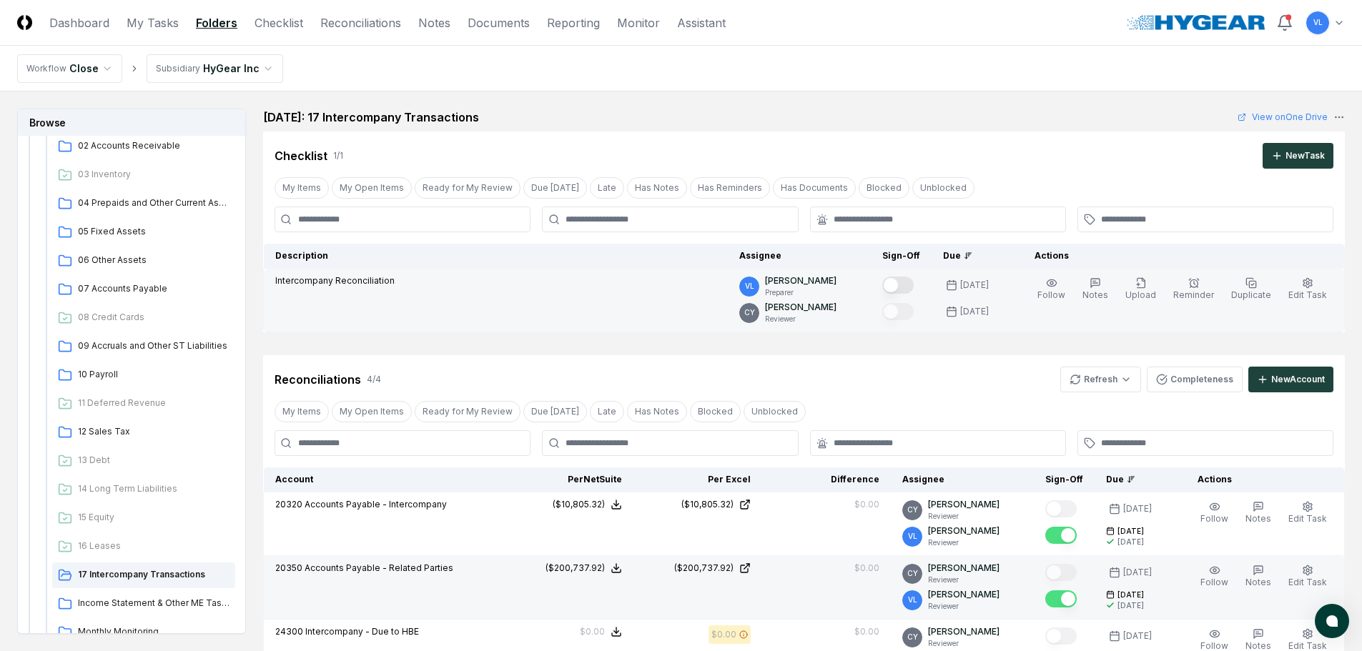
click at [903, 283] on button "Mark complete" at bounding box center [897, 285] width 31 height 17
click at [123, 429] on span "12 Sales Tax" at bounding box center [154, 431] width 152 height 13
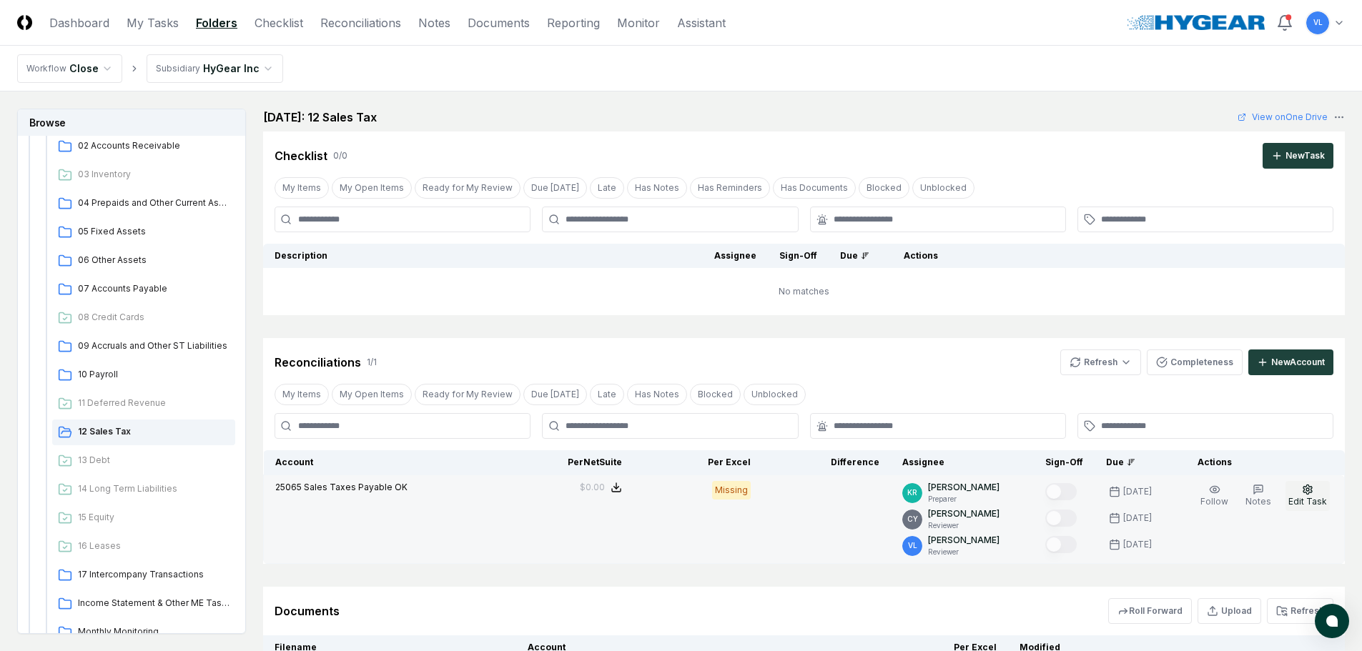
click at [1308, 490] on icon "button" at bounding box center [1307, 489] width 11 height 11
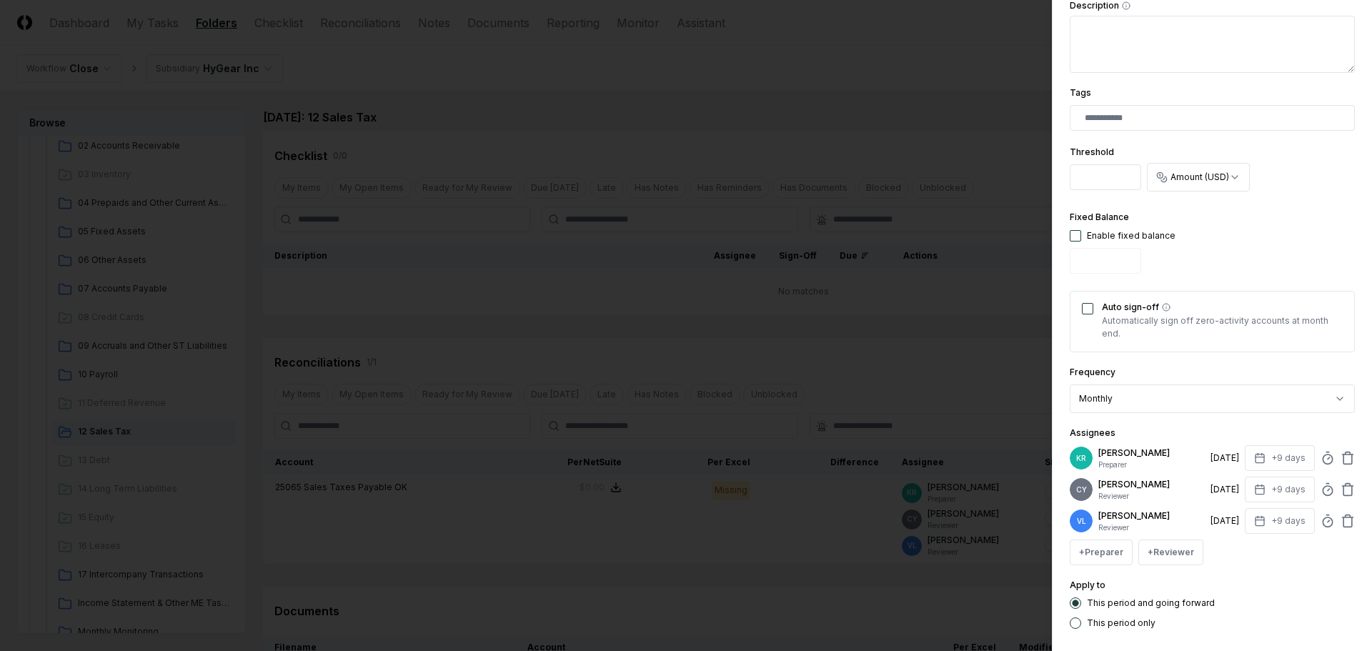
scroll to position [357, 0]
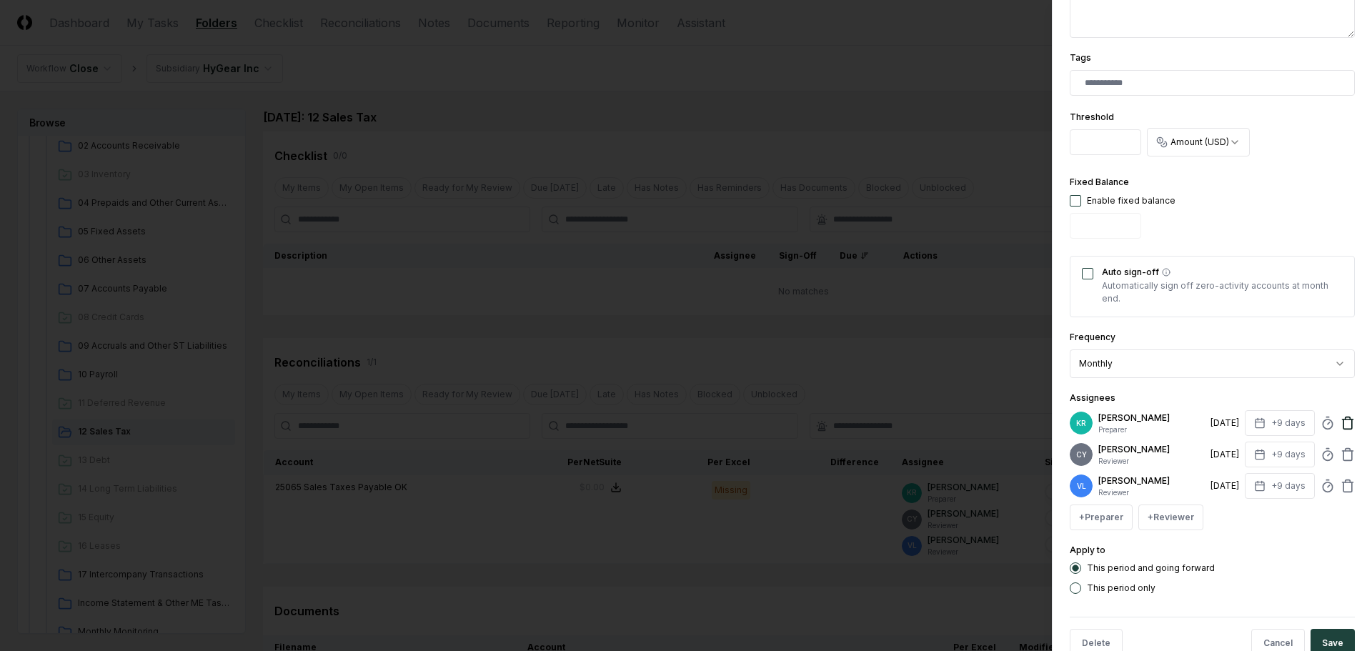
click at [1341, 425] on icon at bounding box center [1348, 423] width 14 height 14
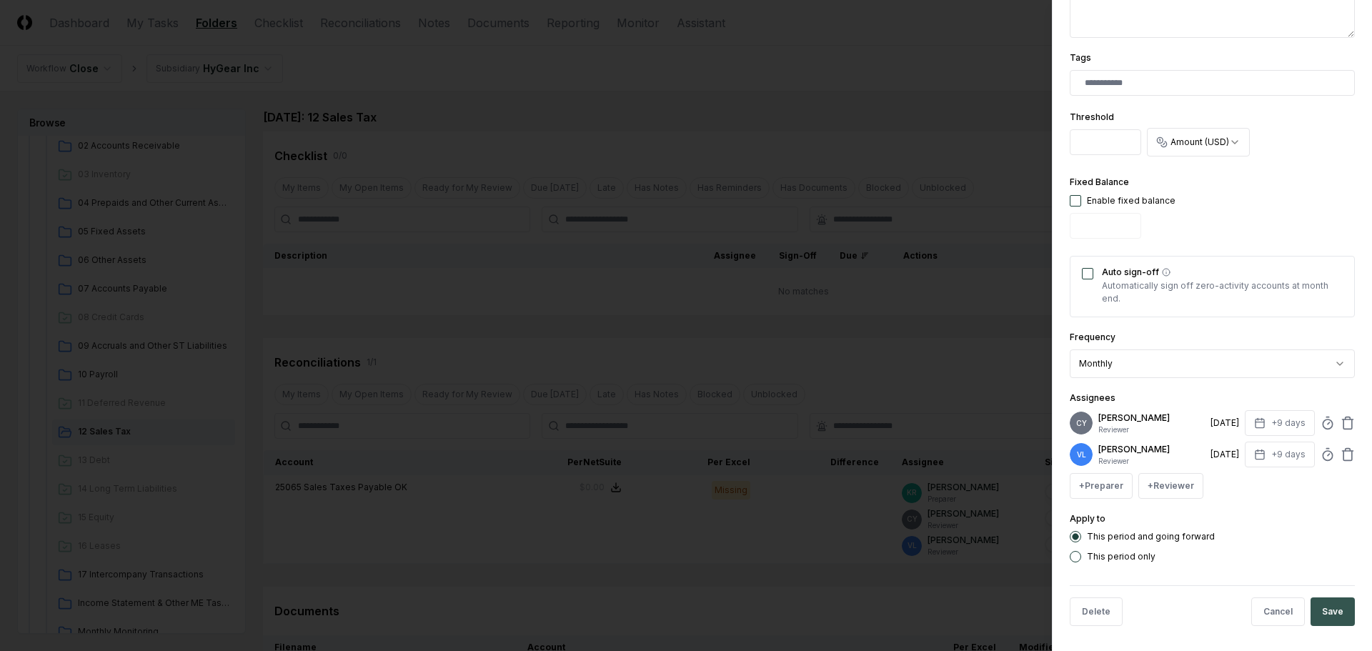
click at [1330, 607] on button "Save" at bounding box center [1333, 612] width 44 height 29
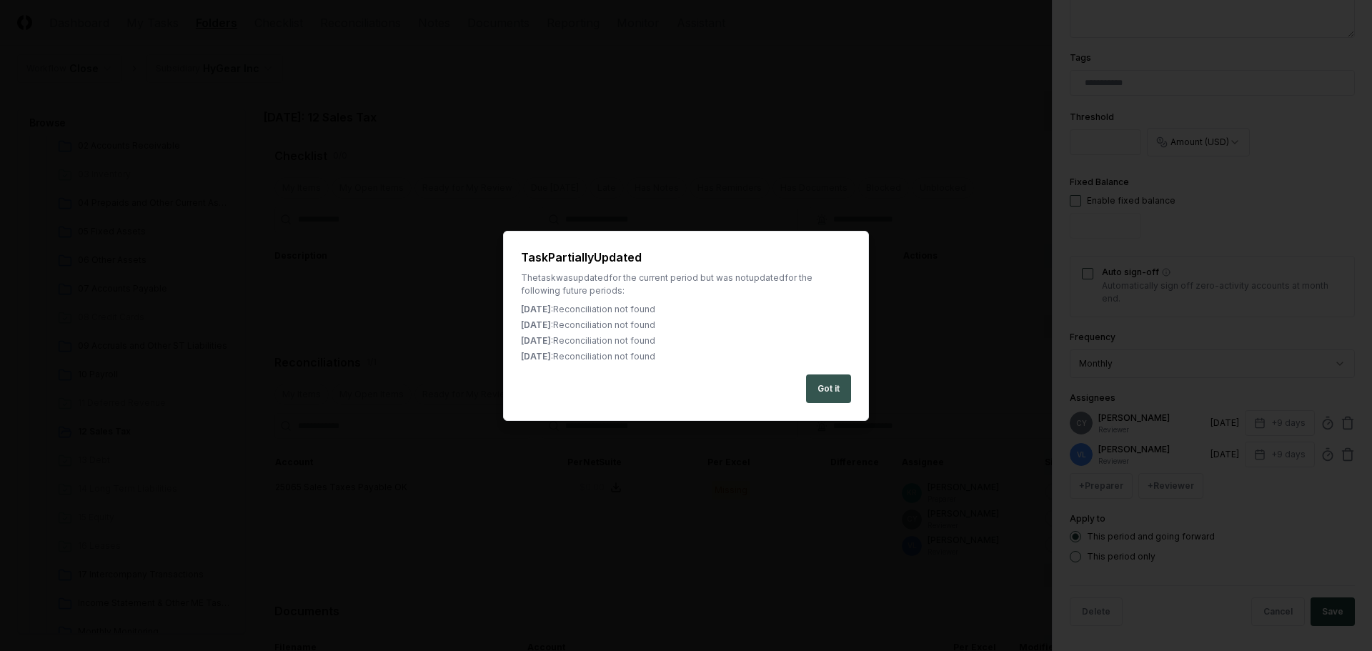
click at [832, 391] on button "Got it" at bounding box center [828, 389] width 45 height 29
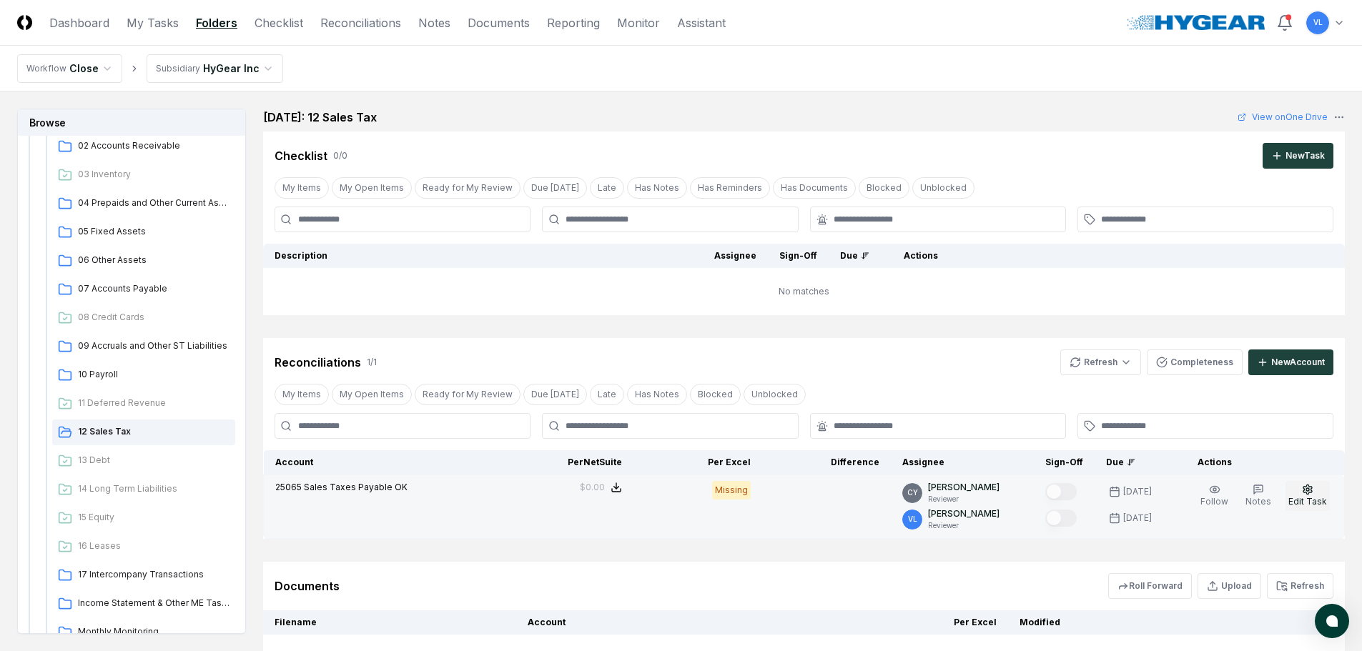
click at [1305, 492] on icon "button" at bounding box center [1307, 489] width 9 height 9
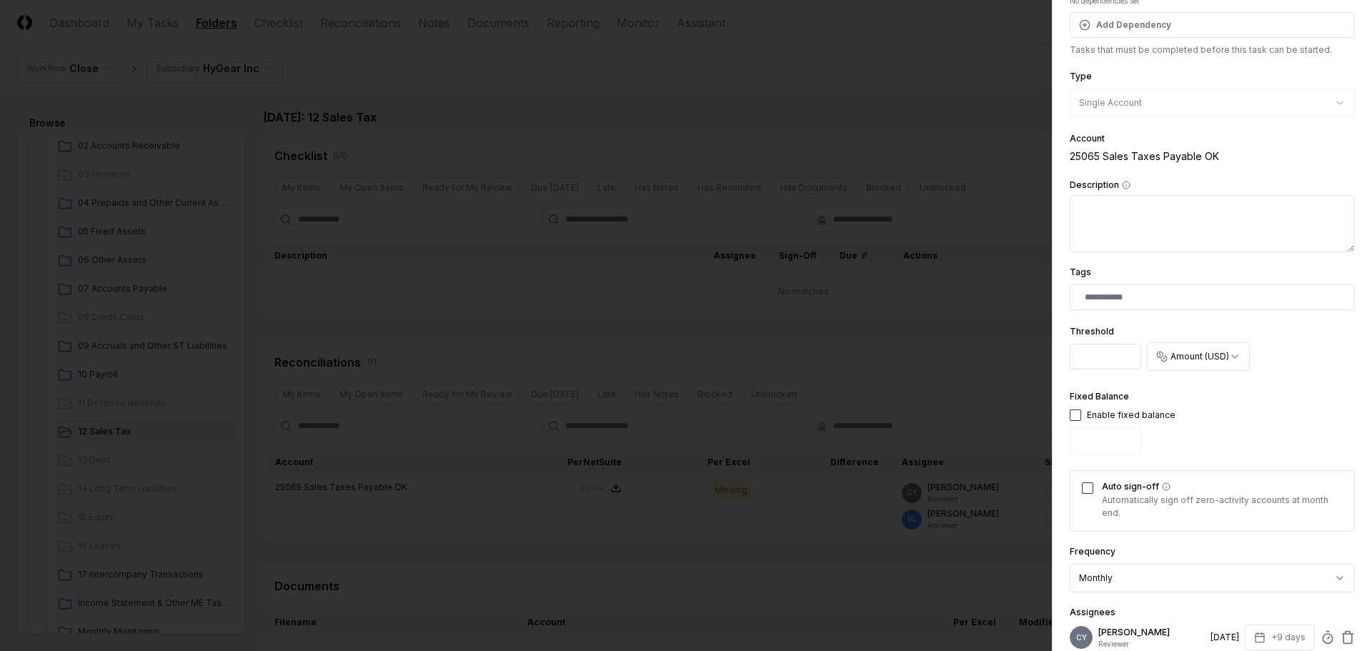
scroll to position [214, 0]
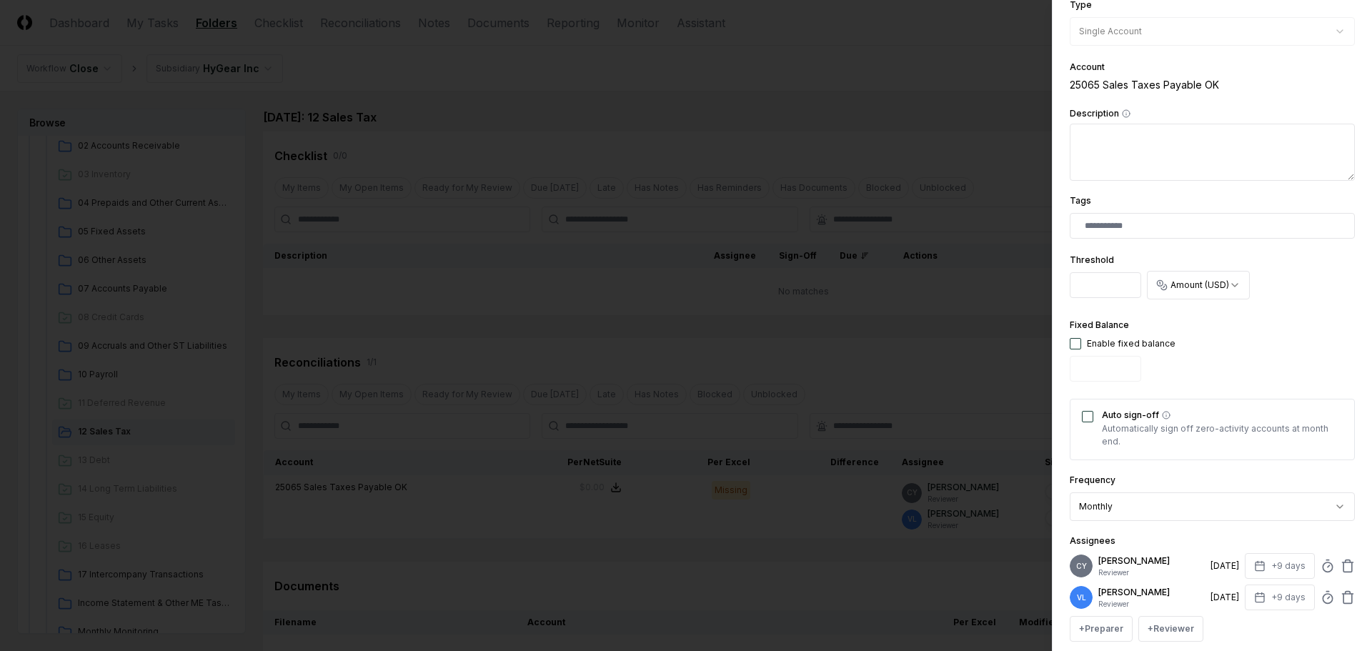
click at [1075, 350] on div "Enable fixed balance" at bounding box center [1123, 343] width 106 height 13
click at [1076, 339] on button "button" at bounding box center [1075, 343] width 11 height 11
type input "*"
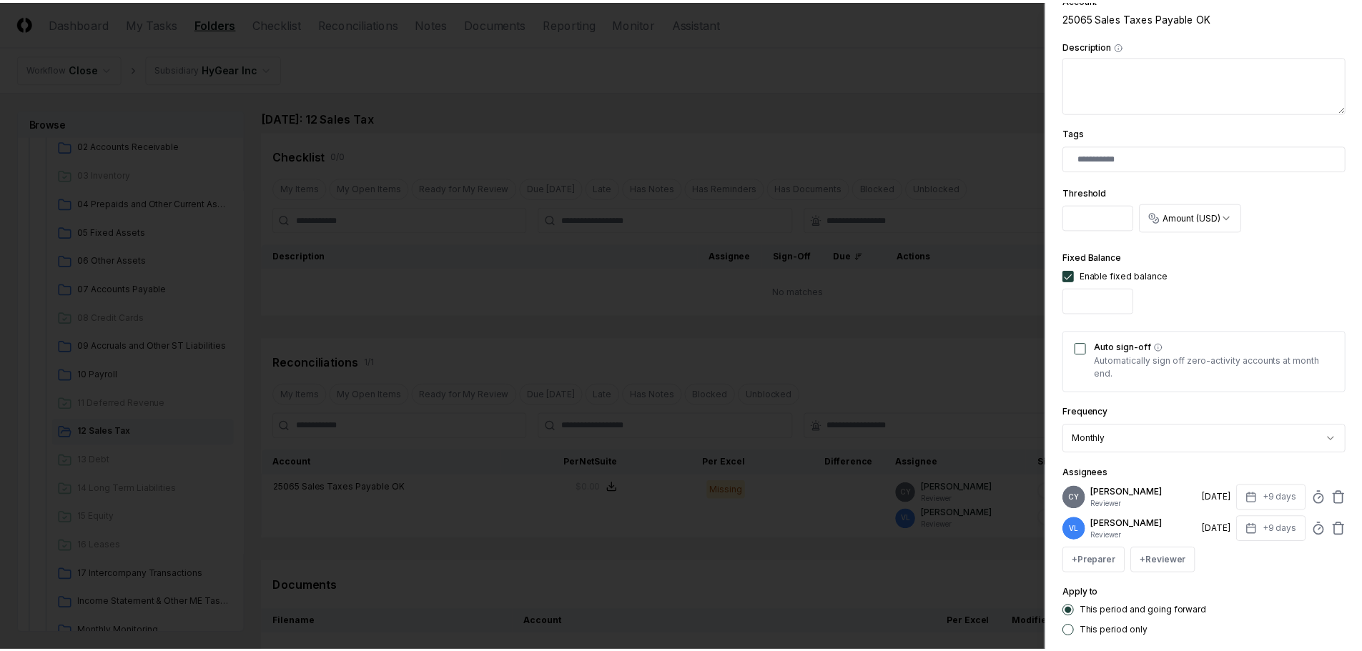
scroll to position [361, 0]
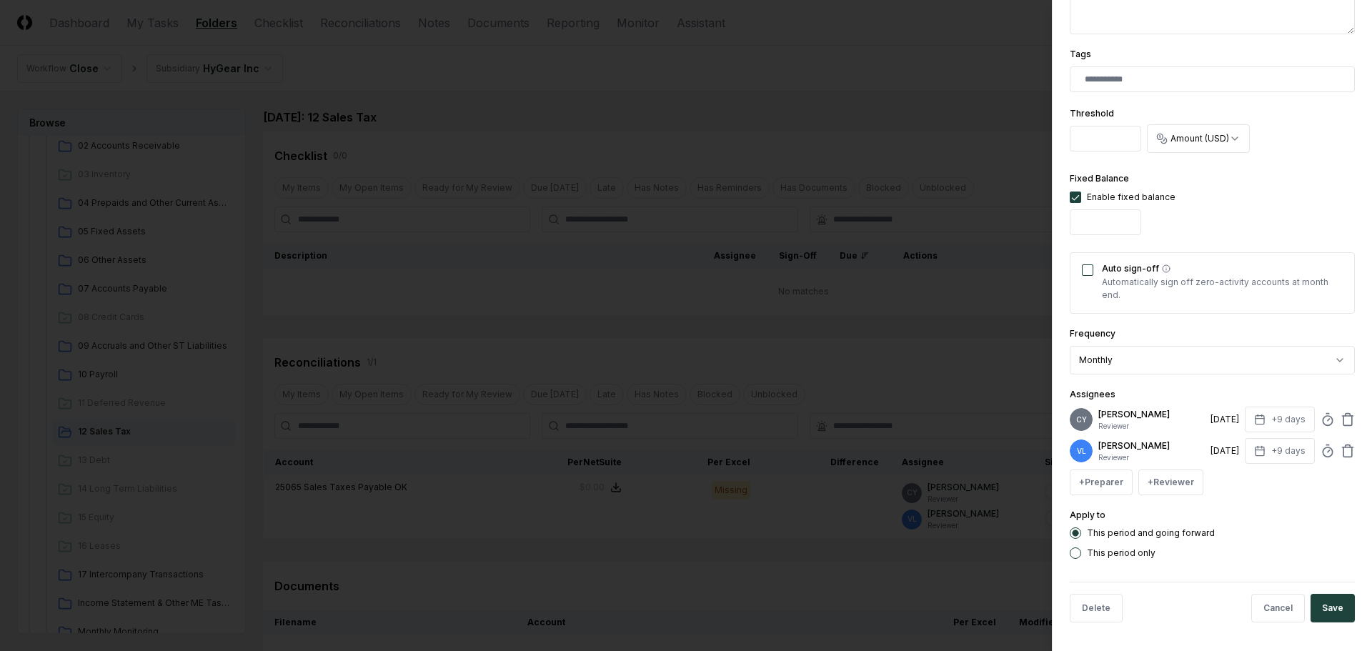
click at [1076, 552] on button "This period only" at bounding box center [1075, 553] width 11 height 11
click at [1340, 603] on button "Save" at bounding box center [1333, 608] width 44 height 29
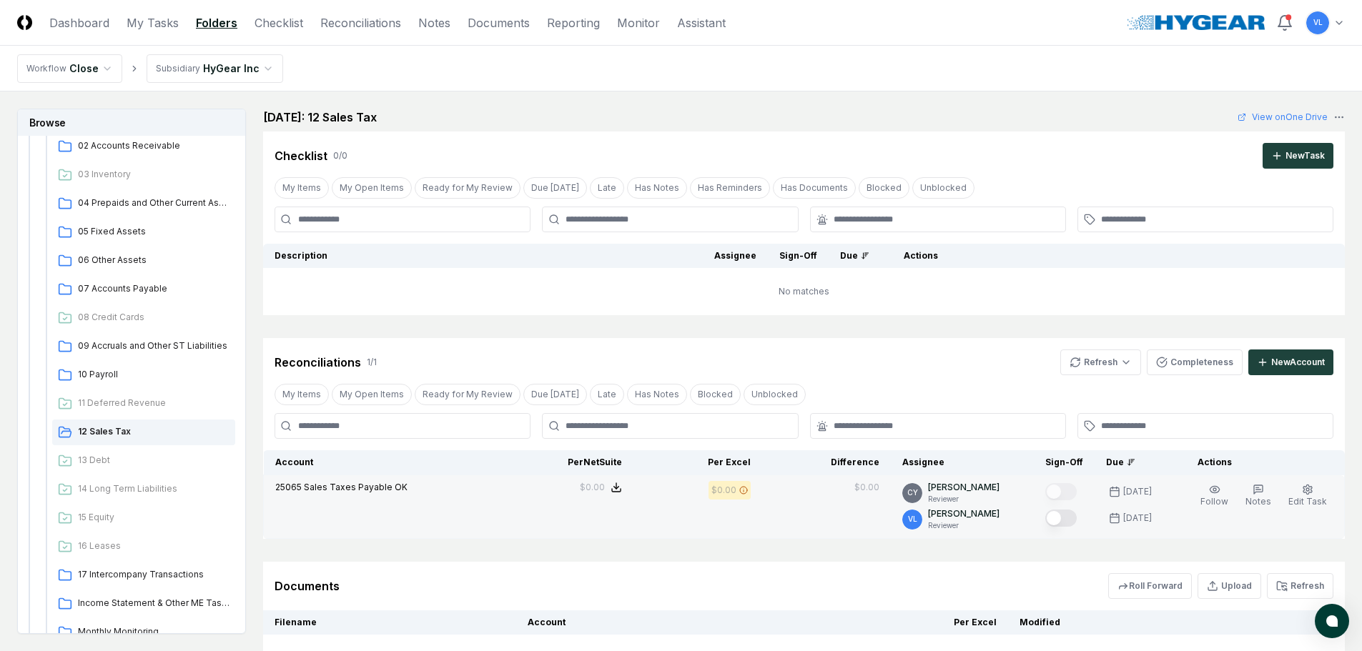
click at [1066, 517] on button "Mark complete" at bounding box center [1060, 518] width 31 height 17
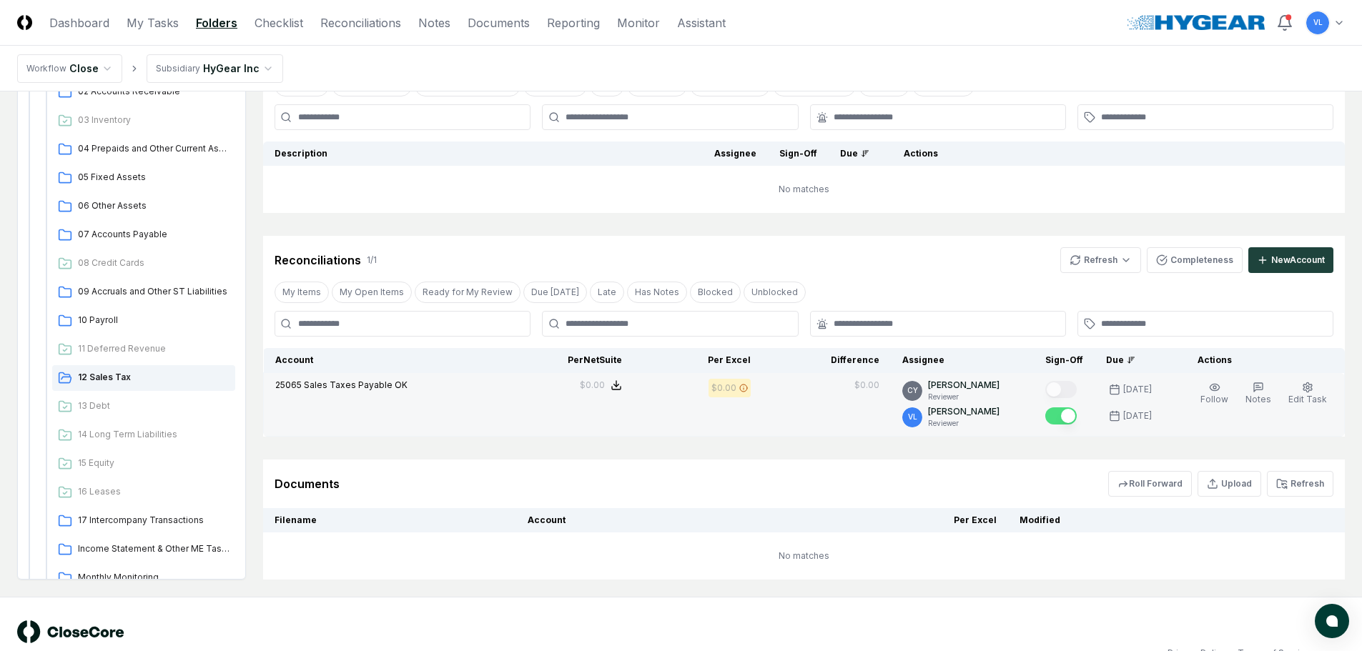
scroll to position [134, 0]
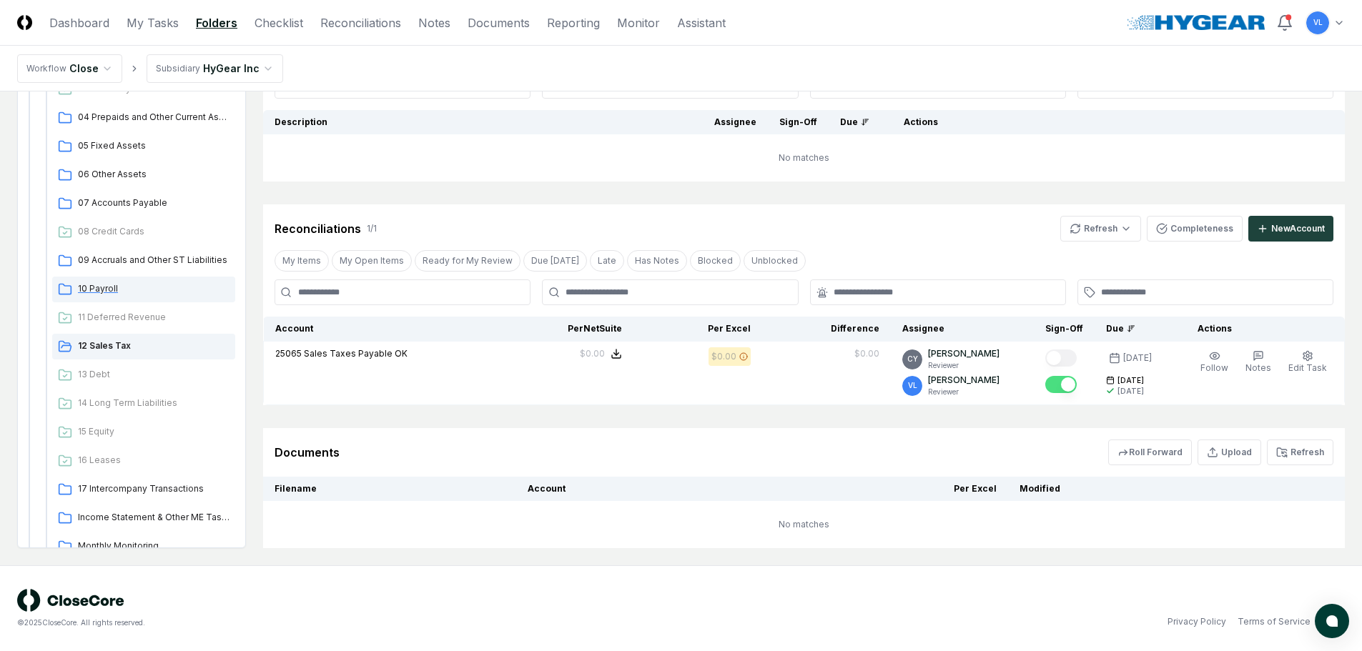
click at [109, 289] on span "10 Payroll" at bounding box center [154, 288] width 152 height 13
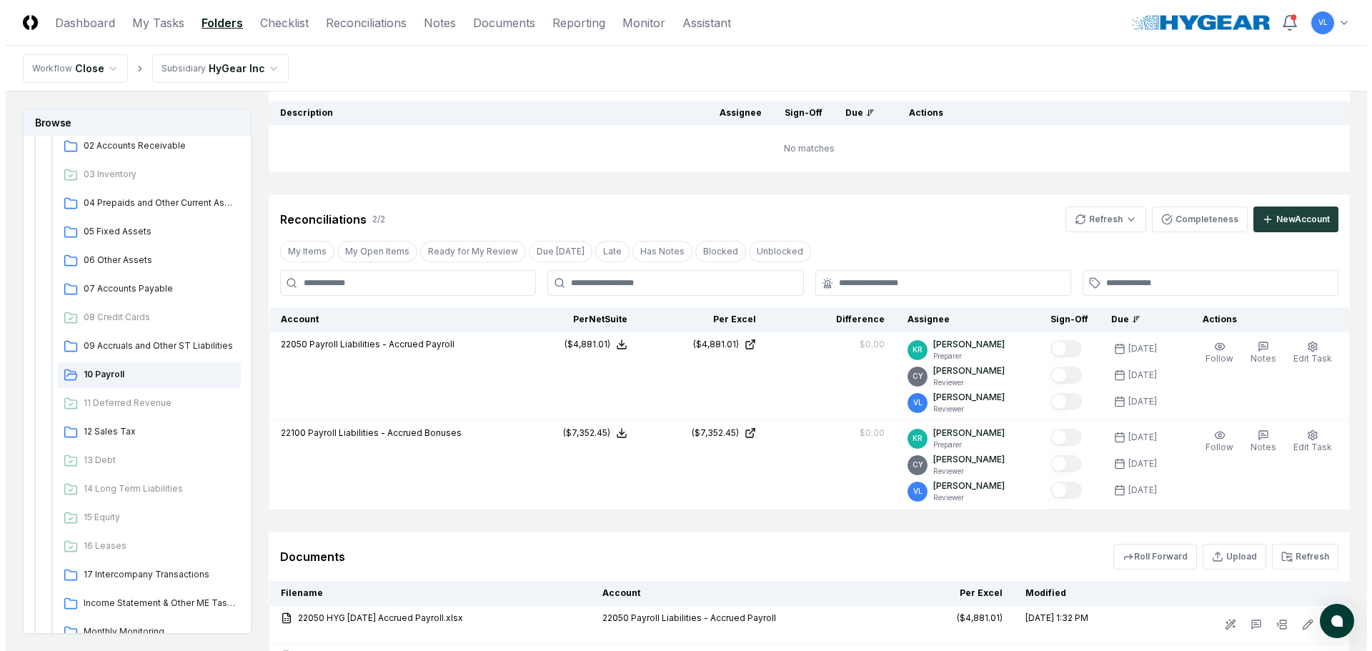
scroll to position [214, 0]
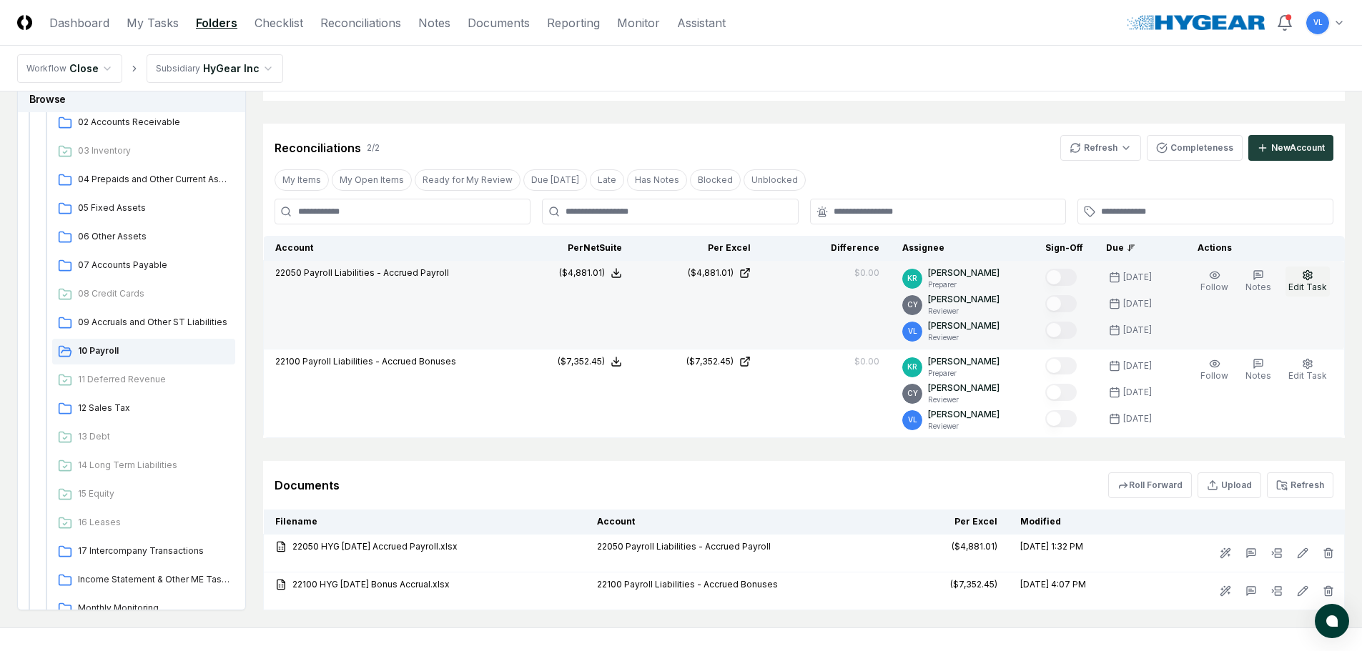
click at [1310, 278] on icon "button" at bounding box center [1307, 274] width 9 height 9
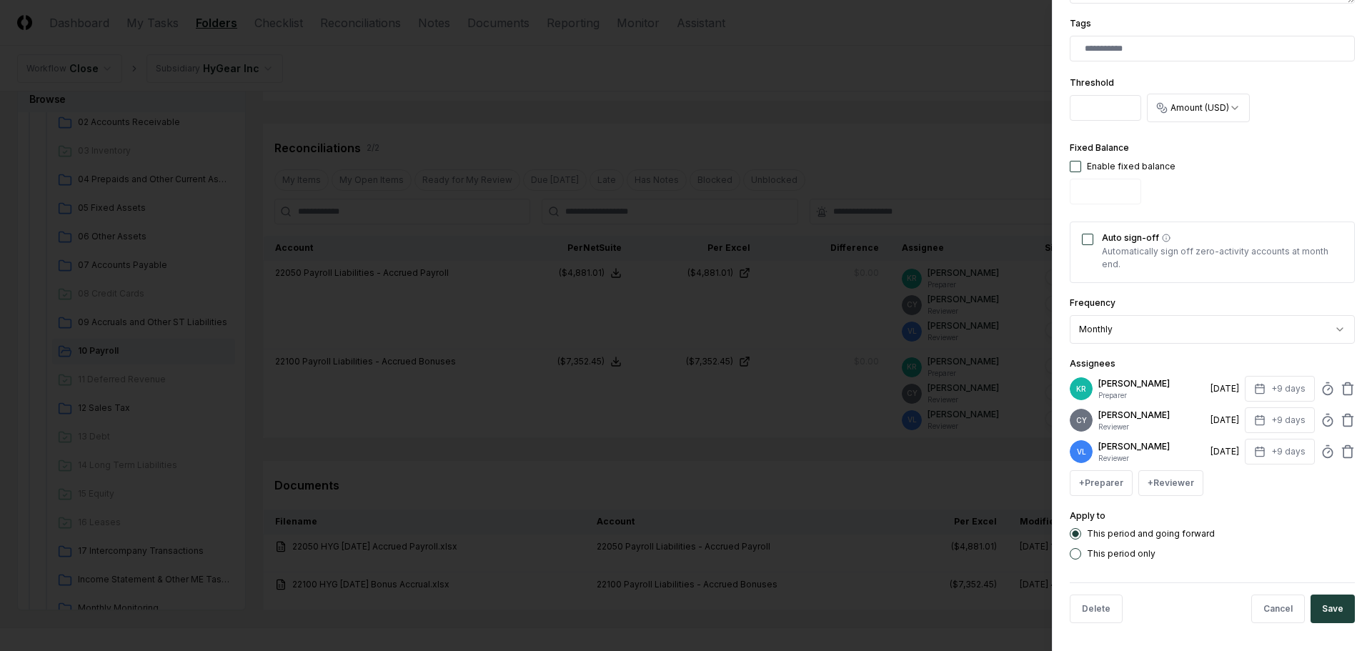
scroll to position [392, 0]
click at [1341, 386] on icon at bounding box center [1348, 388] width 14 height 14
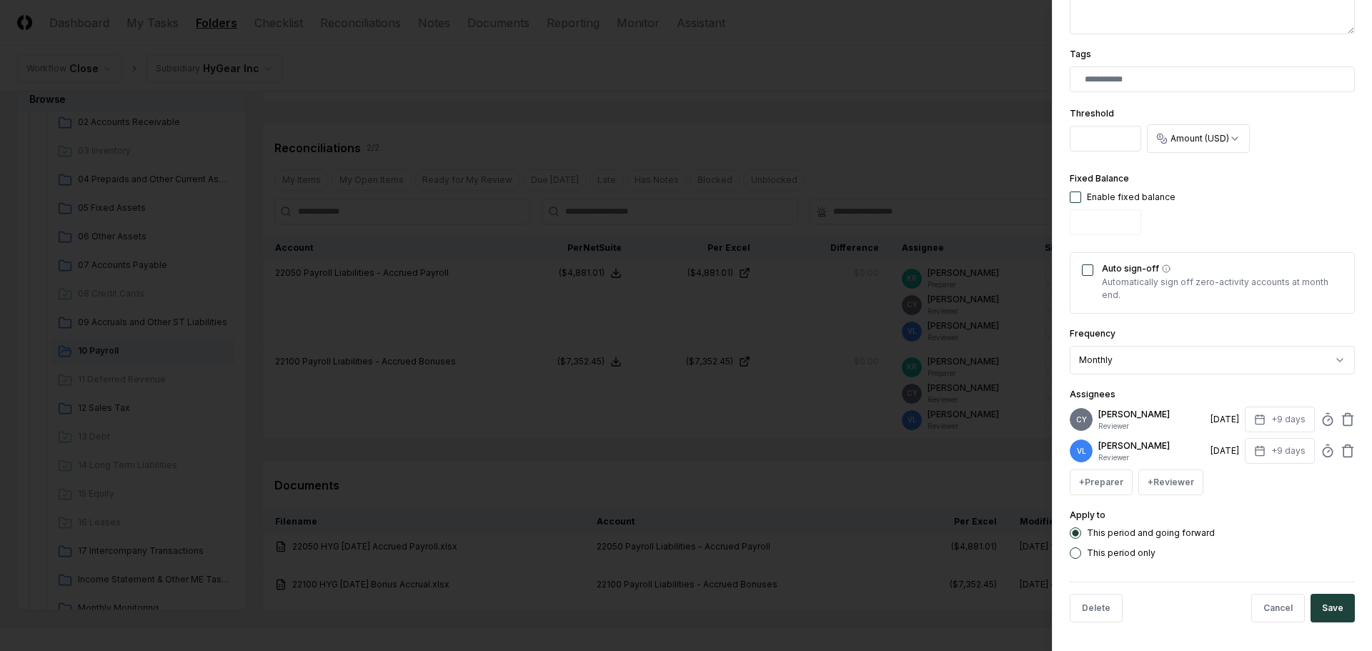
scroll to position [361, 0]
click at [1327, 612] on button "Save" at bounding box center [1333, 608] width 44 height 29
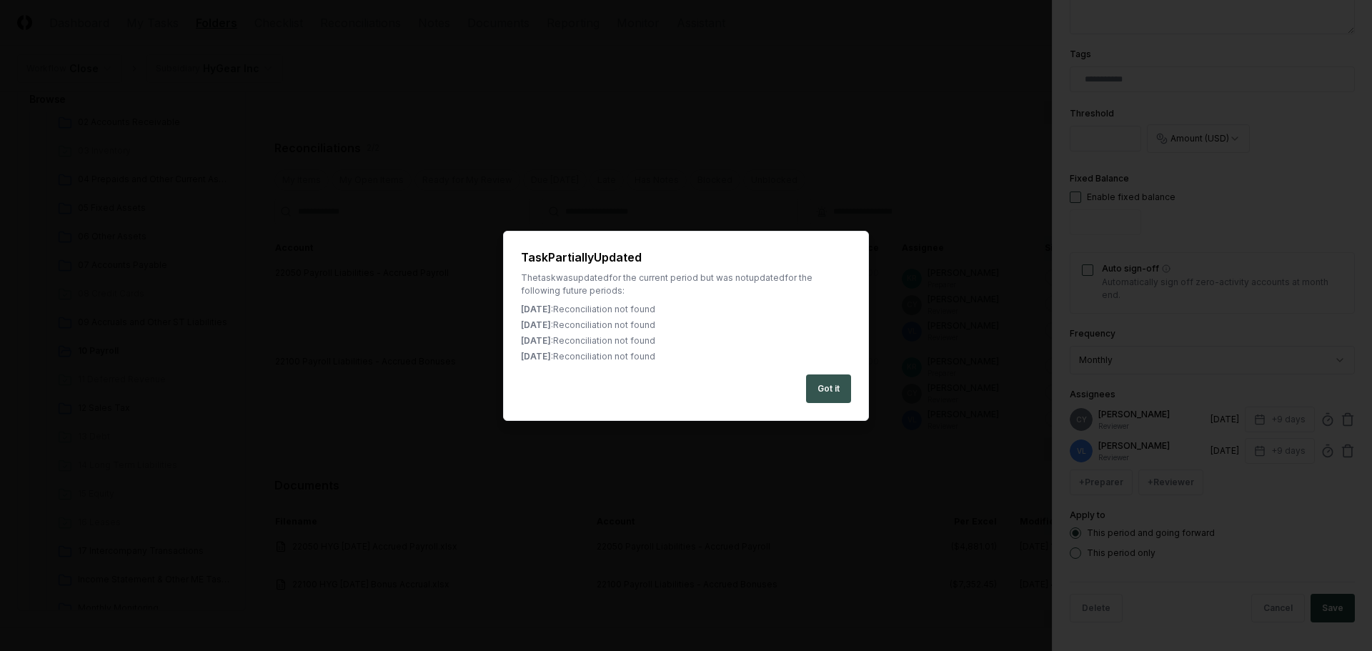
click at [831, 384] on button "Got it" at bounding box center [828, 389] width 45 height 29
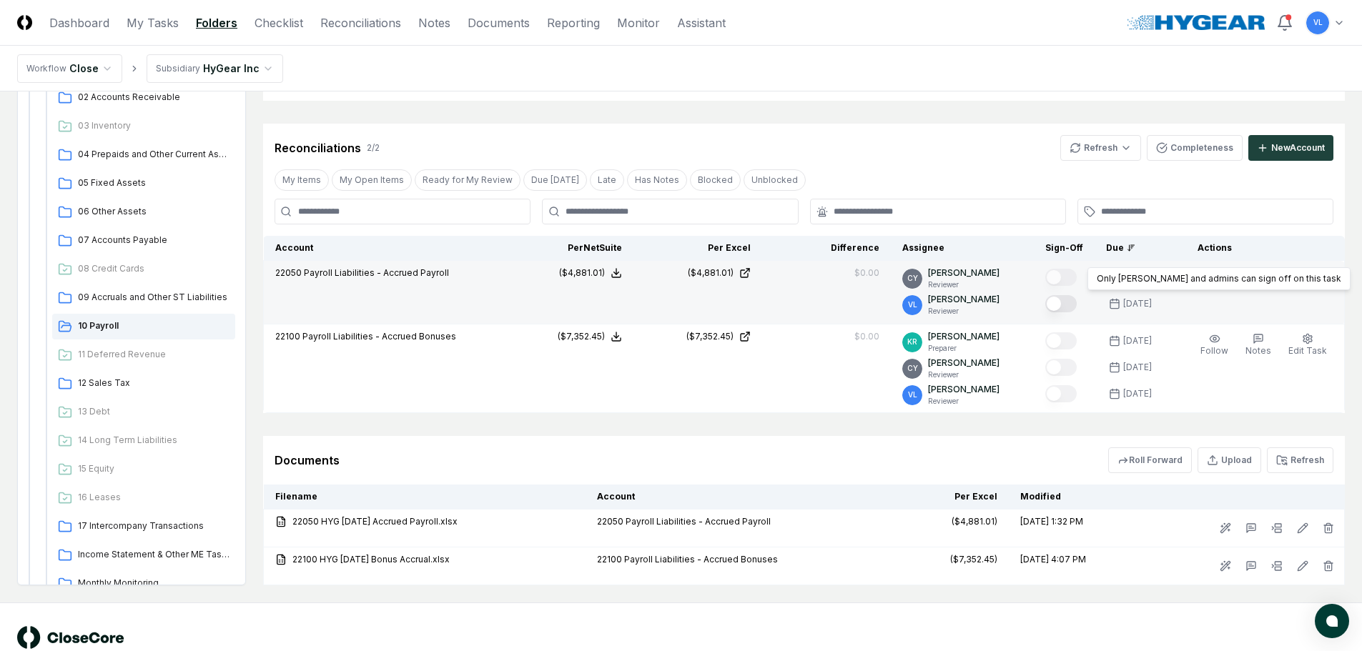
click at [1067, 303] on button "Mark complete" at bounding box center [1060, 303] width 31 height 17
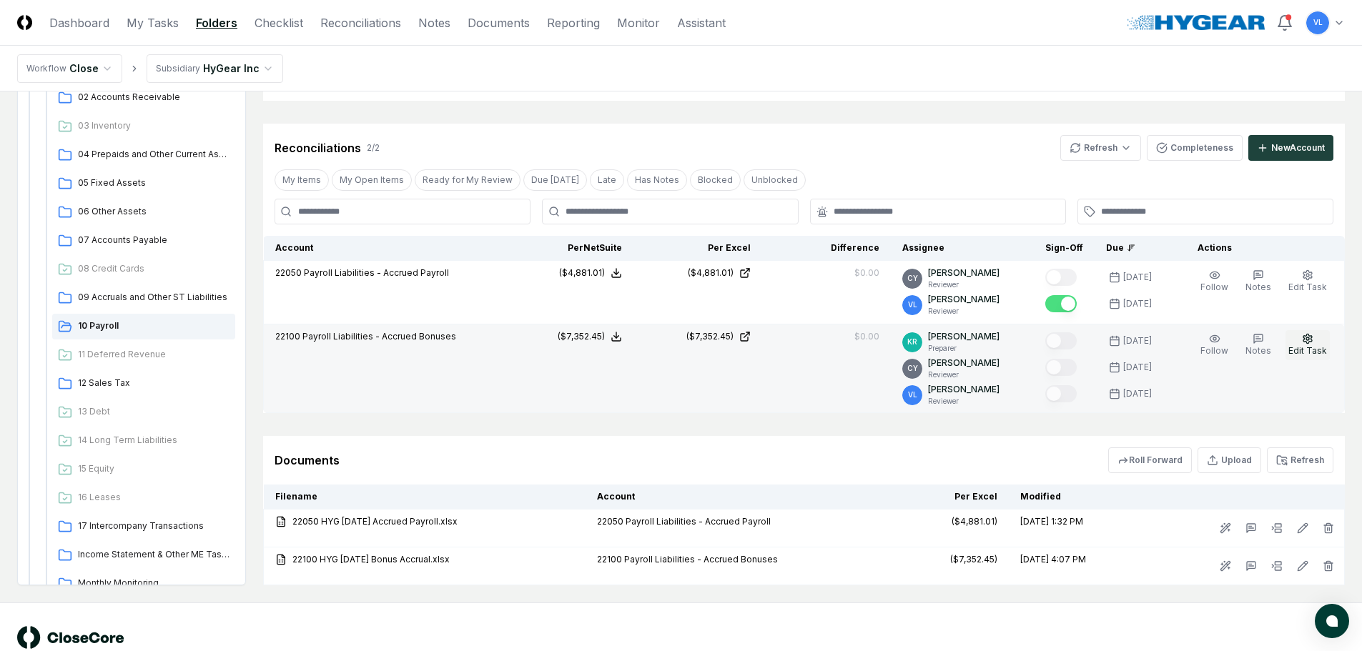
click at [1322, 350] on span "Edit Task" at bounding box center [1307, 350] width 39 height 11
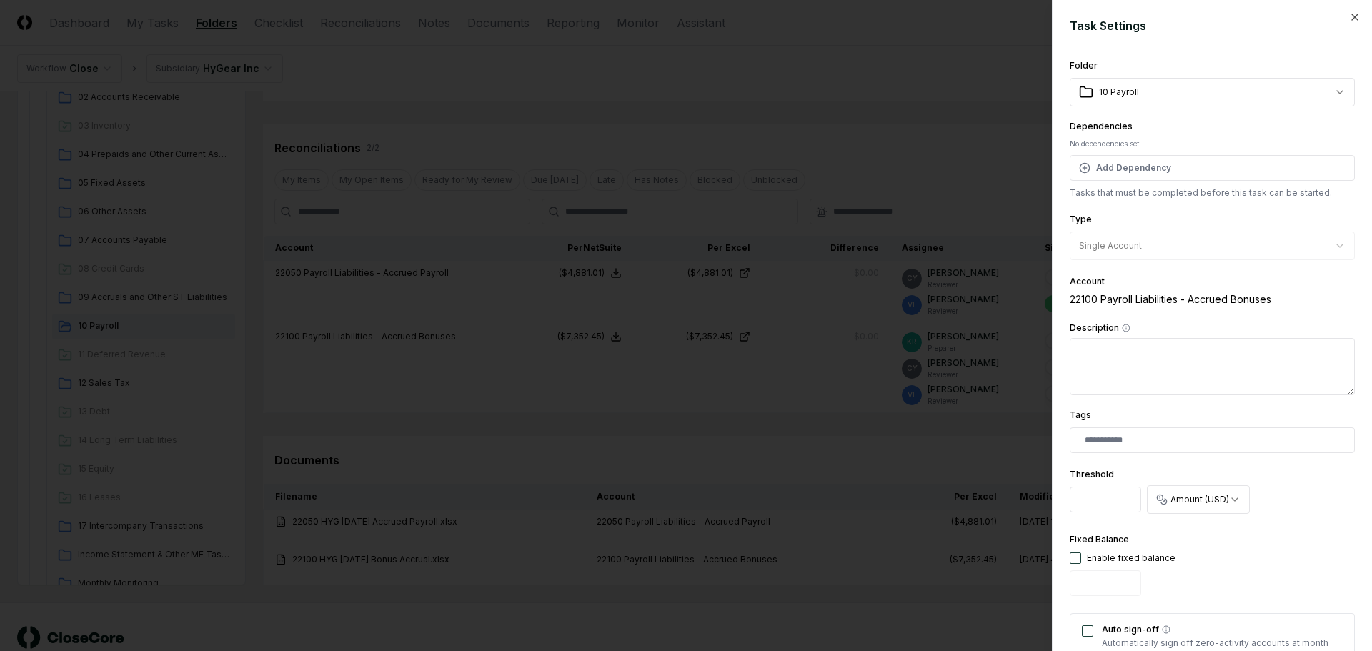
scroll to position [392, 0]
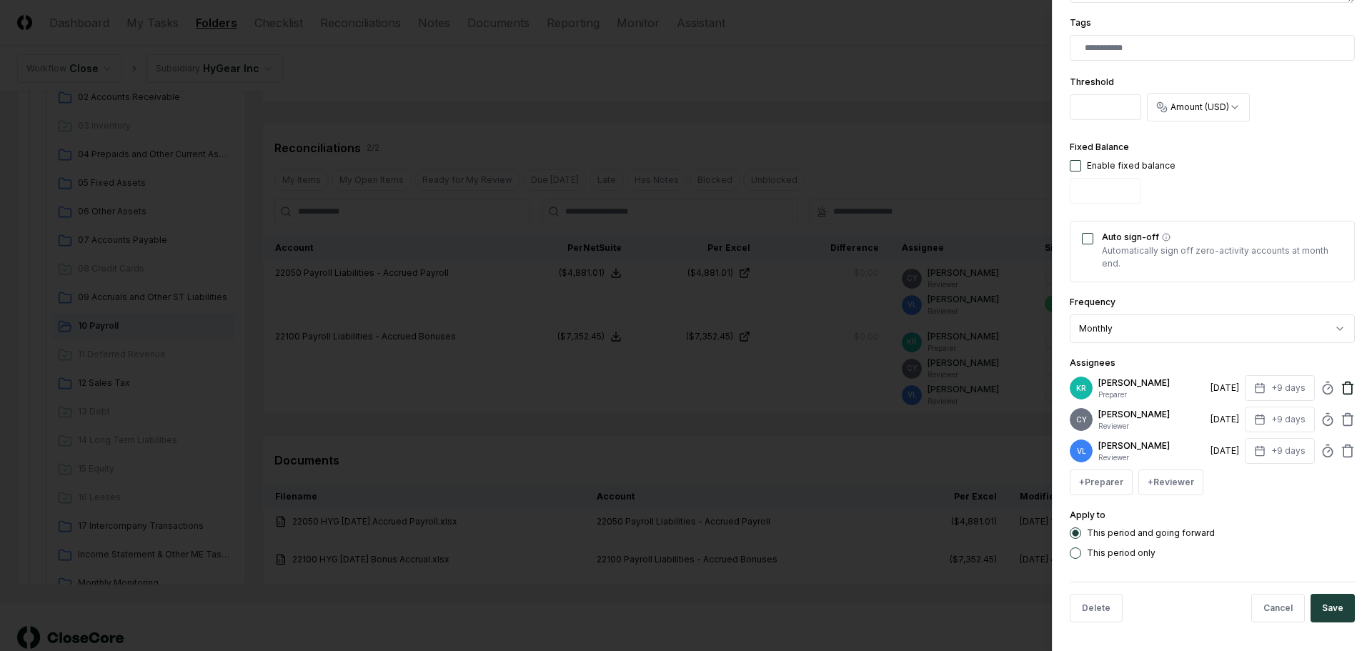
click at [1343, 385] on icon at bounding box center [1348, 385] width 11 height 0
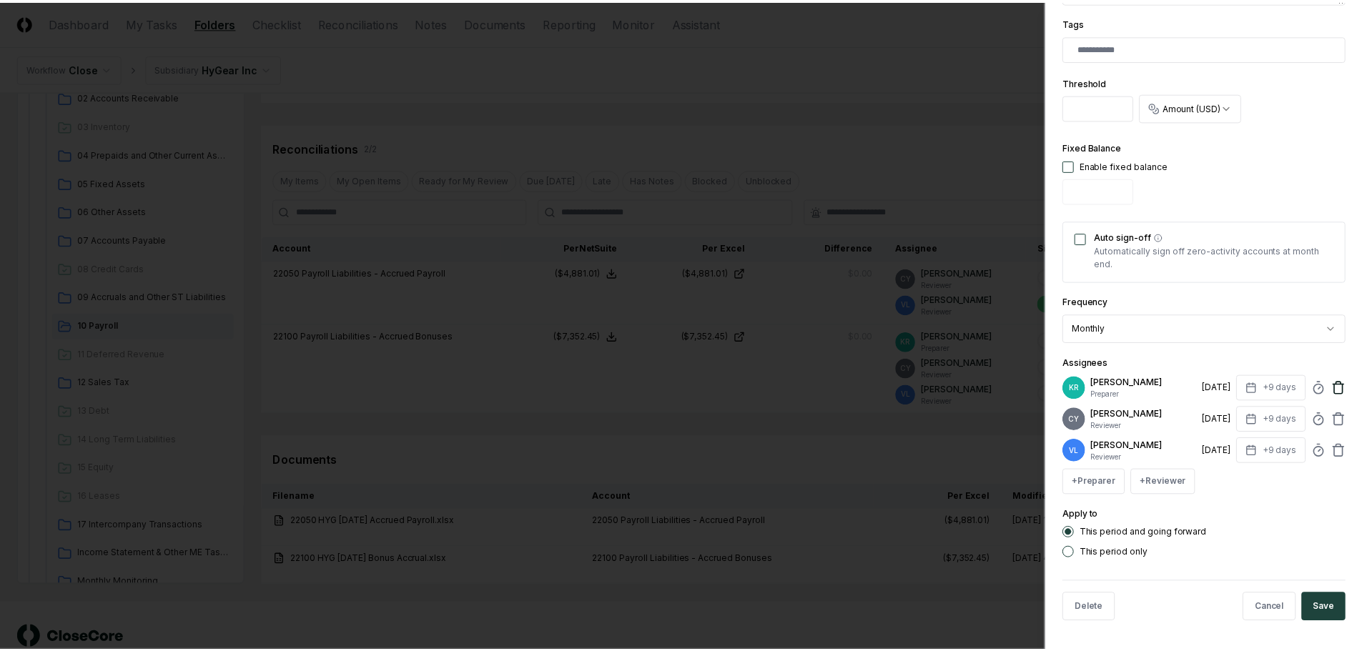
scroll to position [361, 0]
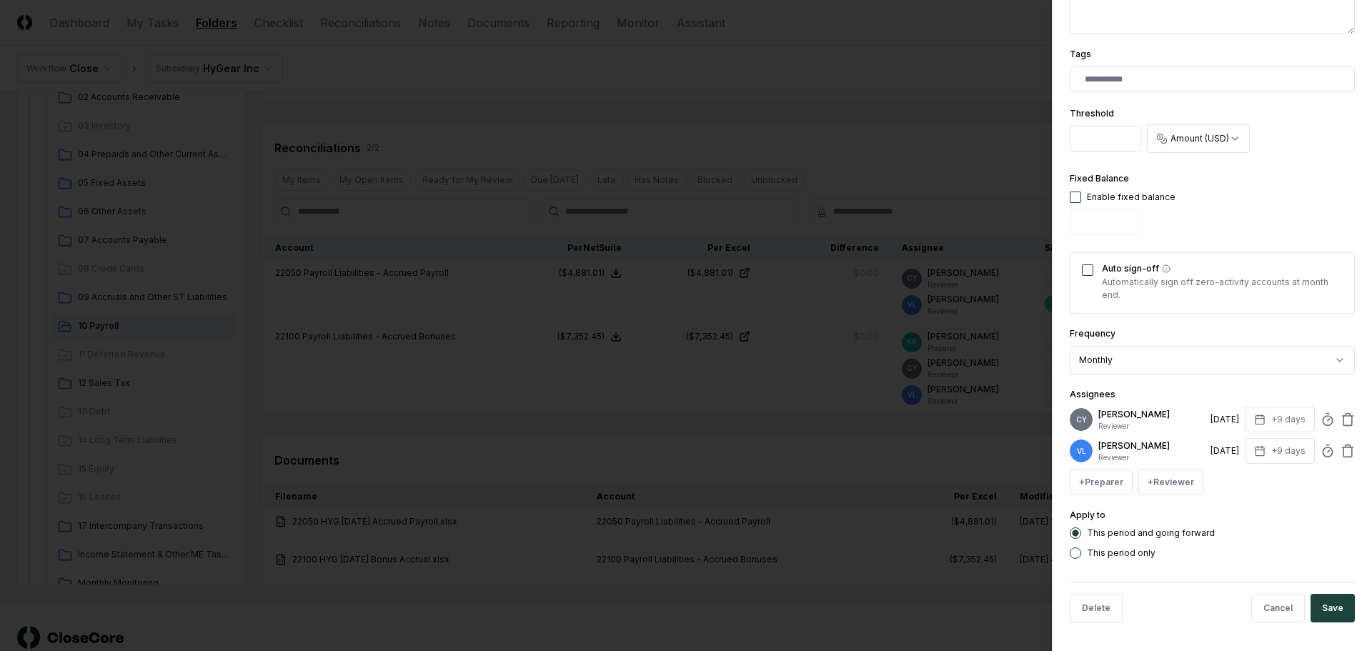
click at [1316, 610] on button "Save" at bounding box center [1333, 608] width 44 height 29
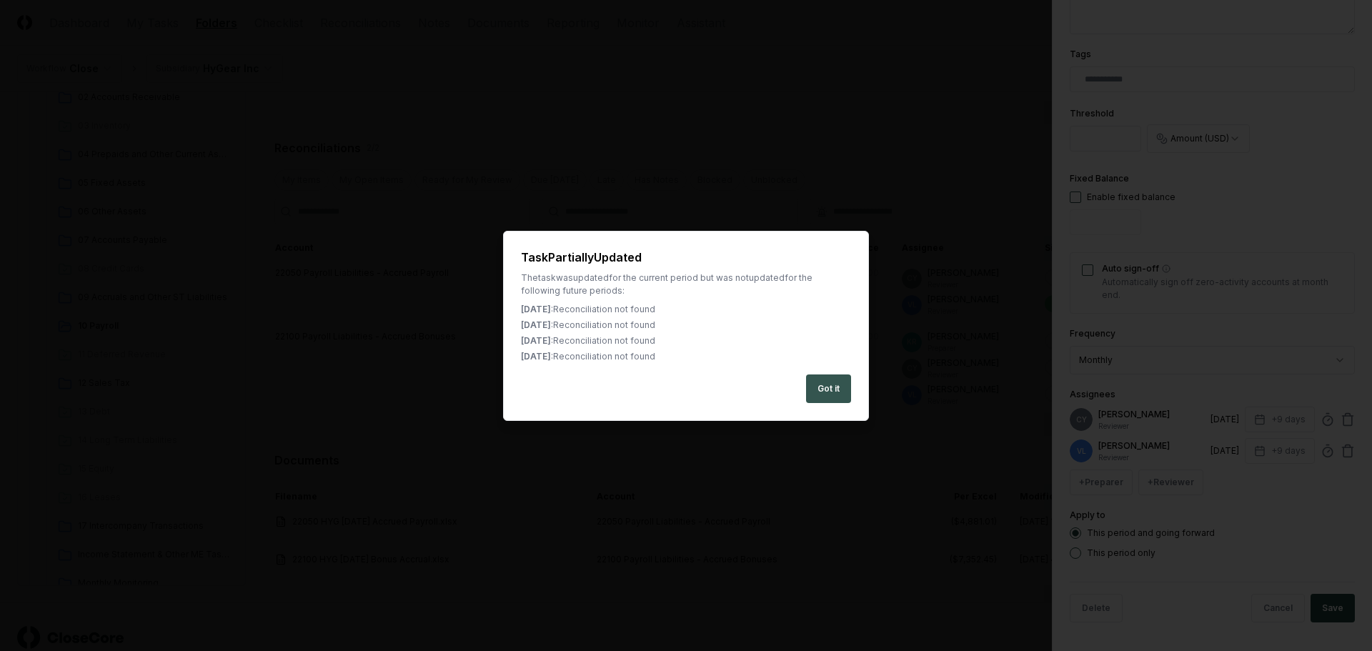
click at [819, 390] on button "Got it" at bounding box center [828, 389] width 45 height 29
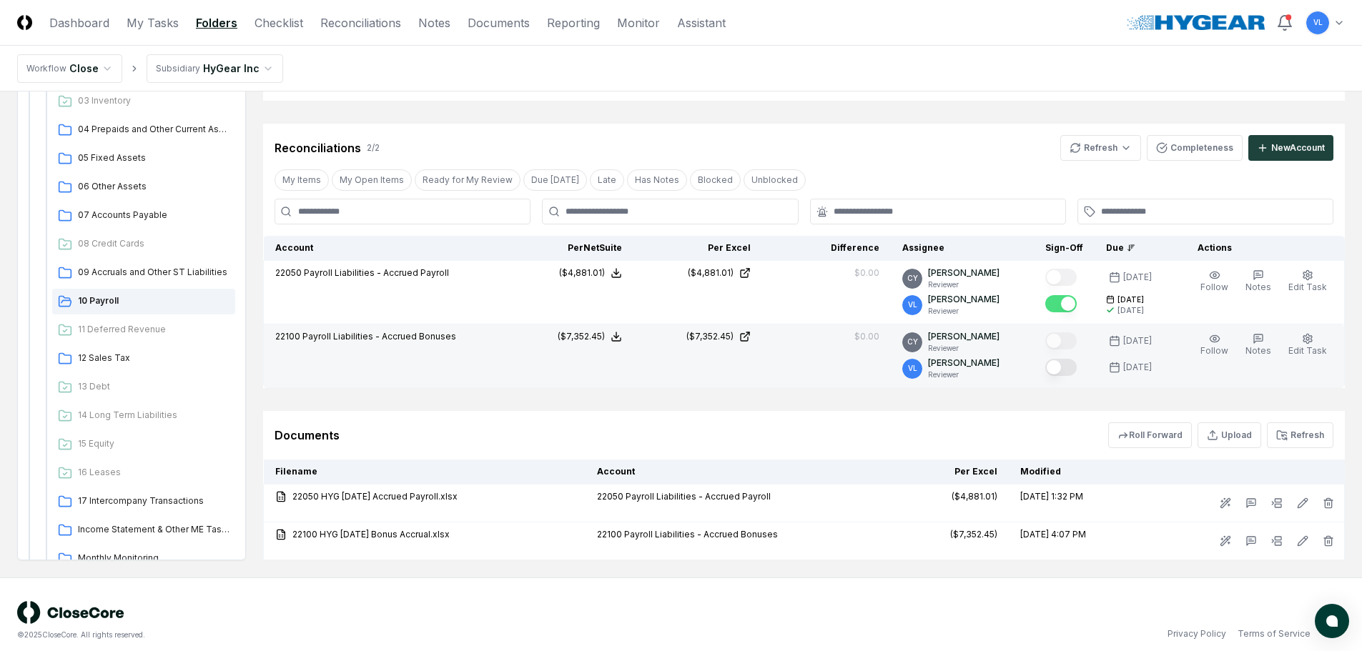
click at [1069, 367] on button "Mark complete" at bounding box center [1060, 367] width 31 height 17
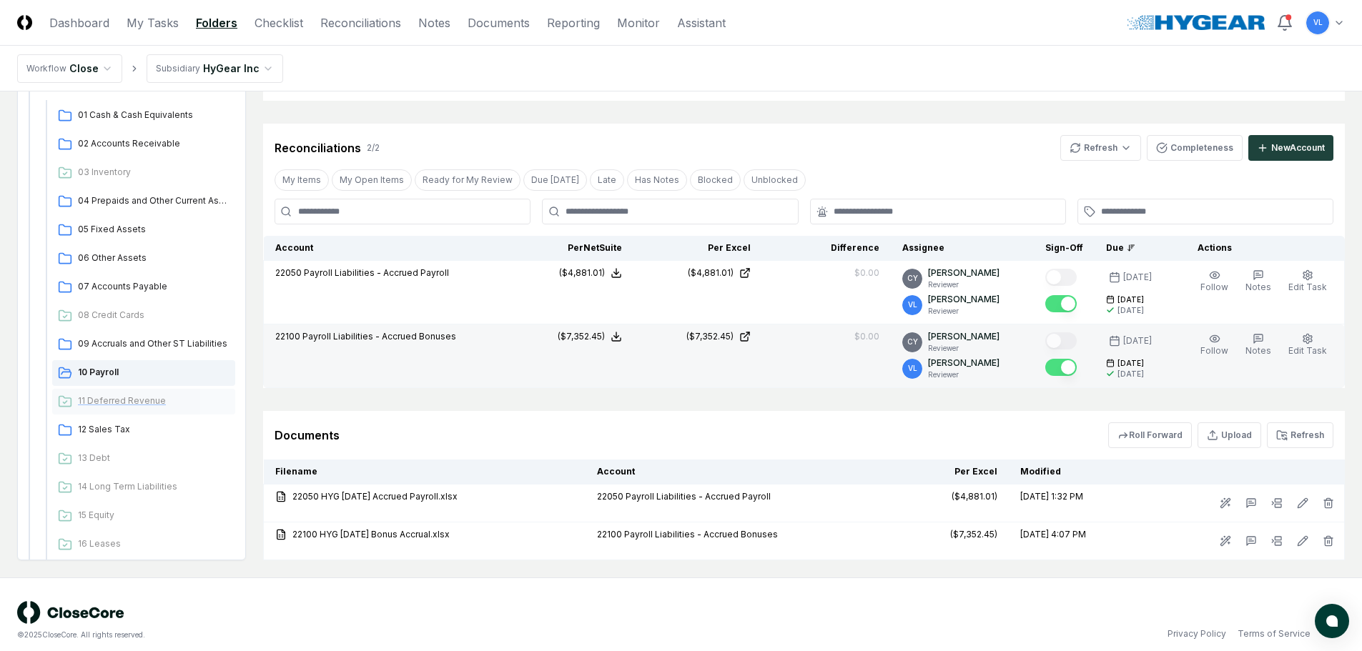
scroll to position [143, 0]
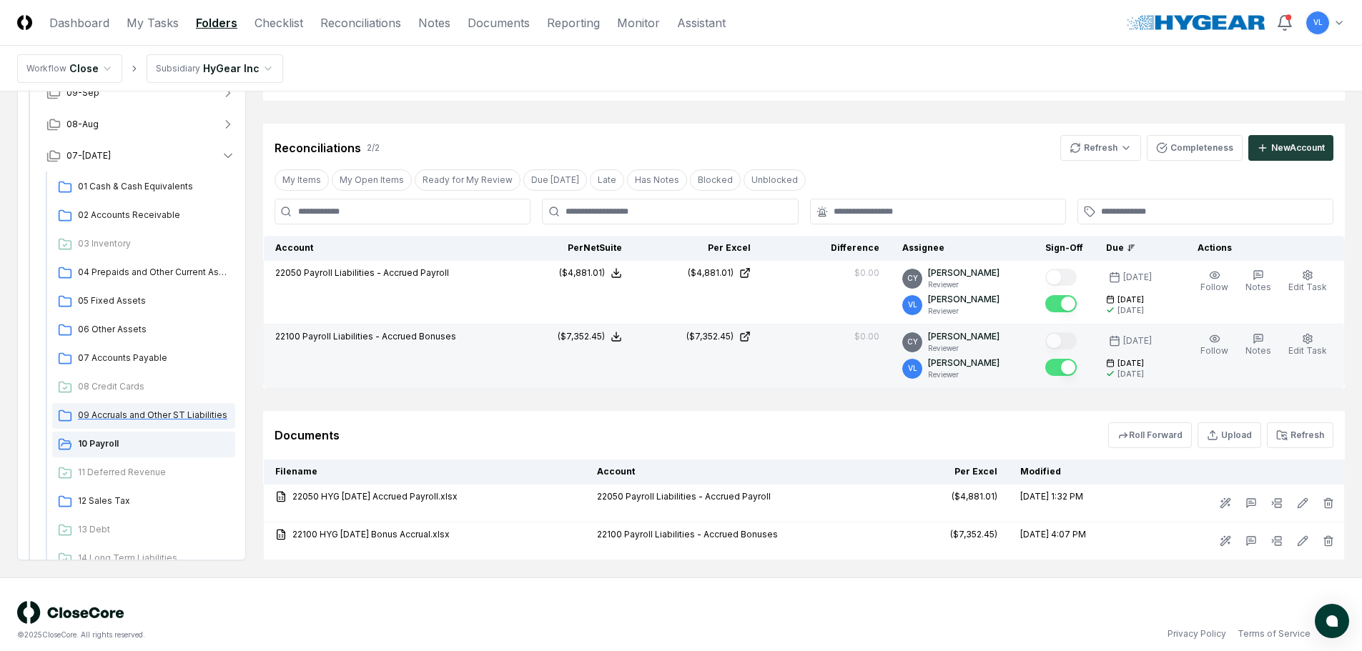
click at [152, 415] on span "09 Accruals and Other ST Liabilities" at bounding box center [154, 415] width 152 height 13
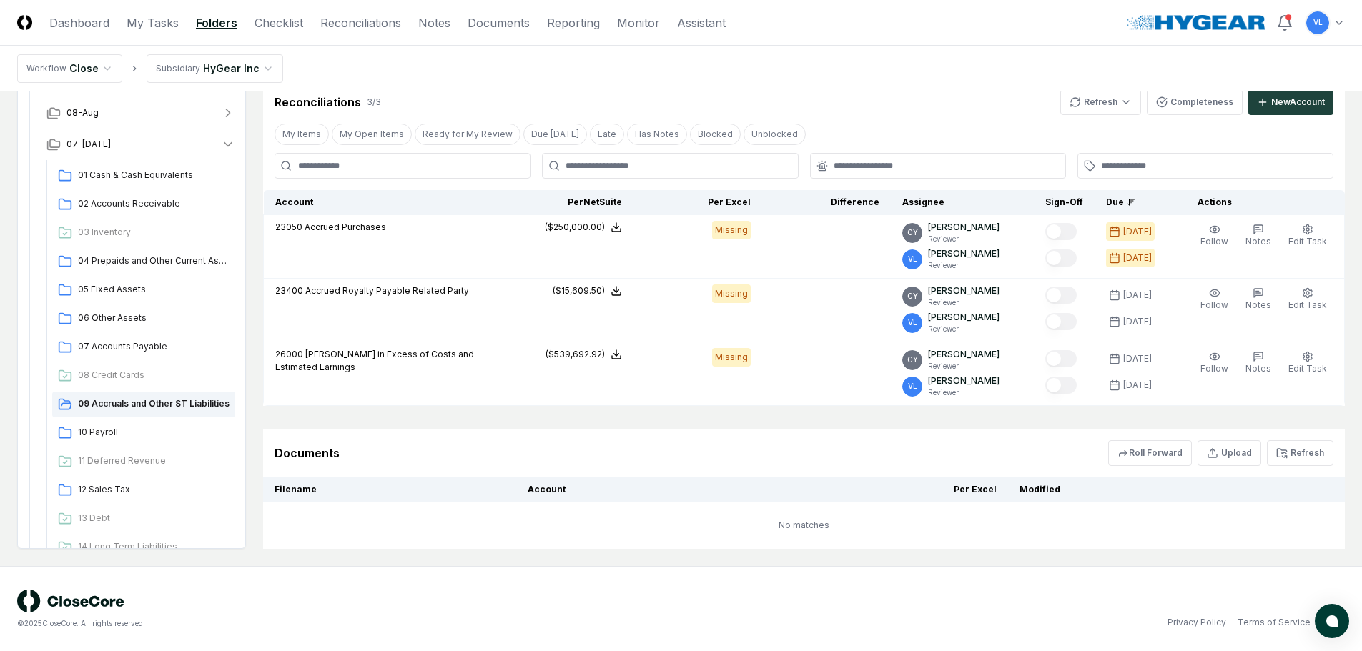
scroll to position [342, 0]
click at [1108, 89] on nav "Workflow Close Subsidiary HyGear Inc" at bounding box center [681, 69] width 1362 height 46
click at [1109, 98] on html "CloseCore Dashboard My Tasks Folders Checklist Reconciliations Notes Documents …" at bounding box center [681, 154] width 1362 height 993
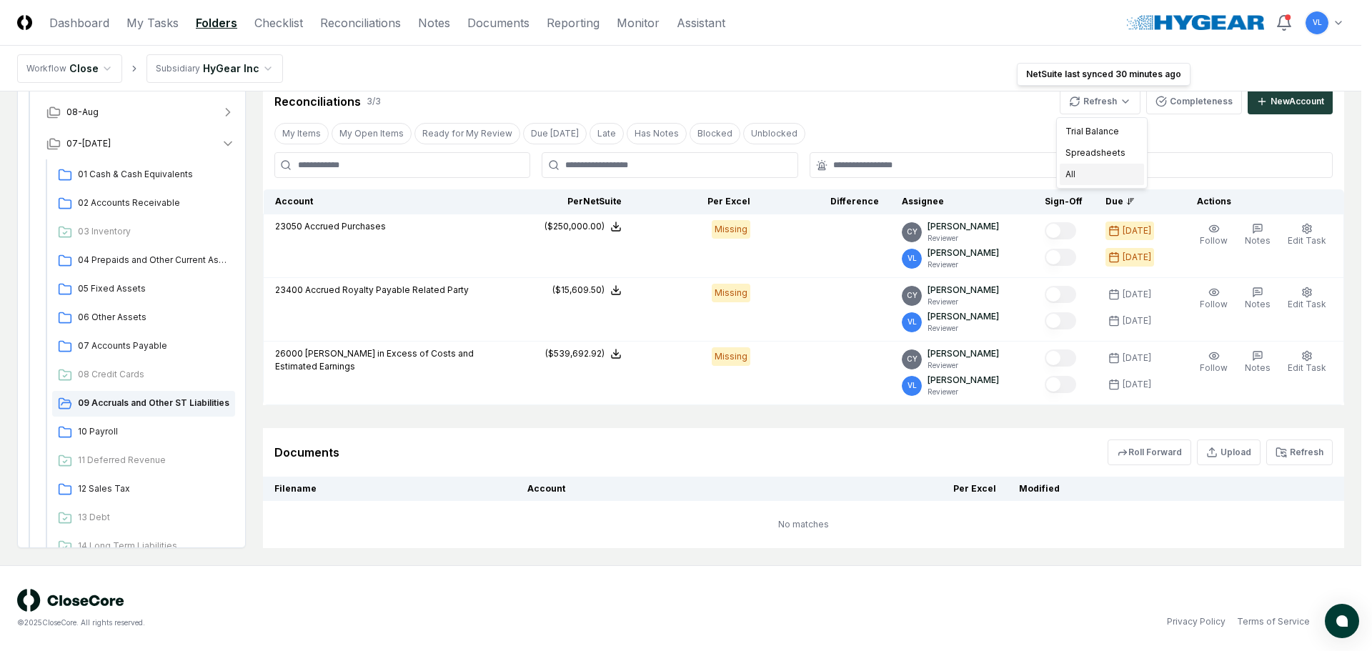
click at [1110, 179] on div "All" at bounding box center [1102, 174] width 84 height 21
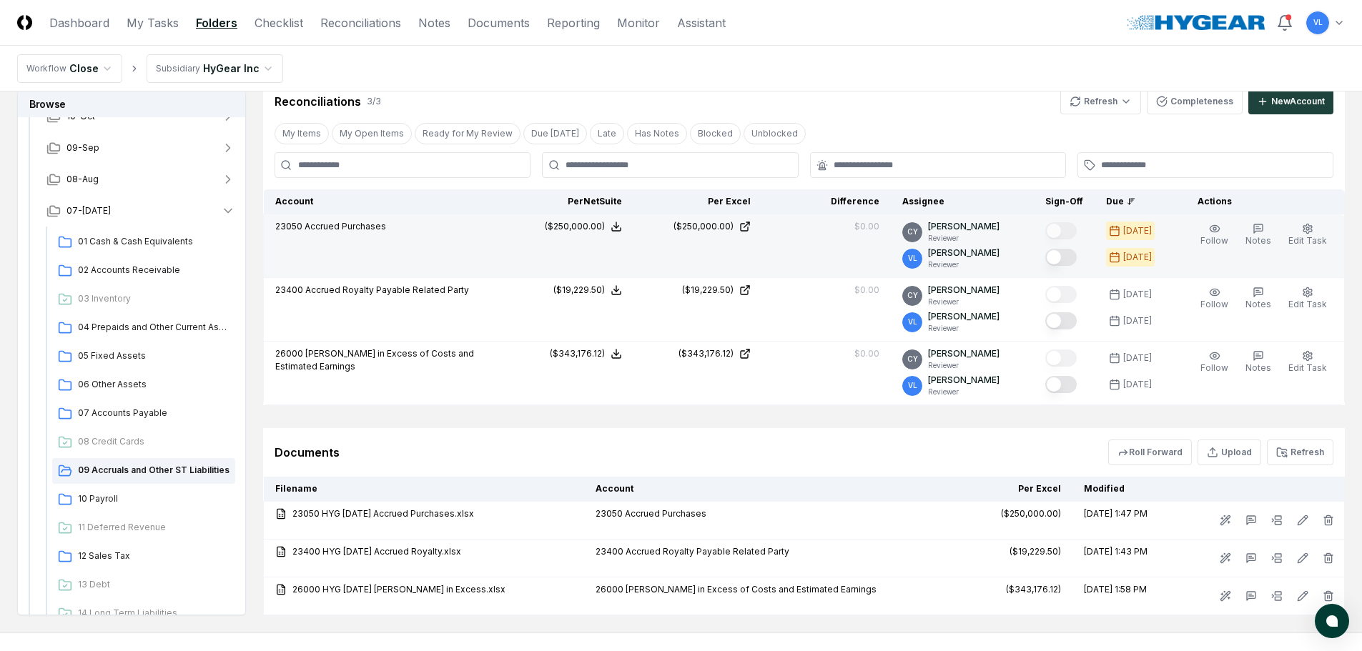
click at [1070, 260] on button "Mark complete" at bounding box center [1060, 257] width 31 height 17
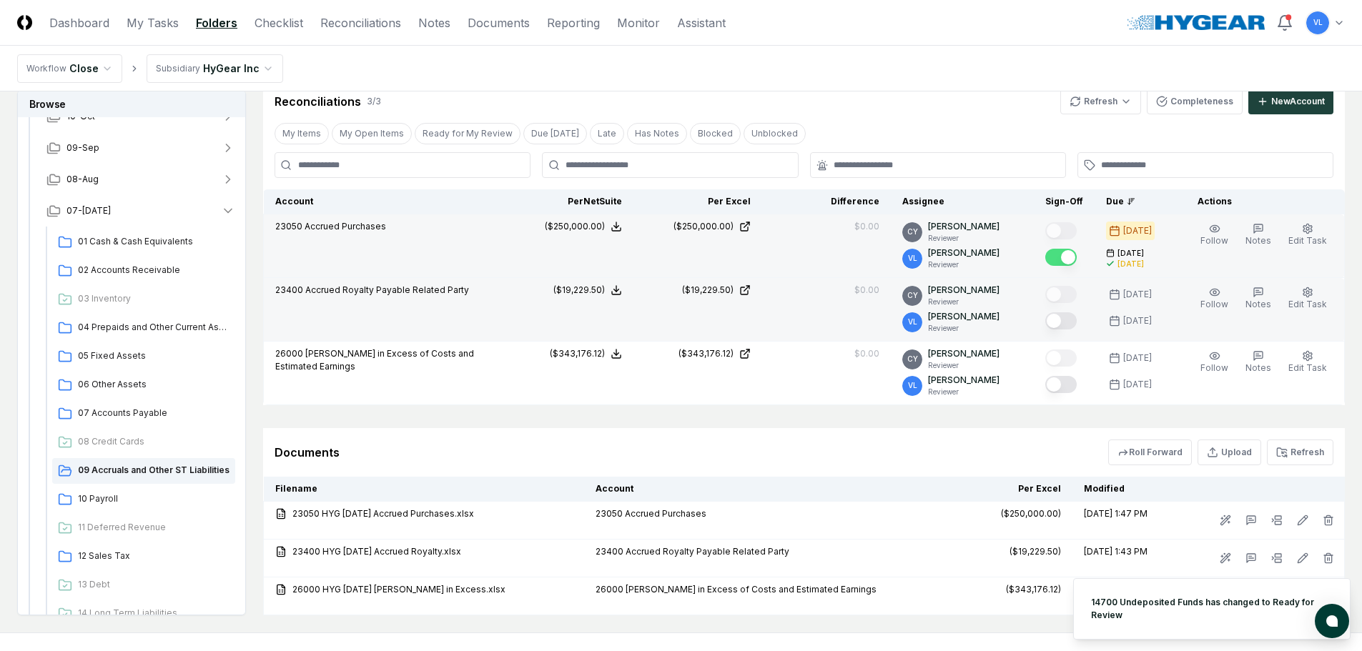
click at [1074, 323] on button "Mark complete" at bounding box center [1060, 320] width 31 height 17
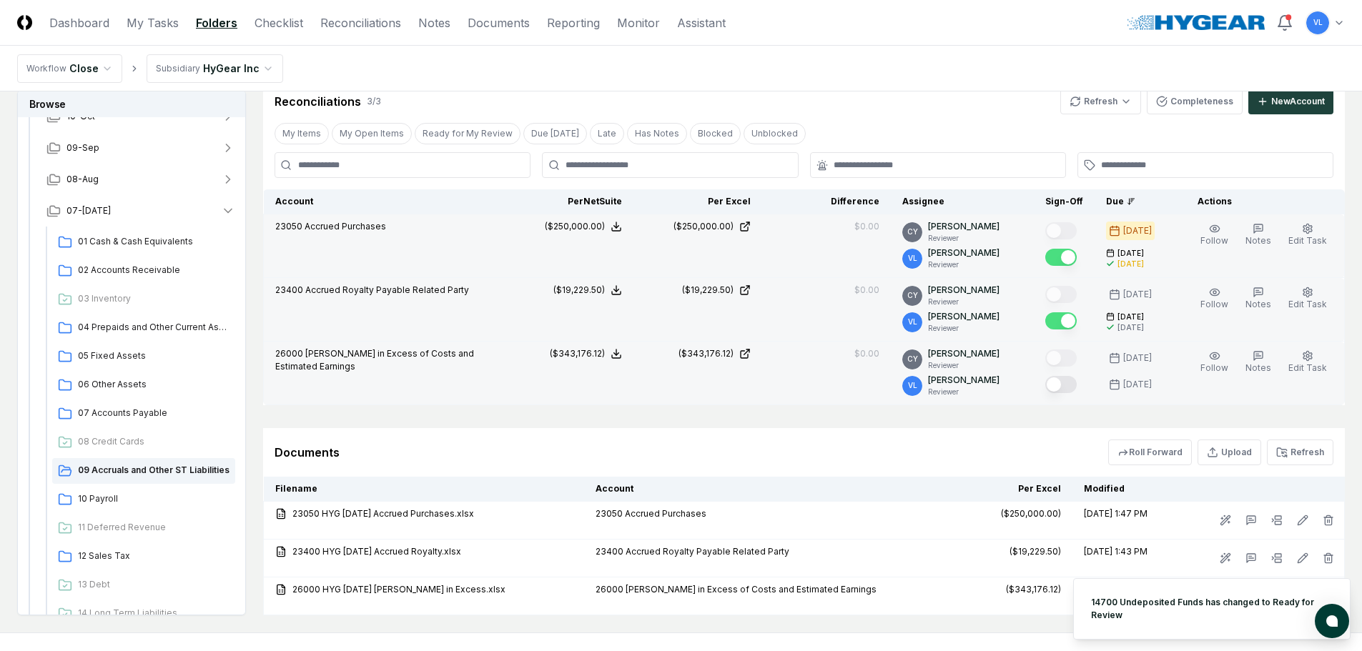
click at [1072, 383] on button "Mark complete" at bounding box center [1060, 384] width 31 height 17
drag, startPoint x: 1072, startPoint y: 383, endPoint x: 1077, endPoint y: 401, distance: 18.6
click at [1072, 383] on button "Mark complete" at bounding box center [1060, 384] width 31 height 17
click at [1064, 387] on button "Mark complete" at bounding box center [1060, 384] width 31 height 17
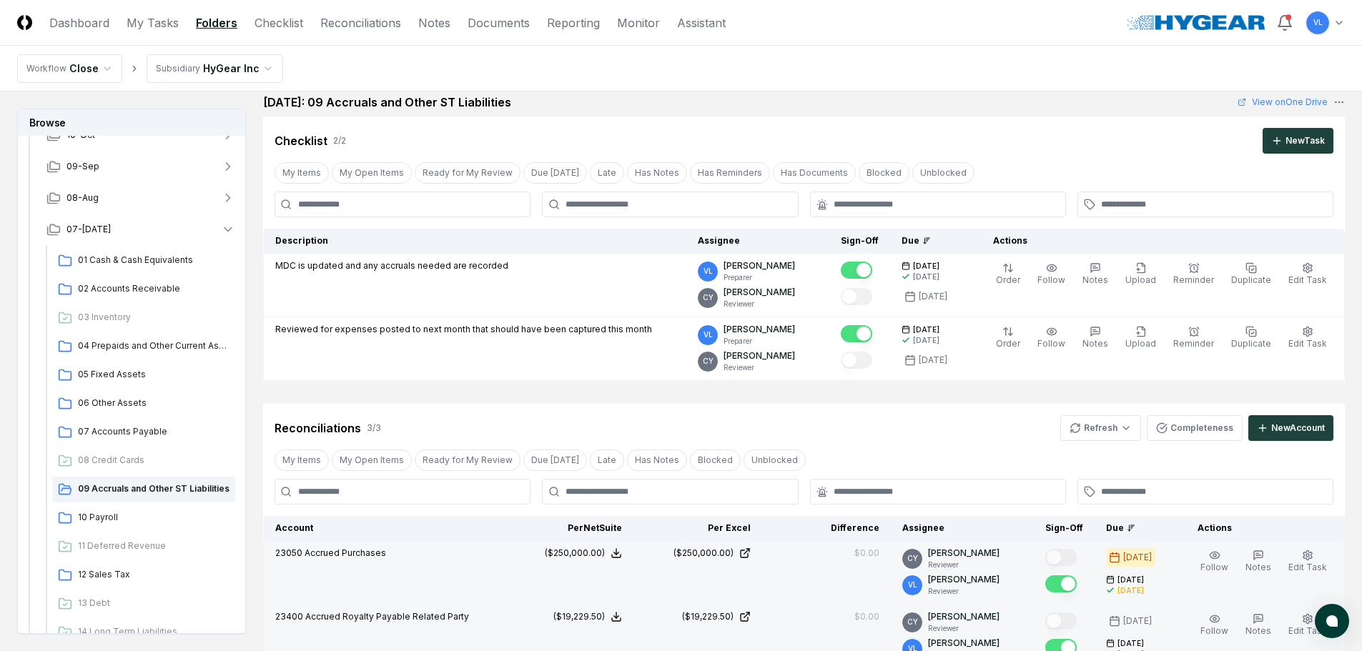
scroll to position [0, 0]
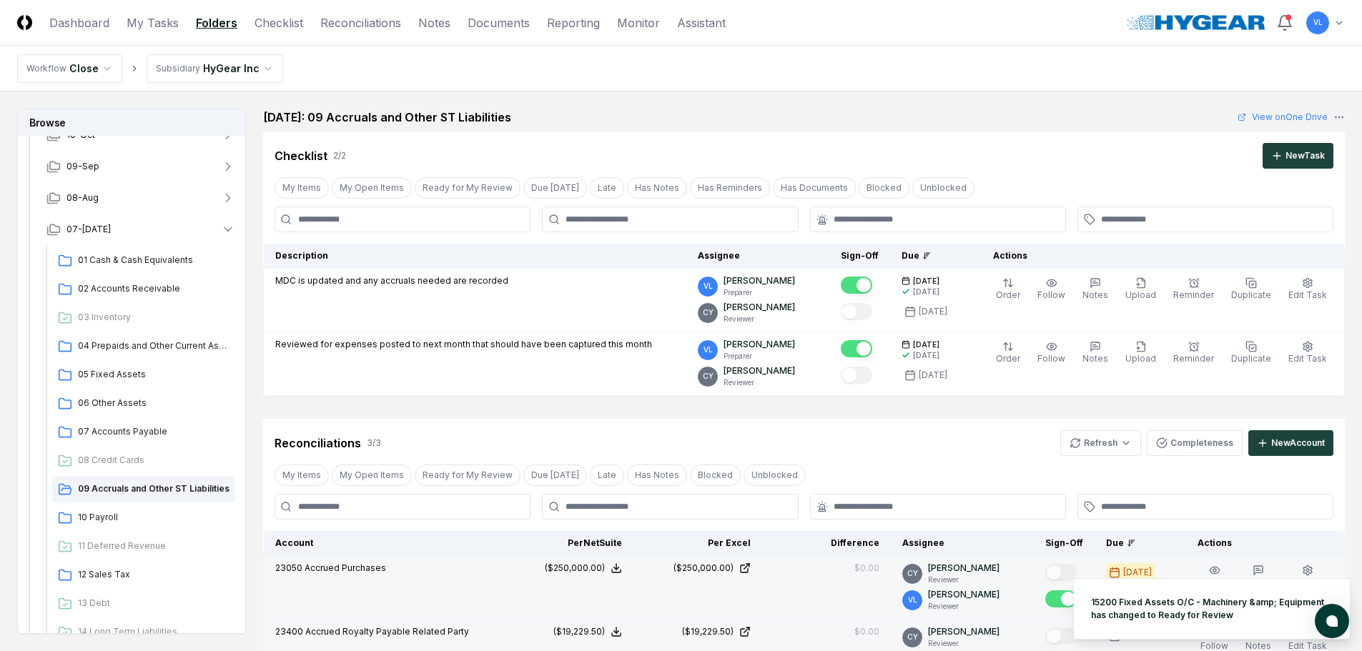
drag, startPoint x: 66, startPoint y: 23, endPoint x: 191, endPoint y: 91, distance: 142.0
click at [66, 23] on link "Dashboard" at bounding box center [79, 22] width 60 height 17
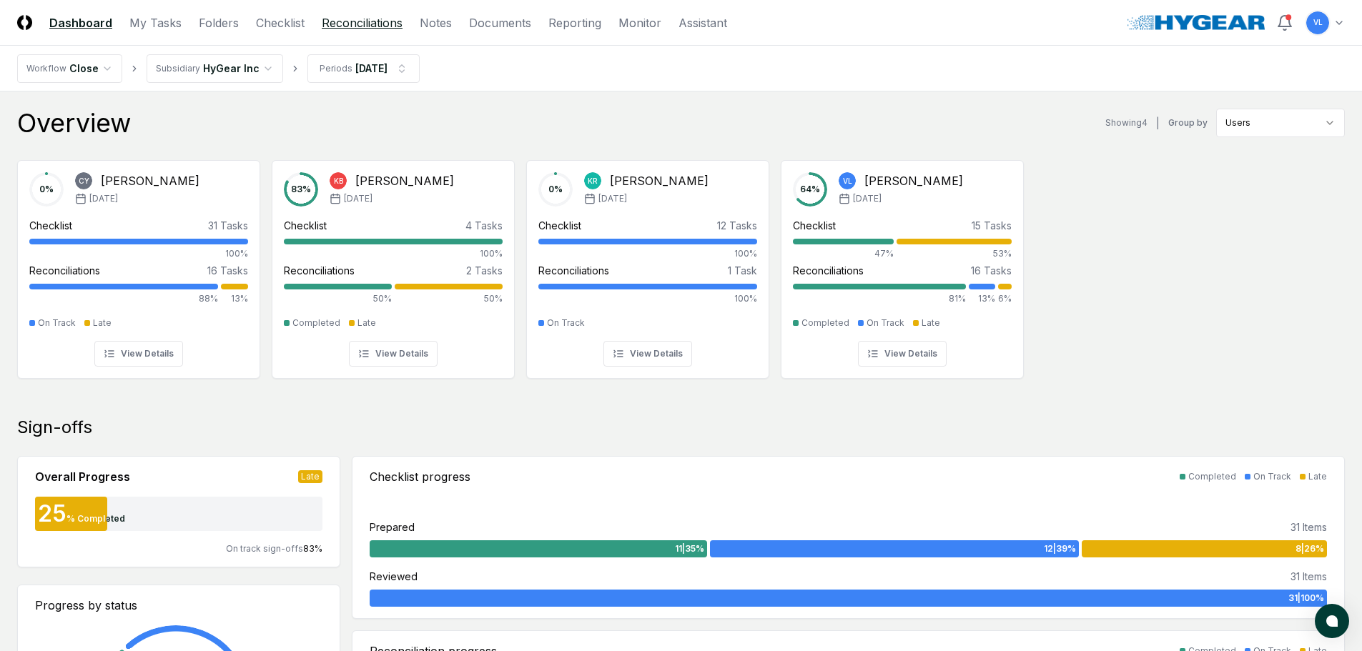
click at [354, 26] on link "Reconciliations" at bounding box center [362, 22] width 81 height 17
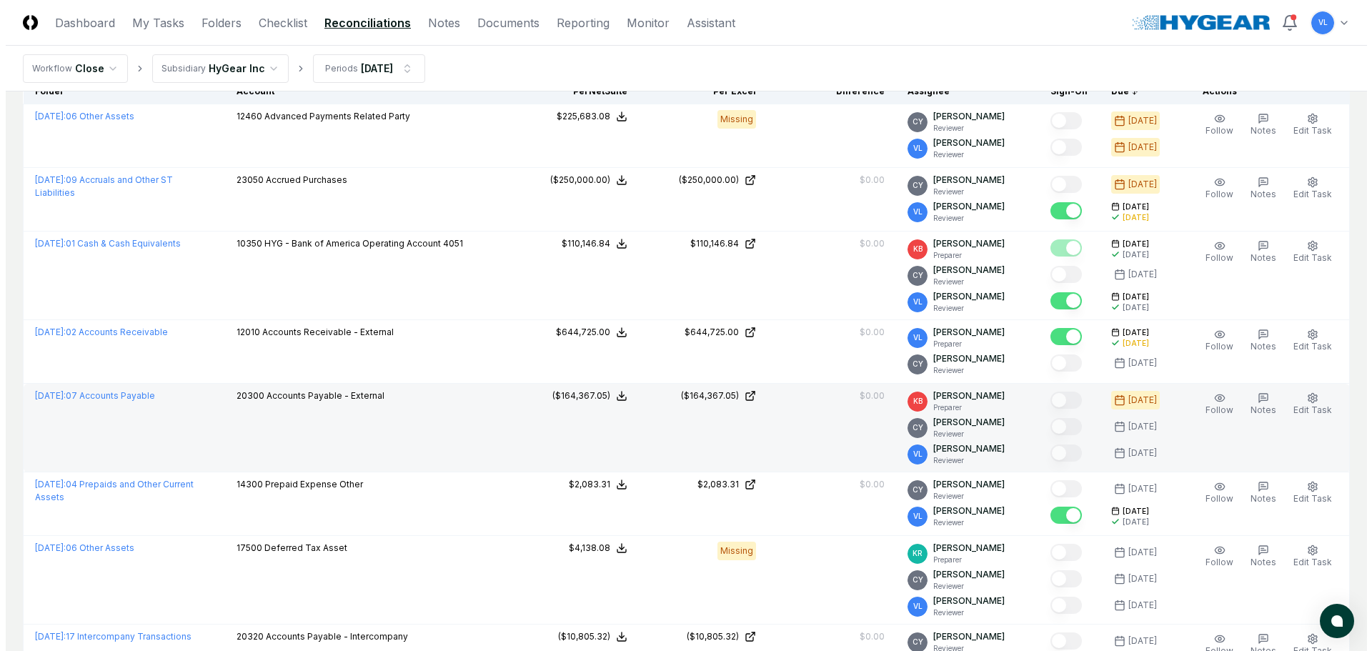
scroll to position [214, 0]
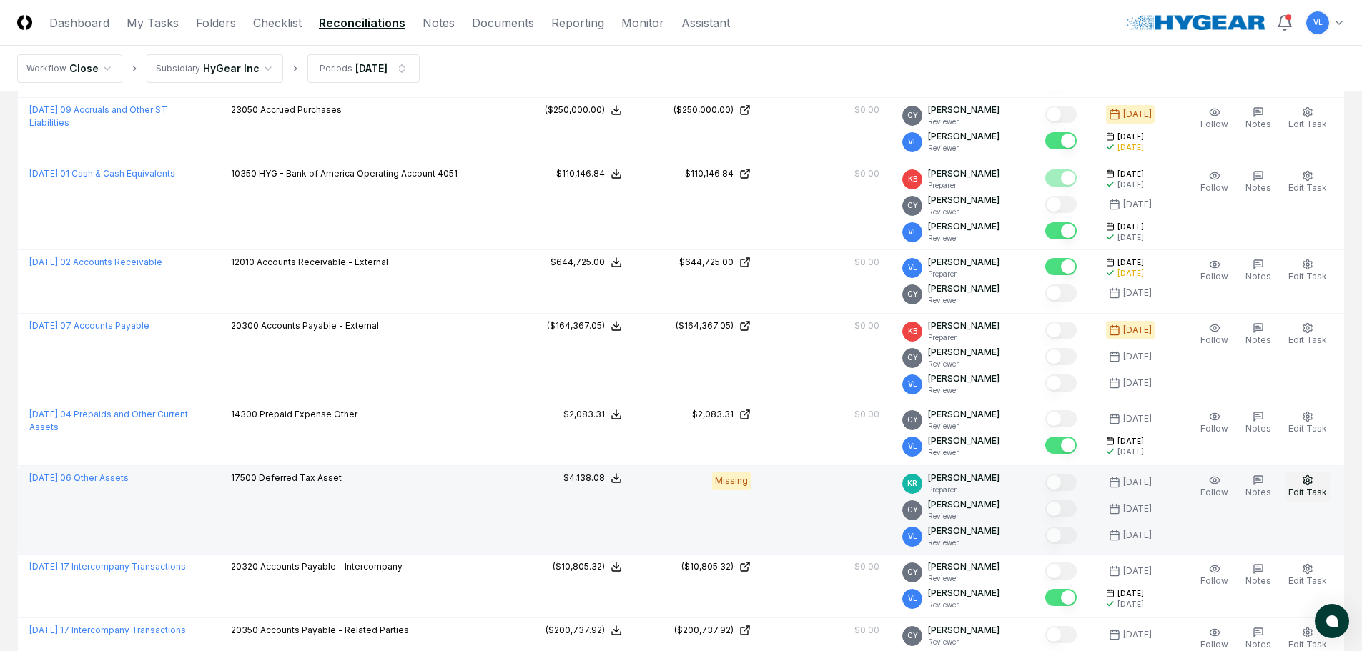
click at [1306, 487] on span "Edit Task" at bounding box center [1307, 492] width 39 height 11
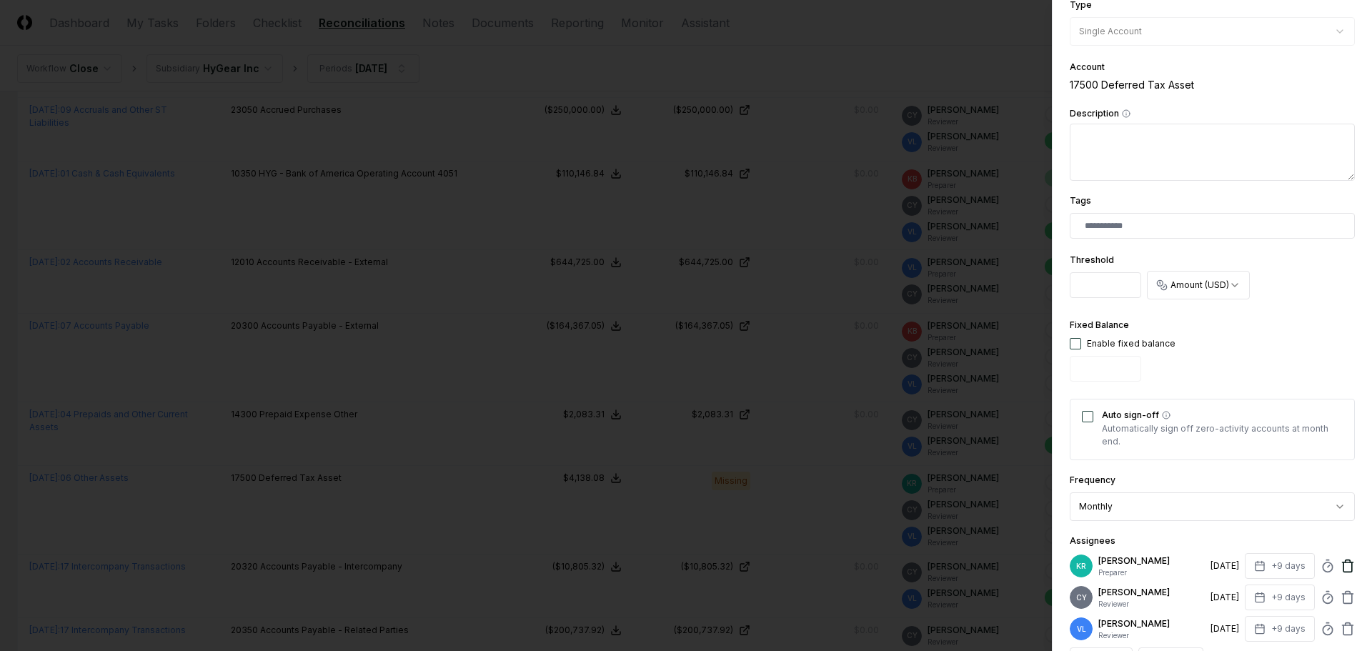
click at [1344, 567] on icon at bounding box center [1348, 567] width 9 height 9
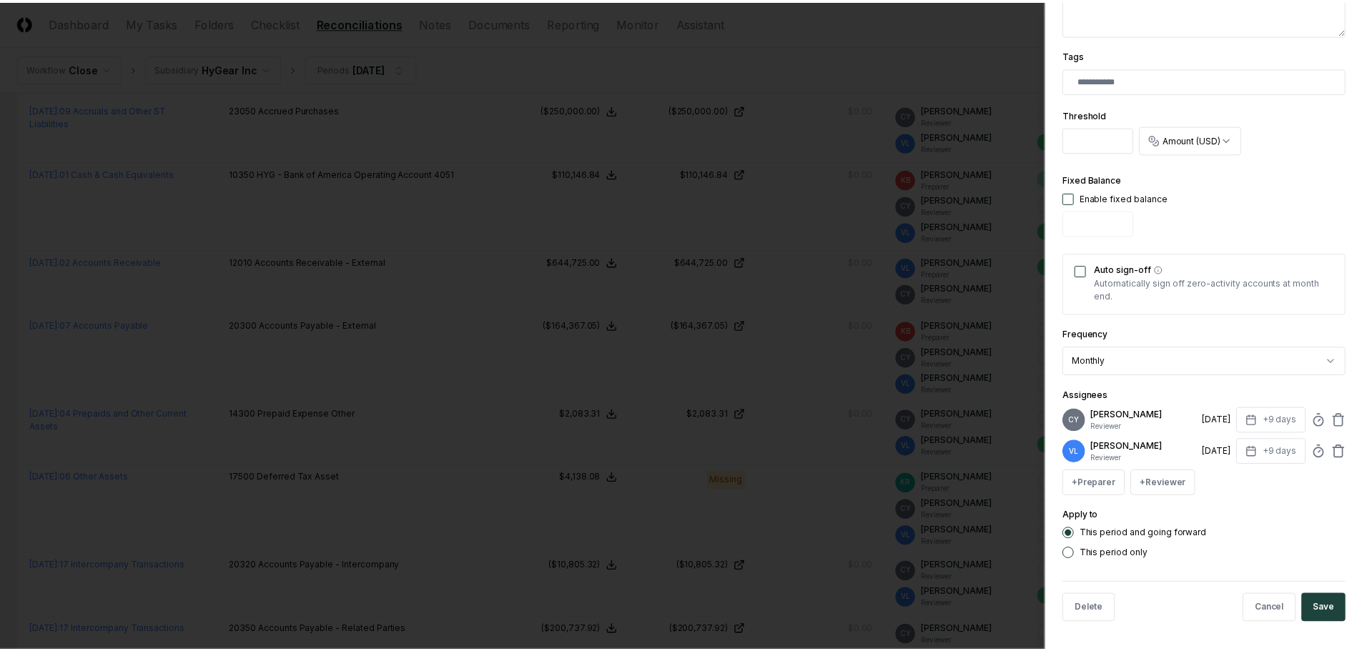
scroll to position [361, 0]
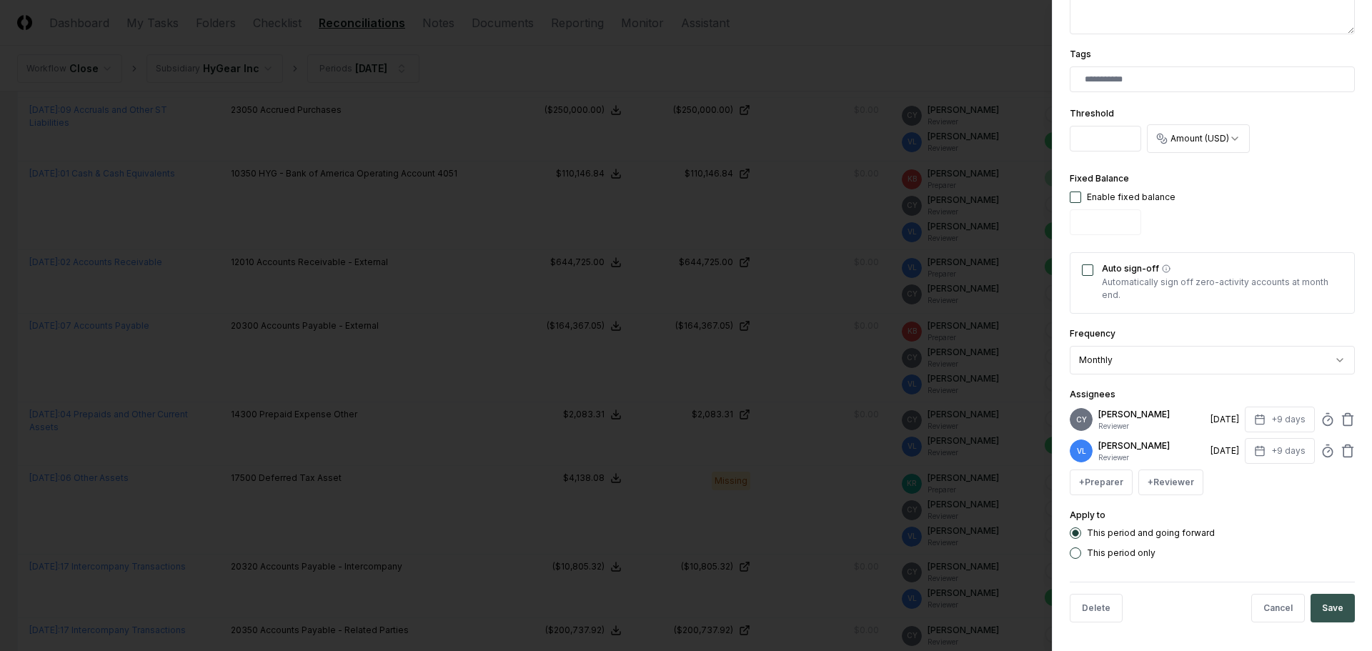
click at [1327, 605] on button "Save" at bounding box center [1333, 608] width 44 height 29
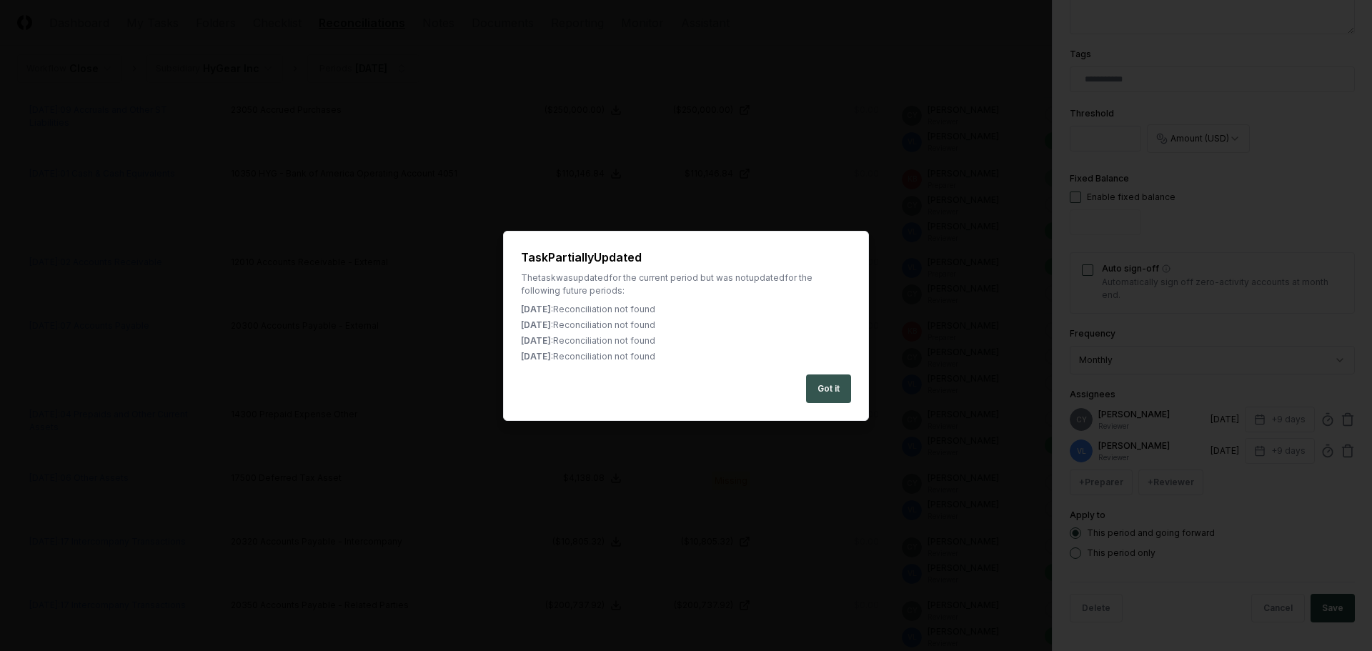
click at [821, 388] on button "Got it" at bounding box center [828, 389] width 45 height 29
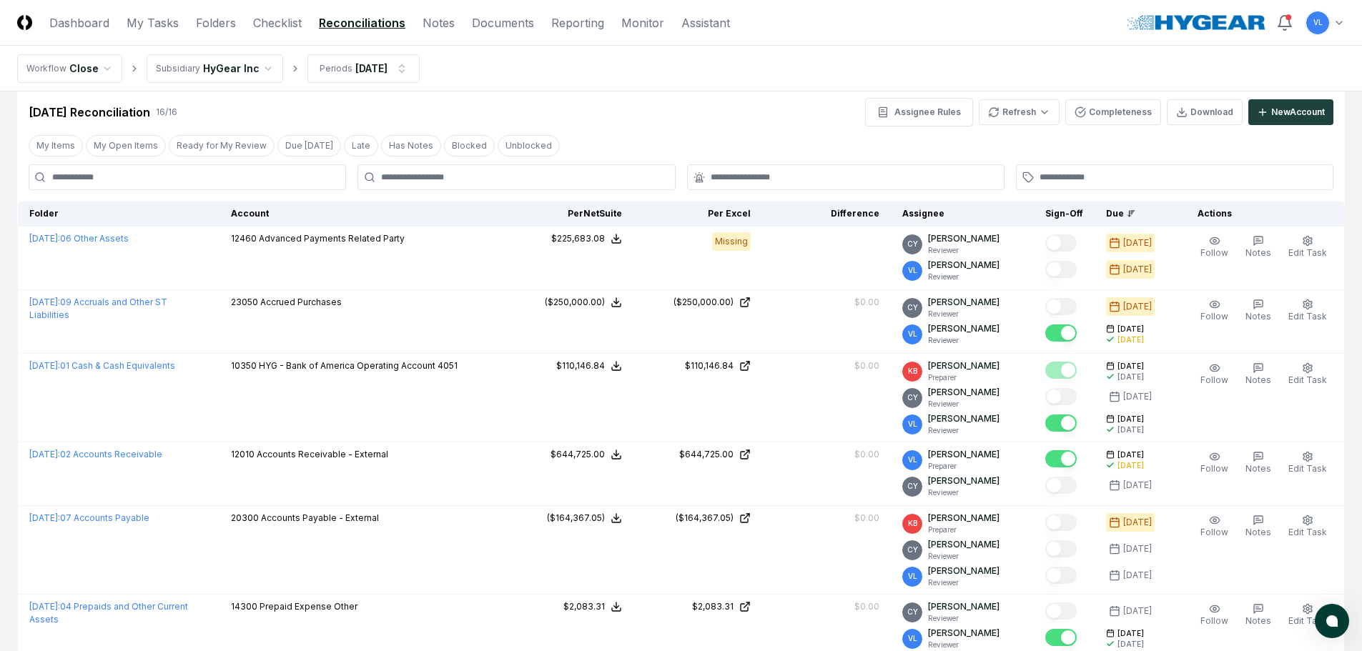
scroll to position [0, 0]
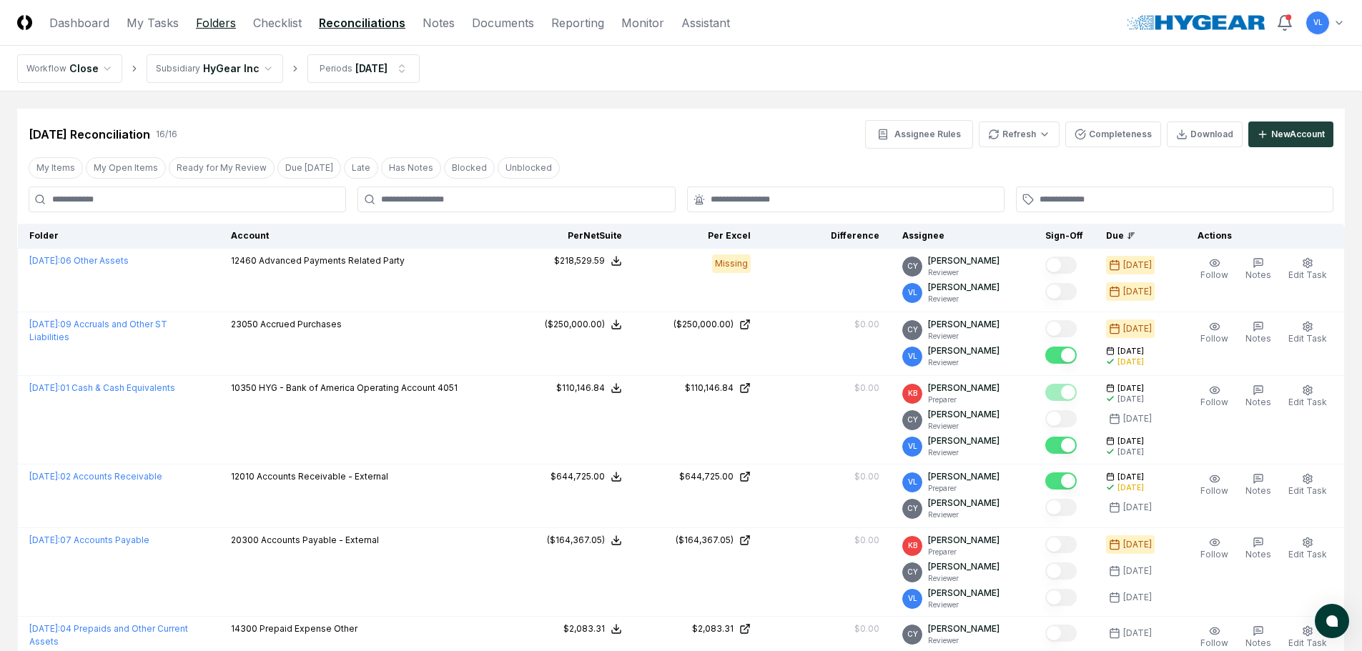
click at [208, 22] on link "Folders" at bounding box center [216, 22] width 40 height 17
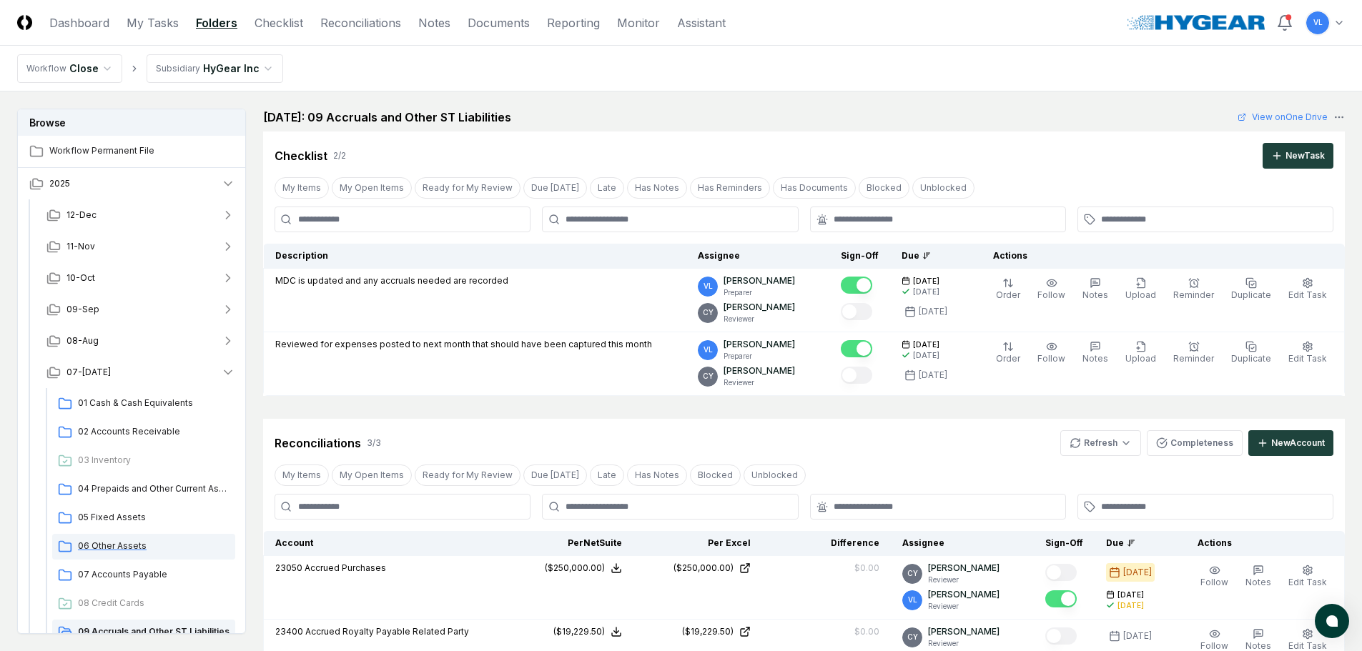
click at [120, 545] on span "06 Other Assets" at bounding box center [154, 546] width 152 height 13
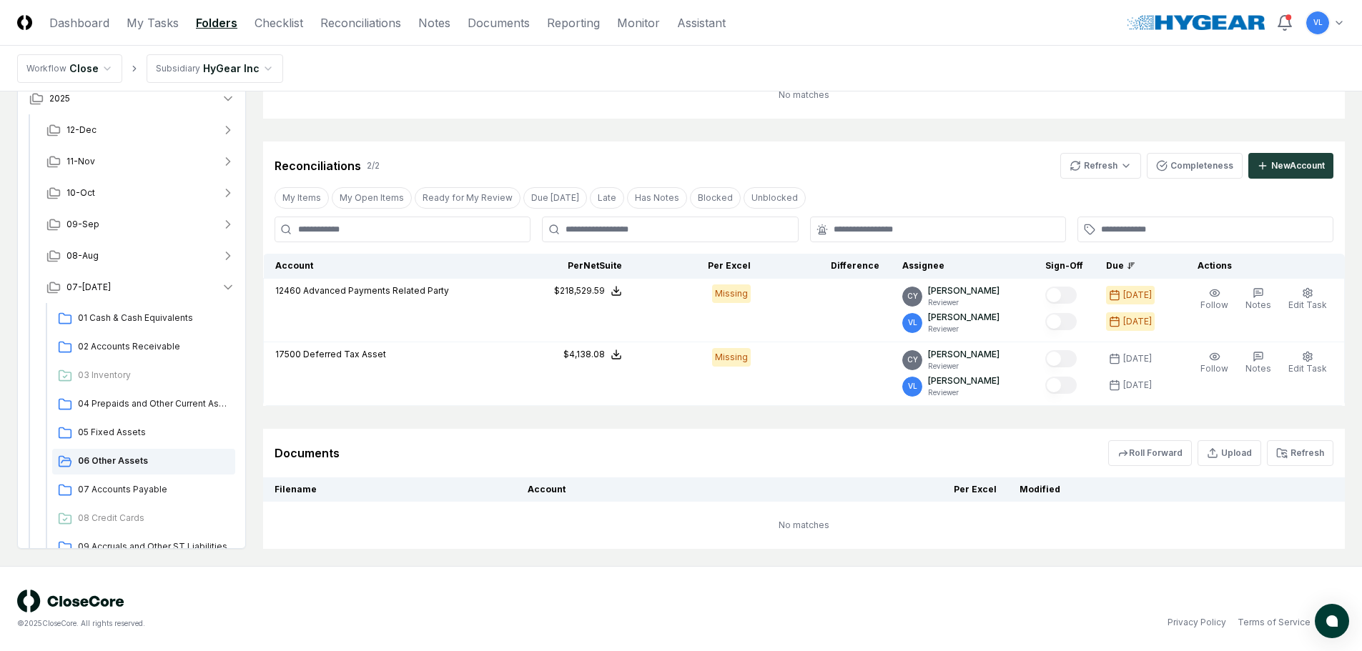
scroll to position [197, 0]
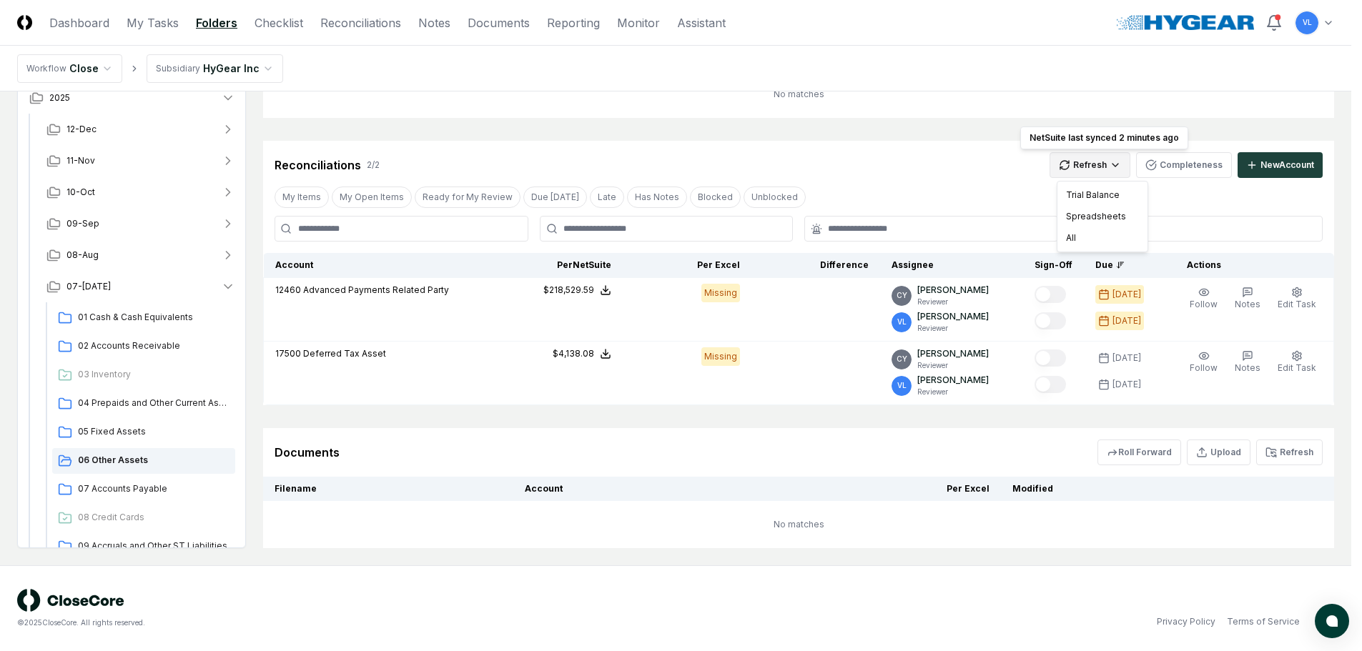
click at [1109, 159] on html "CloseCore Dashboard My Tasks Folders Checklist Reconciliations Notes Documents …" at bounding box center [681, 227] width 1362 height 848
click at [1099, 237] on div "All" at bounding box center [1102, 237] width 84 height 21
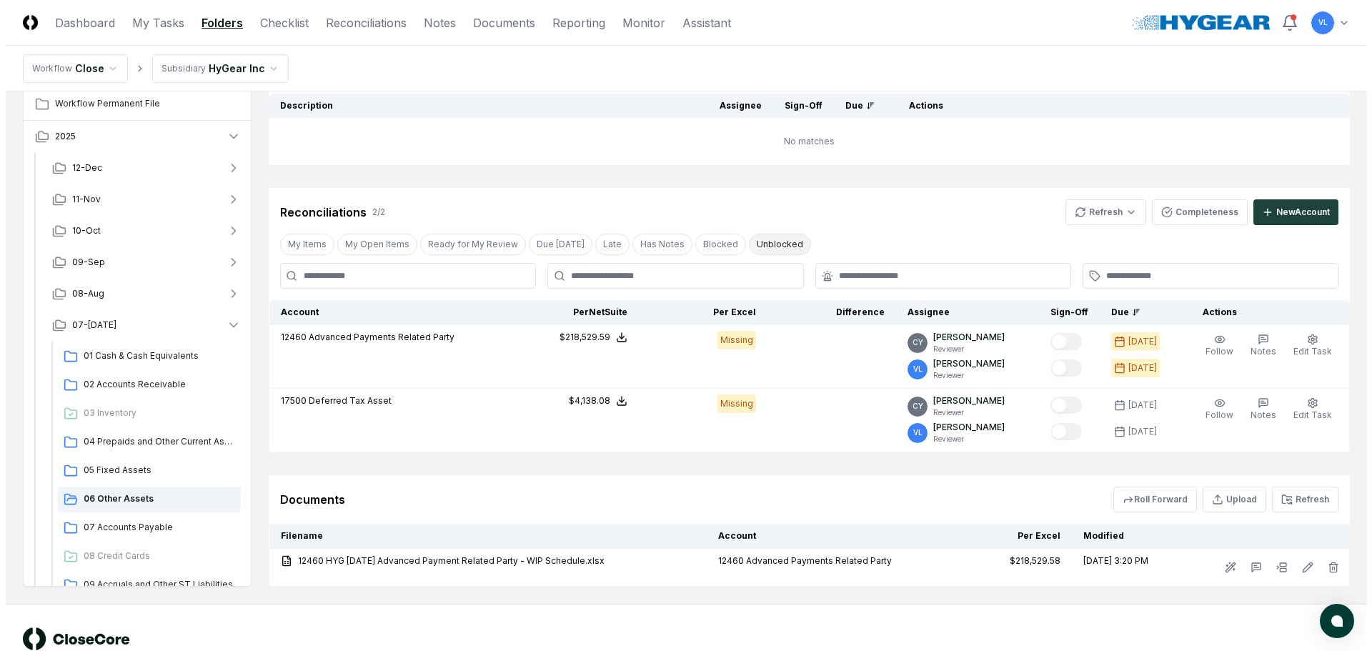
scroll to position [189, 0]
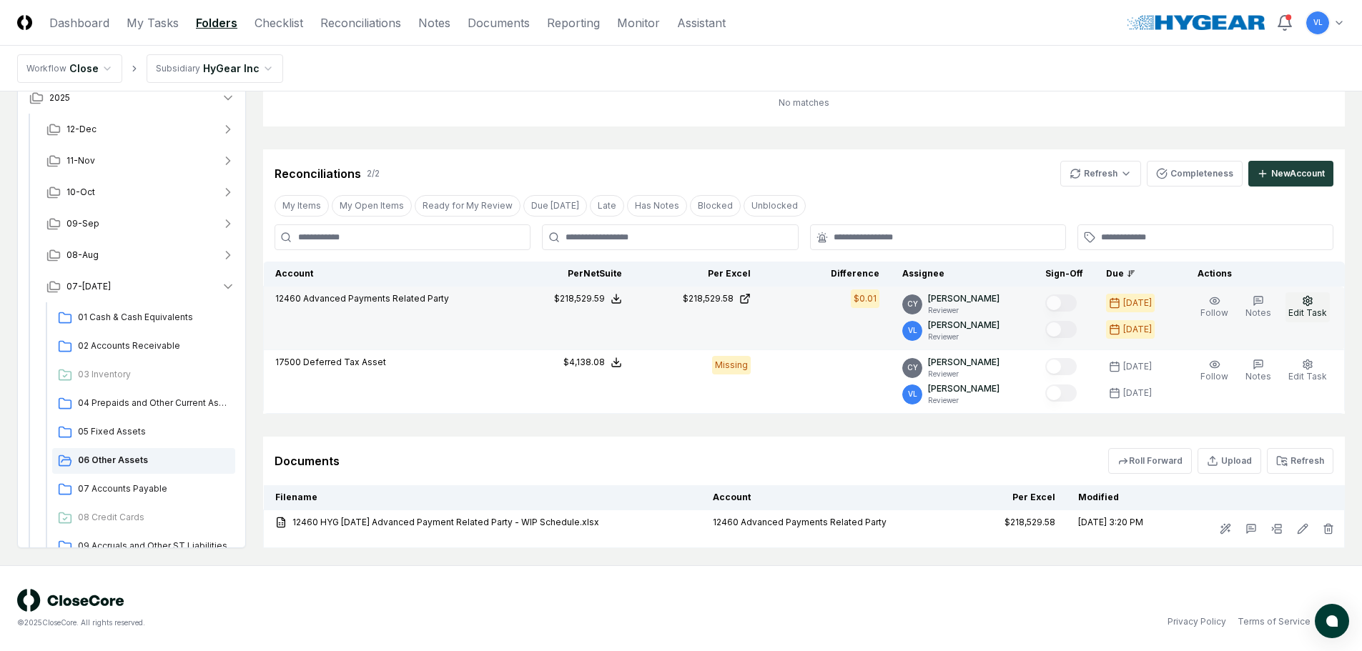
click at [1316, 308] on span "Edit Task" at bounding box center [1307, 312] width 39 height 11
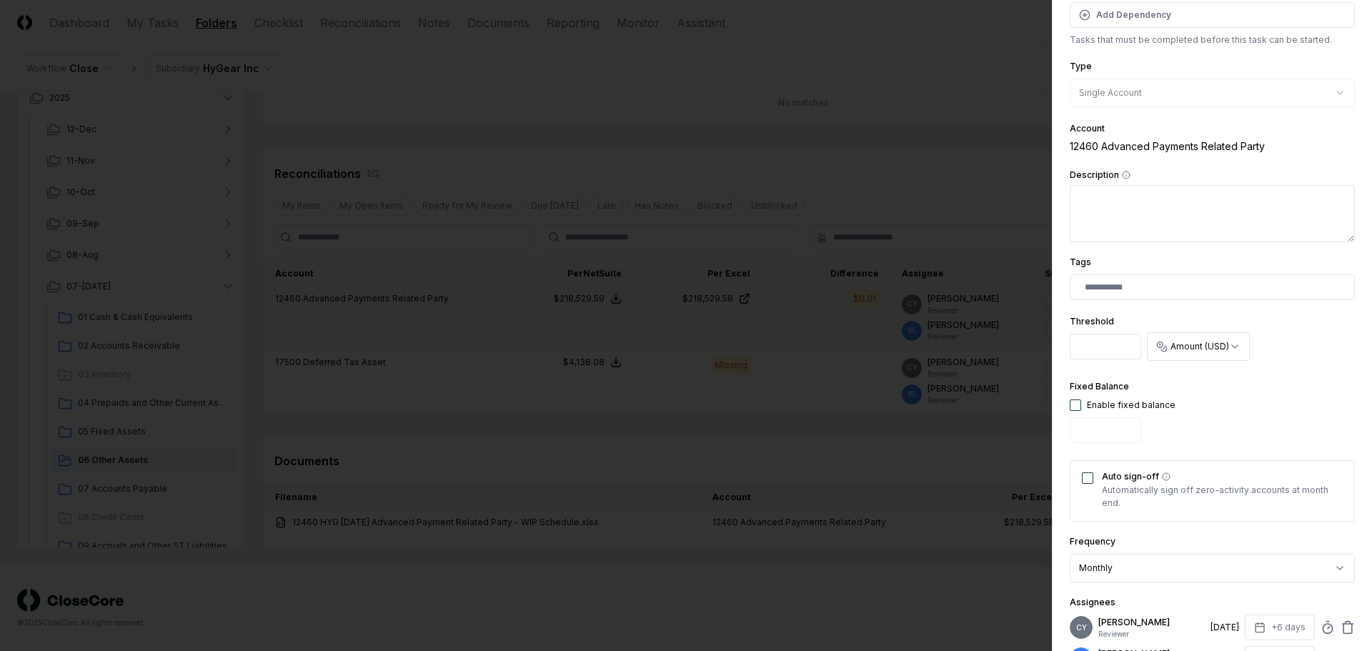
scroll to position [286, 0]
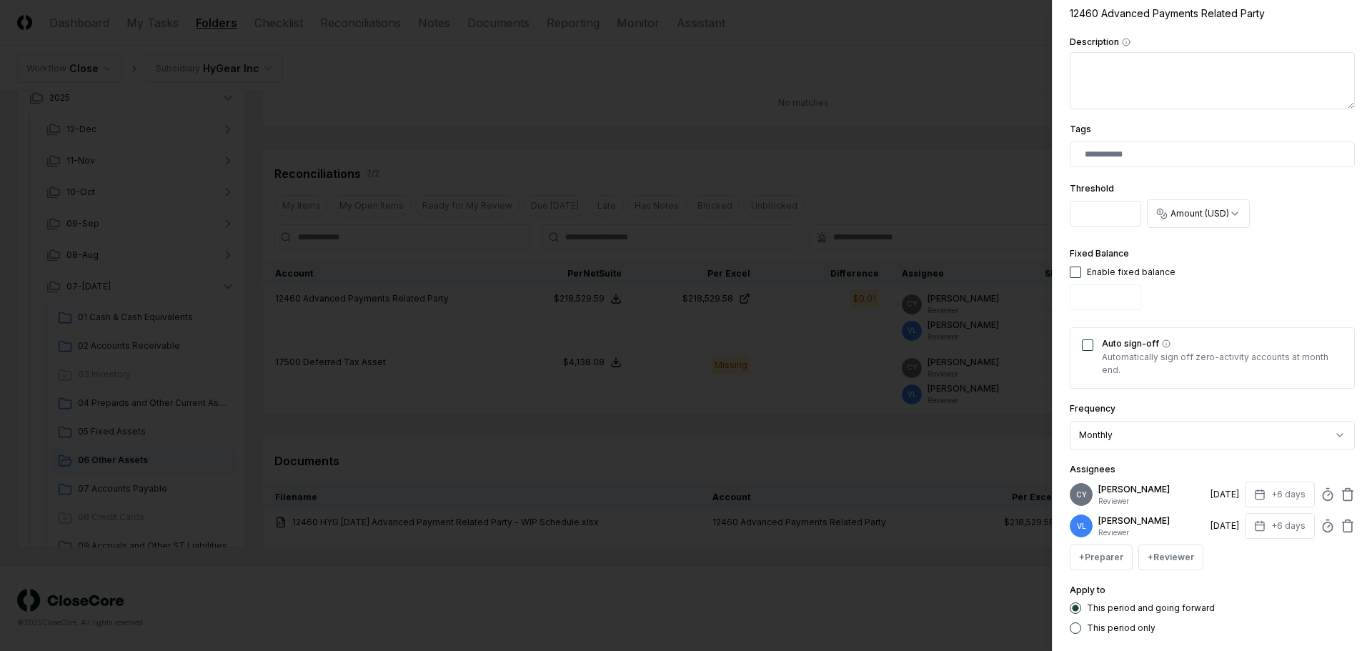
click at [1109, 219] on input "*" at bounding box center [1105, 214] width 71 height 26
drag, startPoint x: 1096, startPoint y: 214, endPoint x: 1033, endPoint y: 214, distance: 62.9
click at [1033, 214] on body "CloseCore Dashboard My Tasks Folders Checklist Reconciliations Notes Documents …" at bounding box center [681, 231] width 1362 height 840
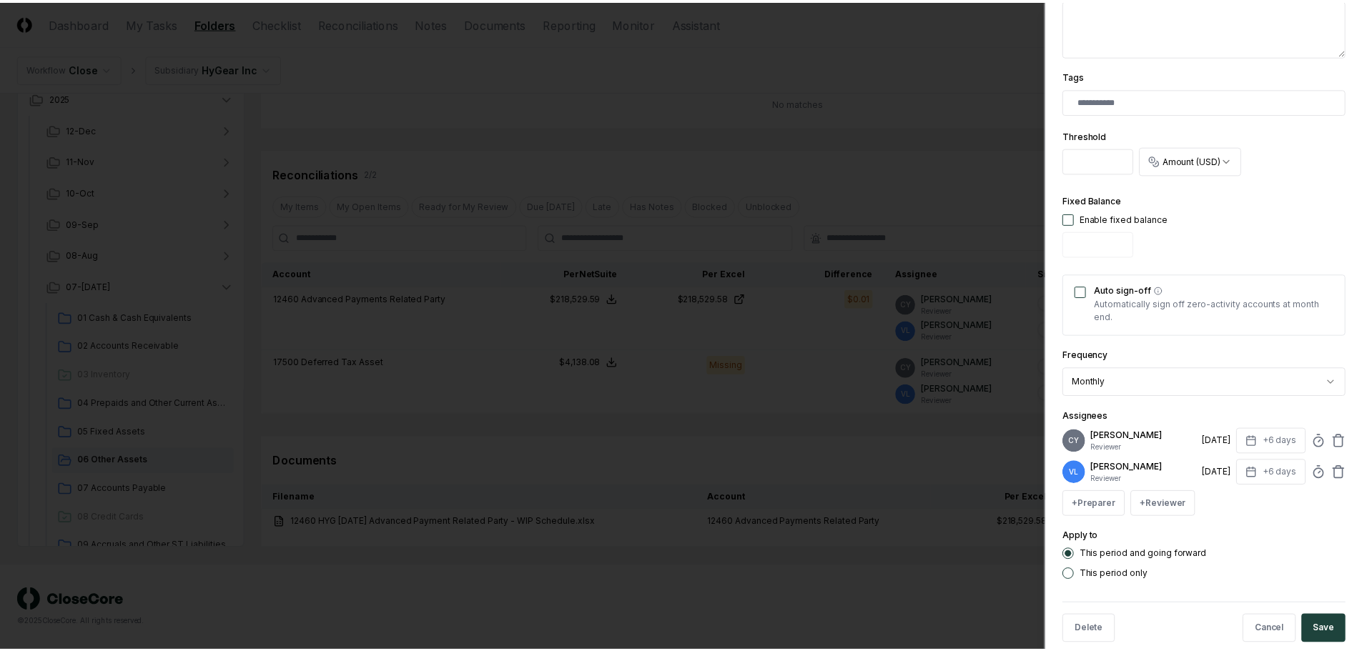
scroll to position [361, 0]
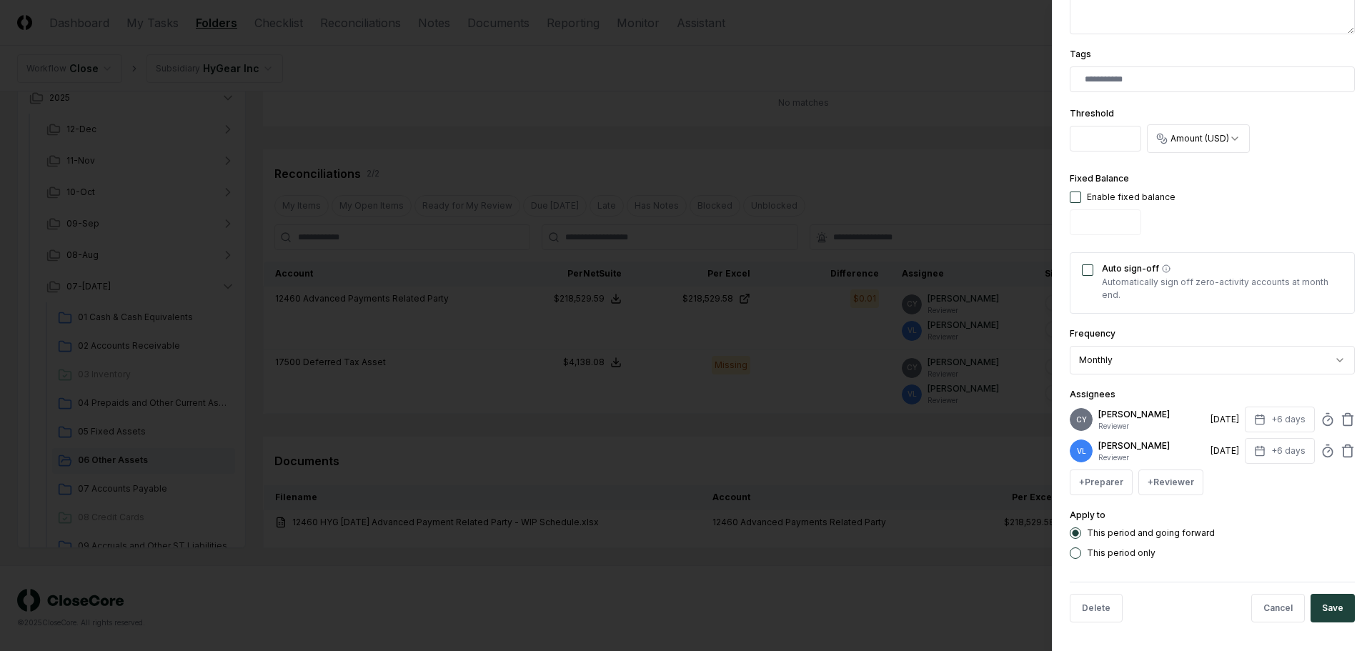
type input "***"
click at [1084, 553] on div "This period only" at bounding box center [1212, 553] width 285 height 11
click at [1078, 553] on button "This period only" at bounding box center [1075, 553] width 11 height 11
click at [1320, 605] on button "Save" at bounding box center [1333, 608] width 44 height 29
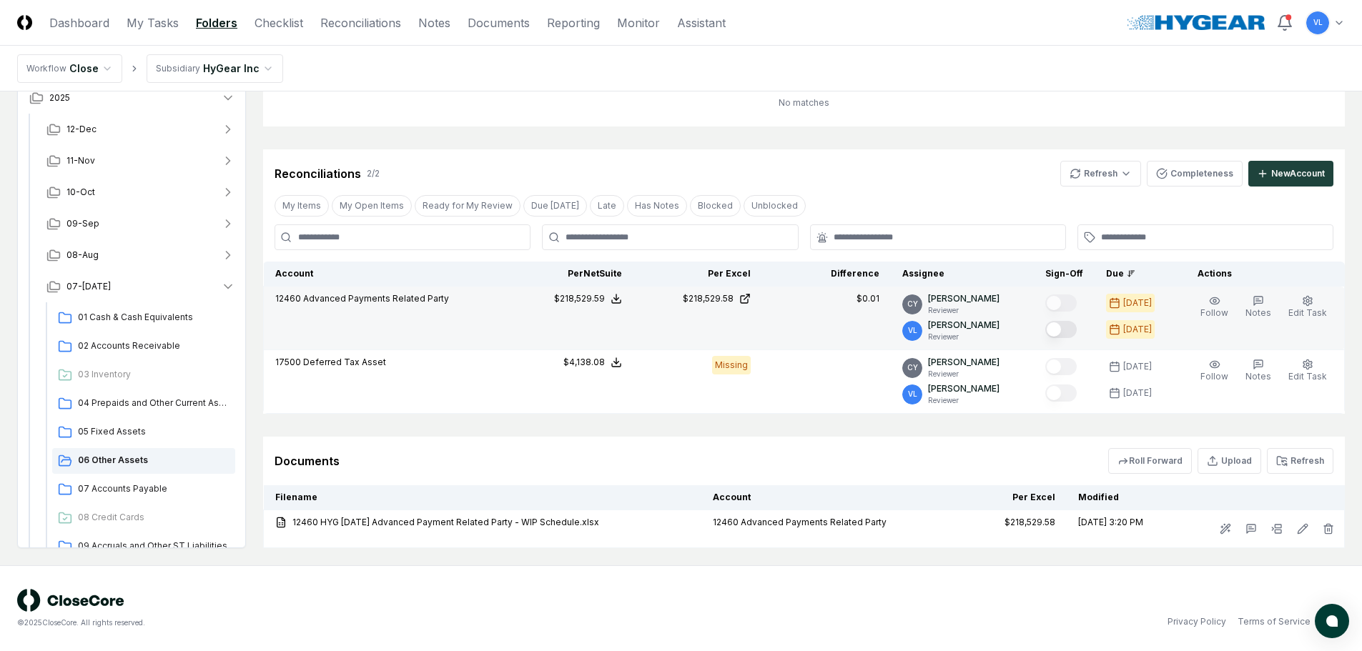
click at [1076, 332] on button "Mark complete" at bounding box center [1060, 329] width 31 height 17
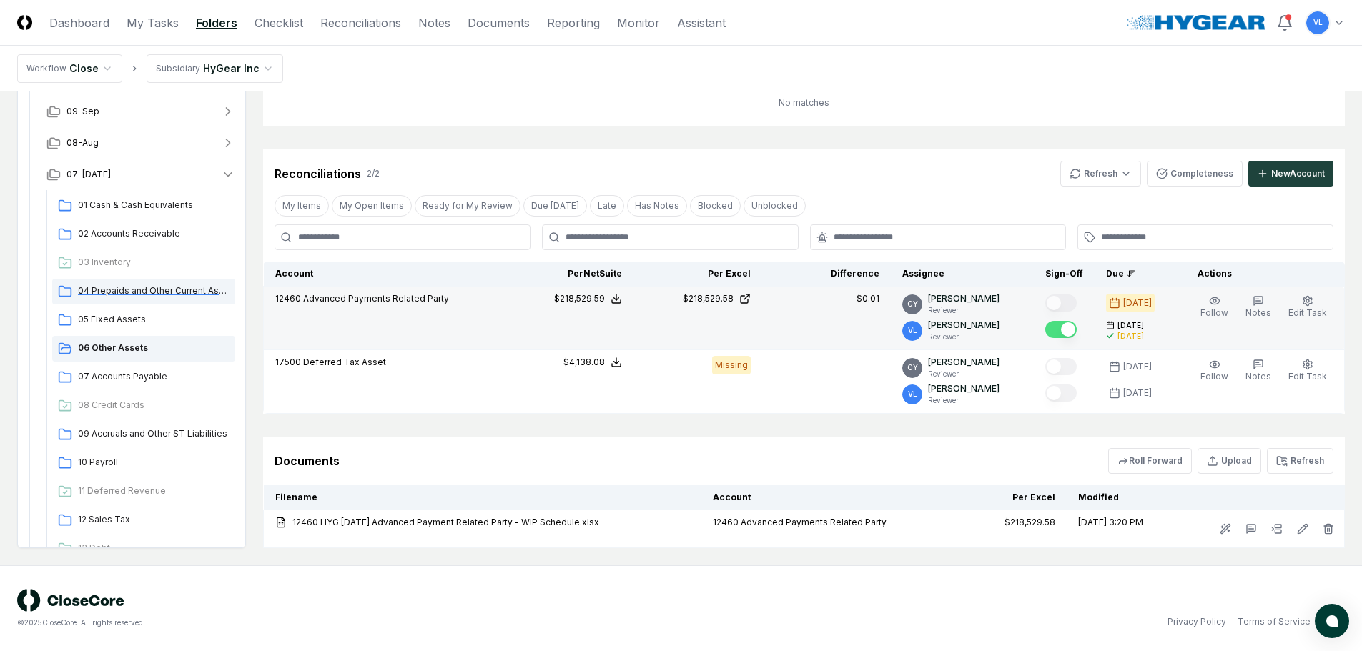
scroll to position [214, 0]
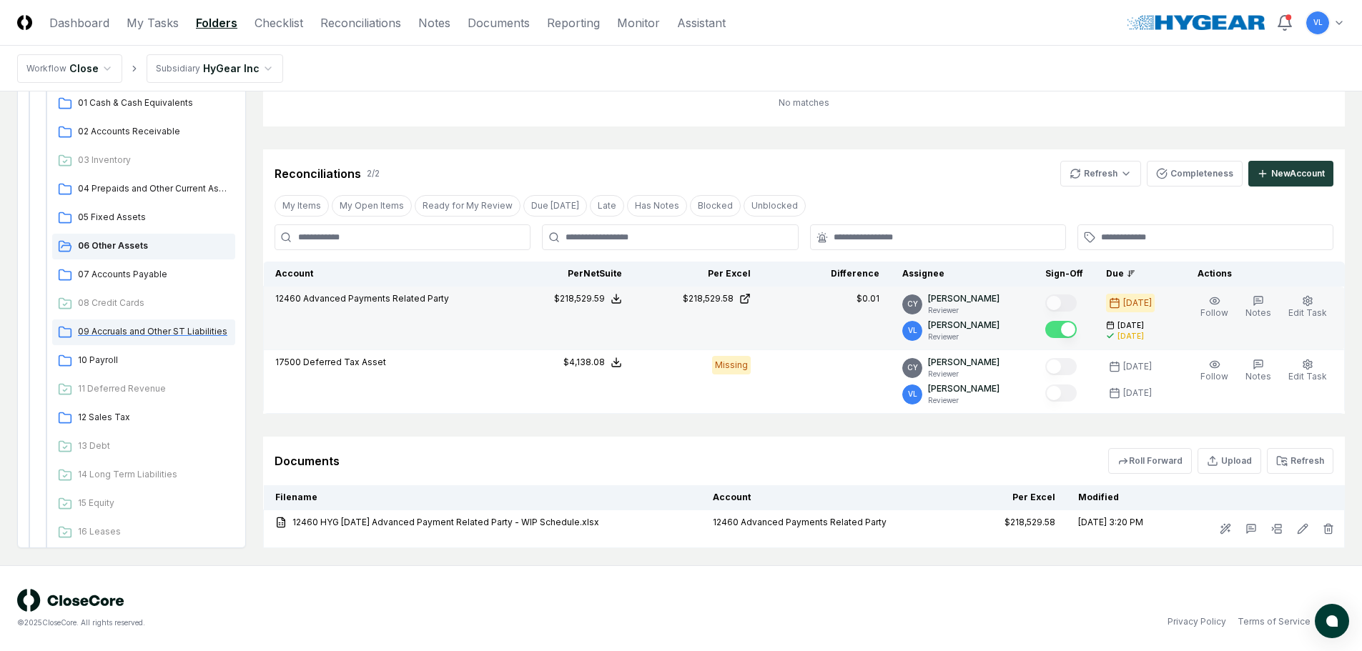
click at [195, 337] on span "09 Accruals and Other ST Liabilities" at bounding box center [154, 331] width 152 height 13
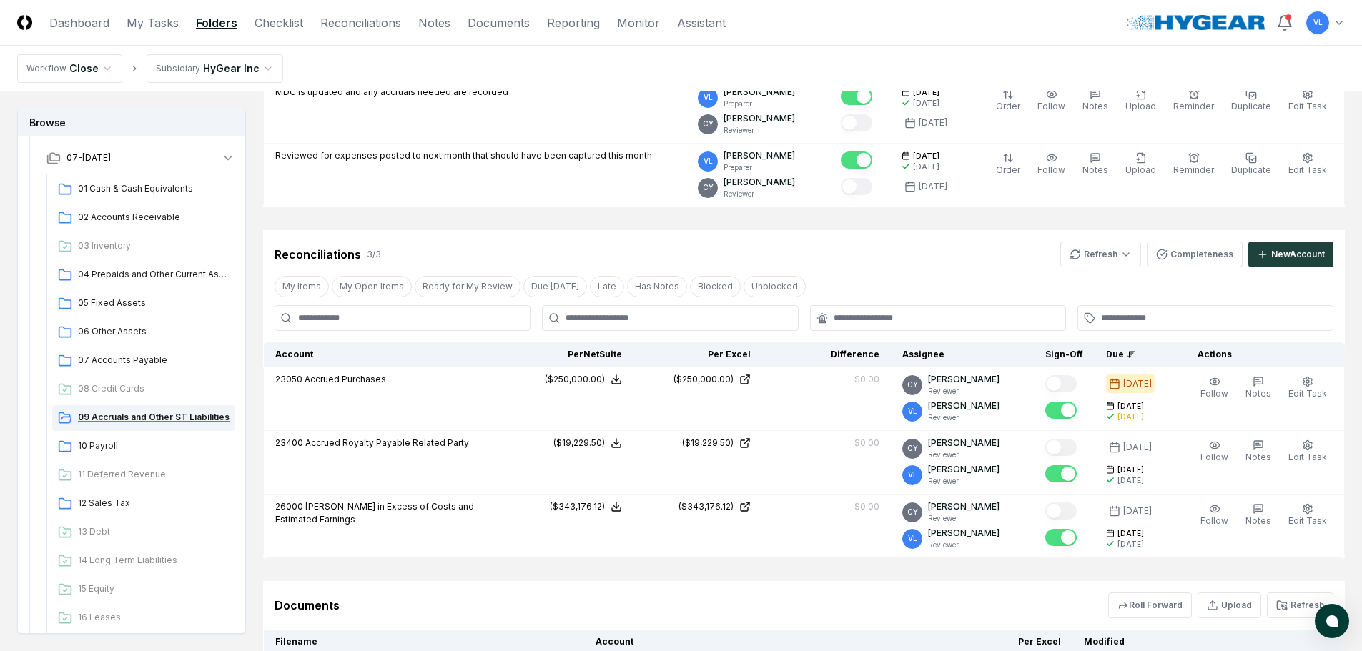
scroll to position [0, 0]
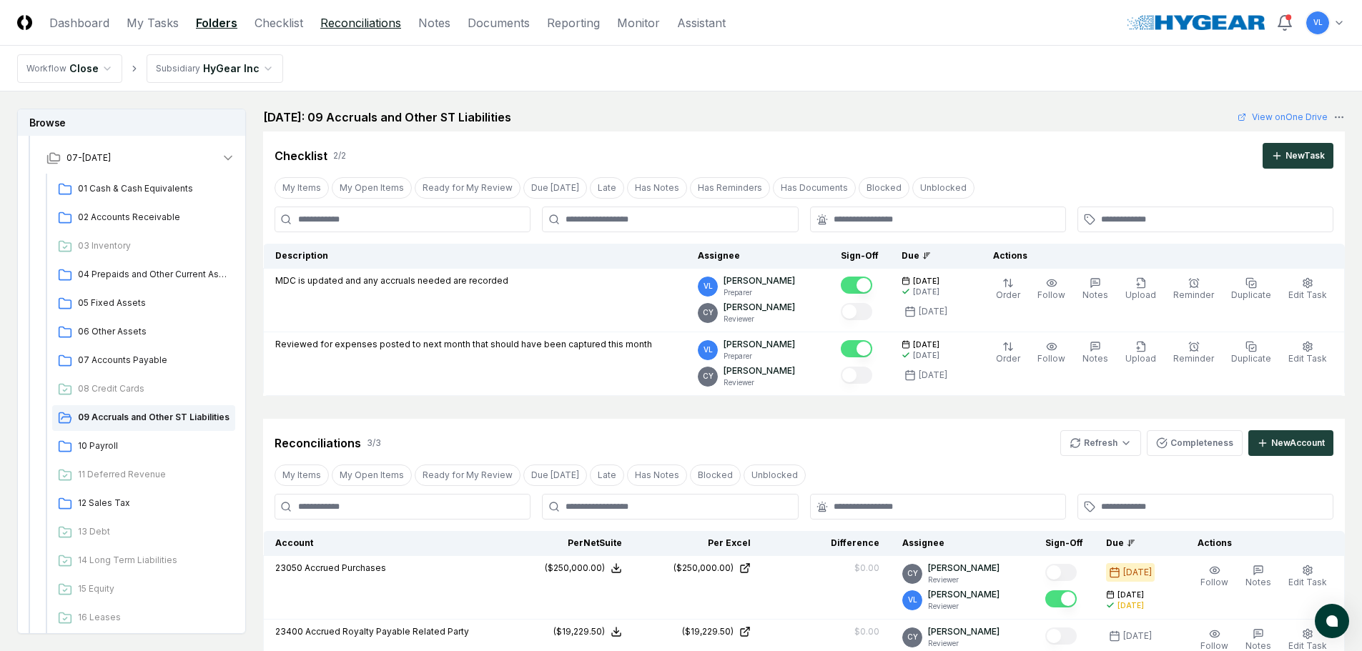
click at [370, 31] on link "Reconciliations" at bounding box center [360, 22] width 81 height 17
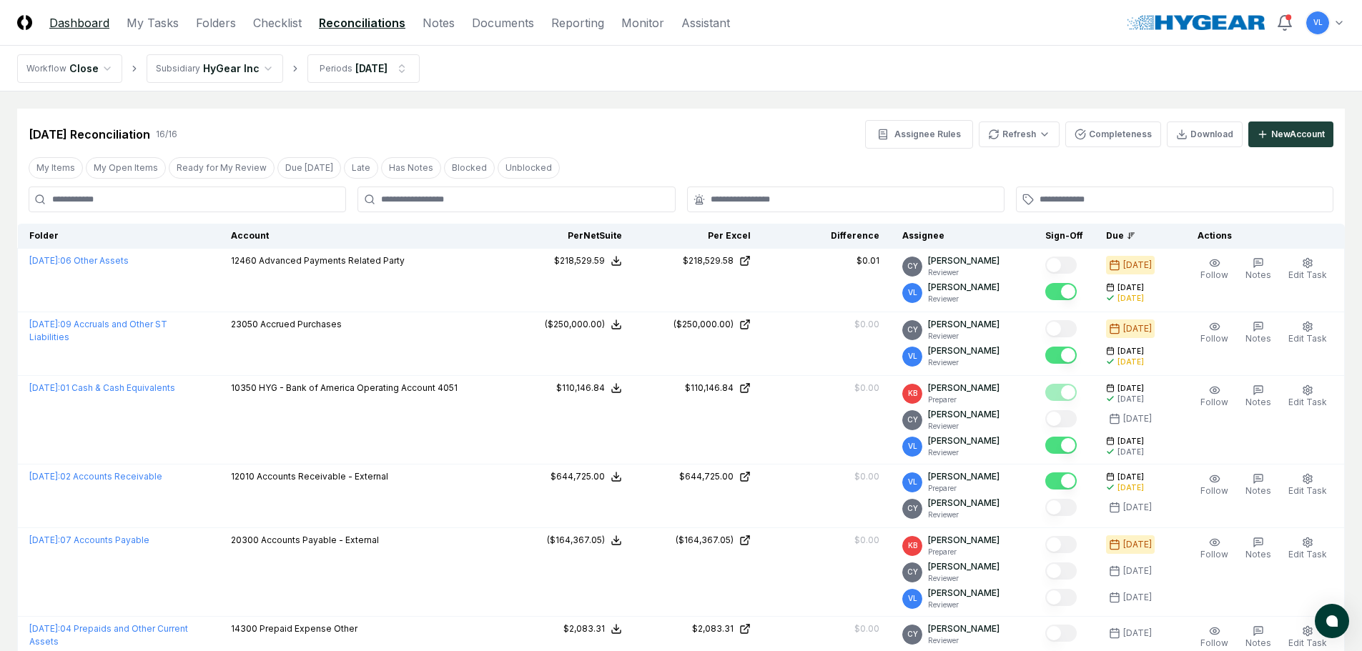
click at [76, 27] on link "Dashboard" at bounding box center [79, 22] width 60 height 17
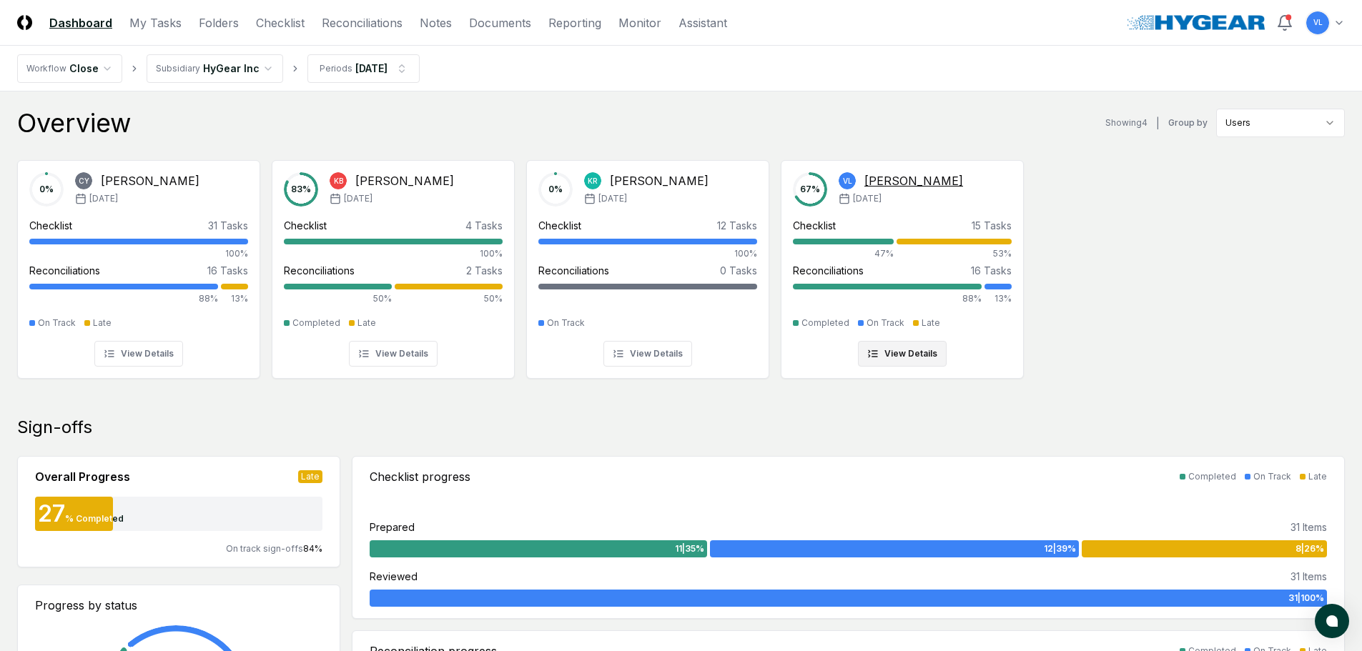
click at [953, 246] on div "53%" at bounding box center [953, 249] width 115 height 21
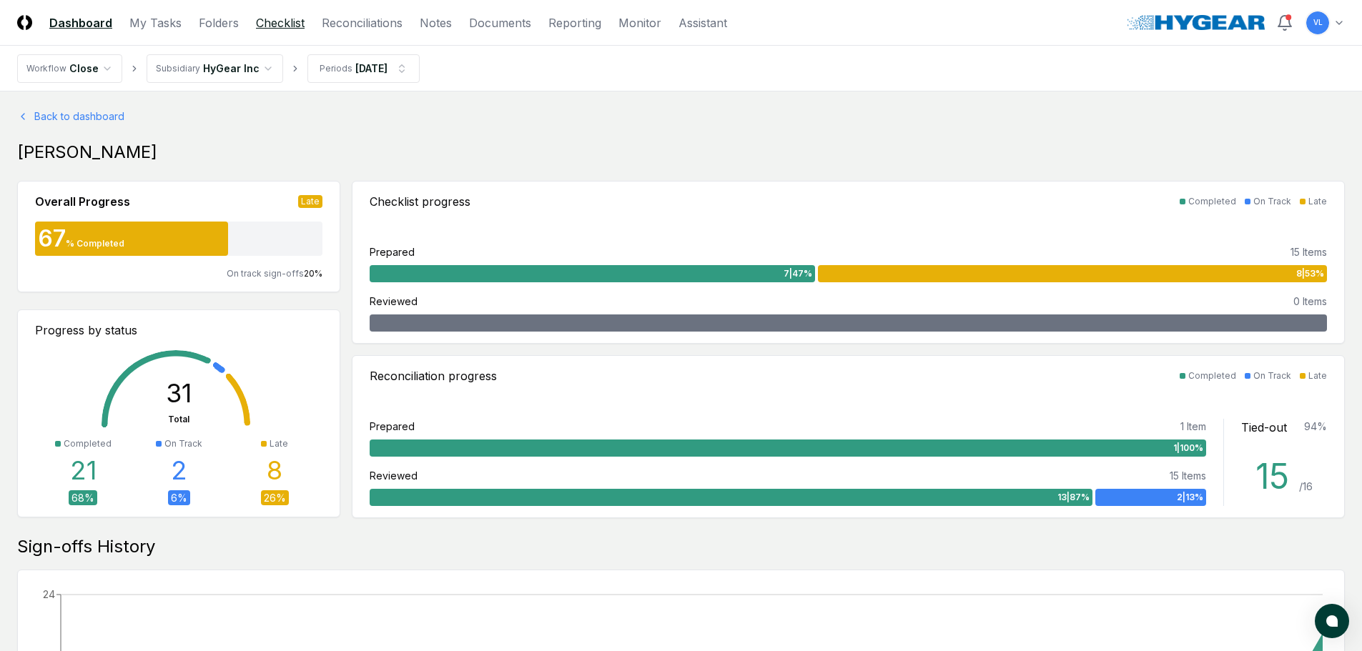
click at [284, 24] on link "Checklist" at bounding box center [280, 22] width 49 height 17
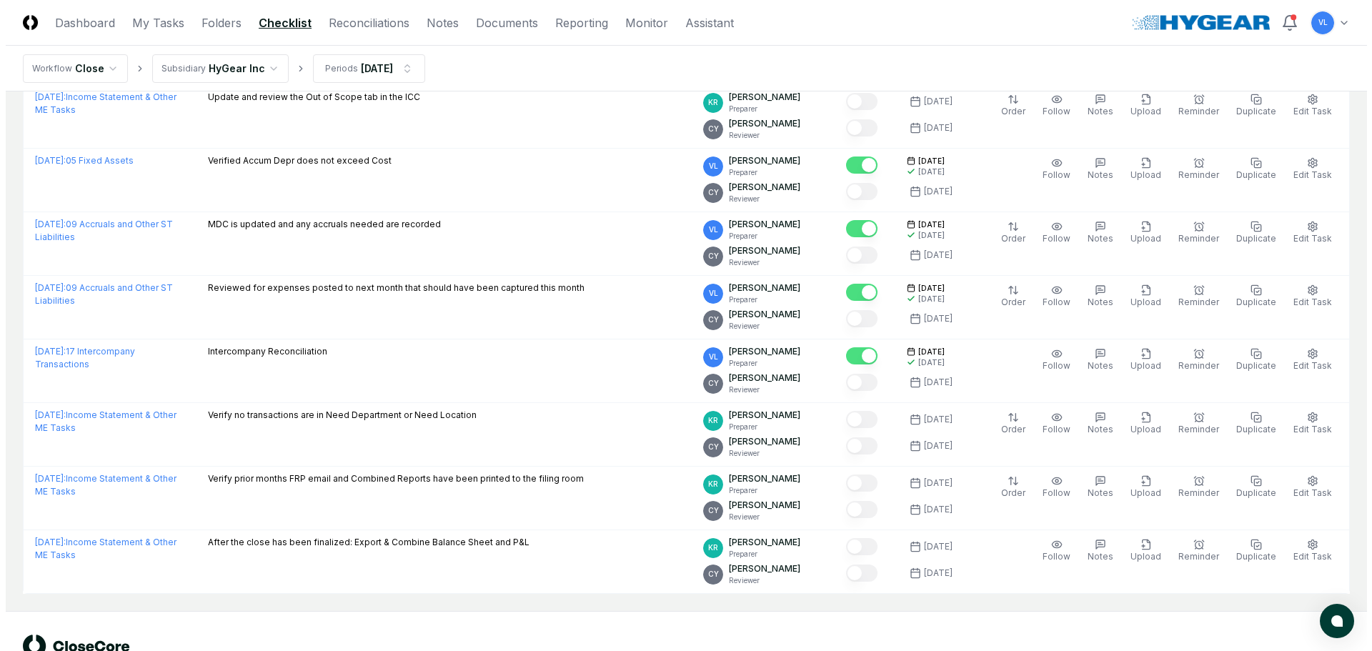
scroll to position [1670, 0]
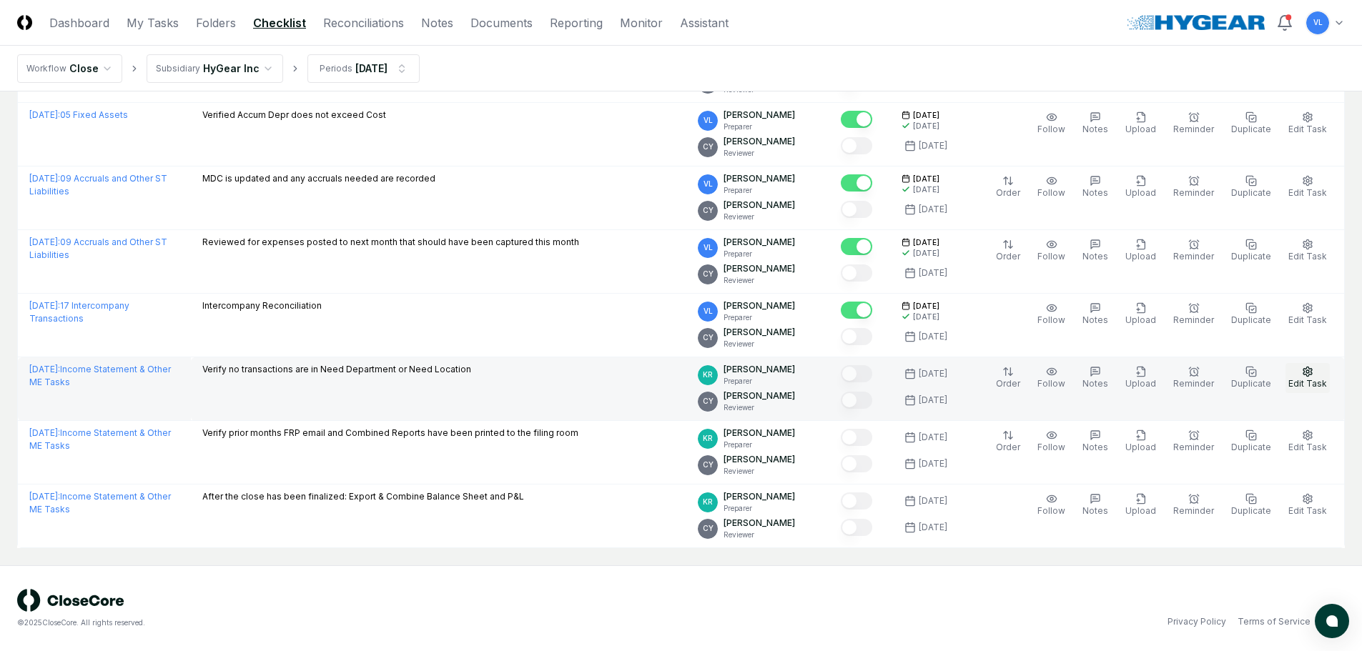
click at [1309, 377] on button "Edit Task" at bounding box center [1307, 378] width 44 height 30
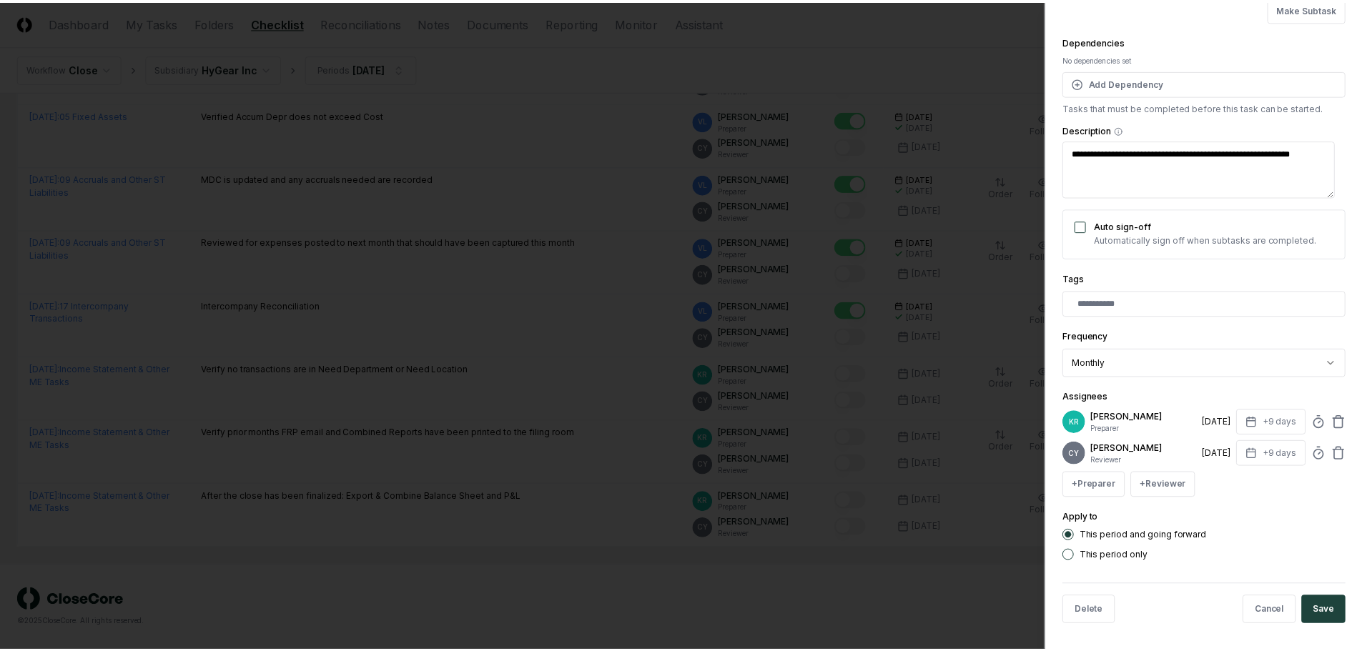
scroll to position [125, 0]
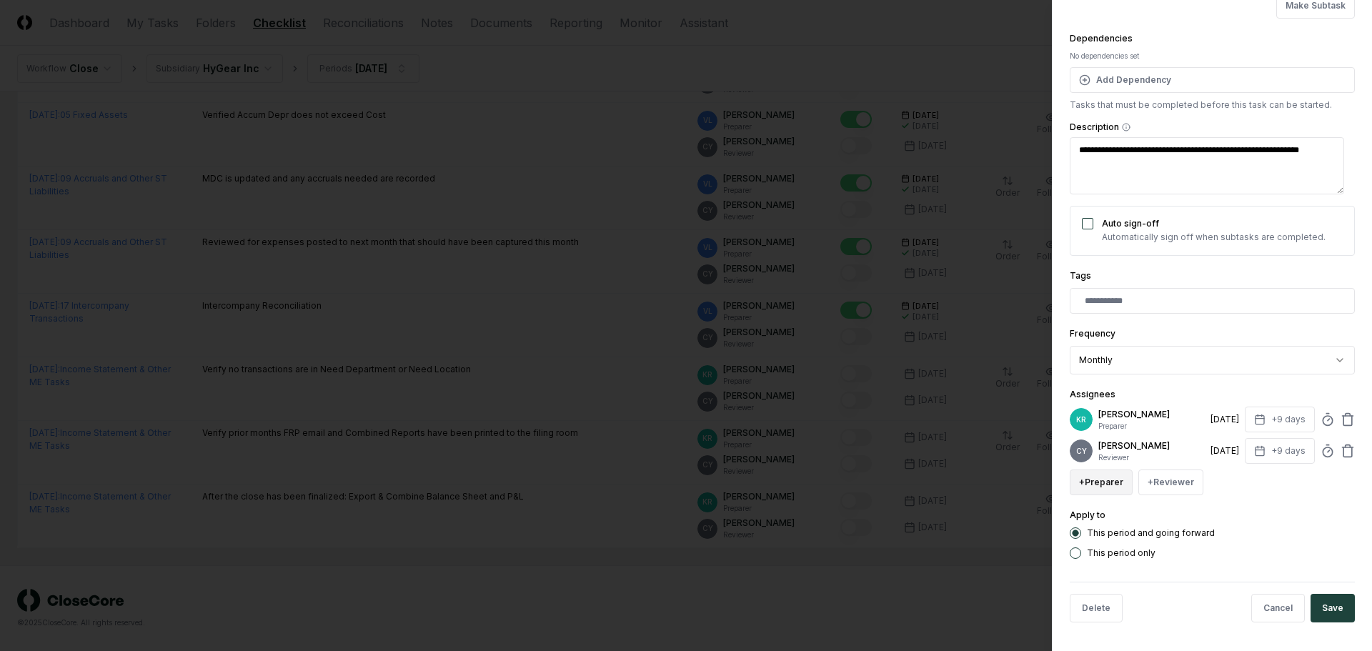
click at [1112, 487] on button "+ Preparer" at bounding box center [1101, 483] width 63 height 26
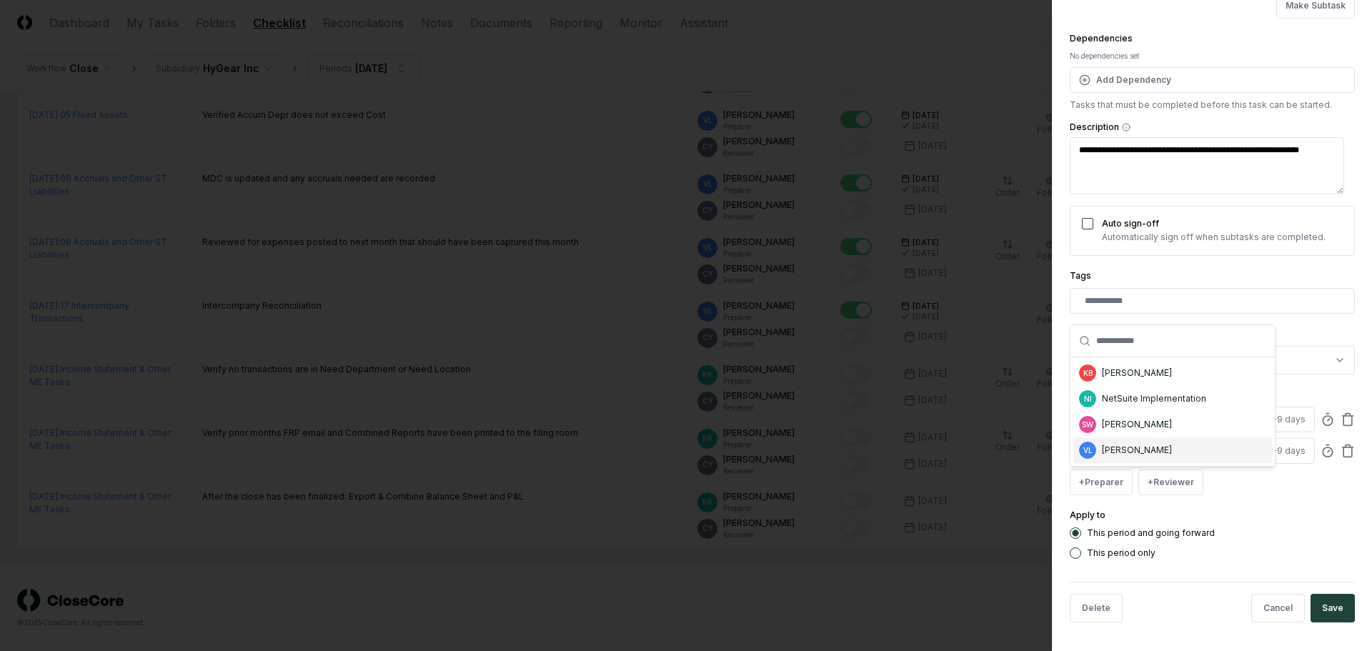
click at [1117, 452] on div "[PERSON_NAME]" at bounding box center [1137, 450] width 70 height 13
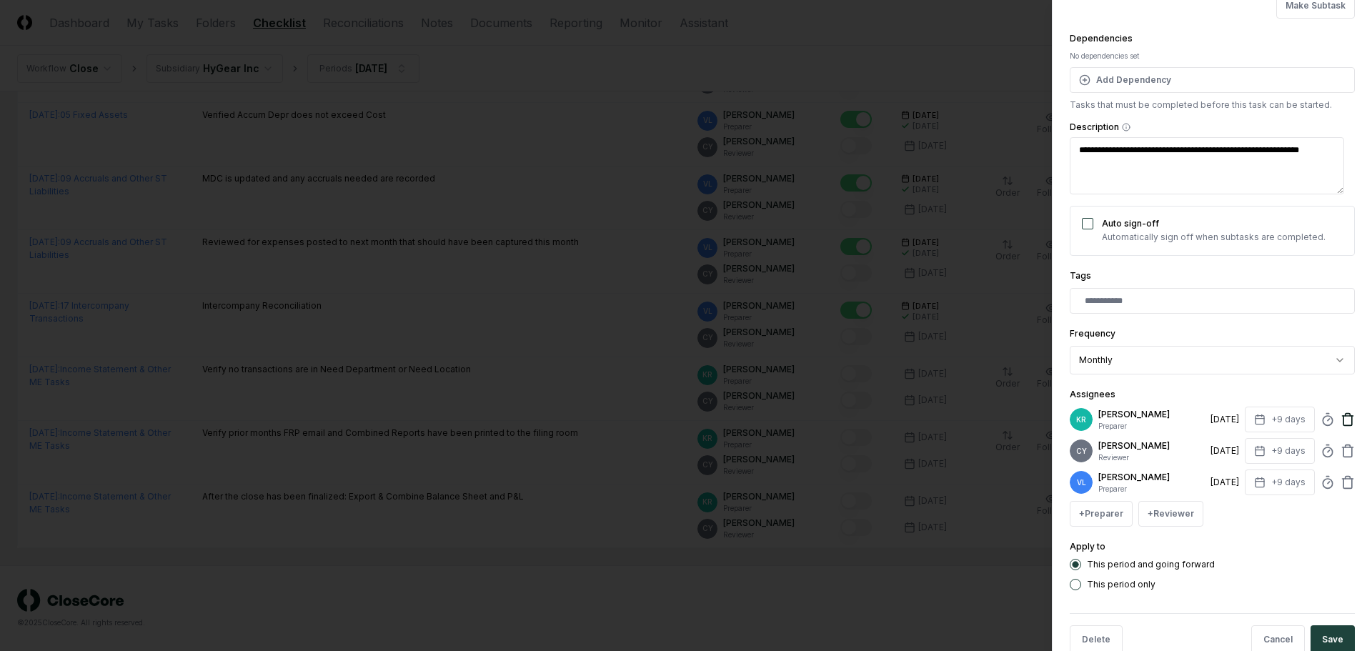
click at [1341, 420] on icon at bounding box center [1348, 419] width 14 height 14
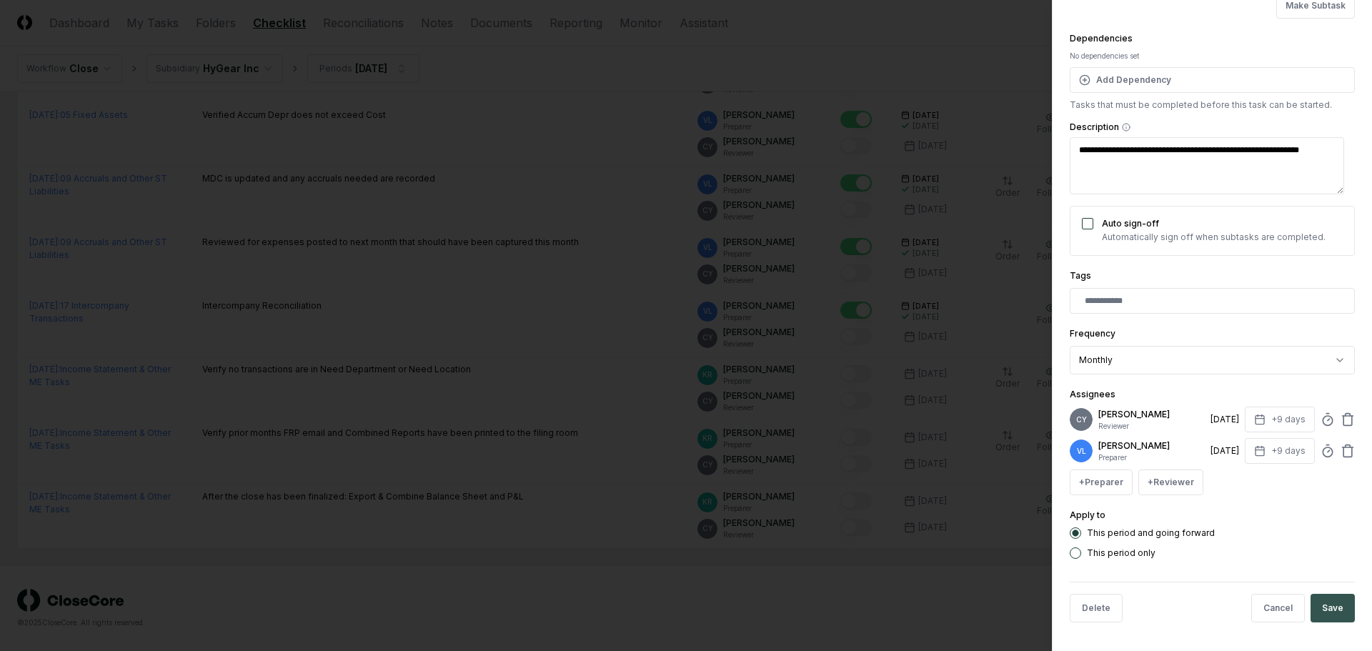
click at [1329, 605] on button "Save" at bounding box center [1333, 608] width 44 height 29
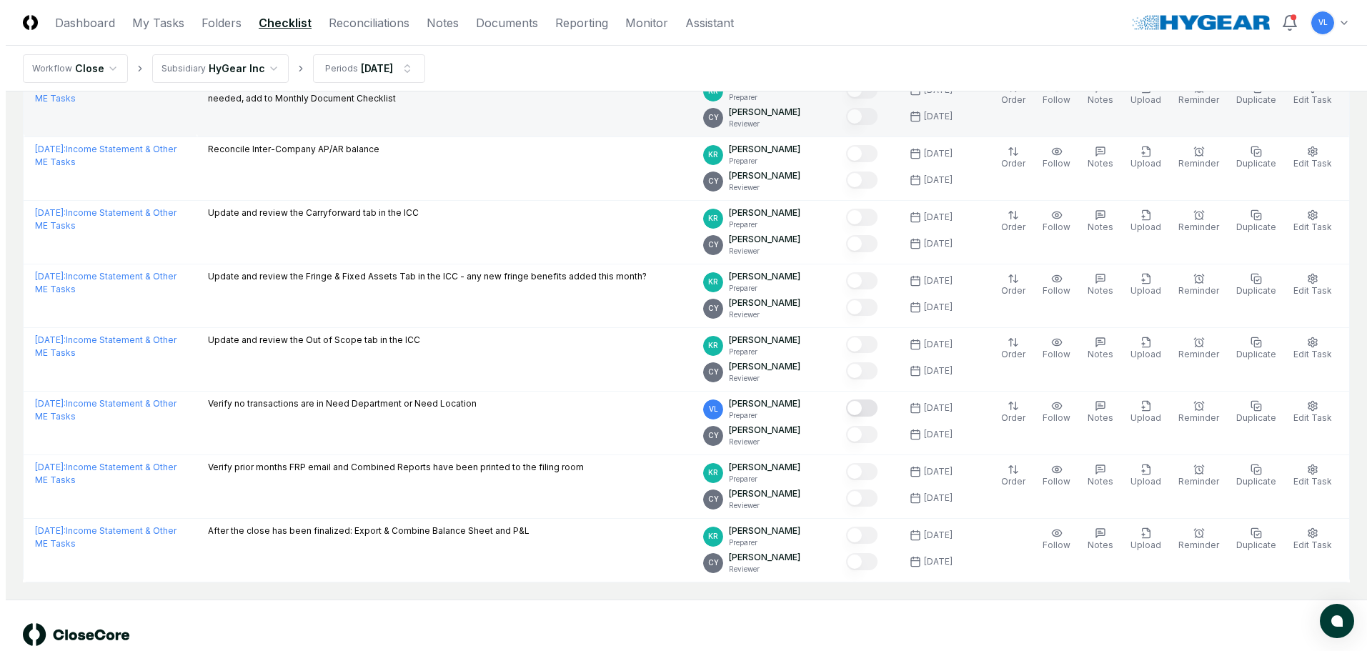
scroll to position [1670, 0]
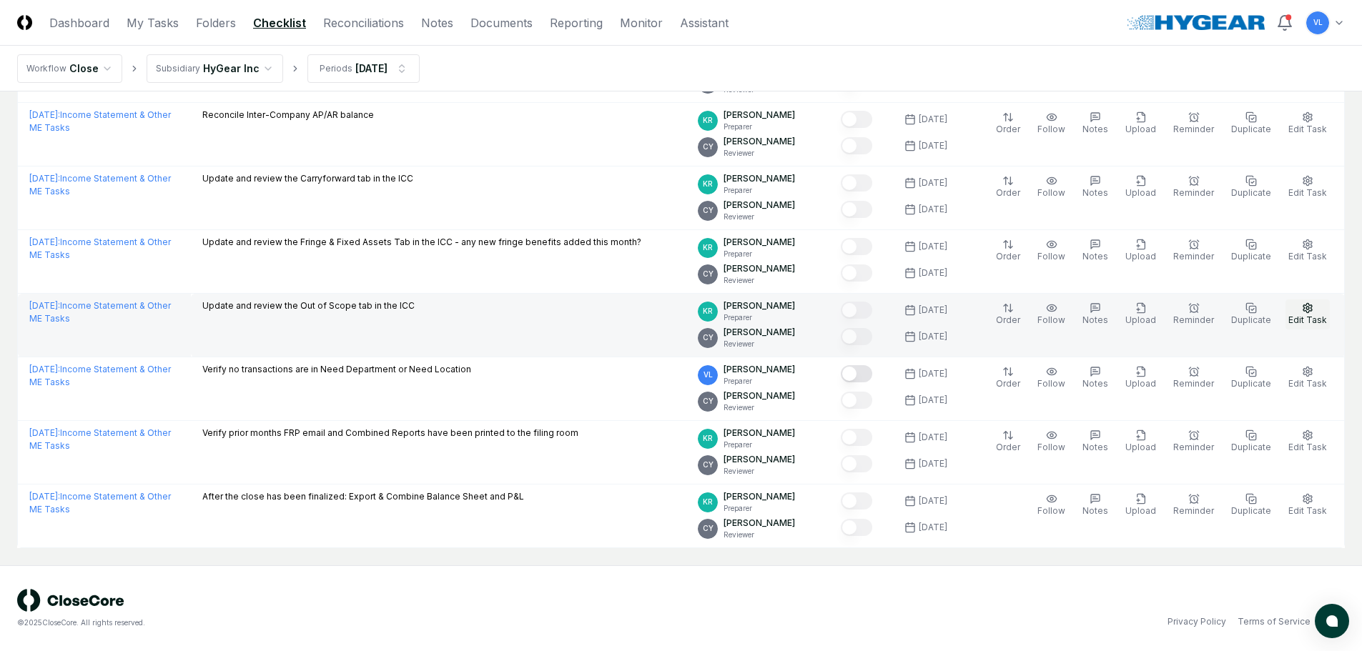
click at [1310, 305] on icon "button" at bounding box center [1307, 307] width 9 height 9
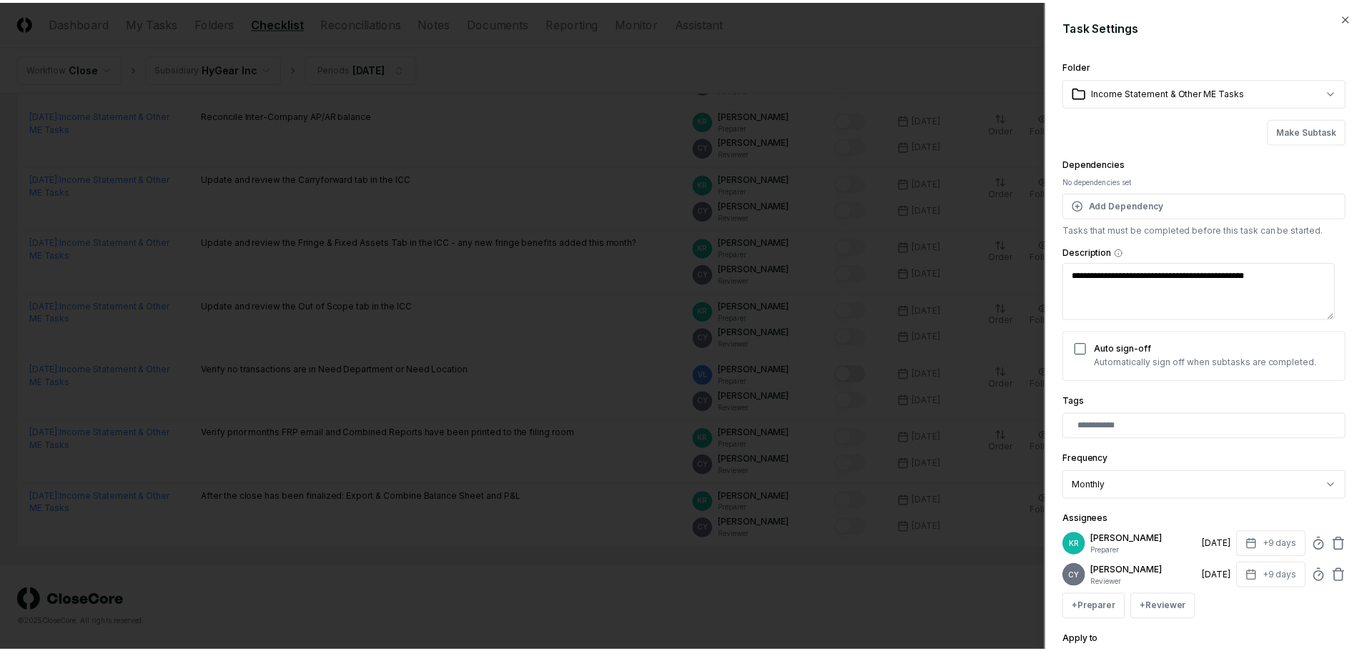
scroll to position [125, 0]
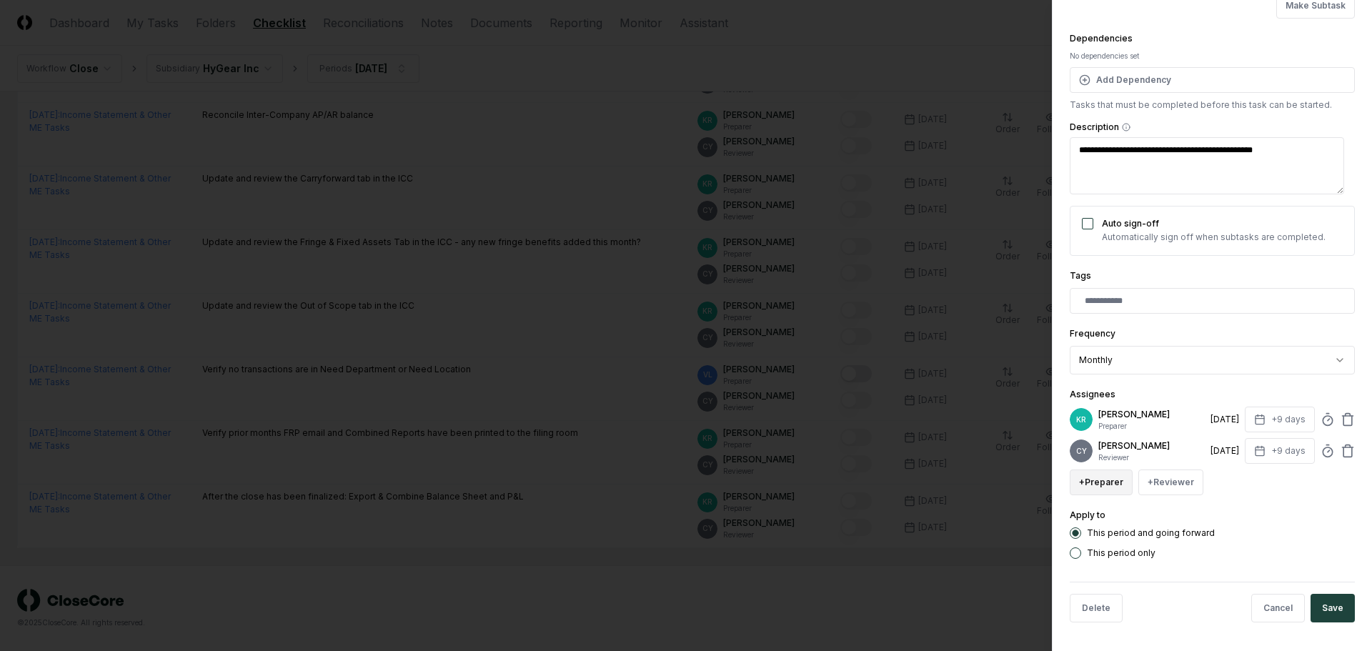
click at [1091, 487] on button "+ Preparer" at bounding box center [1101, 483] width 63 height 26
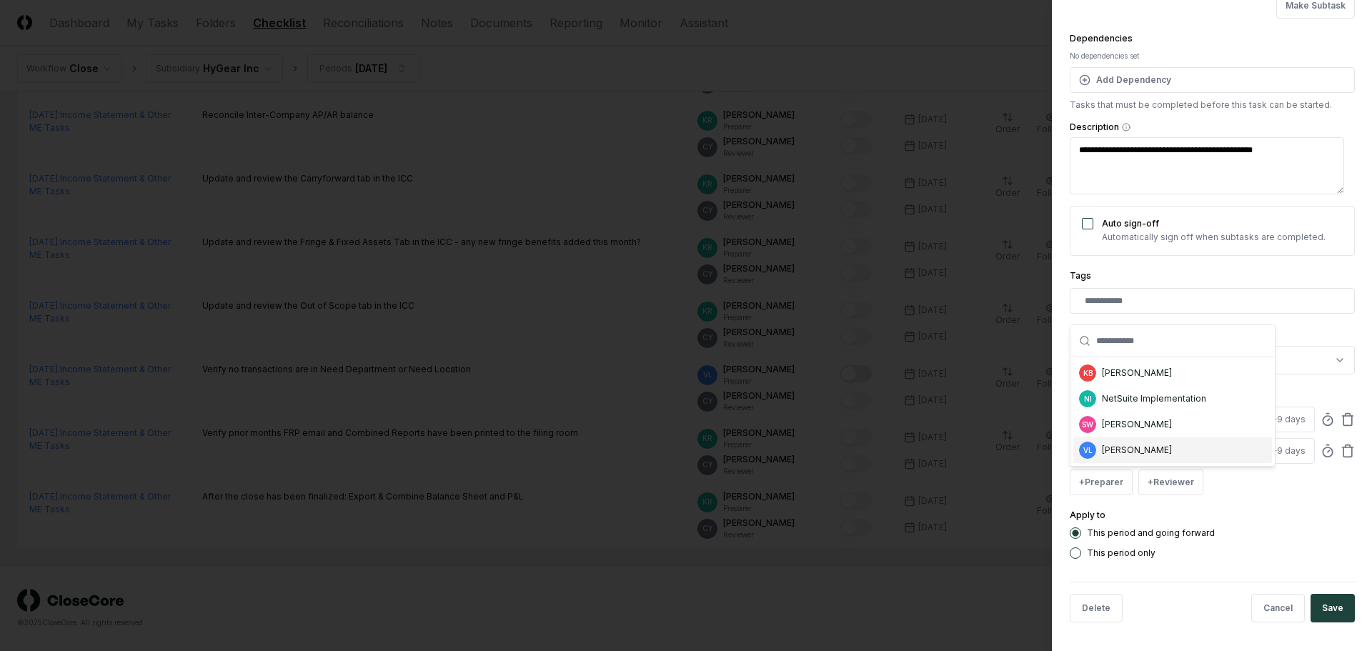
click at [1114, 457] on div "VL Valerie Laurence" at bounding box center [1173, 450] width 199 height 26
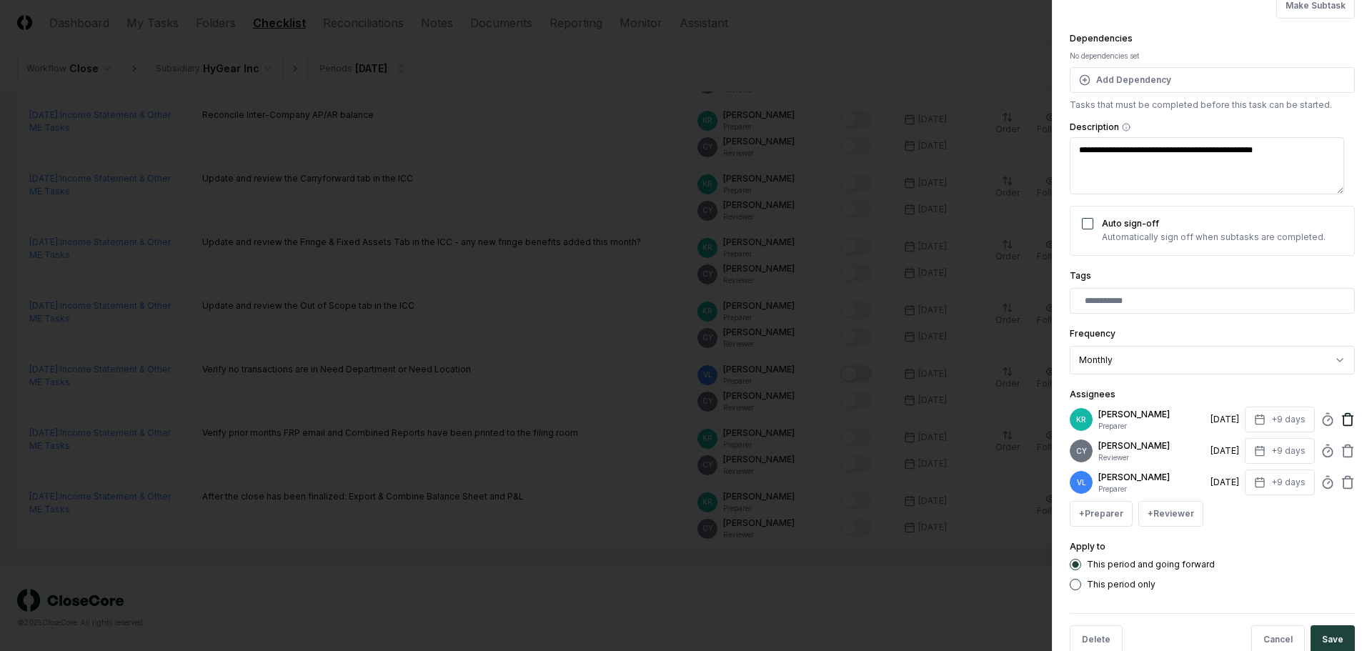
click at [1346, 415] on icon at bounding box center [1348, 415] width 5 height 2
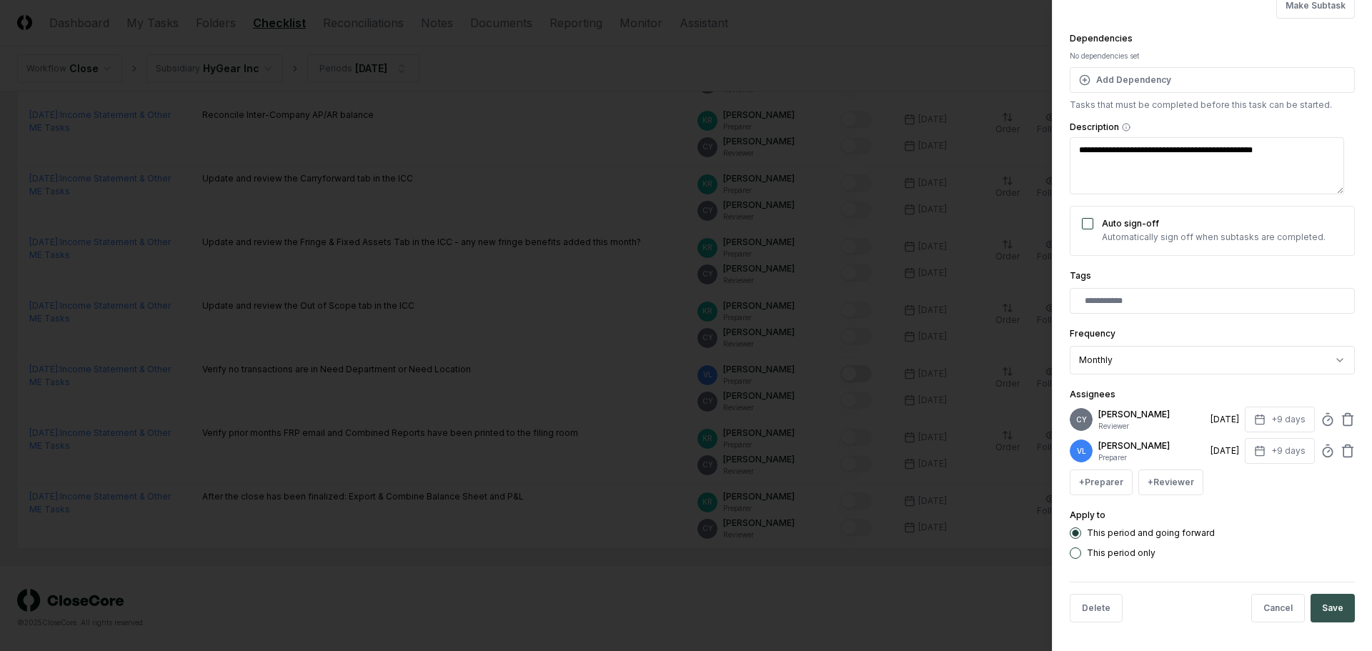
click at [1325, 614] on button "Save" at bounding box center [1333, 608] width 44 height 29
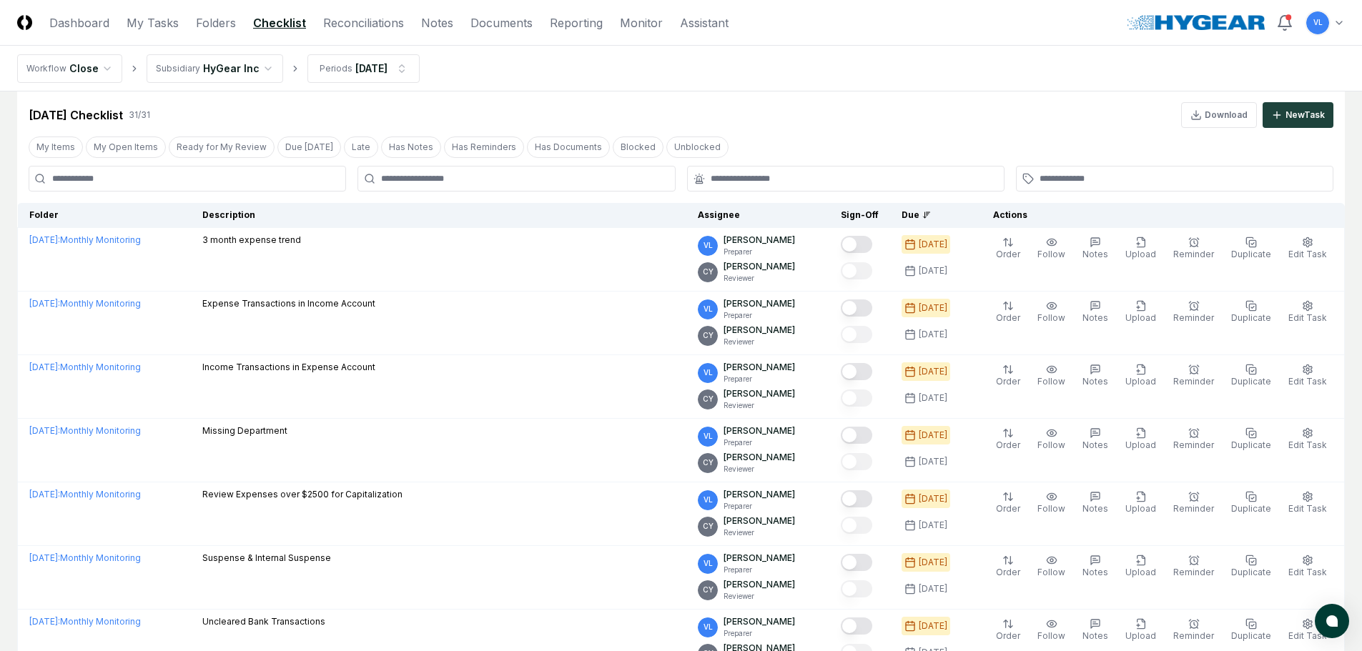
scroll to position [0, 0]
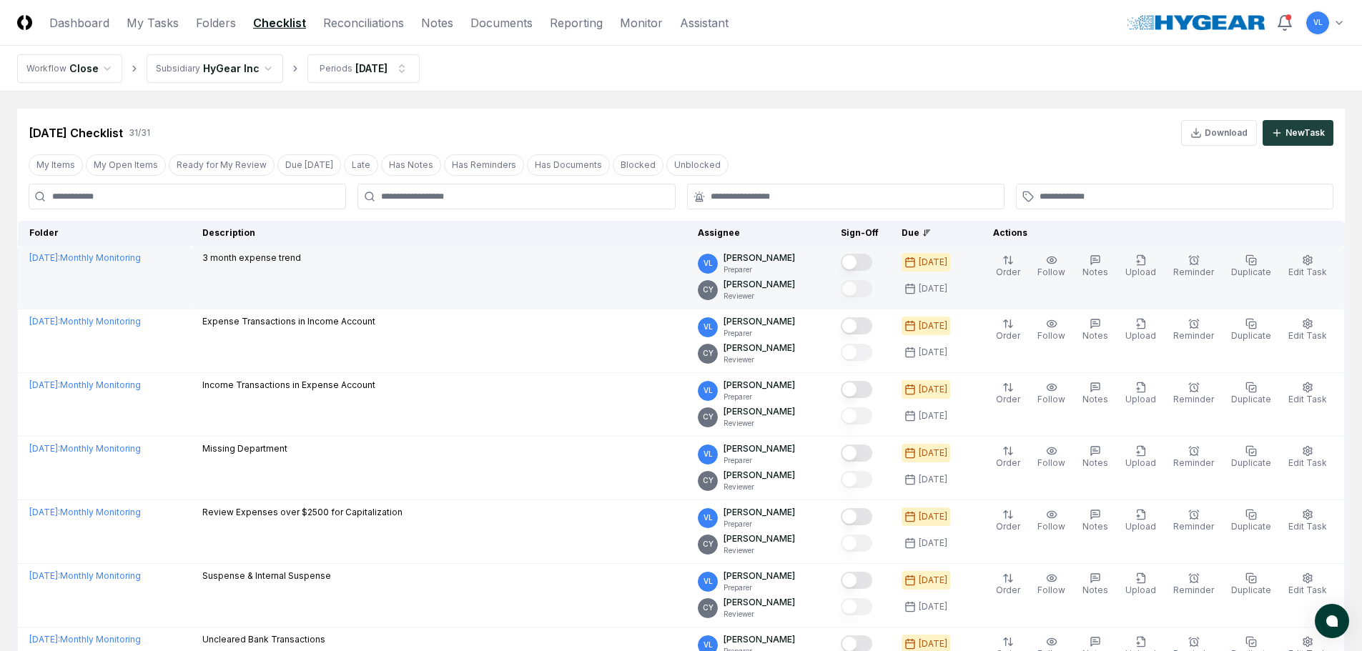
click at [871, 266] on button "Mark complete" at bounding box center [856, 262] width 31 height 17
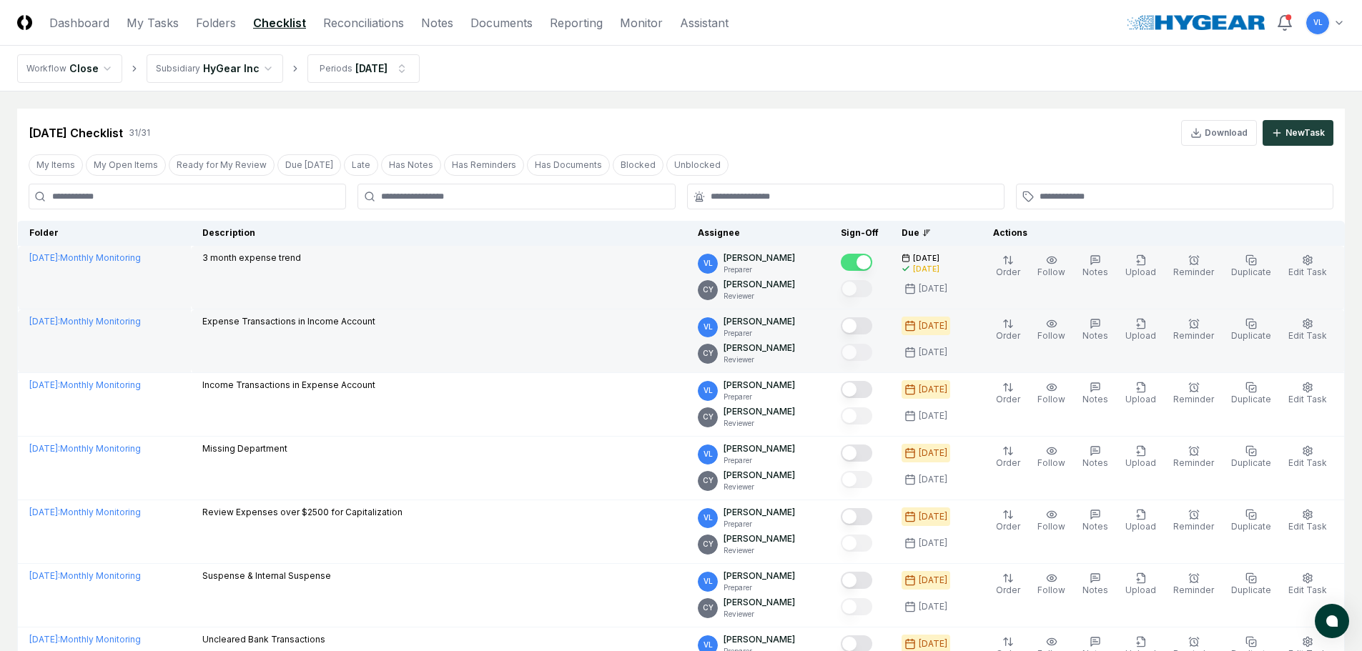
click at [871, 321] on button "Mark complete" at bounding box center [856, 325] width 31 height 17
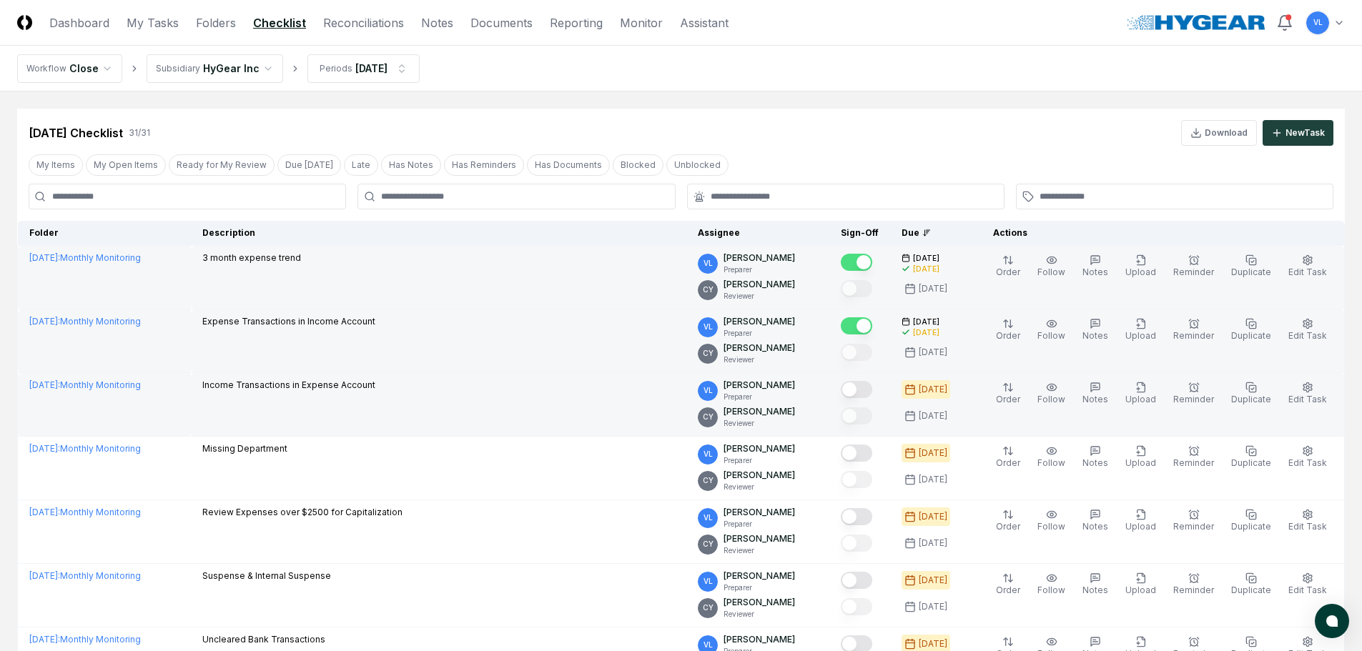
click at [872, 392] on button "Mark complete" at bounding box center [856, 389] width 31 height 17
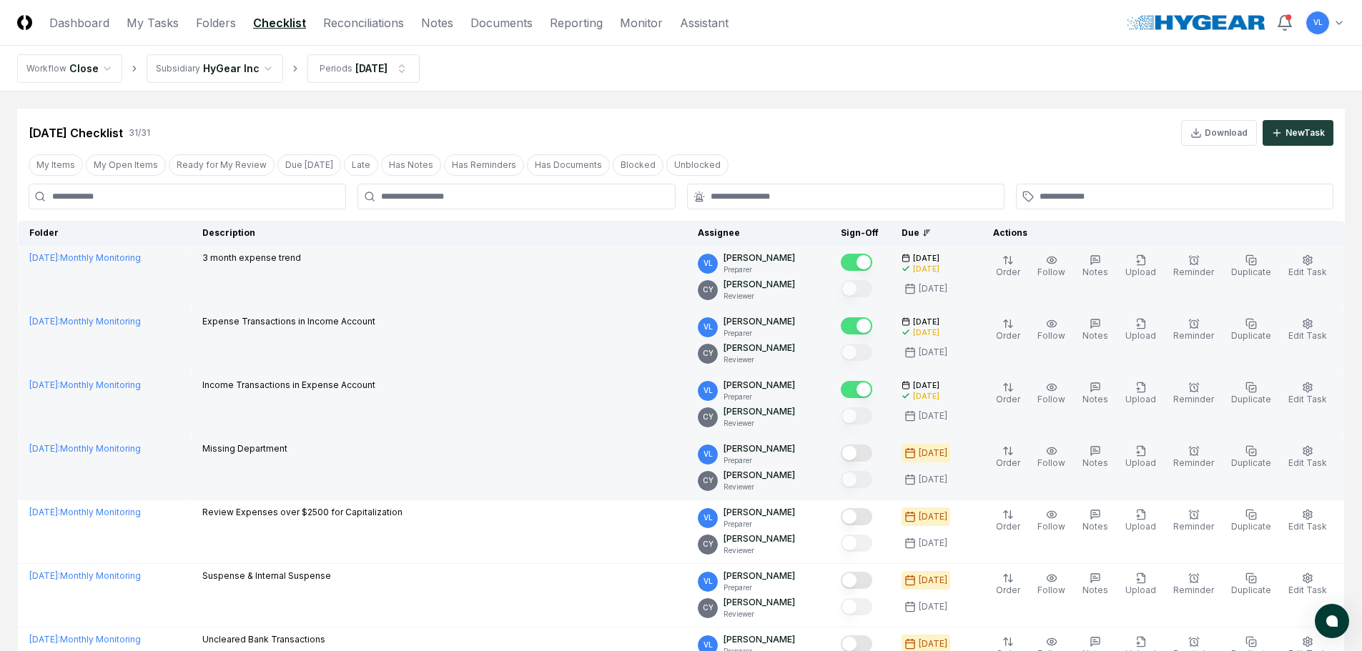
click at [866, 455] on button "Mark complete" at bounding box center [856, 453] width 31 height 17
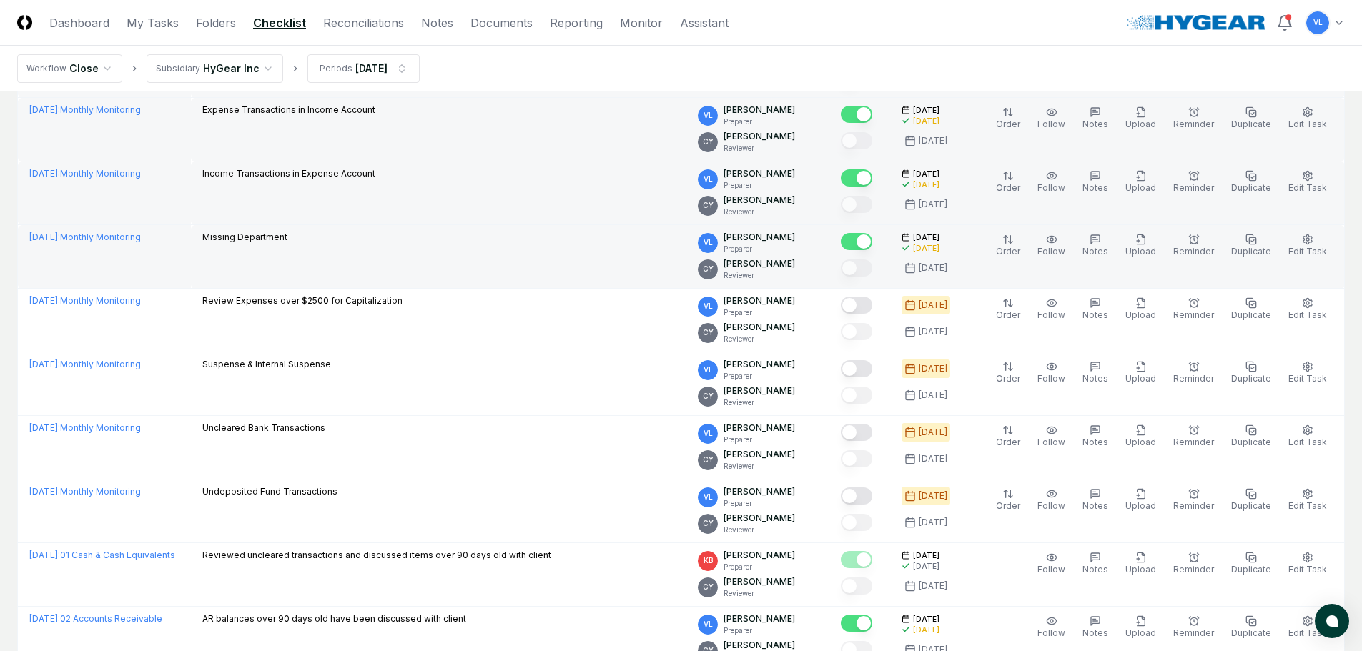
scroll to position [214, 0]
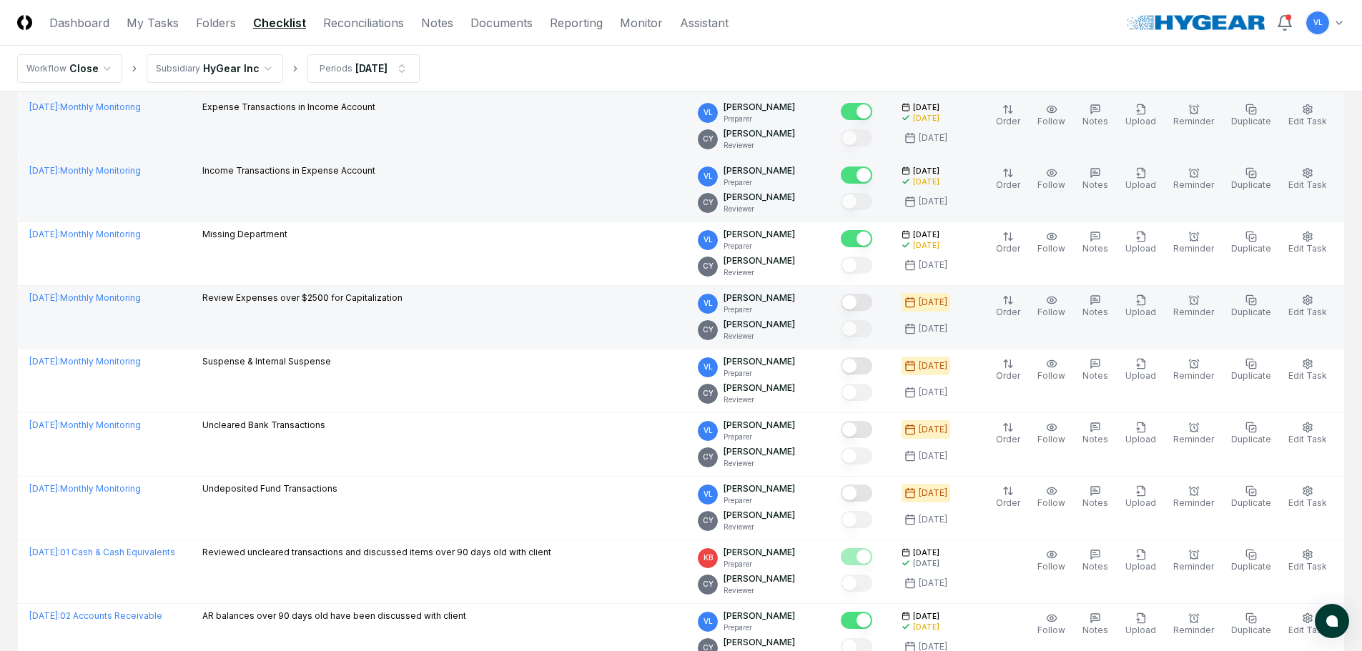
click at [869, 304] on button "Mark complete" at bounding box center [856, 302] width 31 height 17
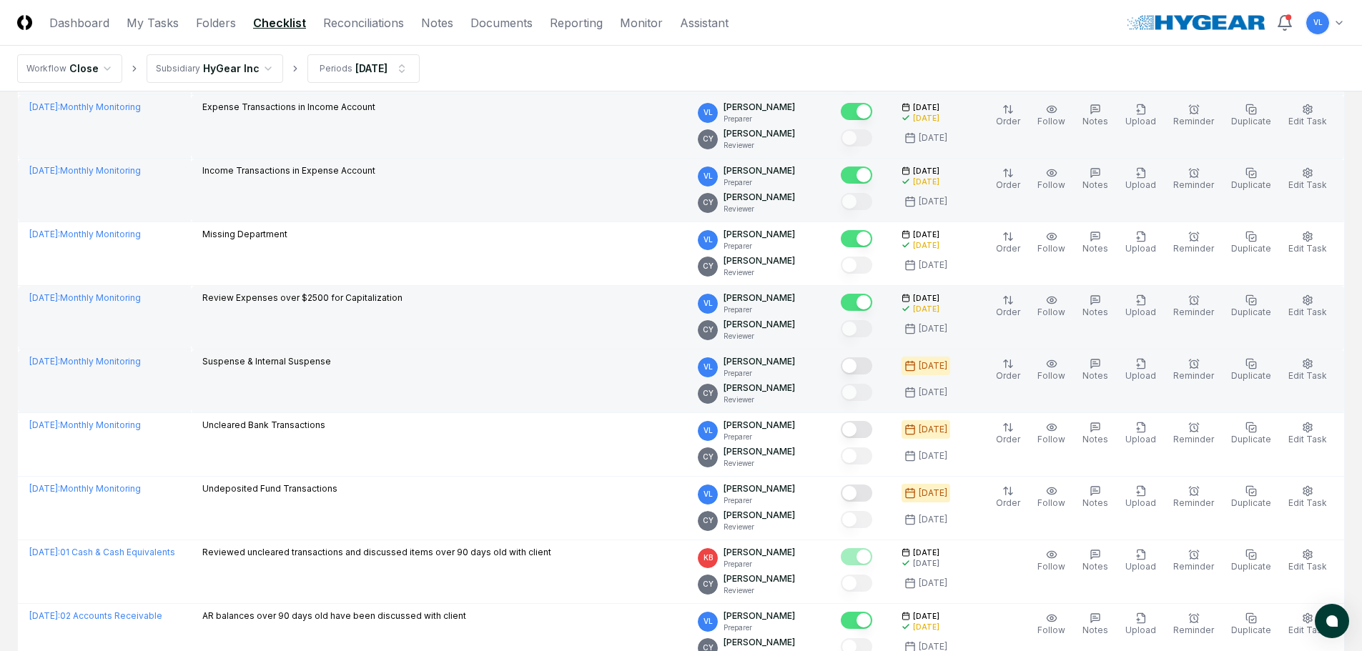
click at [870, 365] on button "Mark complete" at bounding box center [856, 365] width 31 height 17
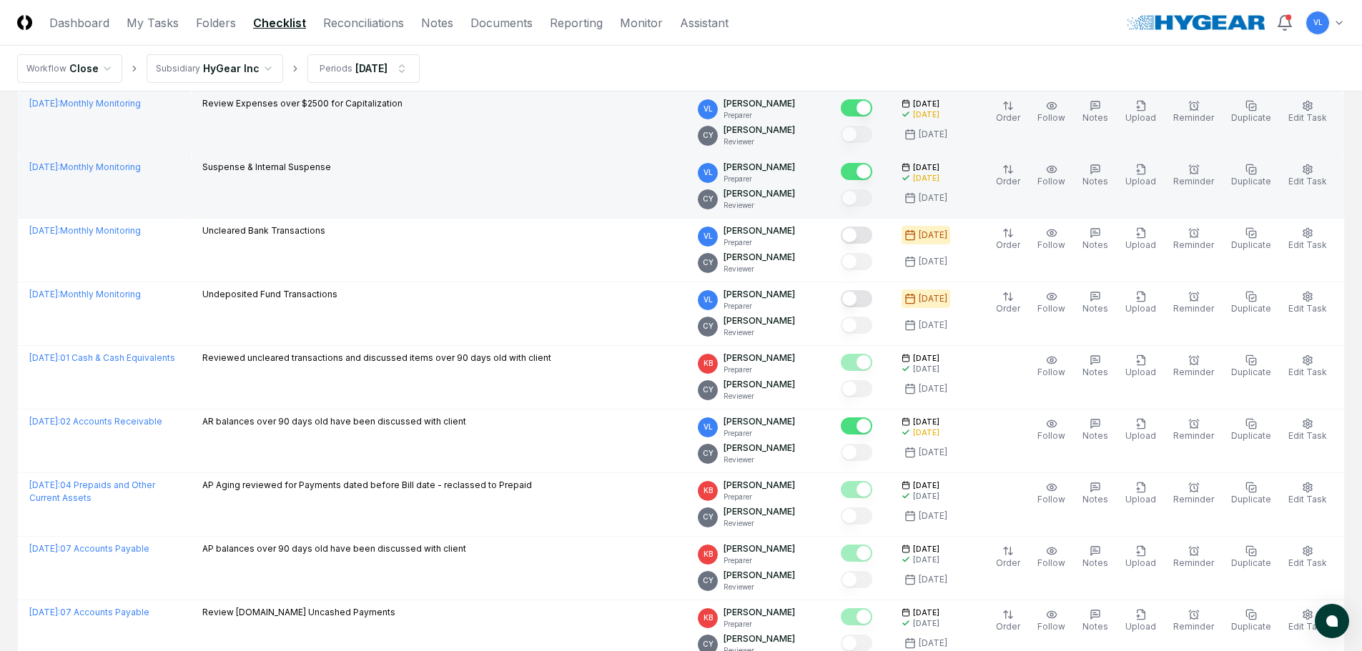
scroll to position [429, 0]
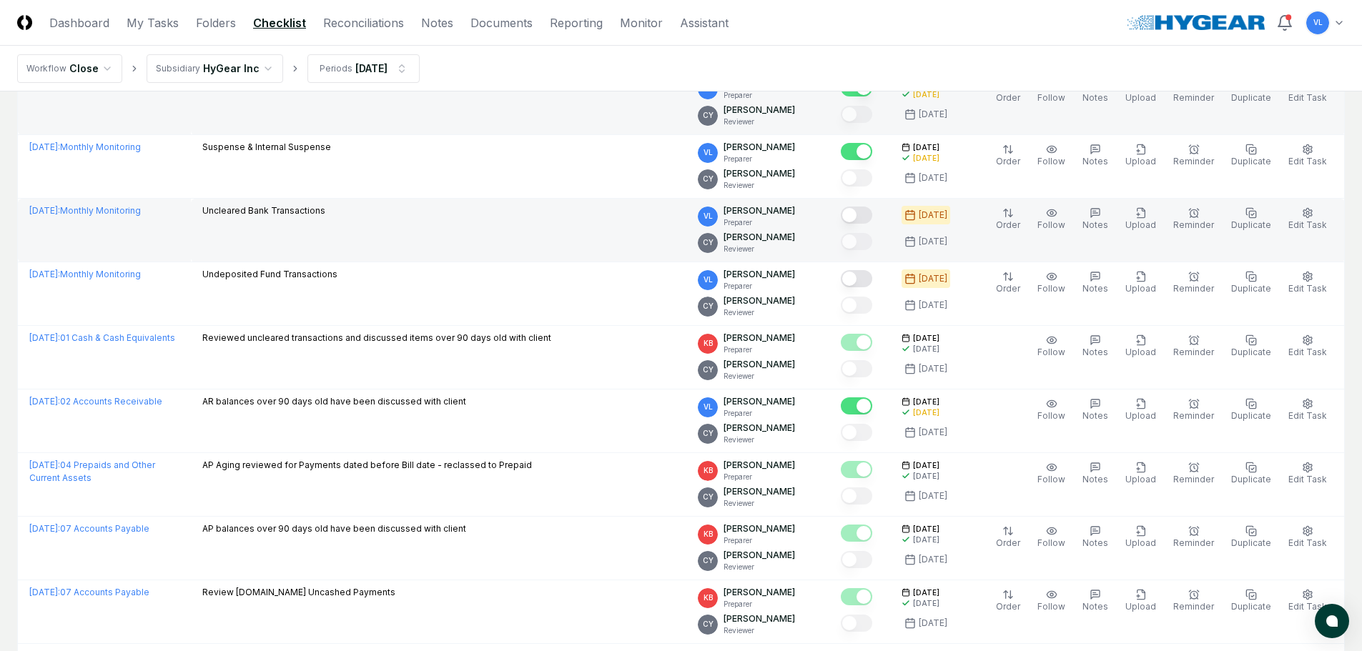
click at [864, 219] on button "Mark complete" at bounding box center [856, 215] width 31 height 17
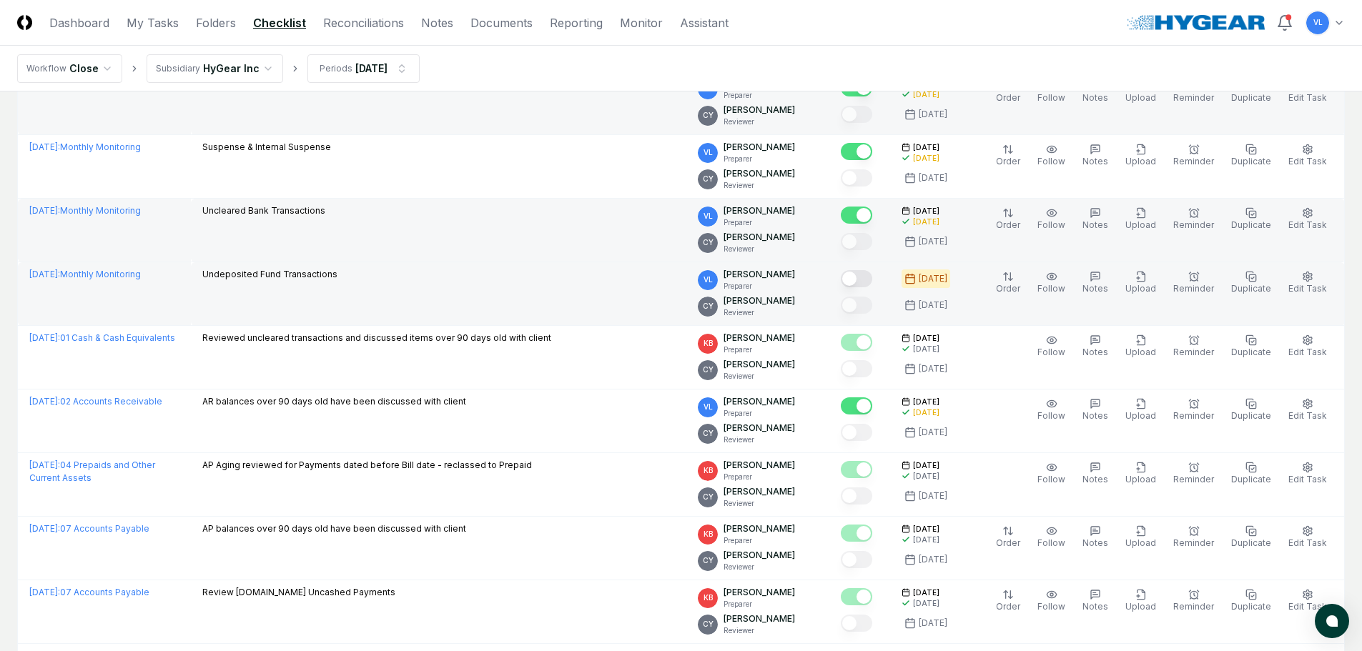
click at [872, 276] on button "Mark complete" at bounding box center [856, 278] width 31 height 17
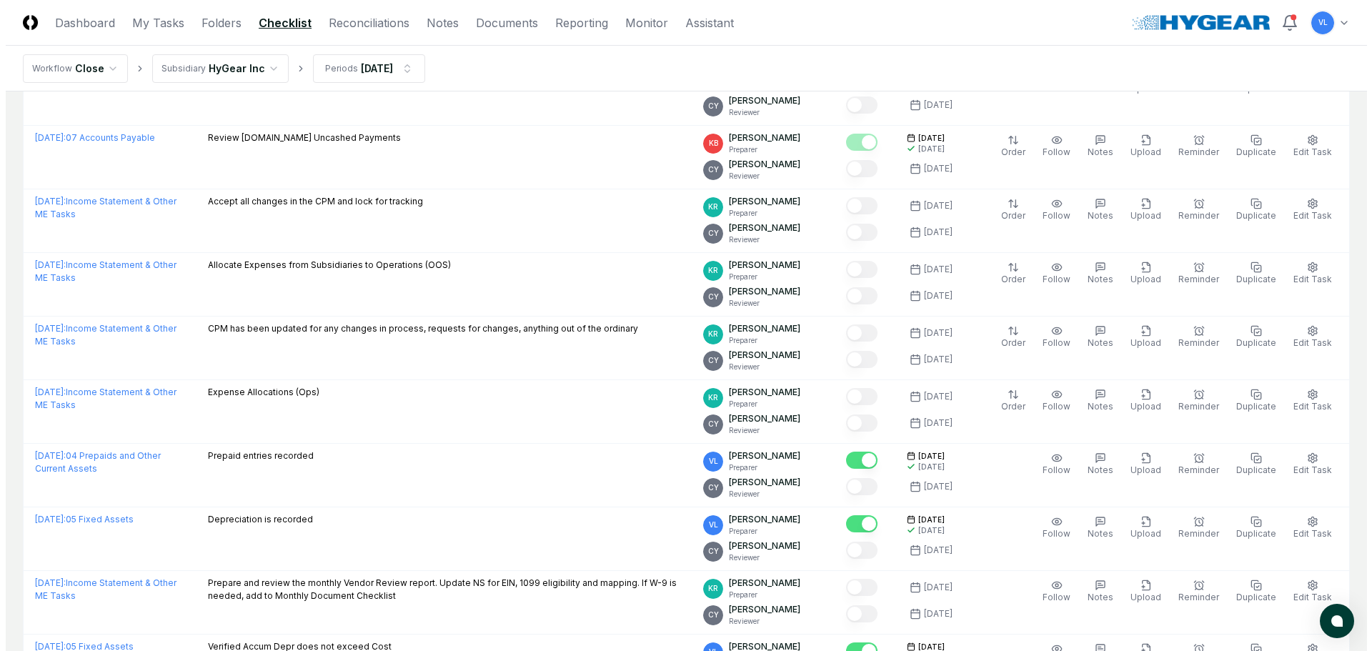
scroll to position [929, 0]
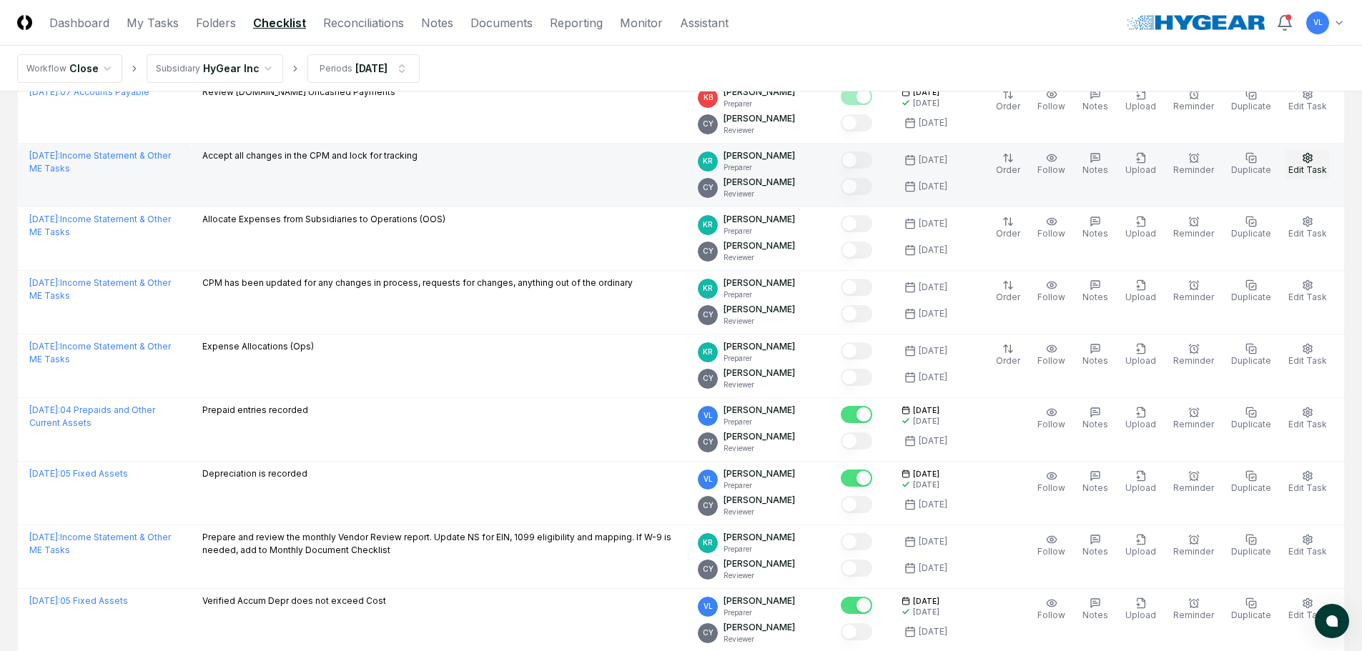
click at [1320, 162] on button "Edit Task" at bounding box center [1307, 164] width 44 height 30
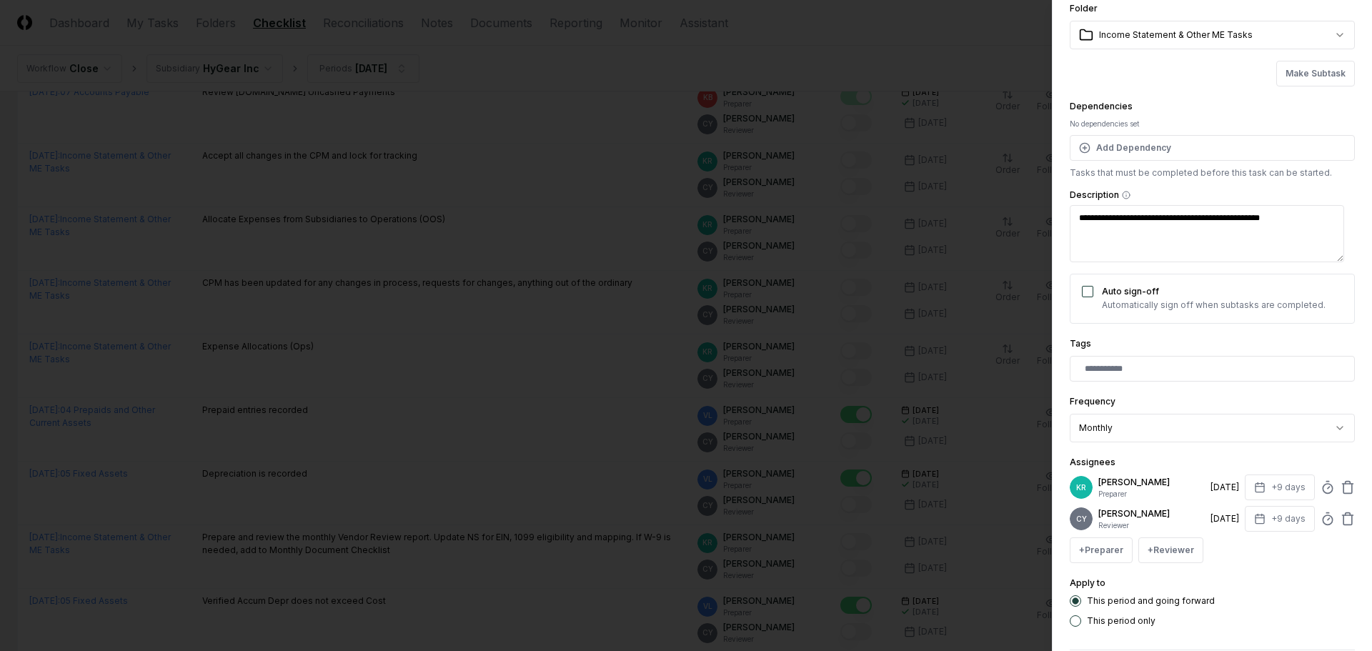
scroll to position [125, 0]
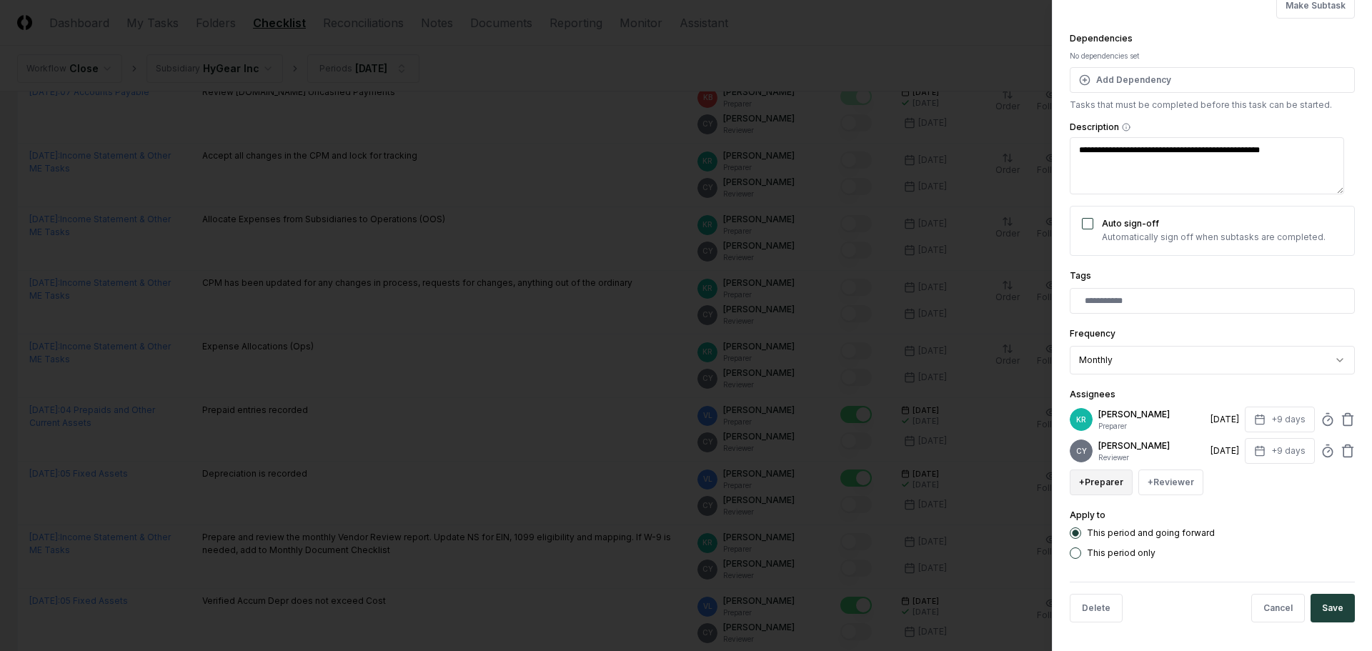
click at [1110, 492] on button "+ Preparer" at bounding box center [1101, 483] width 63 height 26
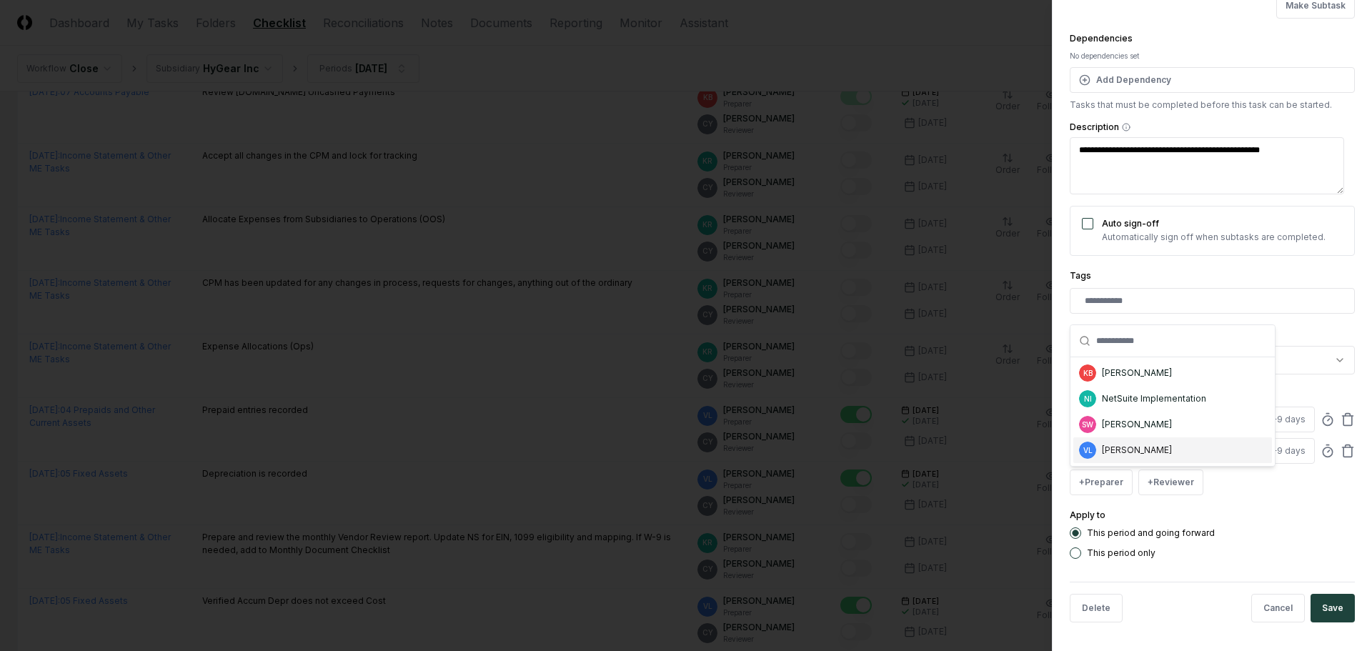
click at [1127, 450] on div "[PERSON_NAME]" at bounding box center [1137, 450] width 70 height 13
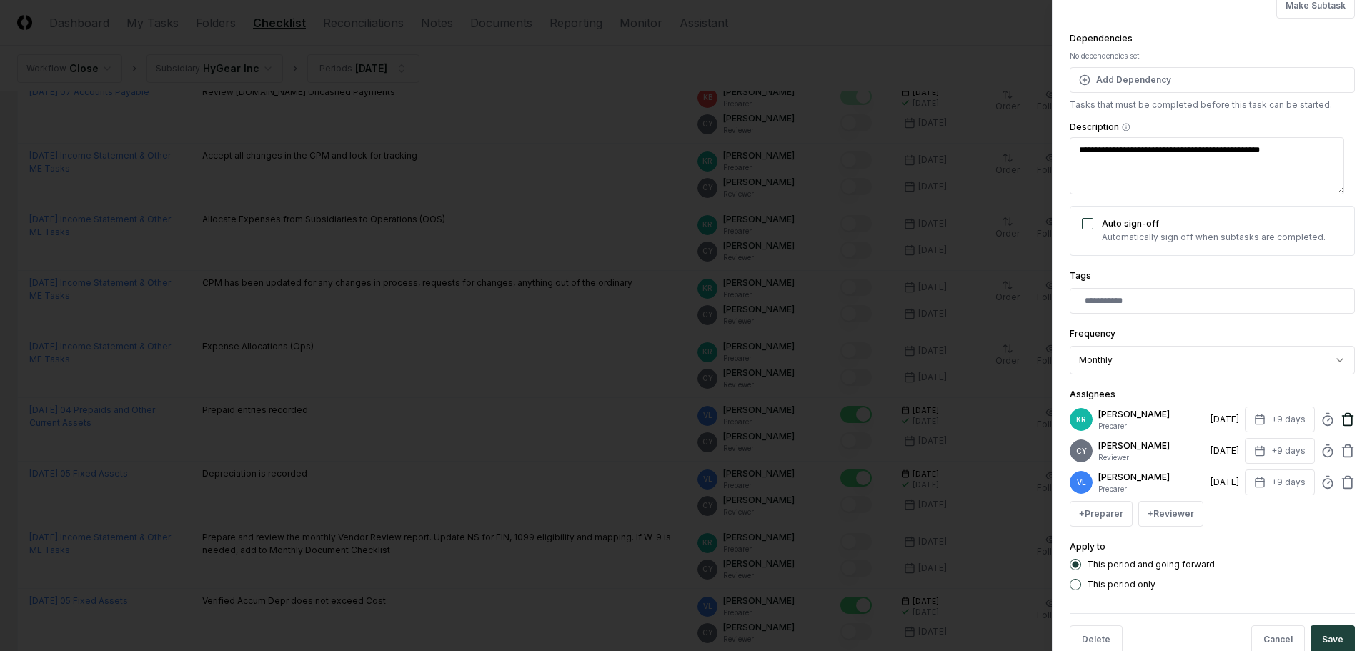
click at [1346, 416] on icon at bounding box center [1348, 415] width 5 height 2
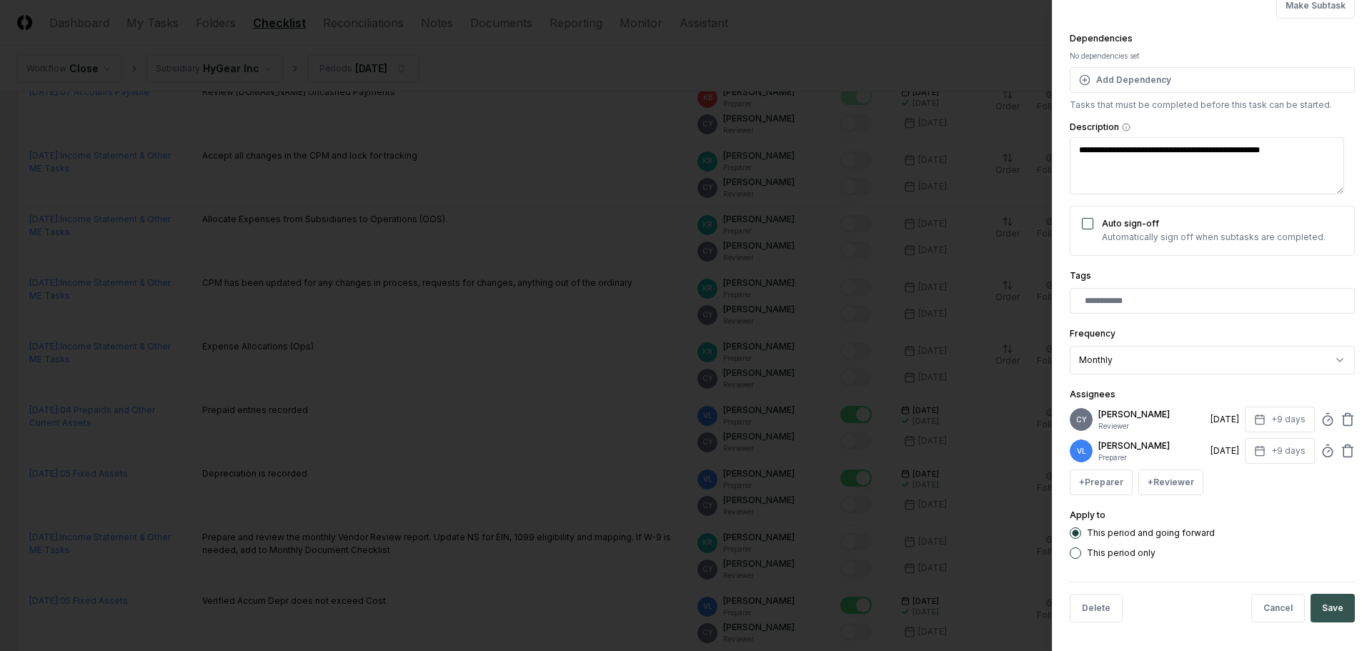
click at [1330, 604] on button "Save" at bounding box center [1333, 608] width 44 height 29
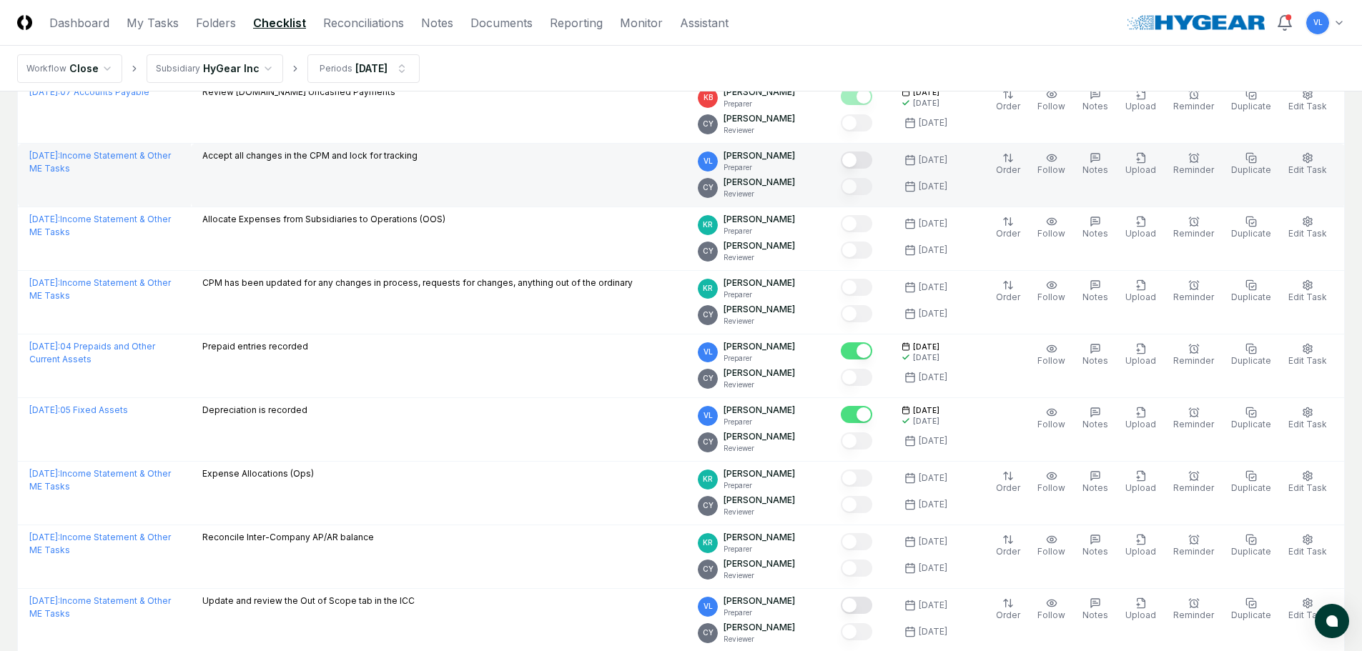
click at [866, 161] on button "Mark complete" at bounding box center [856, 160] width 31 height 17
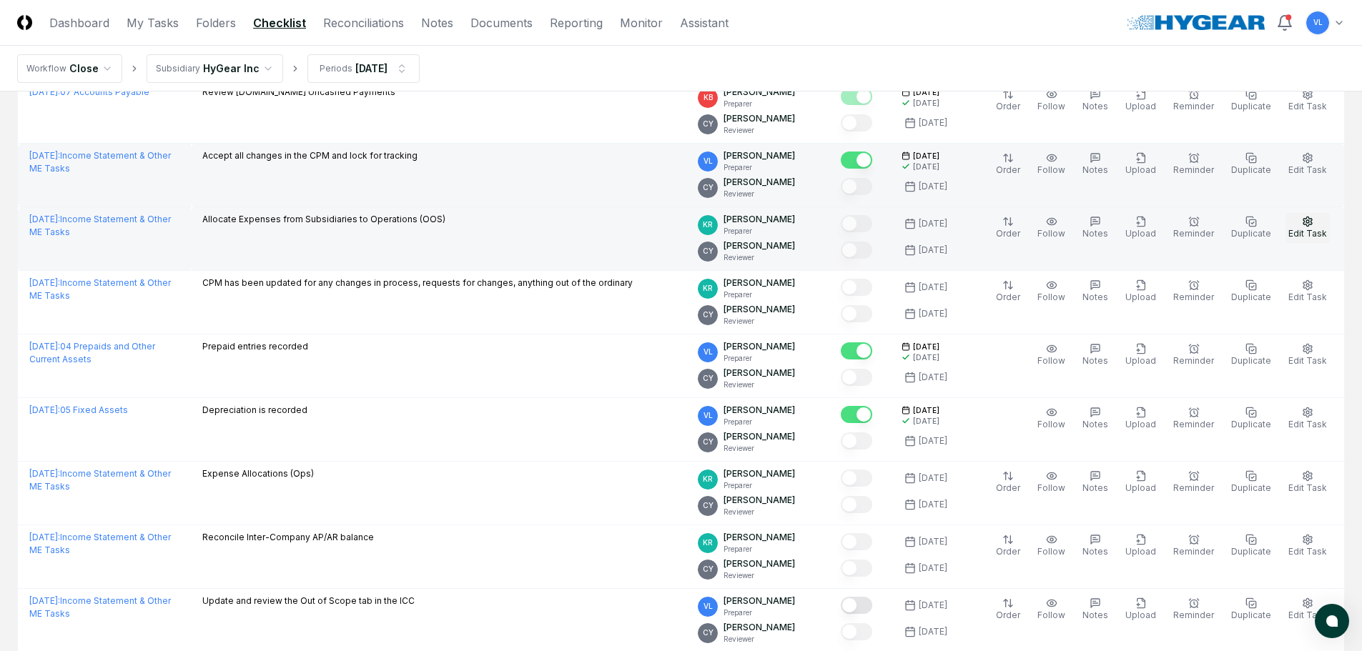
click at [1312, 225] on icon "button" at bounding box center [1307, 221] width 11 height 11
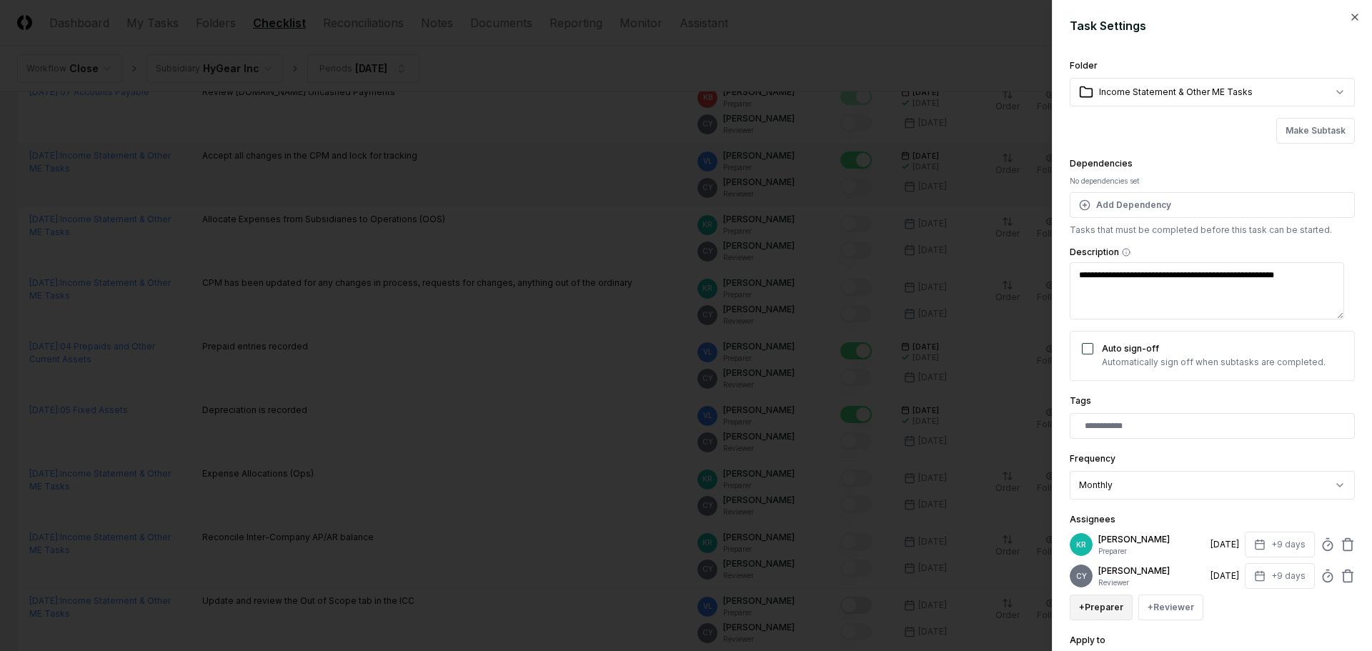
click at [1119, 610] on button "+ Preparer" at bounding box center [1101, 608] width 63 height 26
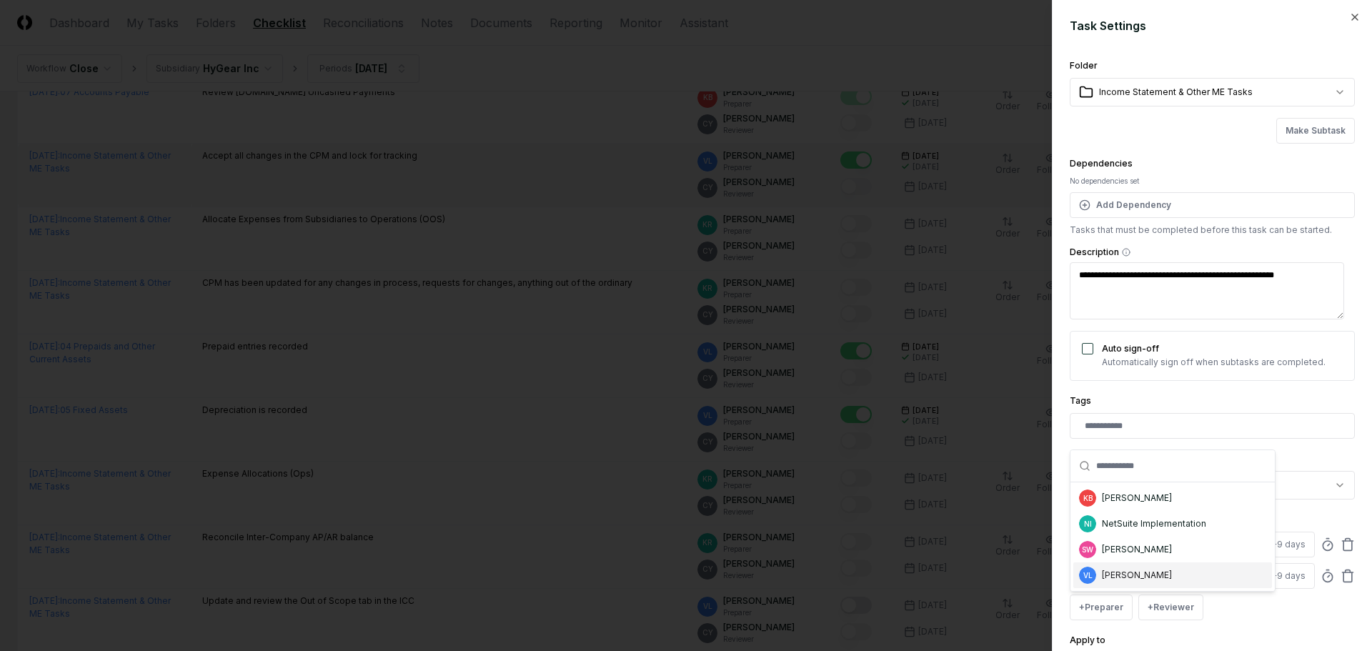
click at [1110, 581] on div "[PERSON_NAME]" at bounding box center [1137, 575] width 70 height 13
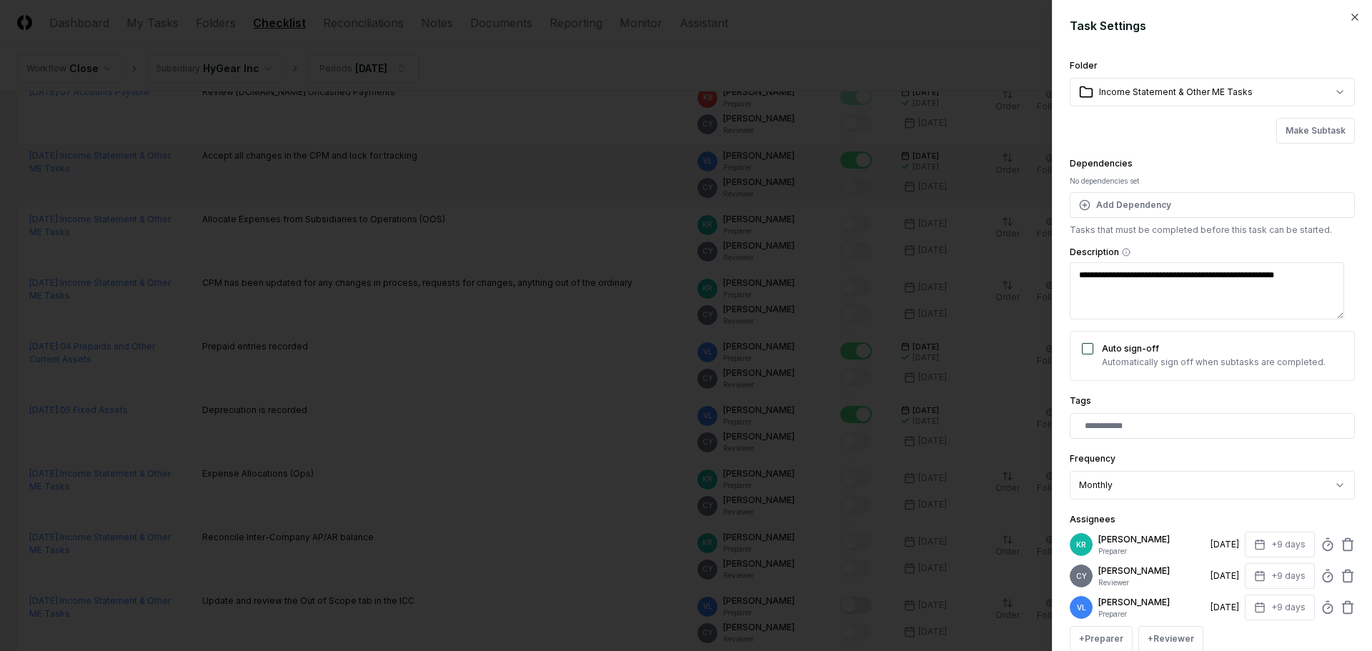
scroll to position [1, 0]
click at [1346, 538] on icon at bounding box center [1348, 539] width 5 height 2
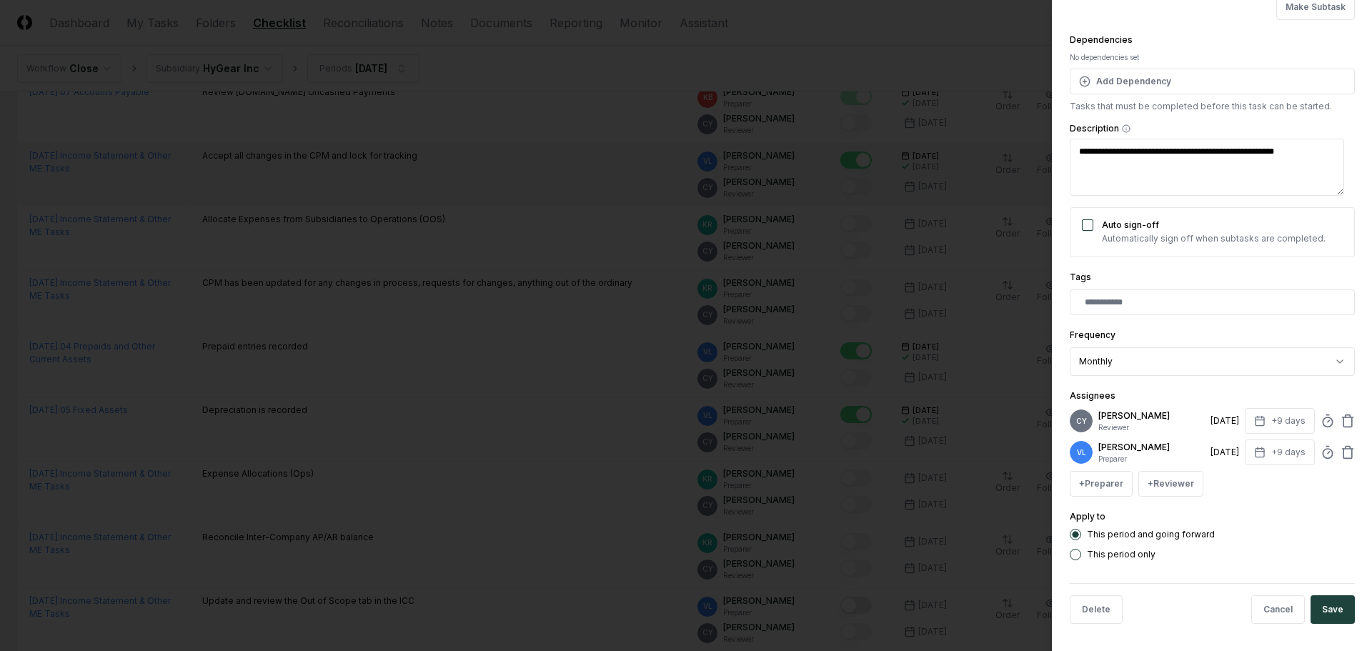
scroll to position [125, 0]
click at [1328, 603] on button "Save" at bounding box center [1333, 608] width 44 height 29
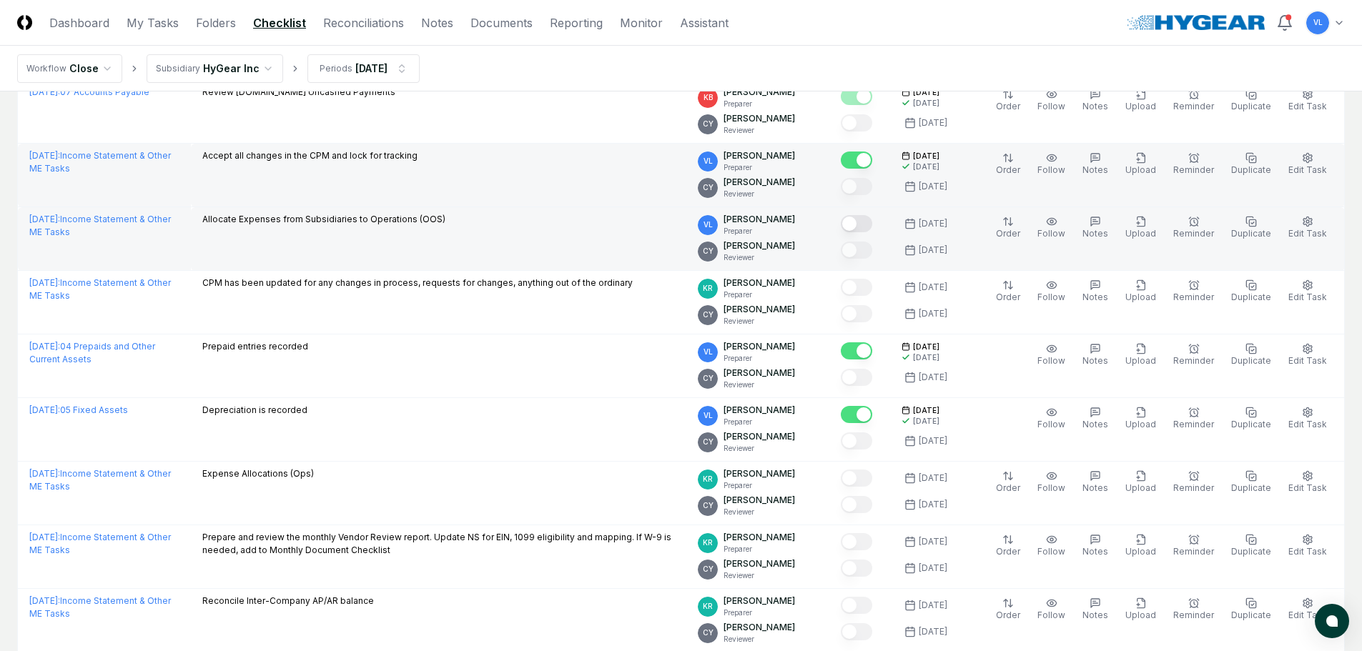
click at [872, 225] on button "Mark complete" at bounding box center [856, 223] width 31 height 17
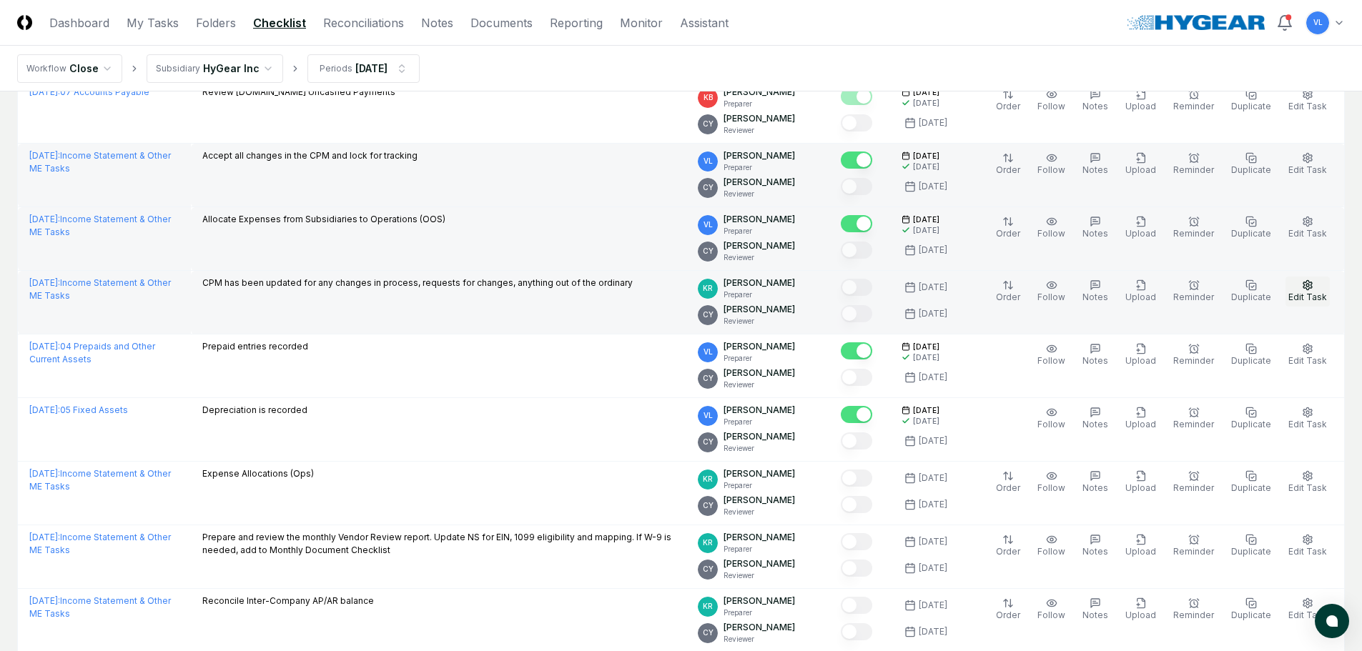
click at [1314, 294] on span "Edit Task" at bounding box center [1307, 297] width 39 height 11
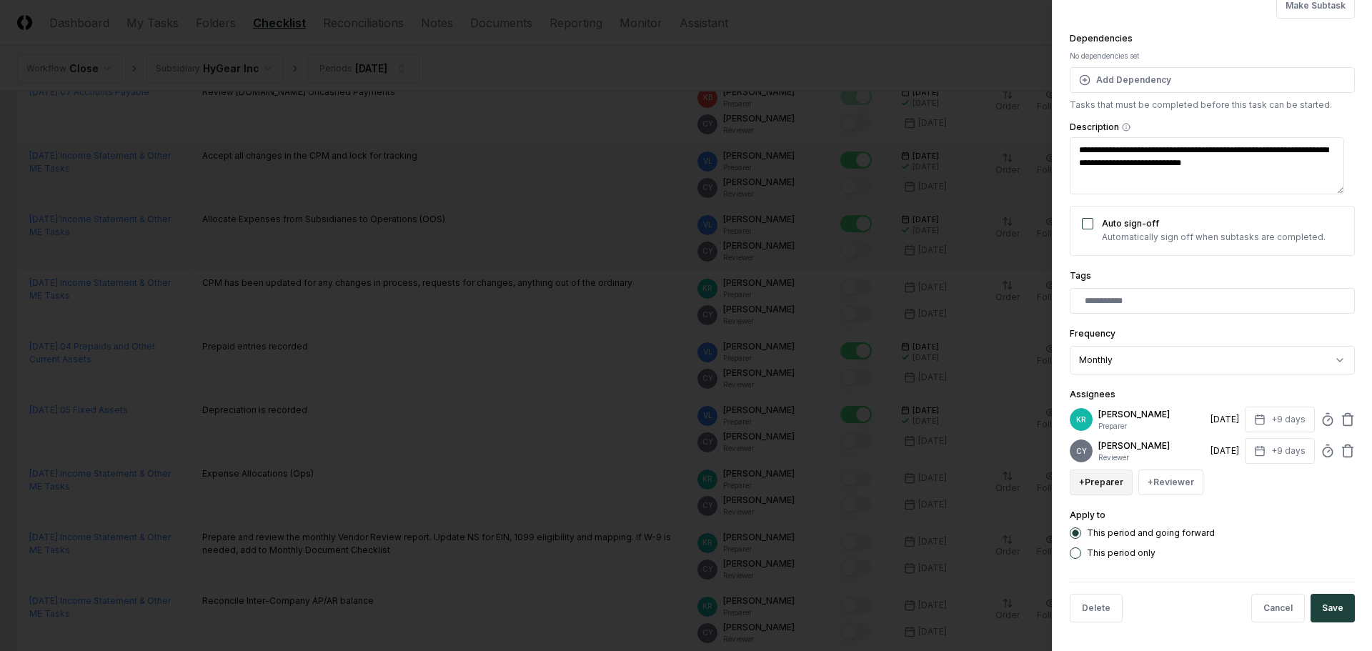
click at [1108, 486] on button "+ Preparer" at bounding box center [1101, 483] width 63 height 26
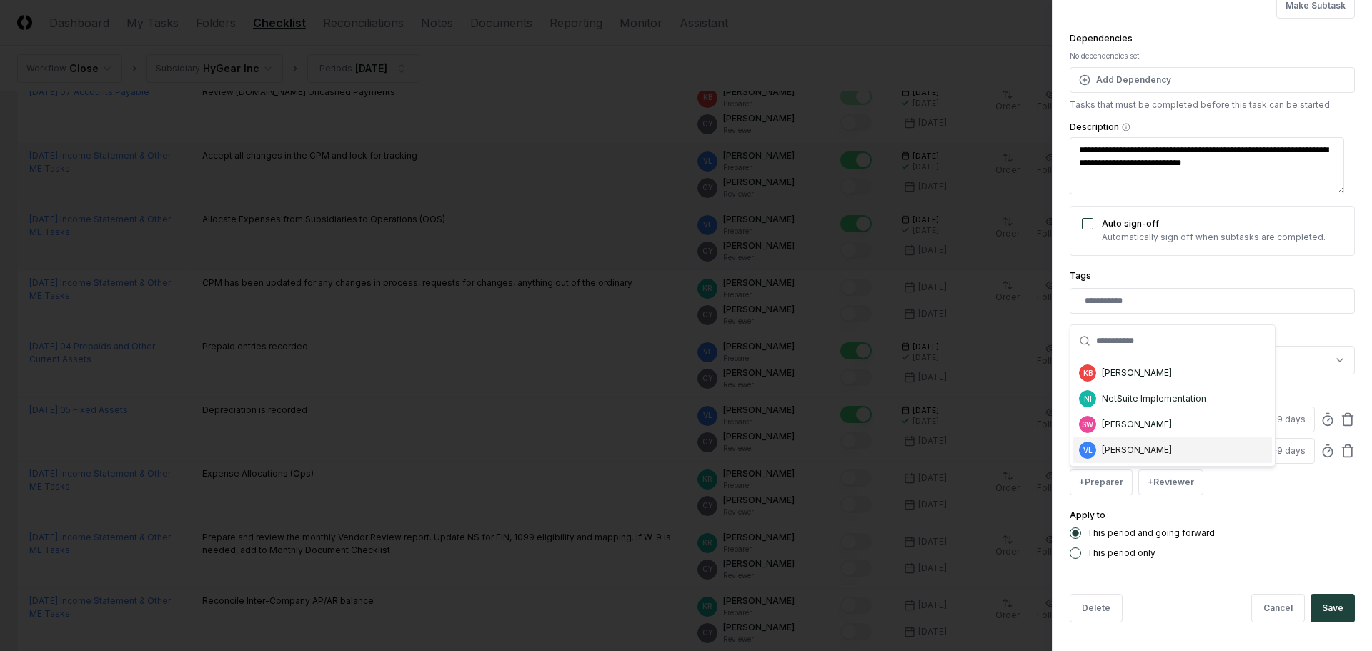
click at [1114, 447] on div "[PERSON_NAME]" at bounding box center [1137, 450] width 70 height 13
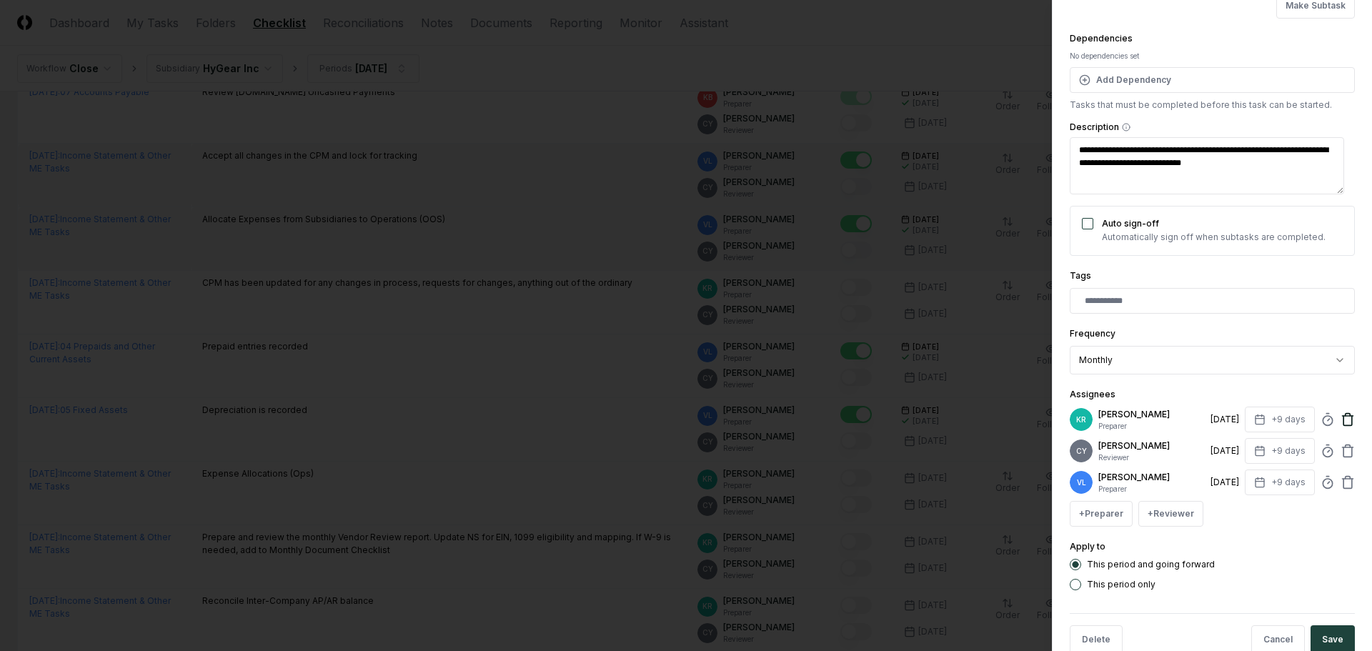
click at [1346, 414] on icon at bounding box center [1348, 415] width 5 height 2
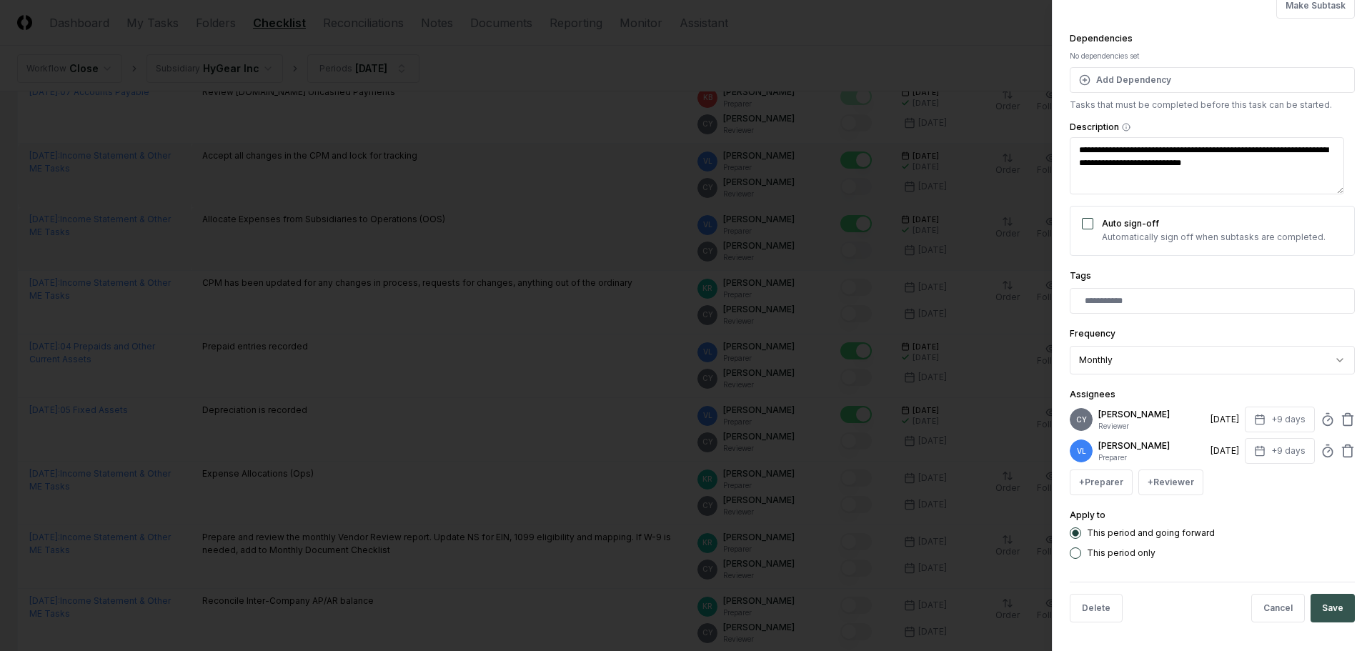
click at [1330, 610] on button "Save" at bounding box center [1333, 608] width 44 height 29
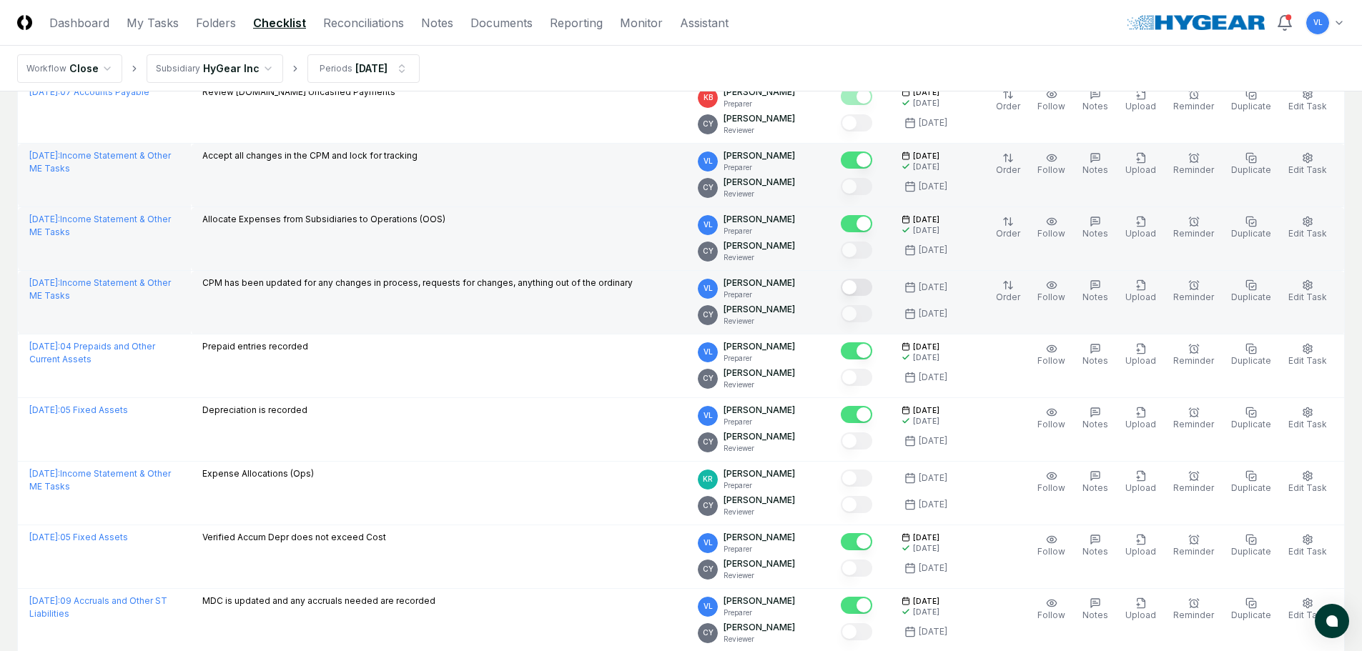
click at [872, 287] on button "Mark complete" at bounding box center [856, 287] width 31 height 17
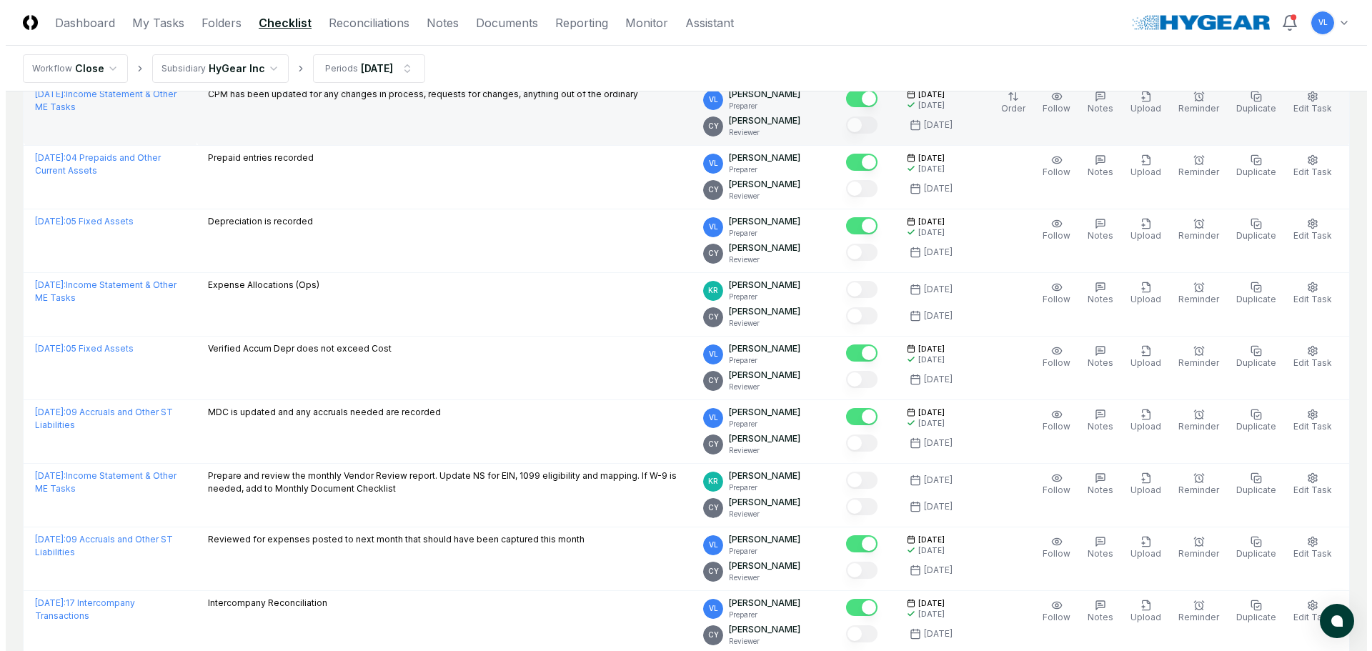
scroll to position [1144, 0]
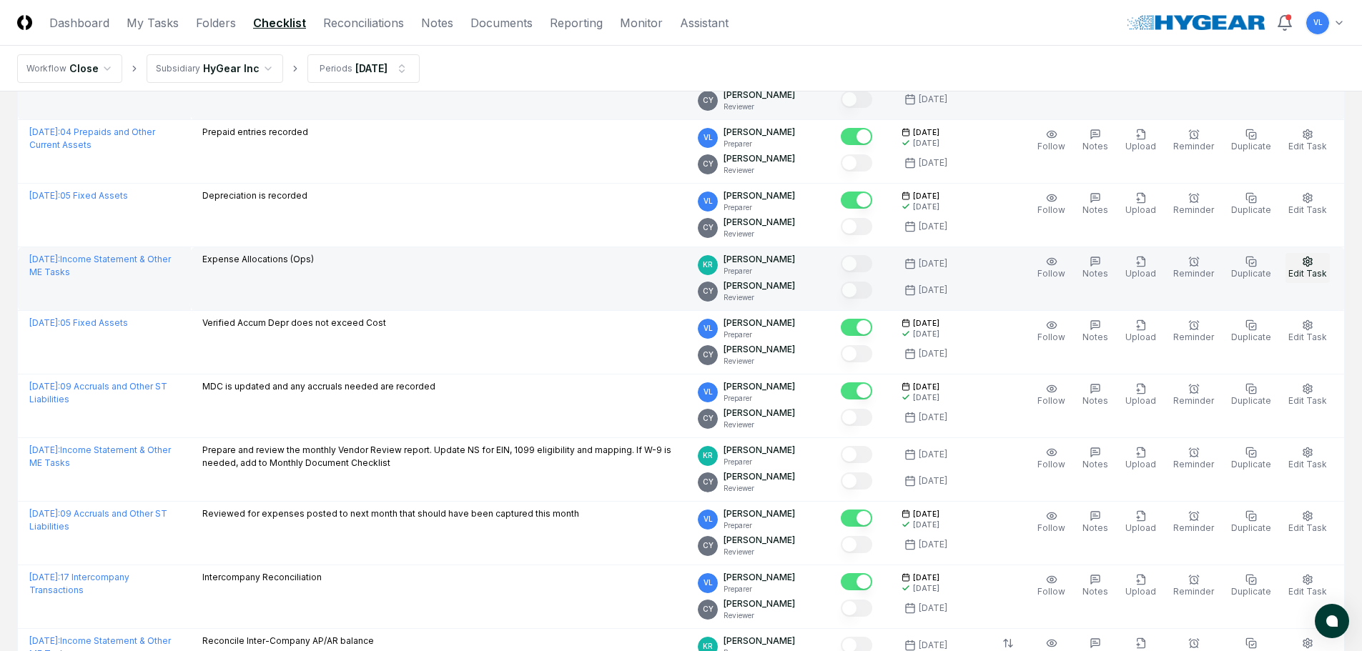
click at [1305, 269] on span "Edit Task" at bounding box center [1307, 273] width 39 height 11
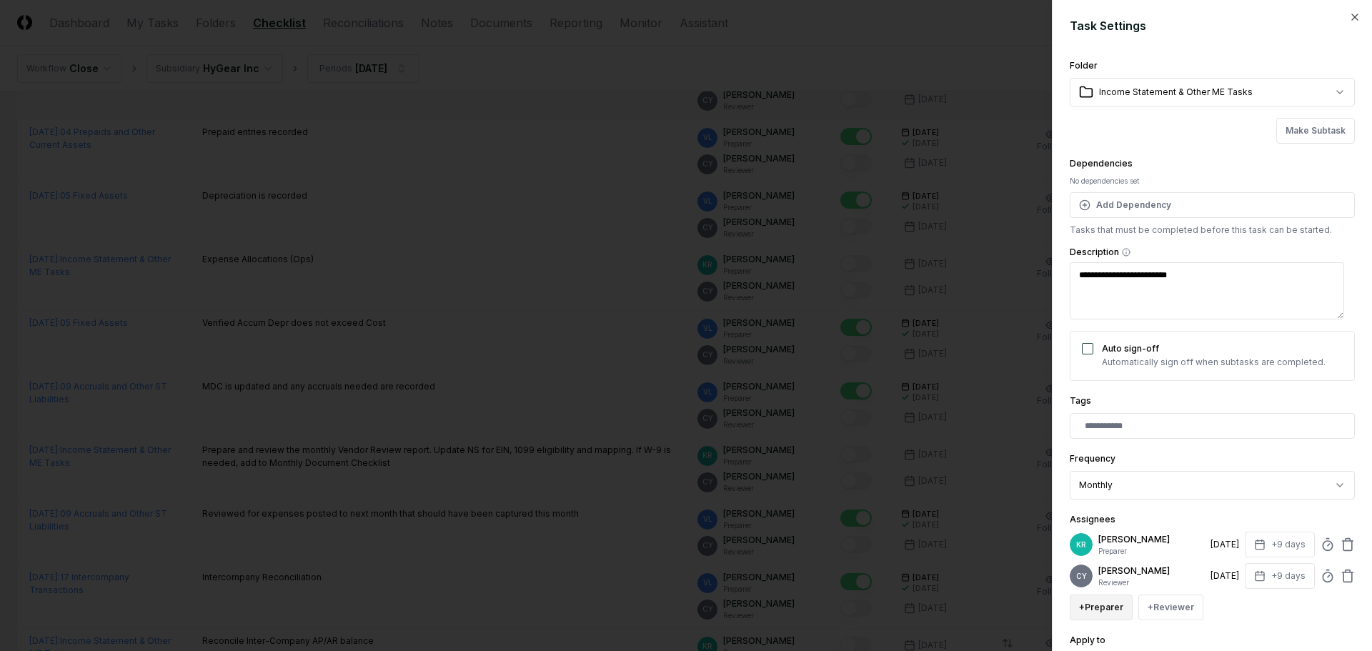
click at [1127, 608] on button "+ Preparer" at bounding box center [1101, 608] width 63 height 26
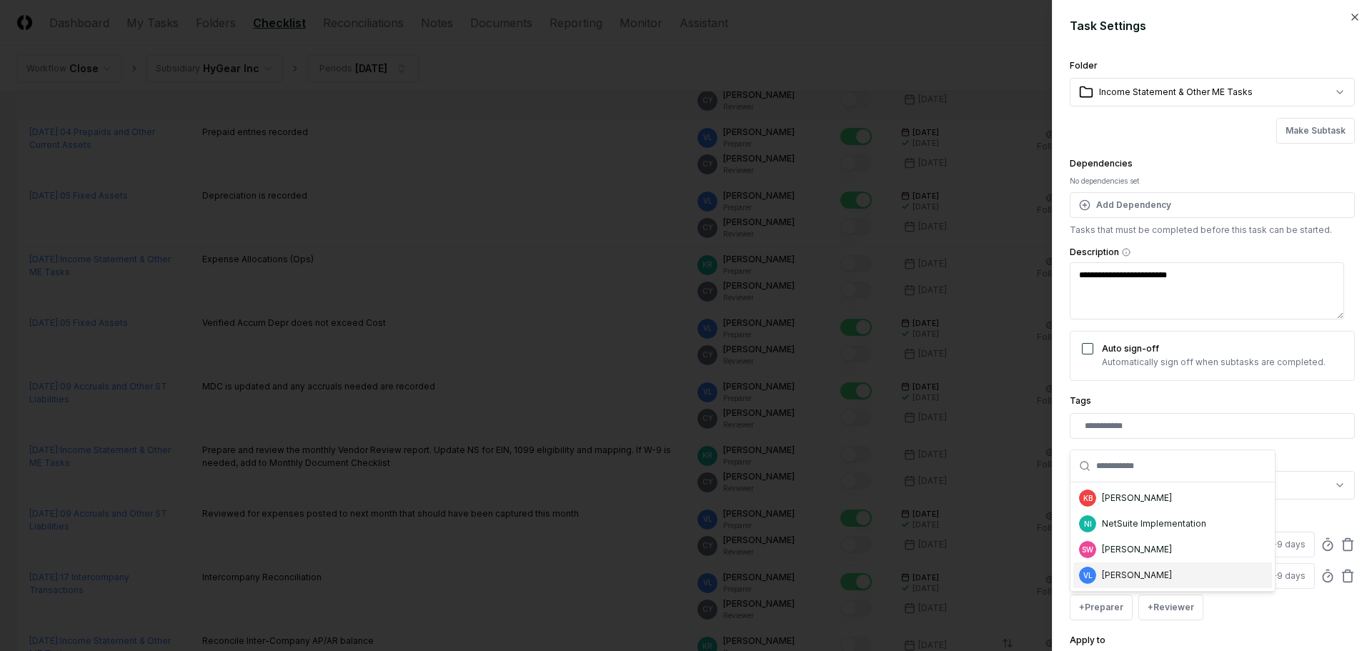
click at [1122, 577] on div "[PERSON_NAME]" at bounding box center [1137, 575] width 70 height 13
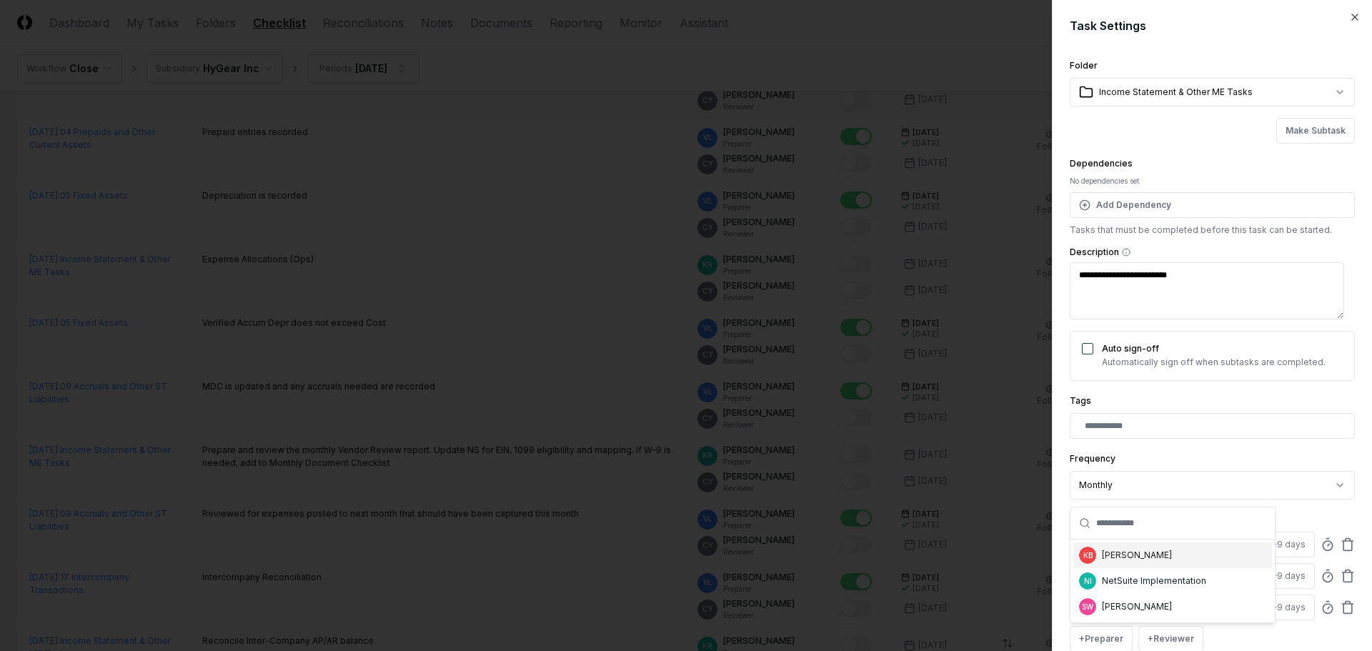
scroll to position [1, 0]
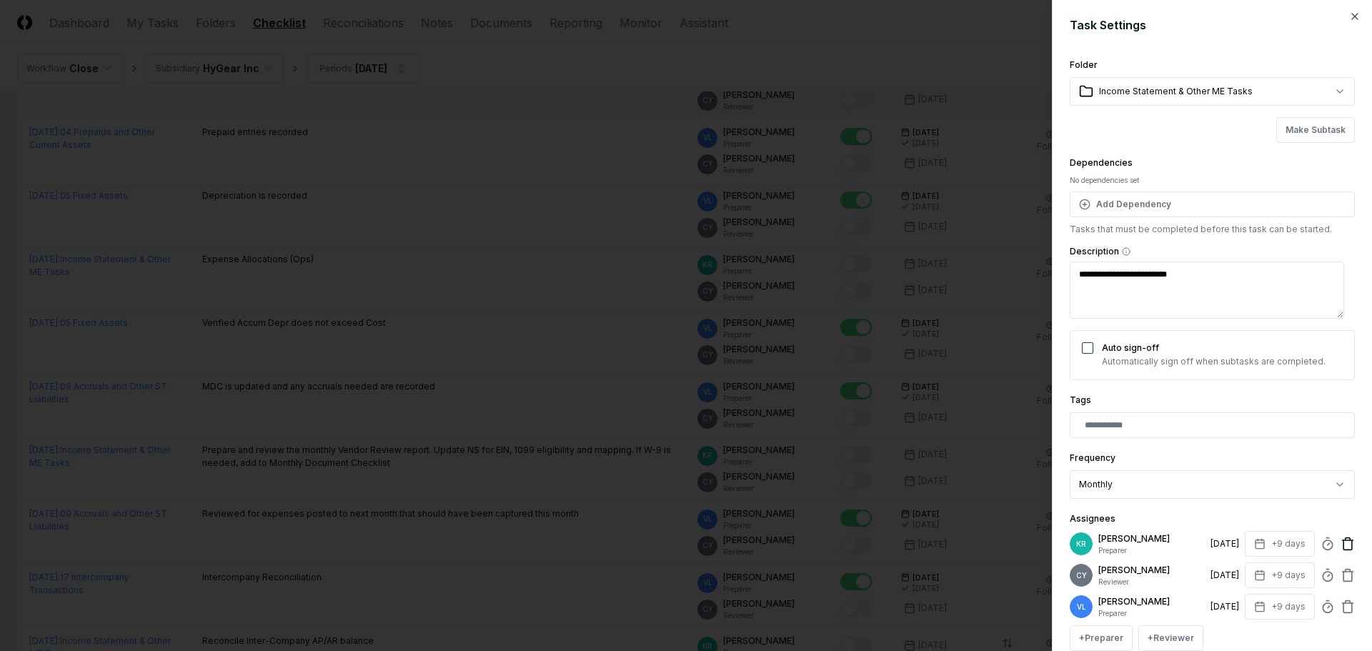
click at [1341, 540] on icon at bounding box center [1348, 544] width 14 height 14
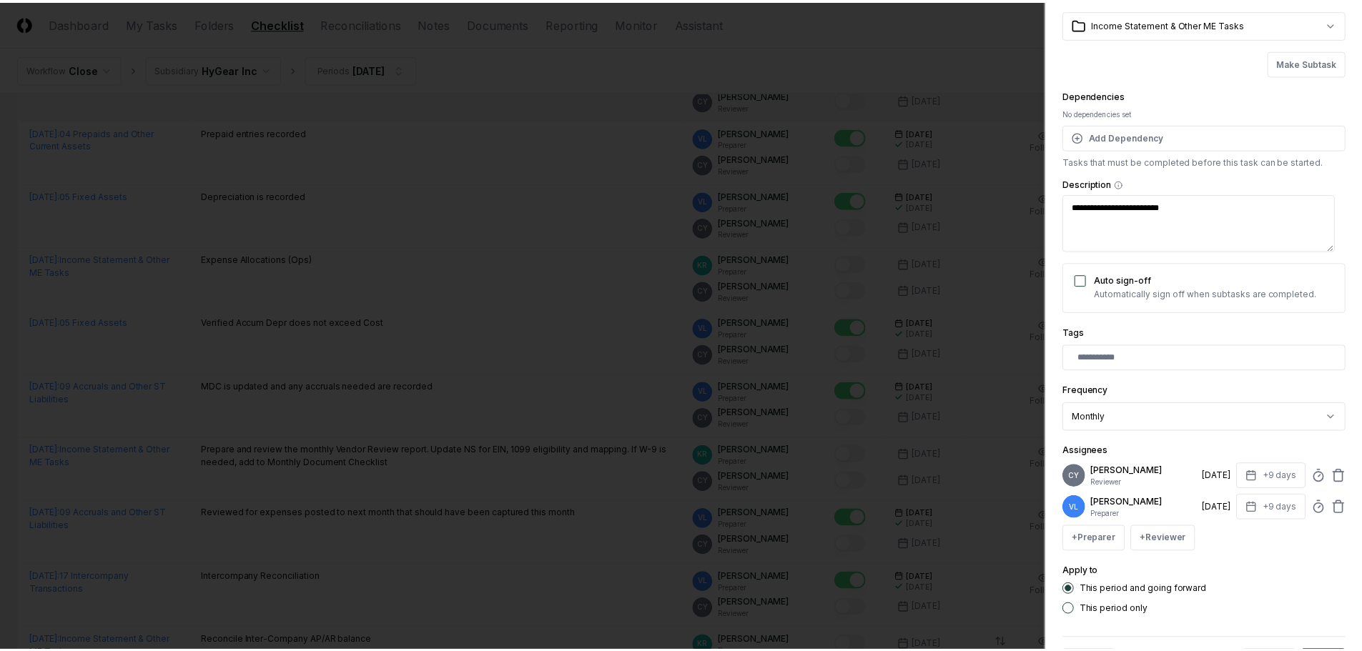
scroll to position [125, 0]
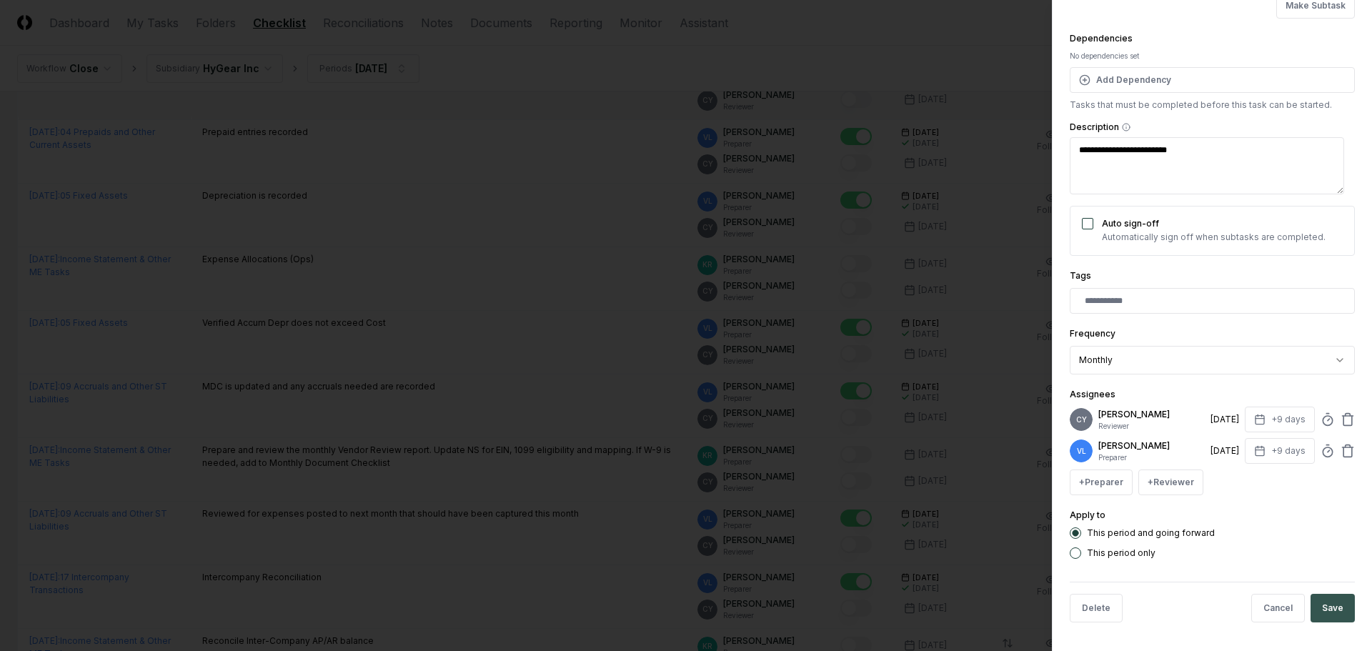
click at [1325, 605] on button "Save" at bounding box center [1333, 608] width 44 height 29
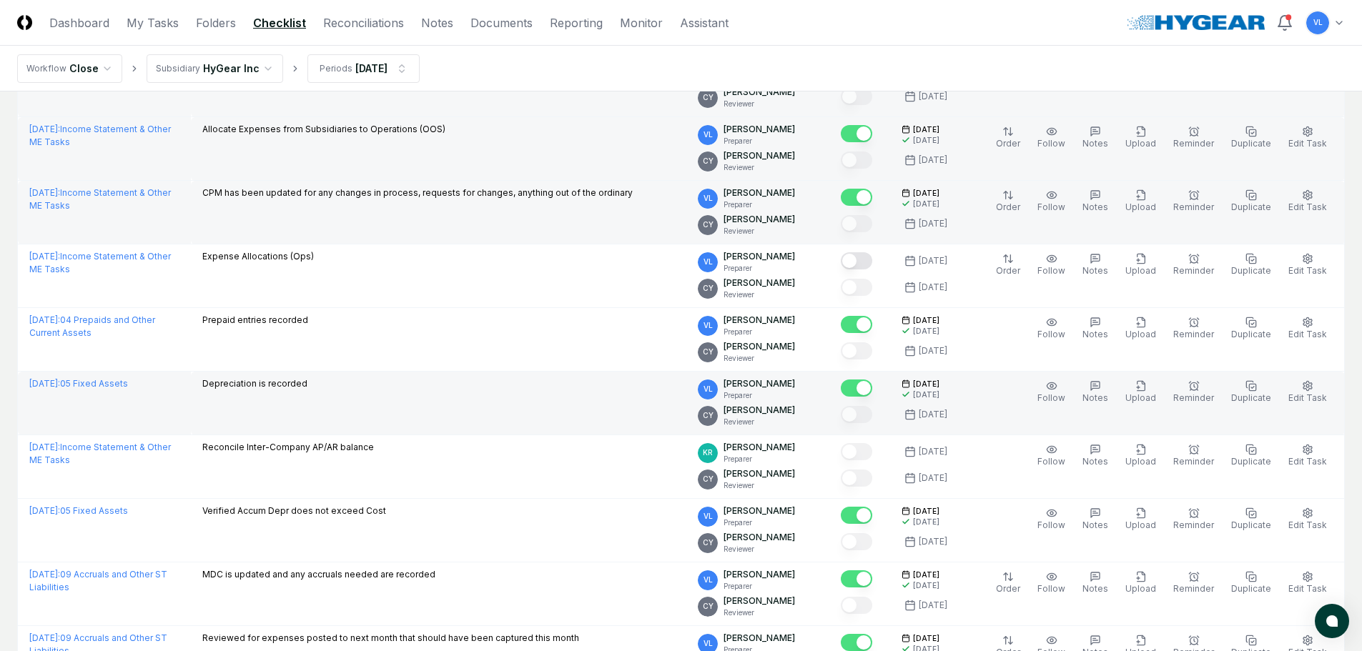
scroll to position [1001, 0]
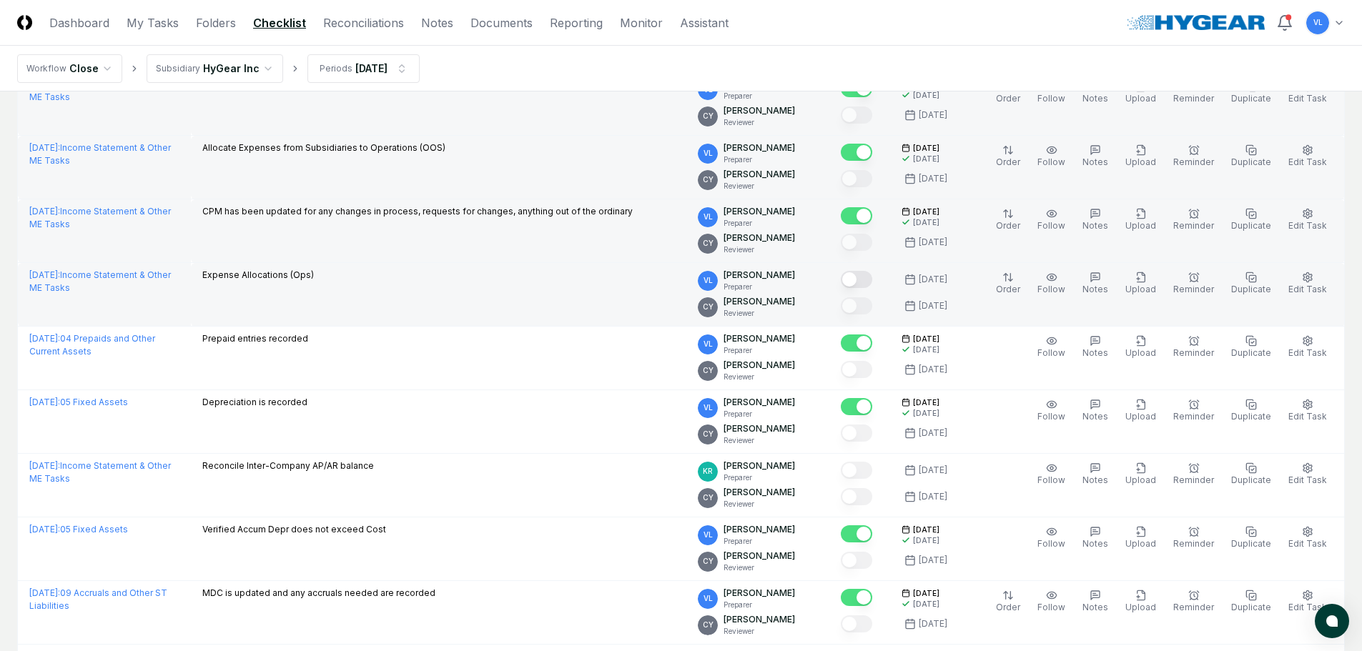
click at [872, 284] on button "Mark complete" at bounding box center [856, 279] width 31 height 17
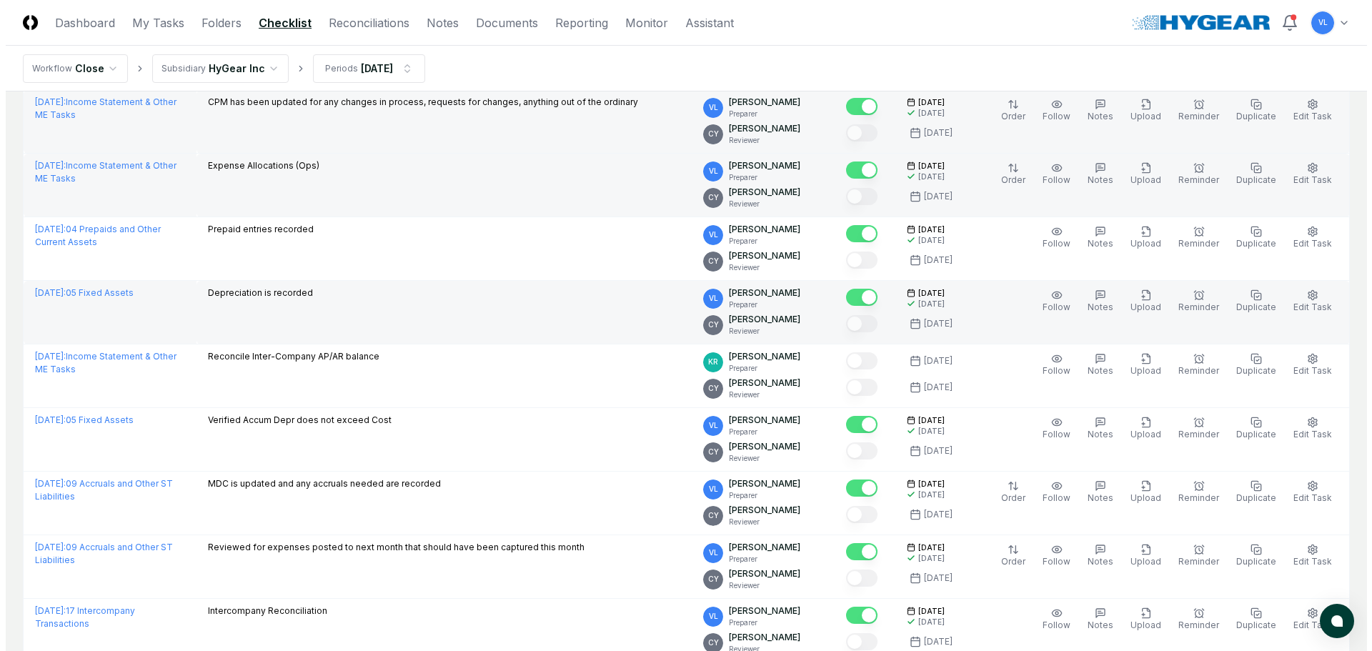
scroll to position [1144, 0]
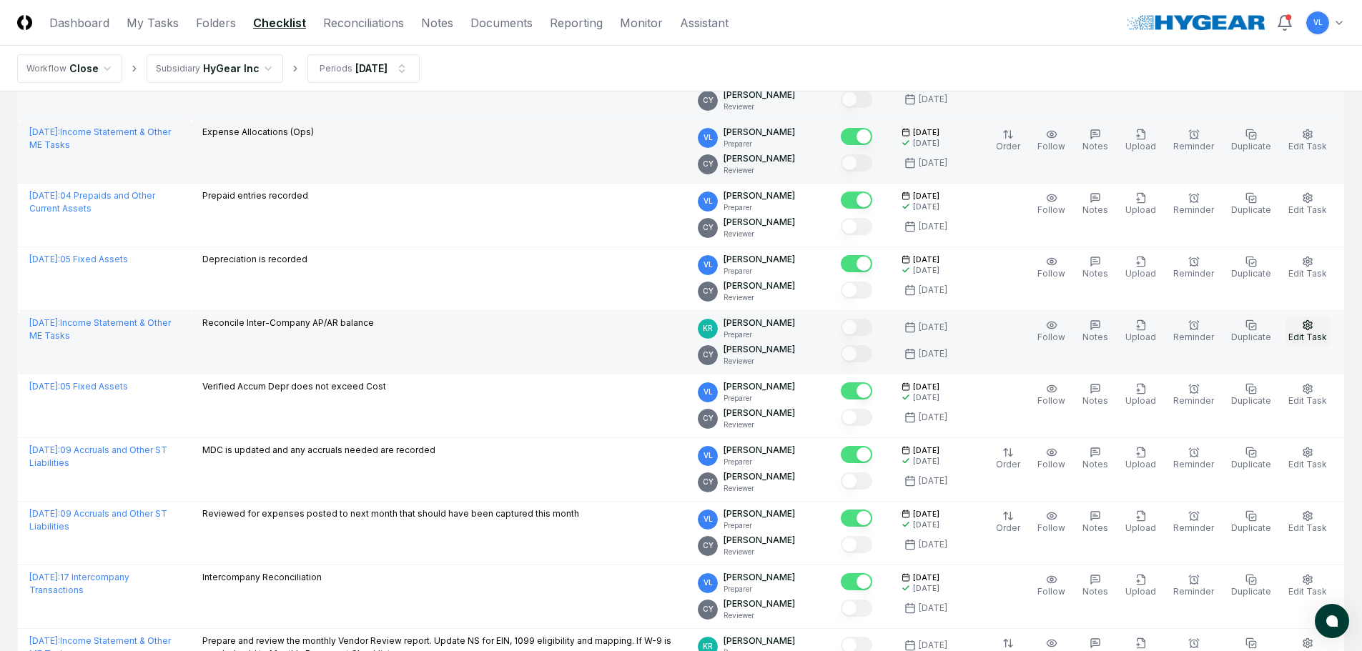
click at [1302, 334] on span "Edit Task" at bounding box center [1307, 337] width 39 height 11
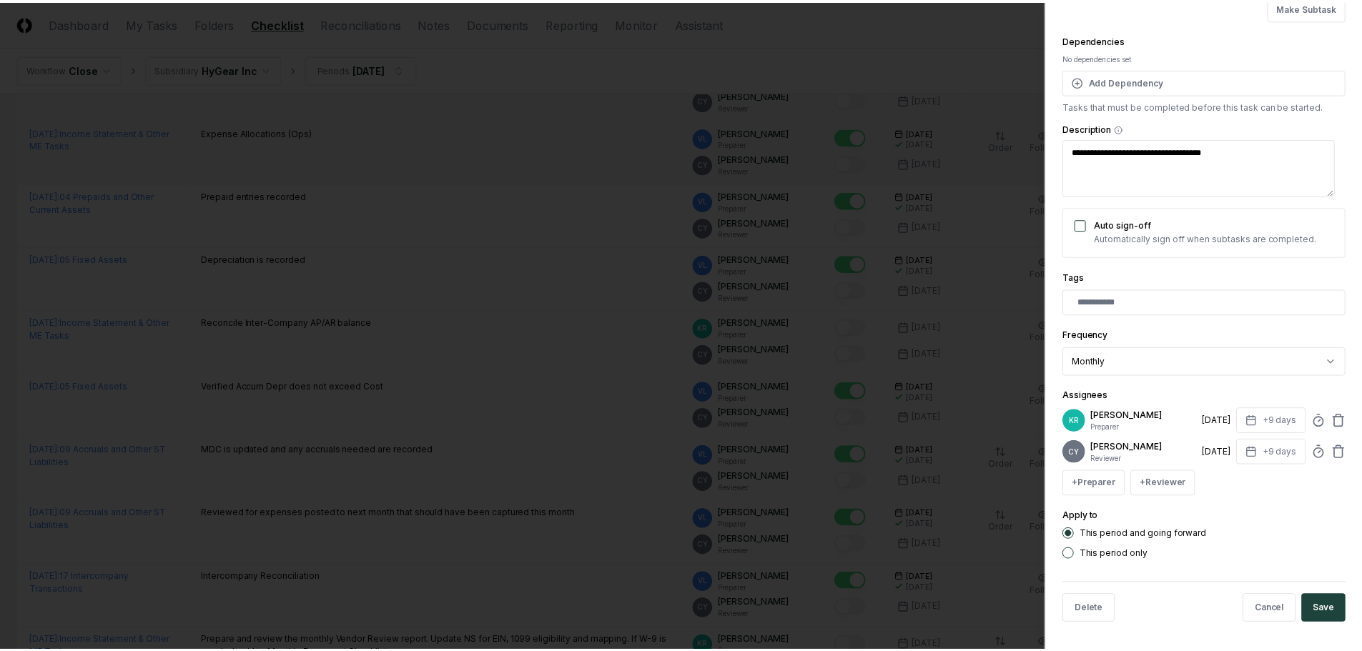
scroll to position [125, 0]
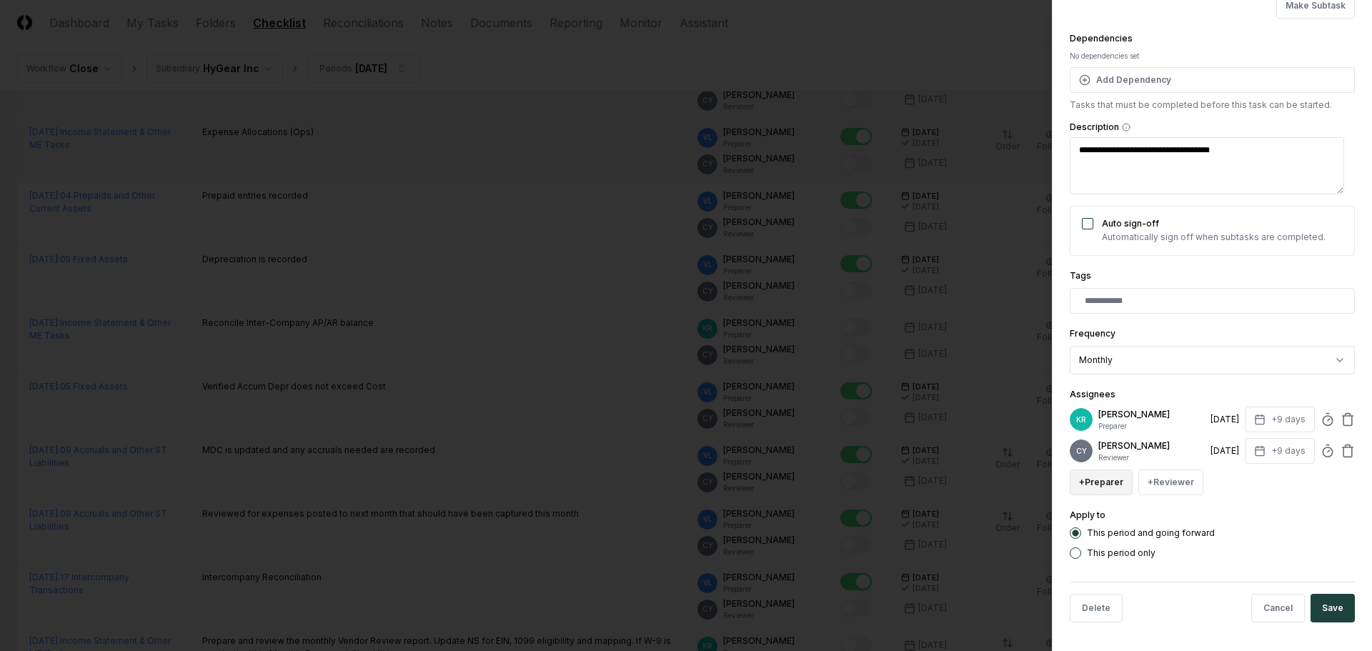
click at [1096, 482] on button "+ Preparer" at bounding box center [1101, 483] width 63 height 26
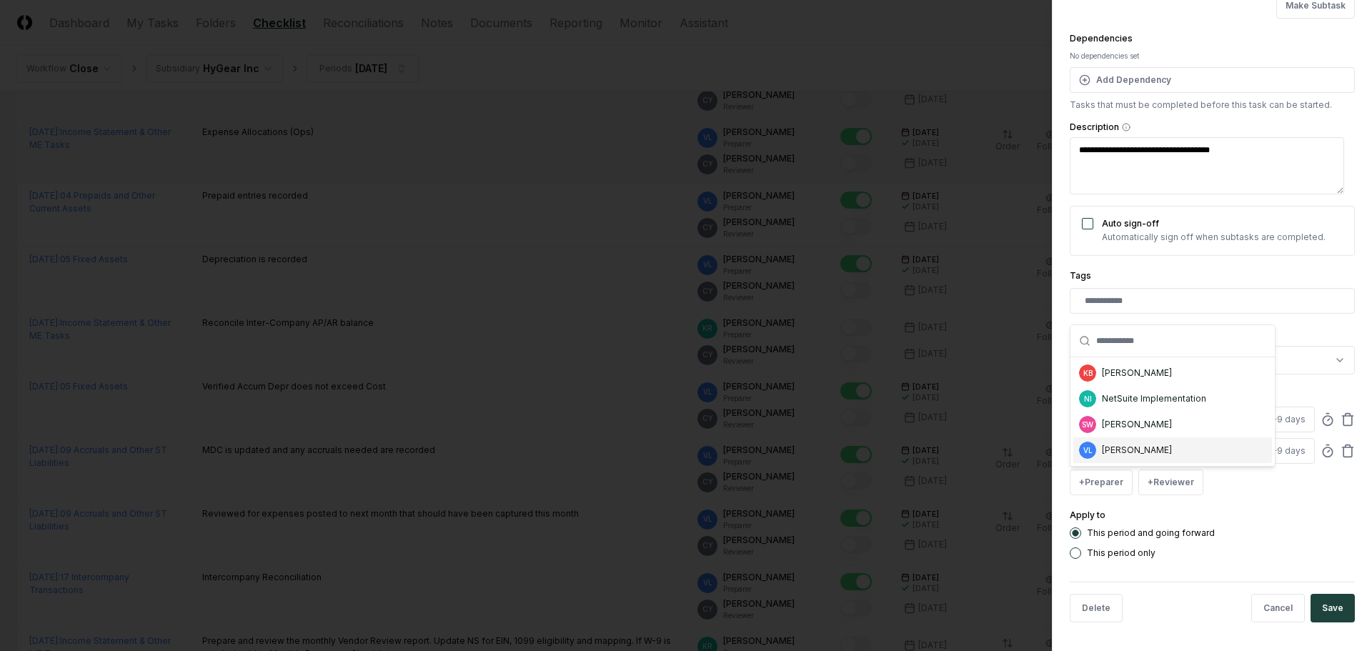
click at [1121, 440] on div "VL Valerie Laurence" at bounding box center [1173, 450] width 199 height 26
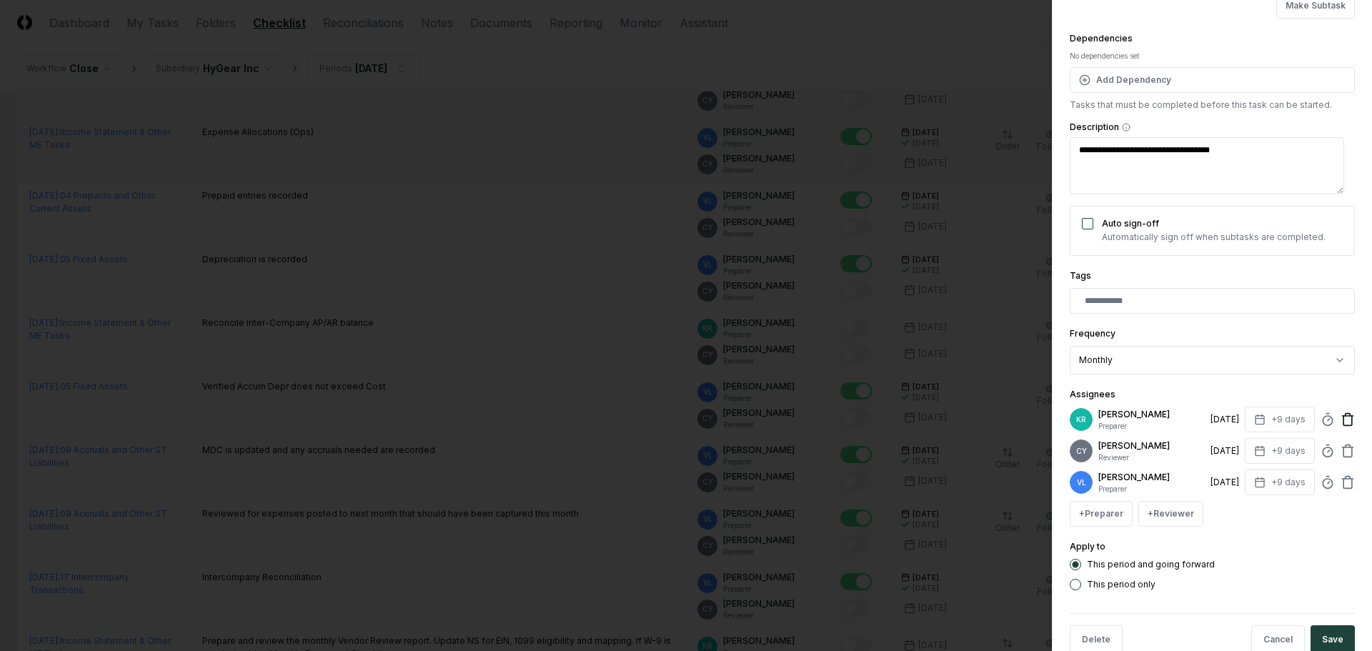
click at [1343, 416] on icon at bounding box center [1348, 416] width 11 height 0
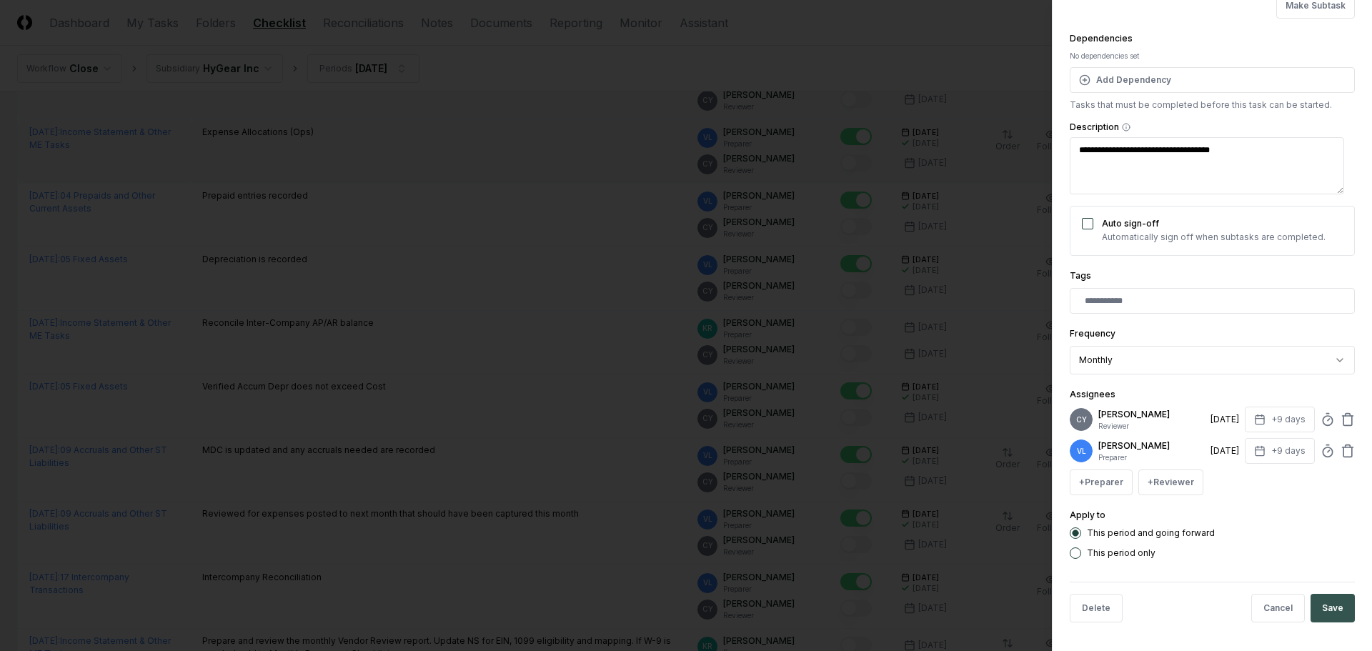
click at [1311, 606] on button "Save" at bounding box center [1333, 608] width 44 height 29
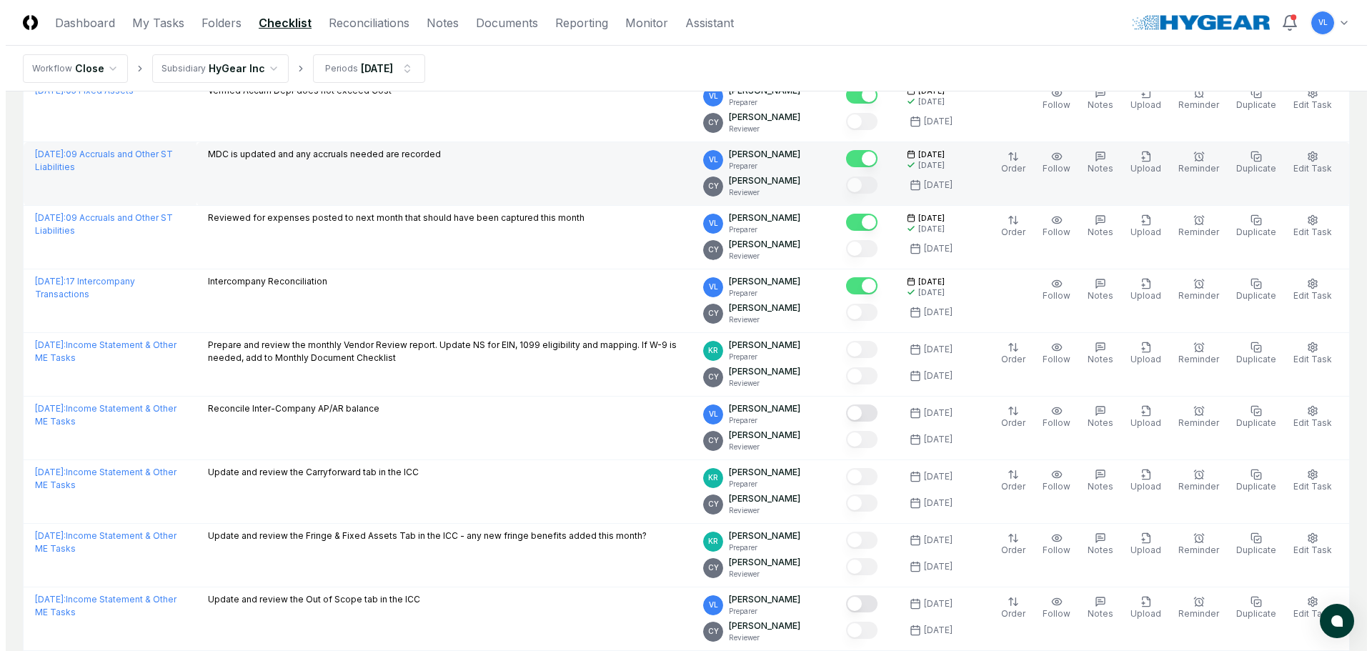
scroll to position [1430, 0]
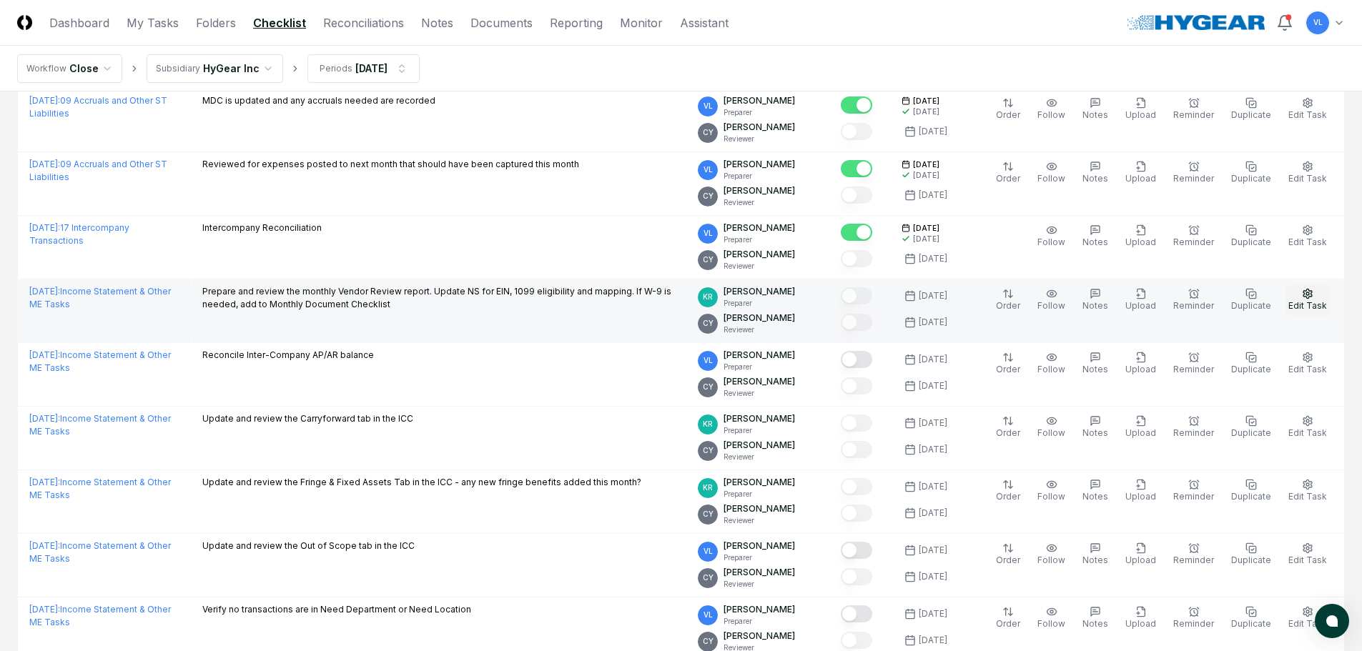
click at [1318, 302] on span "Edit Task" at bounding box center [1307, 305] width 39 height 11
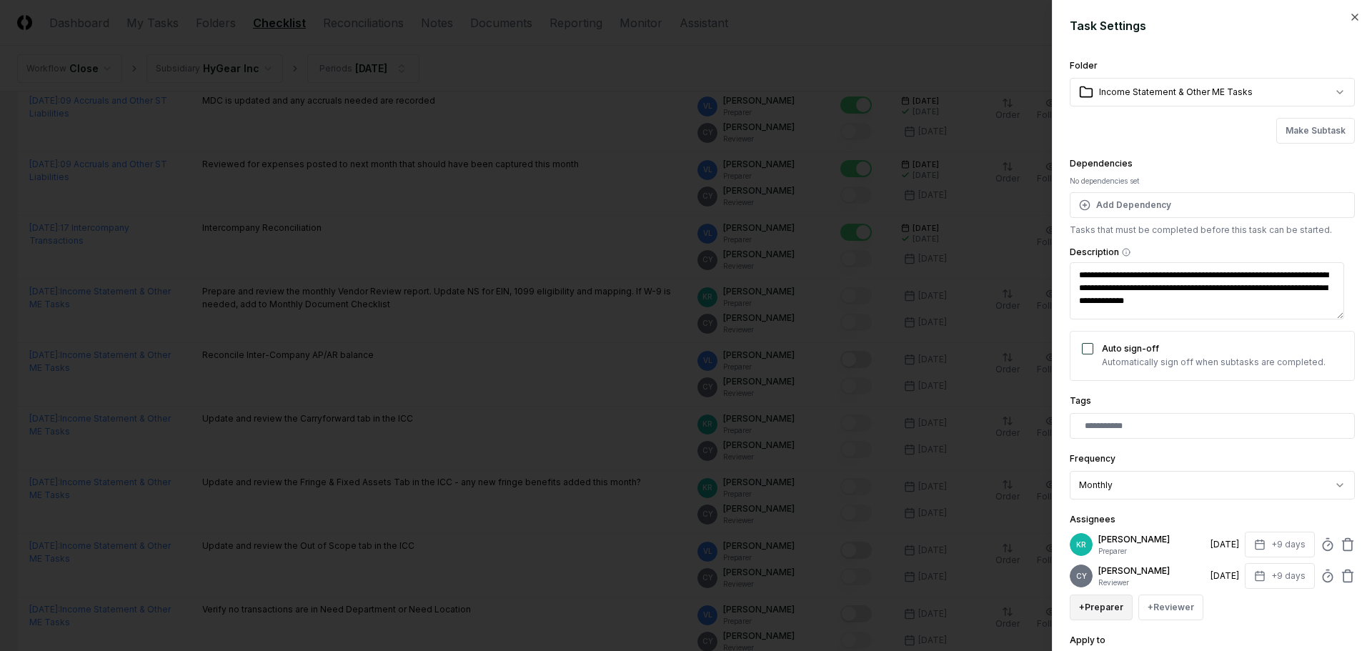
click at [1096, 613] on button "+ Preparer" at bounding box center [1101, 608] width 63 height 26
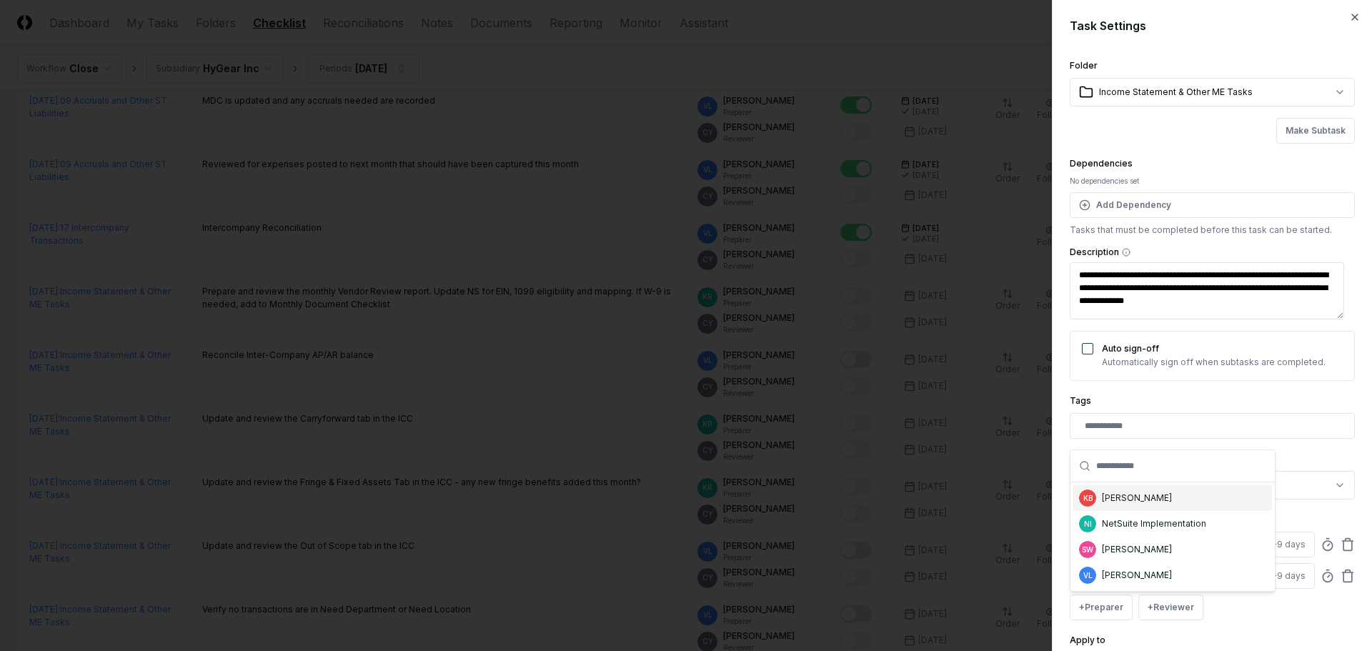
click at [1134, 500] on div "[PERSON_NAME]" at bounding box center [1137, 498] width 70 height 13
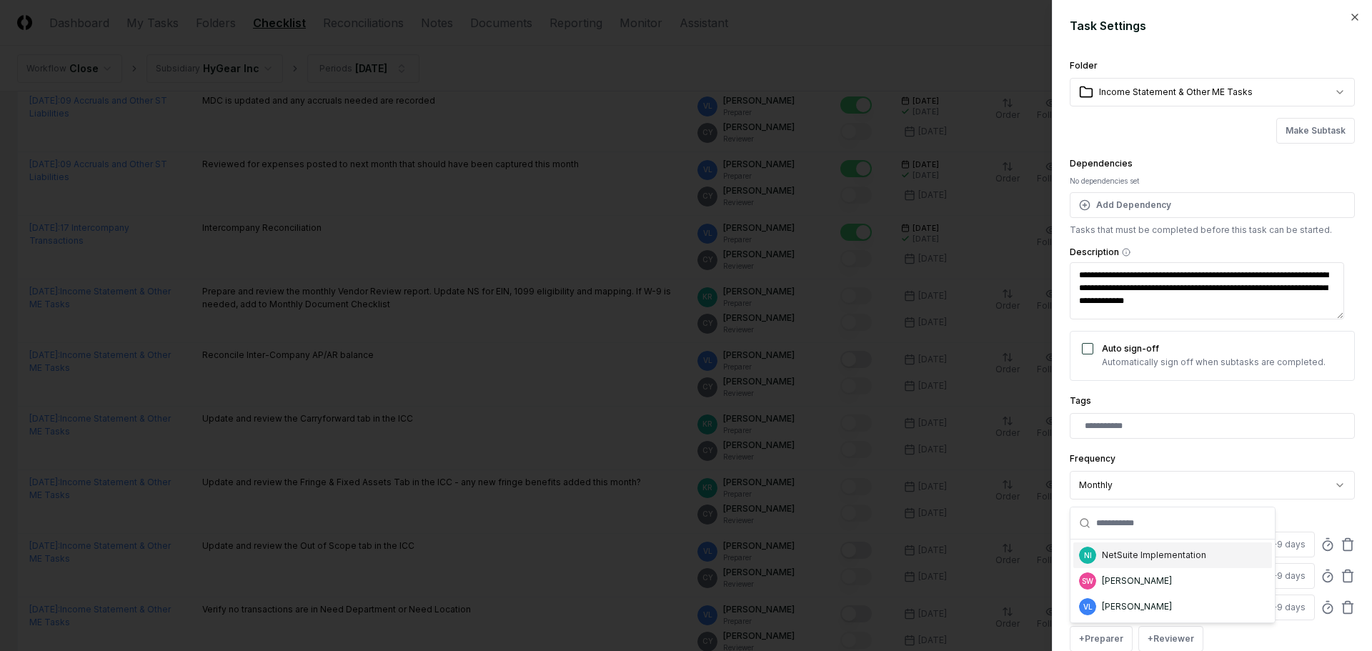
scroll to position [1, 0]
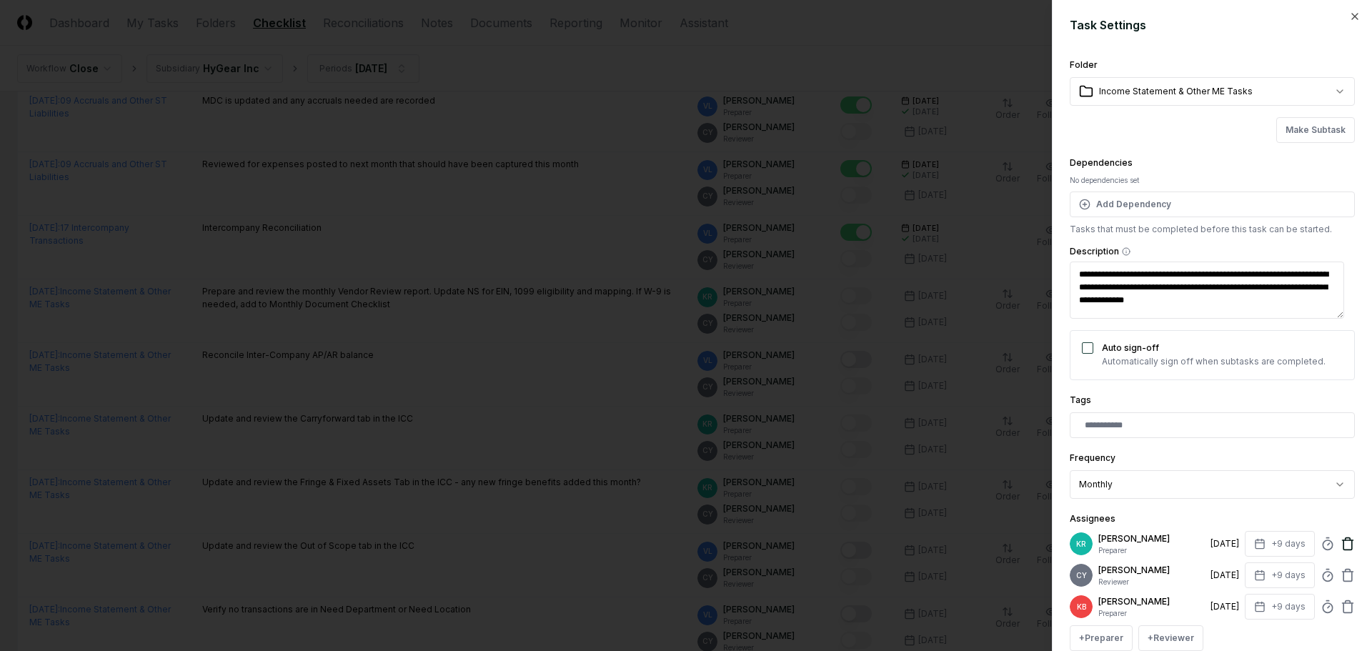
click at [1341, 545] on icon at bounding box center [1348, 544] width 14 height 14
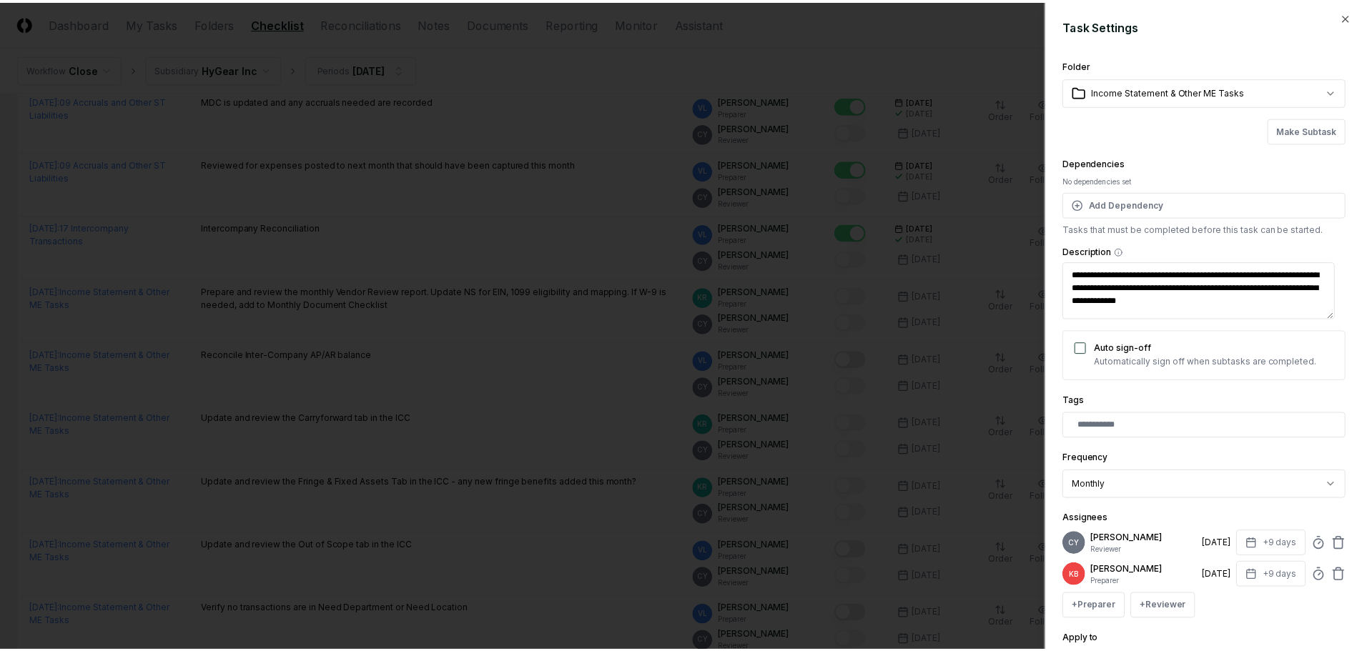
scroll to position [125, 0]
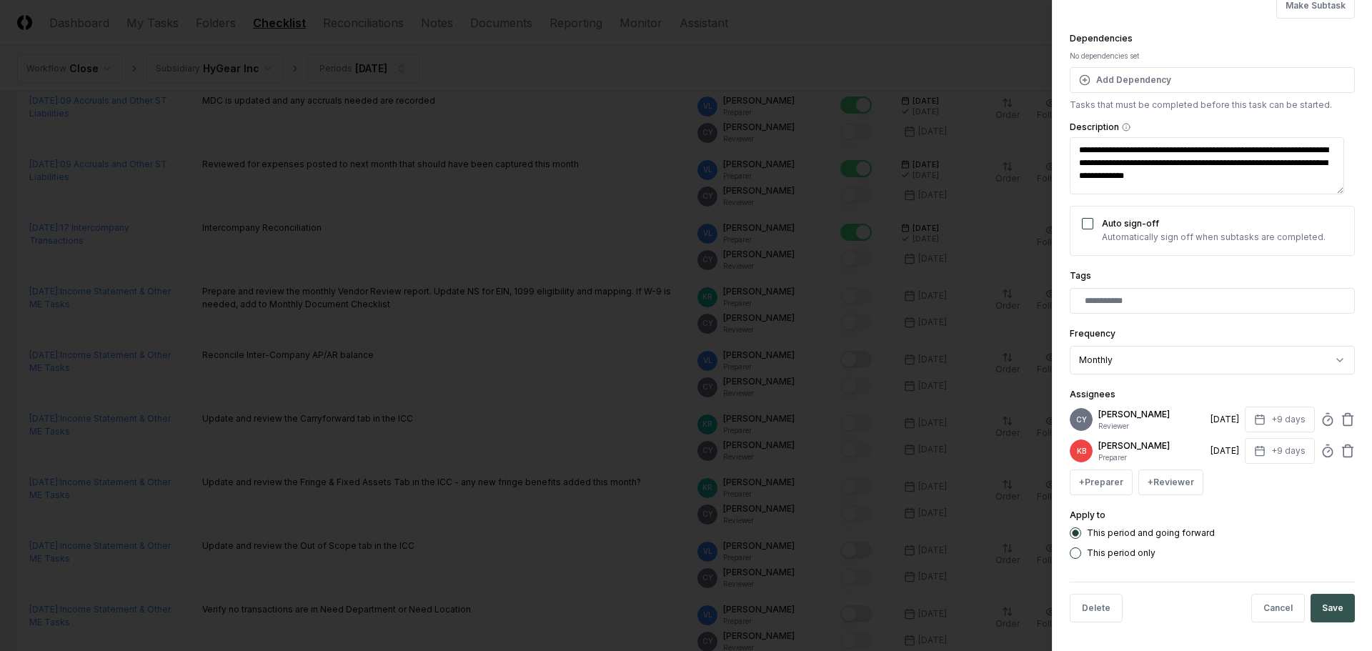
click at [1324, 603] on button "Save" at bounding box center [1333, 608] width 44 height 29
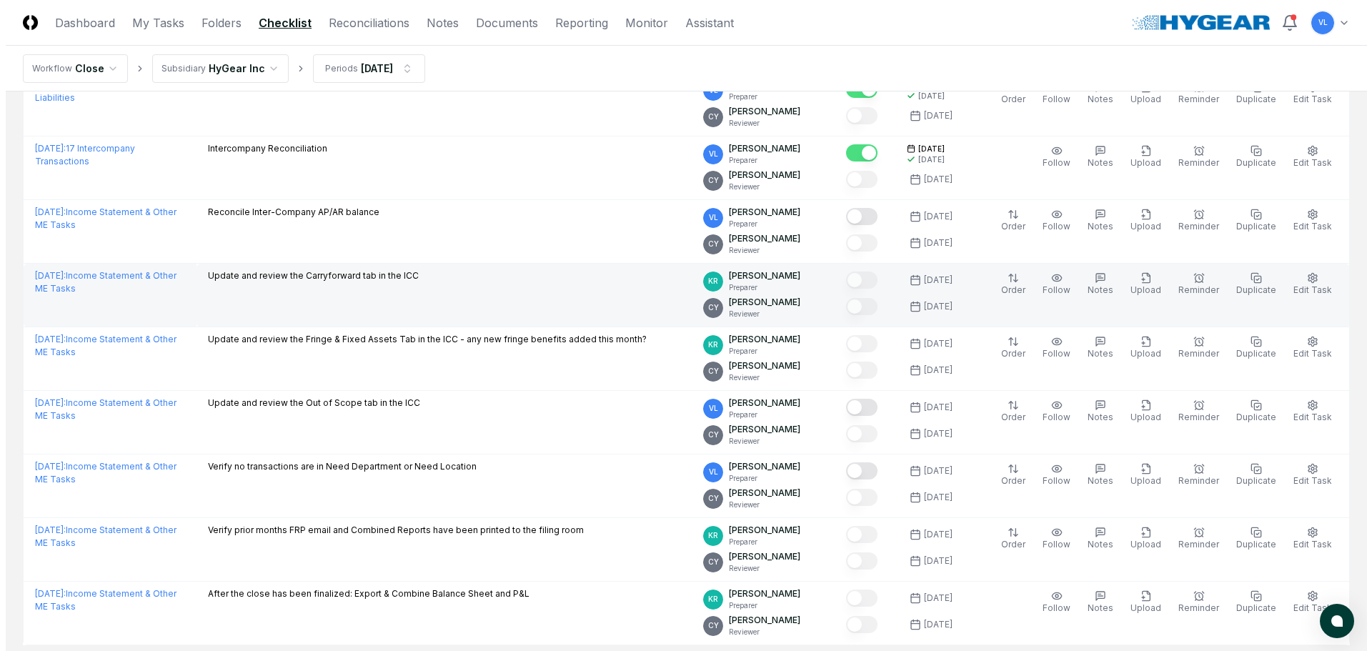
scroll to position [1644, 0]
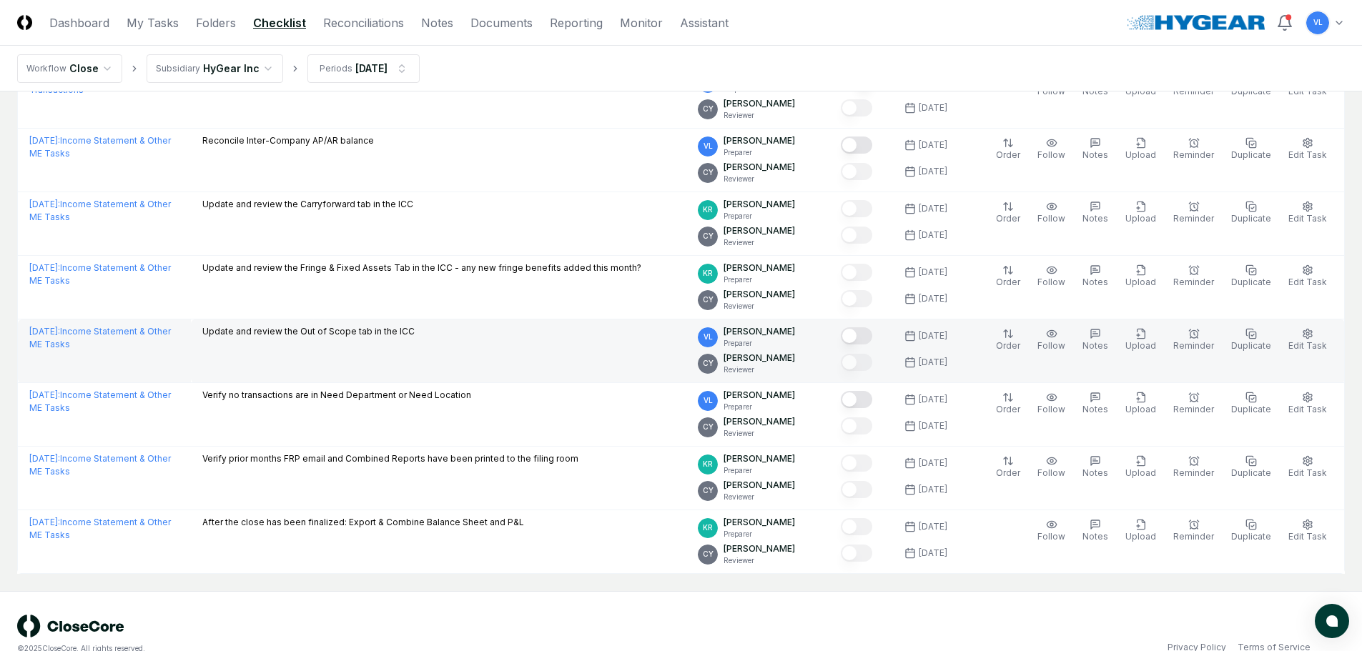
click at [871, 336] on button "Mark complete" at bounding box center [856, 335] width 31 height 17
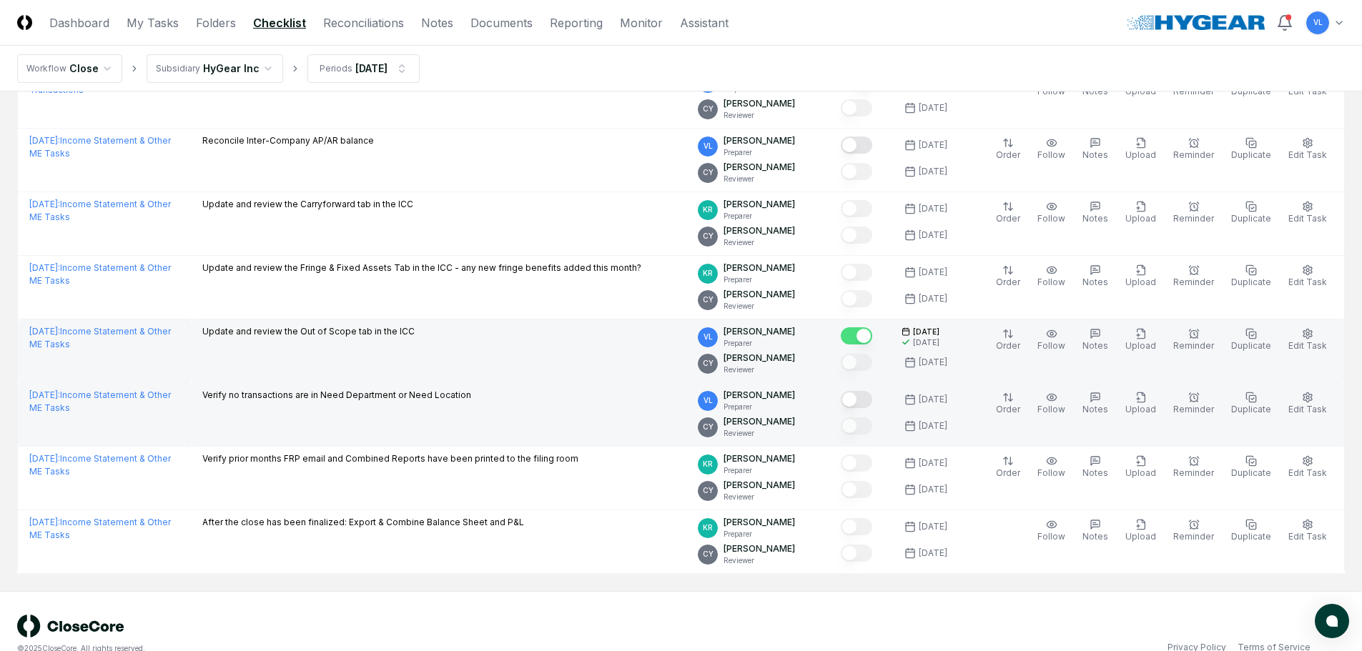
click at [872, 397] on button "Mark complete" at bounding box center [856, 399] width 31 height 17
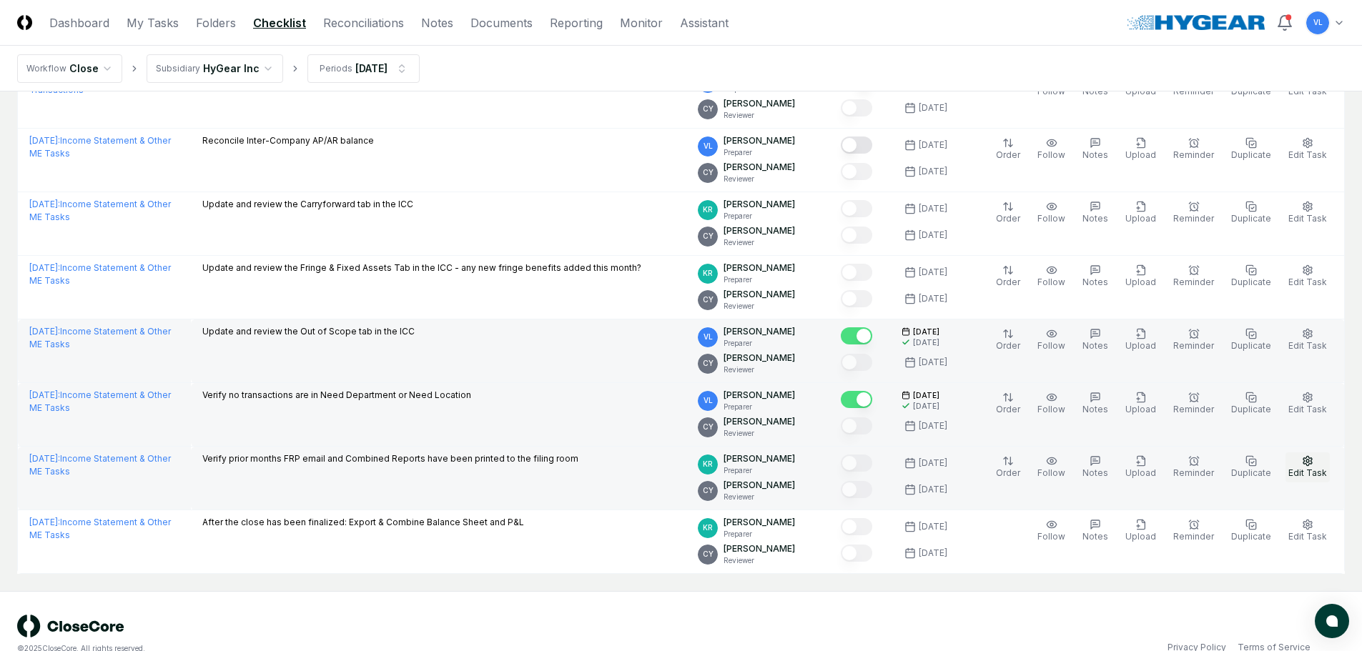
click at [1309, 470] on span "Edit Task" at bounding box center [1307, 472] width 39 height 11
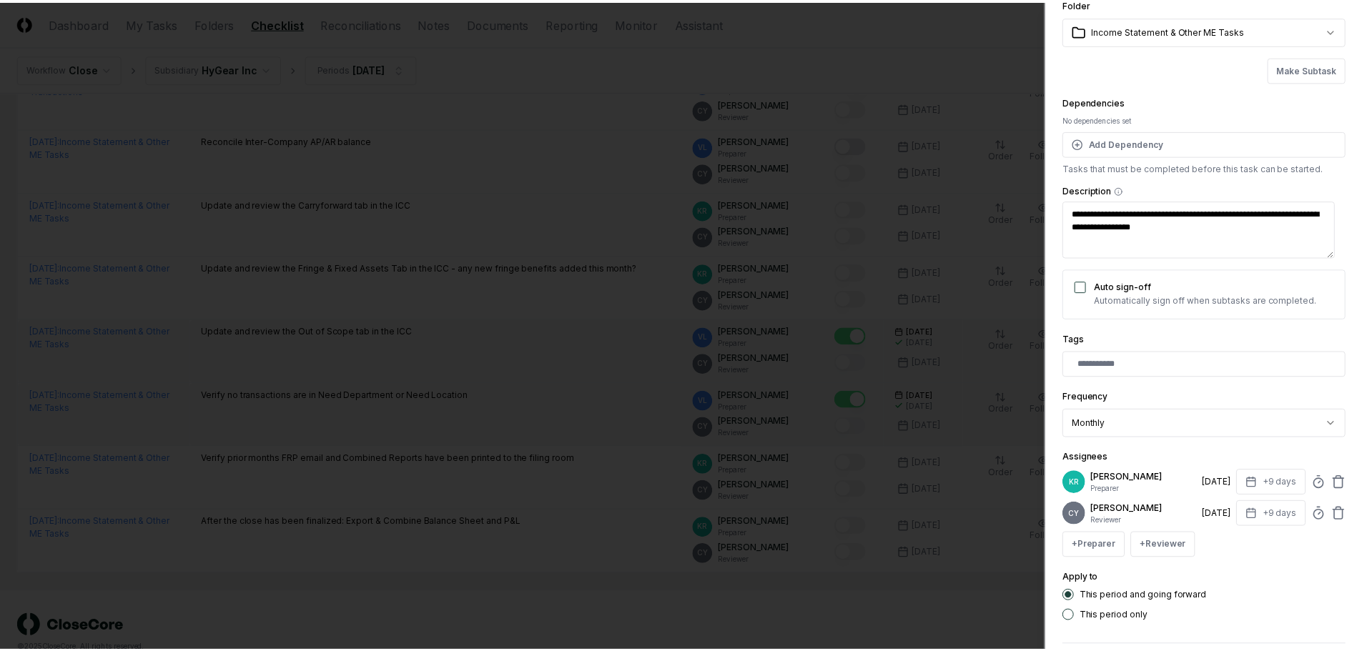
scroll to position [125, 0]
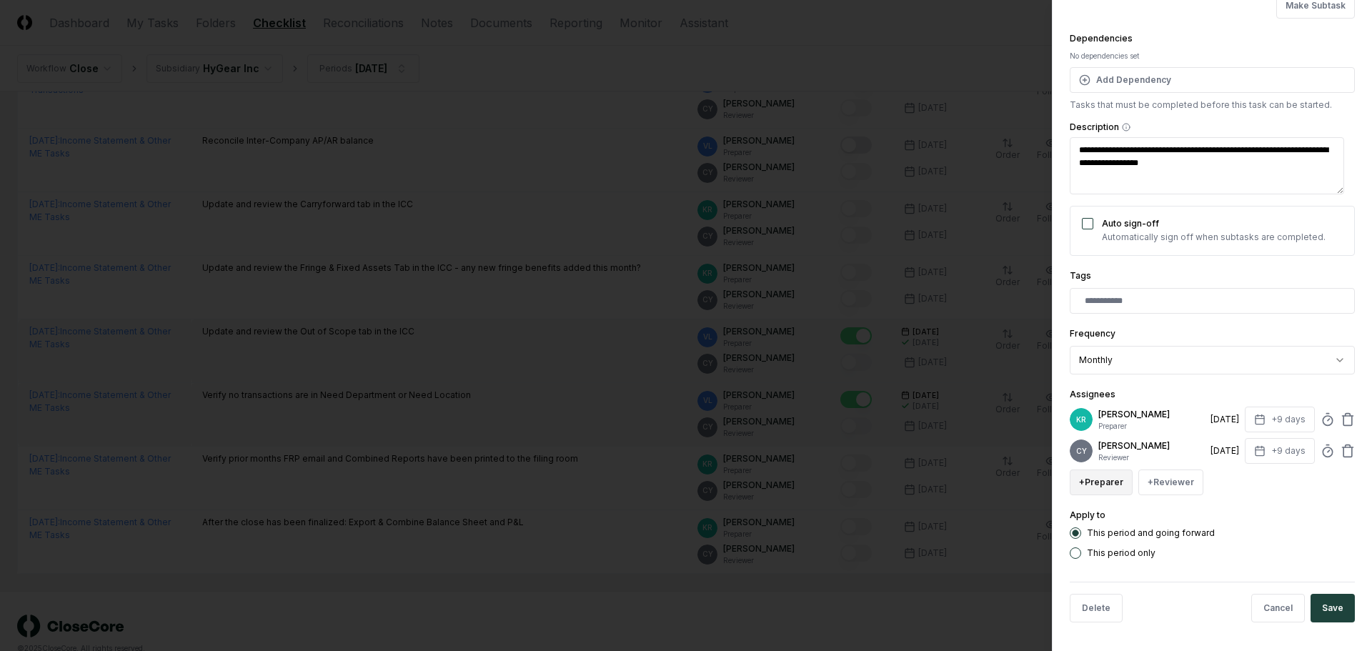
click at [1103, 487] on button "+ Preparer" at bounding box center [1101, 483] width 63 height 26
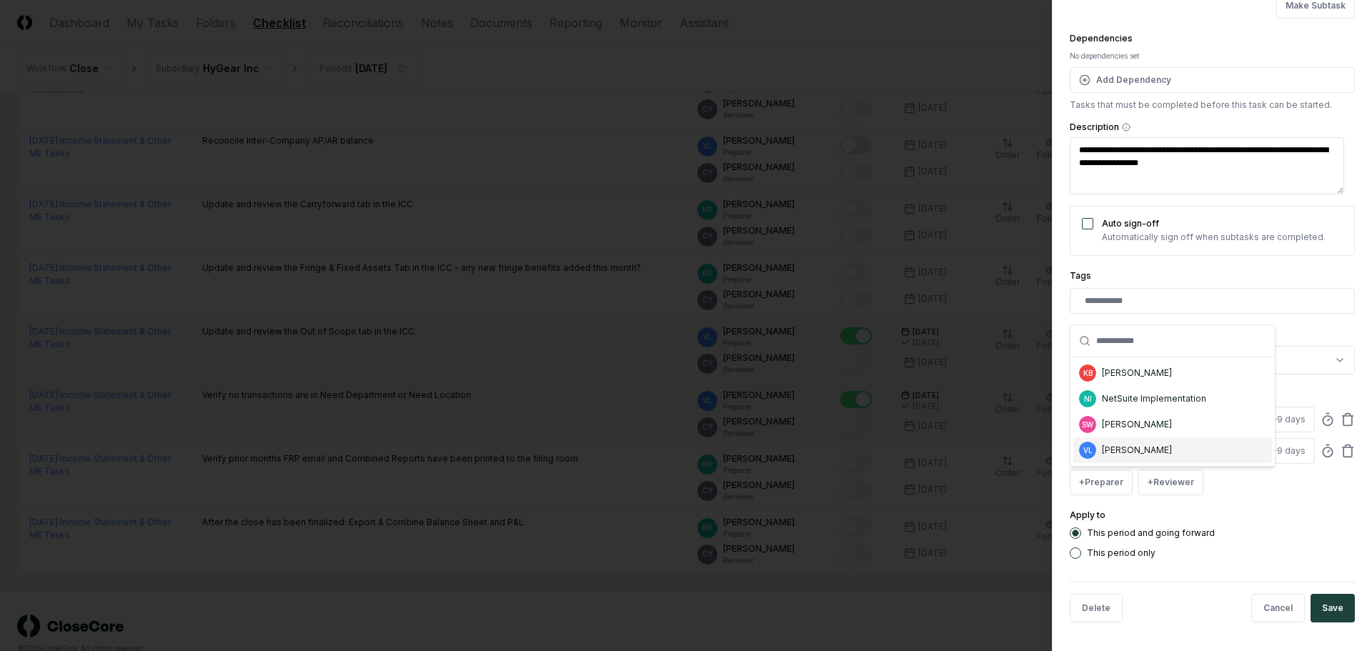
click at [1119, 454] on div "[PERSON_NAME]" at bounding box center [1137, 450] width 70 height 13
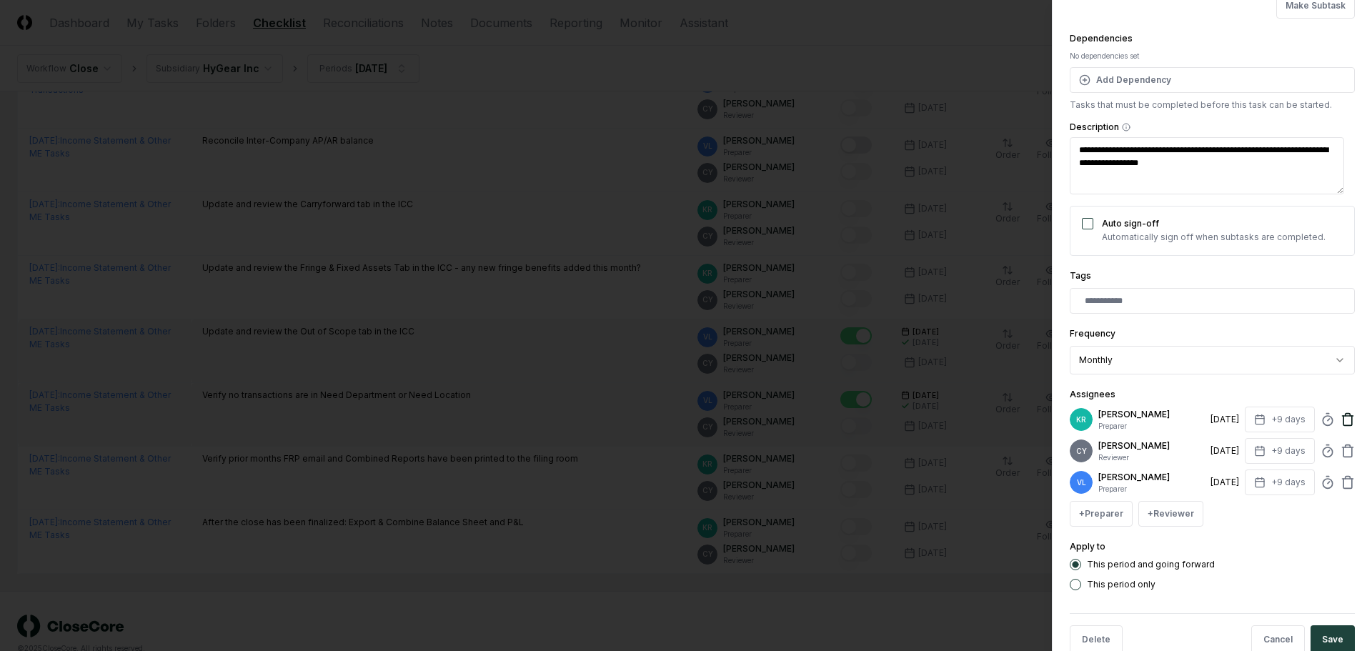
click at [1341, 415] on icon at bounding box center [1348, 419] width 14 height 14
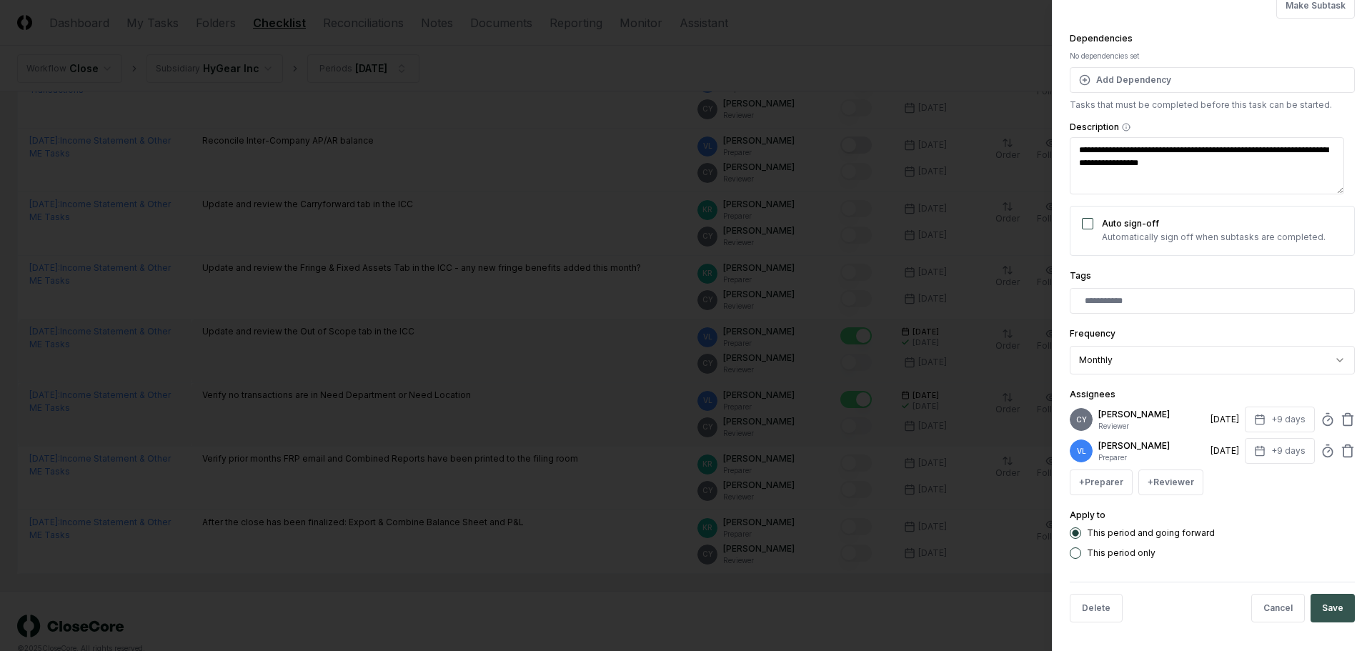
click at [1327, 605] on button "Save" at bounding box center [1333, 608] width 44 height 29
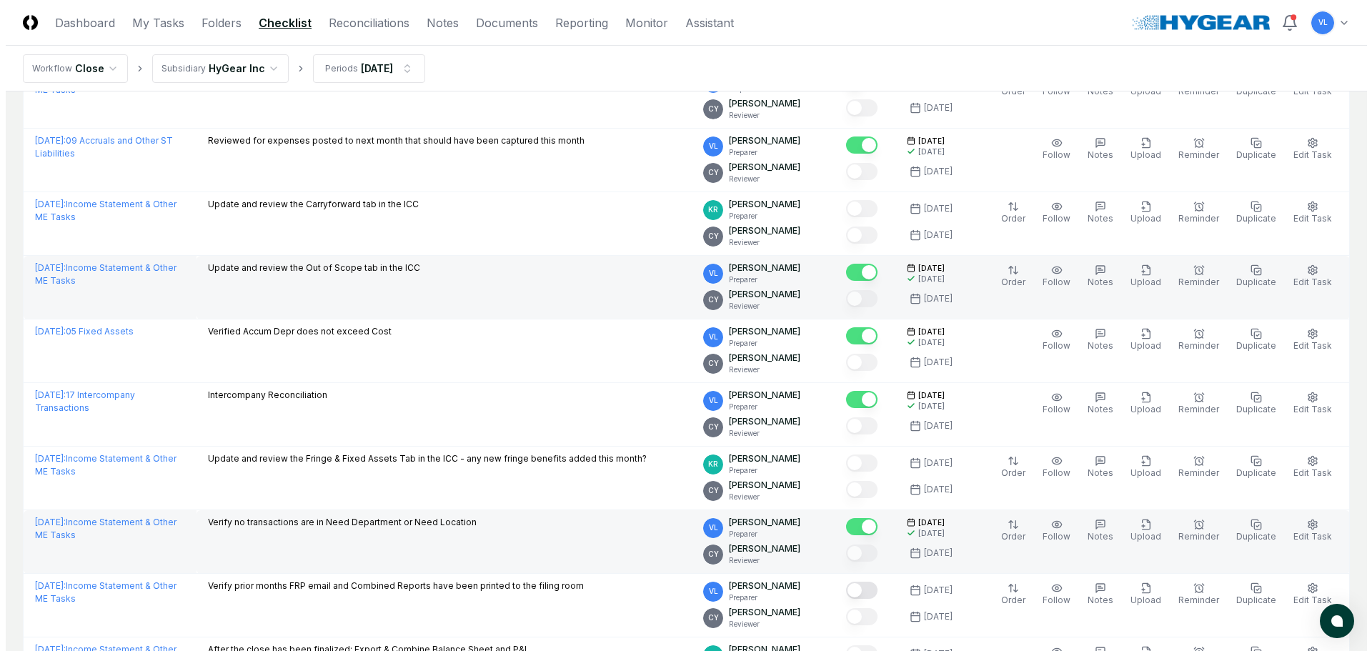
scroll to position [1670, 0]
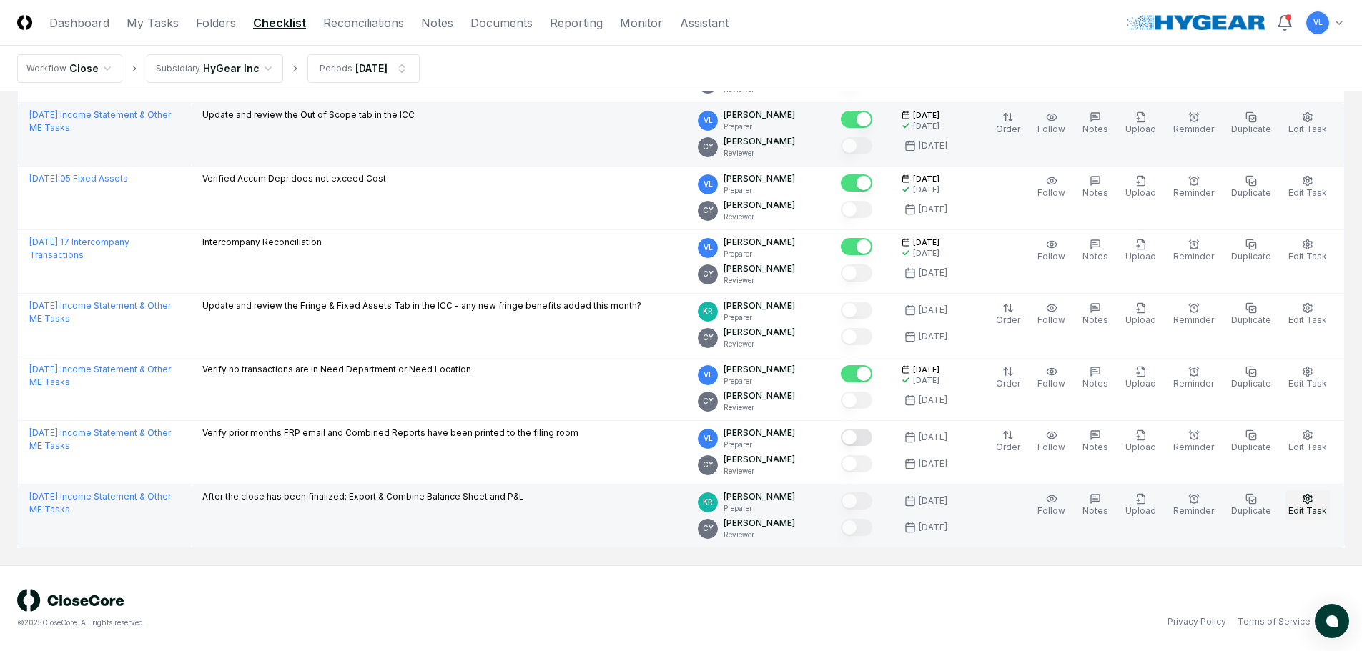
click at [1315, 502] on button "Edit Task" at bounding box center [1307, 505] width 44 height 30
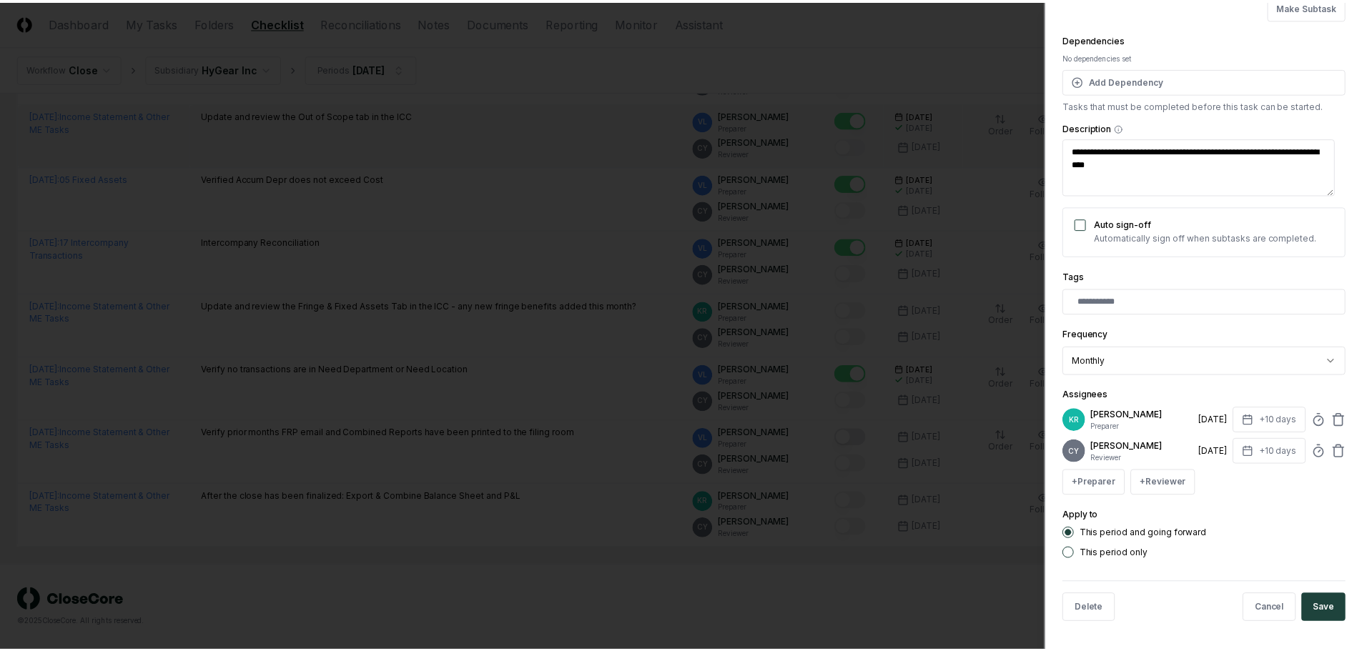
scroll to position [125, 0]
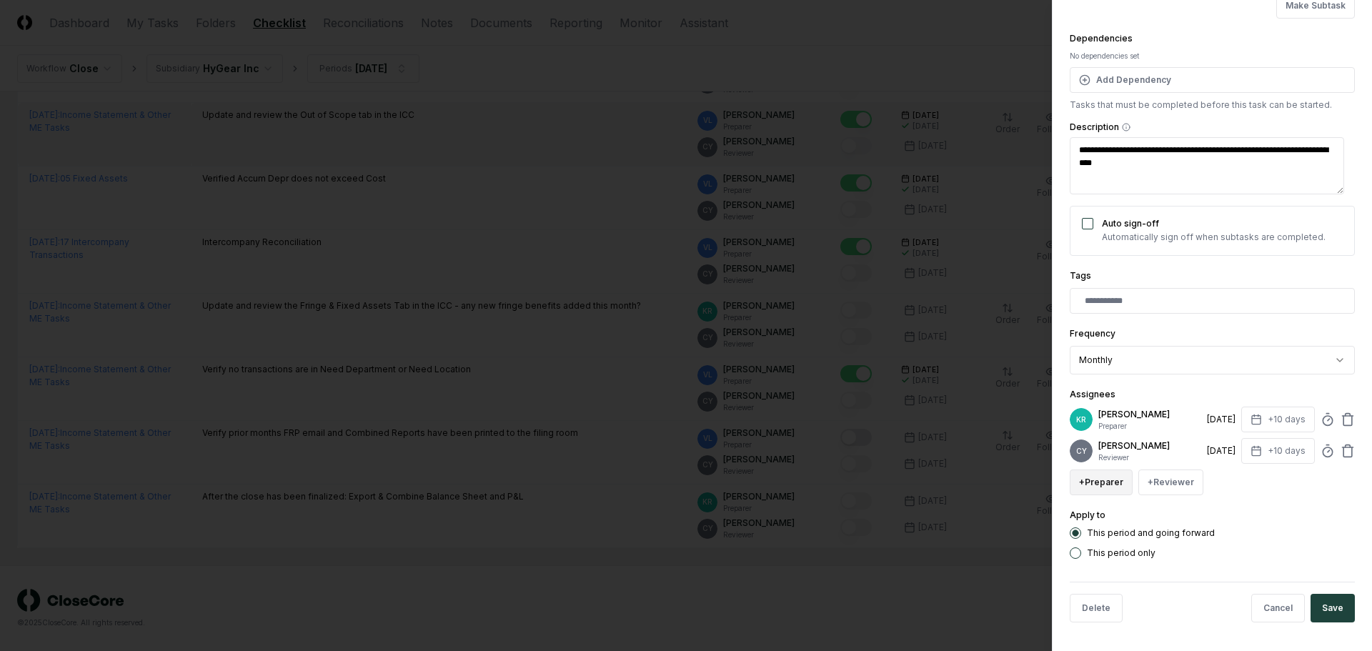
click at [1087, 484] on button "+ Preparer" at bounding box center [1101, 483] width 63 height 26
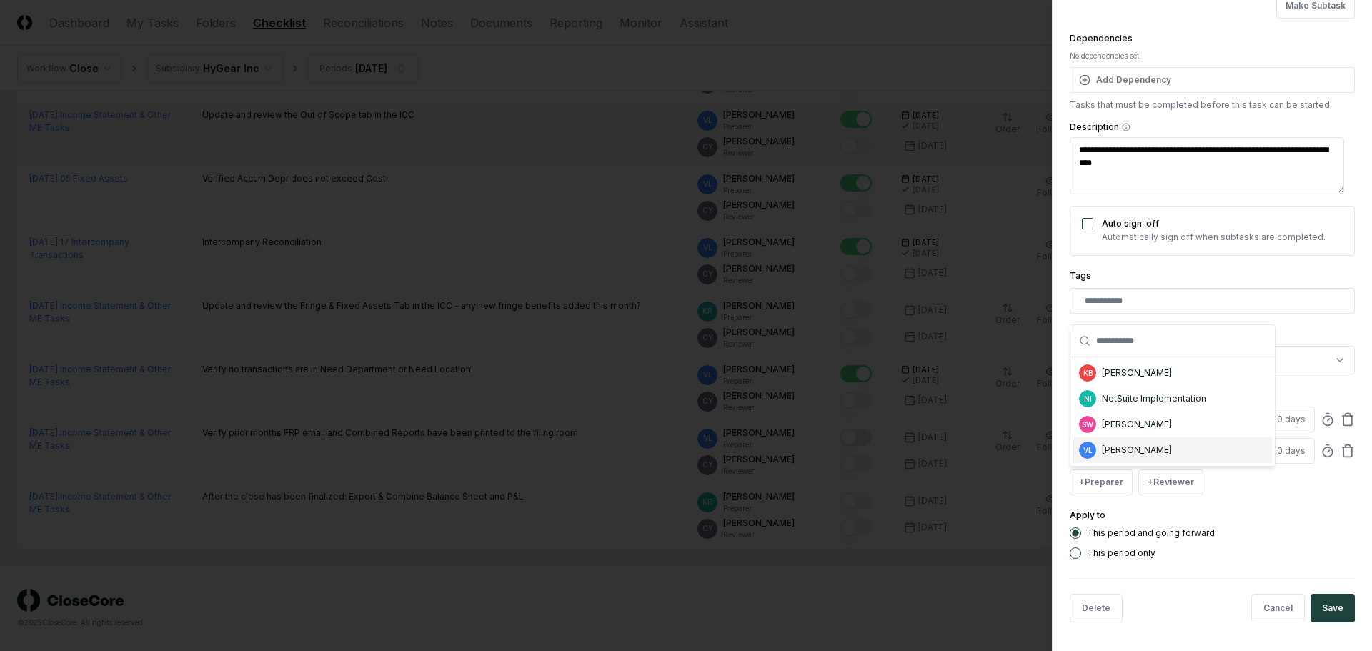
click at [1113, 453] on div "[PERSON_NAME]" at bounding box center [1137, 450] width 70 height 13
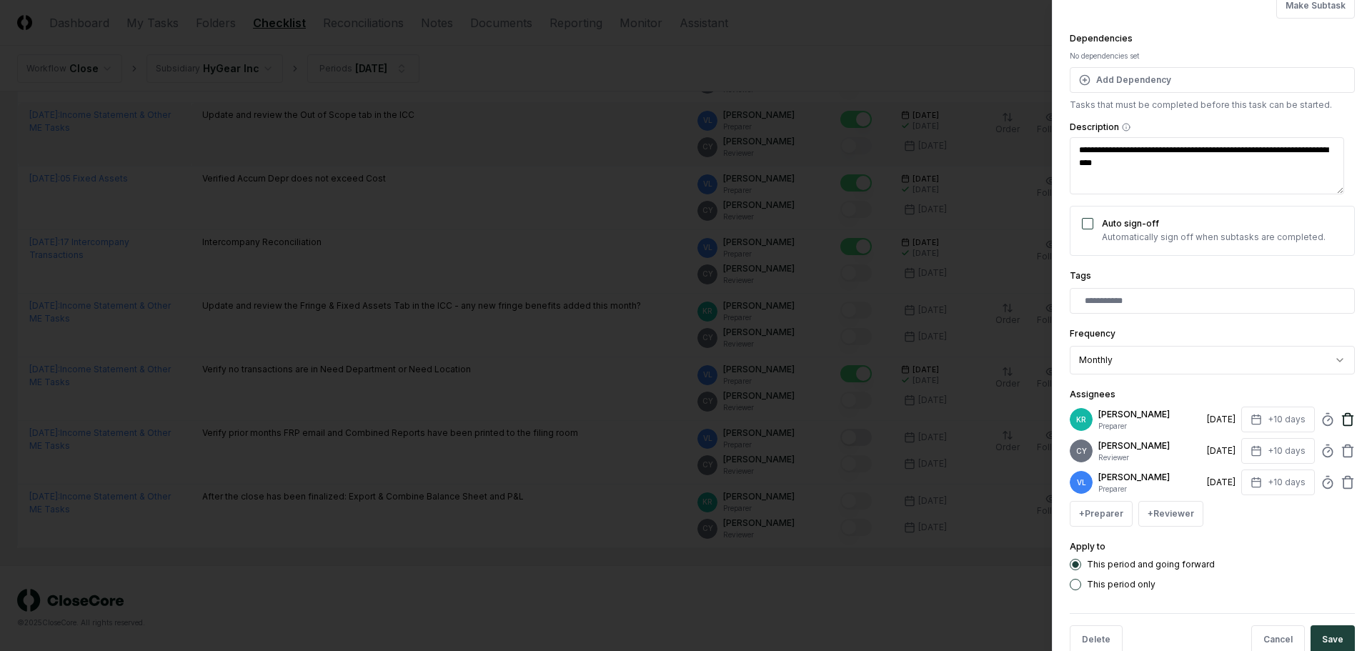
click at [1341, 420] on icon at bounding box center [1348, 419] width 14 height 14
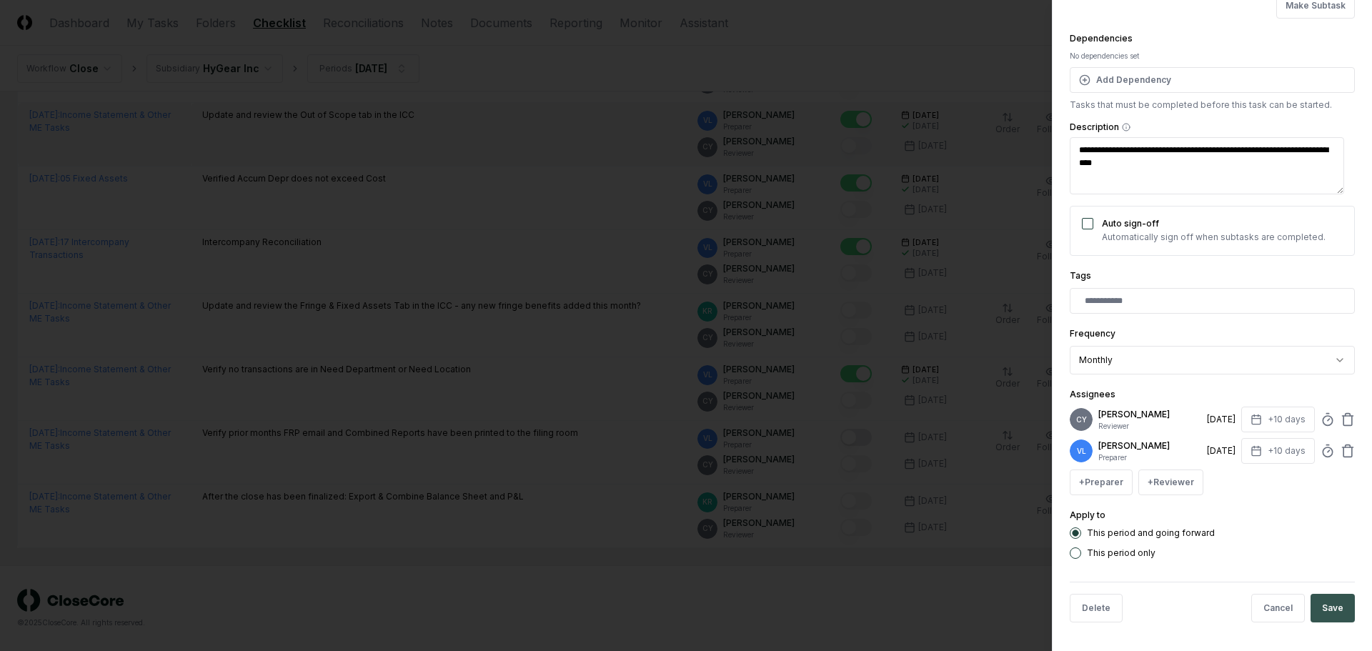
click at [1322, 606] on button "Save" at bounding box center [1333, 608] width 44 height 29
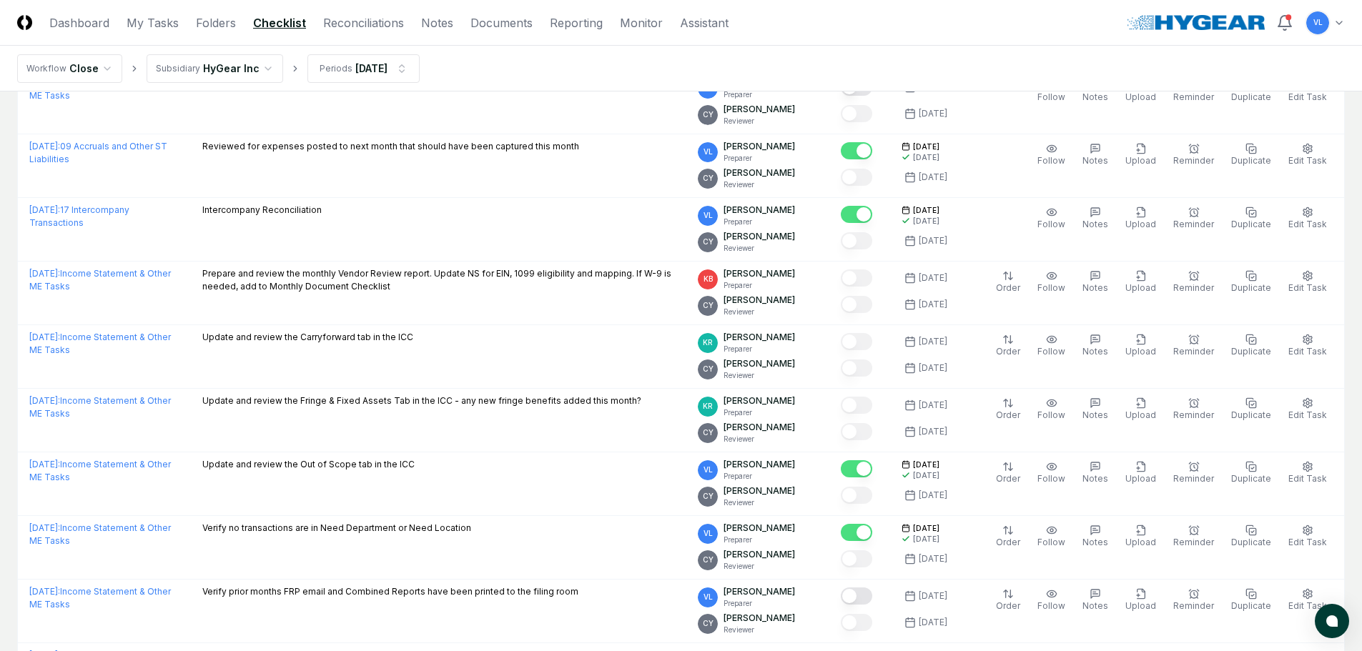
scroll to position [1670, 0]
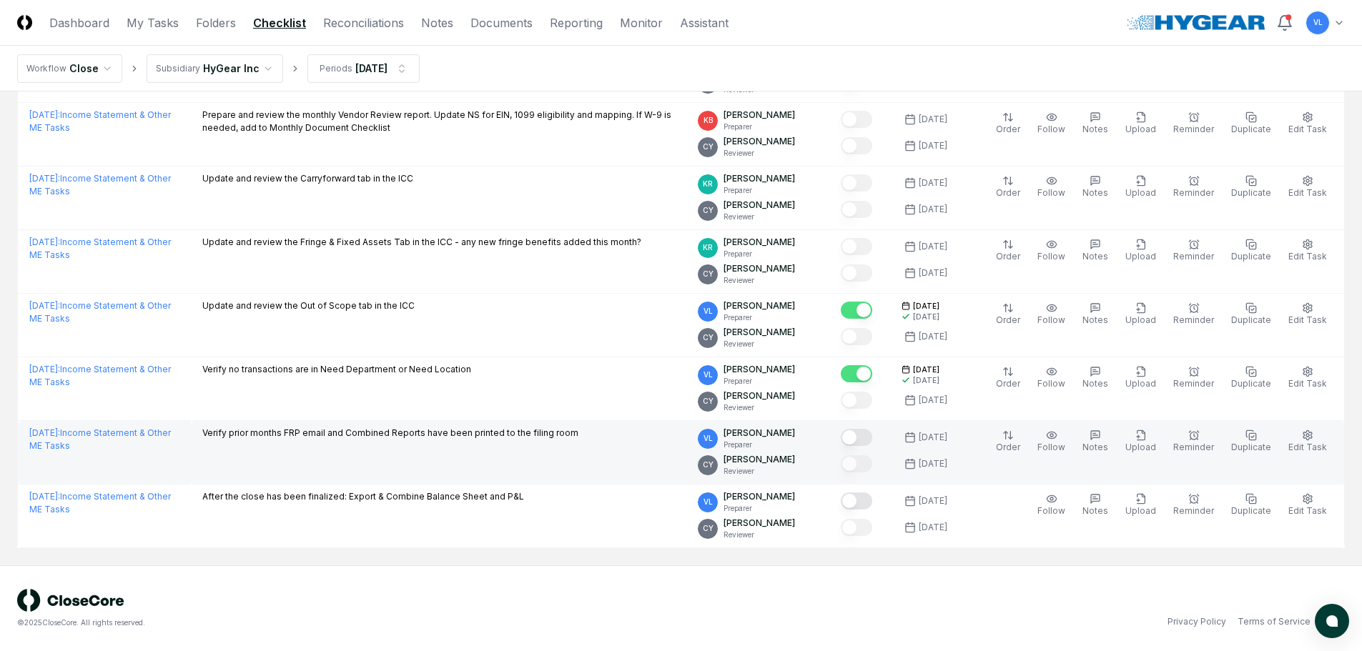
click at [872, 440] on button "Mark complete" at bounding box center [856, 437] width 31 height 17
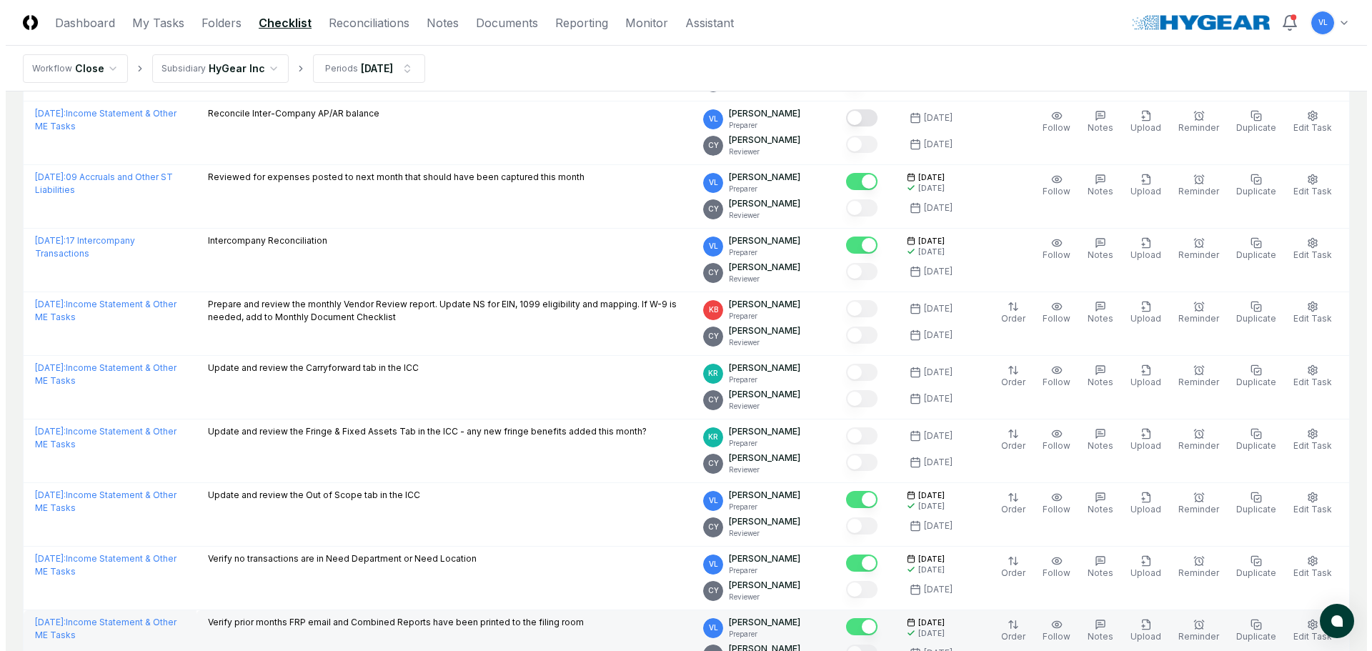
scroll to position [1455, 0]
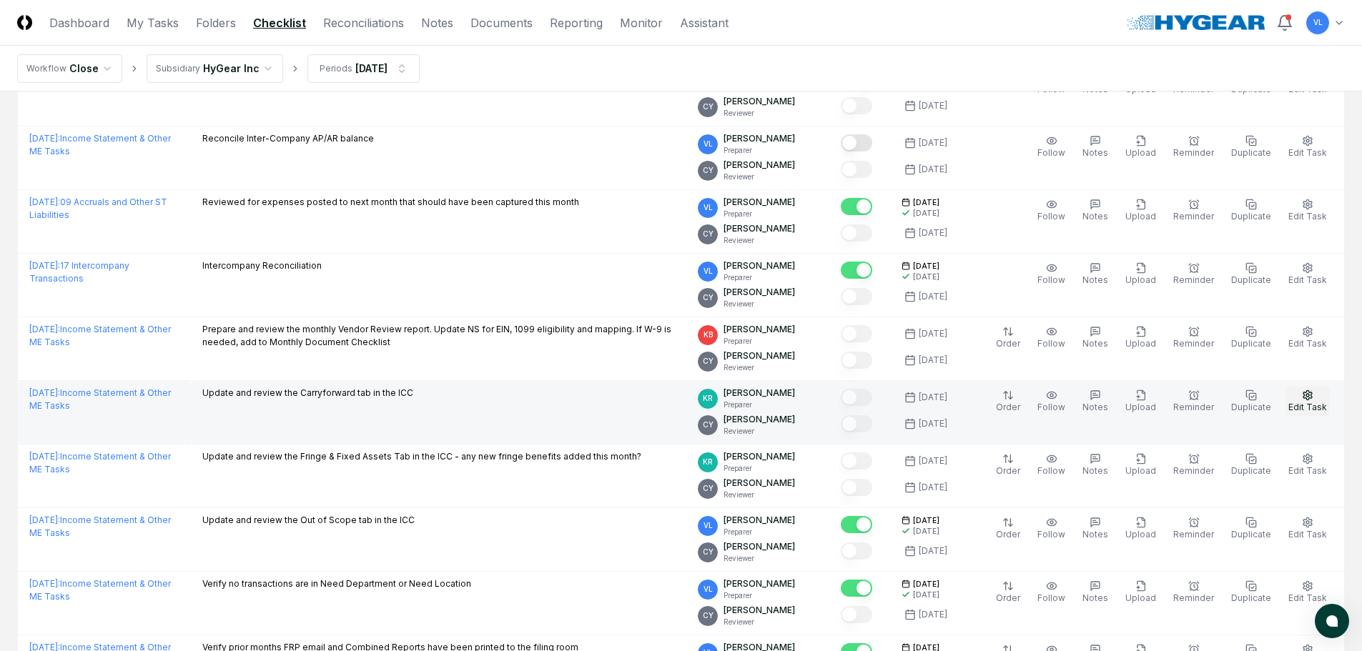
click at [1310, 393] on icon "button" at bounding box center [1307, 395] width 11 height 11
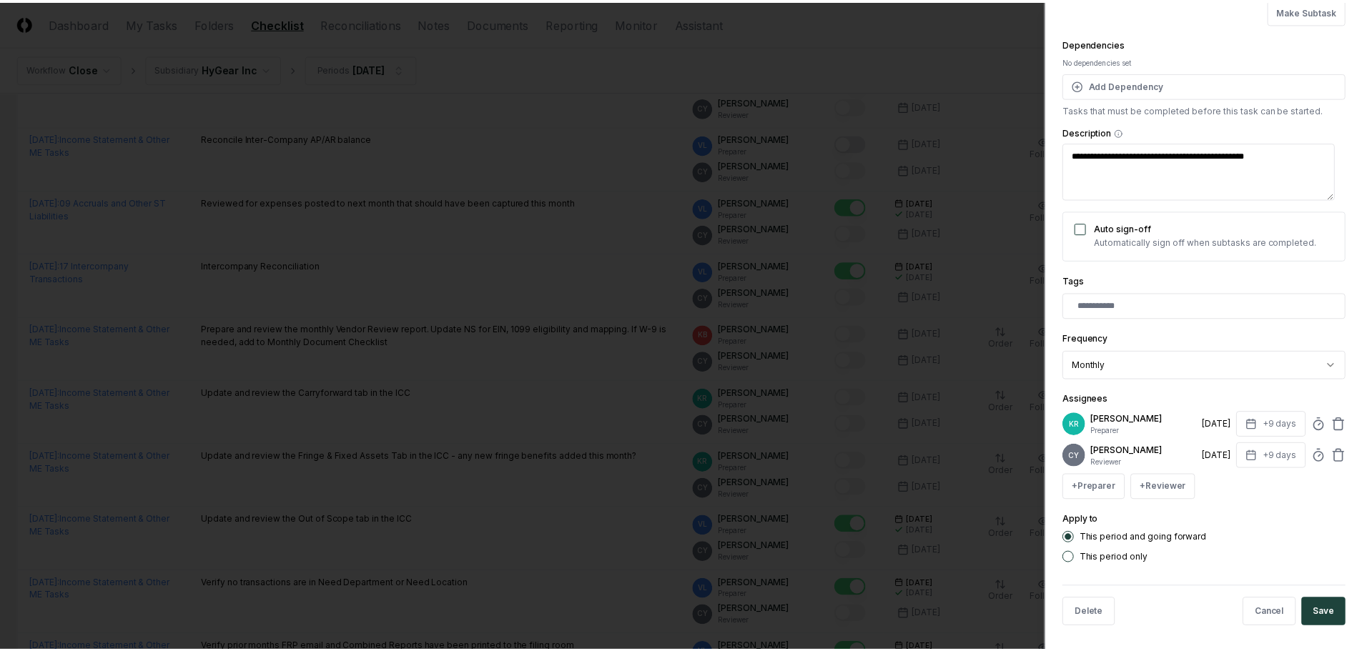
scroll to position [125, 0]
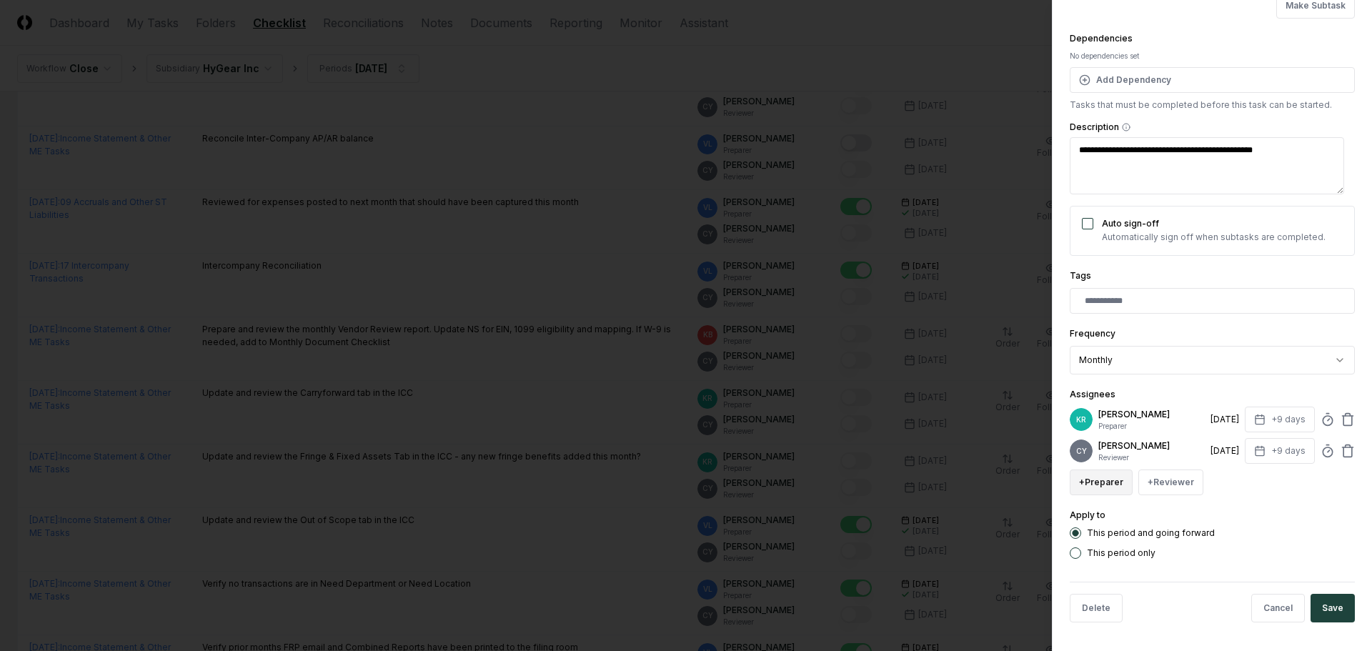
click at [1091, 477] on button "+ Preparer" at bounding box center [1101, 483] width 63 height 26
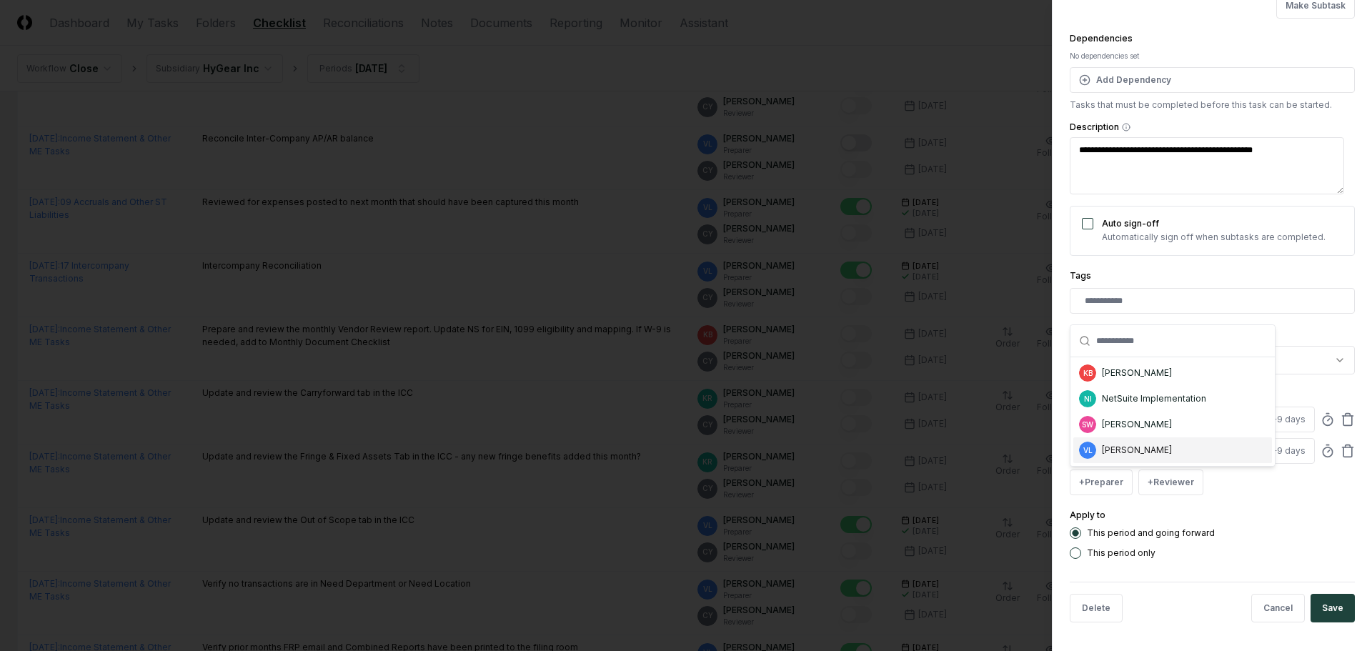
click at [1118, 450] on div "[PERSON_NAME]" at bounding box center [1137, 450] width 70 height 13
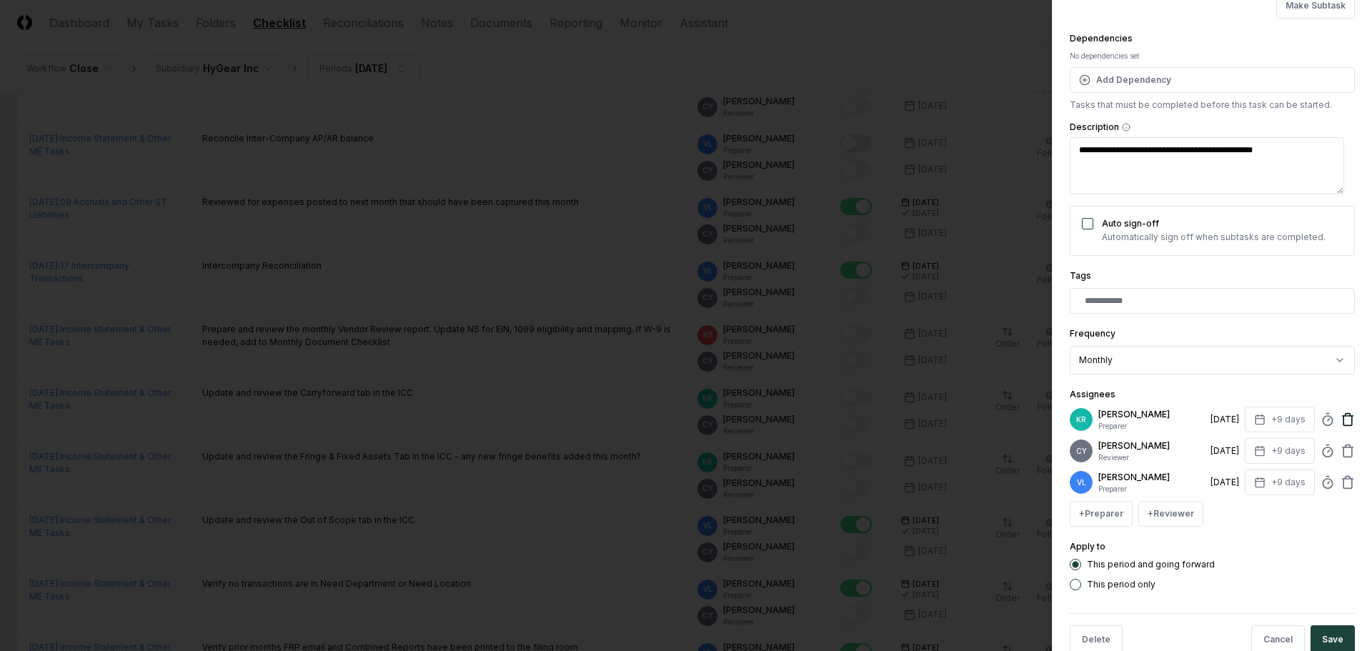
click at [1341, 422] on icon at bounding box center [1348, 419] width 14 height 14
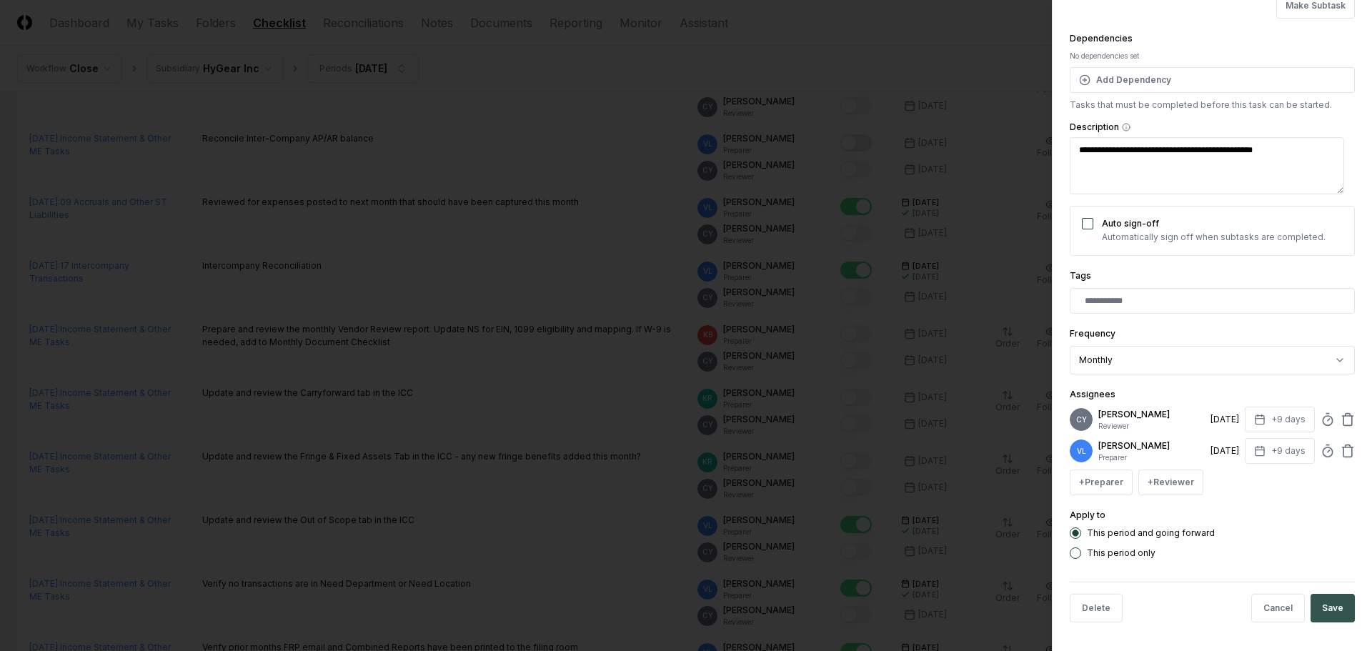
click at [1334, 608] on button "Save" at bounding box center [1333, 608] width 44 height 29
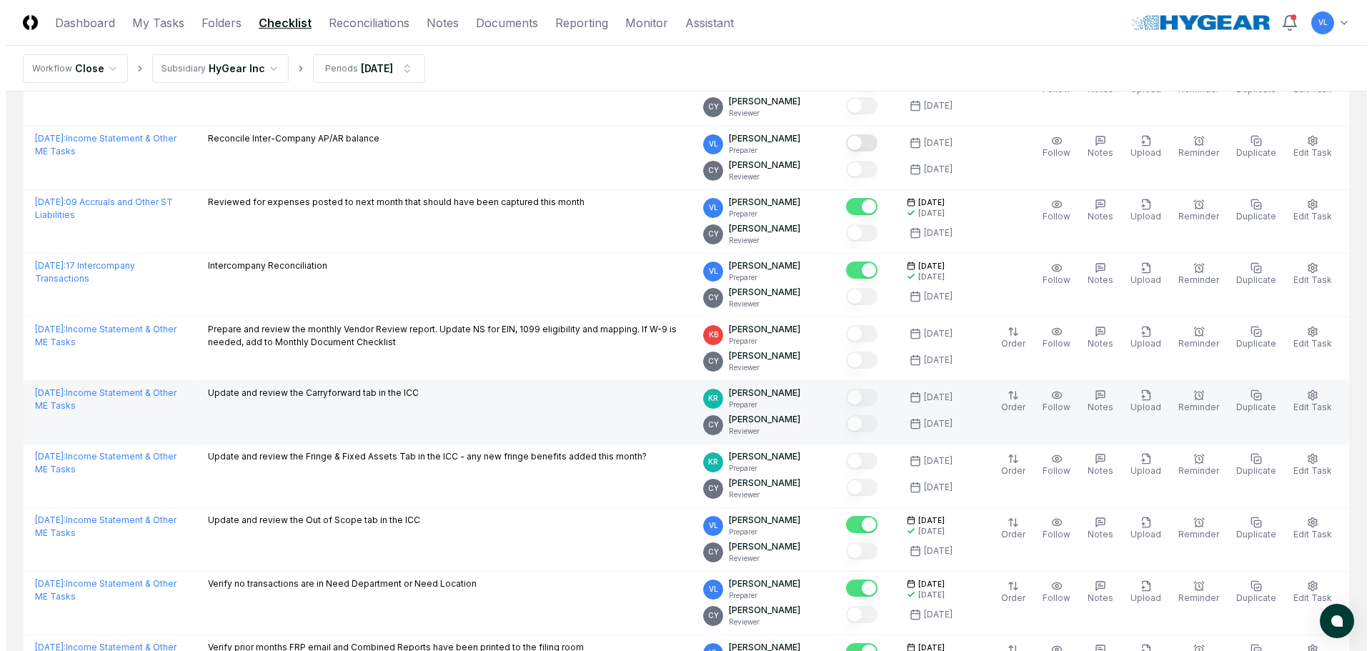
scroll to position [1392, 0]
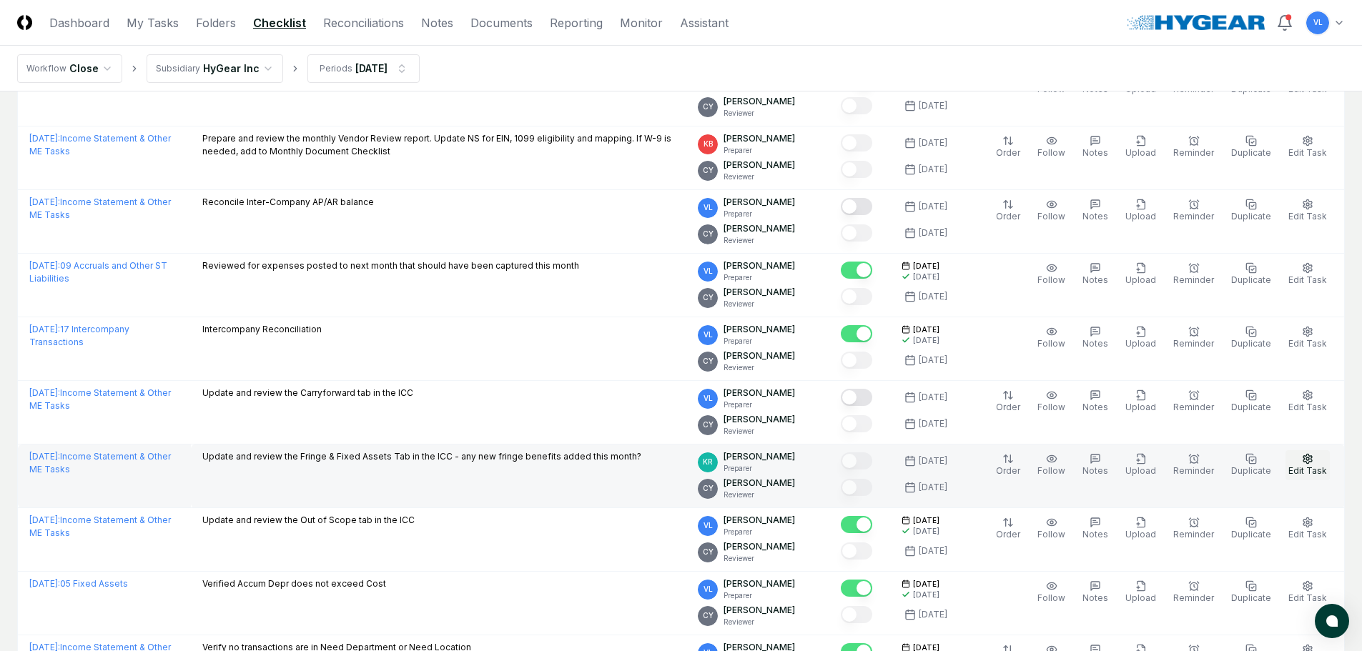
click at [1313, 464] on icon "button" at bounding box center [1307, 458] width 11 height 11
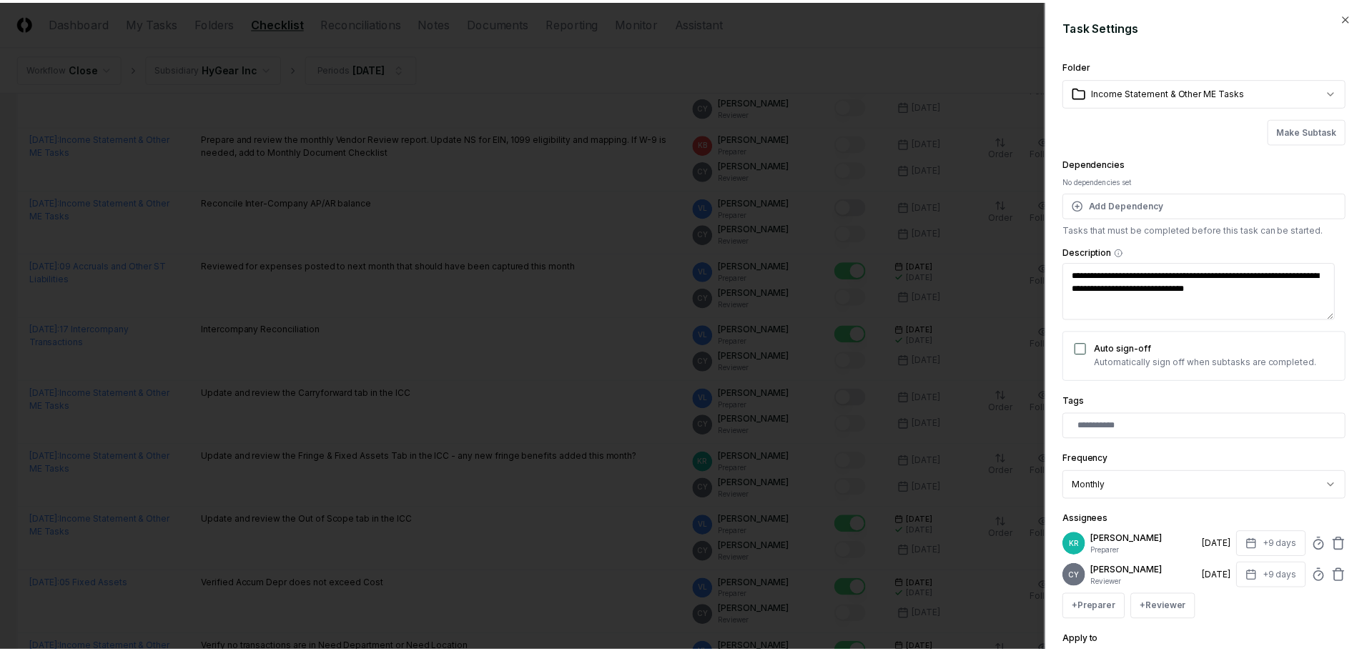
scroll to position [125, 0]
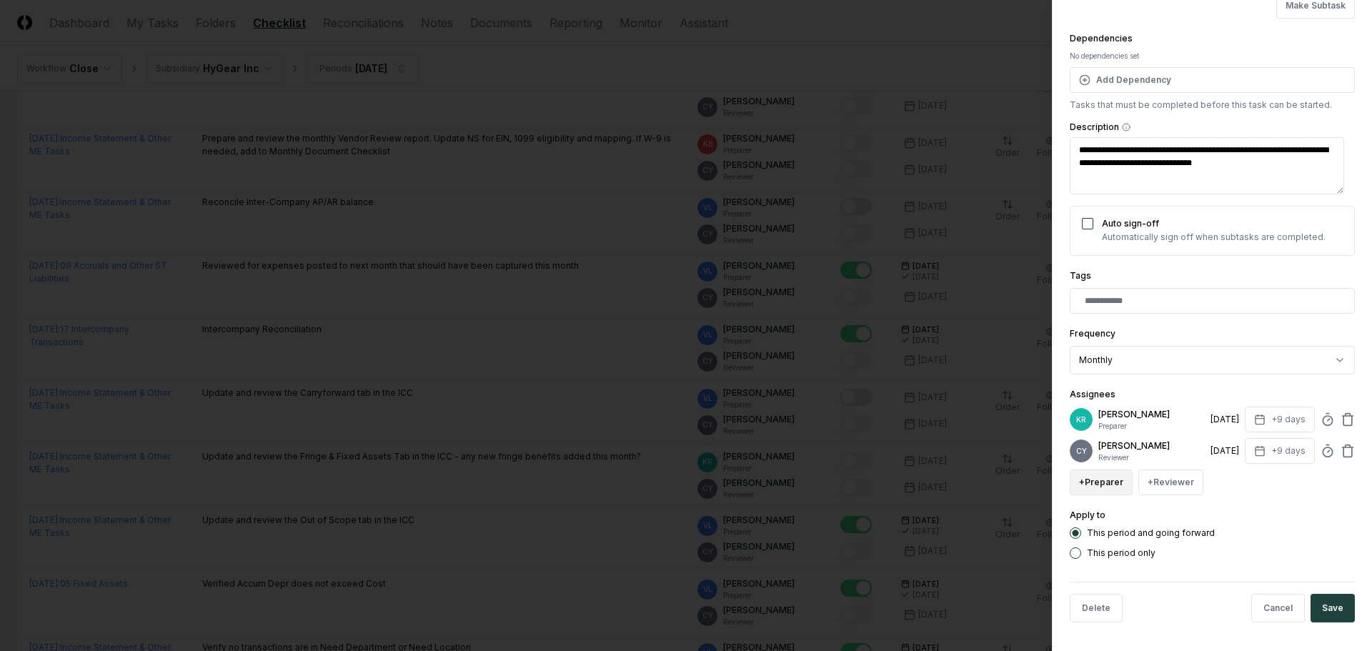
click at [1104, 489] on button "+ Preparer" at bounding box center [1101, 483] width 63 height 26
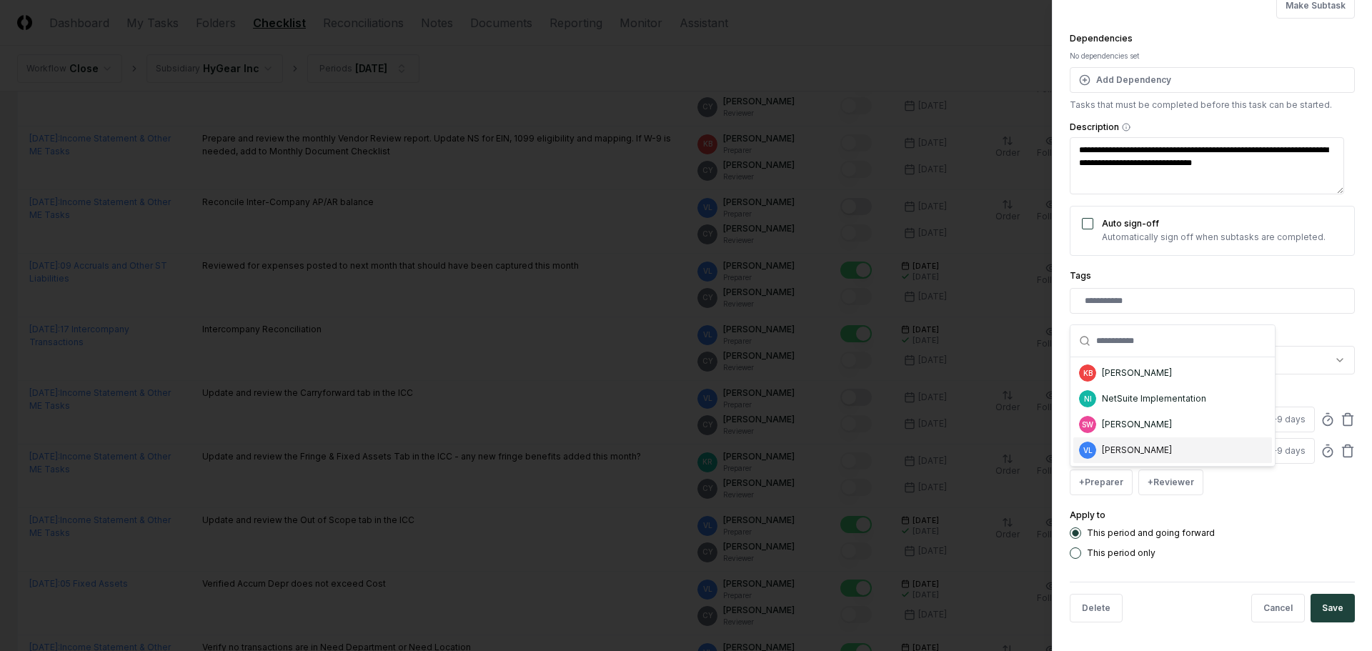
click at [1132, 452] on div "[PERSON_NAME]" at bounding box center [1137, 450] width 70 height 13
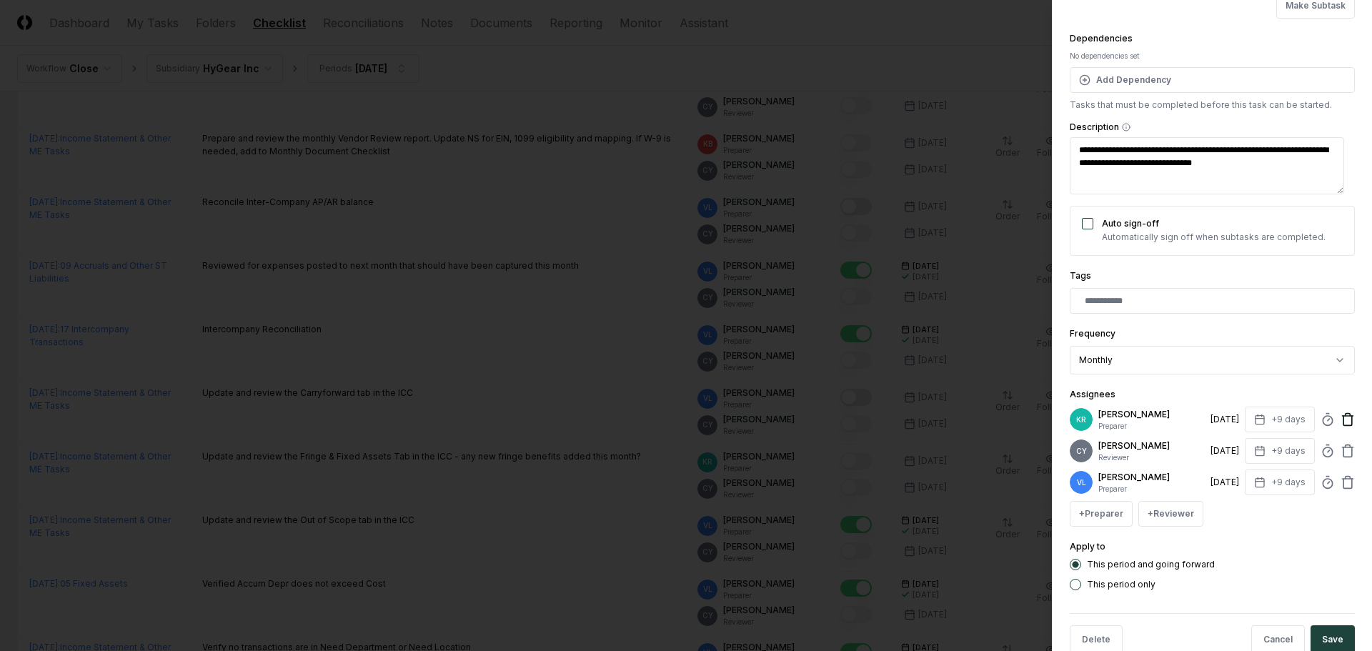
click at [1341, 418] on icon at bounding box center [1348, 419] width 14 height 14
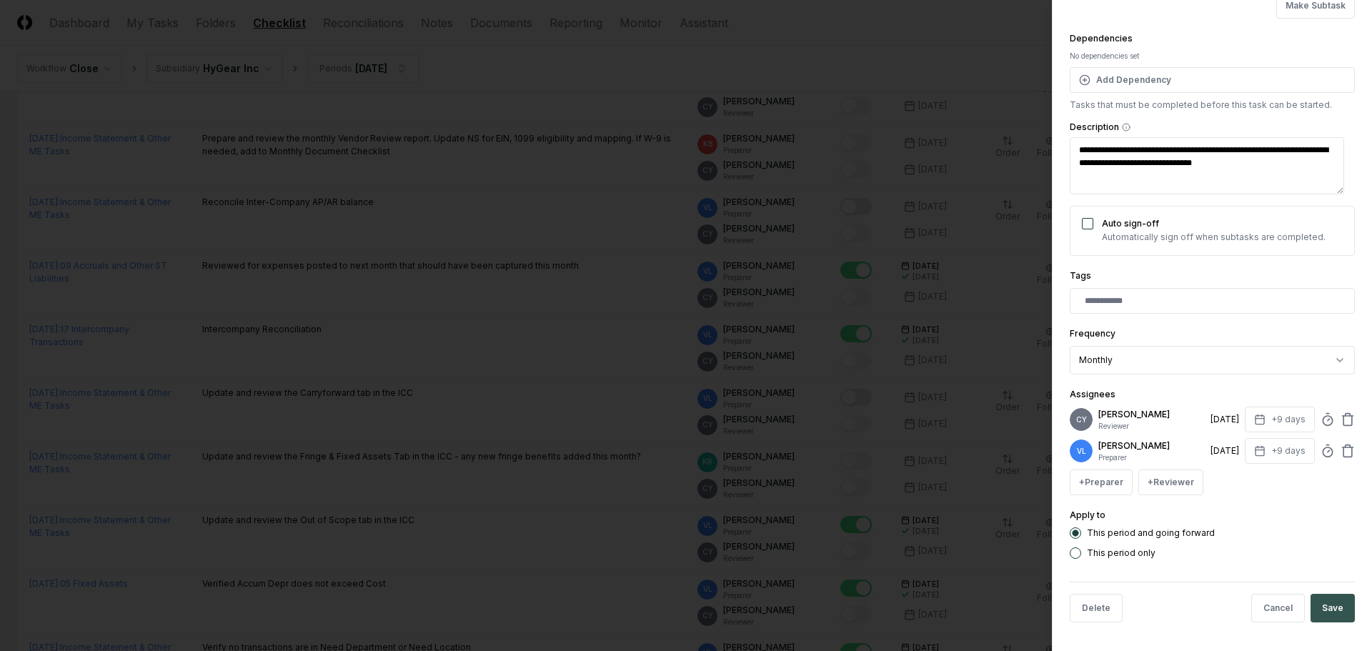
click at [1333, 605] on button "Save" at bounding box center [1333, 608] width 44 height 29
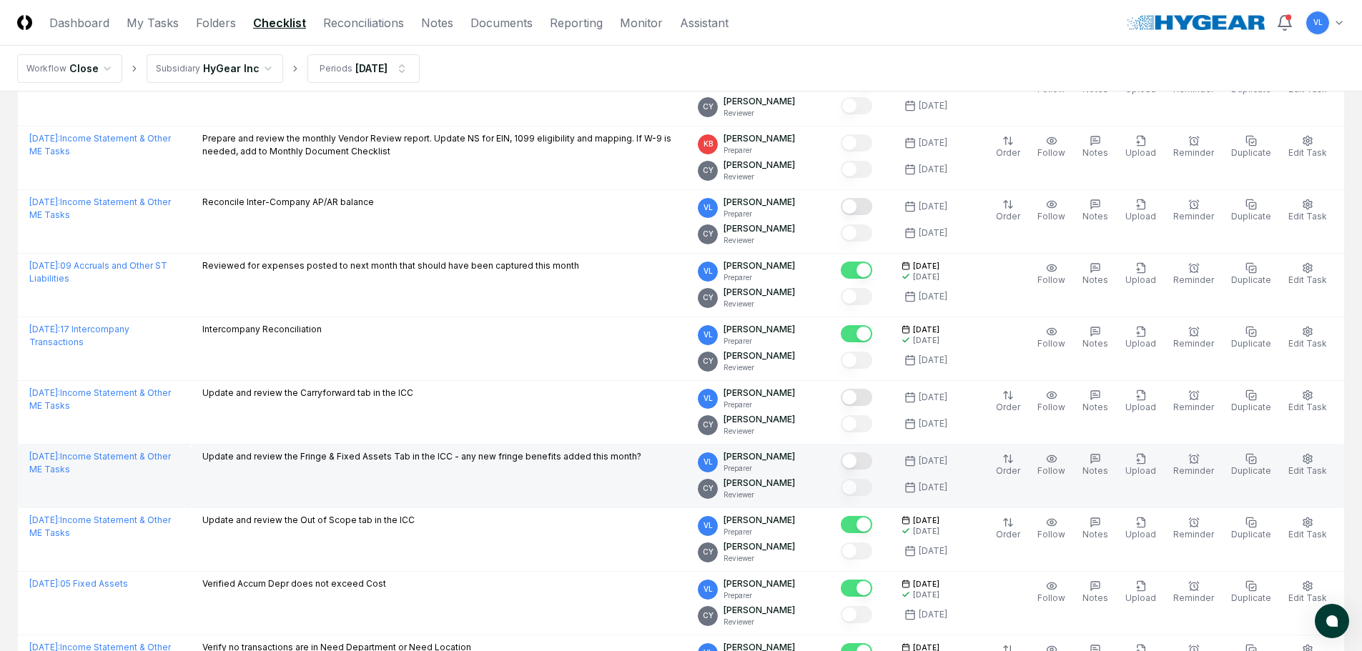
click at [869, 460] on button "Mark complete" at bounding box center [856, 460] width 31 height 17
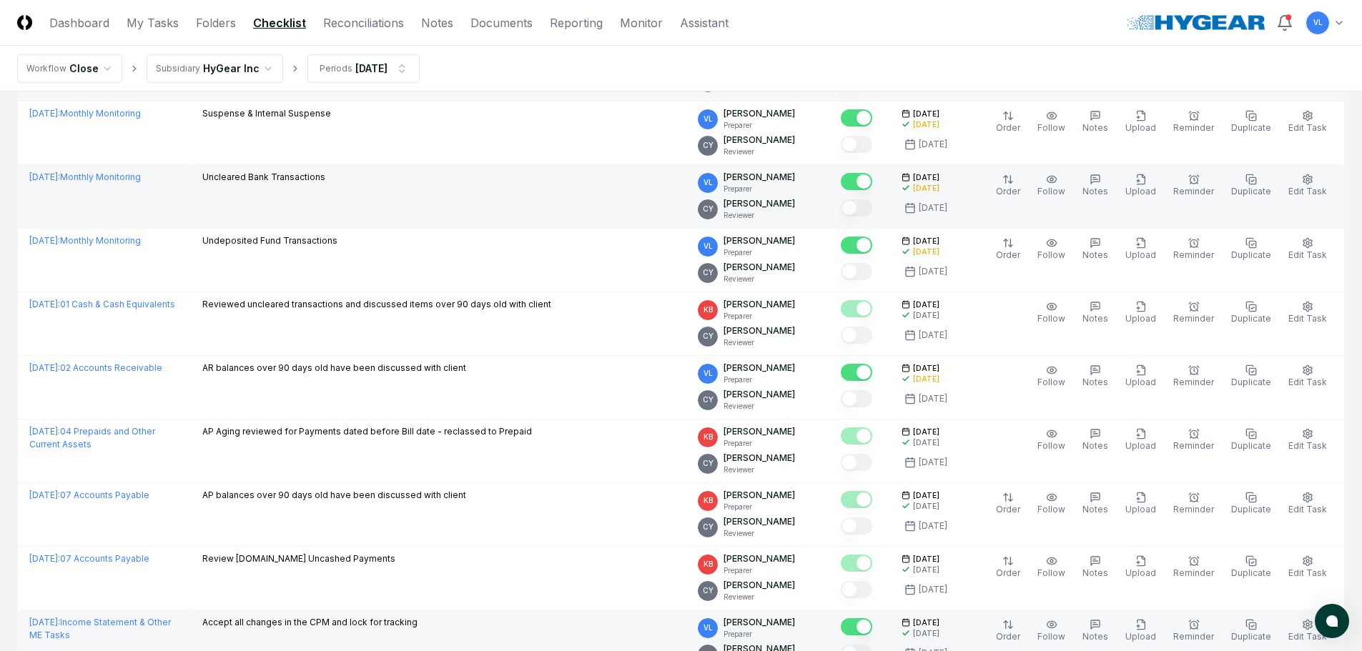
scroll to position [0, 0]
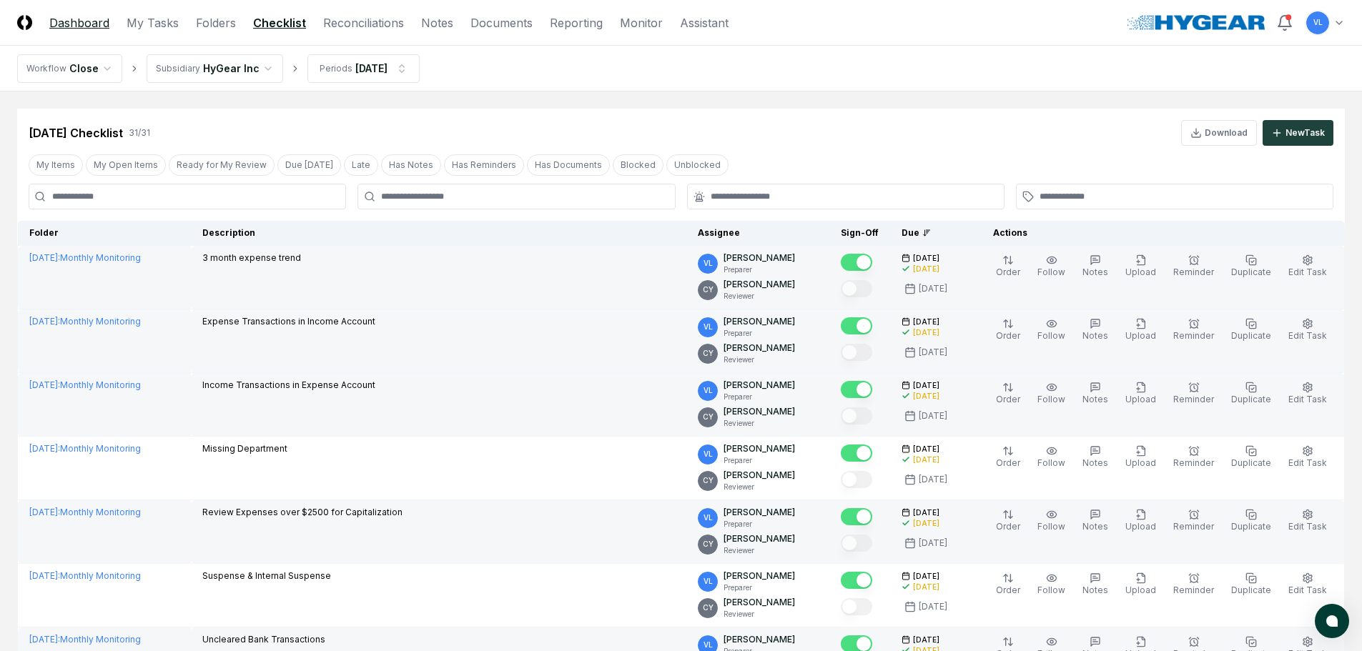
click at [91, 20] on link "Dashboard" at bounding box center [79, 22] width 60 height 17
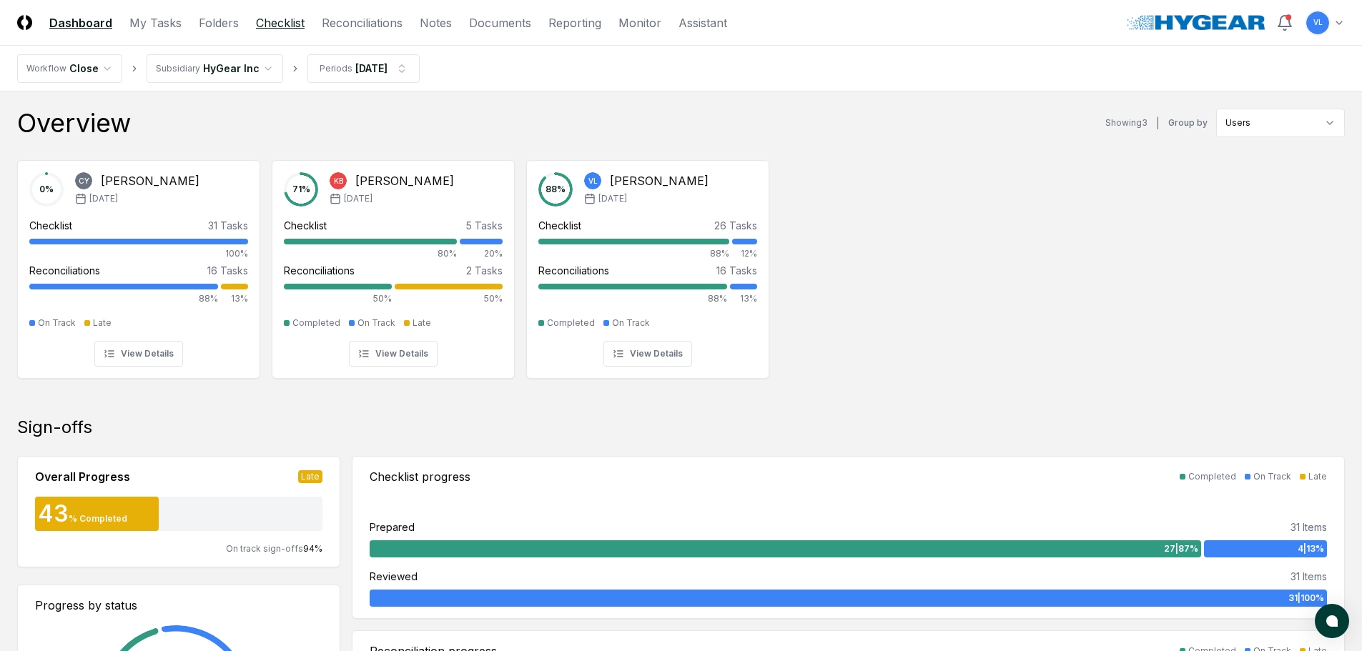
click at [294, 23] on link "Checklist" at bounding box center [280, 22] width 49 height 17
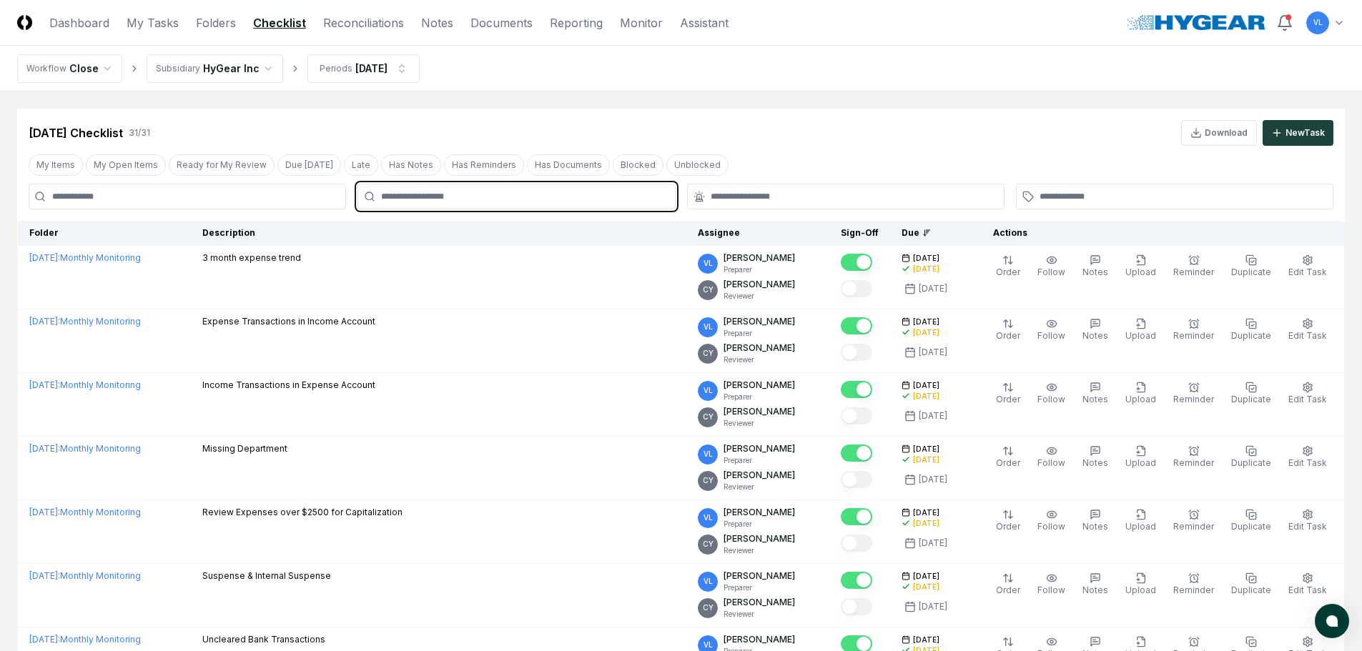
click at [495, 198] on input "text" at bounding box center [523, 196] width 284 height 13
click at [490, 232] on div "VL Valerie Laurence Preparer" at bounding box center [516, 236] width 310 height 34
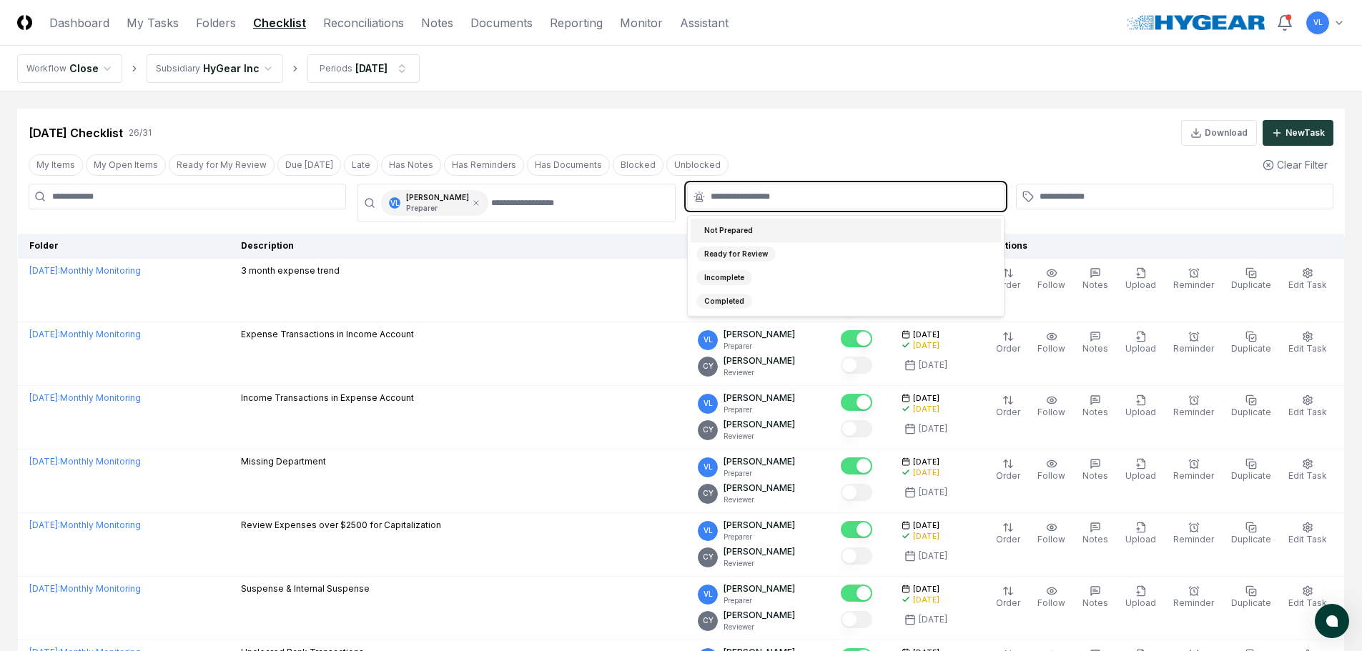
click at [942, 198] on input "text" at bounding box center [853, 196] width 284 height 13
click at [757, 258] on div "Ready for Review" at bounding box center [735, 254] width 79 height 15
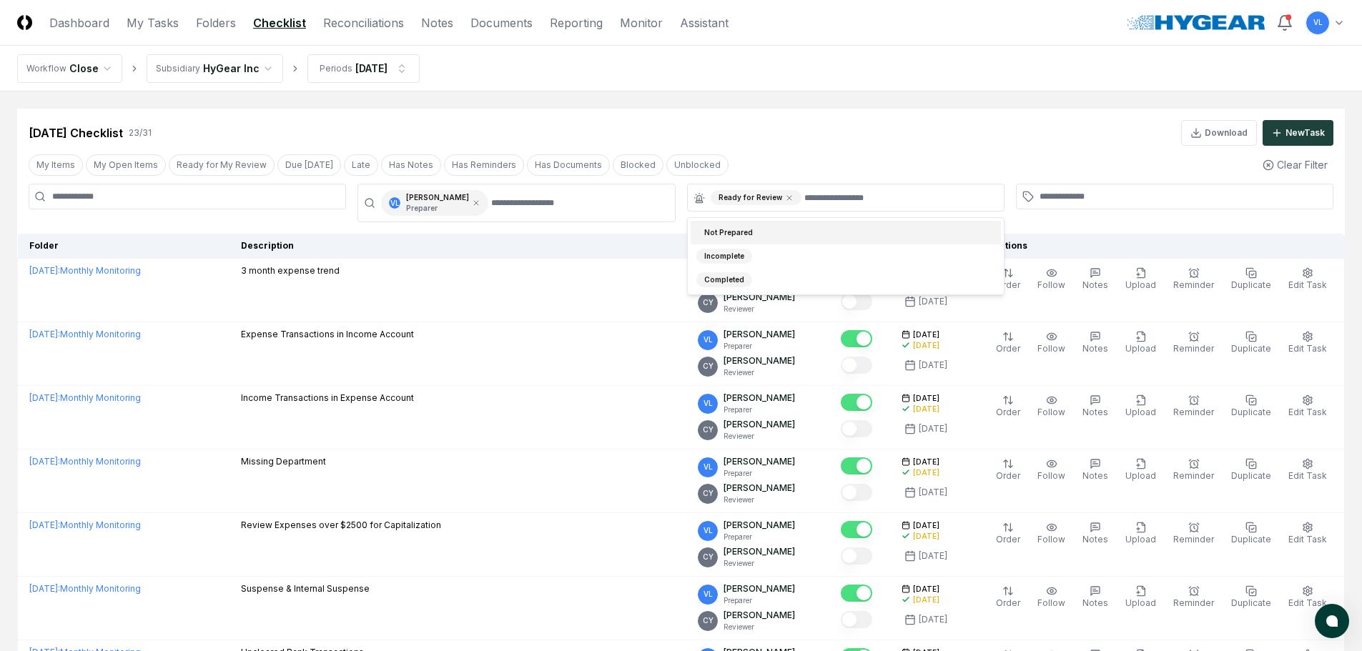
click at [988, 159] on div "My Items My Open Items Ready for My Review Due Today Late Has Notes Has Reminde…" at bounding box center [680, 165] width 1327 height 26
click at [786, 194] on icon at bounding box center [789, 198] width 9 height 9
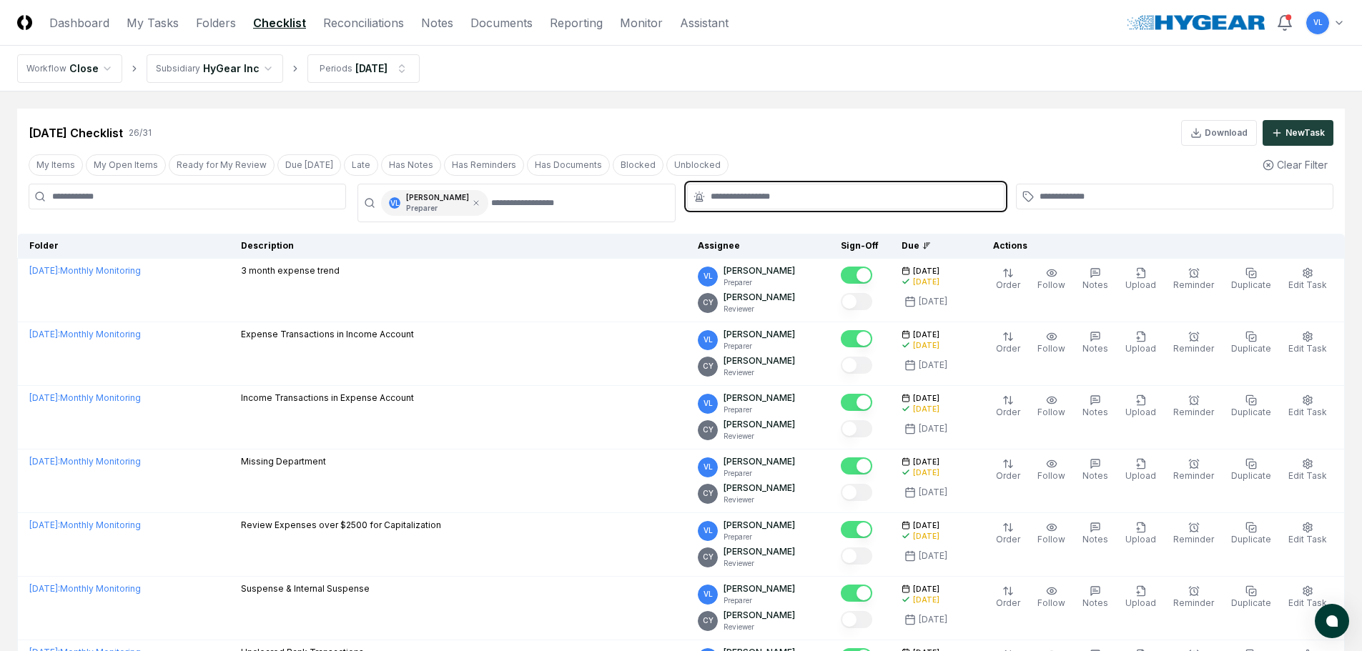
click at [786, 194] on input "text" at bounding box center [853, 196] width 284 height 13
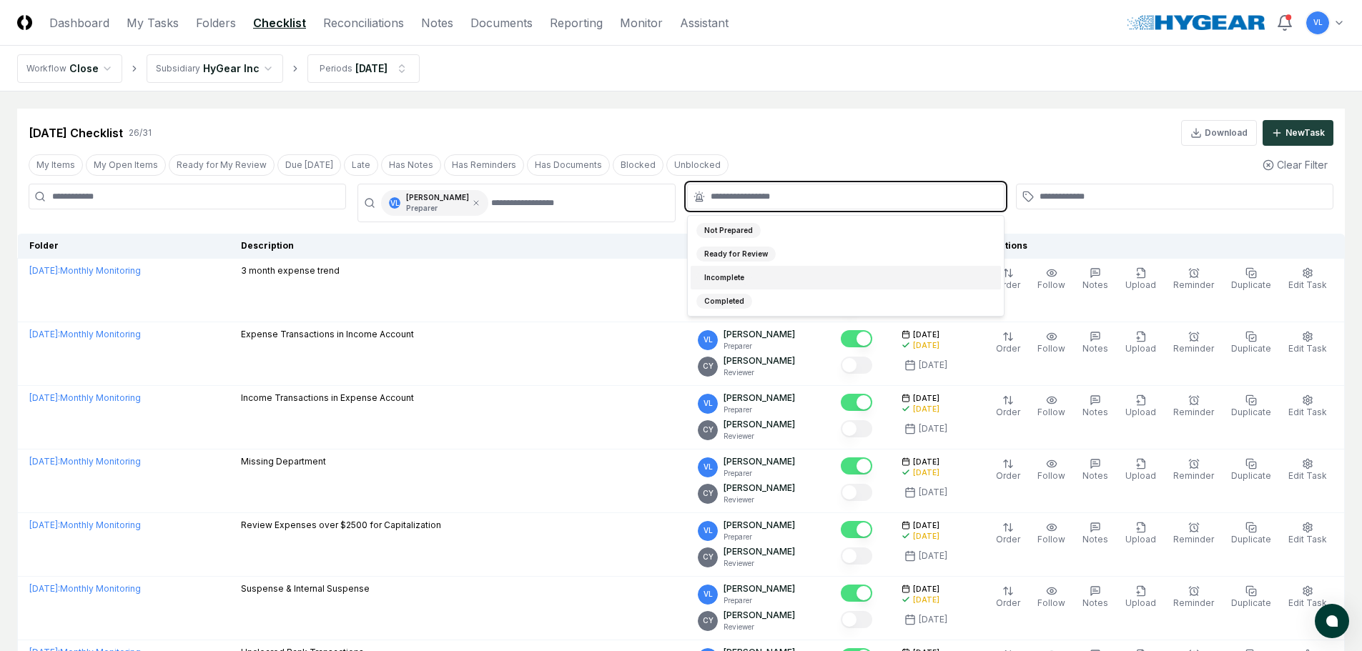
click at [737, 275] on div "Incomplete" at bounding box center [724, 277] width 56 height 15
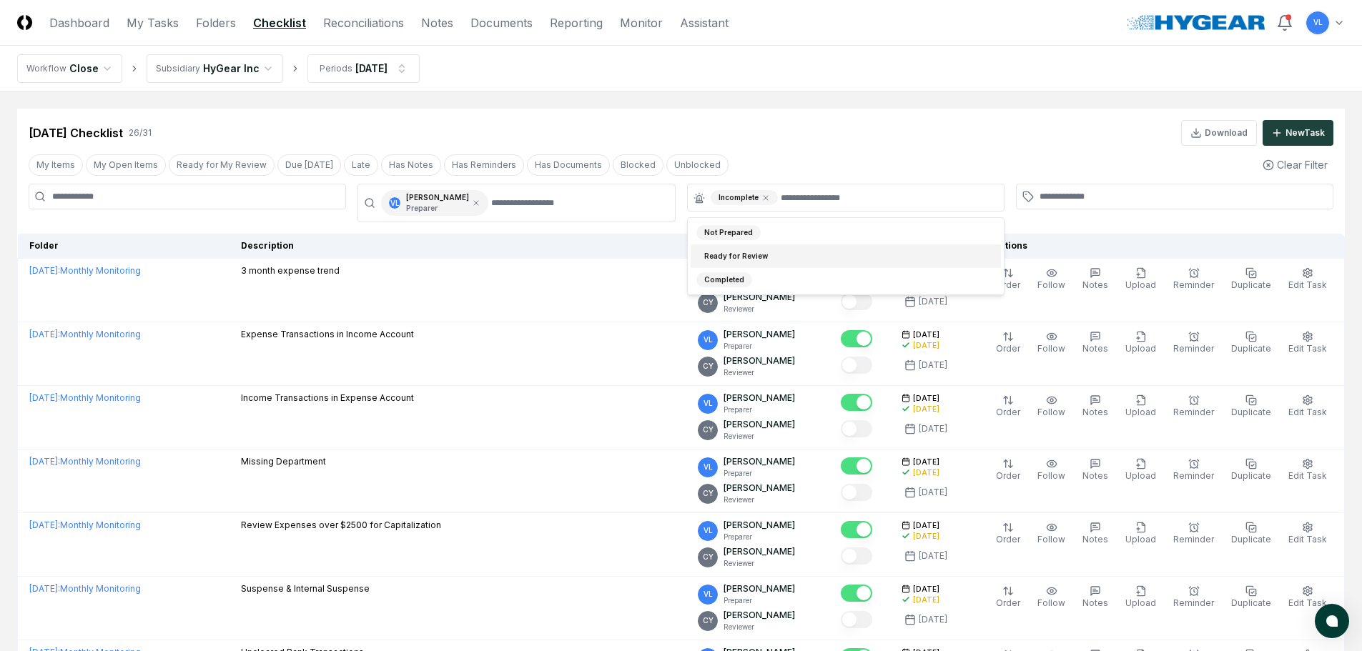
click at [925, 132] on div "Jul 2025 Checklist 26 / 31 Download New Task" at bounding box center [681, 133] width 1305 height 26
click at [764, 199] on icon at bounding box center [765, 198] width 9 height 9
click at [472, 200] on icon at bounding box center [476, 203] width 9 height 9
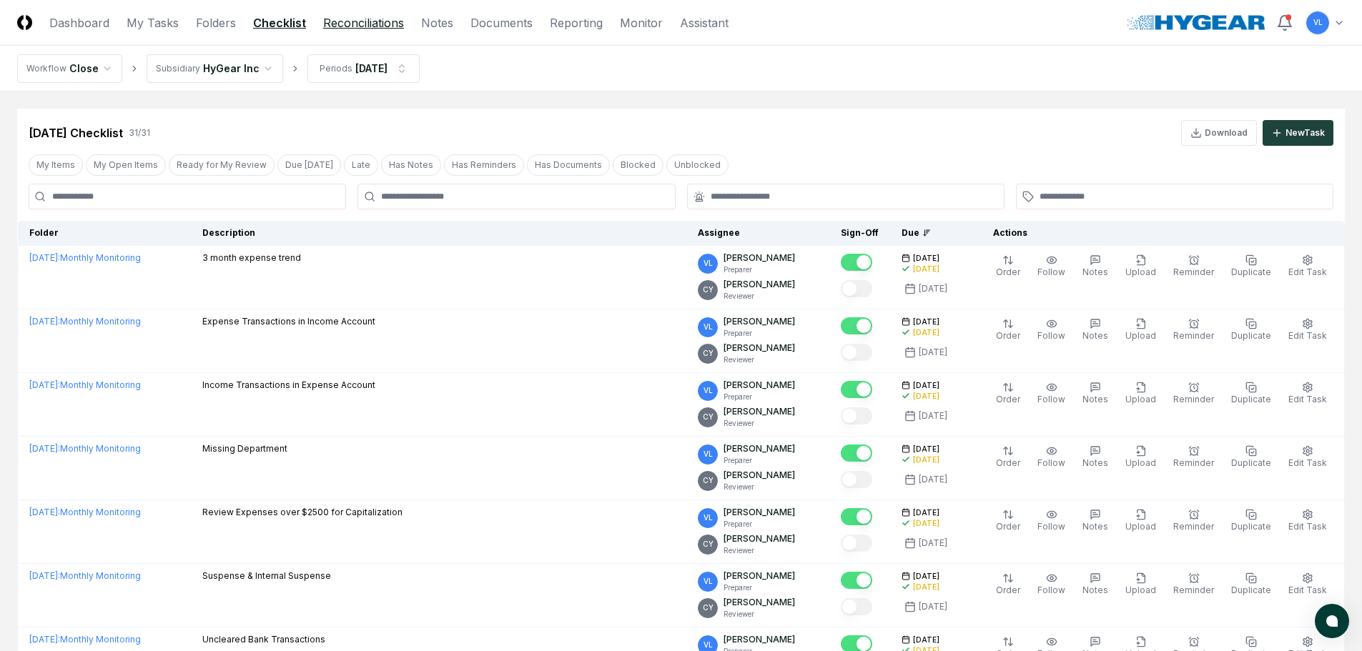
click at [367, 26] on link "Reconciliations" at bounding box center [363, 22] width 81 height 17
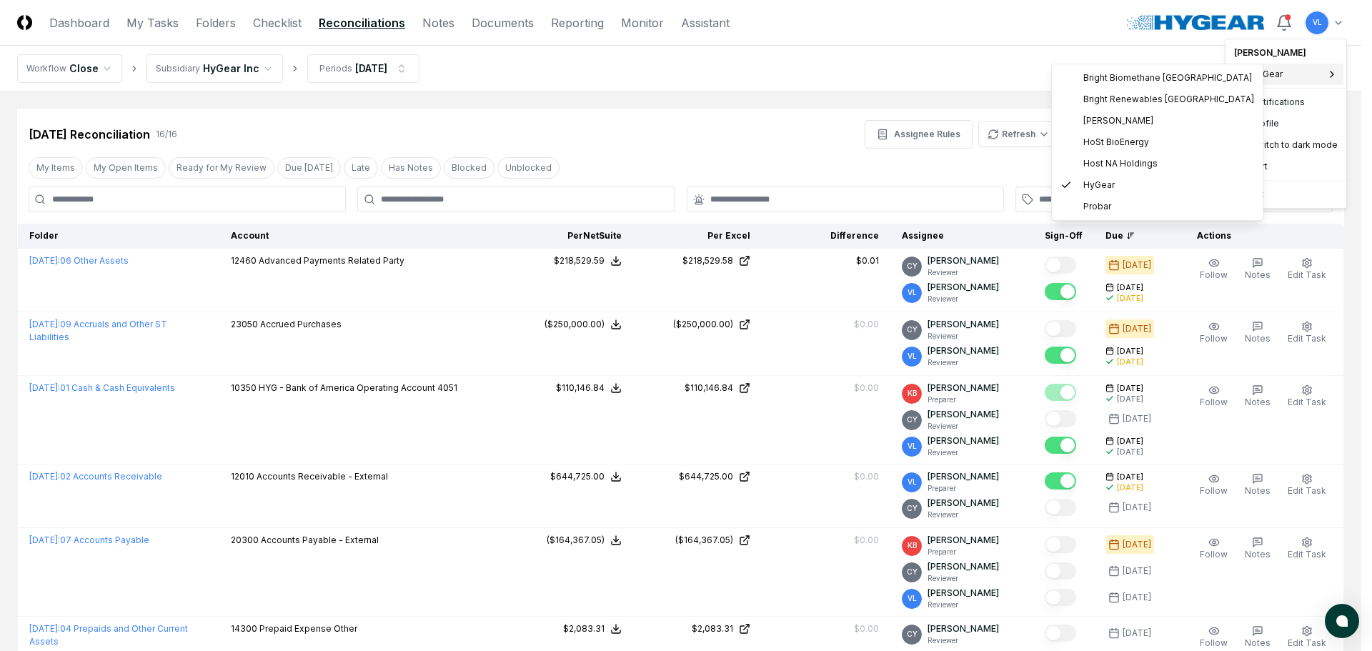
drag, startPoint x: 776, startPoint y: 149, endPoint x: 782, endPoint y: 157, distance: 10.3
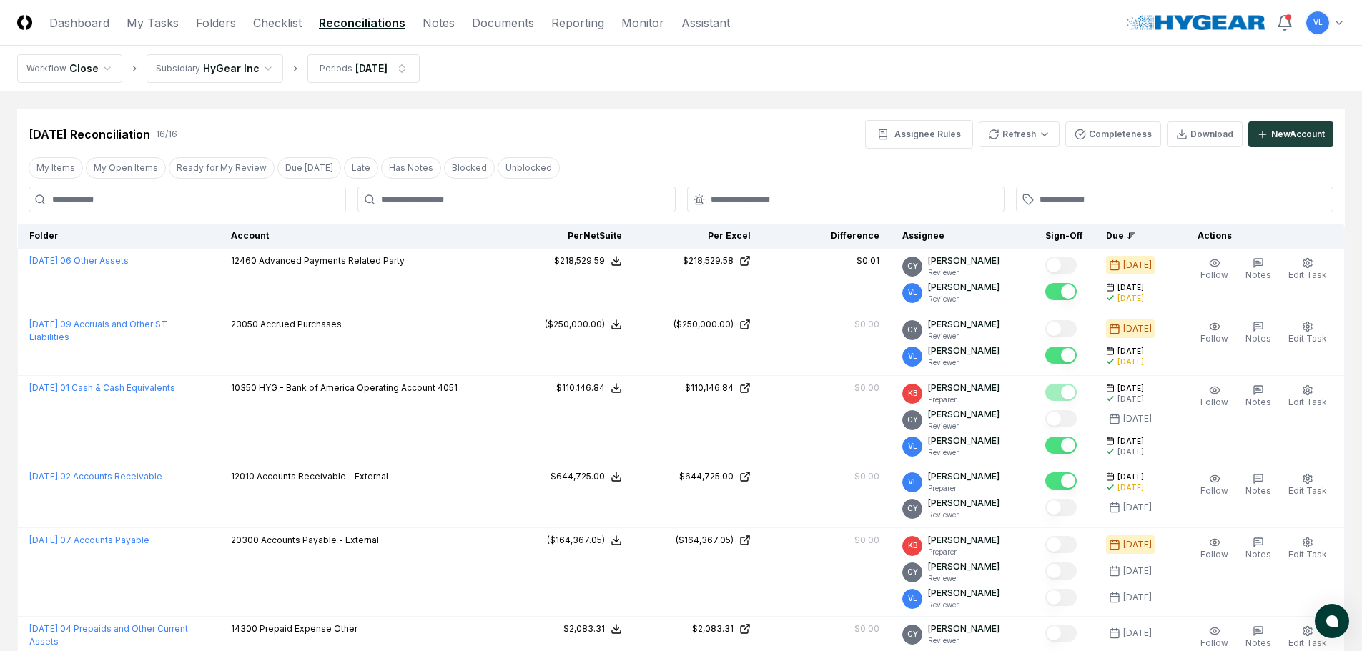
drag, startPoint x: 260, startPoint y: 23, endPoint x: 267, endPoint y: 32, distance: 11.3
click at [260, 23] on link "Checklist" at bounding box center [277, 22] width 49 height 17
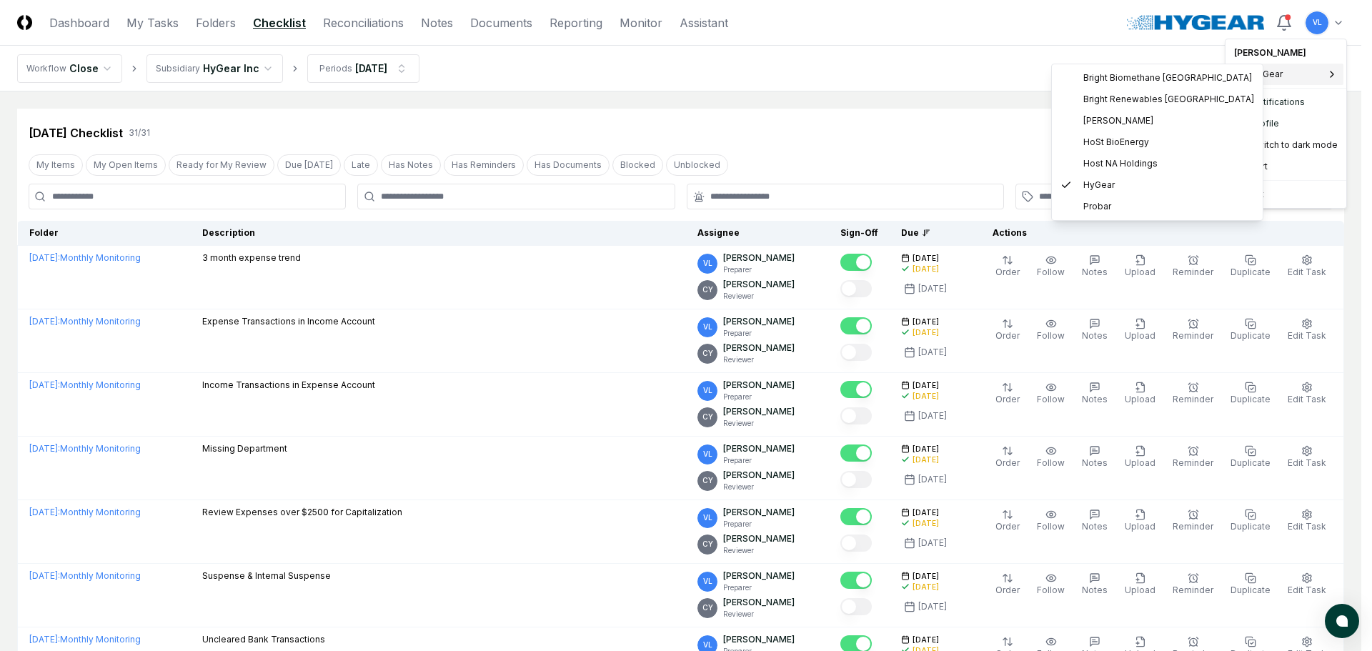
click at [1286, 72] on div "HyGear" at bounding box center [1286, 74] width 115 height 21
click at [1132, 103] on span "Bright Renewables [GEOGRAPHIC_DATA]" at bounding box center [1169, 99] width 171 height 13
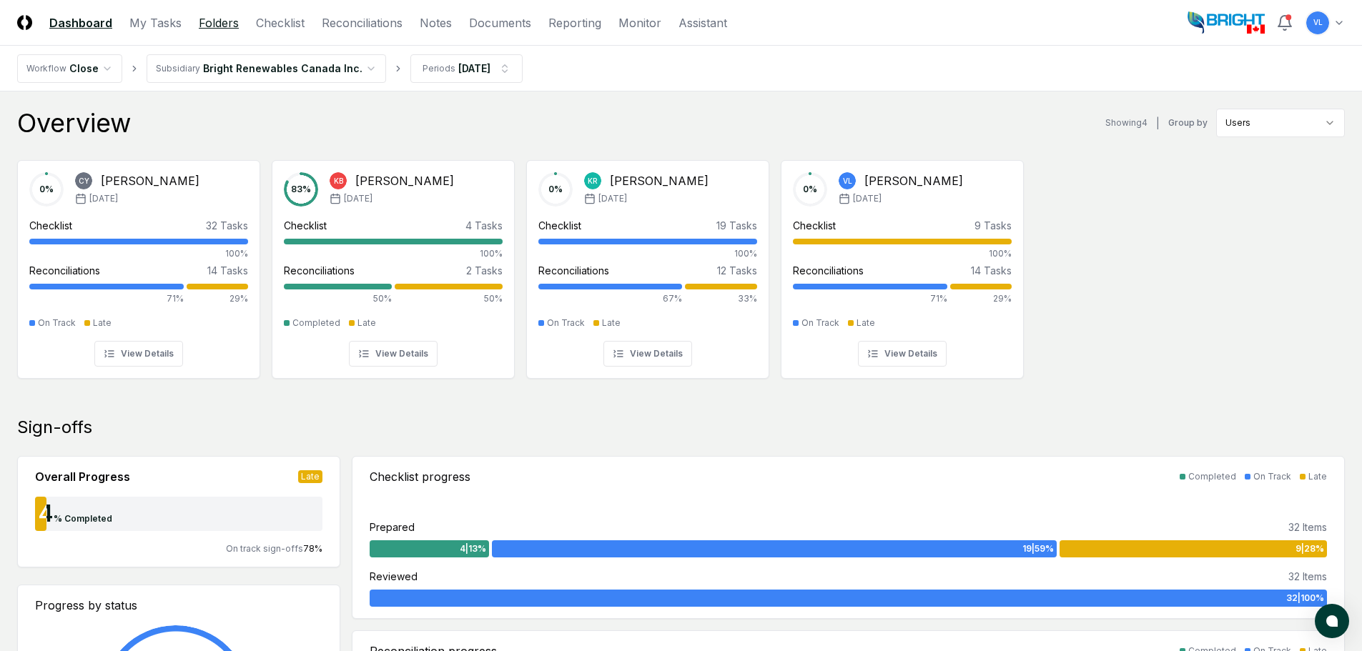
click at [226, 23] on link "Folders" at bounding box center [219, 22] width 40 height 17
